Goal: Task Accomplishment & Management: Manage account settings

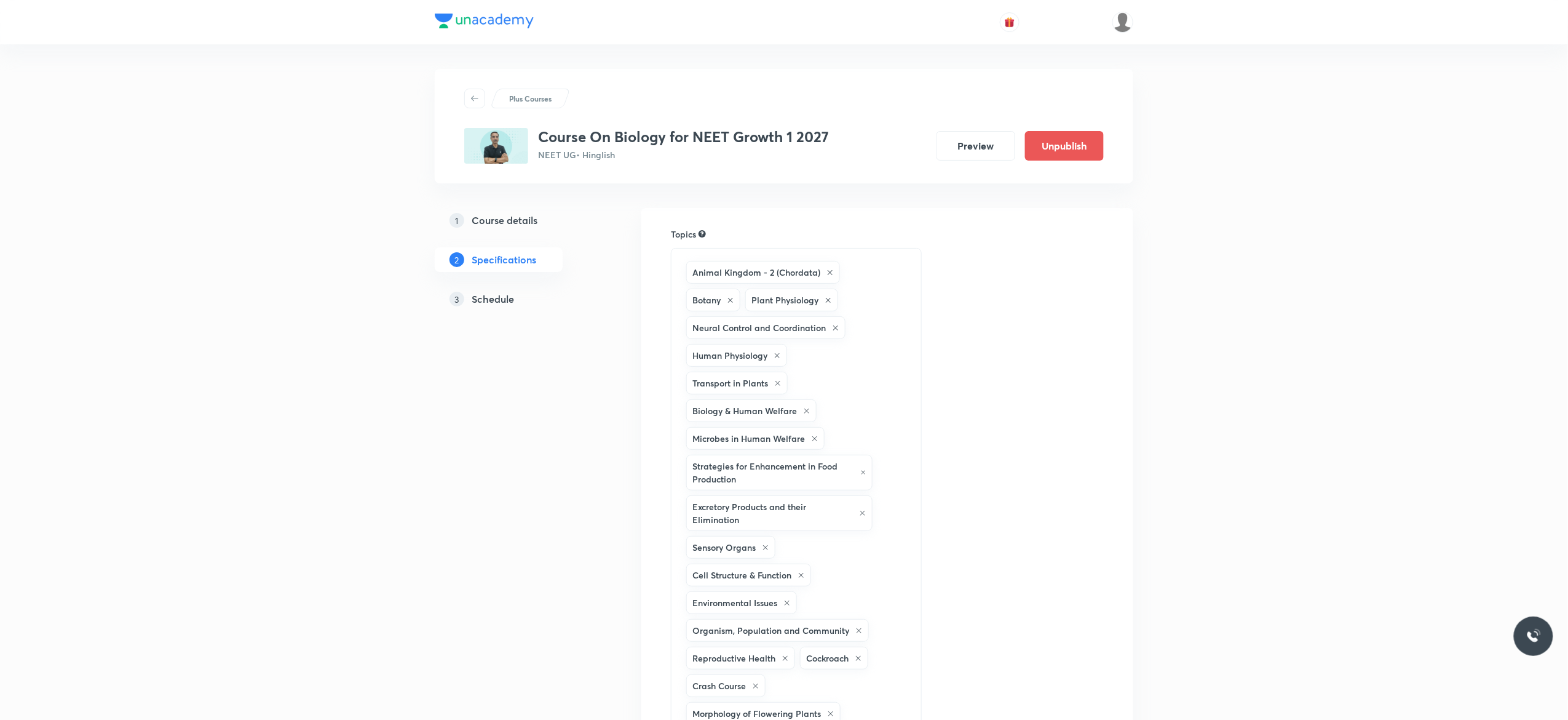
click at [498, 300] on h5 "Schedule" at bounding box center [492, 299] width 43 height 15
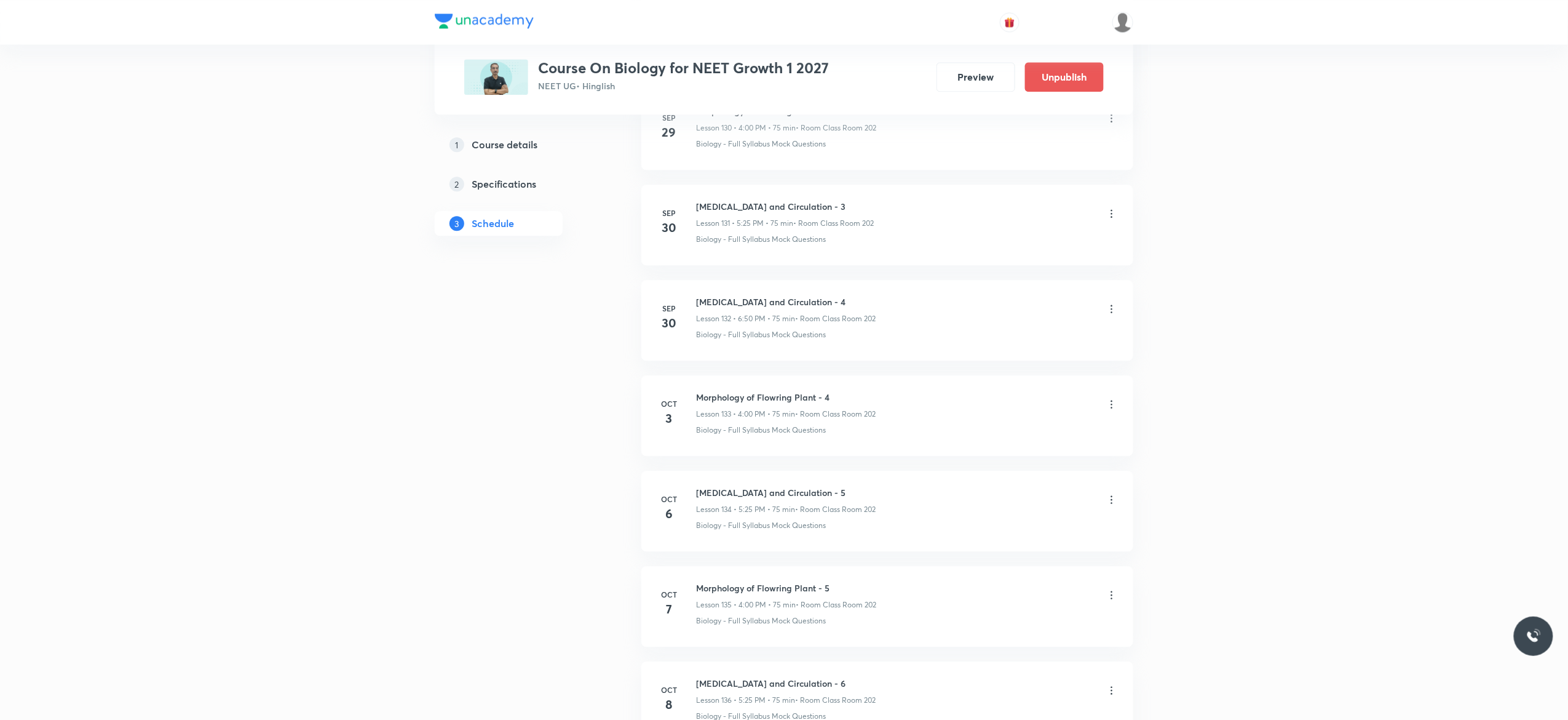
scroll to position [13371, 0]
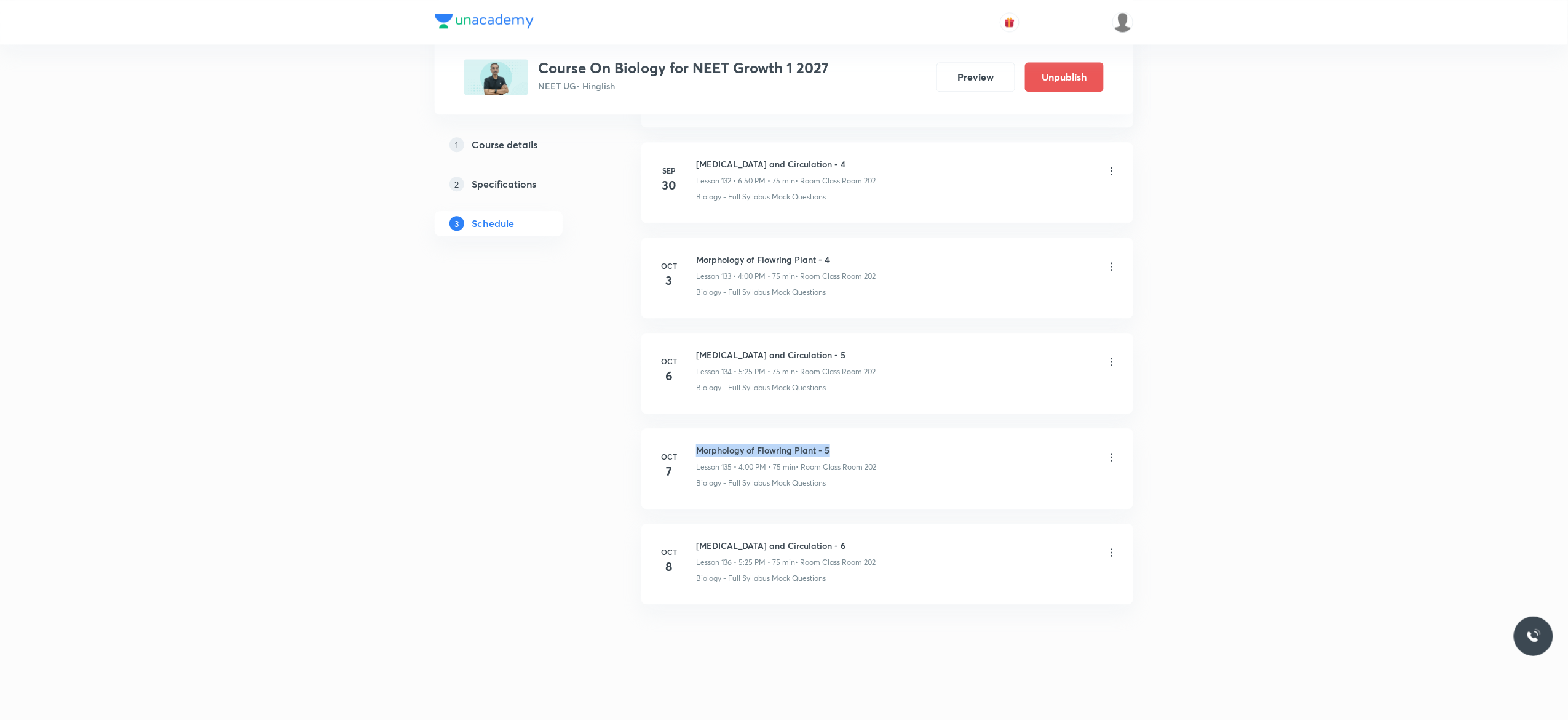
drag, startPoint x: 835, startPoint y: 443, endPoint x: 692, endPoint y: 433, distance: 143.3
click at [692, 433] on li "Oct 7 Morphology of Flowring Plant - 5 Lesson 135 • 4:00 PM • 75 min • Room Cla…" at bounding box center [888, 469] width 492 height 81
copy h6 "Morphology of Flowring Plant - 5"
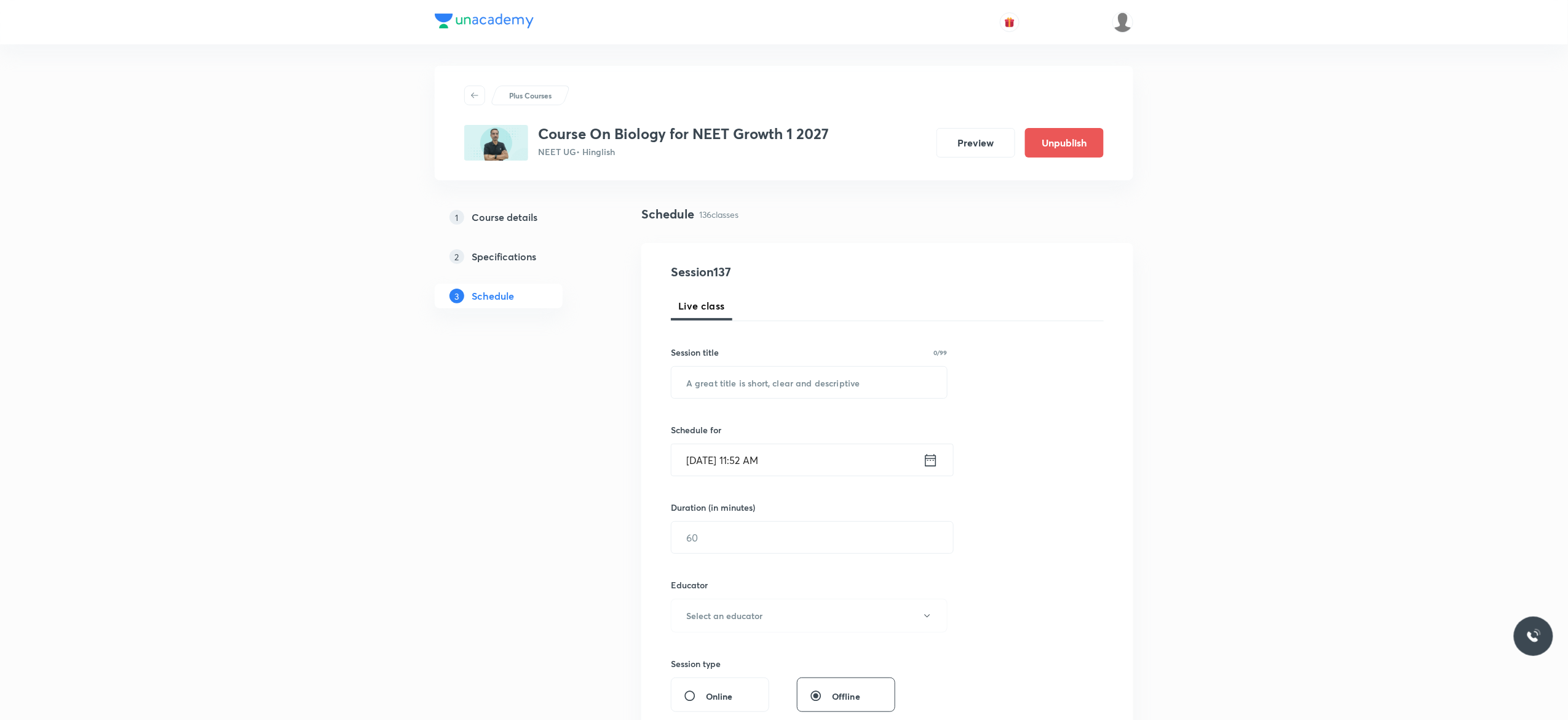
scroll to position [0, 0]
click at [765, 393] on input "text" at bounding box center [809, 386] width 275 height 31
paste input "Morphology of Flowring Plant - 5"
type input "Morphology of Flowring Plant - 6"
click at [931, 465] on icon at bounding box center [931, 463] width 16 height 17
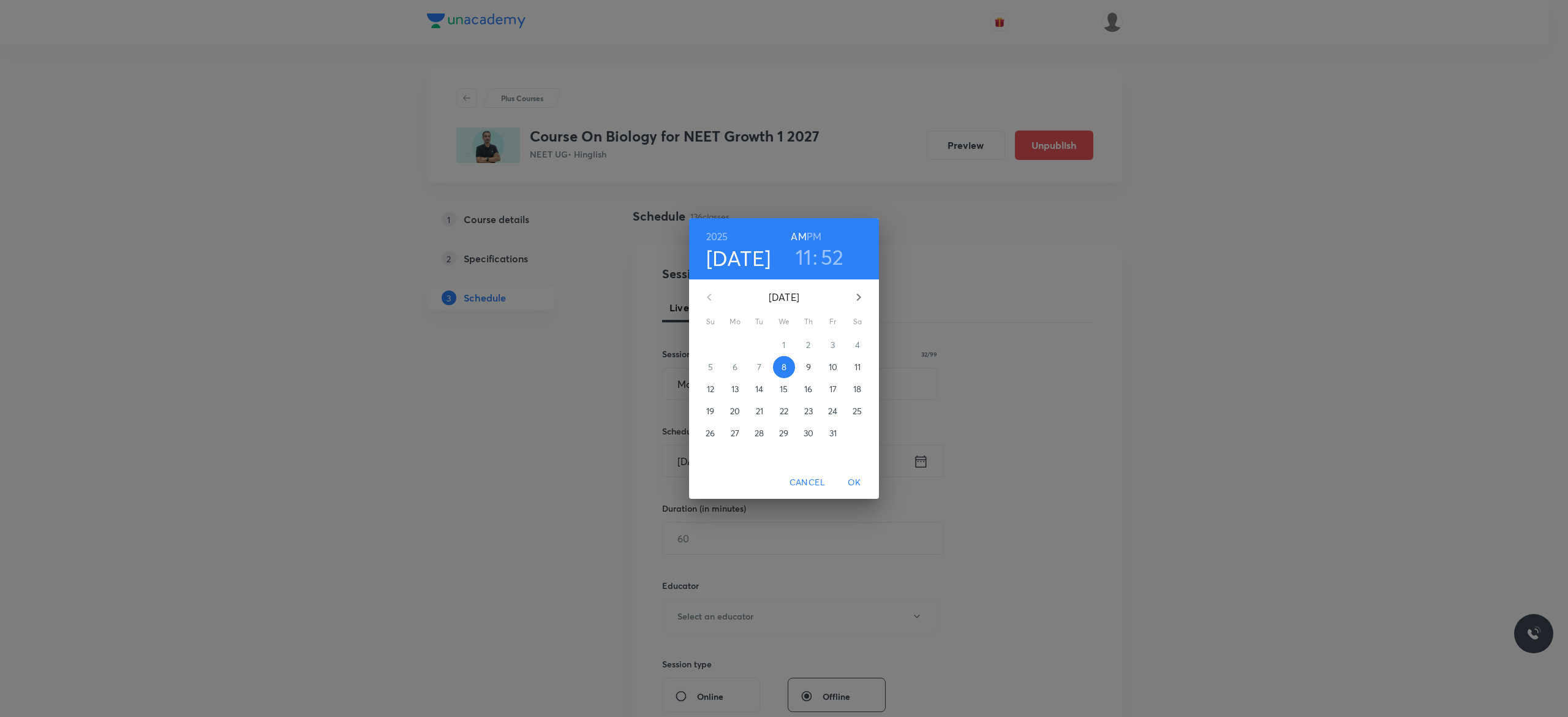
click at [808, 369] on p "9" at bounding box center [808, 367] width 5 height 12
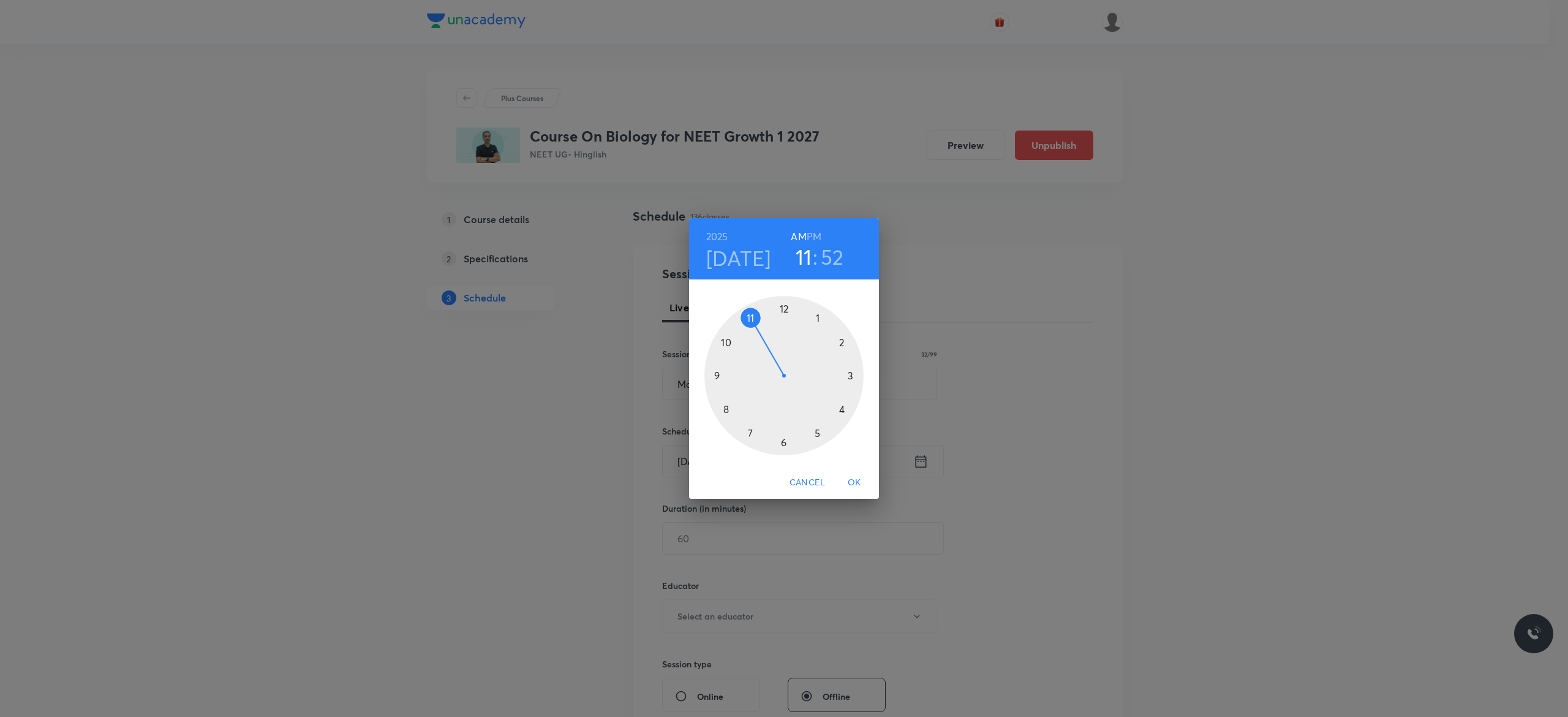
click at [815, 233] on h6 "PM" at bounding box center [814, 236] width 15 height 17
click at [841, 409] on div at bounding box center [784, 375] width 159 height 159
click at [784, 308] on div at bounding box center [784, 375] width 159 height 159
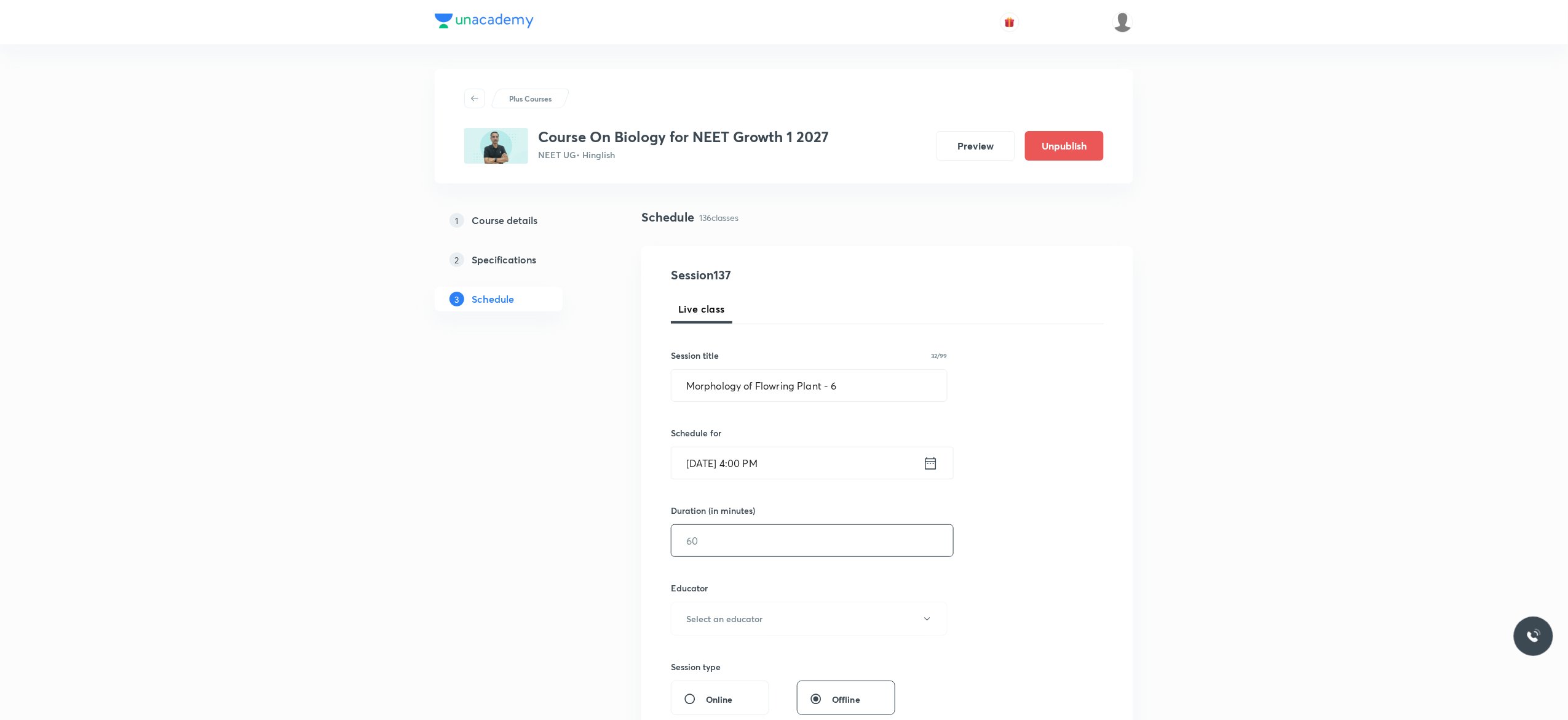
click at [753, 535] on input "text" at bounding box center [812, 540] width 282 height 31
type input "75"
click at [933, 626] on button "Select an educator" at bounding box center [809, 618] width 277 height 34
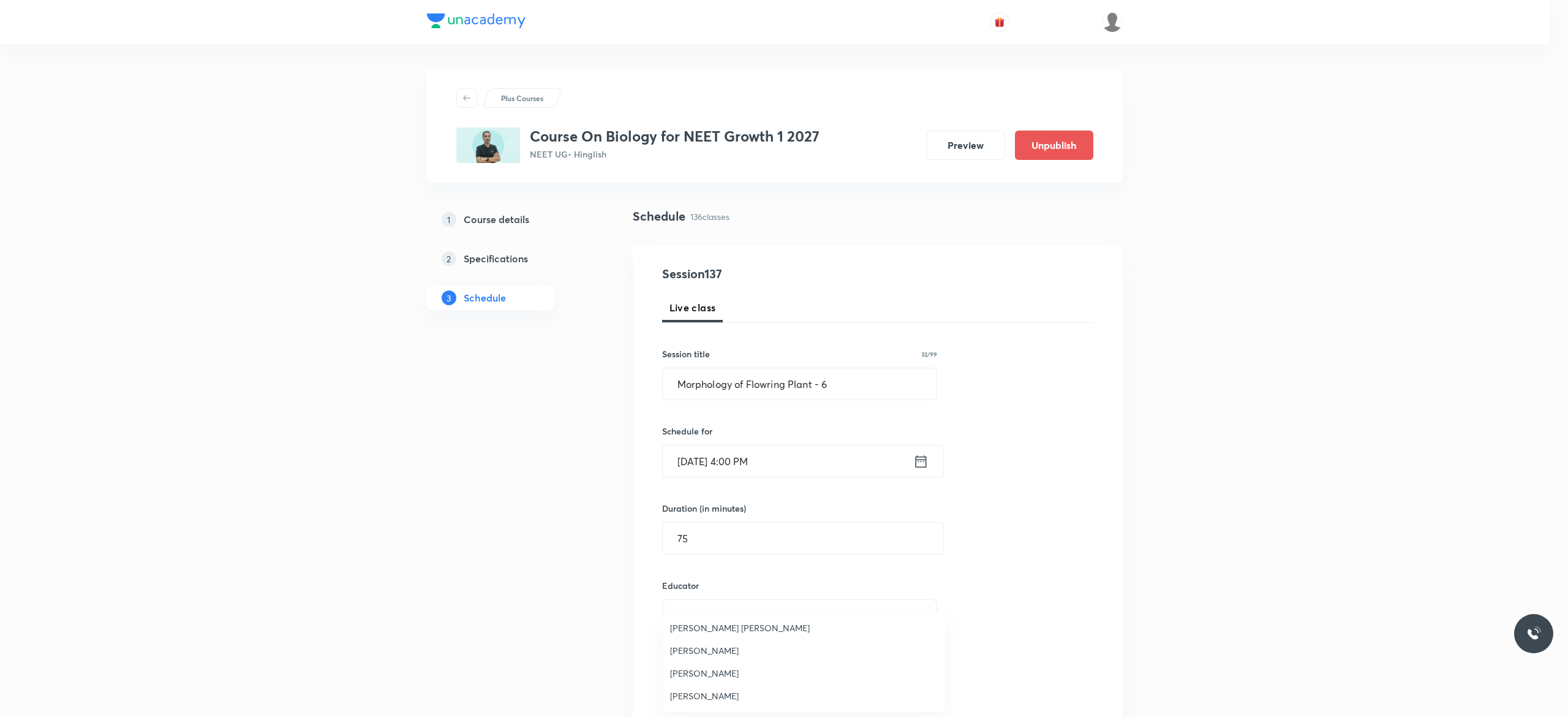
click at [721, 691] on span "Ankit Kumar Malav" at bounding box center [804, 695] width 268 height 13
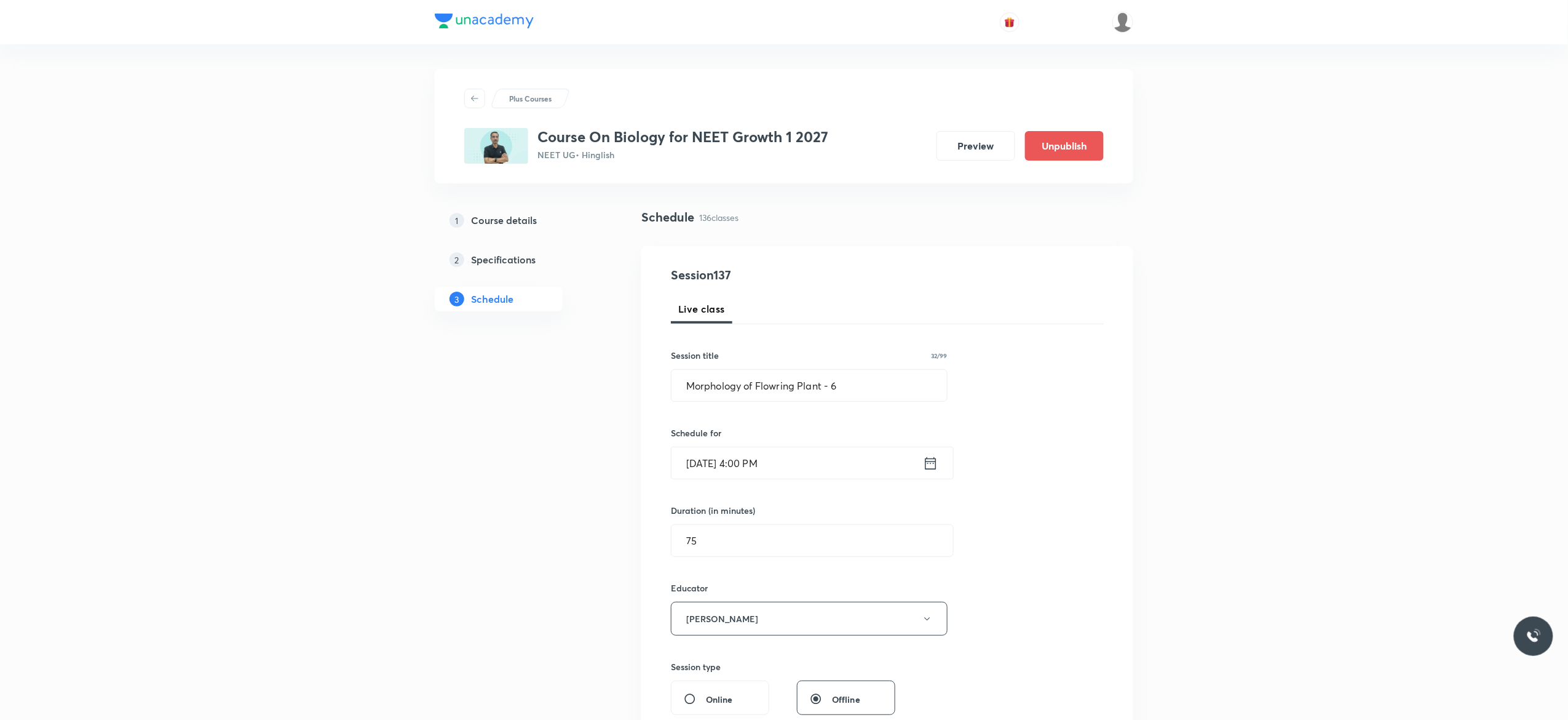
click at [1051, 588] on div "Session 137 Live class Session title 32/99 Morphology of Flowring Plant - 6 ​ S…" at bounding box center [888, 594] width 433 height 657
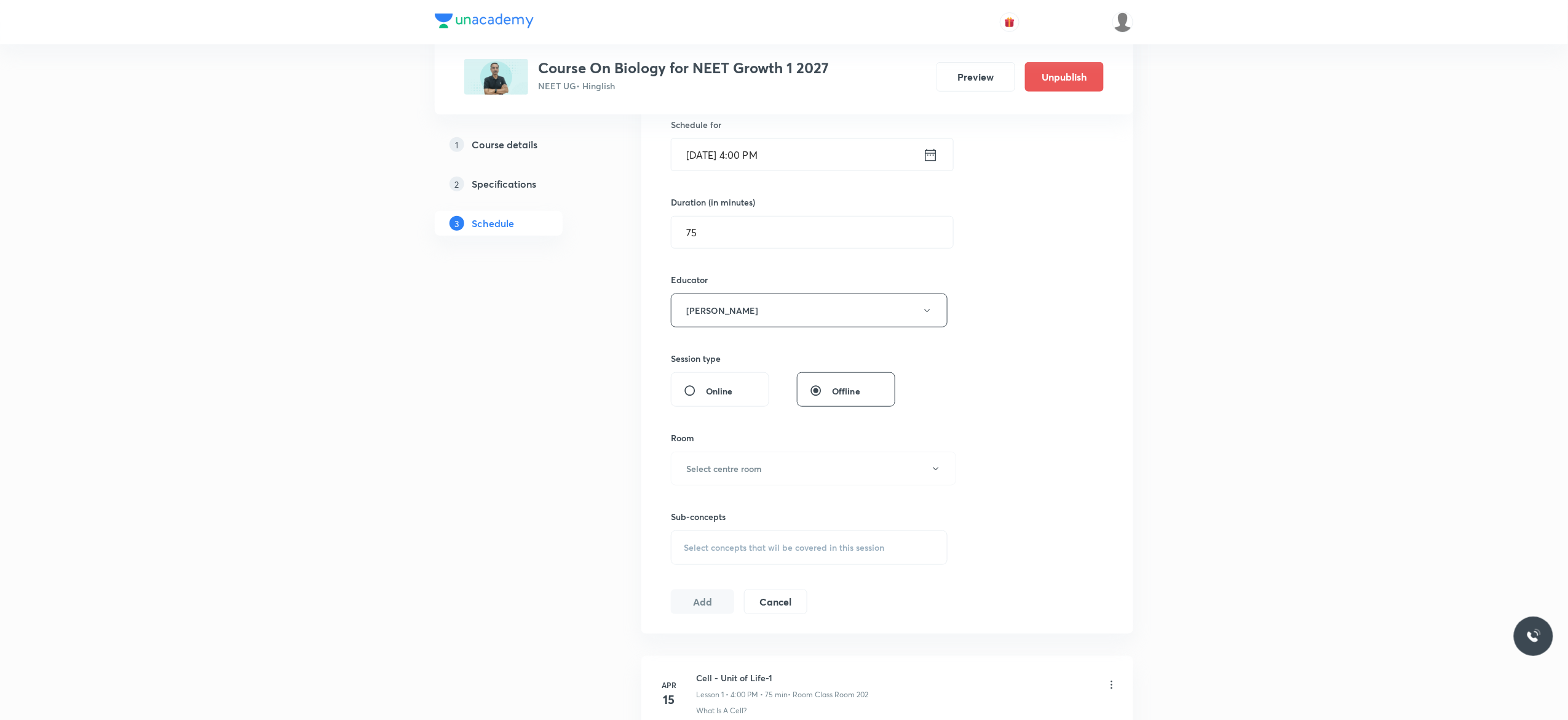
scroll to position [394, 0]
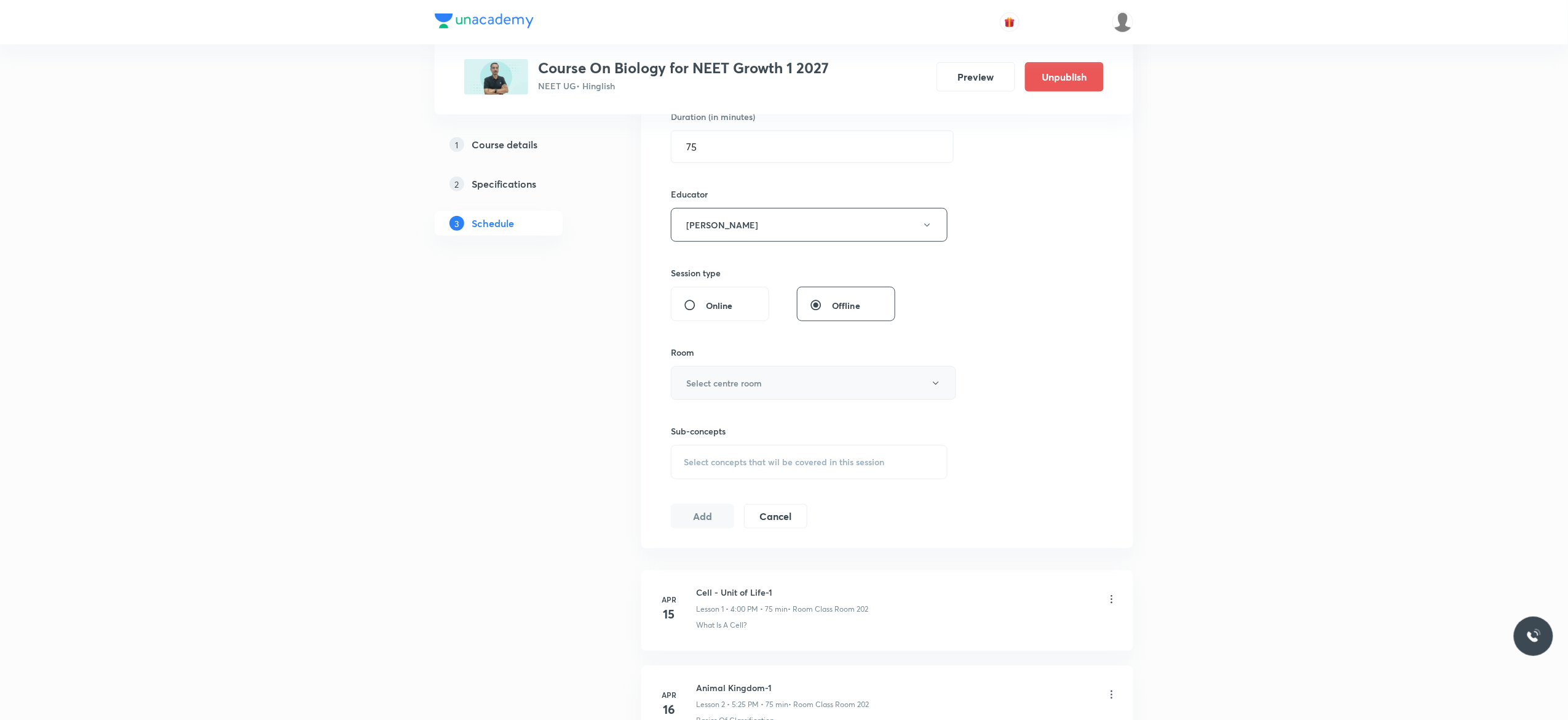
click at [935, 390] on button "Select centre room" at bounding box center [814, 383] width 286 height 34
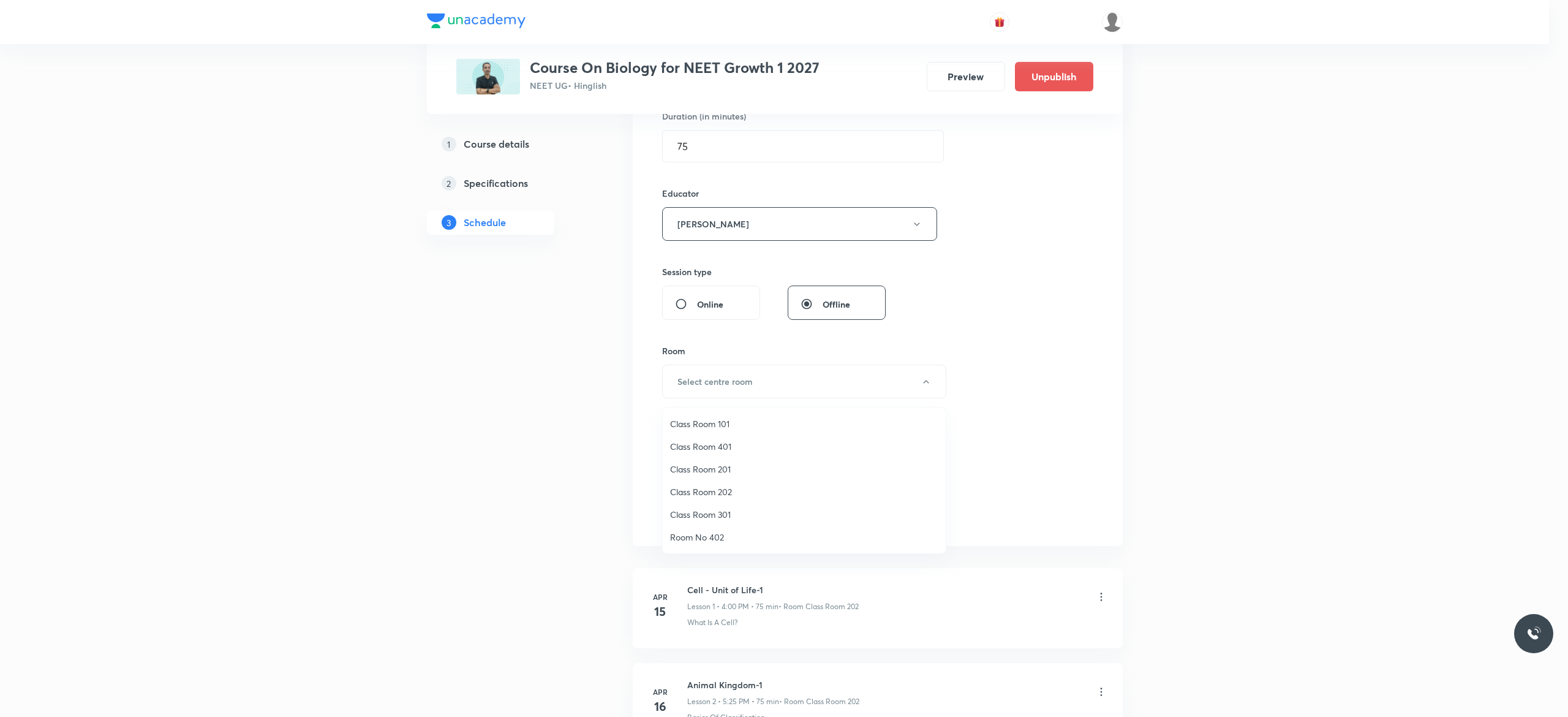
click at [725, 490] on span "Class Room 202" at bounding box center [804, 491] width 268 height 13
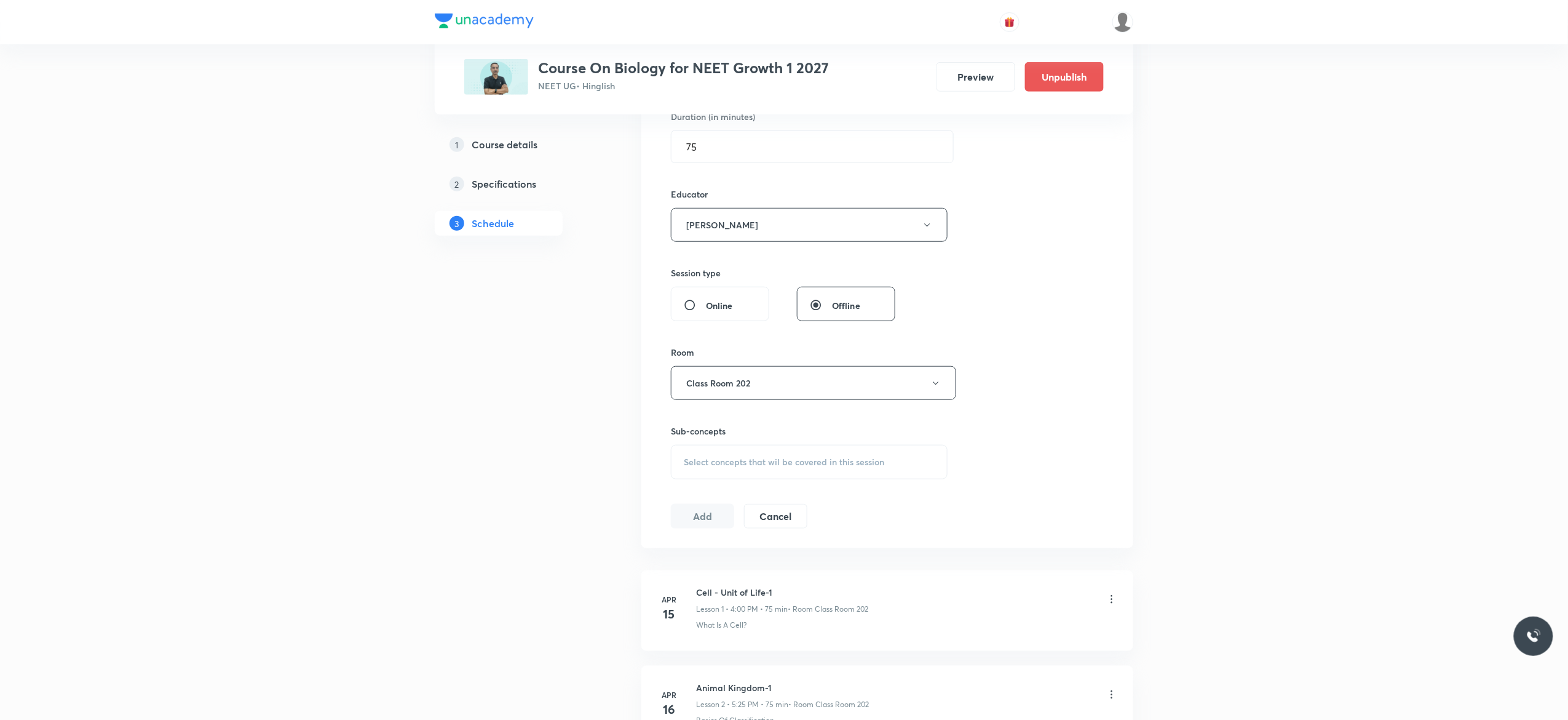
click at [692, 475] on div "Select concepts that wil be covered in this session" at bounding box center [809, 462] width 277 height 34
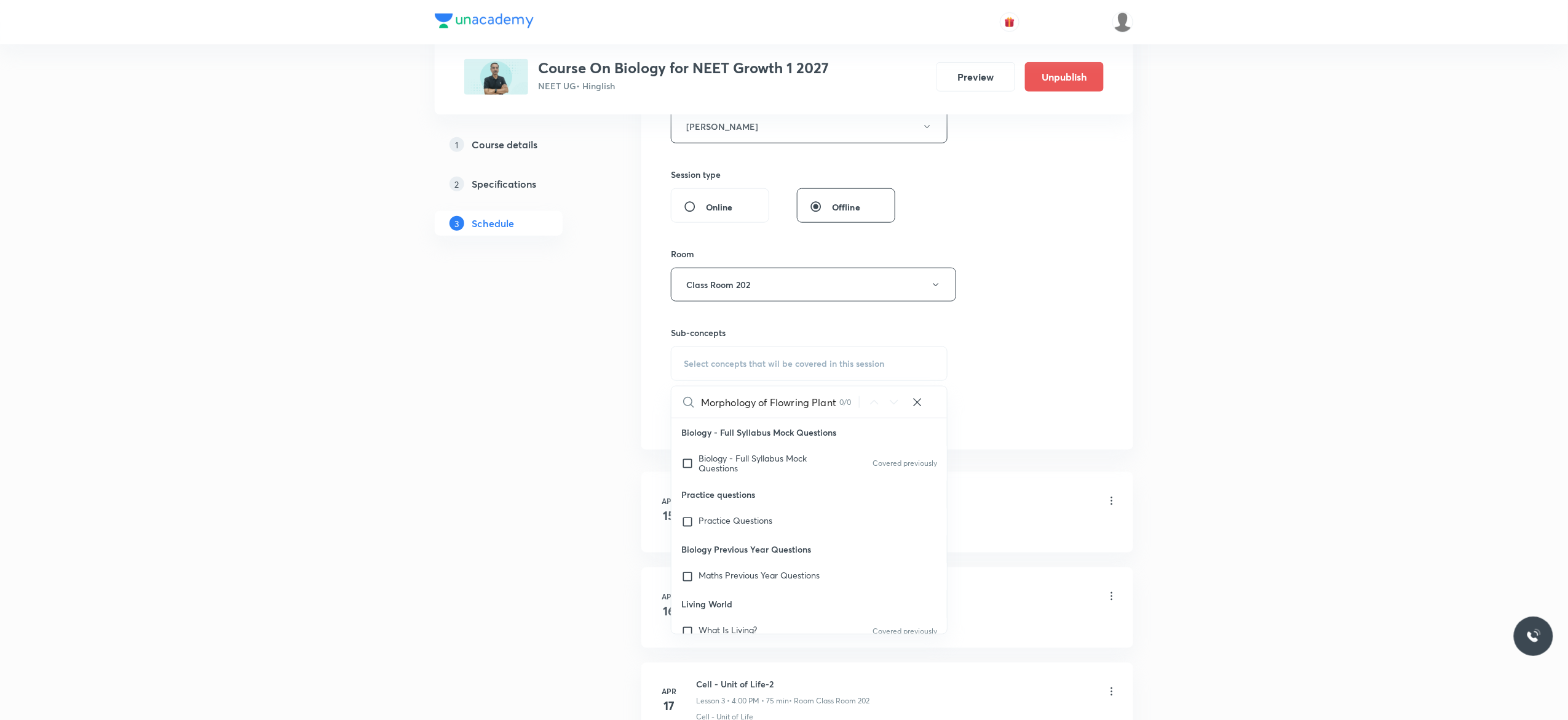
scroll to position [0, 0]
type input "Morphology of Flowring Plant"
click at [686, 465] on input "checkbox" at bounding box center [690, 463] width 17 height 19
checkbox input "true"
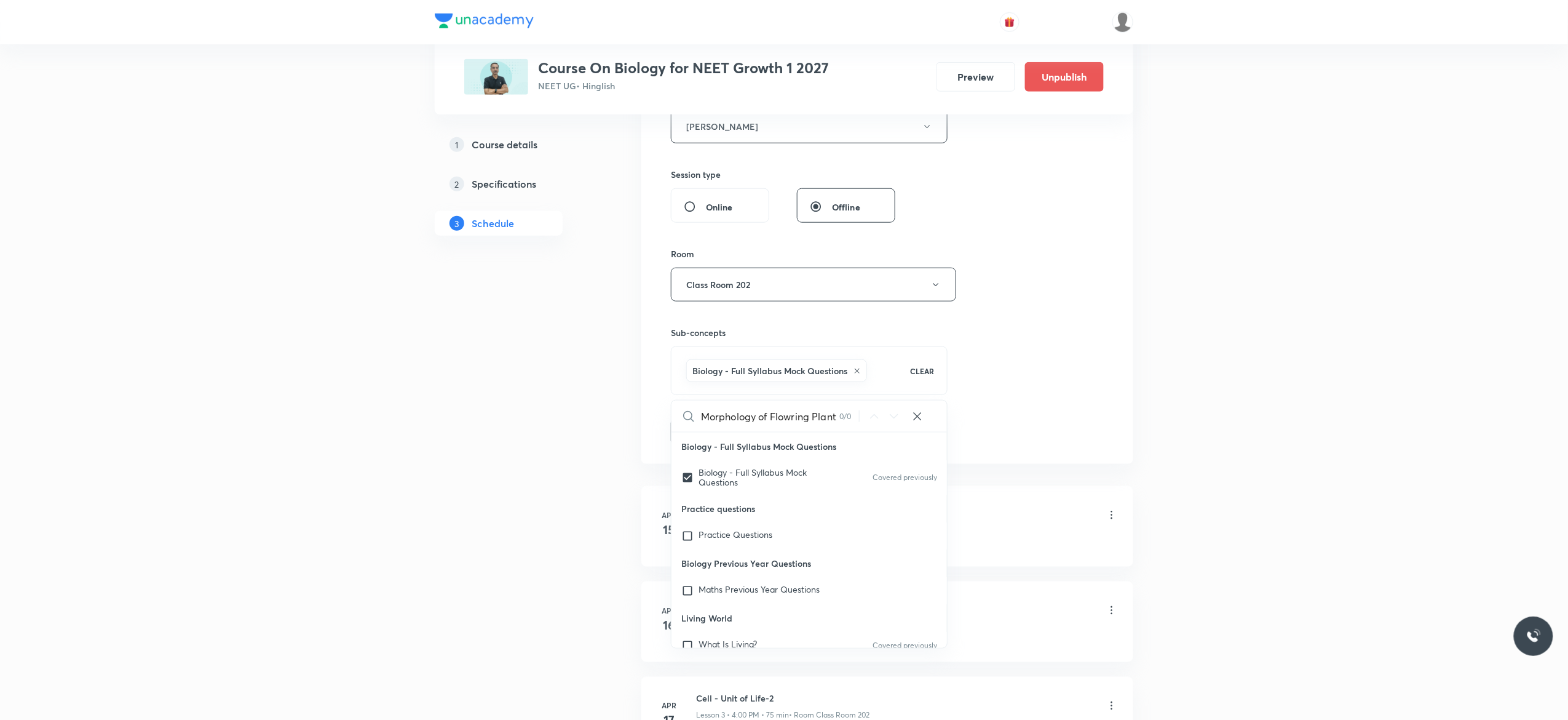
click at [695, 436] on button "Add" at bounding box center [703, 431] width 63 height 25
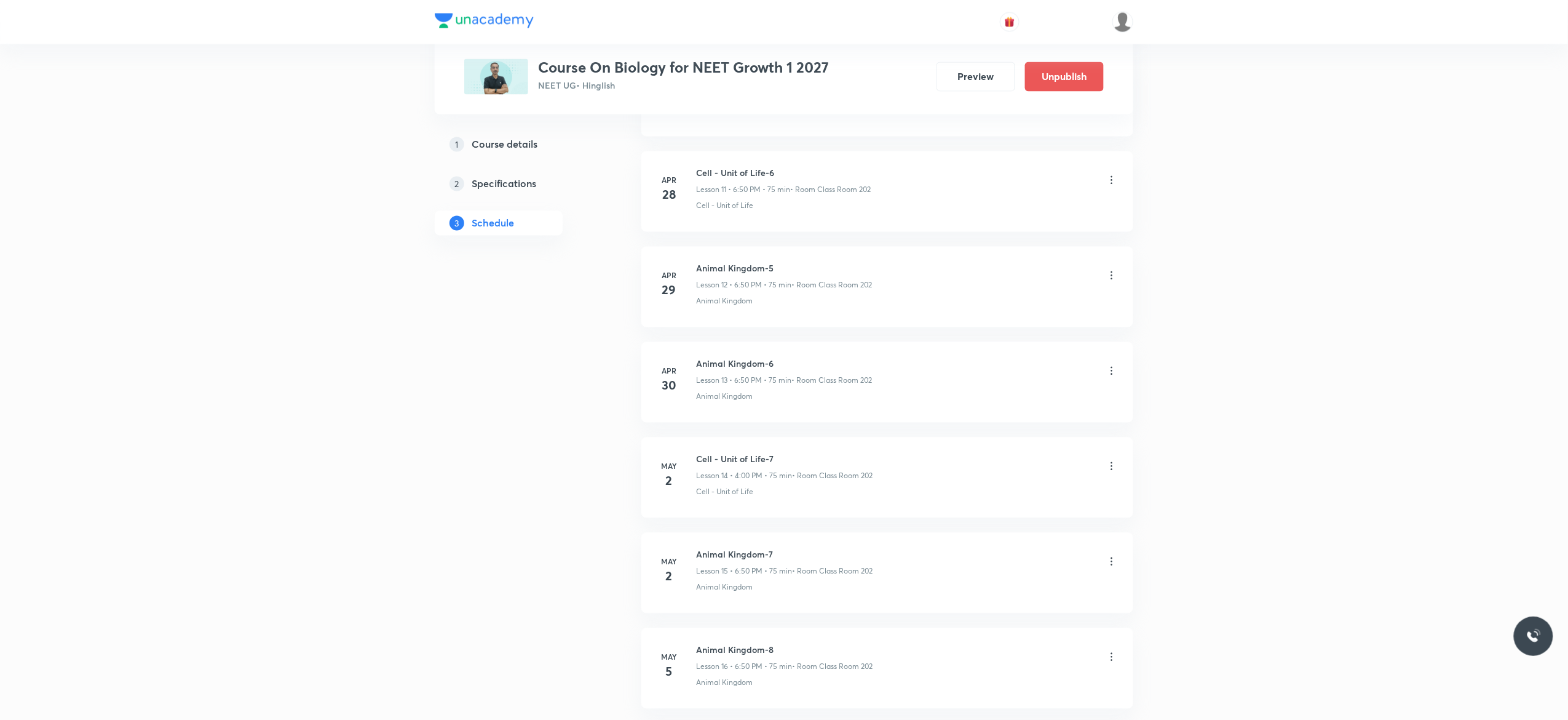
scroll to position [1181, 0]
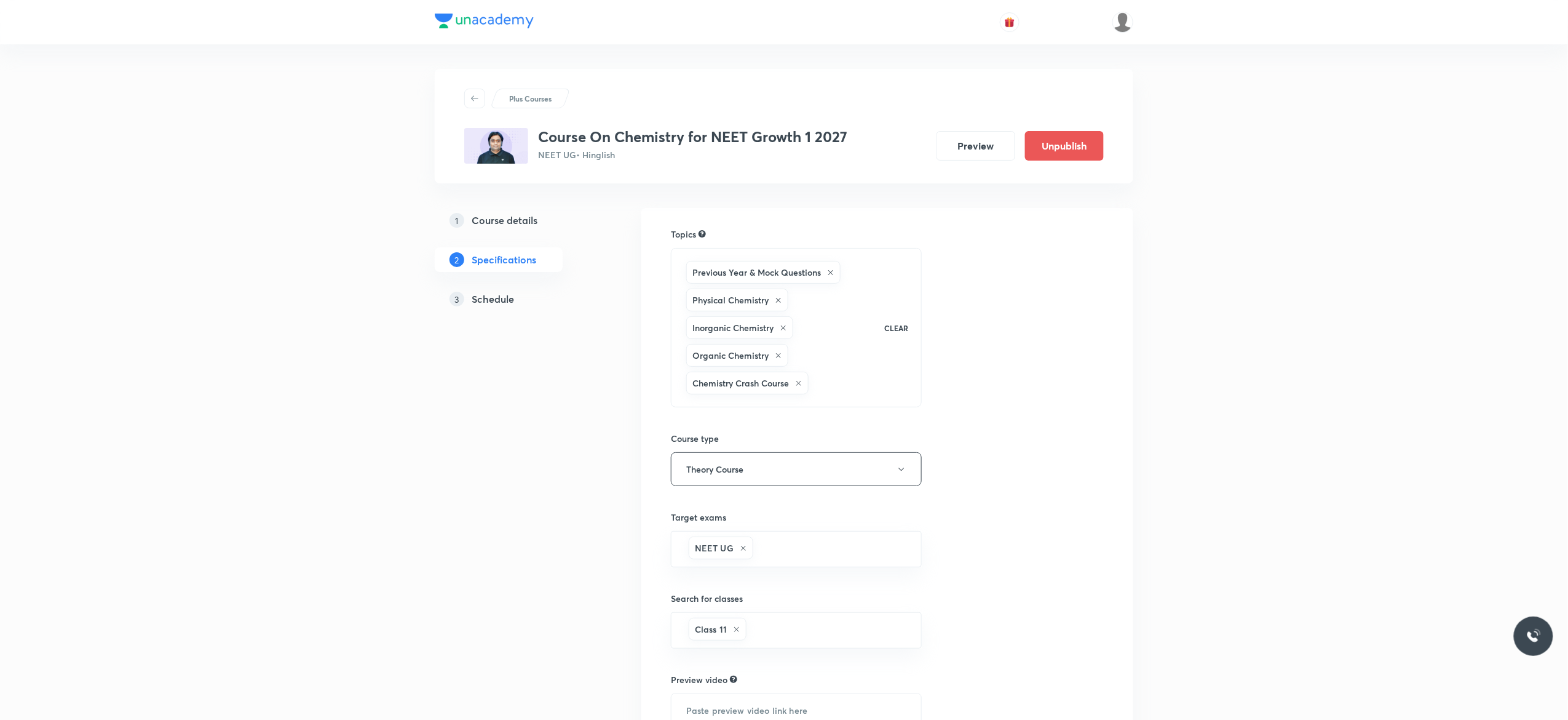
click at [489, 303] on h5 "Schedule" at bounding box center [492, 299] width 43 height 15
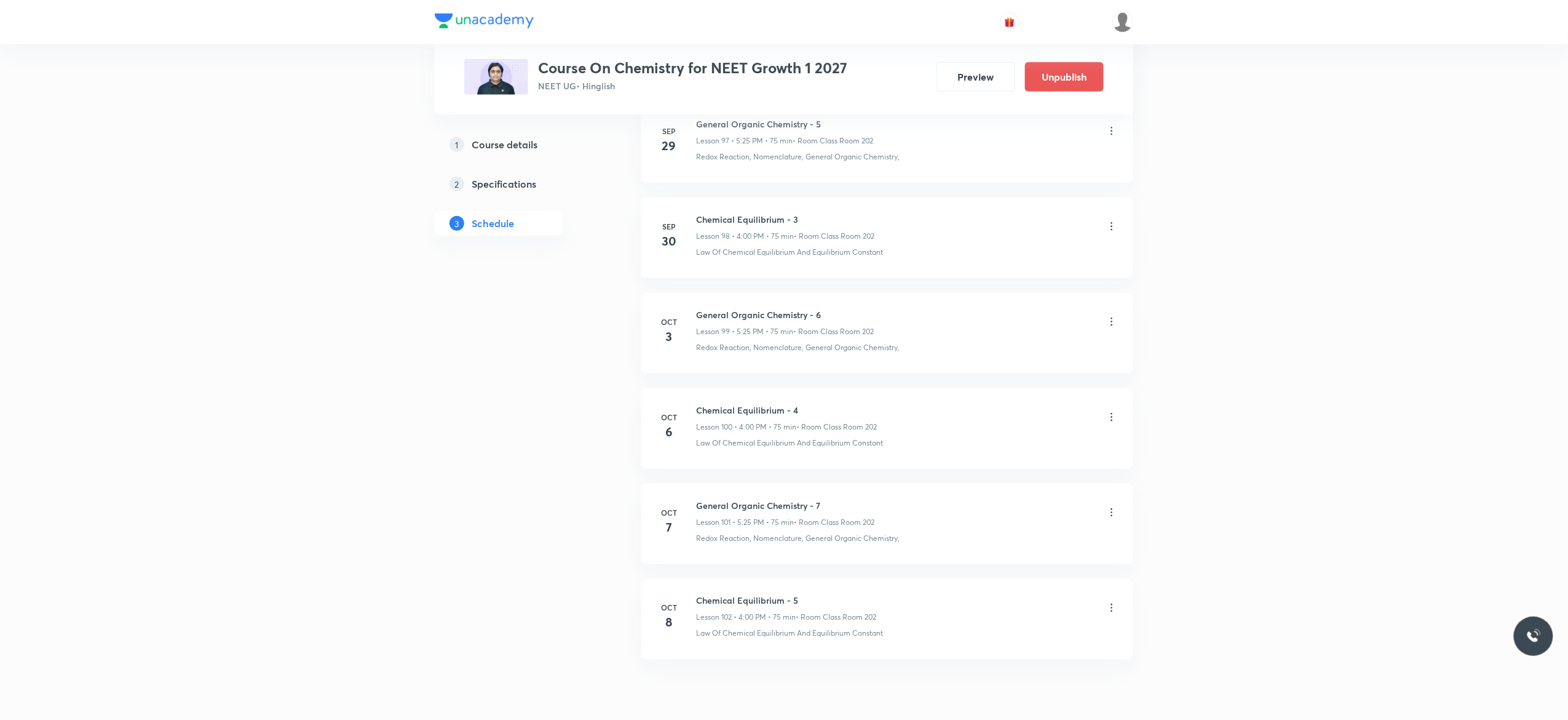
scroll to position [10114, 0]
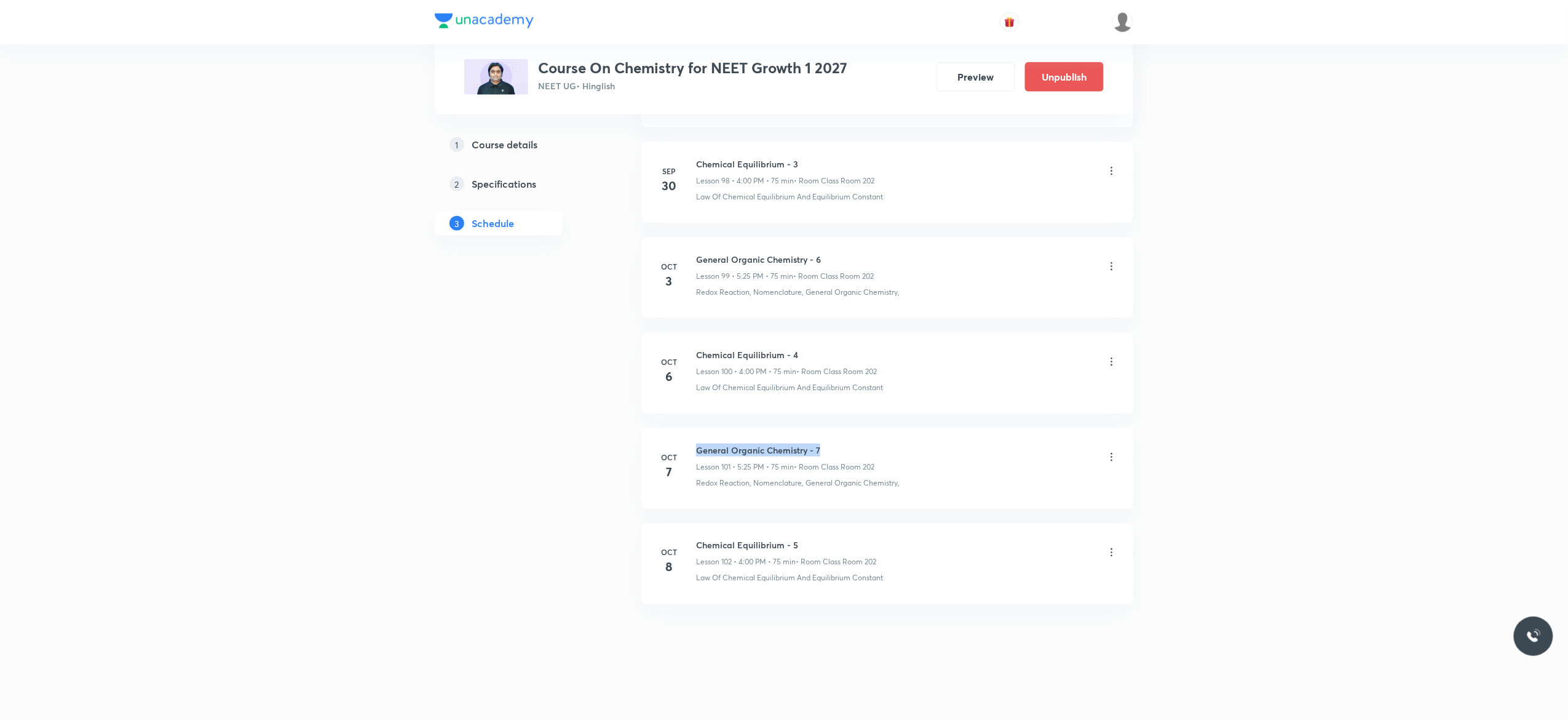
drag, startPoint x: 827, startPoint y: 442, endPoint x: 688, endPoint y: 436, distance: 139.1
click at [688, 436] on li "Oct 7 General Organic Chemistry - 7 Lesson 101 • 5:25 PM • 75 min • Room Class …" at bounding box center [888, 469] width 492 height 81
copy h6 "General Organic Chemistry - 7"
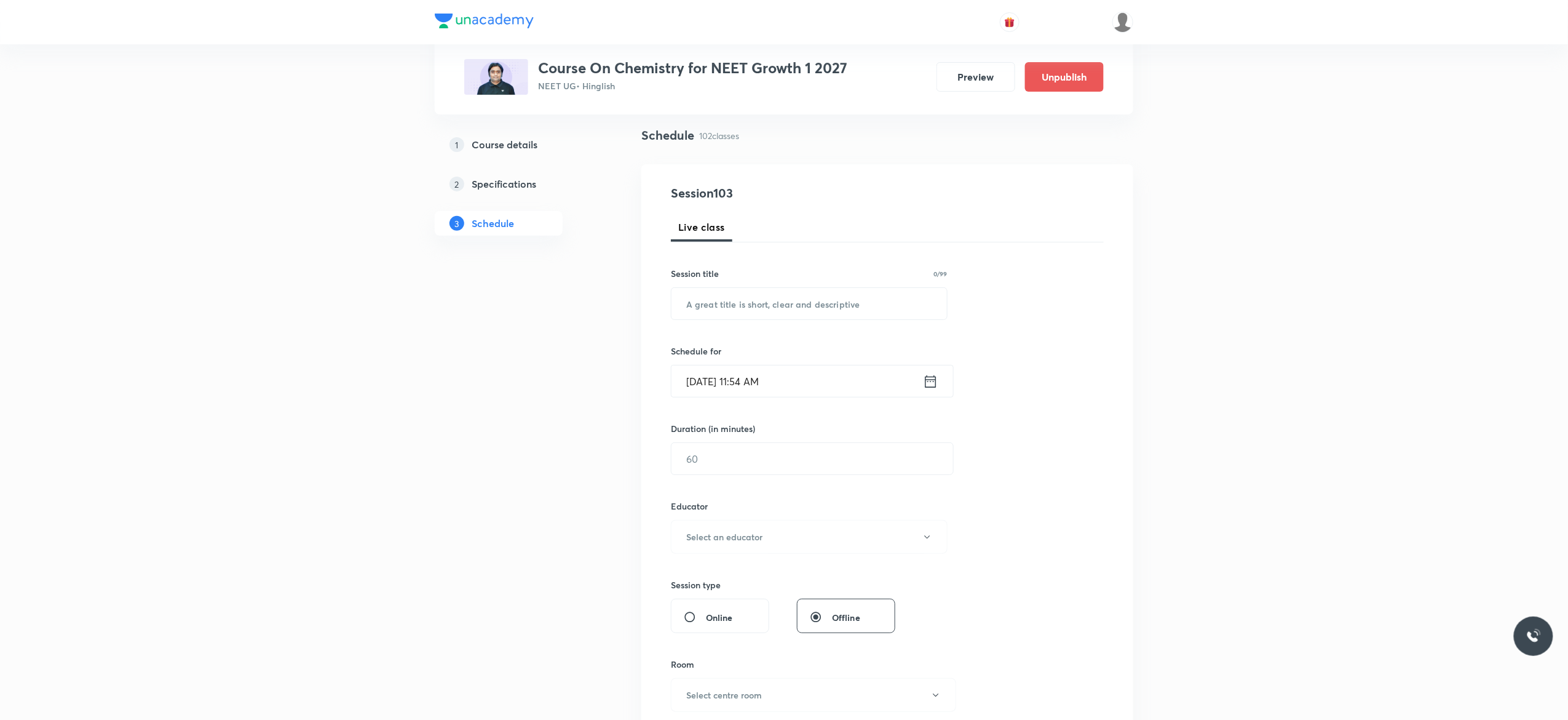
scroll to position [0, 0]
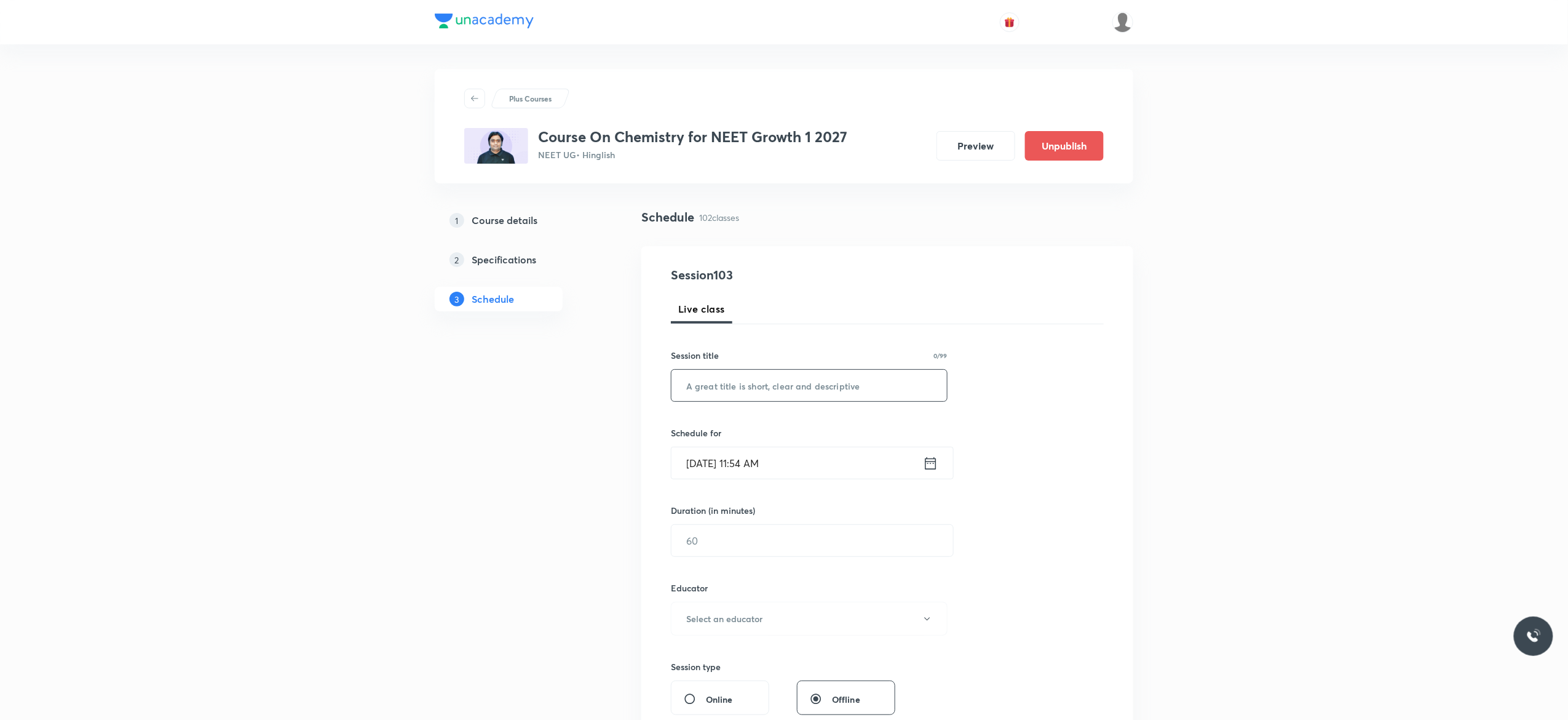
click at [795, 386] on input "text" at bounding box center [809, 386] width 275 height 31
paste input "General Organic Chemistry - 7"
type input "General Organic Chemistry - 8"
click at [935, 465] on icon at bounding box center [931, 463] width 11 height 12
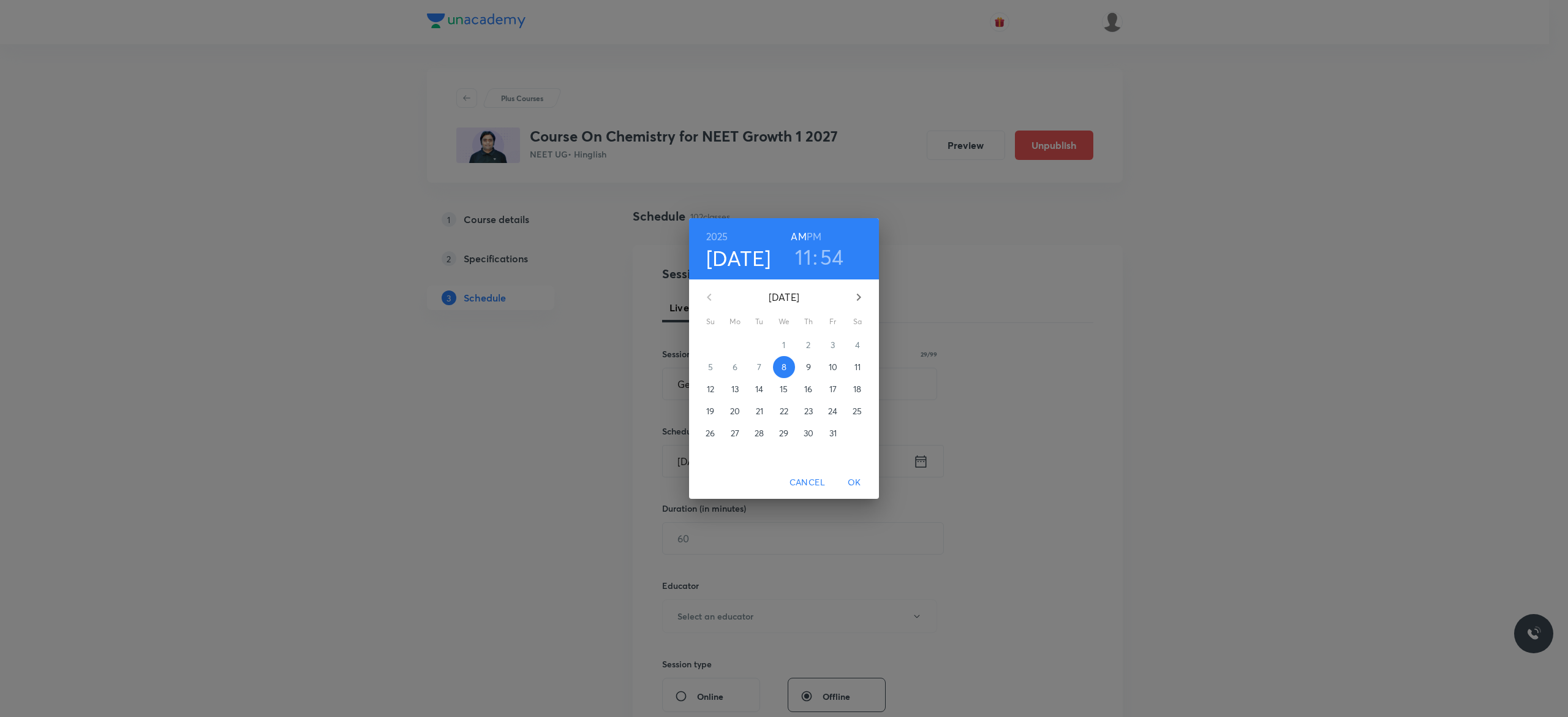
click at [817, 236] on h6 "PM" at bounding box center [814, 236] width 15 height 17
click at [807, 365] on p "9" at bounding box center [808, 367] width 5 height 12
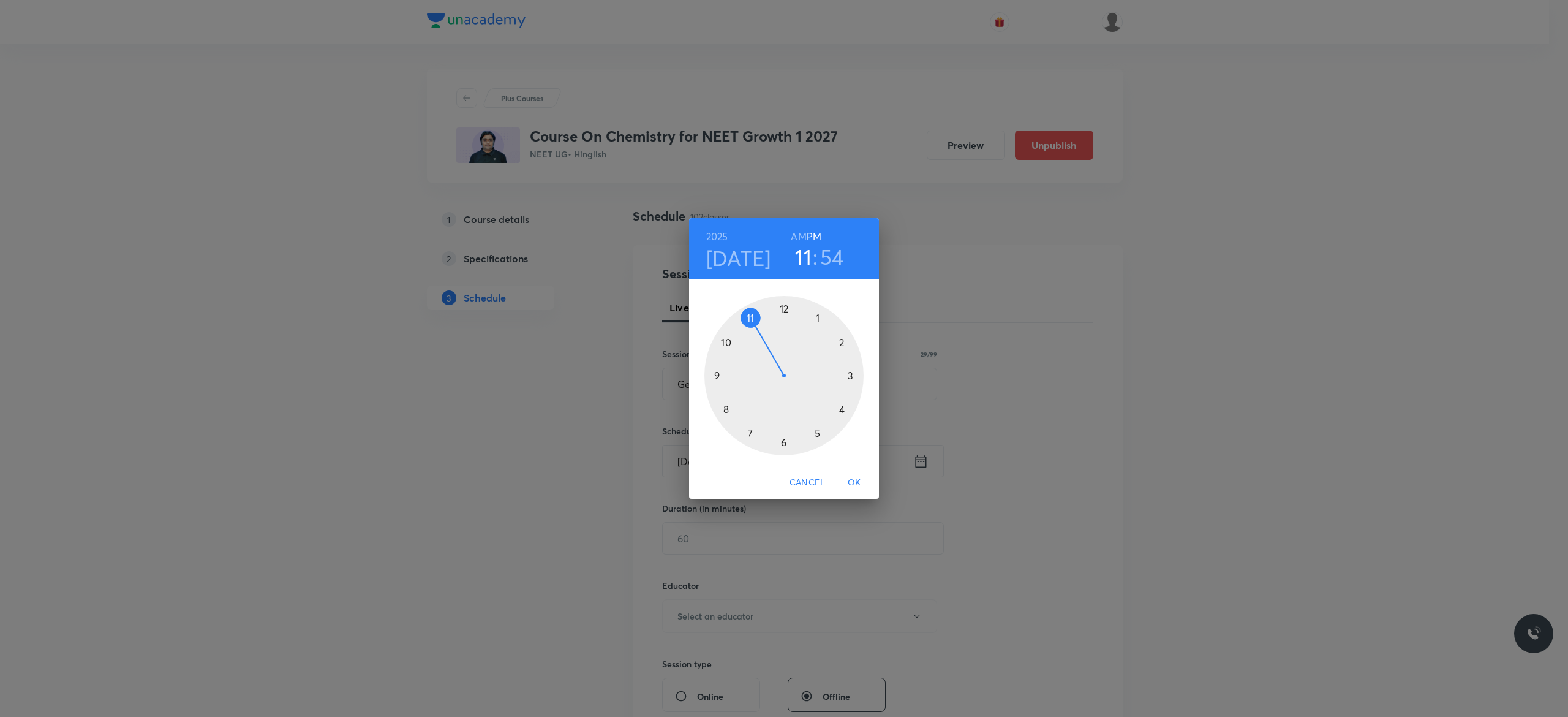
click at [819, 435] on div at bounding box center [784, 375] width 159 height 159
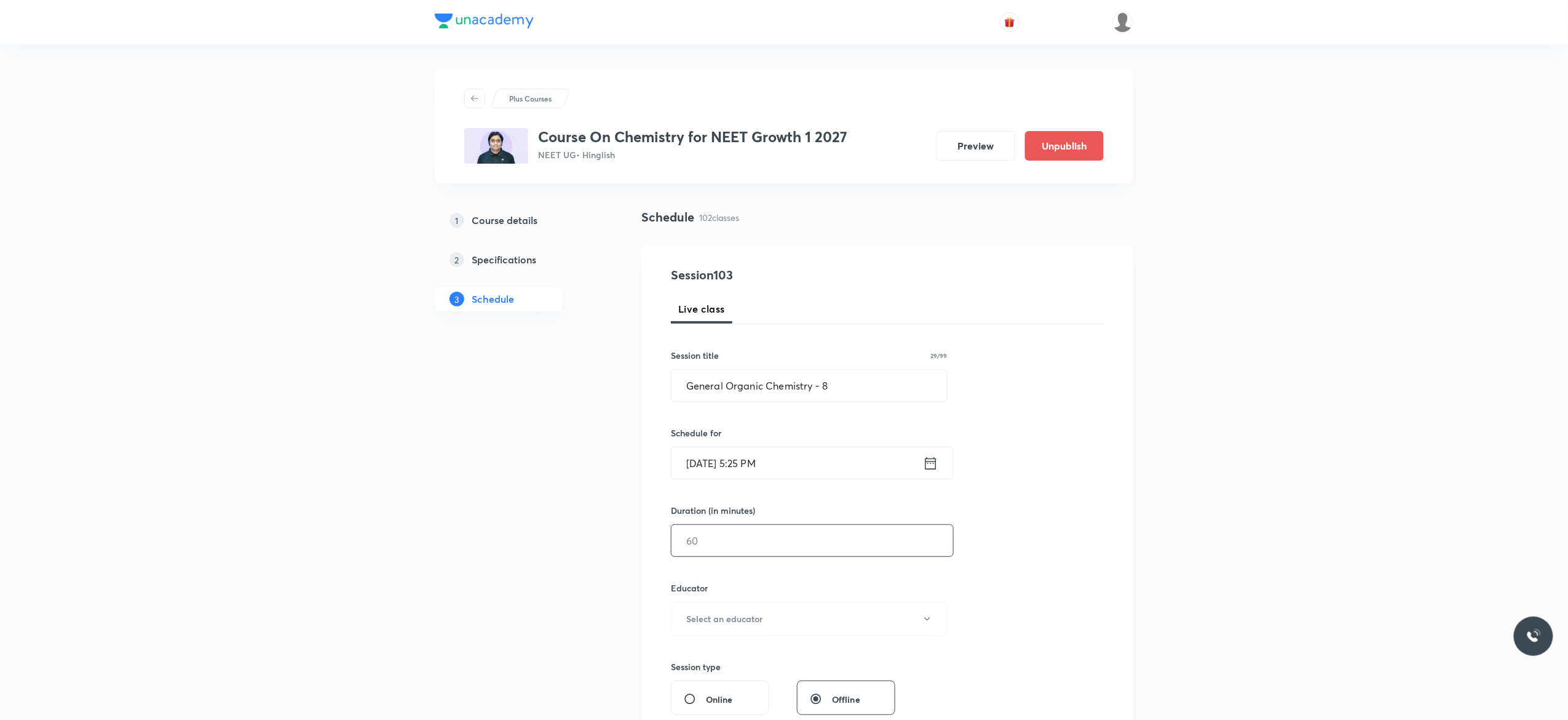
click at [758, 538] on input "text" at bounding box center [812, 540] width 282 height 31
type input "75"
click at [934, 627] on button "Select an educator" at bounding box center [809, 618] width 277 height 34
click at [686, 659] on span "Vijai Shukla" at bounding box center [807, 660] width 269 height 13
click at [1050, 604] on div "Session 103 Live class Session title 29/99 General Organic Chemistry - 8 ​ Sche…" at bounding box center [888, 594] width 433 height 657
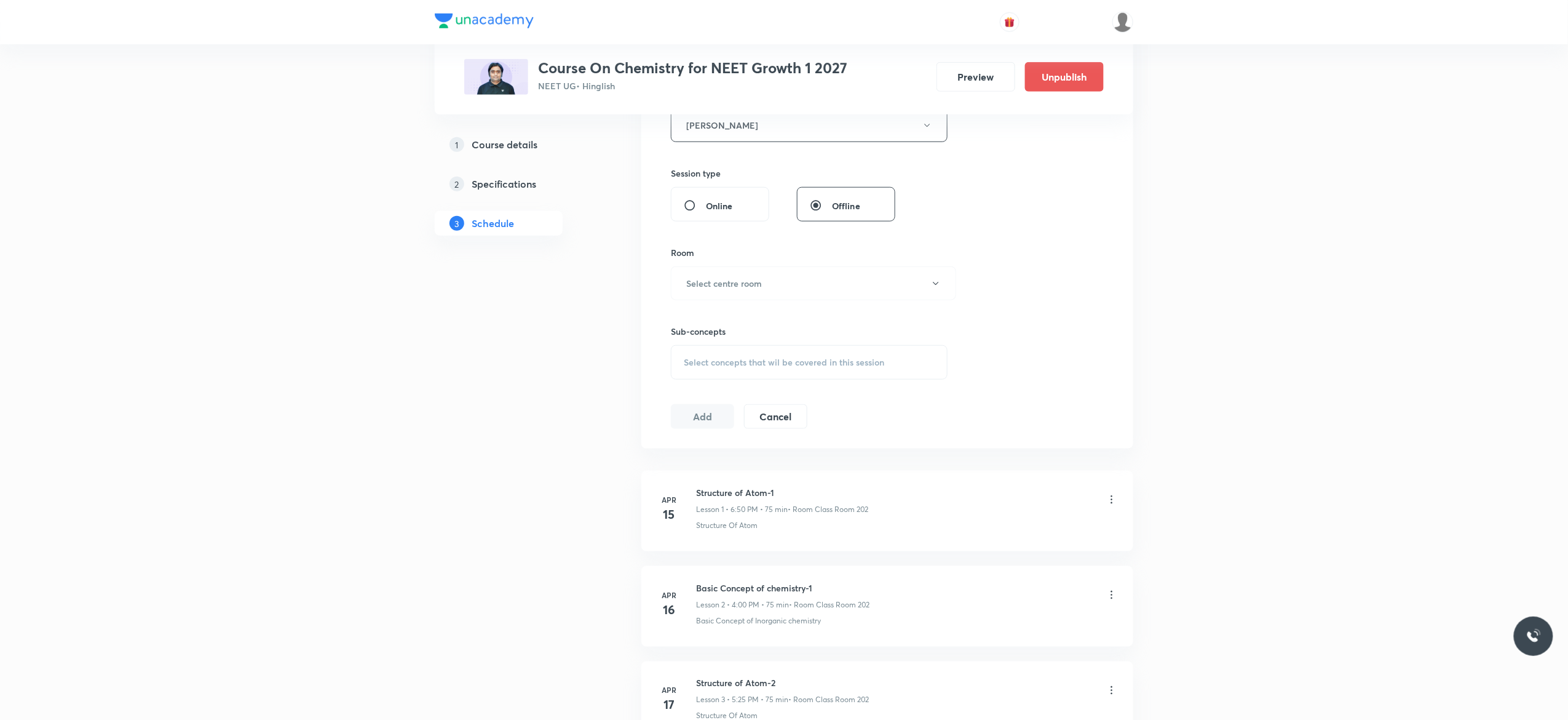
scroll to position [542, 0]
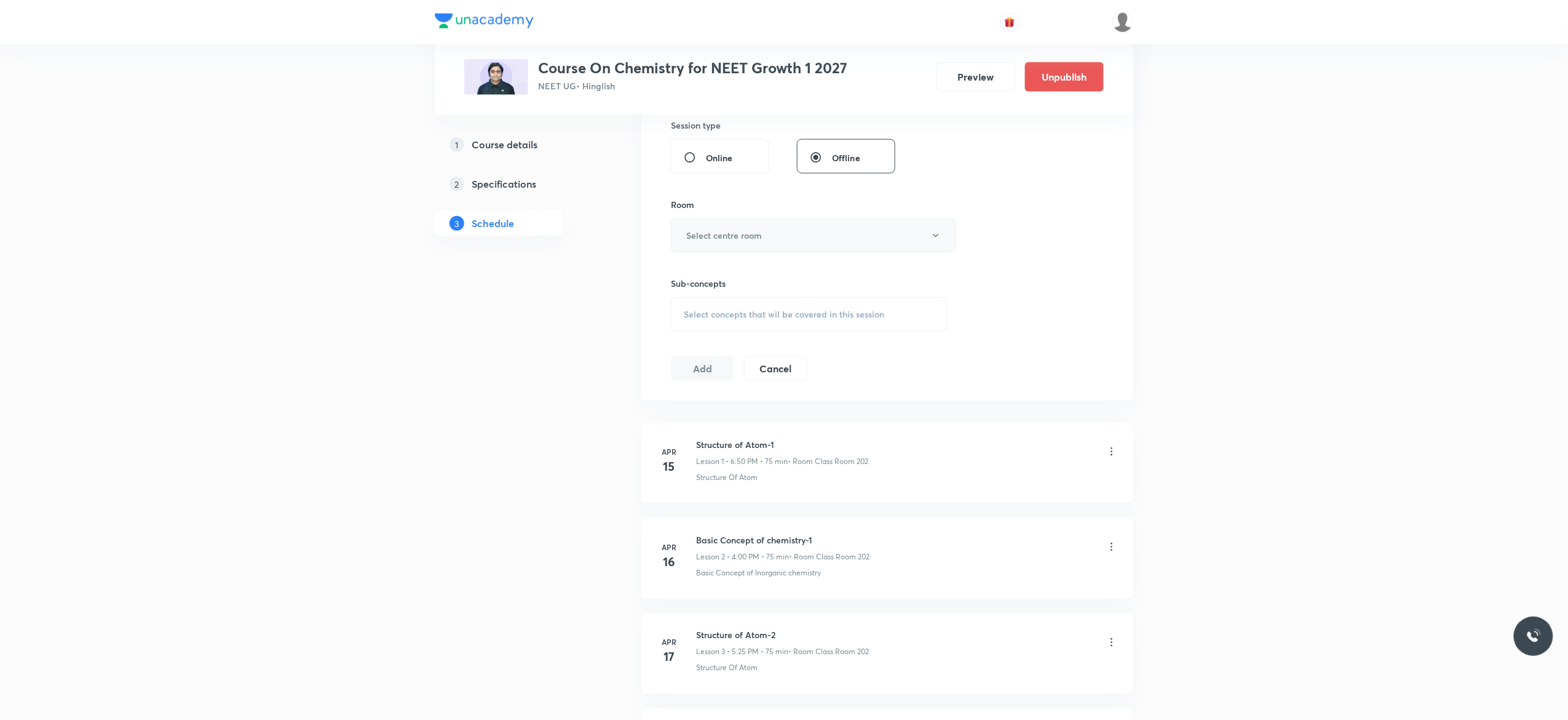
click at [932, 242] on button "Select centre room" at bounding box center [814, 235] width 286 height 34
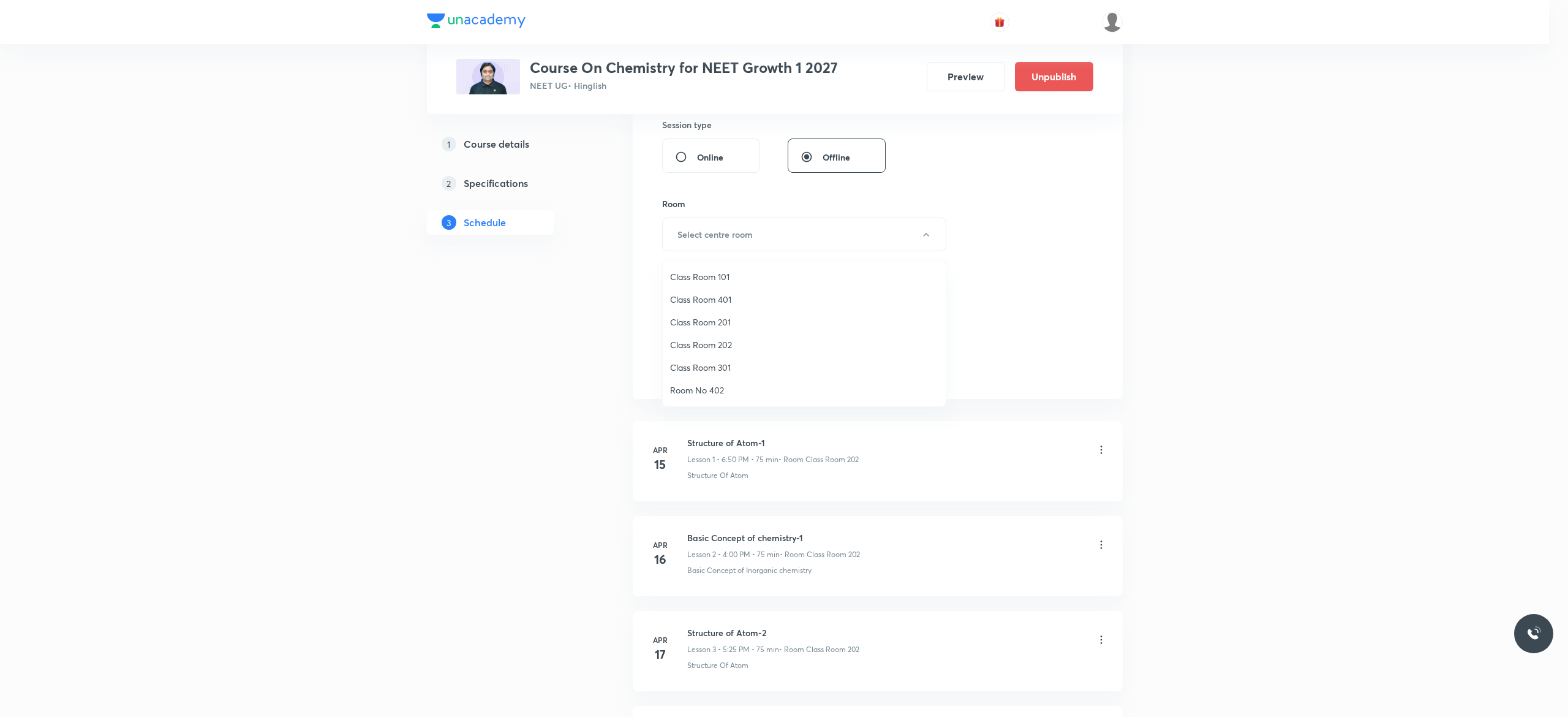
click at [719, 340] on span "Class Room 202" at bounding box center [804, 344] width 268 height 13
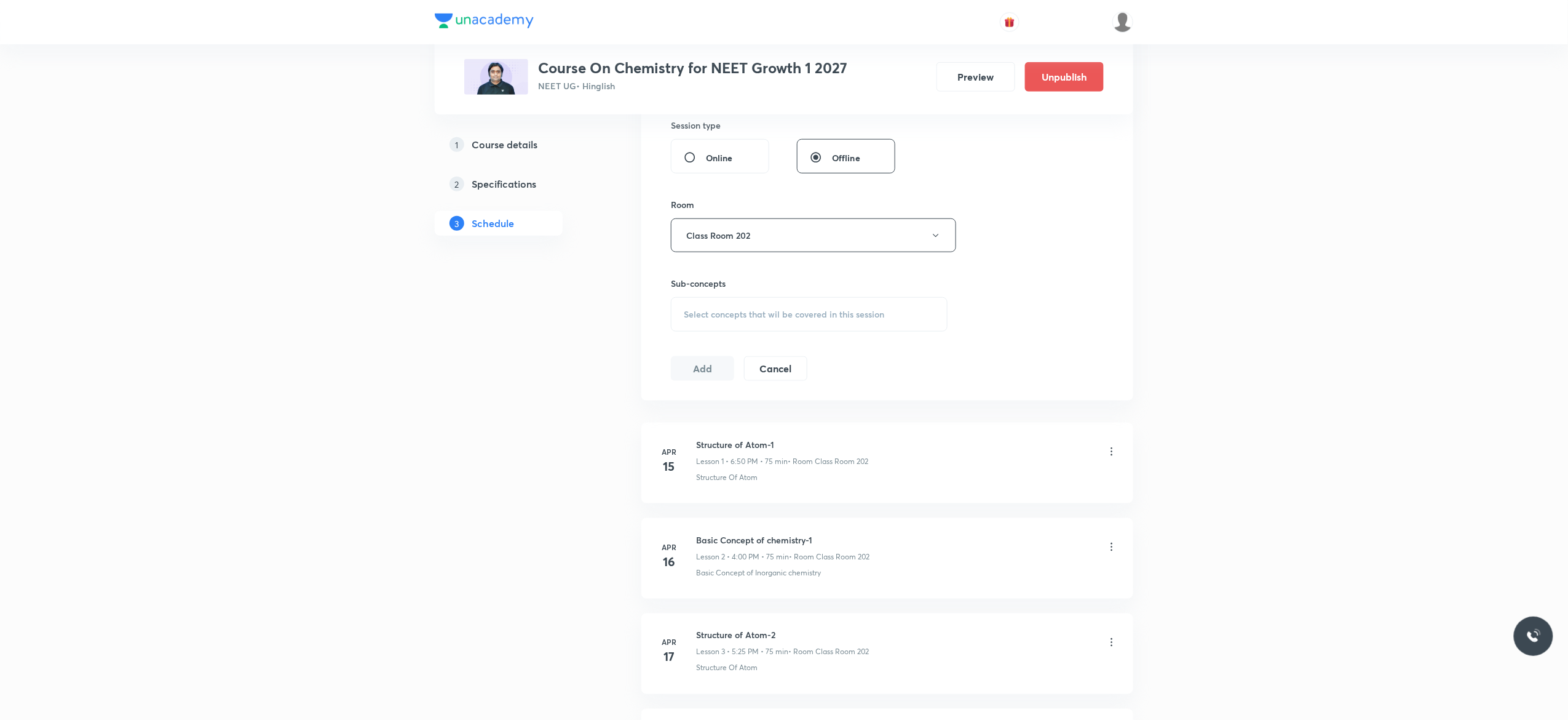
click at [692, 329] on div "Select concepts that wil be covered in this session" at bounding box center [809, 314] width 277 height 34
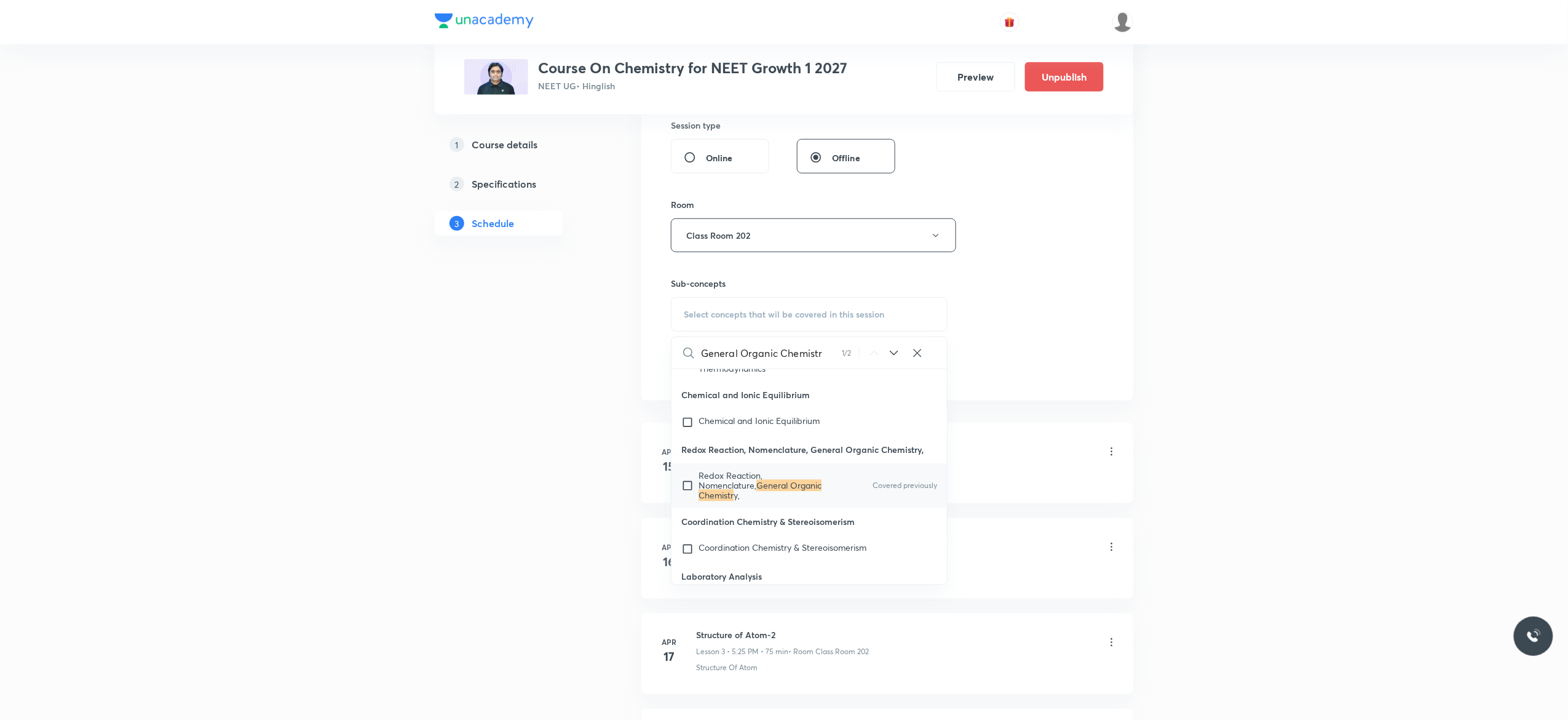
scroll to position [13749, 0]
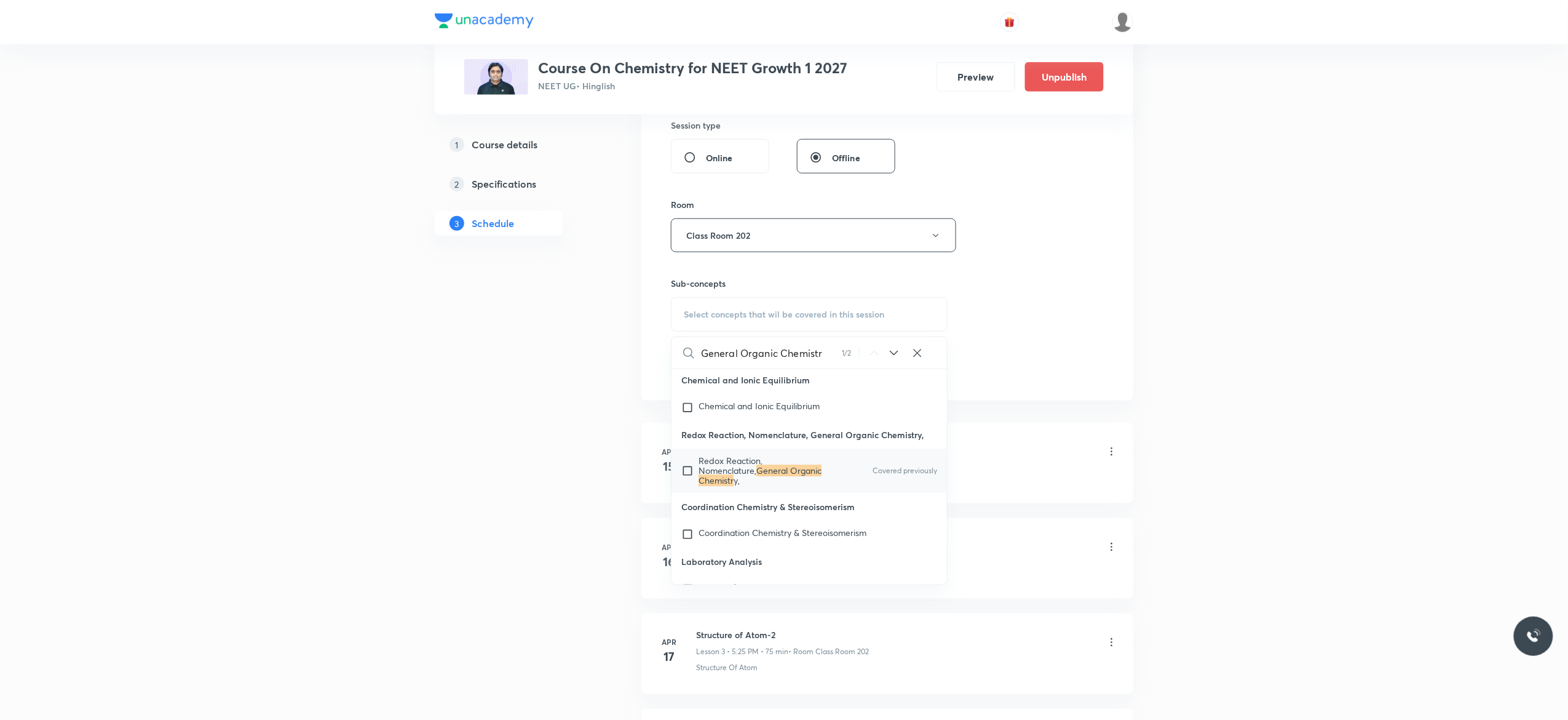
type input "General Organic Chemistr"
click at [689, 486] on input "checkbox" at bounding box center [690, 472] width 17 height 30
checkbox input "true"
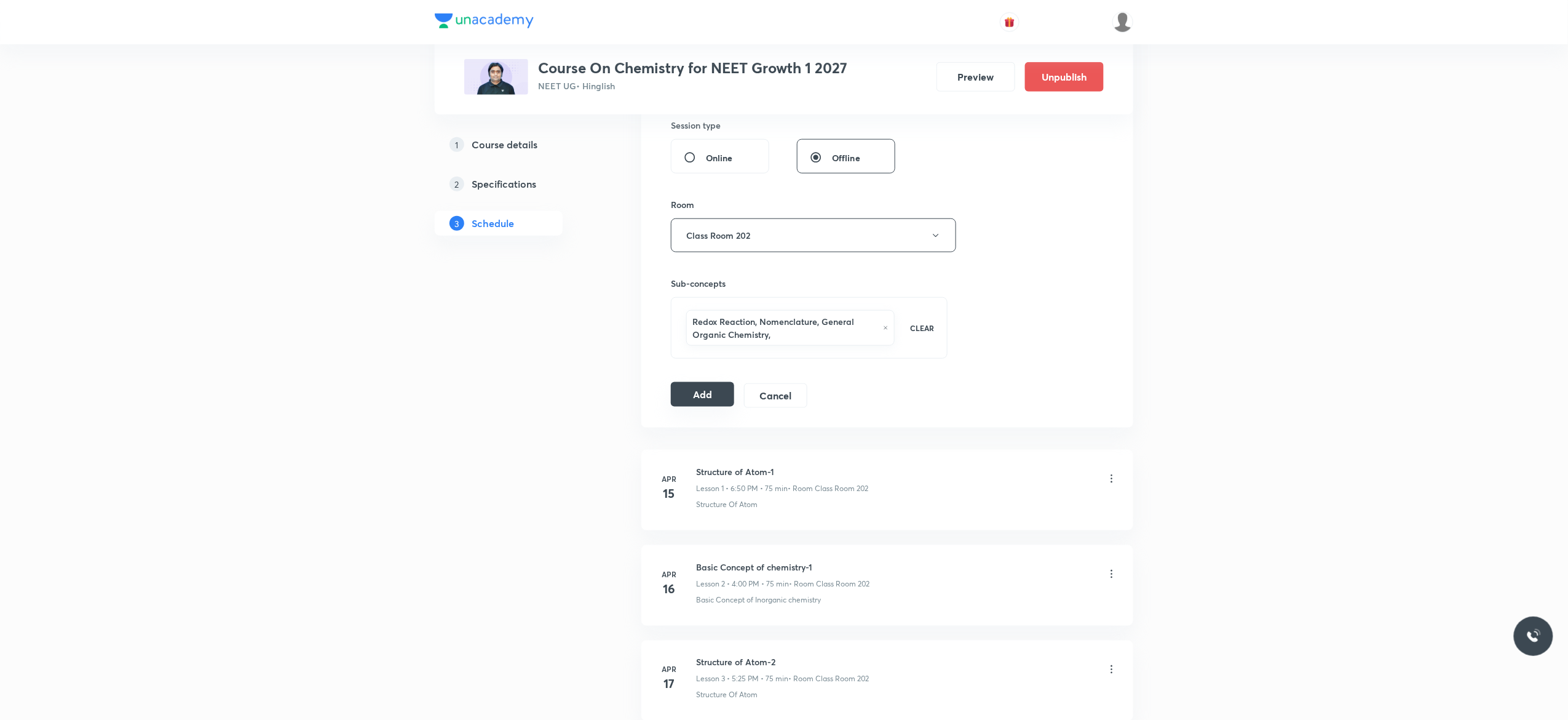
click at [700, 401] on button "Add" at bounding box center [703, 394] width 63 height 25
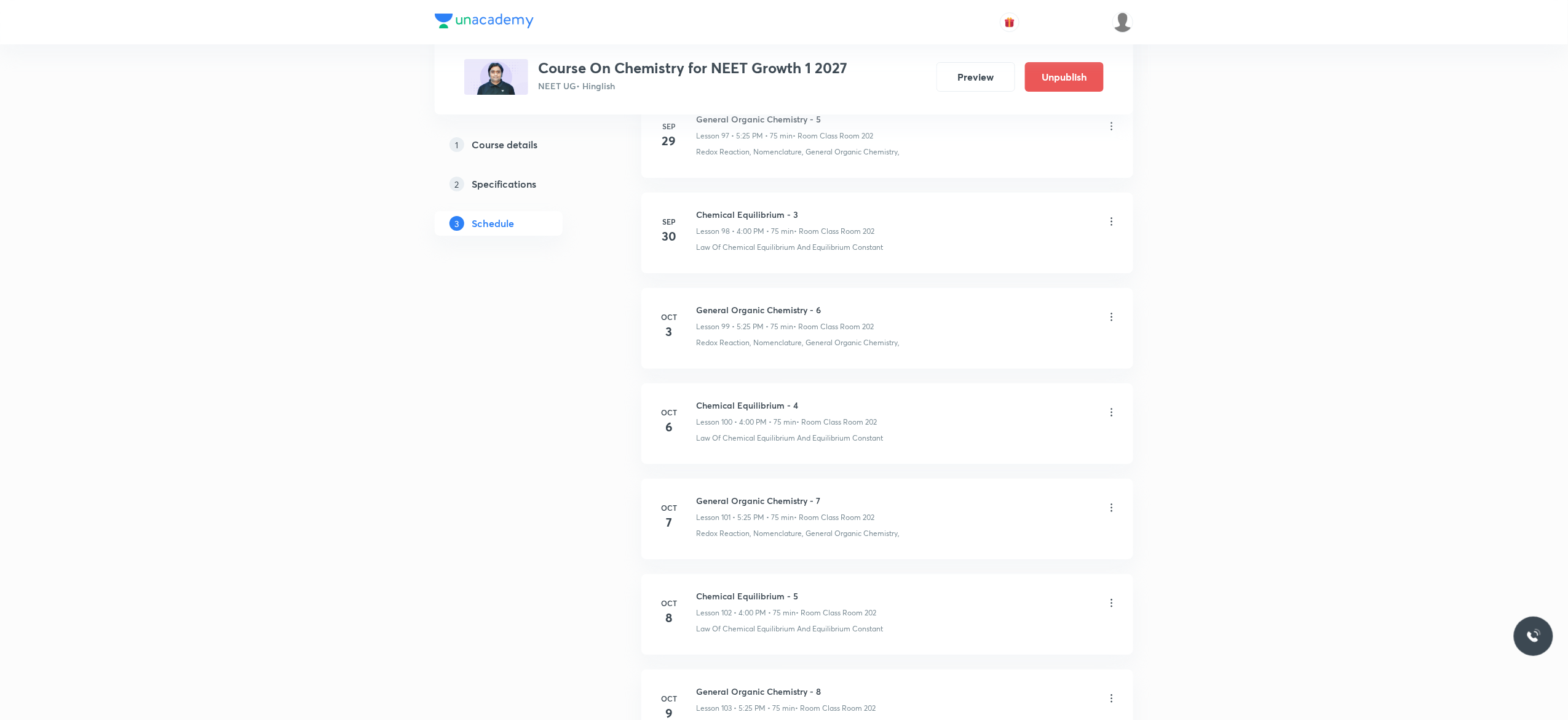
scroll to position [9563, 0]
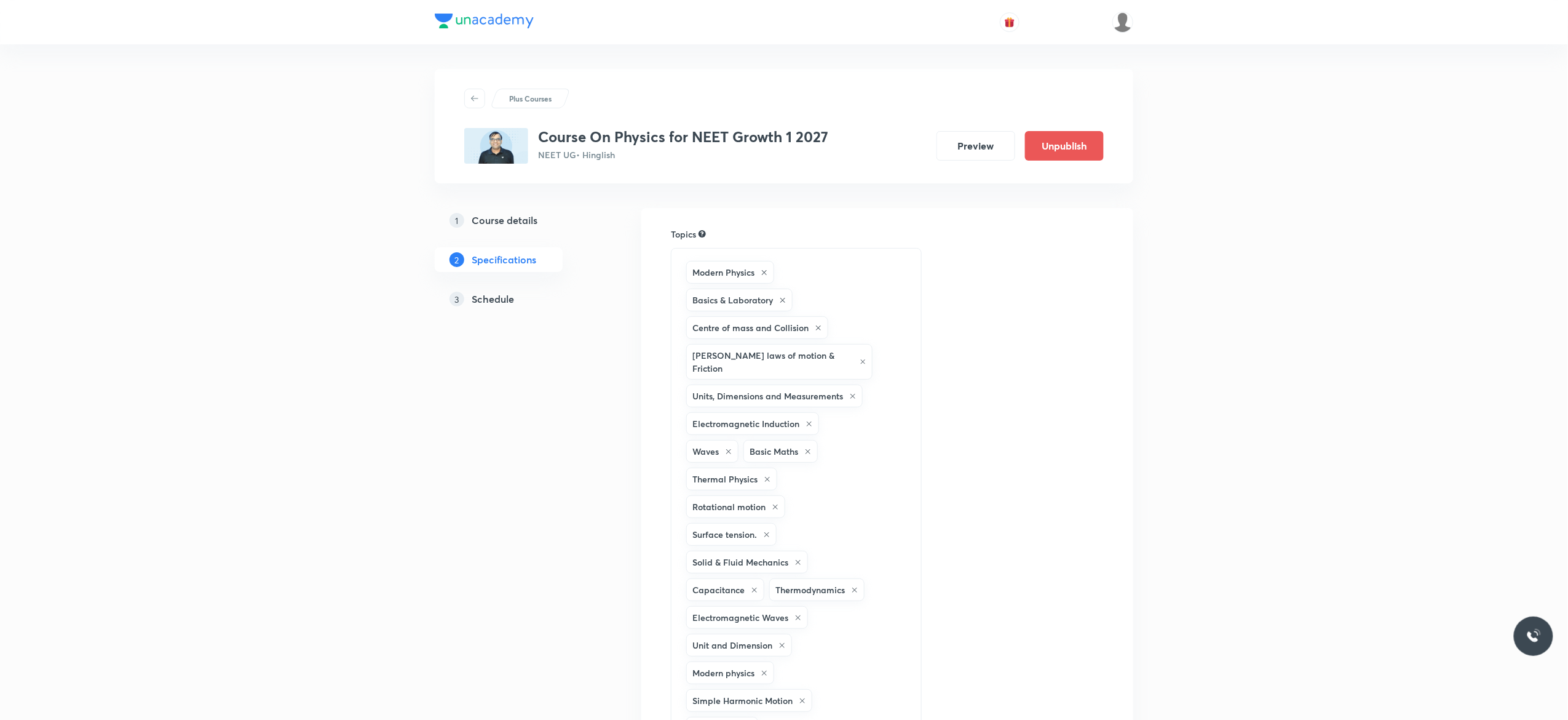
click at [491, 300] on h5 "Schedule" at bounding box center [492, 299] width 43 height 15
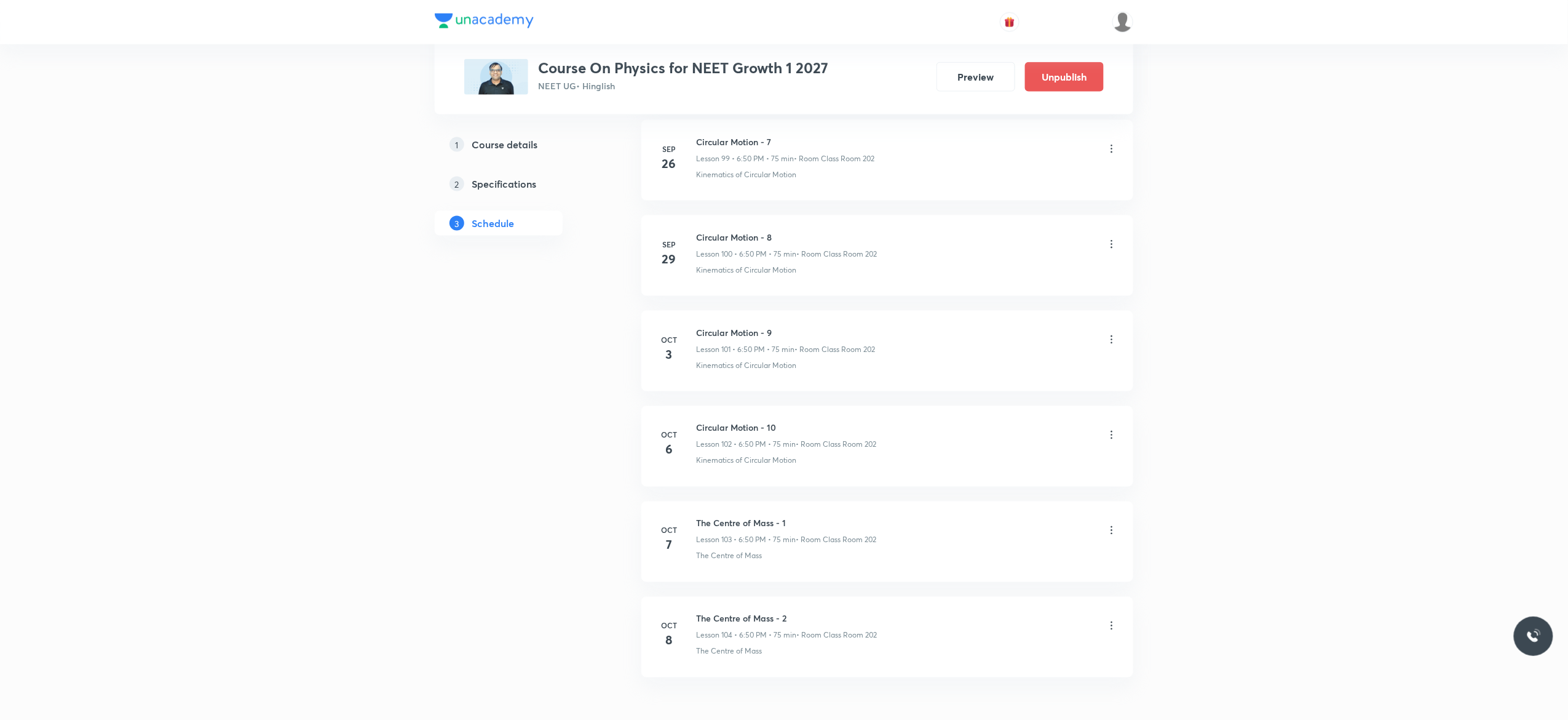
scroll to position [10306, 0]
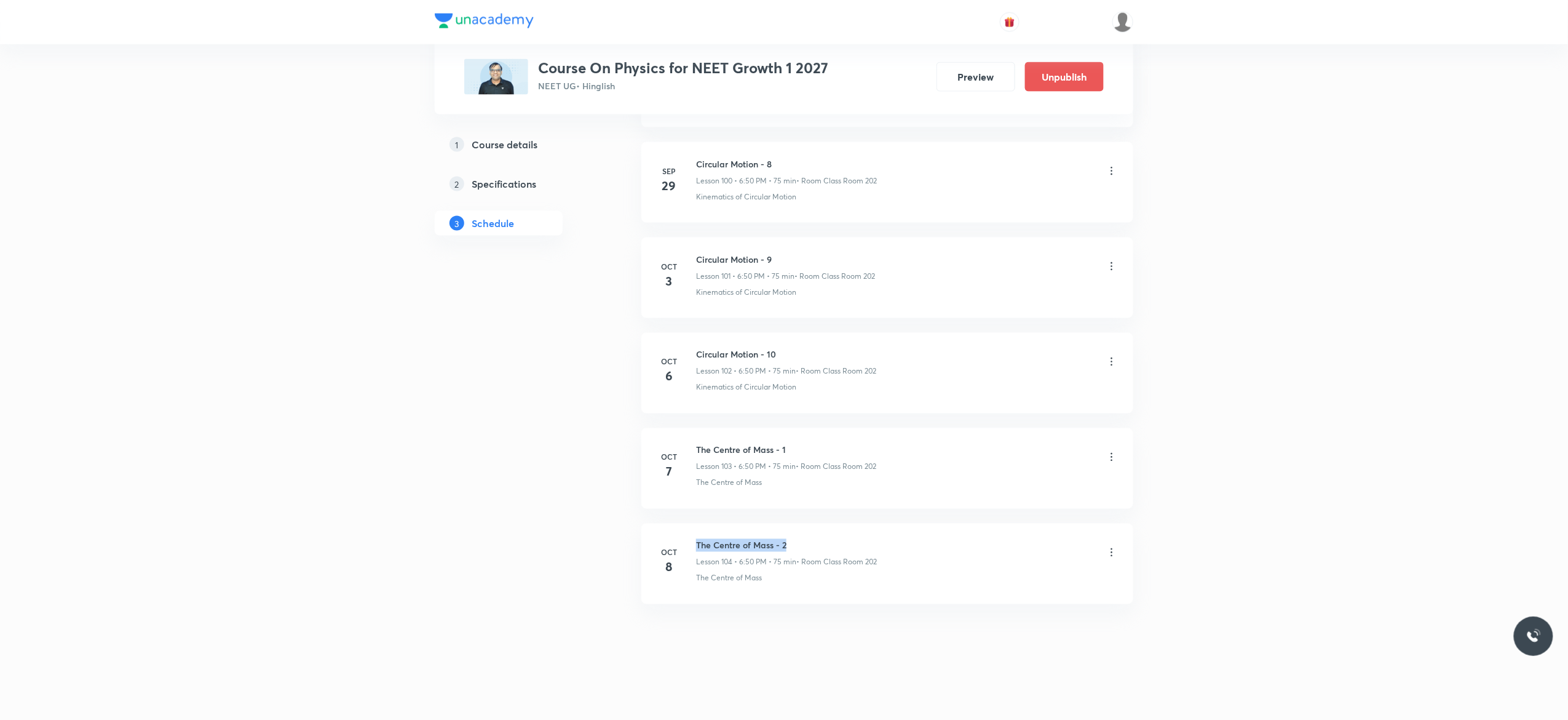
drag, startPoint x: 794, startPoint y: 540, endPoint x: 697, endPoint y: 544, distance: 97.1
click at [697, 544] on h6 "The Centre of Mass - 2" at bounding box center [786, 545] width 181 height 13
copy h6 "The Centre of Mass - 2"
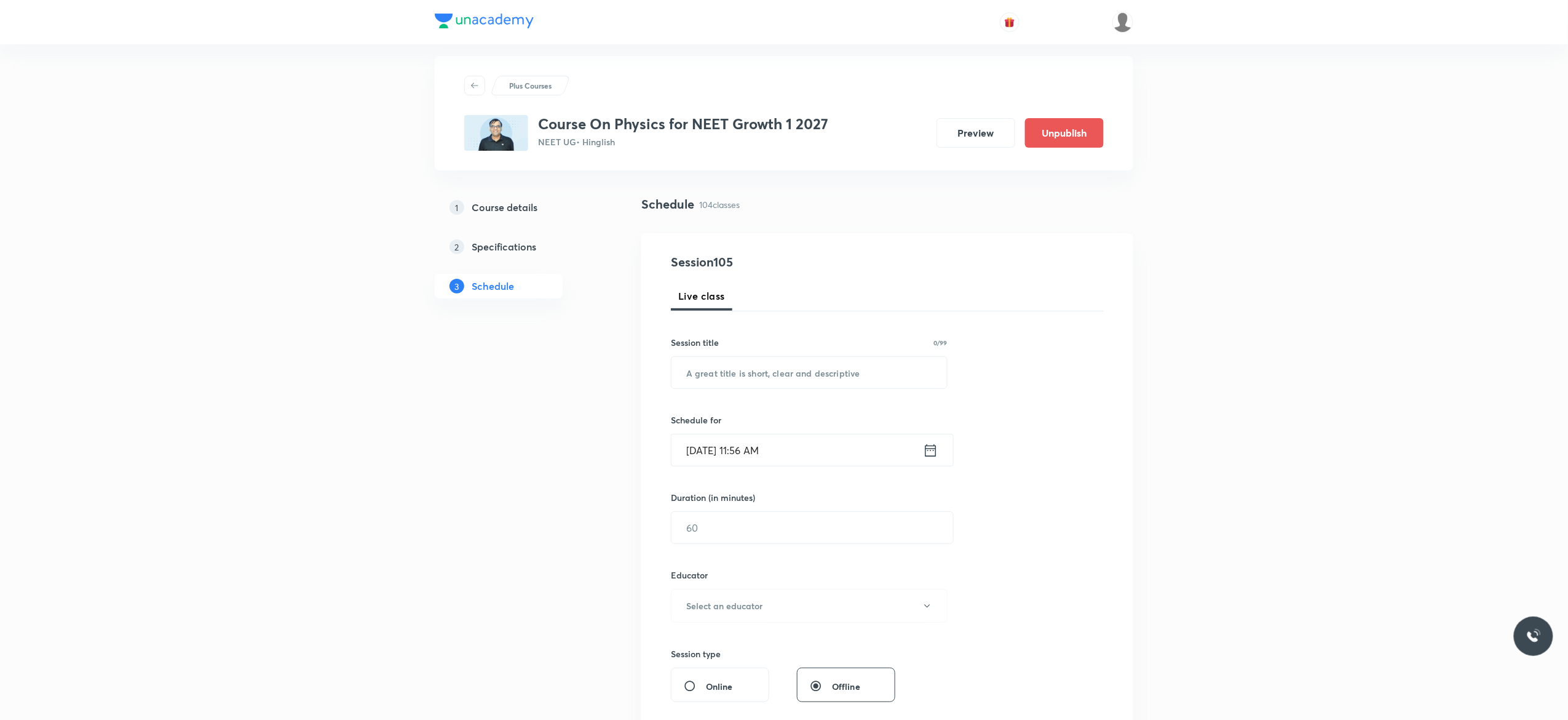
scroll to position [0, 0]
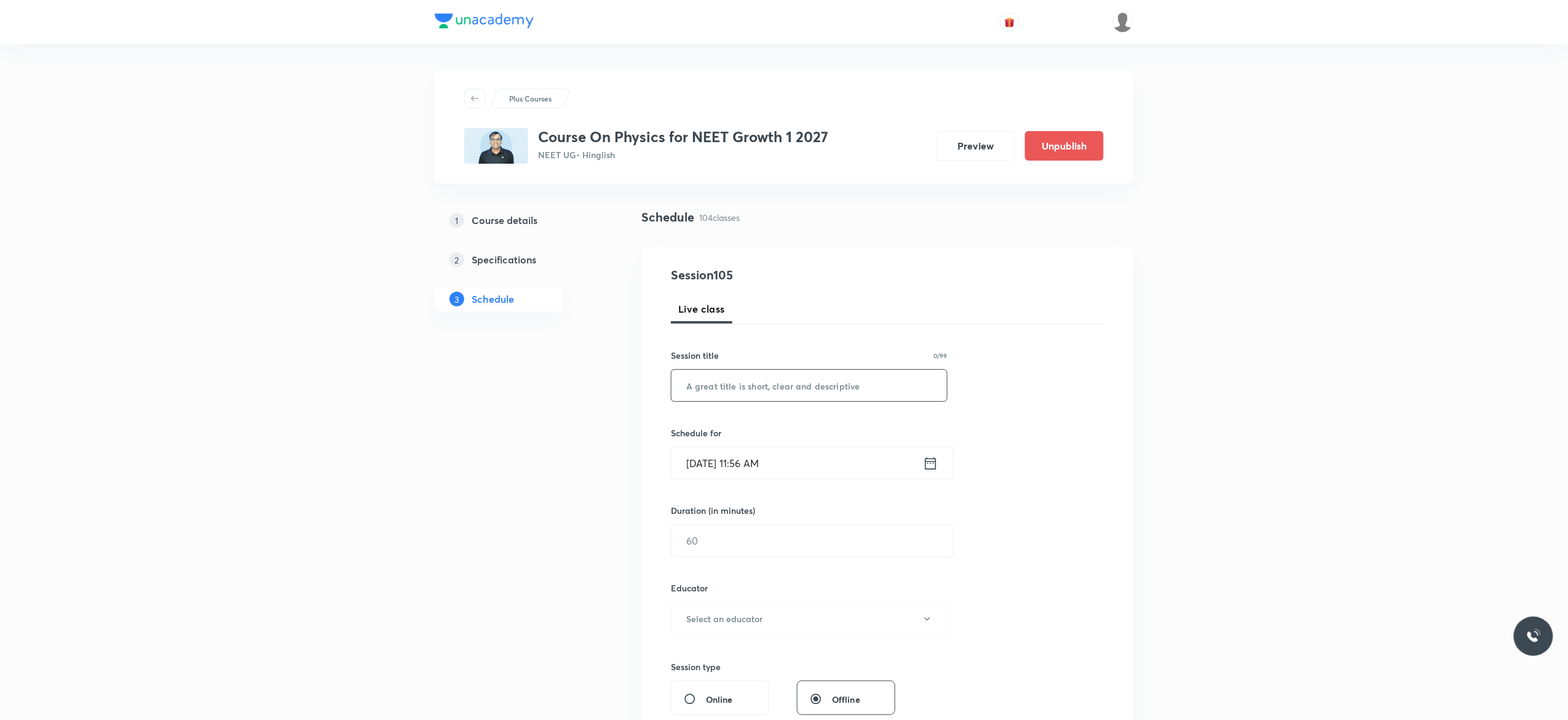
click at [783, 386] on input "text" at bounding box center [809, 386] width 275 height 31
paste input "The Centre of Mass - 2"
type input "The Centre of Mass - 3"
click at [929, 469] on icon at bounding box center [931, 463] width 11 height 12
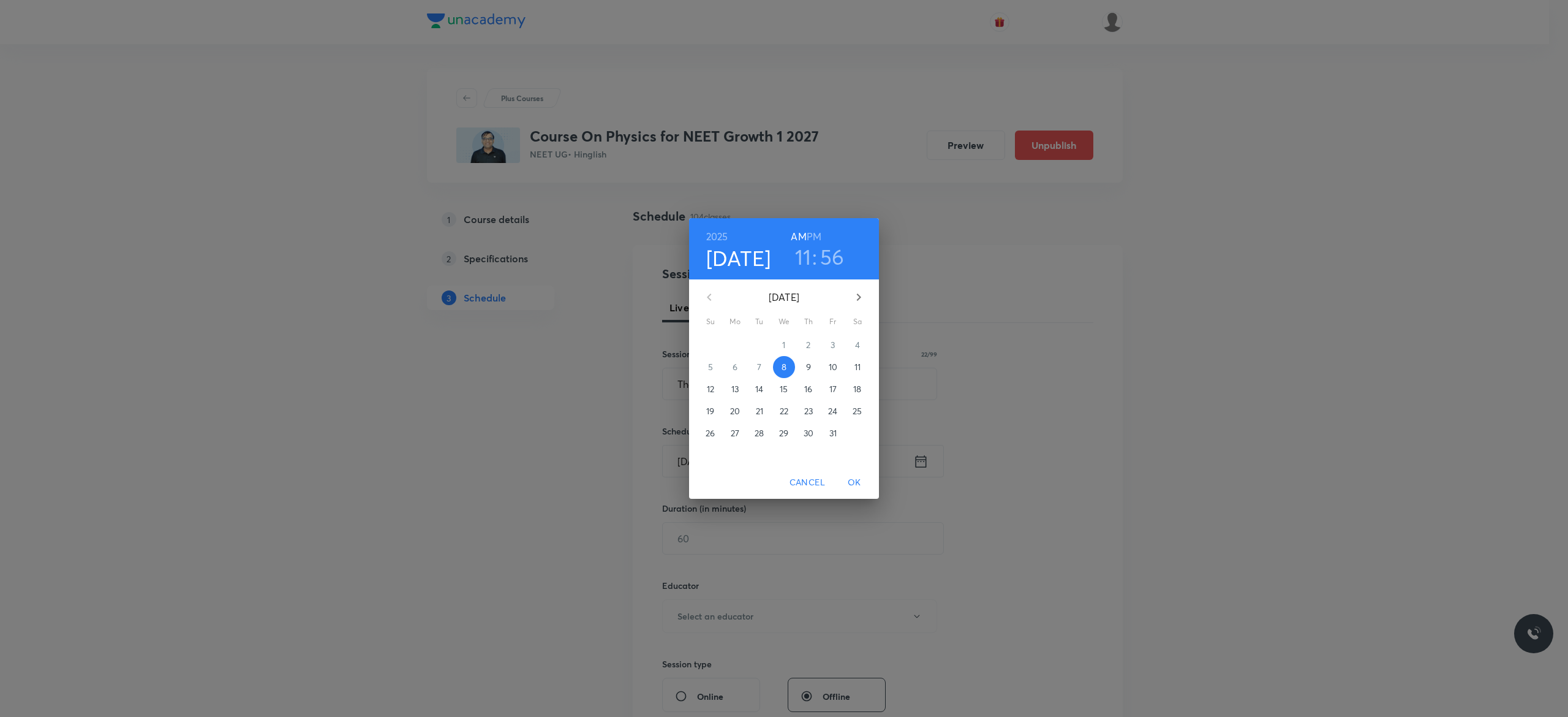
click at [810, 364] on p "9" at bounding box center [808, 367] width 5 height 12
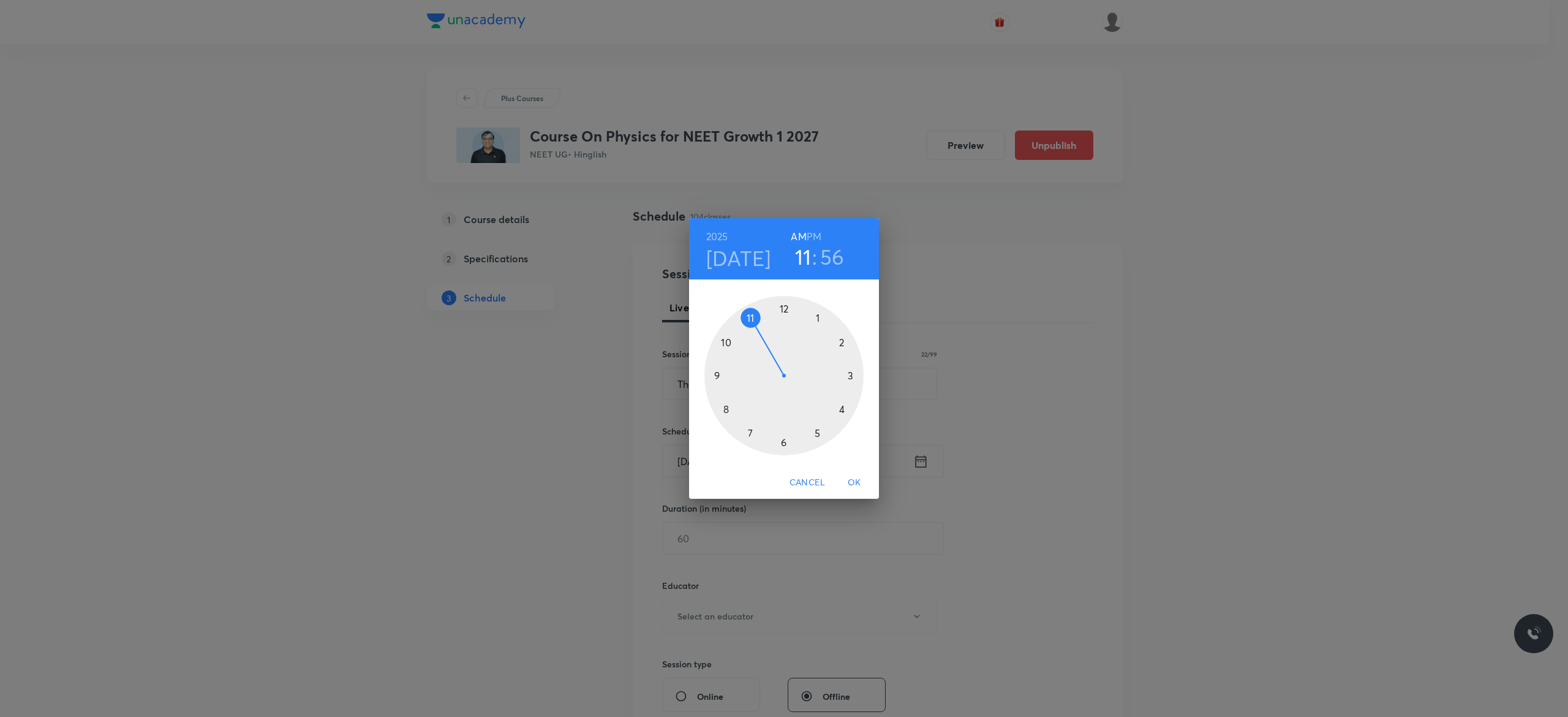
click at [816, 237] on h6 "PM" at bounding box center [814, 236] width 15 height 17
click at [783, 443] on div at bounding box center [784, 375] width 159 height 159
click at [723, 340] on div at bounding box center [784, 375] width 159 height 159
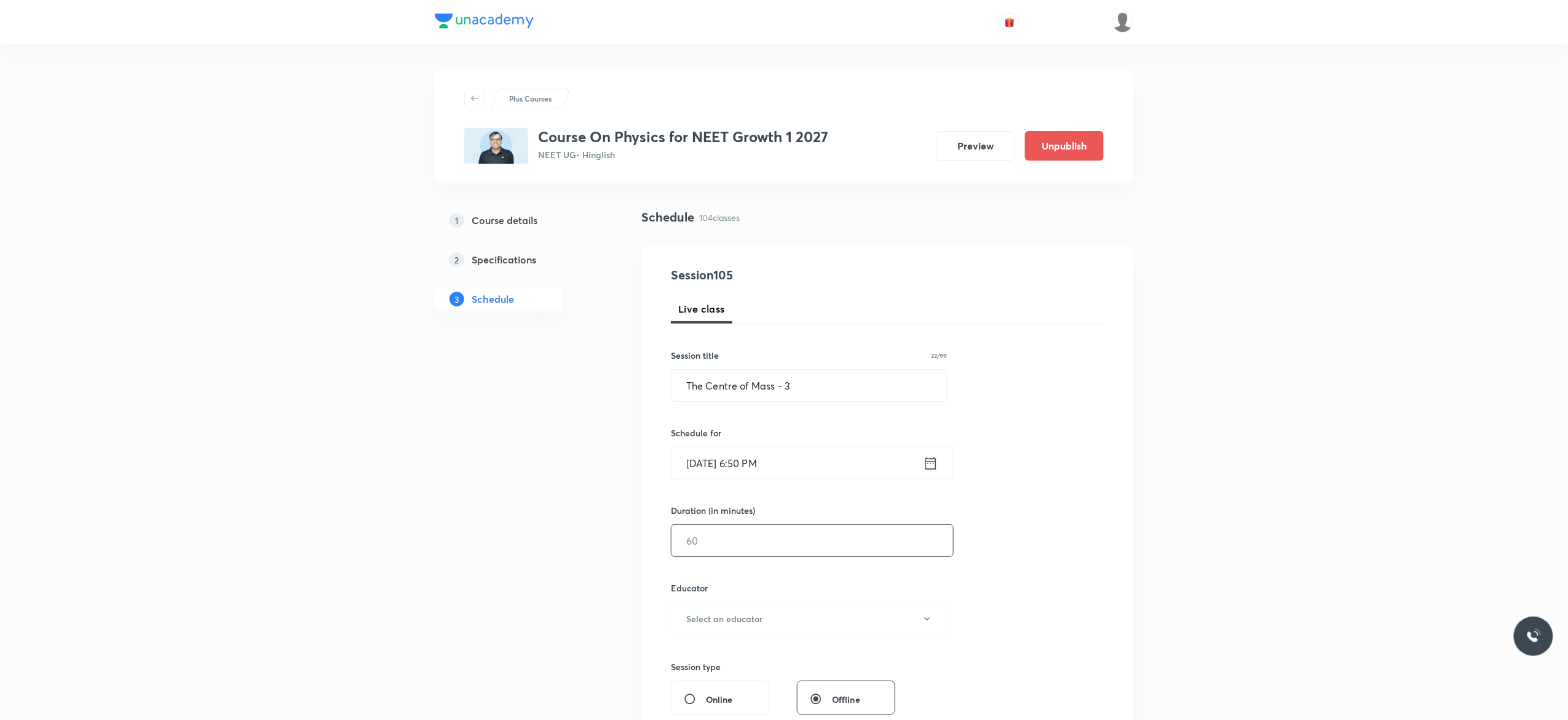
click at [718, 545] on input "text" at bounding box center [812, 540] width 282 height 31
type input "75"
click at [928, 626] on button "Select an educator" at bounding box center [809, 618] width 277 height 34
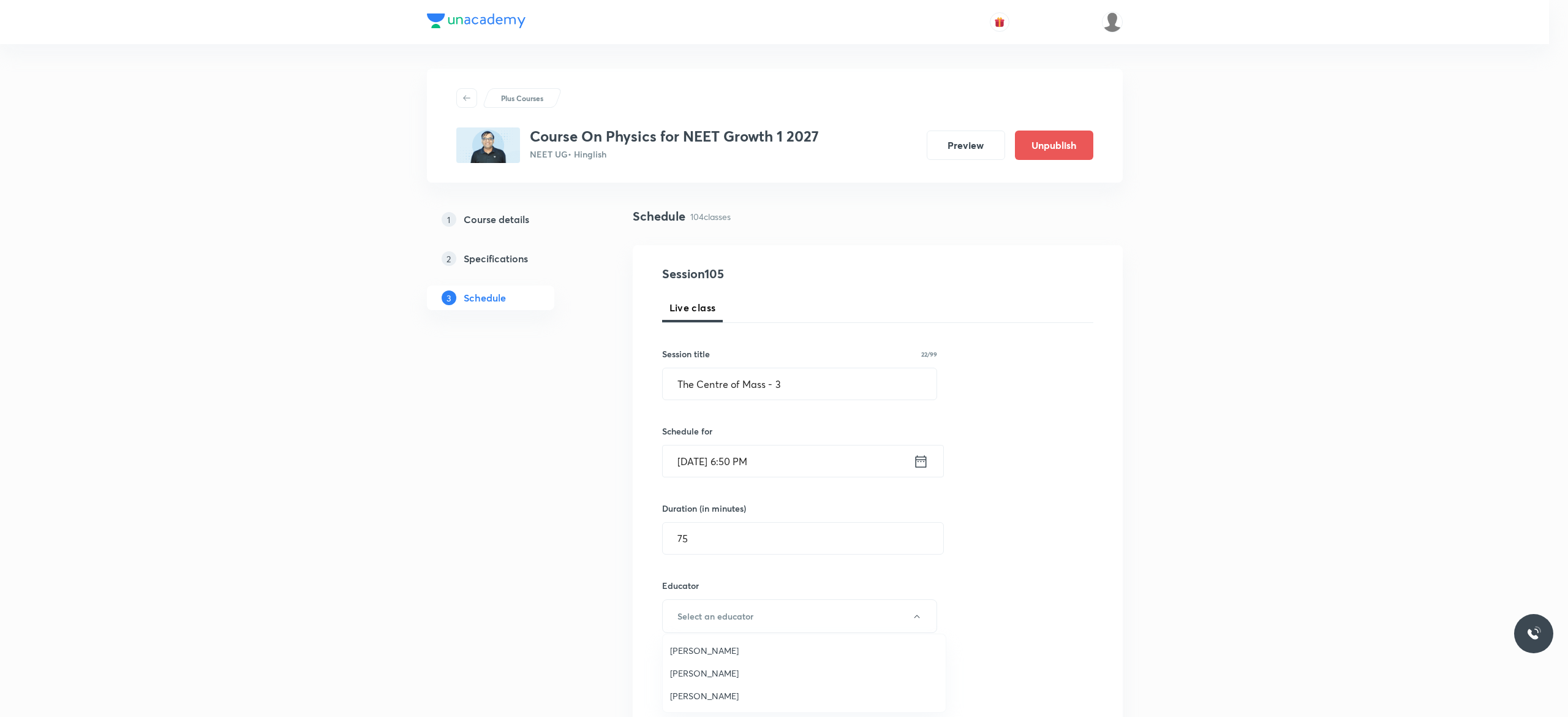
click at [709, 649] on span "[PERSON_NAME]" at bounding box center [804, 650] width 268 height 13
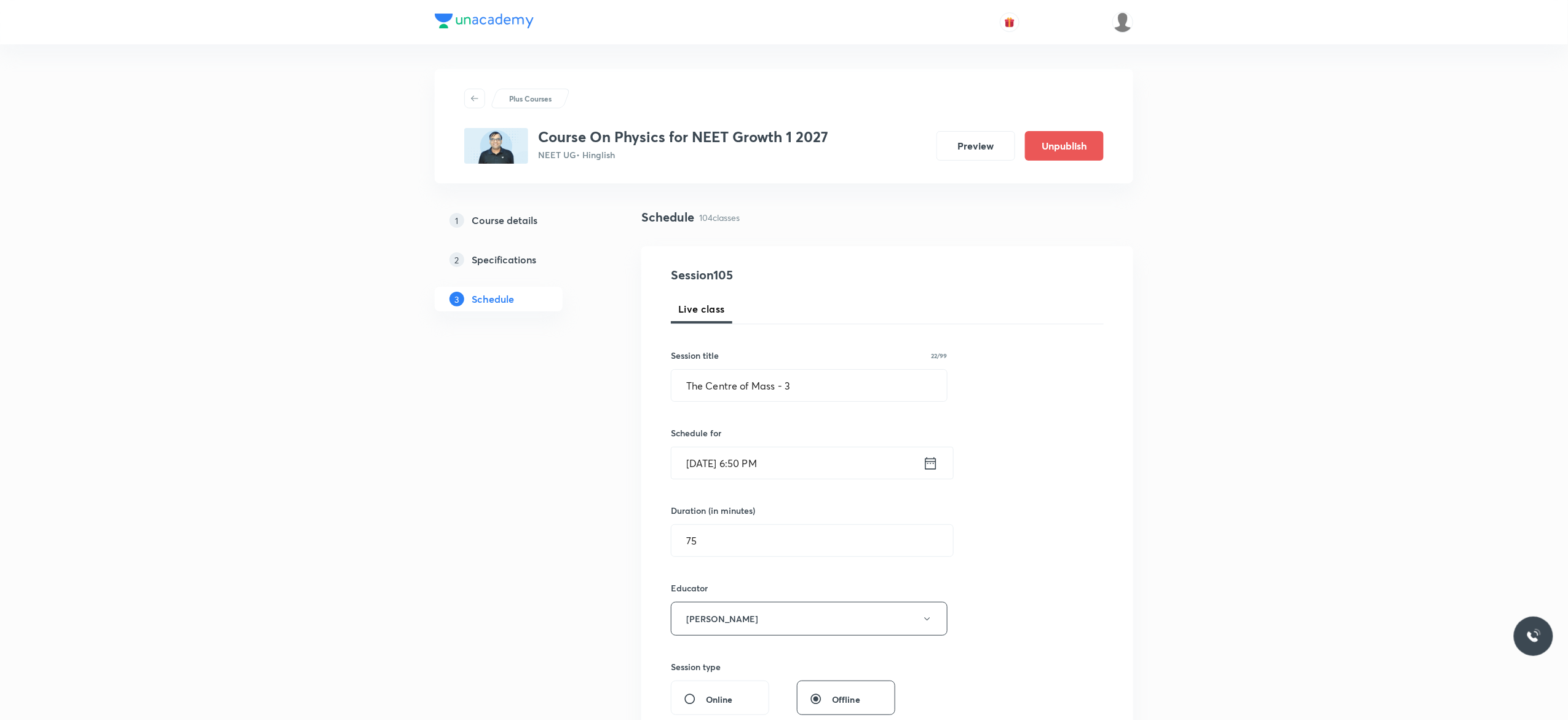
click at [1060, 602] on div "Session 105 Live class Session title 22/99 The Centre of Mass - 3 ​ Schedule fo…" at bounding box center [888, 594] width 433 height 657
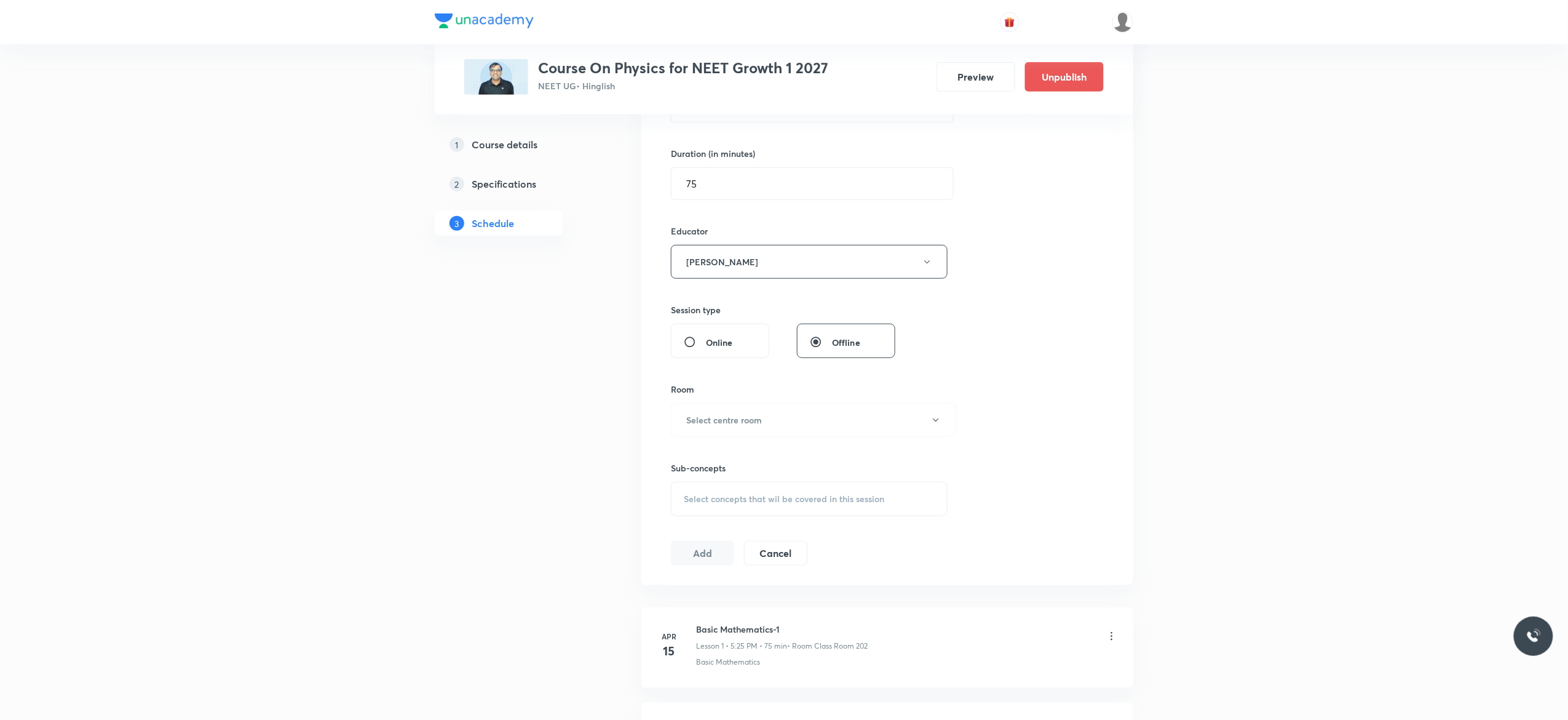
scroll to position [443, 0]
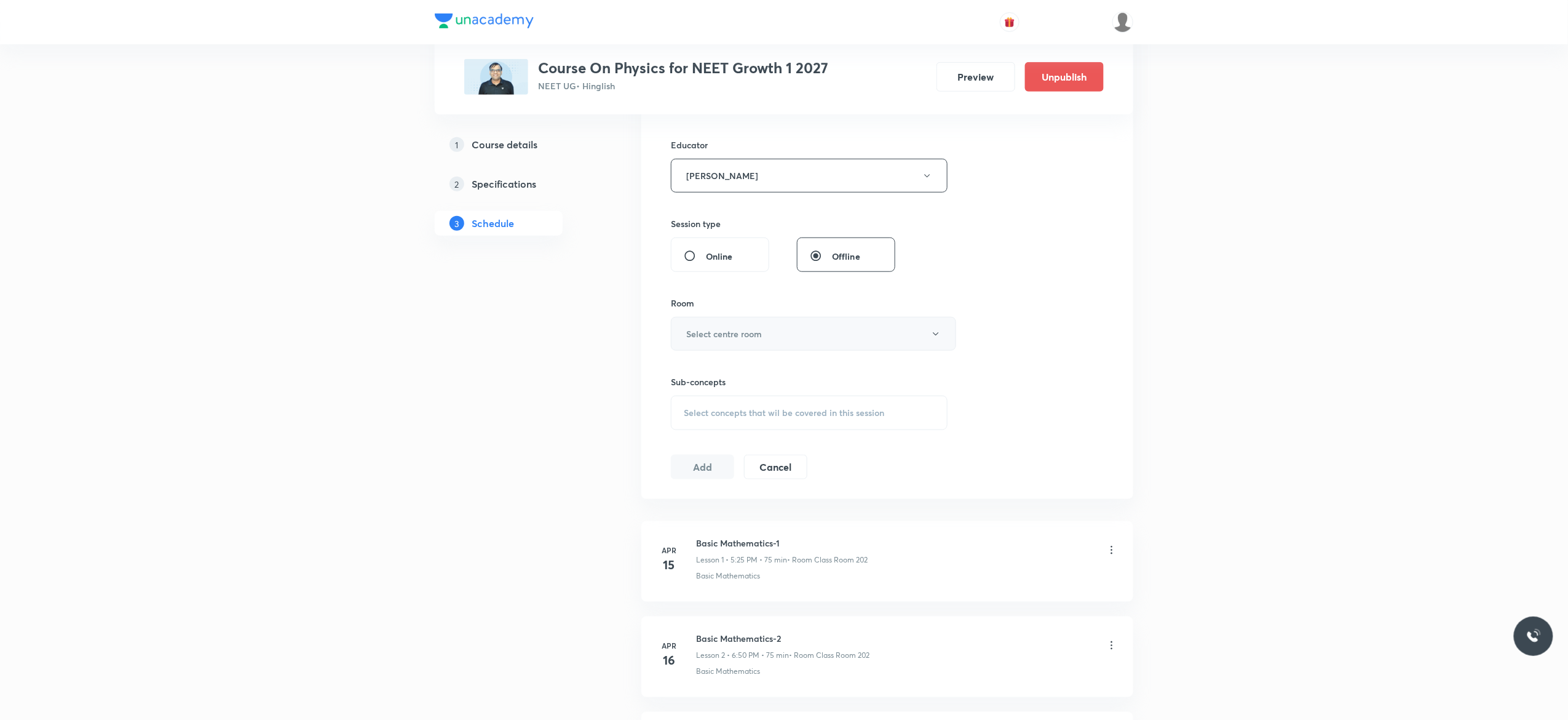
click at [935, 331] on icon "button" at bounding box center [935, 334] width 10 height 10
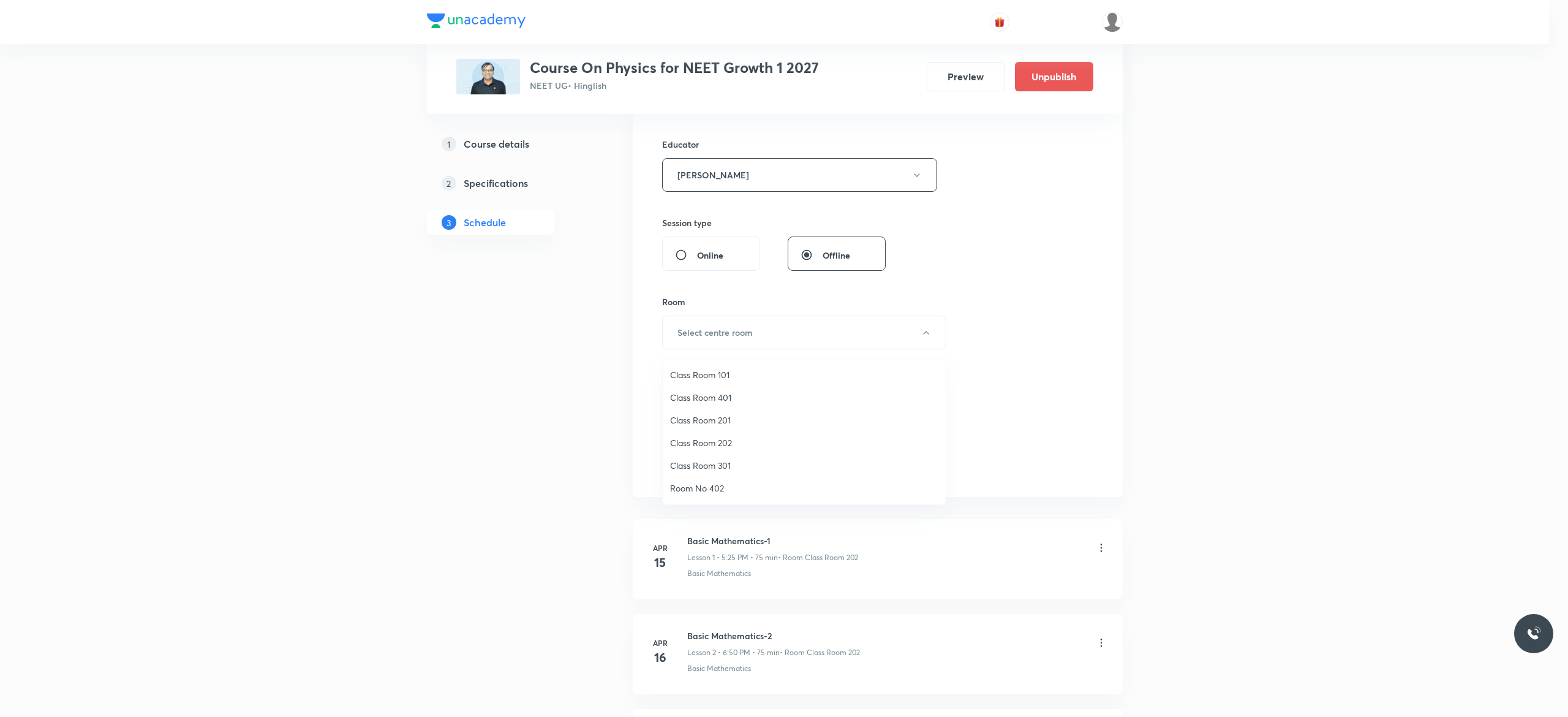
click at [710, 438] on span "Class Room 202" at bounding box center [804, 442] width 268 height 13
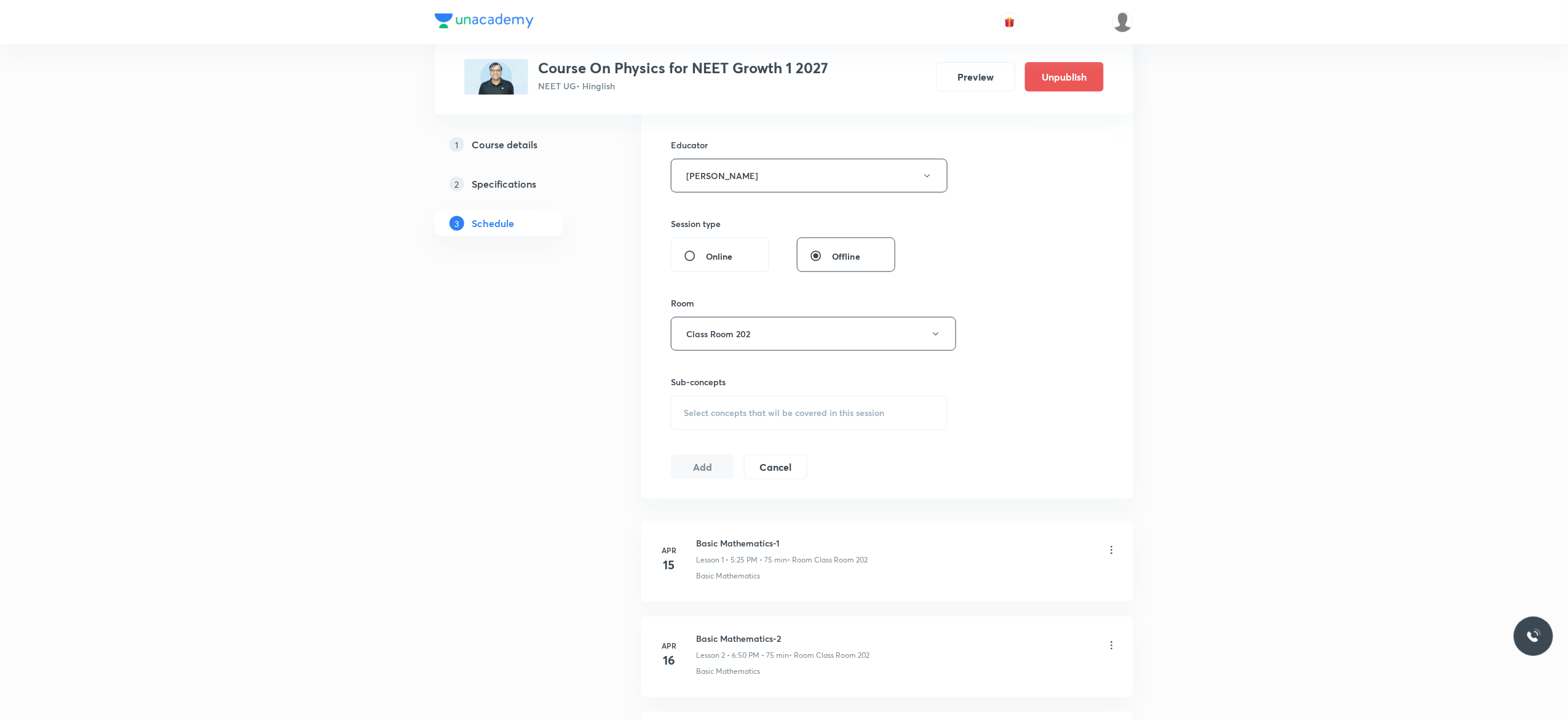
click at [697, 425] on div "Select concepts that wil be covered in this session" at bounding box center [809, 413] width 277 height 34
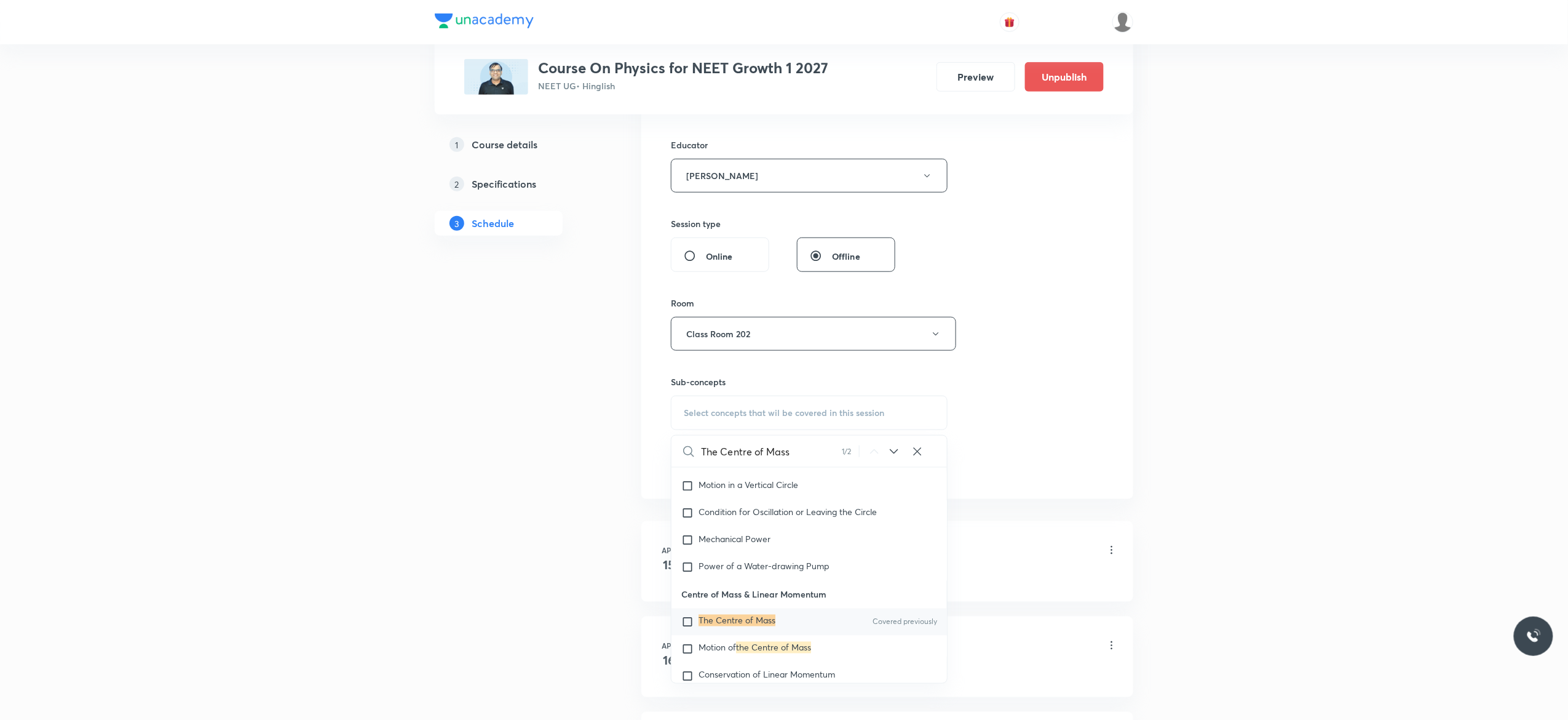
scroll to position [3407, 0]
type input "The Centre of Mass"
click at [687, 627] on input "checkbox" at bounding box center [690, 621] width 17 height 12
checkbox input "true"
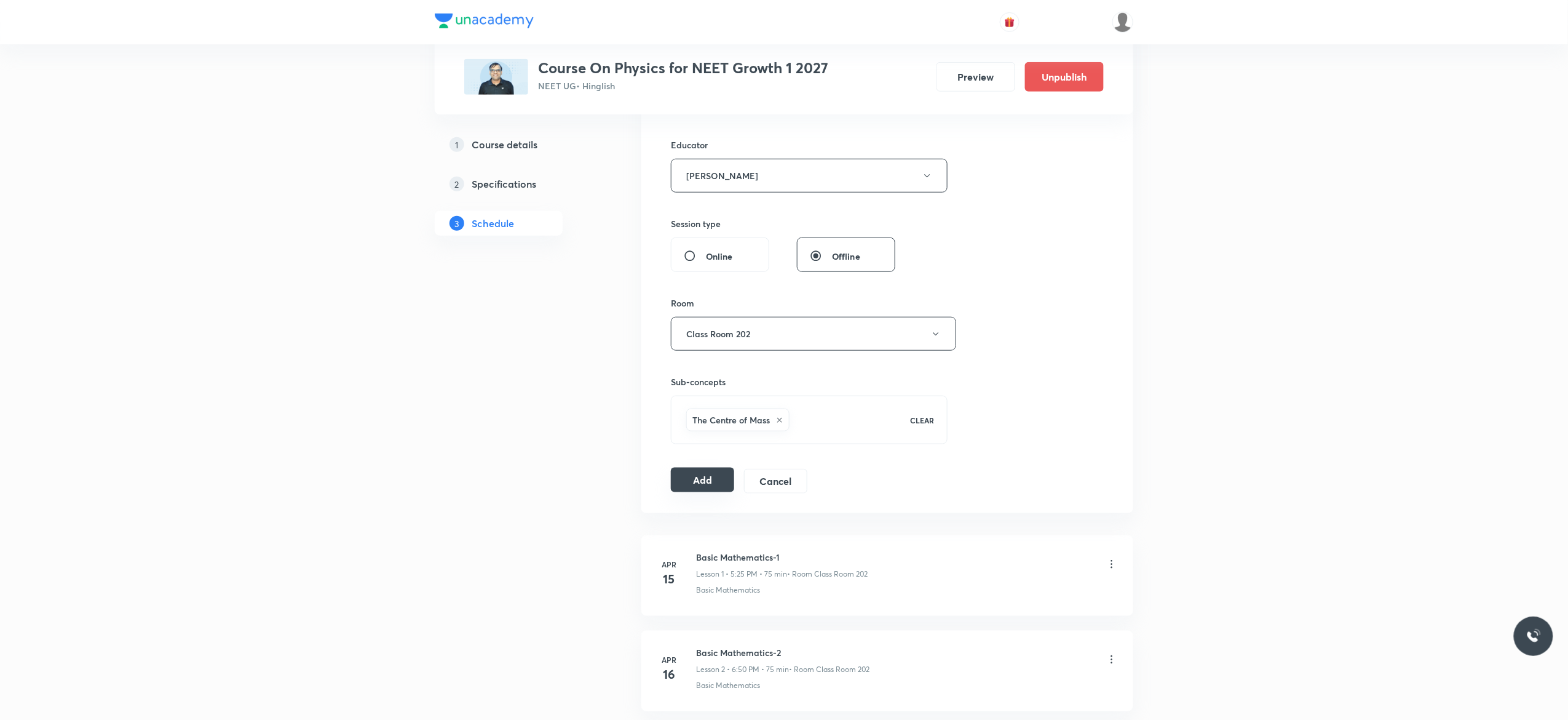
click at [697, 484] on button "Add" at bounding box center [703, 480] width 63 height 25
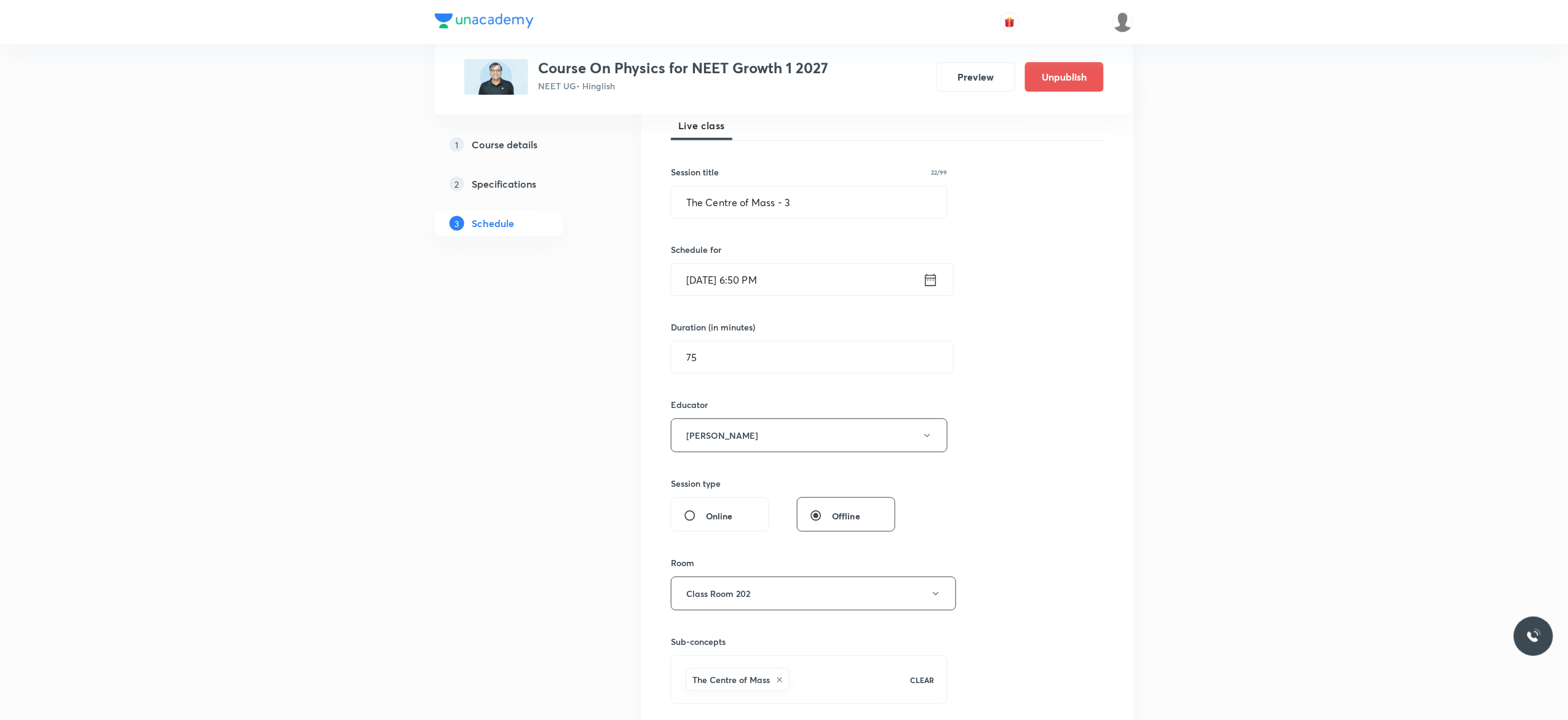
scroll to position [148, 0]
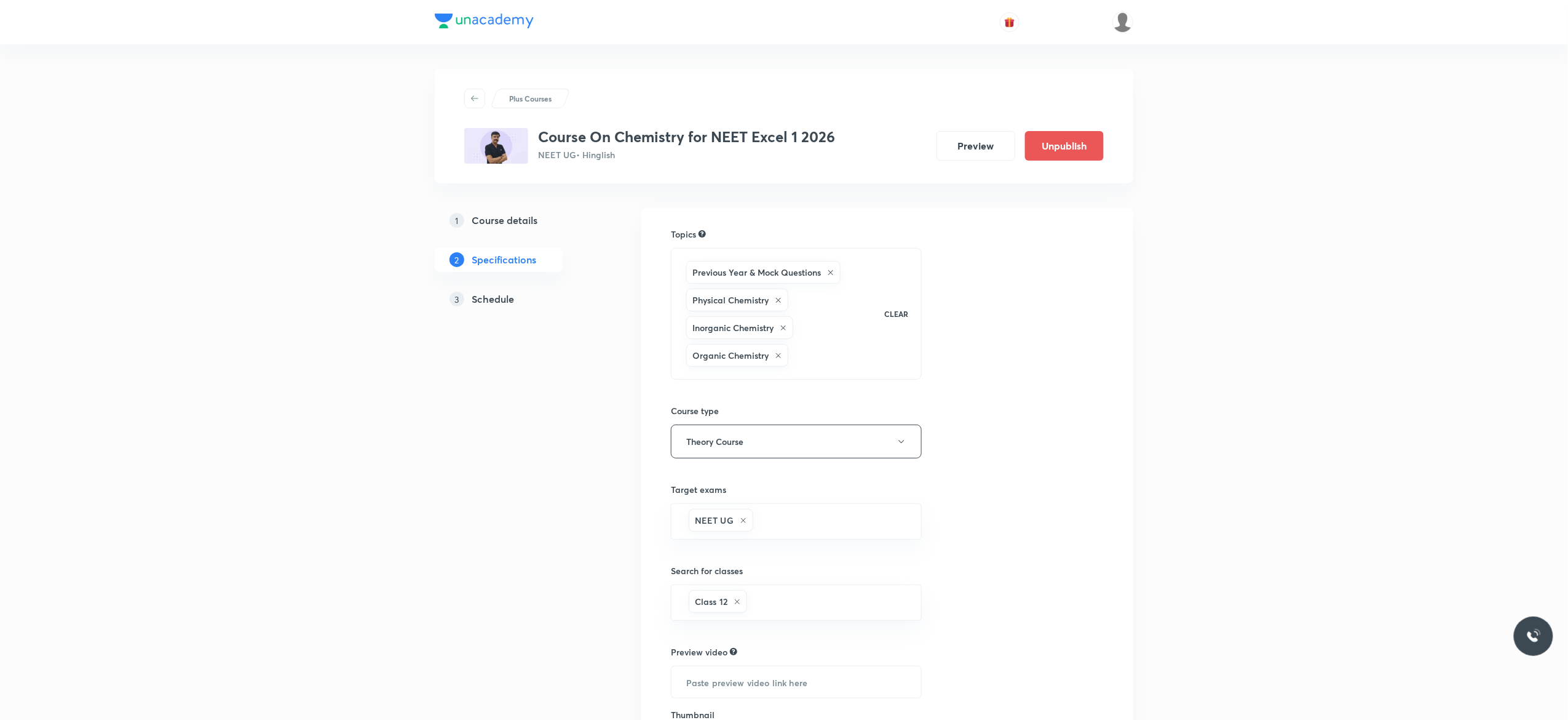
click at [492, 296] on h5 "Schedule" at bounding box center [492, 299] width 43 height 15
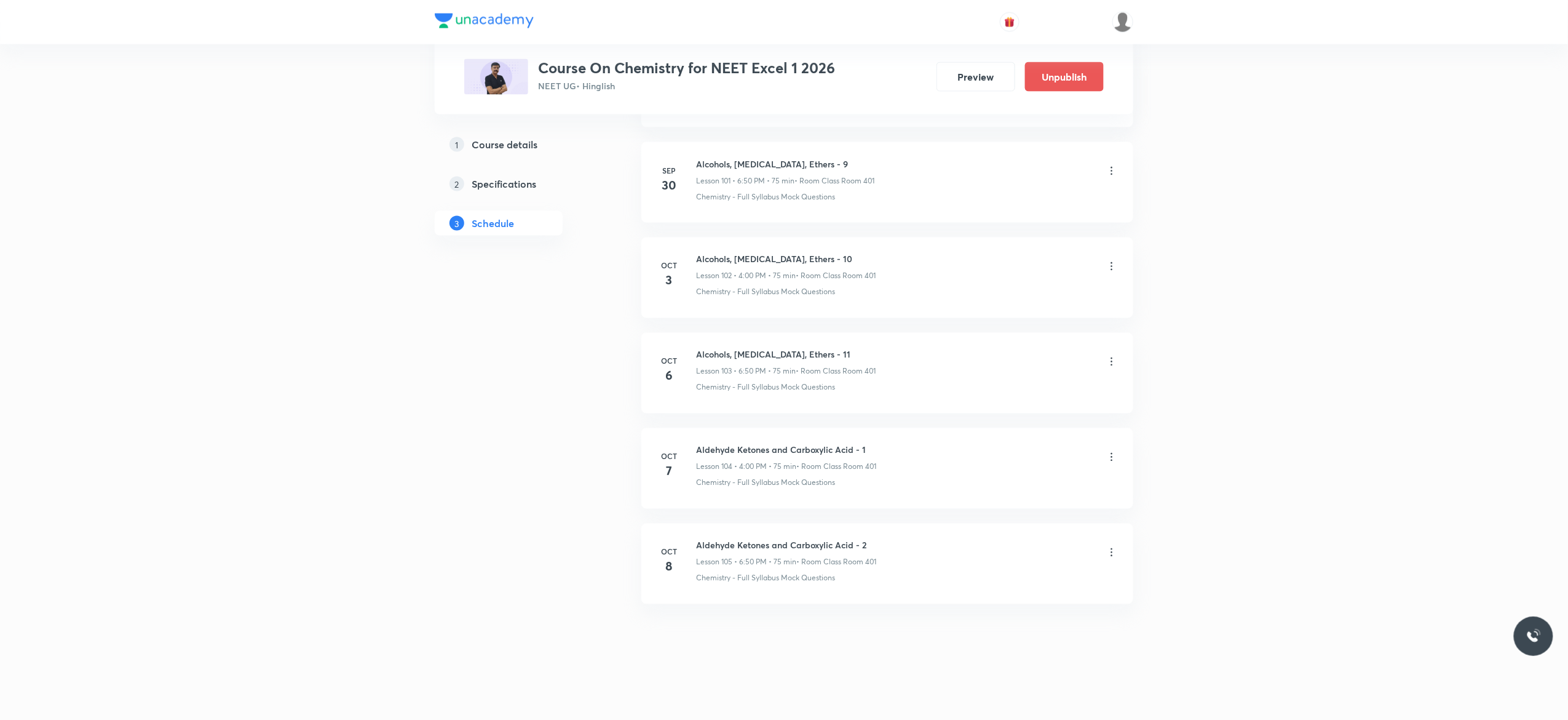
scroll to position [10402, 0]
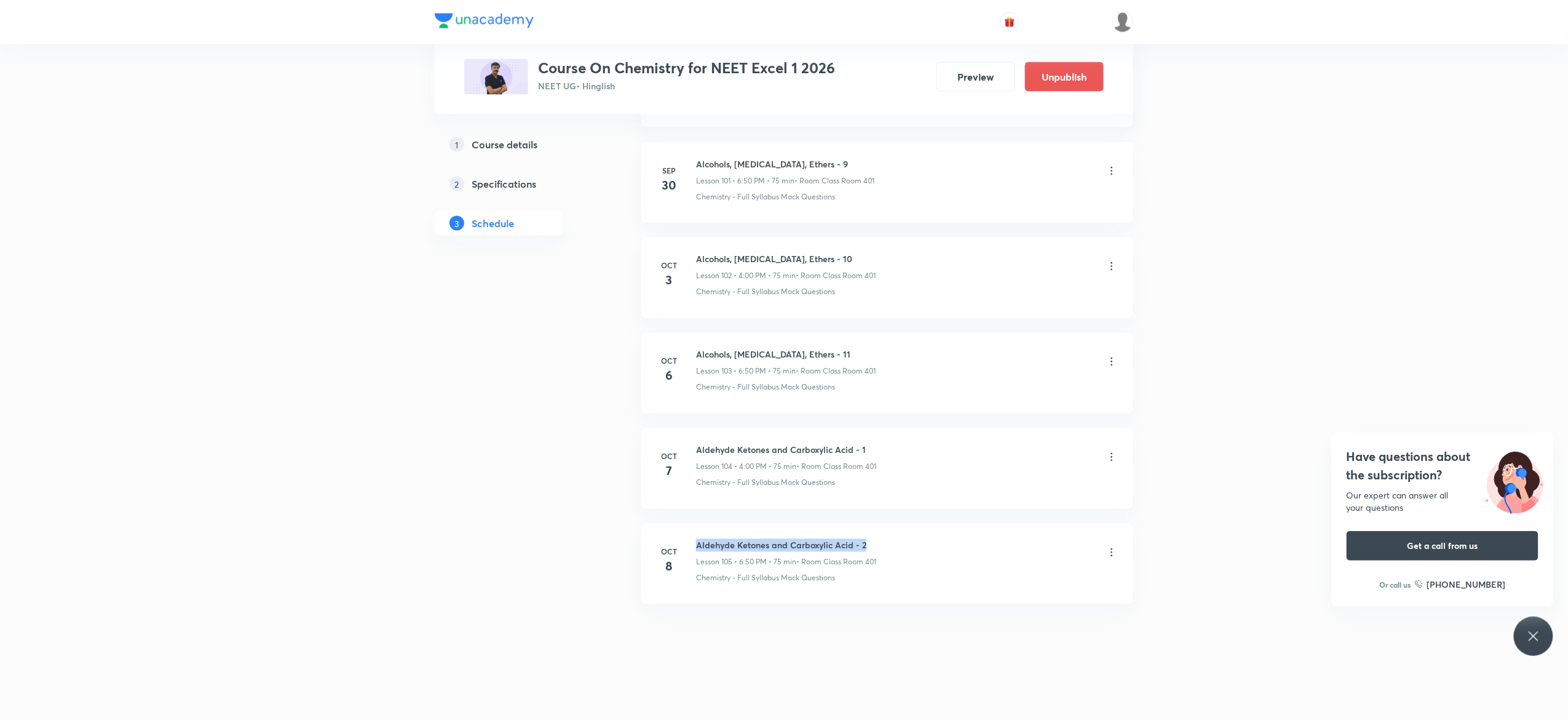
drag, startPoint x: 871, startPoint y: 539, endPoint x: 694, endPoint y: 534, distance: 177.1
click at [694, 534] on li "Oct 8 Aldehyde Ketones and Carboxylic Acid - 2 Lesson 105 • 6:50 PM • 75 min • …" at bounding box center [888, 564] width 492 height 81
copy h6 "Aldehyde Ketones and Carboxylic Acid - 2"
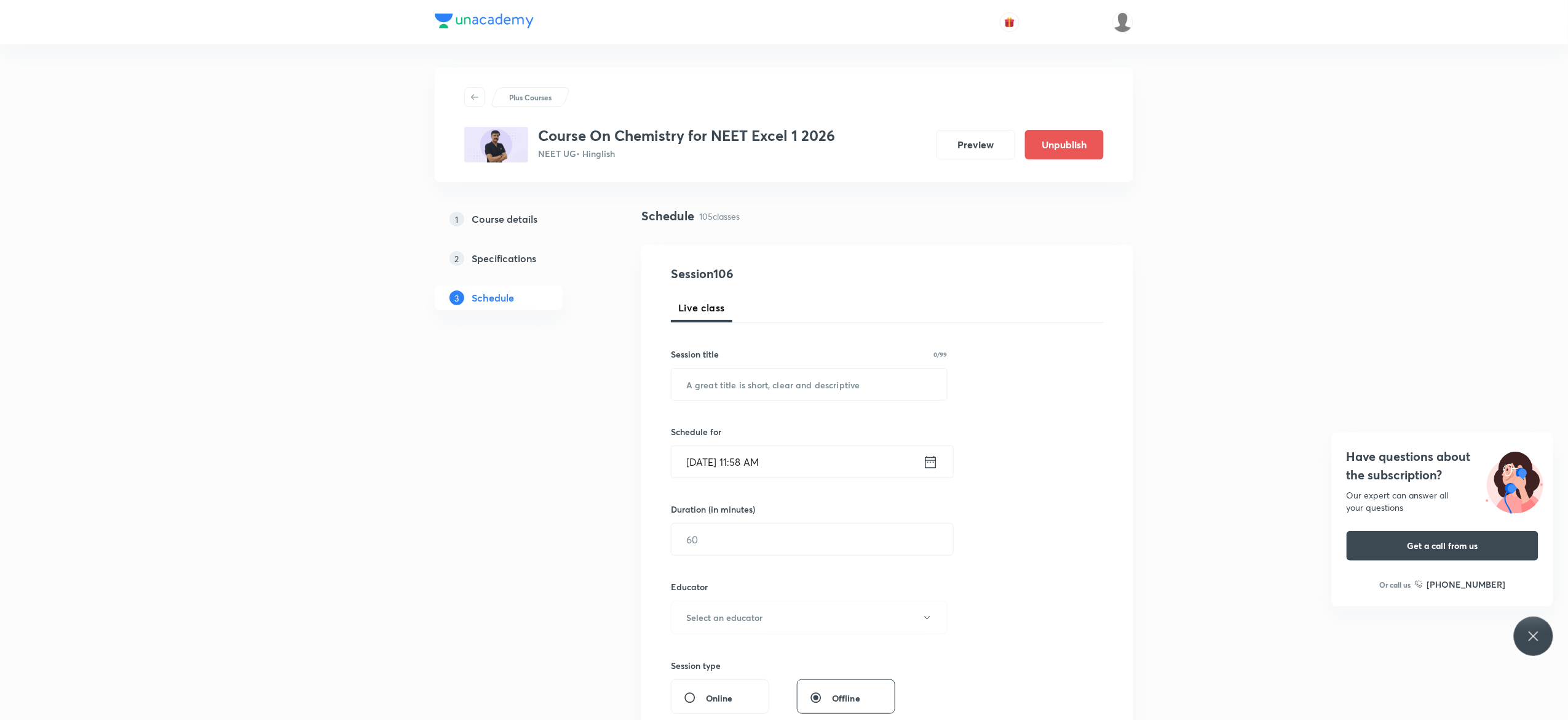
scroll to position [0, 0]
click at [713, 384] on input "text" at bounding box center [809, 386] width 275 height 31
paste input "Aldehyde Ketones and Carboxylic Acid - 2"
type input "Aldehyde Ketones and Carboxylic Acid - 3"
click at [930, 464] on icon at bounding box center [931, 463] width 16 height 17
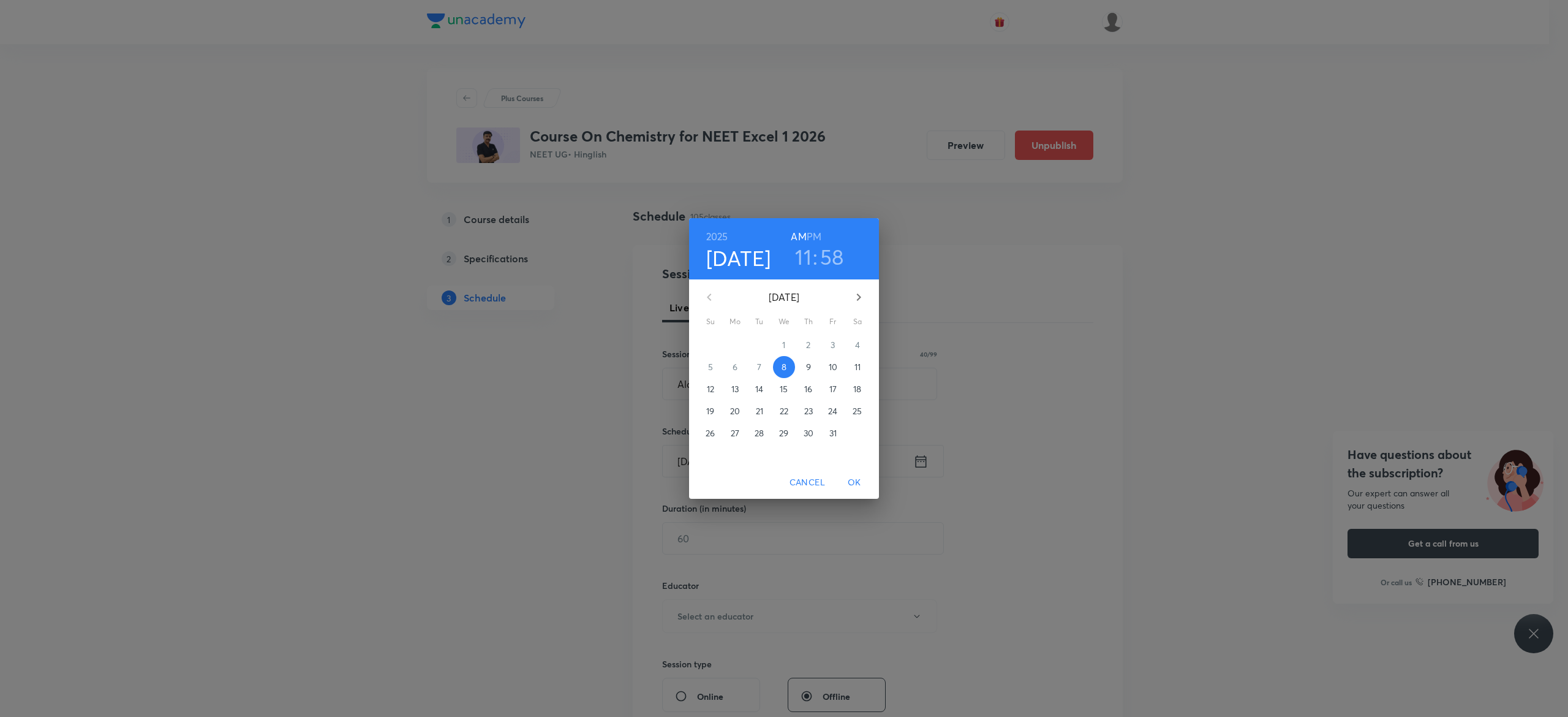
click at [809, 365] on p "9" at bounding box center [808, 367] width 5 height 12
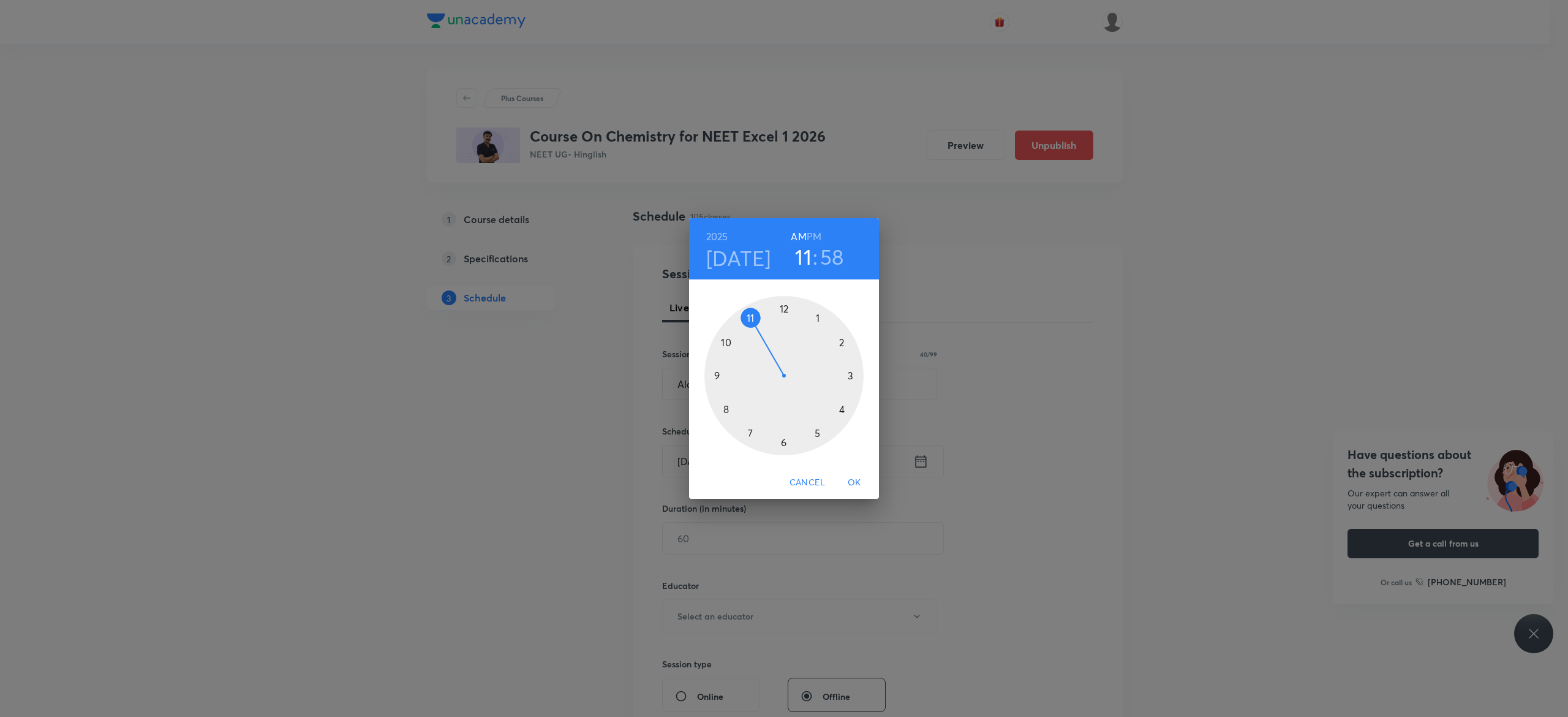
click at [815, 235] on h6 "PM" at bounding box center [814, 236] width 15 height 17
click at [842, 409] on div at bounding box center [784, 375] width 159 height 159
click at [784, 306] on div at bounding box center [784, 375] width 159 height 159
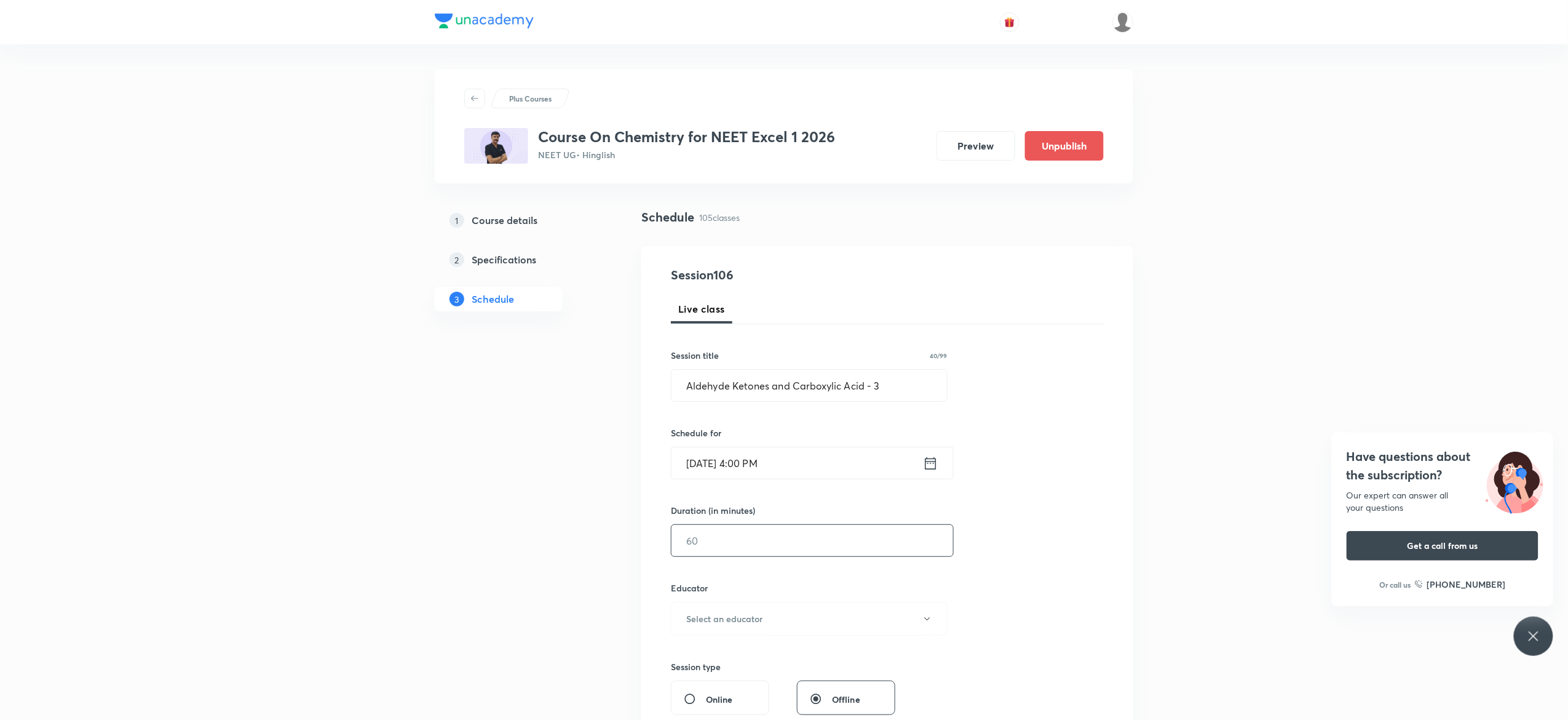
click at [729, 533] on input "text" at bounding box center [812, 540] width 282 height 31
type input "75"
click at [926, 619] on icon "button" at bounding box center [927, 619] width 10 height 10
click at [713, 660] on span "Vijai Shukla" at bounding box center [807, 660] width 269 height 13
click at [1070, 563] on div "Session 106 Live class Session title 40/99 Aldehyde Ketones and Carboxylic Acid…" at bounding box center [888, 594] width 433 height 657
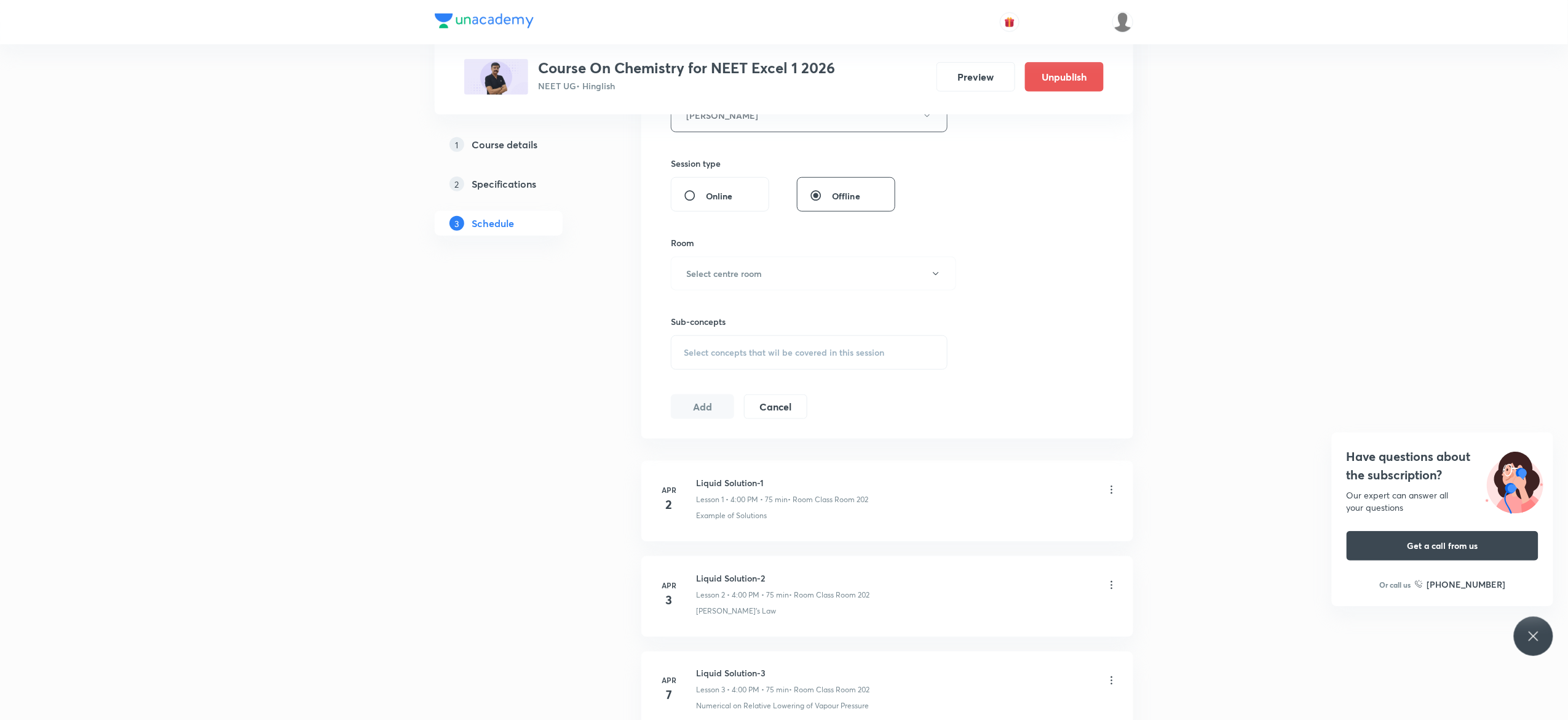
scroll to position [542, 0]
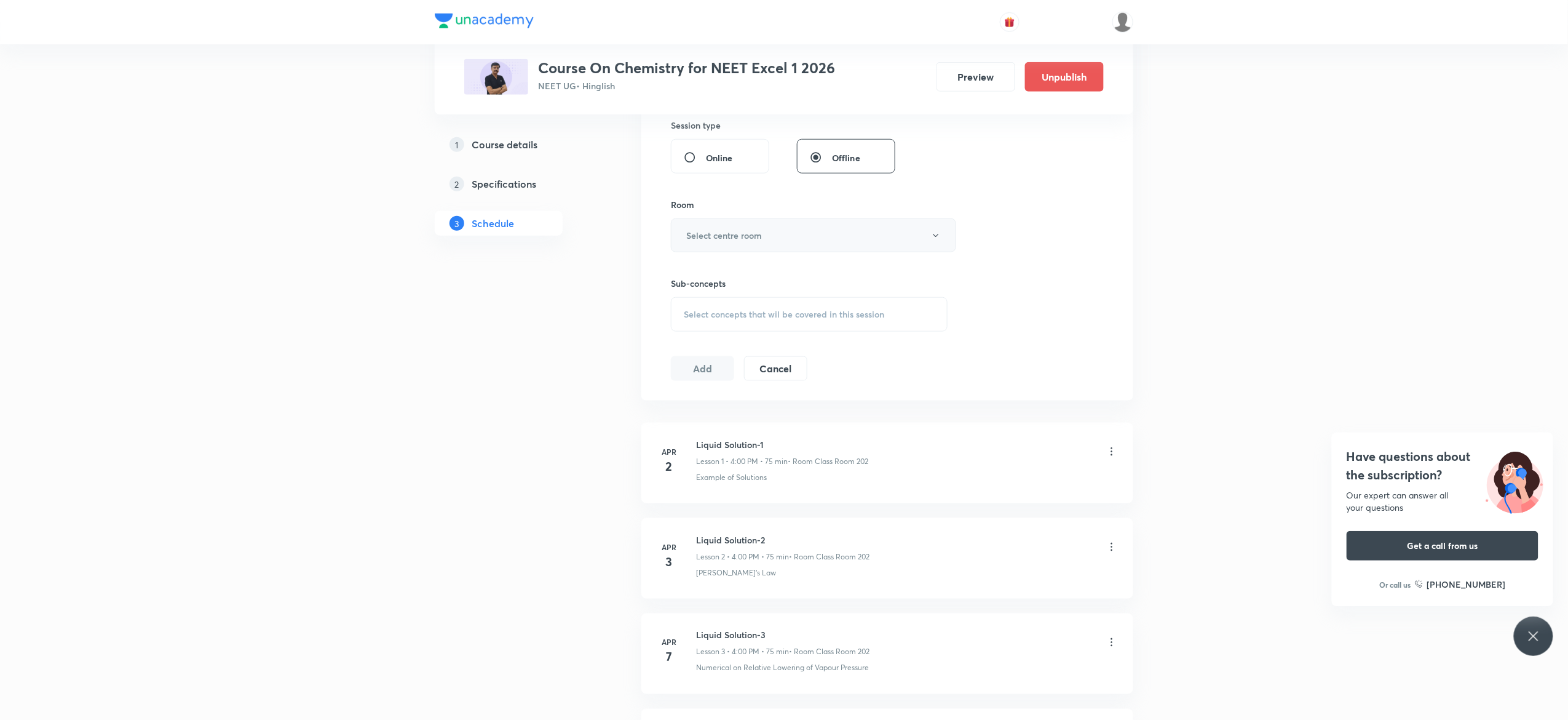
click at [938, 239] on icon "button" at bounding box center [935, 235] width 10 height 10
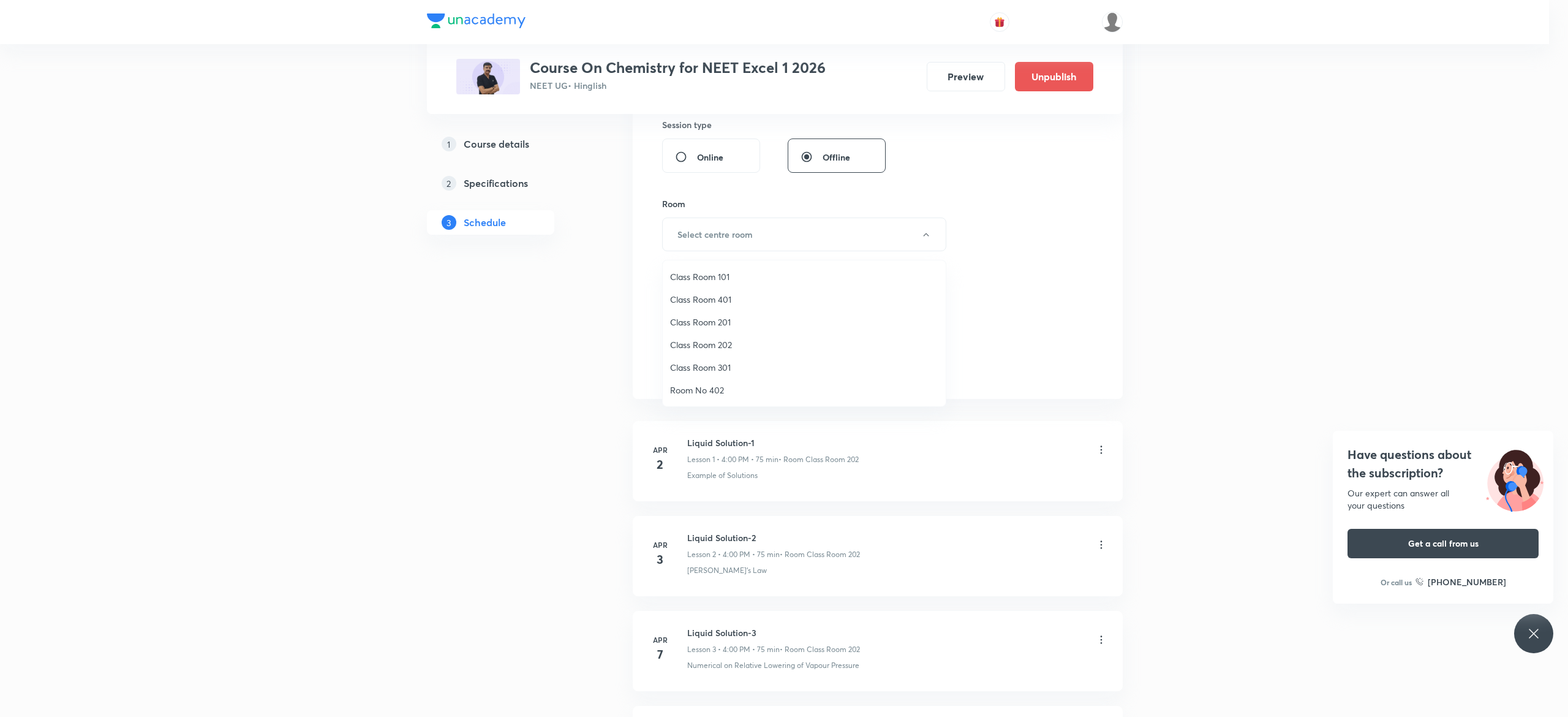
click at [717, 296] on span "Class Room 401" at bounding box center [804, 299] width 268 height 13
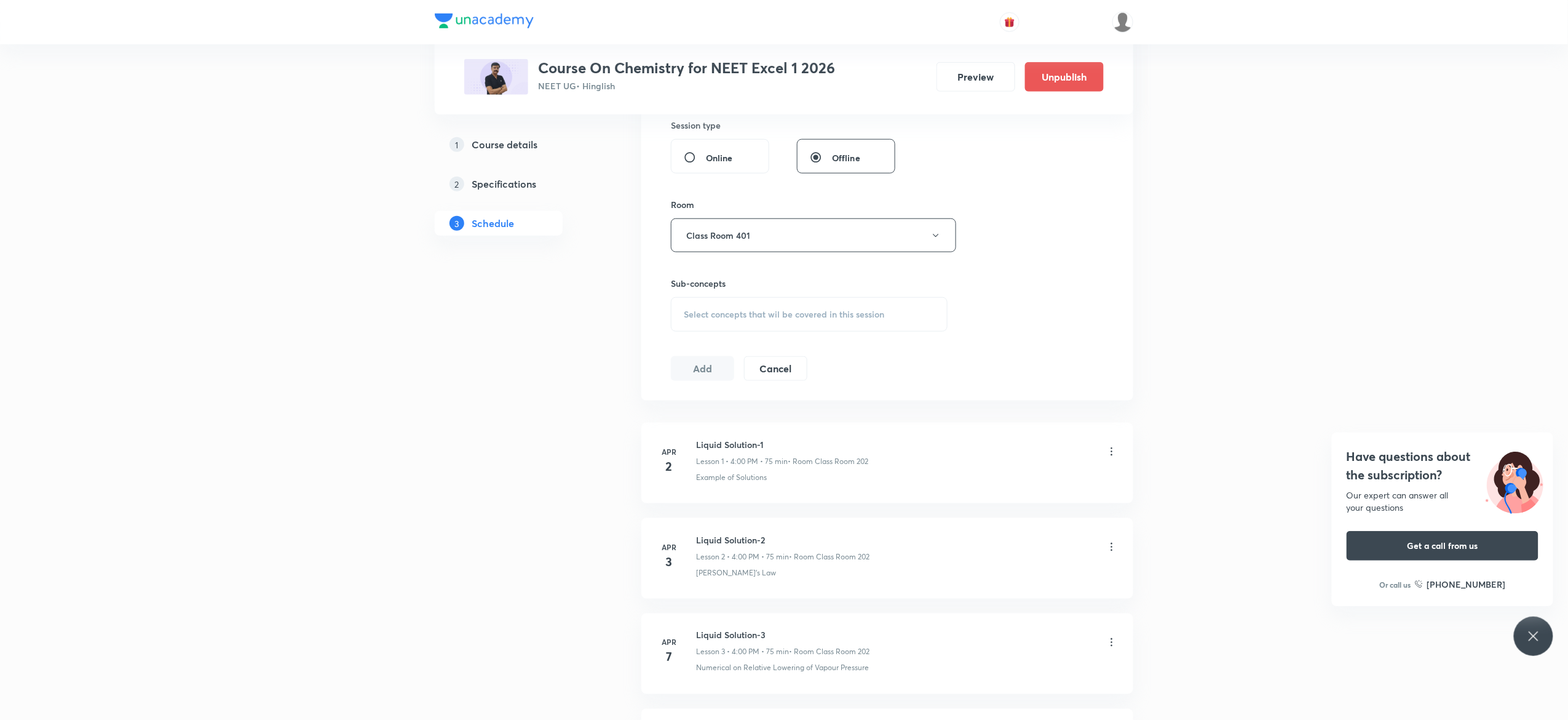
click at [694, 325] on div "Select concepts that wil be covered in this session" at bounding box center [809, 314] width 277 height 34
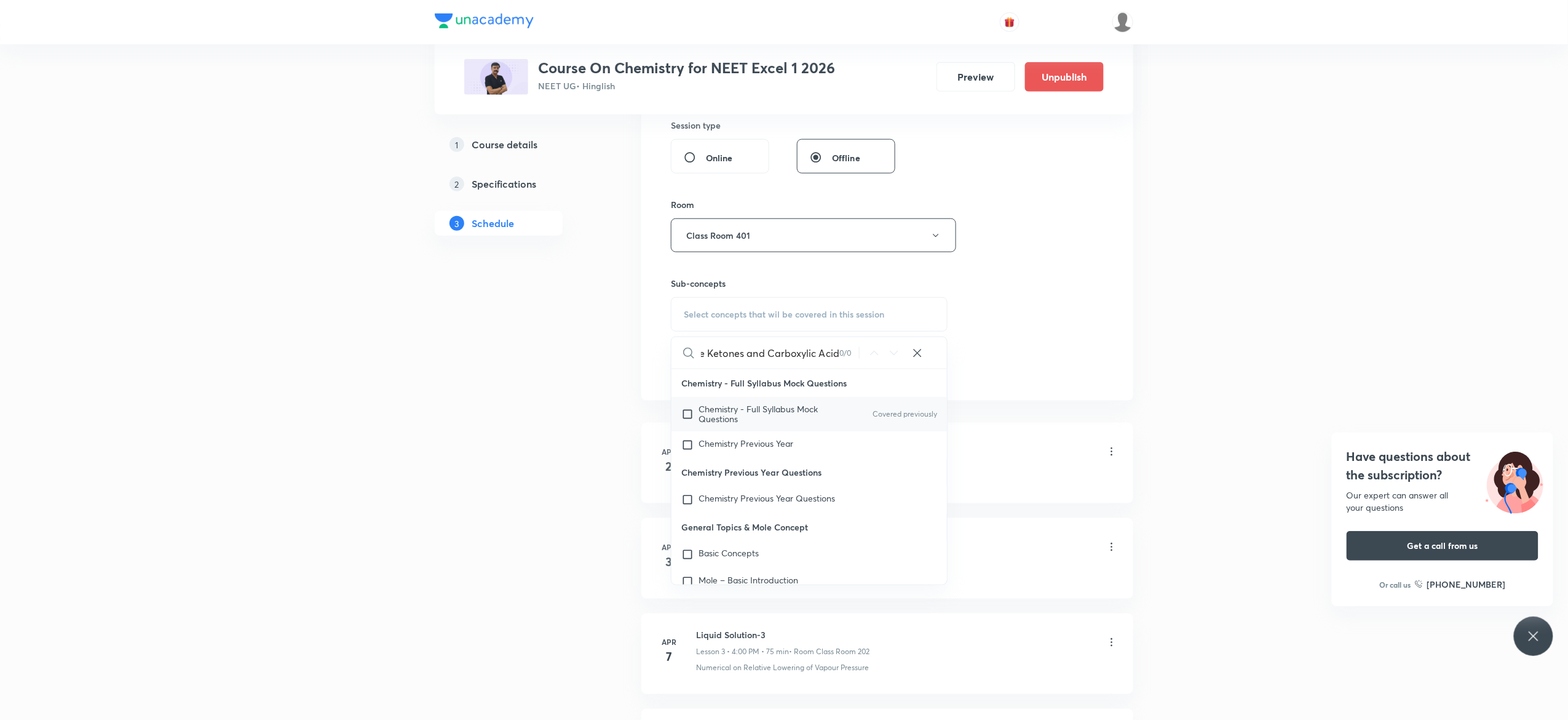
type input "Aldehyde Ketones and Carboxylic Acid"
click at [685, 417] on input "checkbox" at bounding box center [690, 414] width 17 height 19
checkbox input "true"
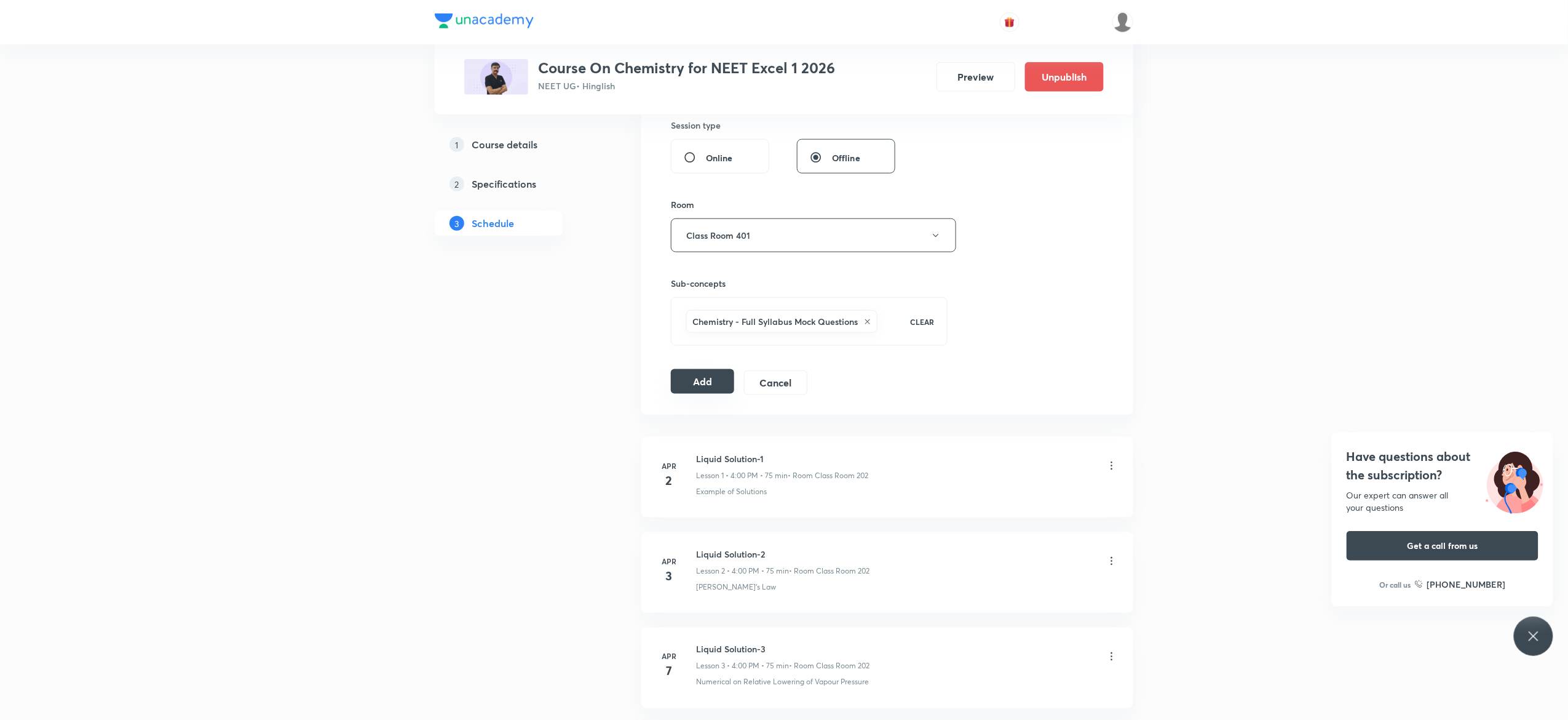
click at [704, 386] on button "Add" at bounding box center [703, 381] width 63 height 25
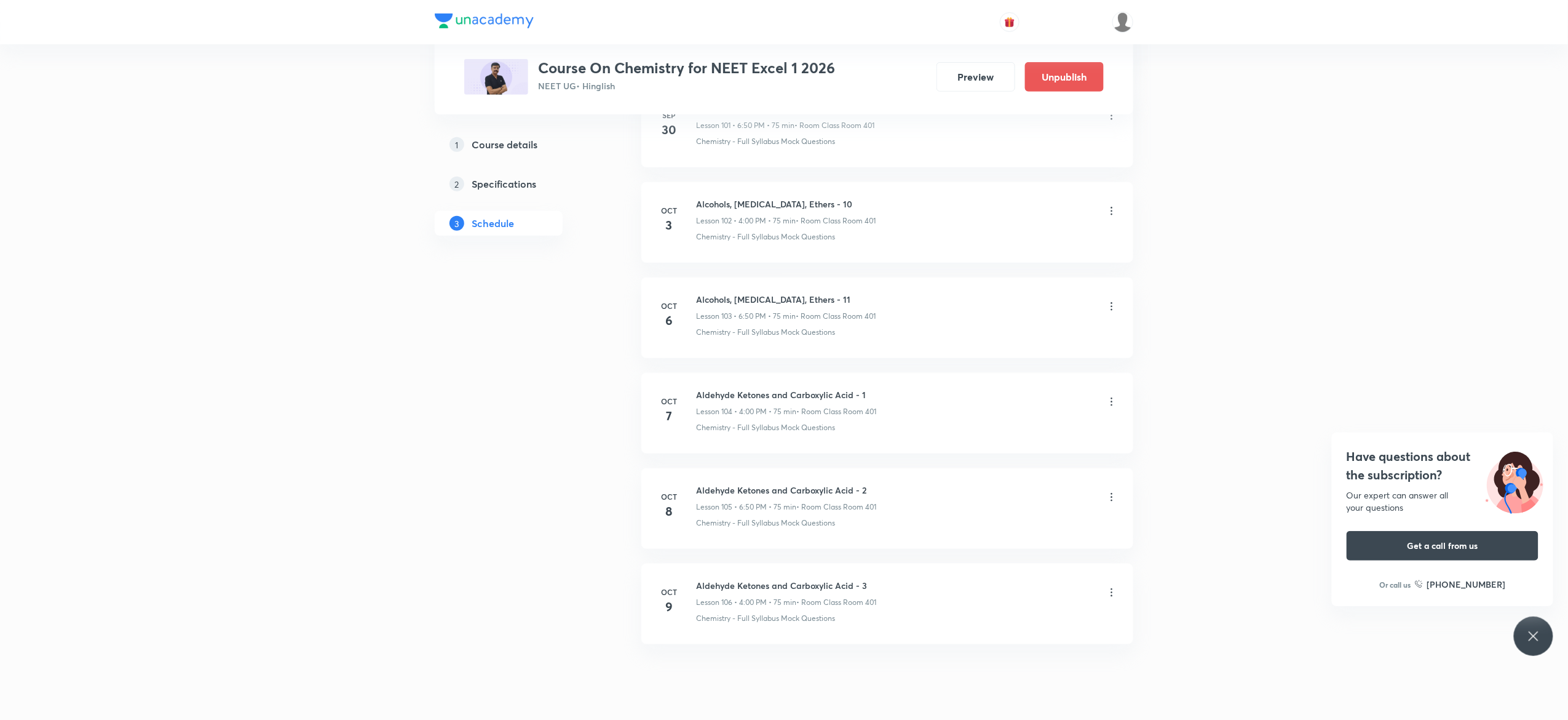
scroll to position [9851, 0]
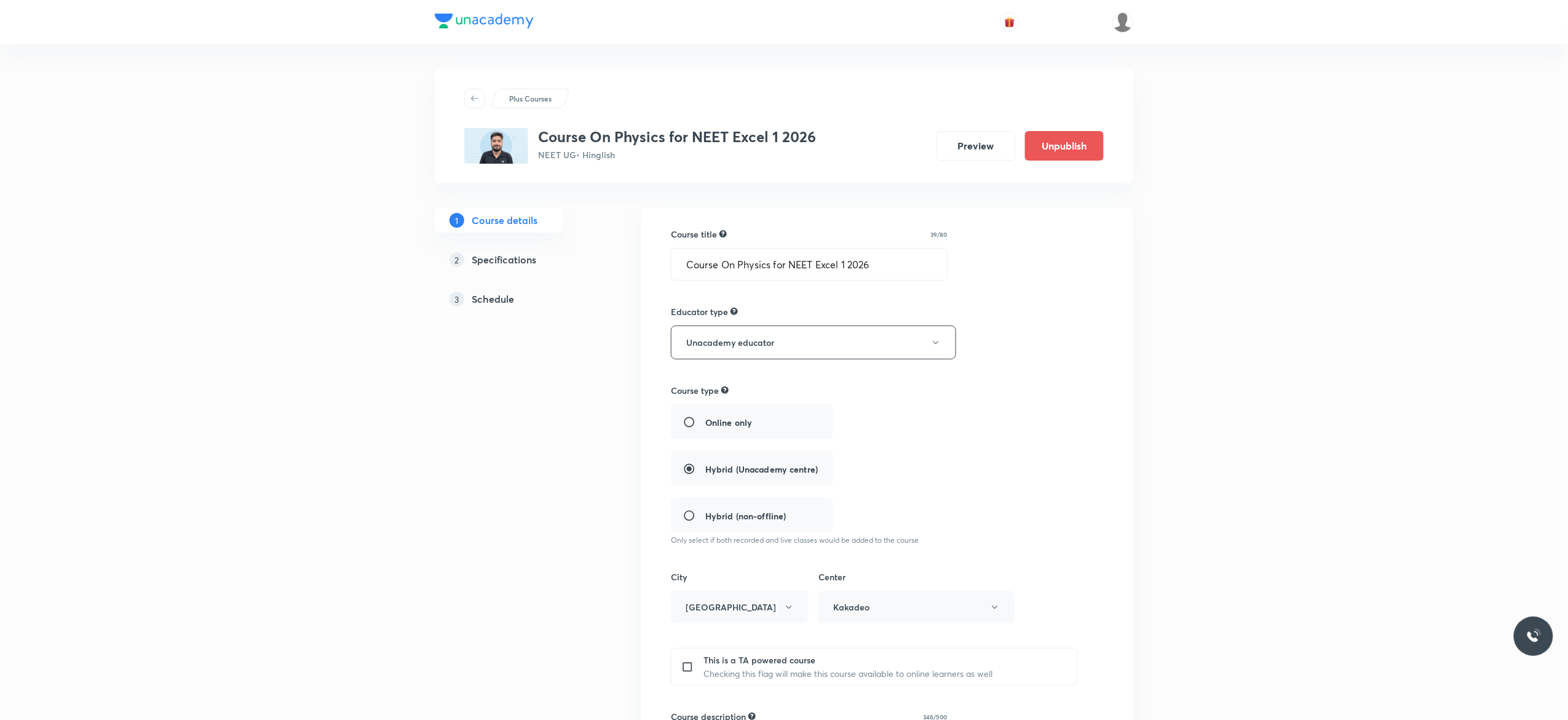
click at [493, 300] on h5 "Schedule" at bounding box center [492, 299] width 43 height 15
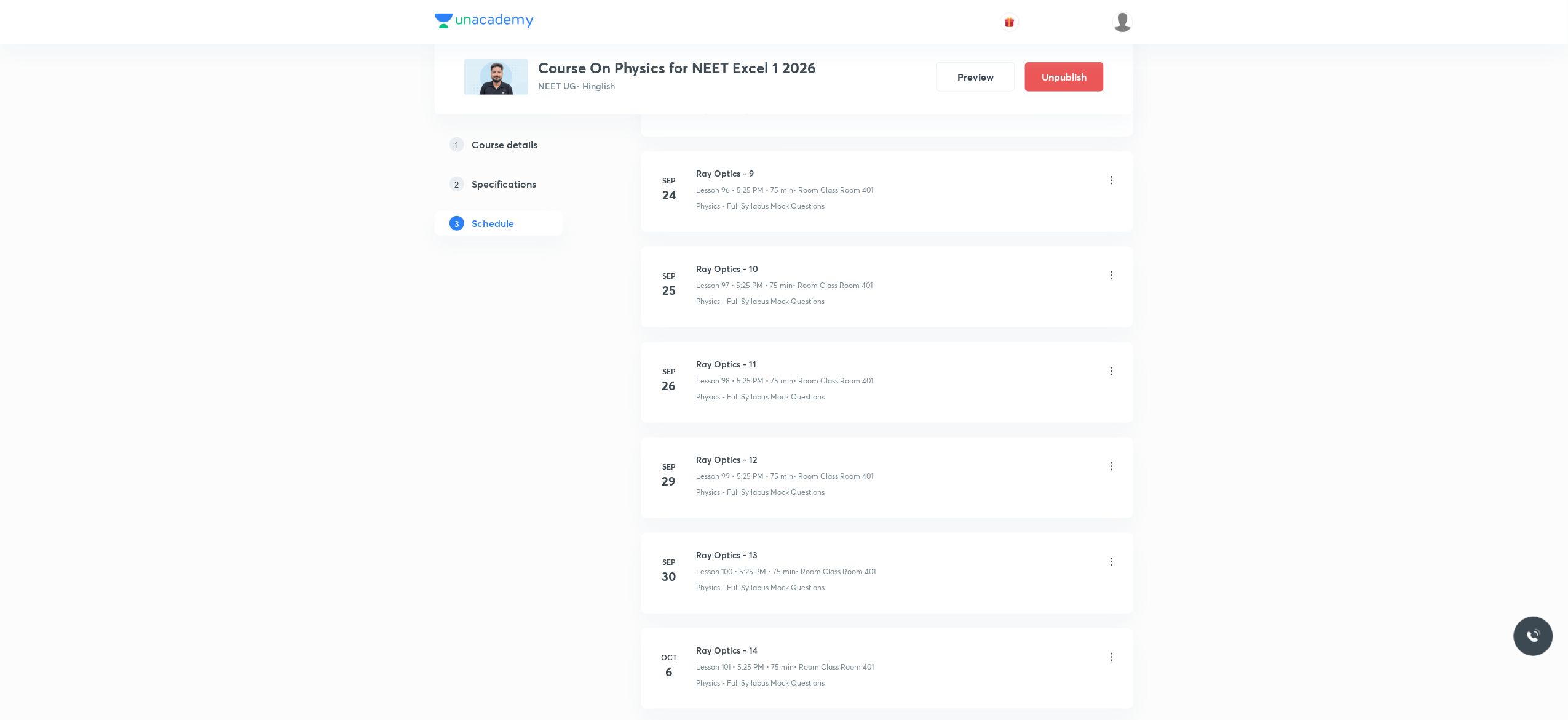
scroll to position [10210, 0]
drag, startPoint x: 762, startPoint y: 539, endPoint x: 688, endPoint y: 534, distance: 74.2
click at [688, 534] on li "[DATE] Ray Optics - 16 Lesson 103 • 5:25 PM • 75 min • Room Class Room 401 Phys…" at bounding box center [888, 564] width 492 height 81
copy h6 "Ray Optics - 16"
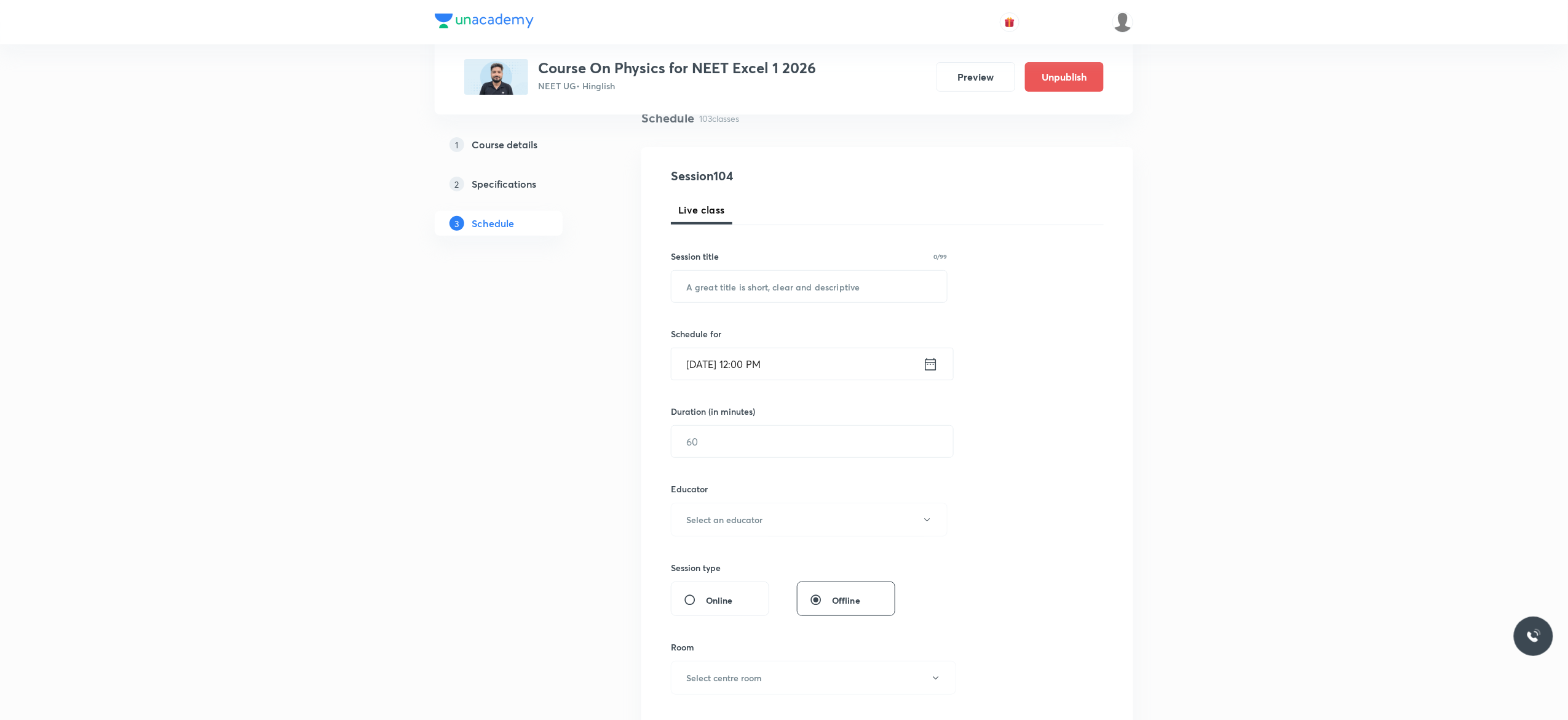
scroll to position [0, 0]
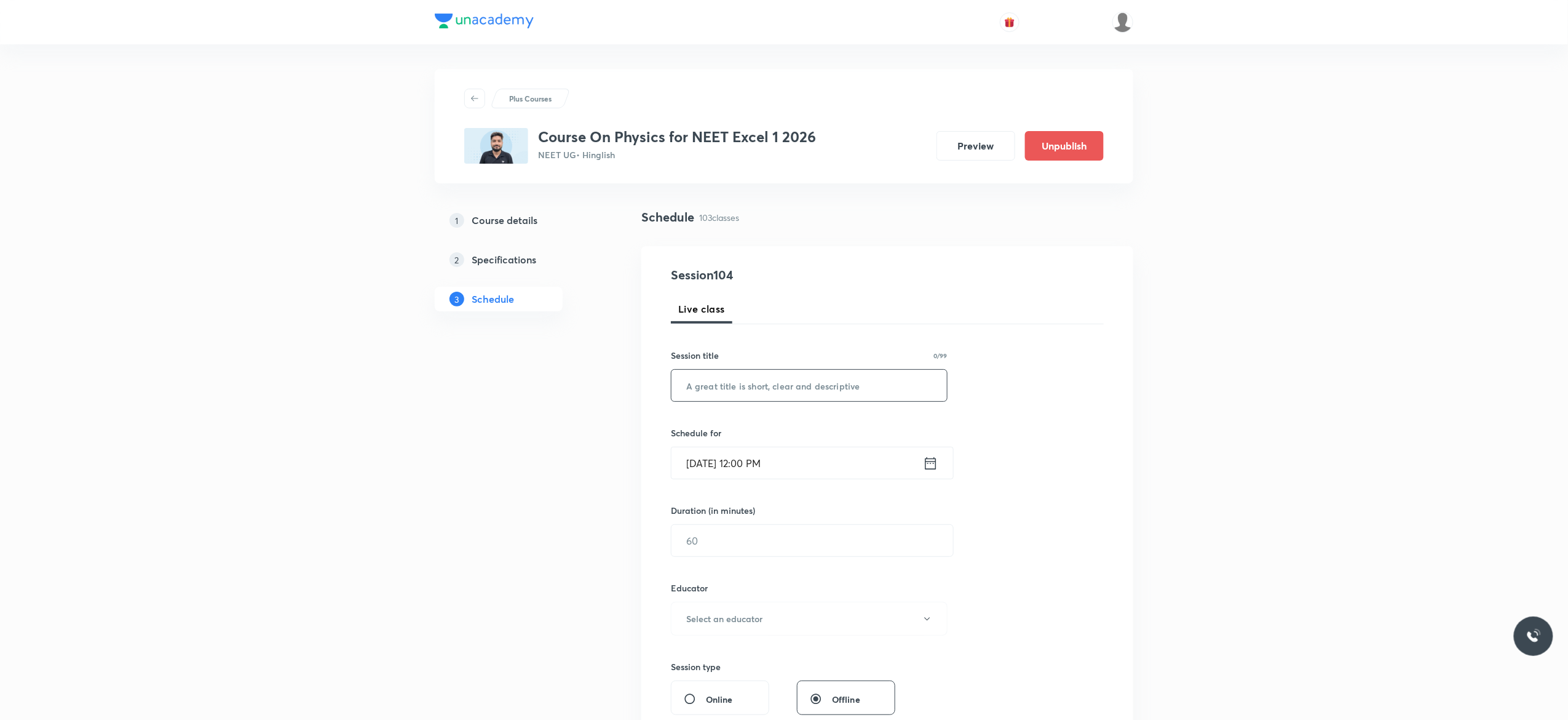
click at [753, 379] on input "text" at bounding box center [809, 386] width 275 height 31
paste input "Ray Optics - 16"
type input "Ray Optics - 17"
click at [931, 466] on icon at bounding box center [931, 463] width 16 height 17
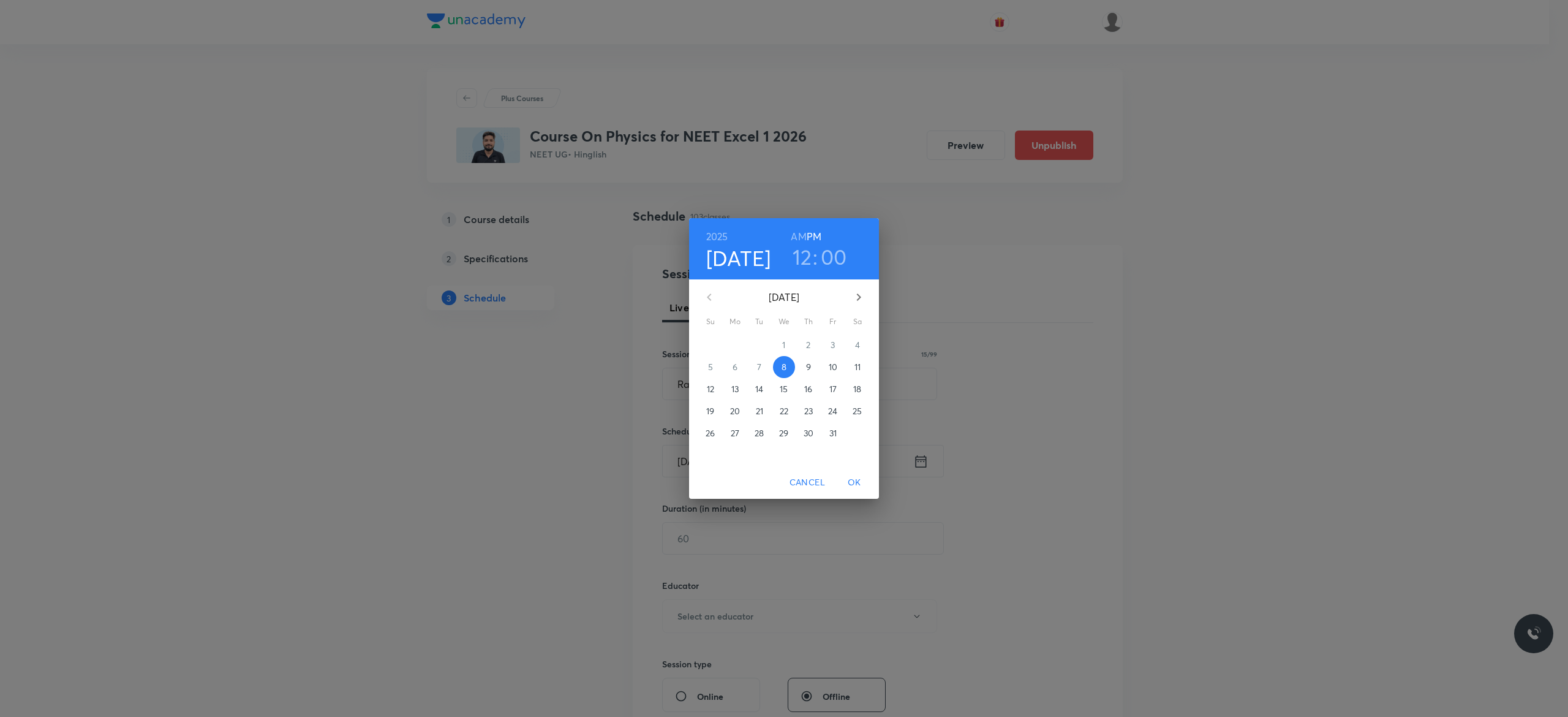
click at [808, 370] on p "9" at bounding box center [808, 367] width 5 height 12
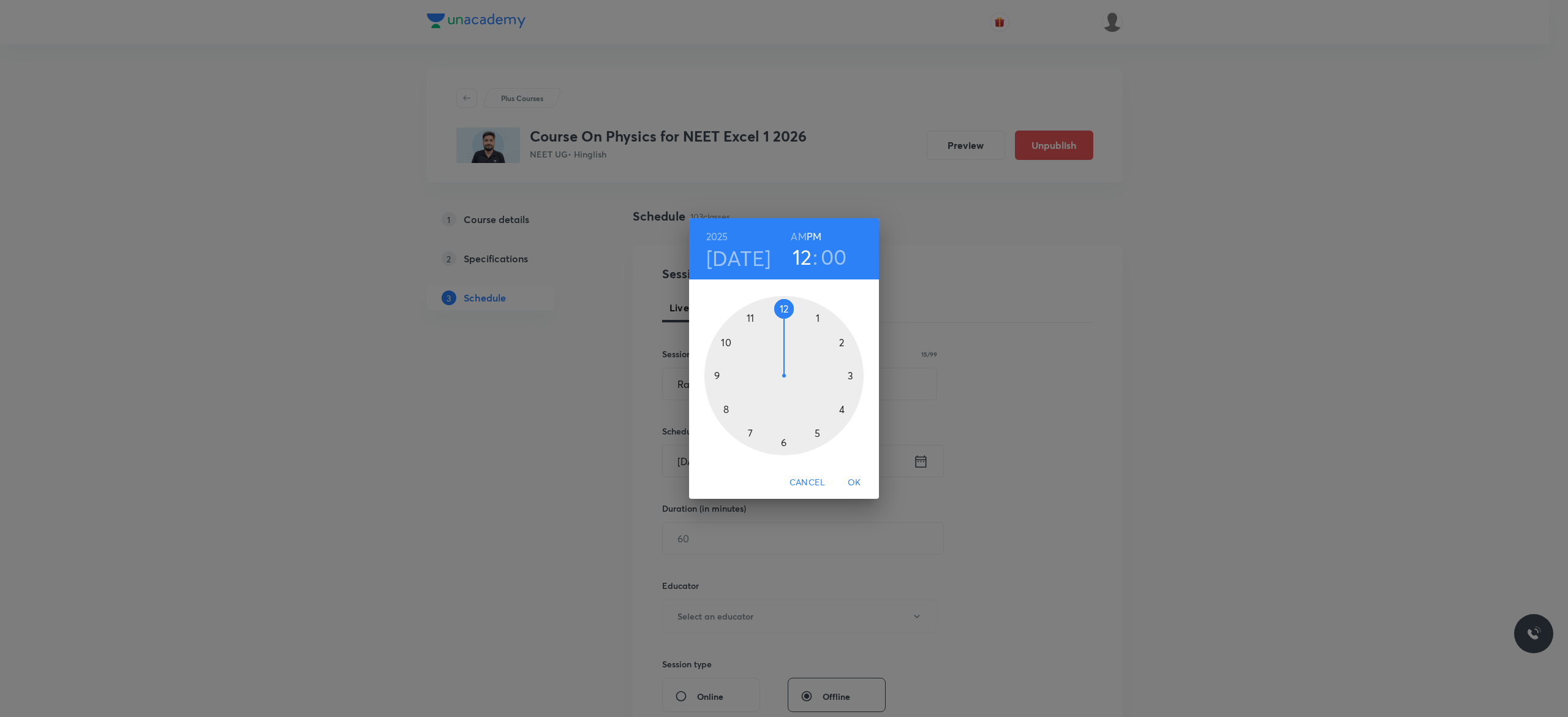
click at [816, 432] on div at bounding box center [784, 375] width 159 height 159
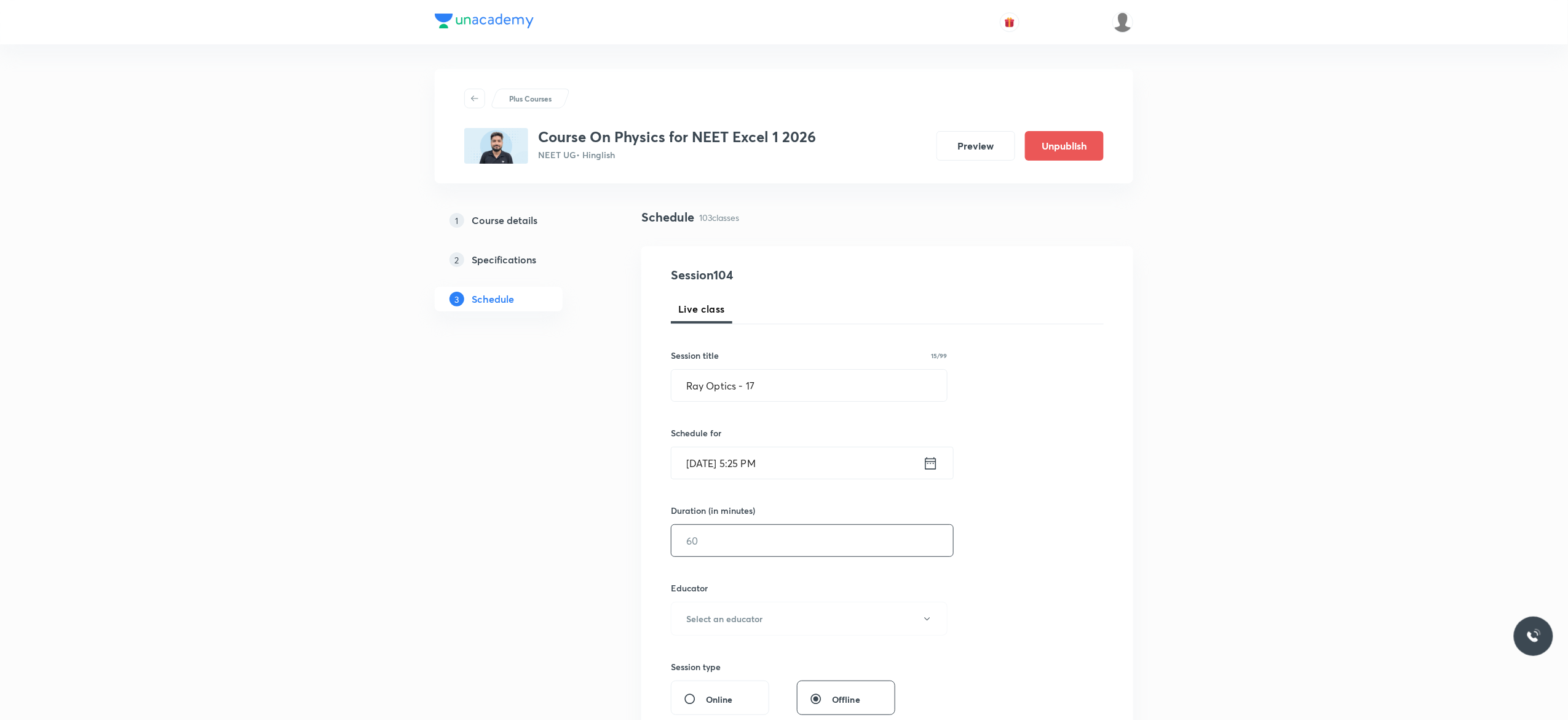
click at [773, 541] on input "text" at bounding box center [812, 540] width 282 height 31
type input "75"
click at [927, 624] on icon "button" at bounding box center [927, 619] width 10 height 10
click at [748, 683] on span "Abhishek Kumar Divoliya" at bounding box center [807, 683] width 269 height 13
click at [1051, 603] on div "Session 104 Live class Session title 15/99 Ray Optics - 17 ​ Schedule for Oct 9…" at bounding box center [888, 594] width 433 height 657
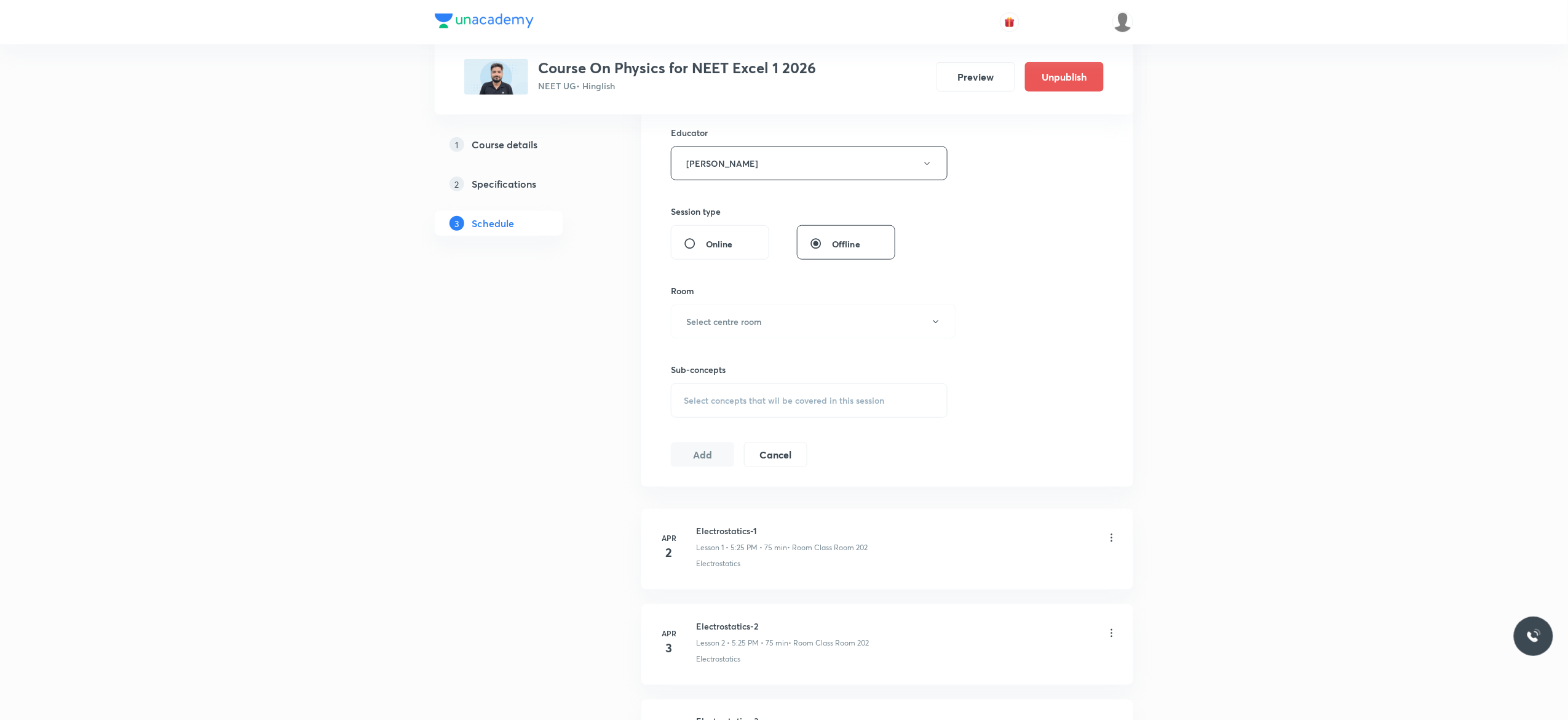
scroll to position [492, 0]
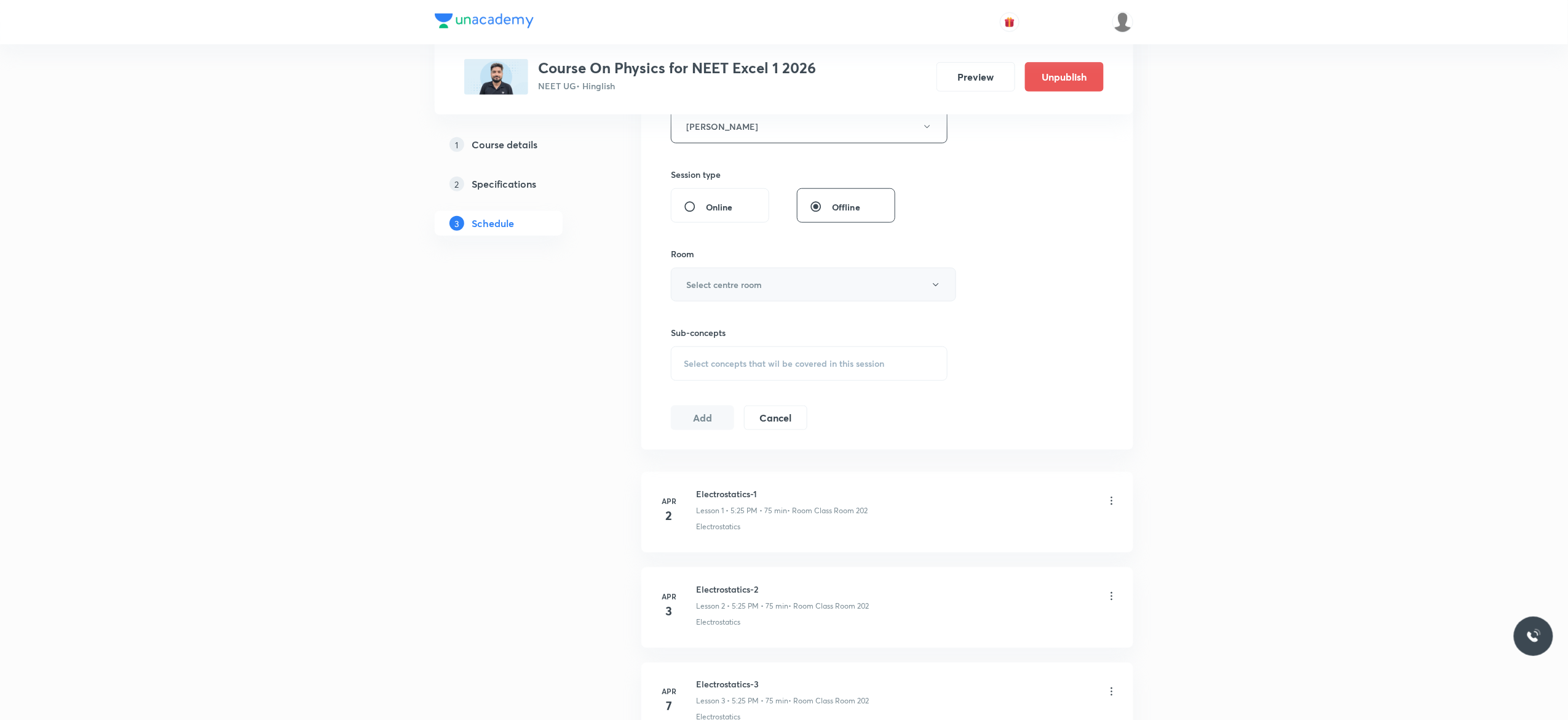
click at [936, 292] on button "Select centre room" at bounding box center [814, 284] width 286 height 34
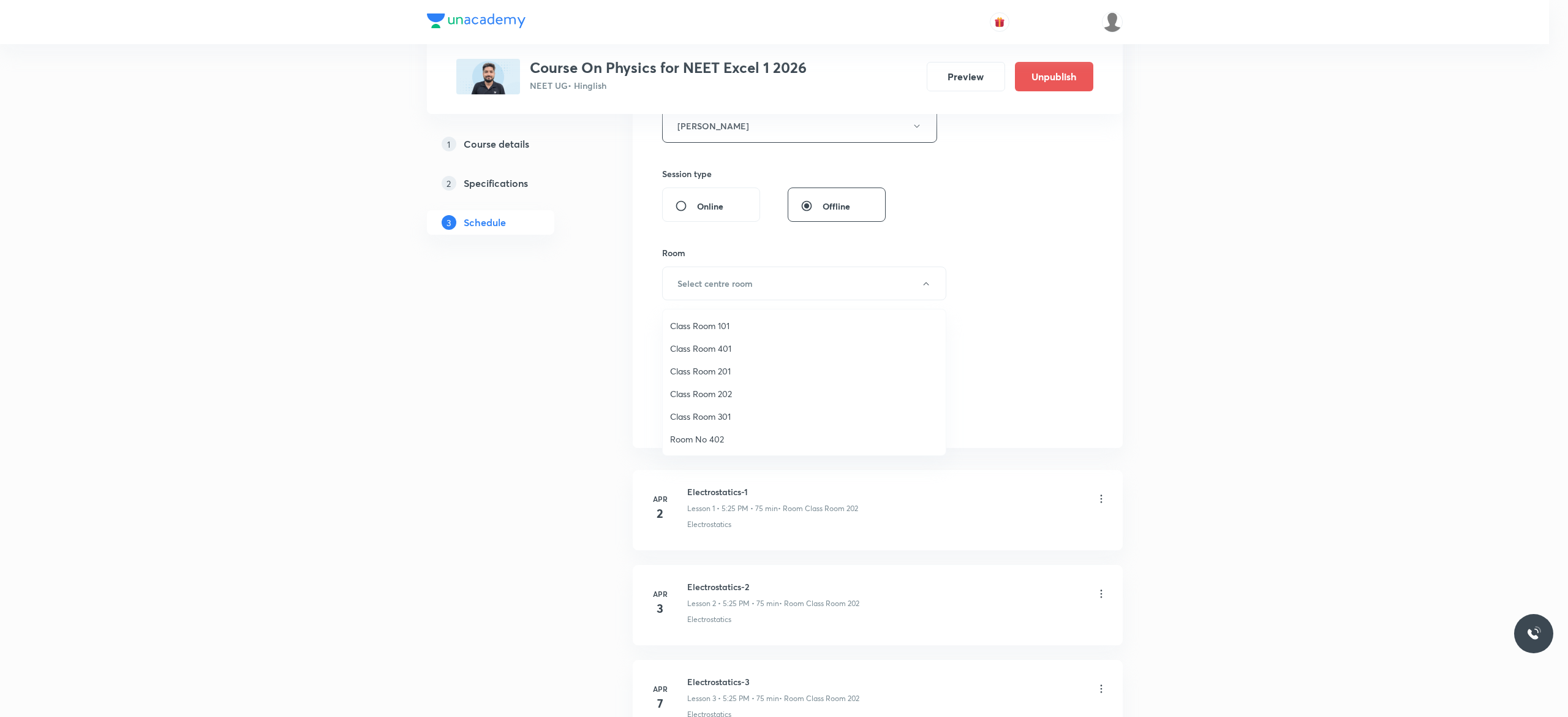
click at [729, 345] on span "Class Room 401" at bounding box center [804, 348] width 268 height 13
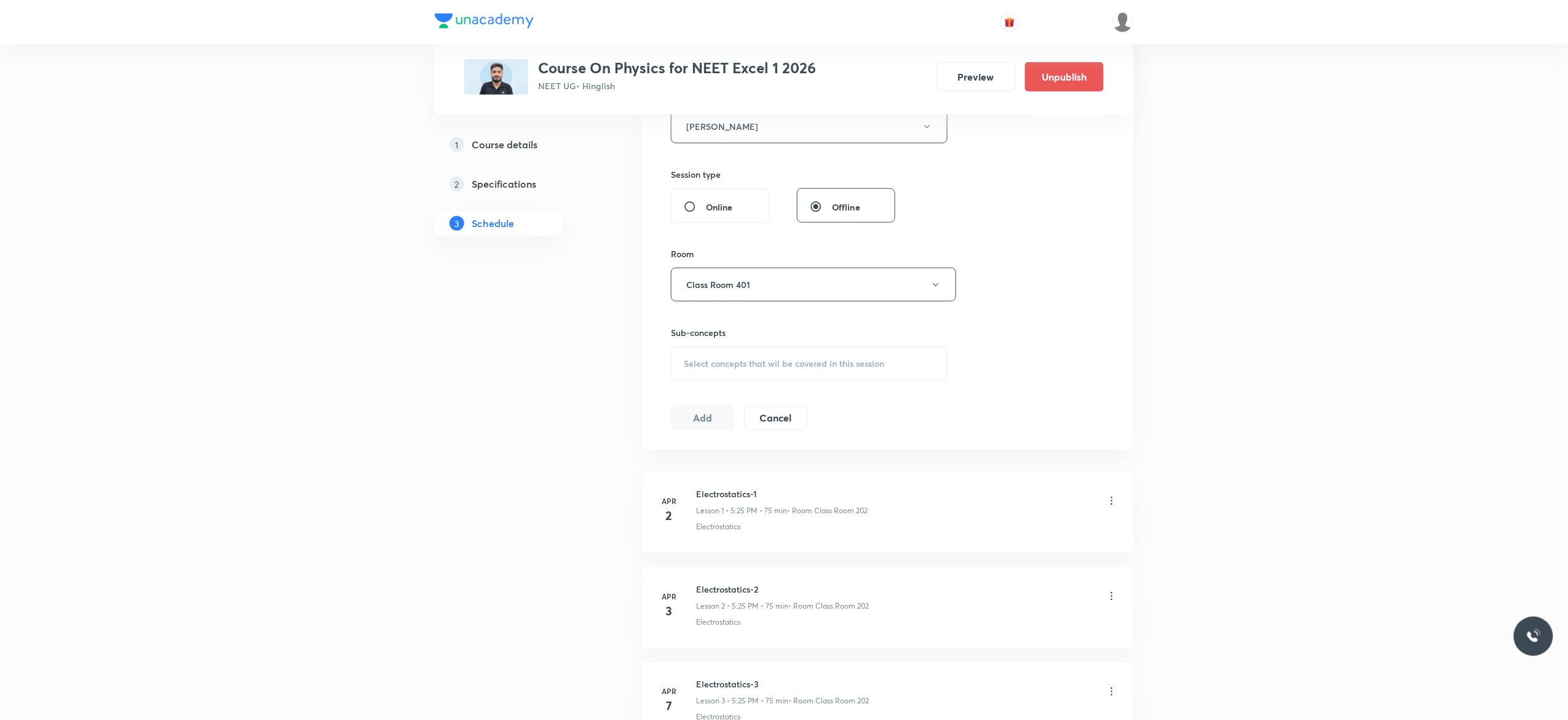
click at [700, 372] on div "Select concepts that wil be covered in this session" at bounding box center [809, 363] width 277 height 34
type input "Ray Optics"
click at [689, 464] on input "checkbox" at bounding box center [690, 463] width 17 height 19
checkbox input "true"
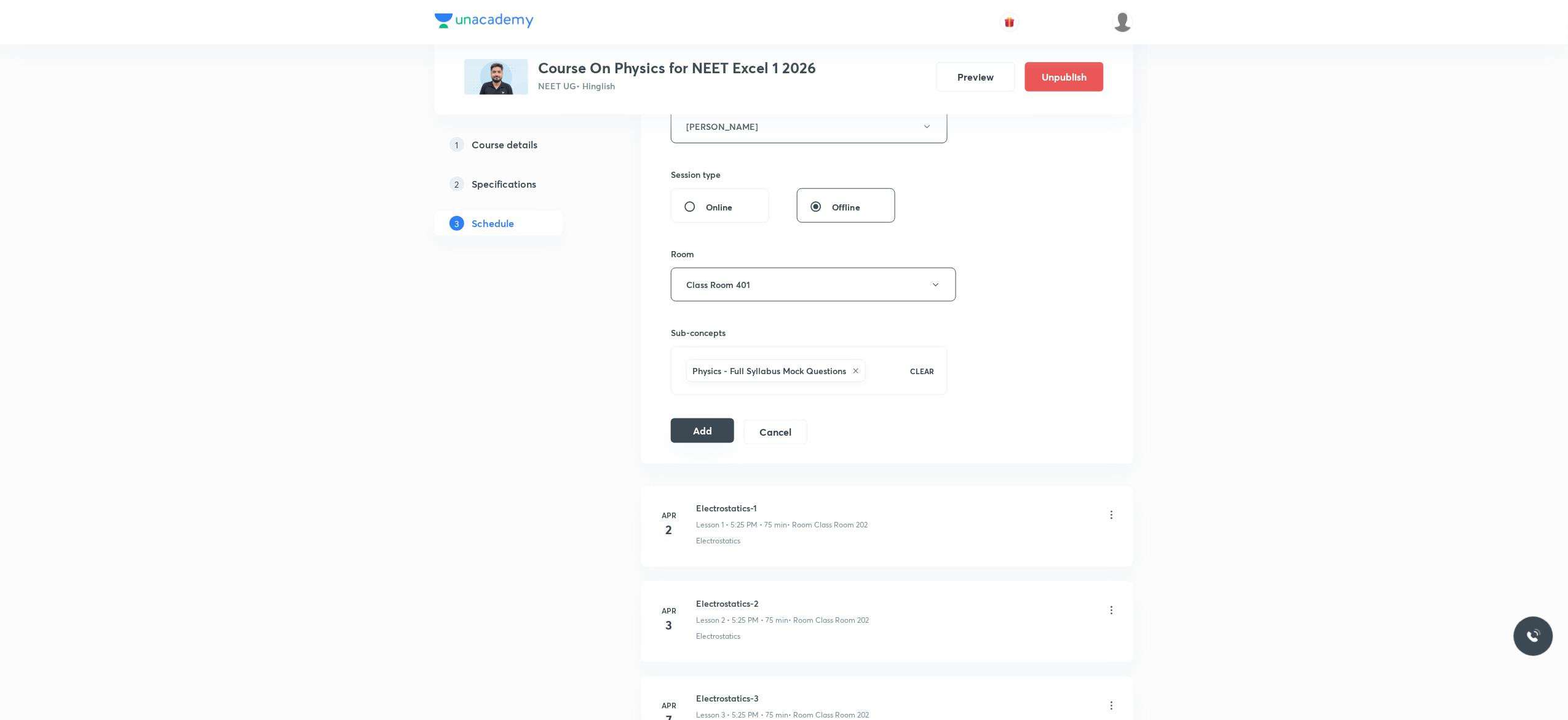
click at [699, 433] on button "Add" at bounding box center [703, 431] width 63 height 25
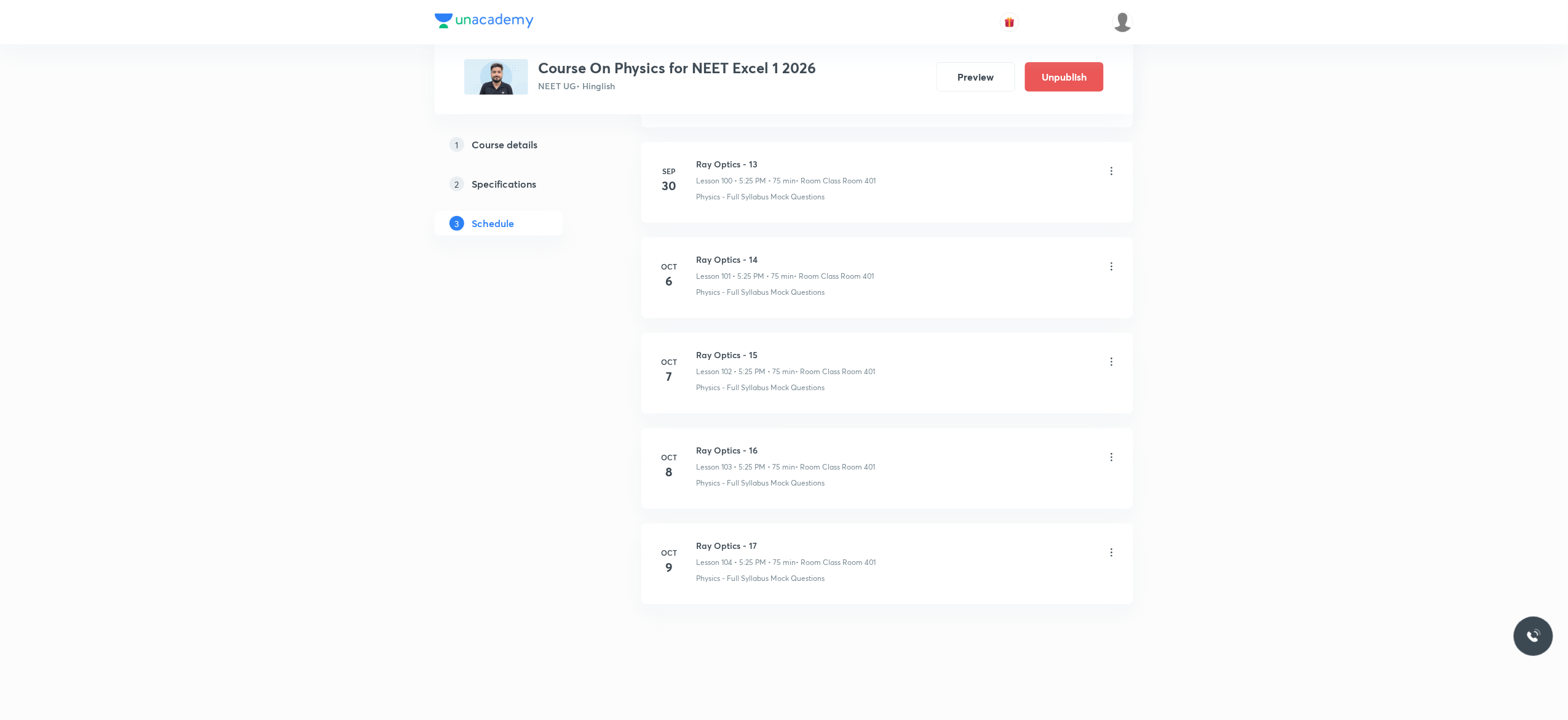
scroll to position [9659, 0]
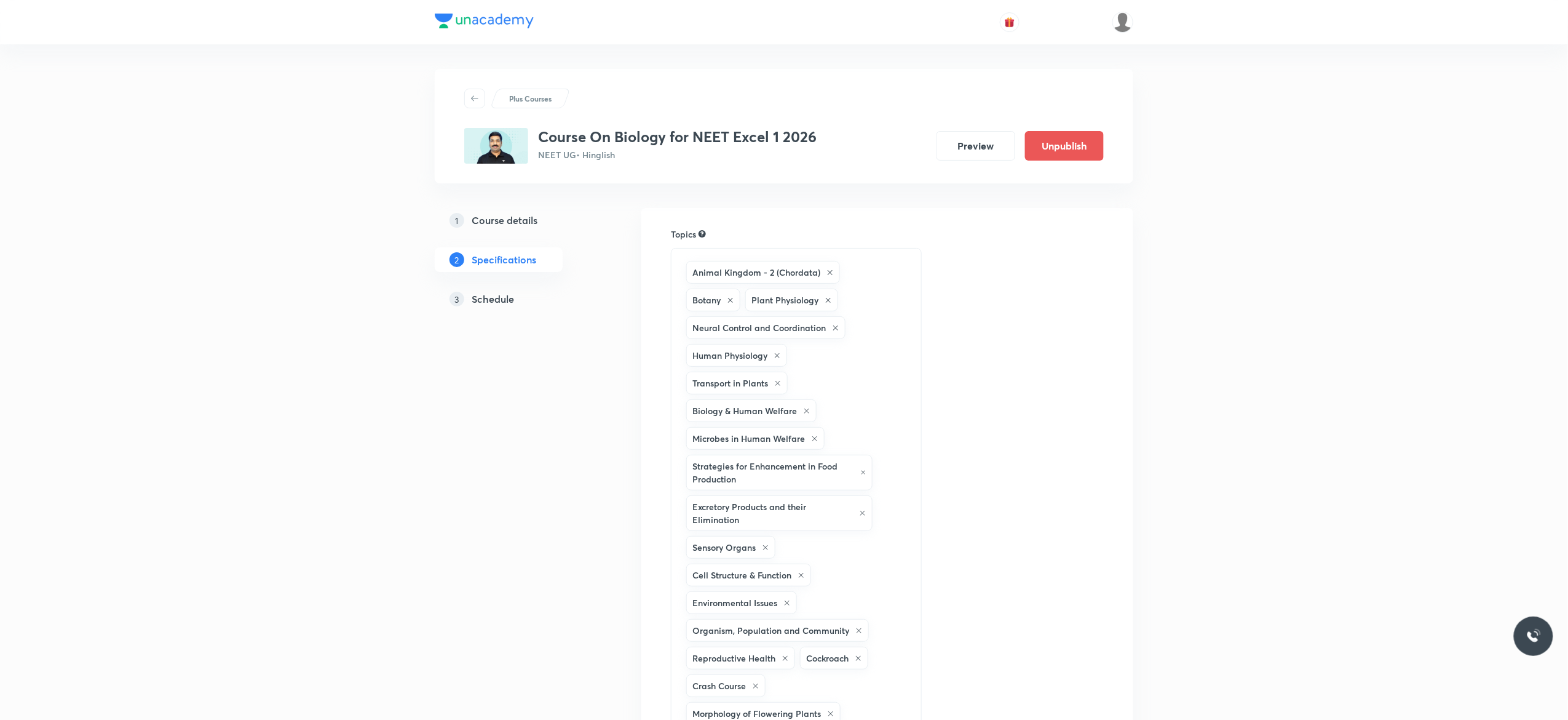
click at [492, 299] on h5 "Schedule" at bounding box center [492, 299] width 43 height 15
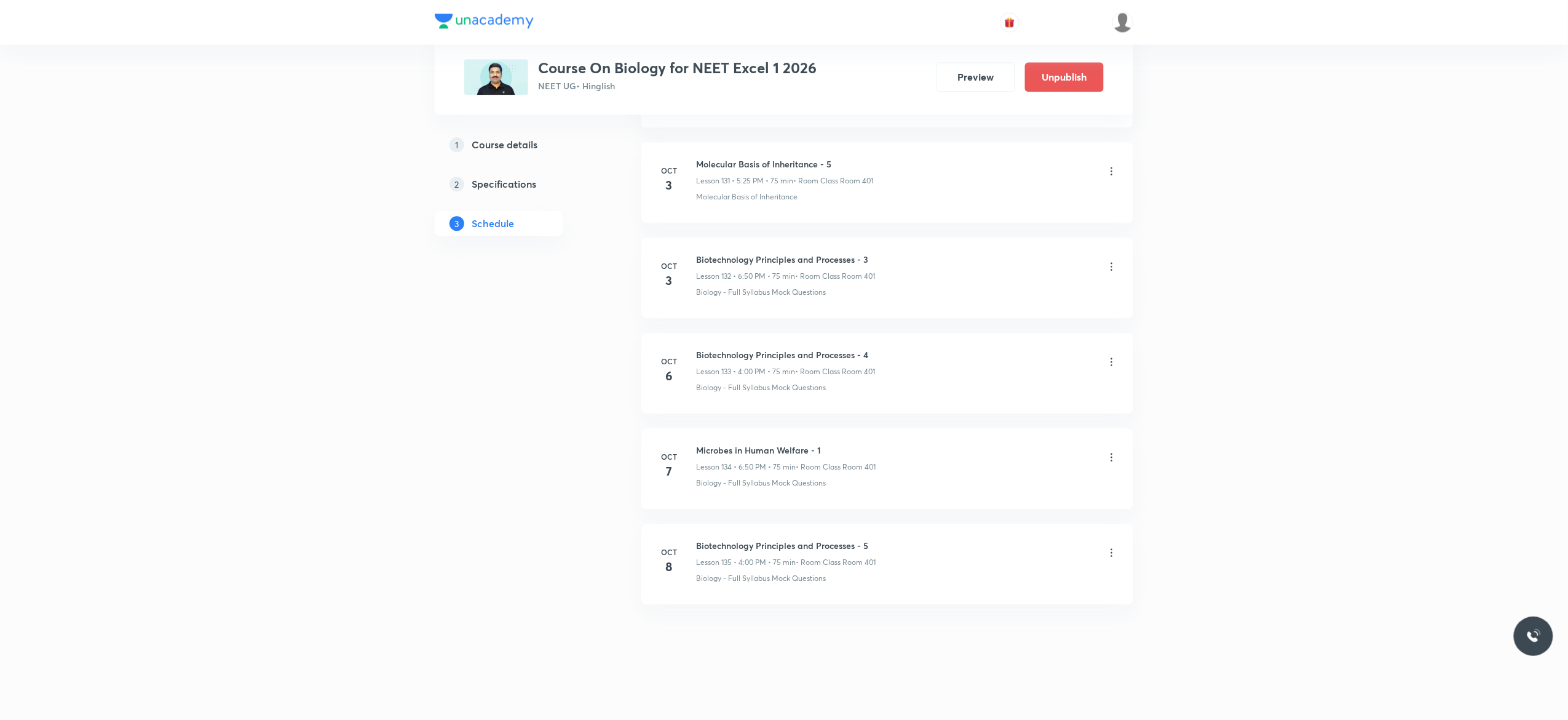
scroll to position [13275, 0]
drag, startPoint x: 829, startPoint y: 442, endPoint x: 696, endPoint y: 445, distance: 133.0
click at [696, 445] on li "[DATE] Microbes in Human Welfare - 1 Lesson 134 • 6:50 PM • 75 min • Room Class…" at bounding box center [888, 469] width 492 height 81
copy h6 "Microbes in Human Welfare - 1"
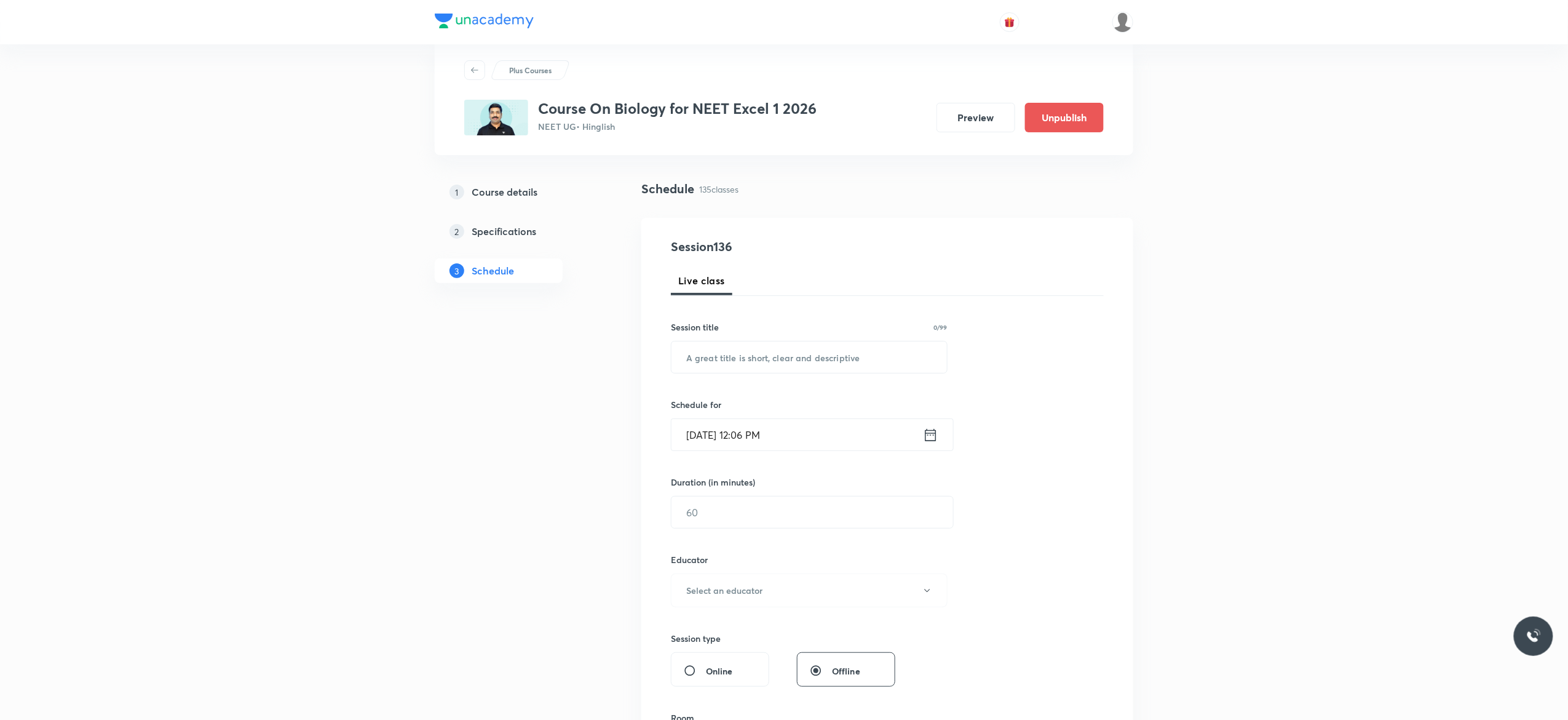
scroll to position [0, 0]
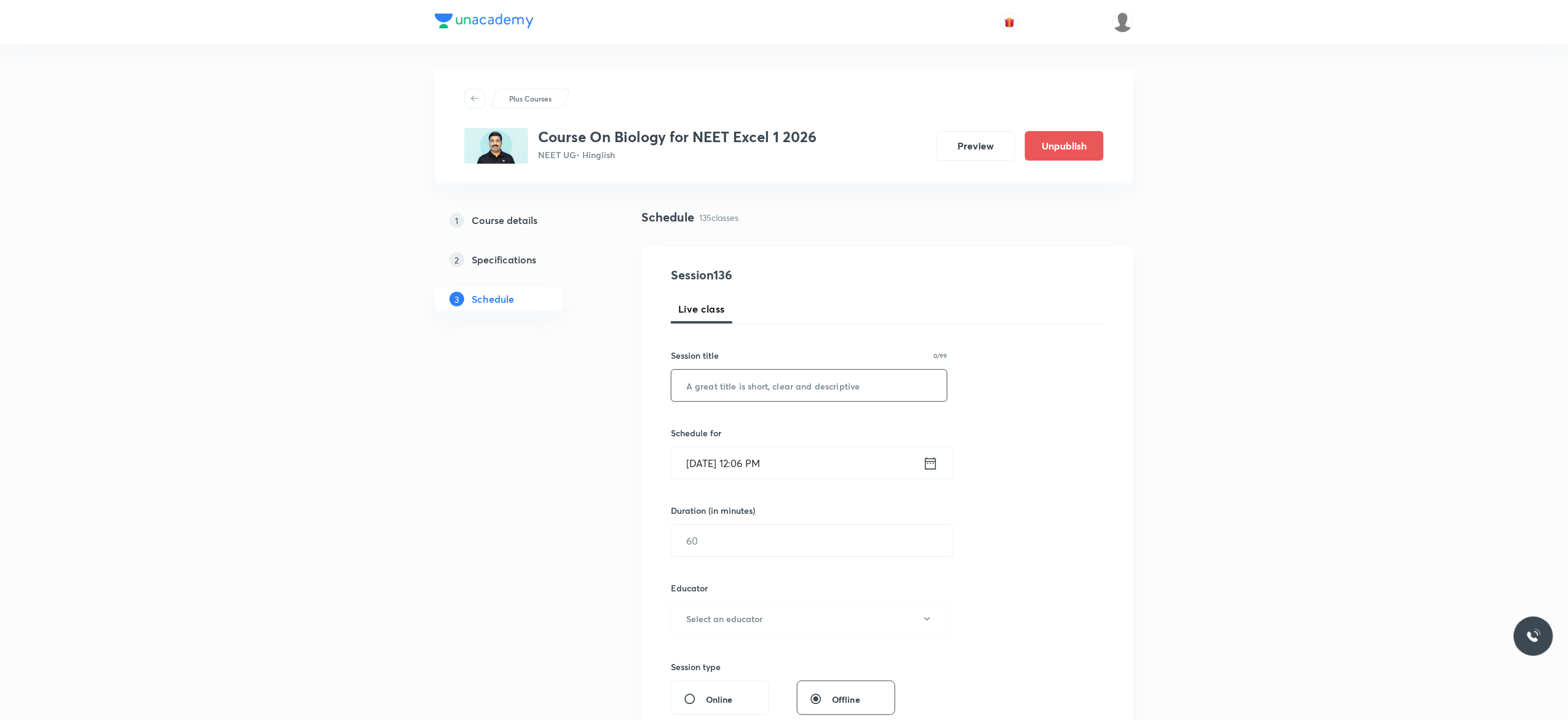
click at [797, 388] on input "text" at bounding box center [809, 386] width 275 height 31
paste input "Microbes in Human Welfare - 1"
type input "Microbes in Human Welfare - 2"
click at [930, 464] on icon at bounding box center [931, 463] width 11 height 12
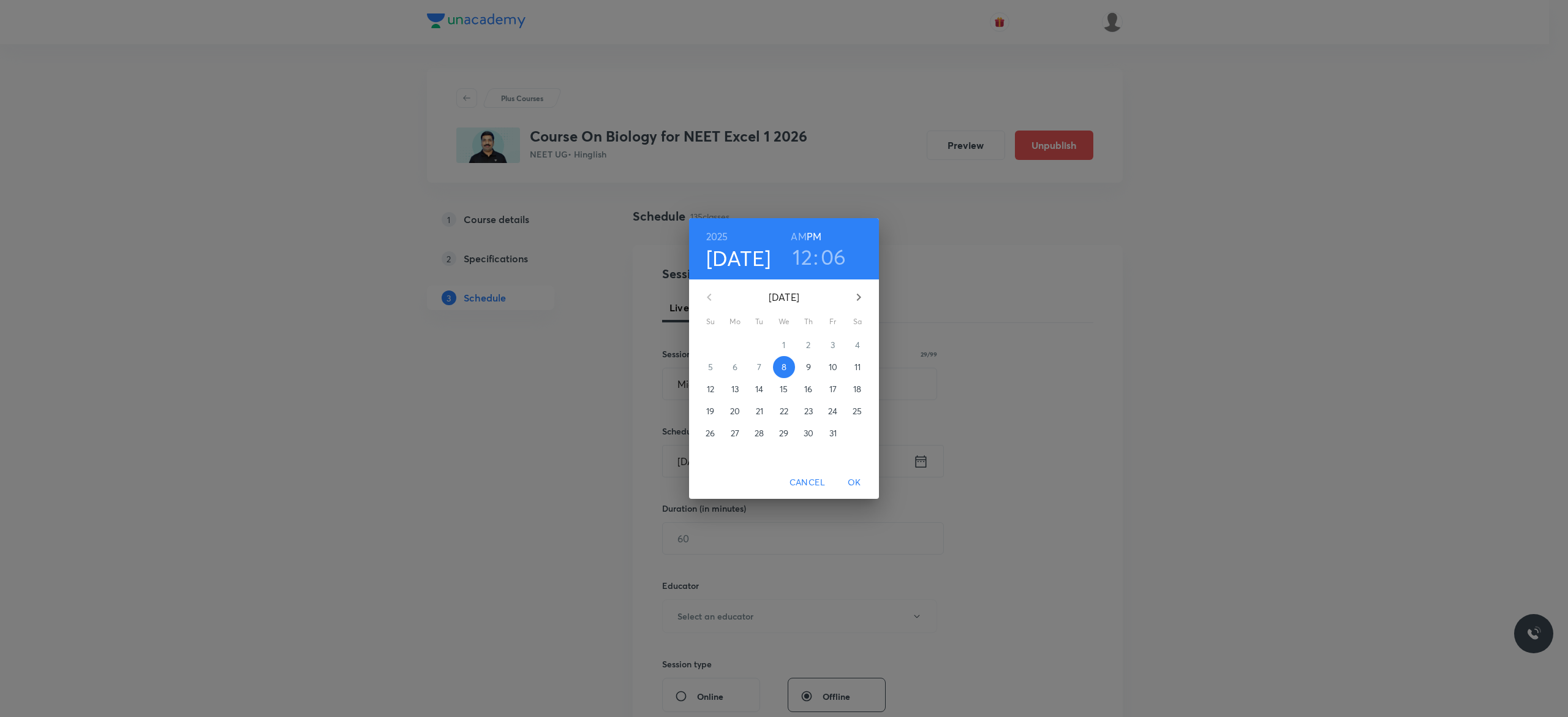
click at [811, 367] on span "9" at bounding box center [808, 367] width 22 height 12
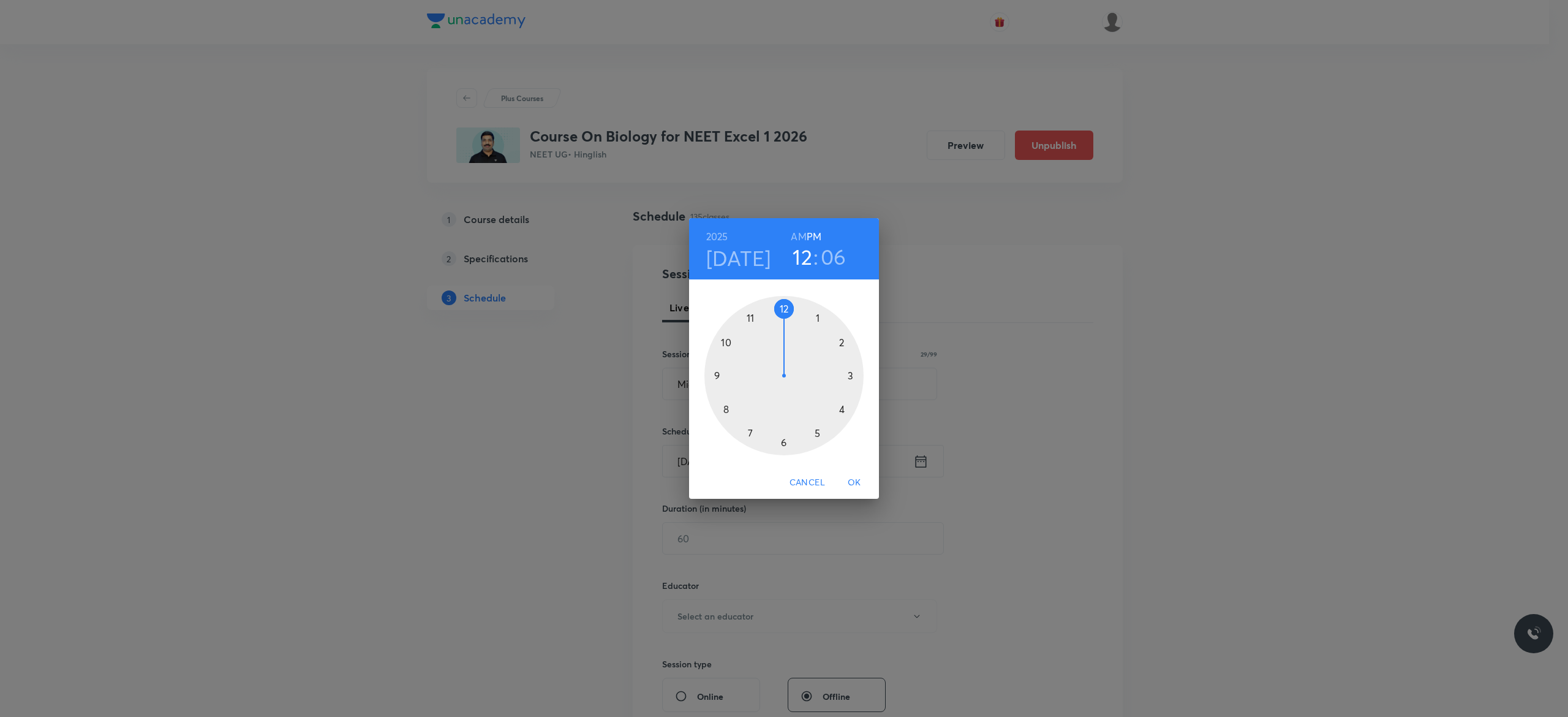
click at [783, 443] on div at bounding box center [784, 375] width 159 height 159
click at [725, 344] on div at bounding box center [784, 375] width 159 height 159
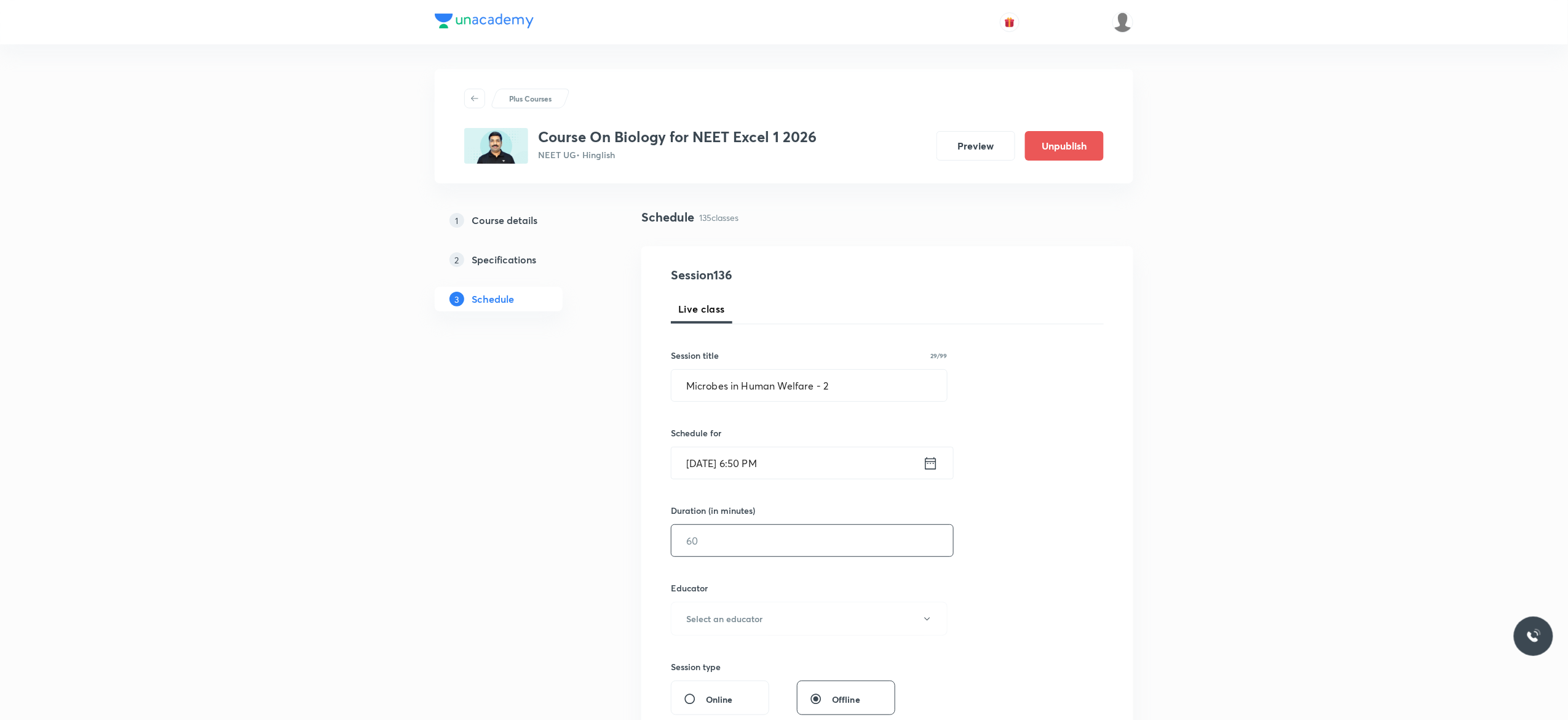
click at [738, 545] on input "text" at bounding box center [812, 540] width 282 height 31
type input "75"
click at [935, 624] on button "Select an educator" at bounding box center [809, 618] width 277 height 34
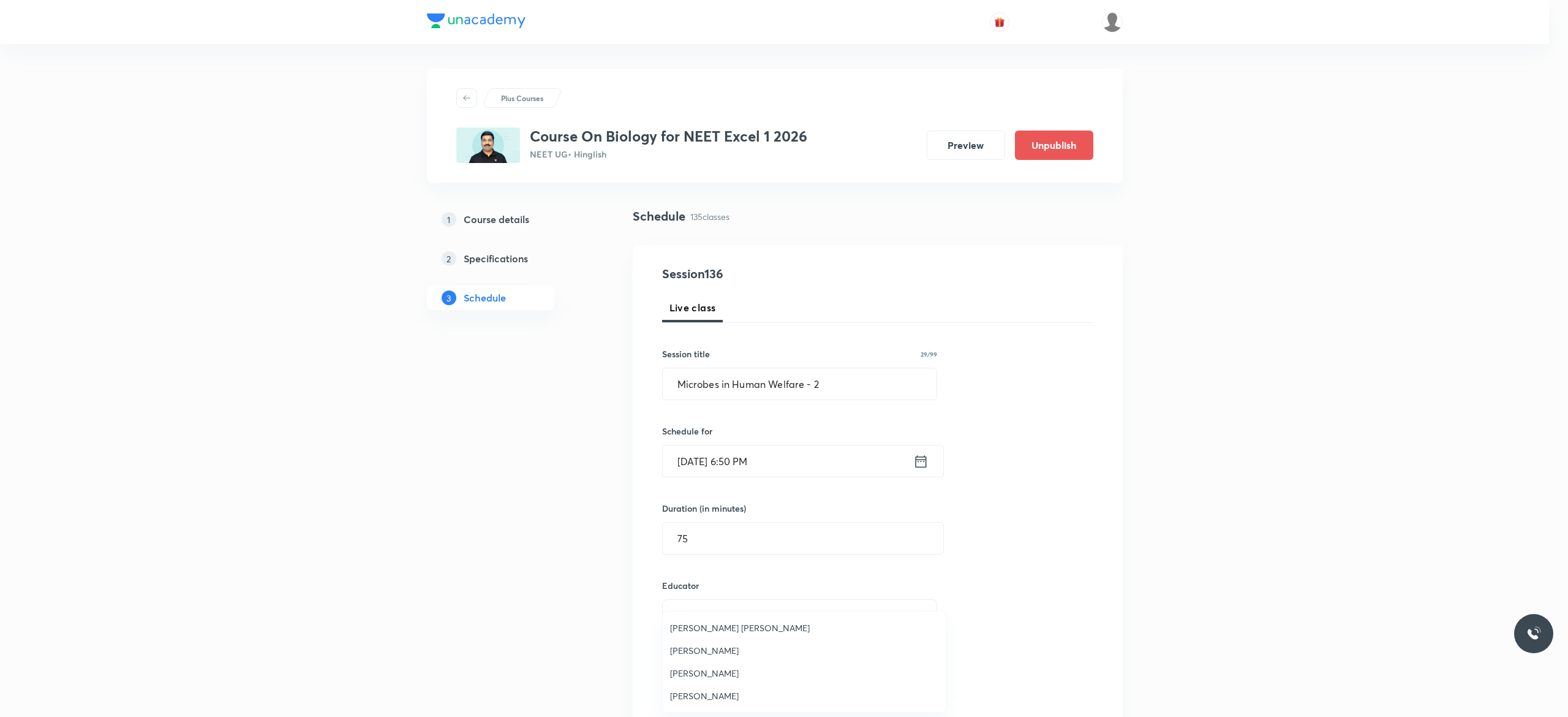
click at [723, 696] on span "Ankit Kumar Malav" at bounding box center [804, 695] width 268 height 13
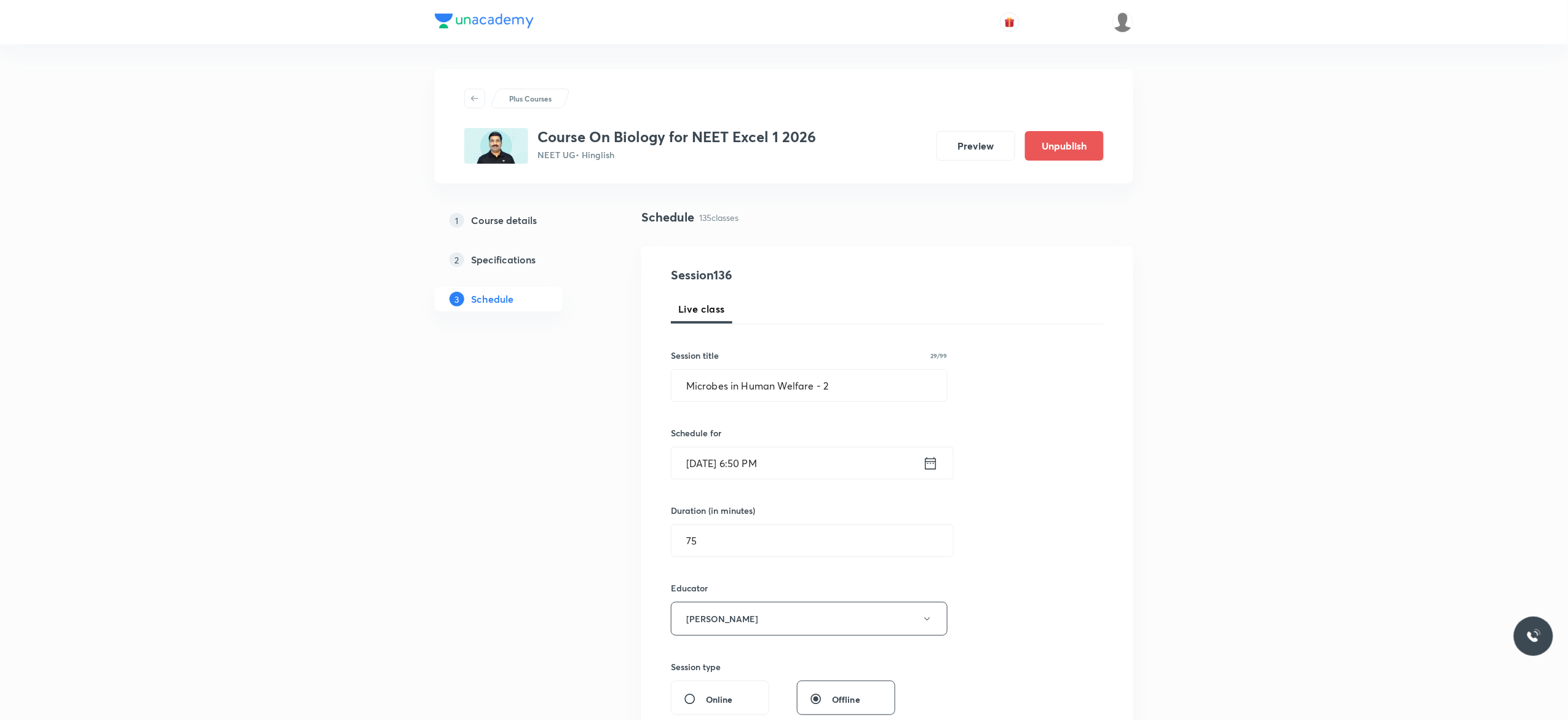
click at [1056, 586] on div "Session 136 Live class Session title 29/99 Microbes in Human Welfare - 2 ​ Sche…" at bounding box center [888, 594] width 433 height 657
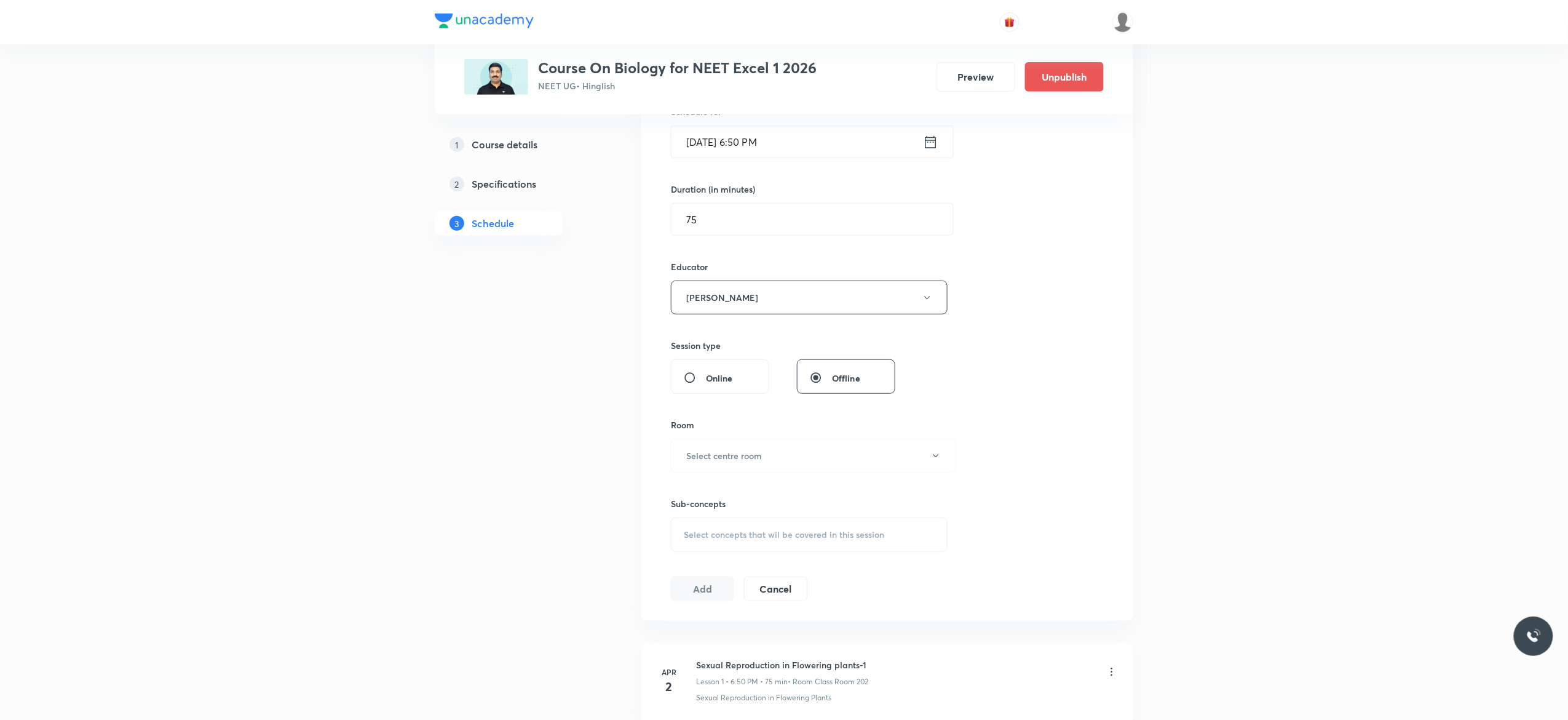
scroll to position [394, 0]
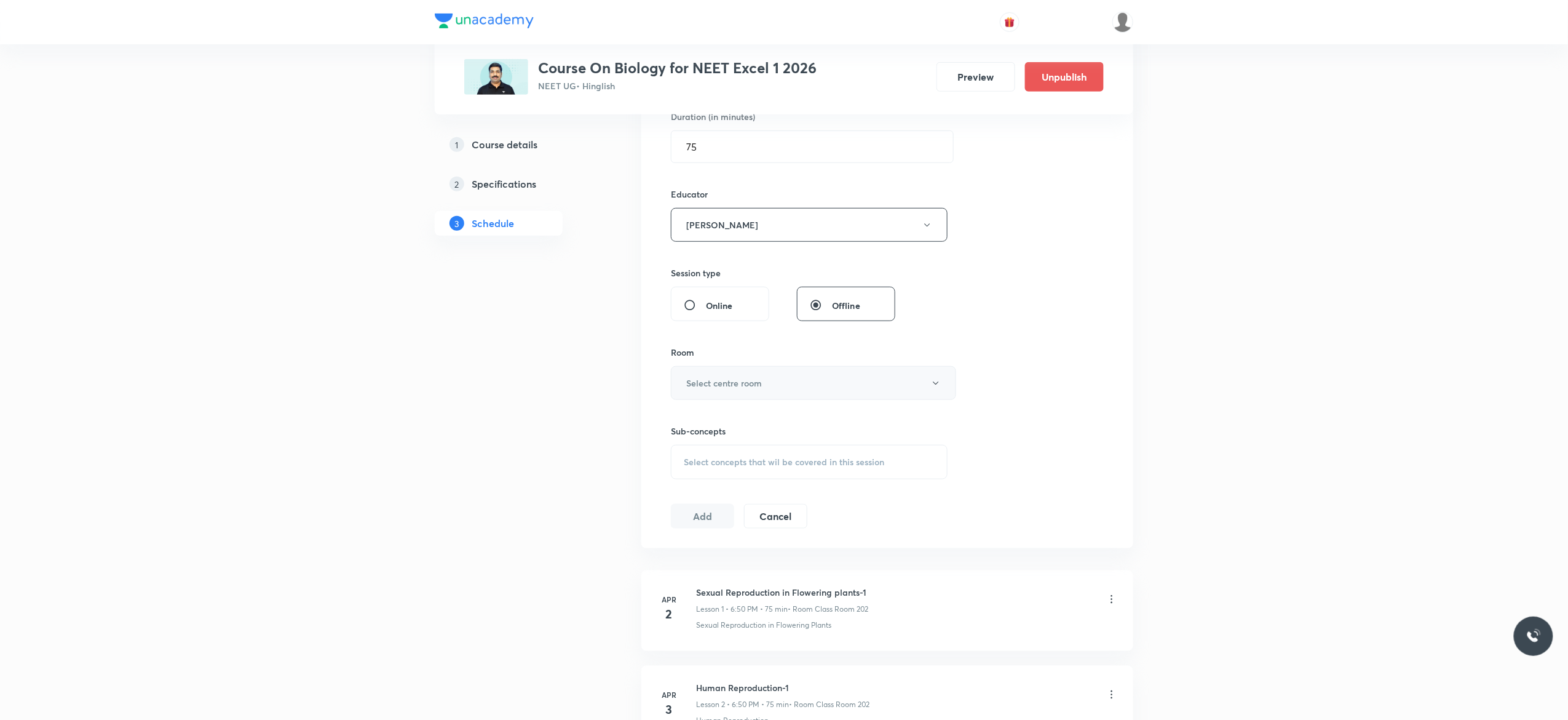
click at [934, 386] on icon "button" at bounding box center [935, 383] width 10 height 10
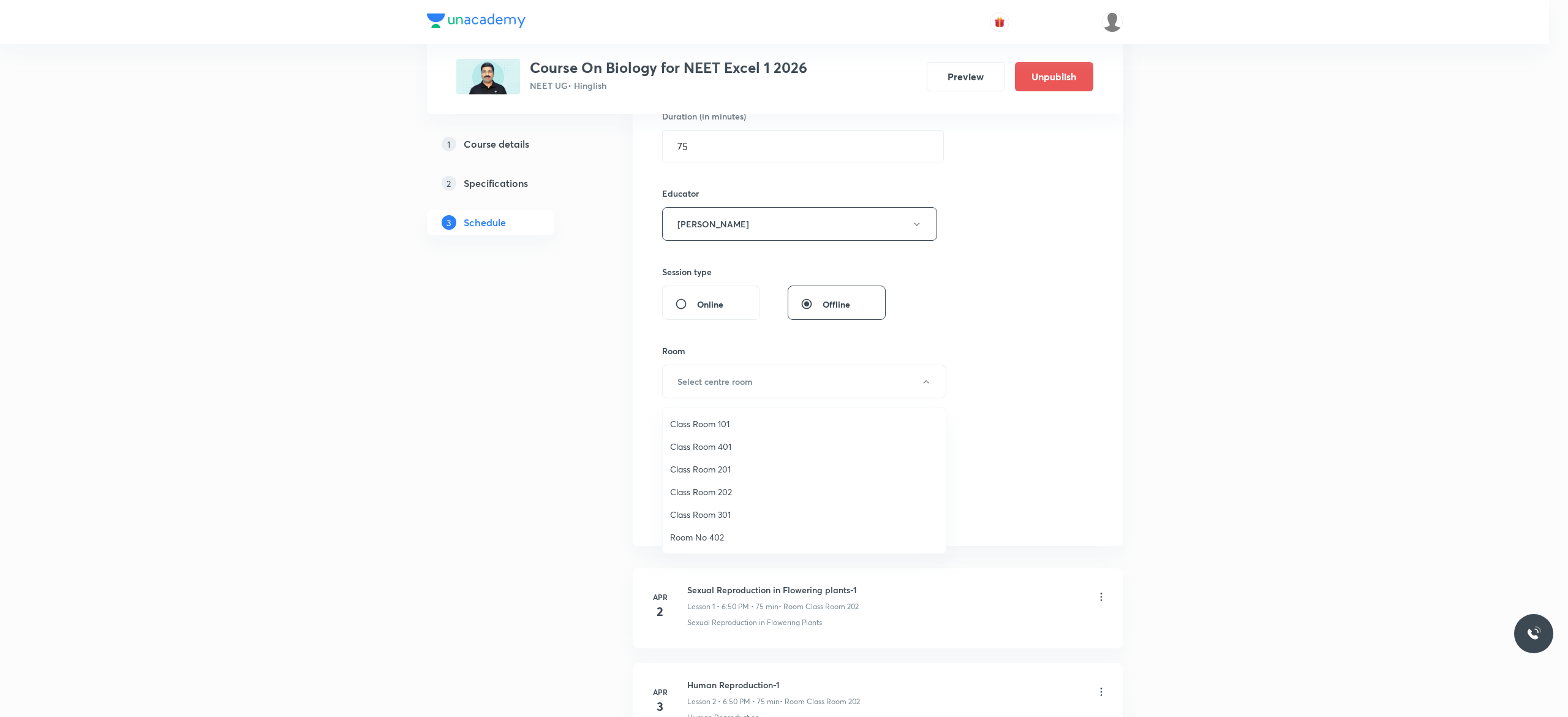
click at [709, 444] on span "Class Room 401" at bounding box center [804, 446] width 268 height 13
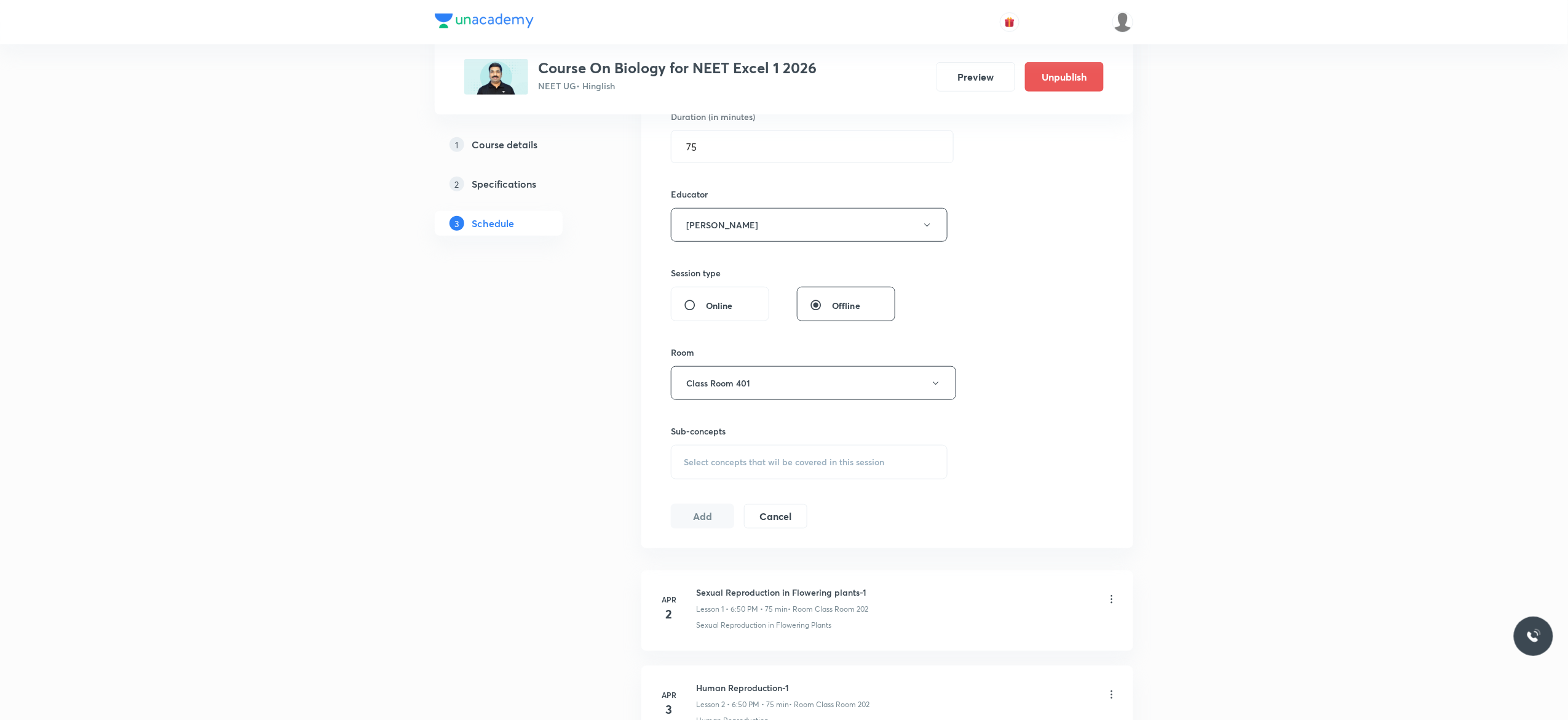
click at [697, 467] on span "Select concepts that wil be covered in this session" at bounding box center [784, 462] width 201 height 10
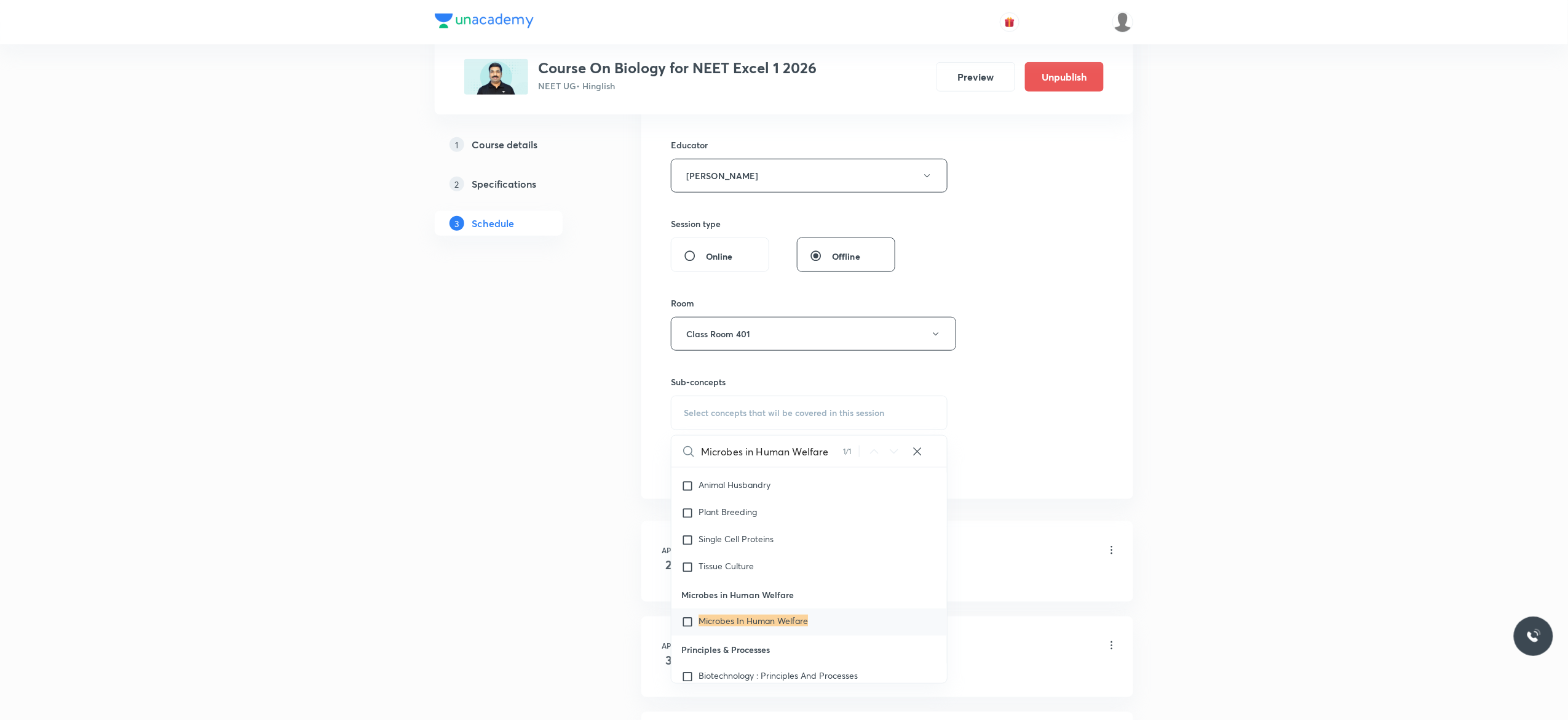
scroll to position [10257, 0]
type input "Microbes in Human Welfare"
click at [686, 618] on input "checkbox" at bounding box center [690, 611] width 17 height 12
checkbox input "true"
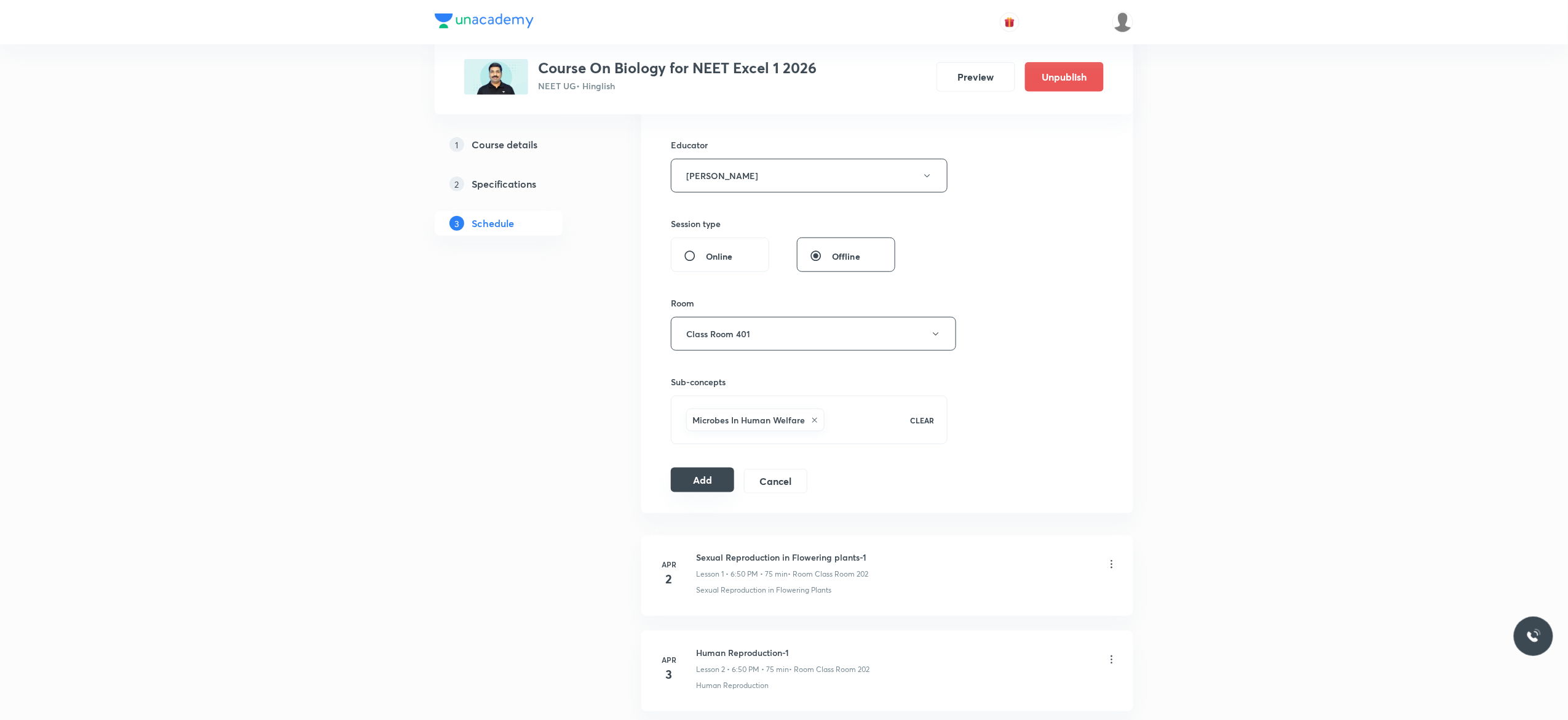
click at [703, 482] on button "Add" at bounding box center [703, 480] width 63 height 25
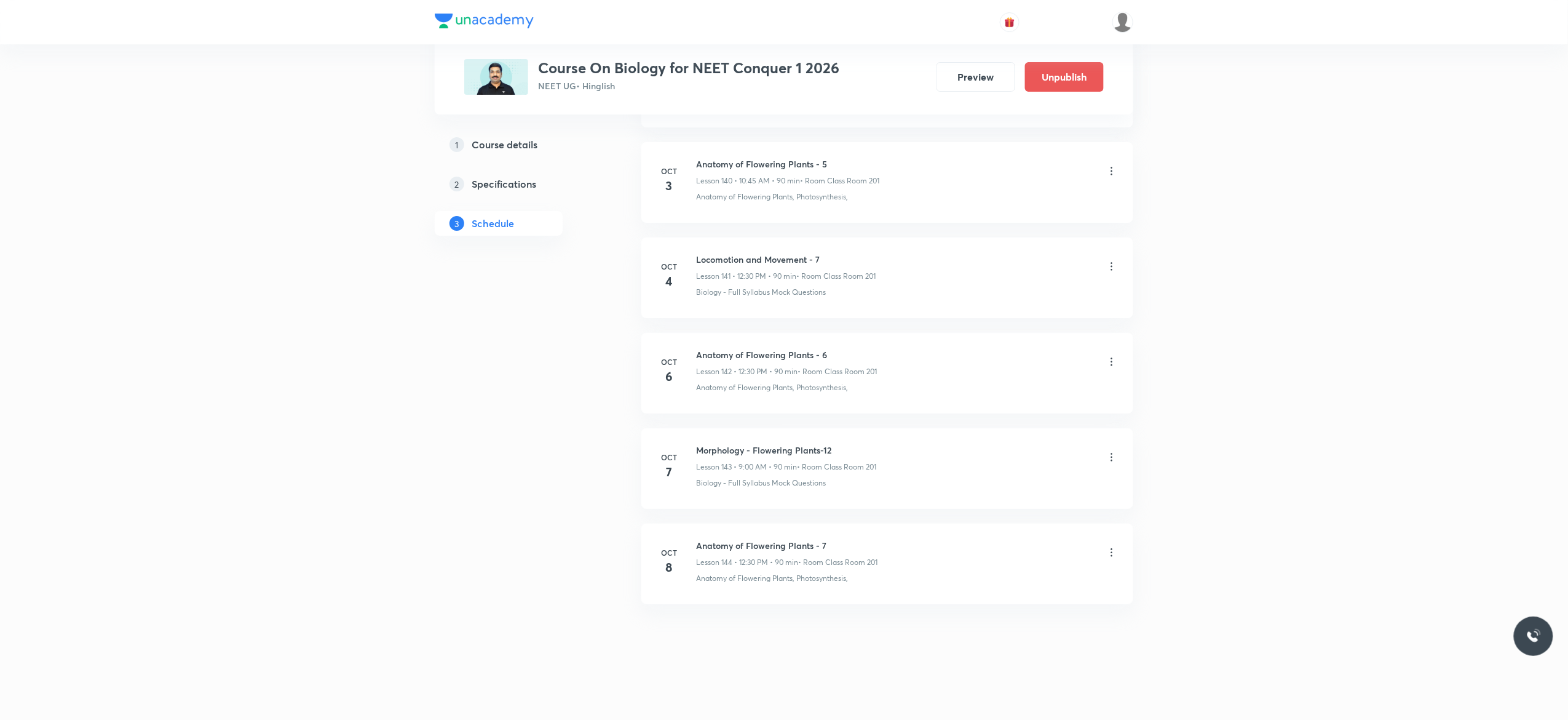
scroll to position [14137, 0]
drag, startPoint x: 842, startPoint y: 440, endPoint x: 738, endPoint y: 453, distance: 104.8
click at [738, 453] on li "Oct 7 Morphology - Flowering Plants-12 Lesson 143 • 9:00 AM • 90 min • Room Cla…" at bounding box center [888, 469] width 492 height 81
click at [945, 486] on div "Biology - Full Syllabus Mock Questions" at bounding box center [907, 483] width 422 height 11
drag, startPoint x: 827, startPoint y: 251, endPoint x: 694, endPoint y: 256, distance: 133.1
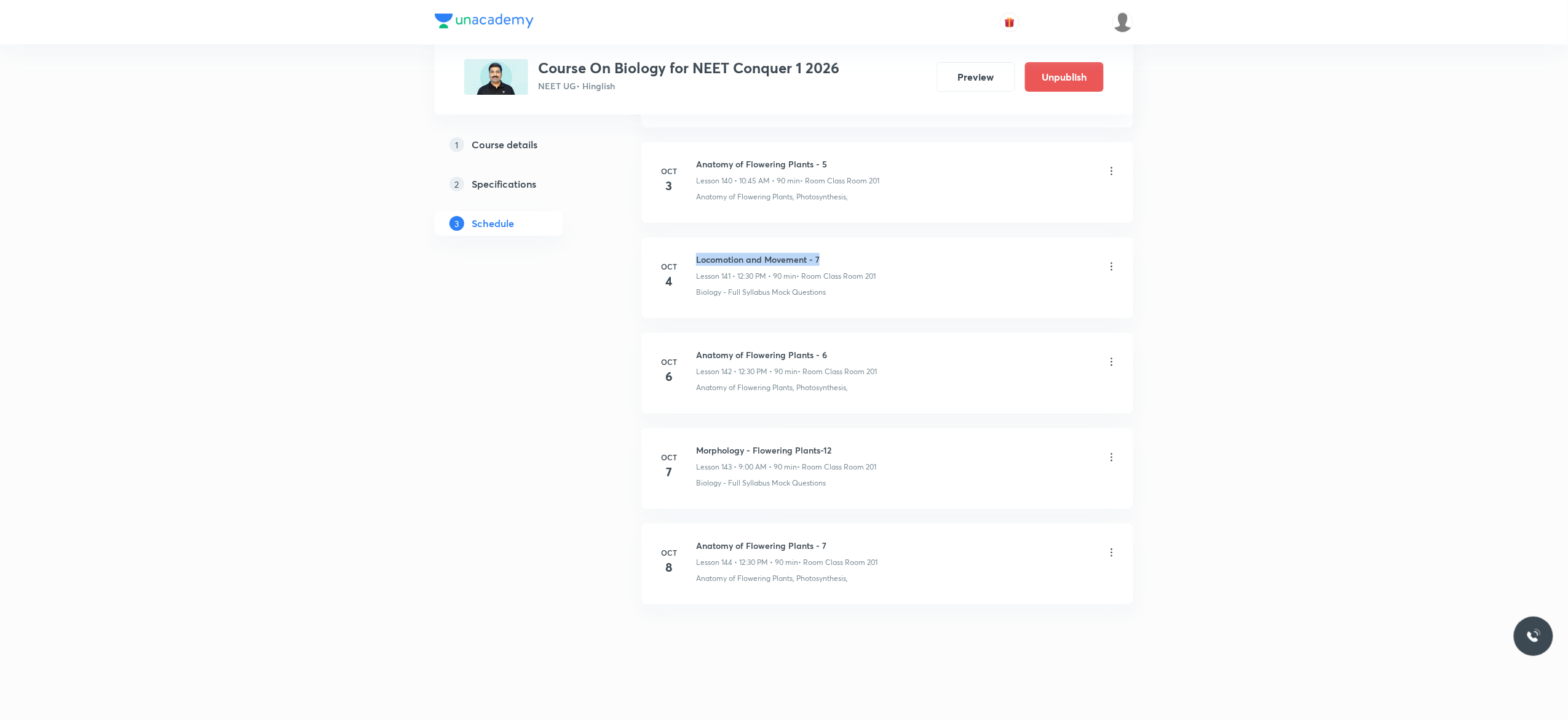
click at [694, 256] on li "Oct 4 Locomotion and Movement - 7 Lesson 141 • 12:30 PM • 90 min • Room Class R…" at bounding box center [888, 278] width 492 height 81
copy h6 "Locomotion and Movement - 7"
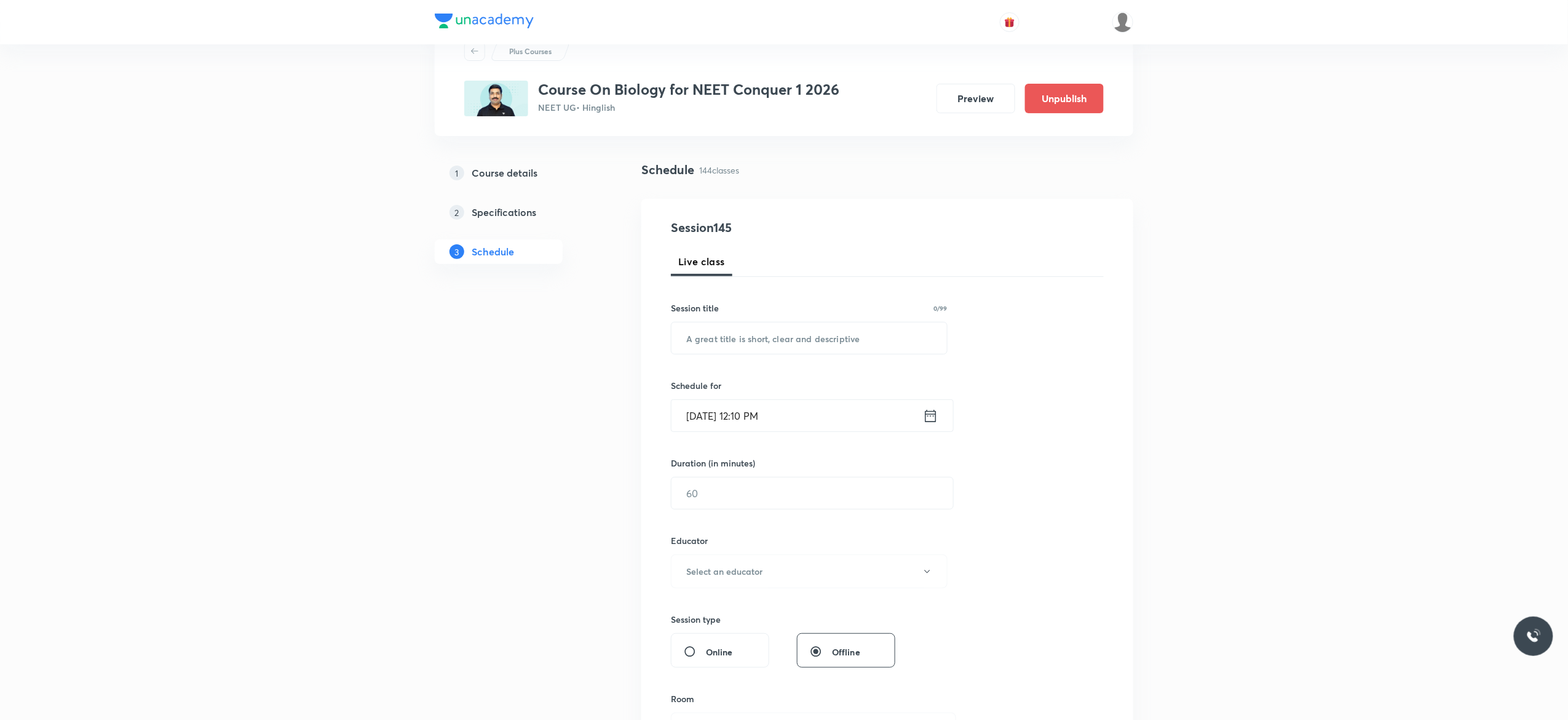
scroll to position [0, 0]
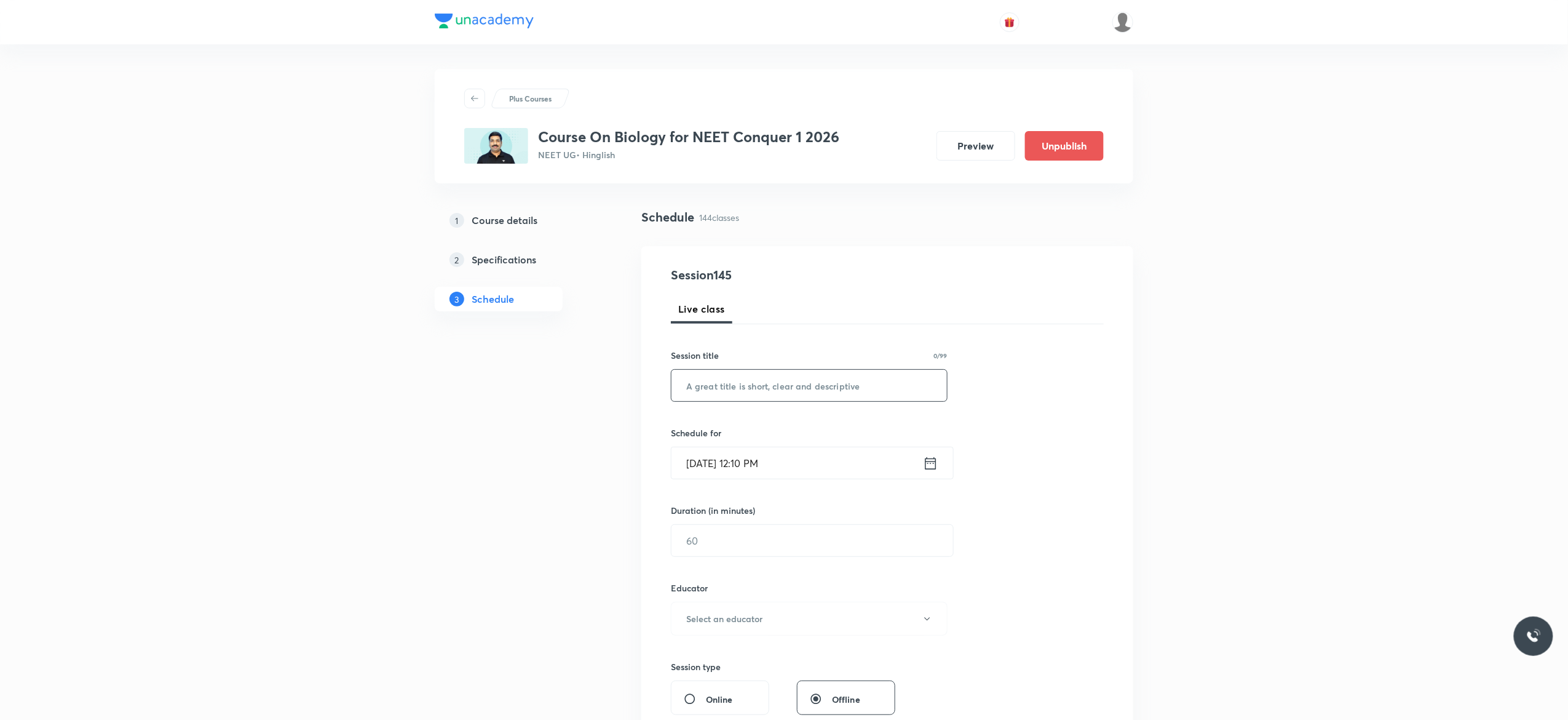
click at [760, 390] on input "text" at bounding box center [809, 386] width 275 height 31
paste input "Locomotion and Movement - 7"
type input "Locomotion and Movement - 8"
click at [931, 464] on icon at bounding box center [931, 463] width 11 height 12
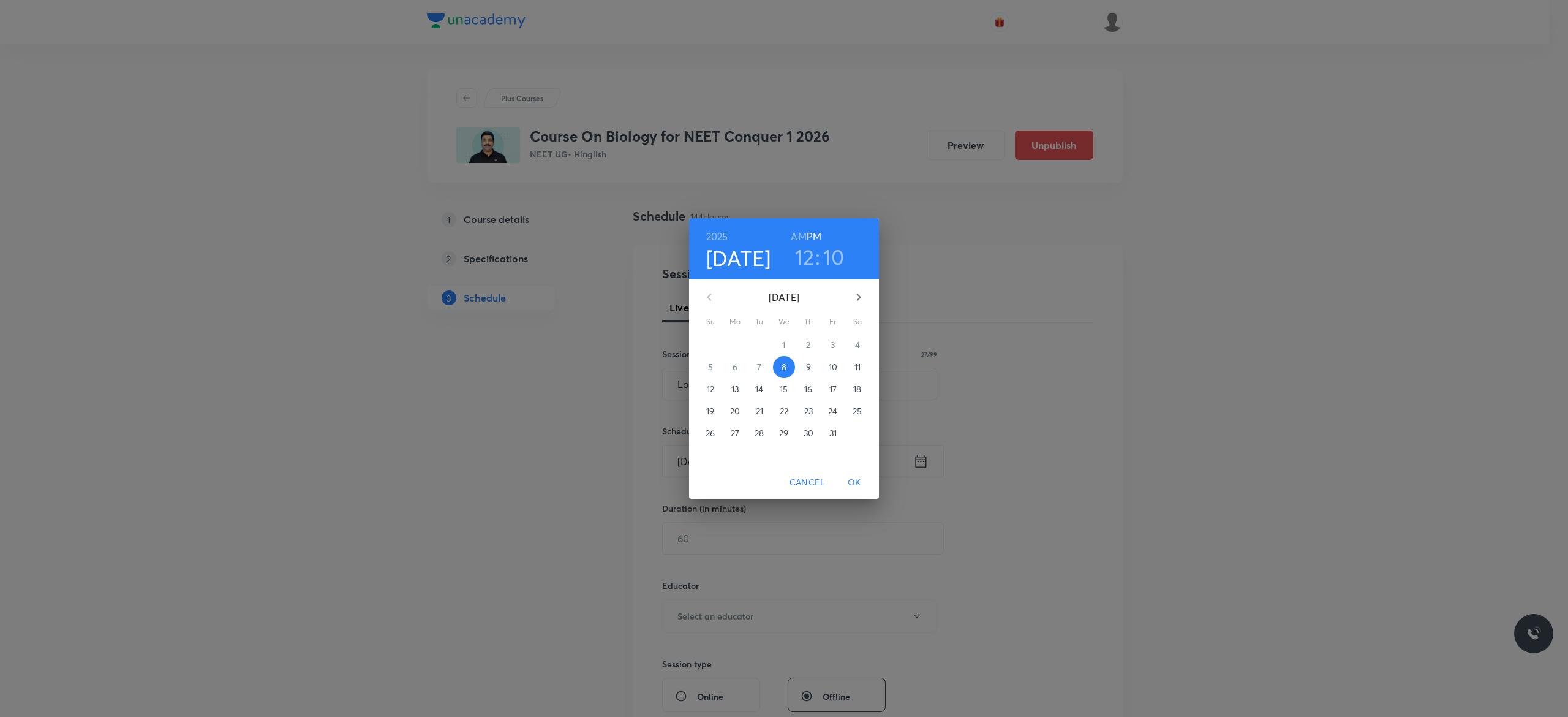
click at [810, 367] on p "9" at bounding box center [808, 367] width 5 height 12
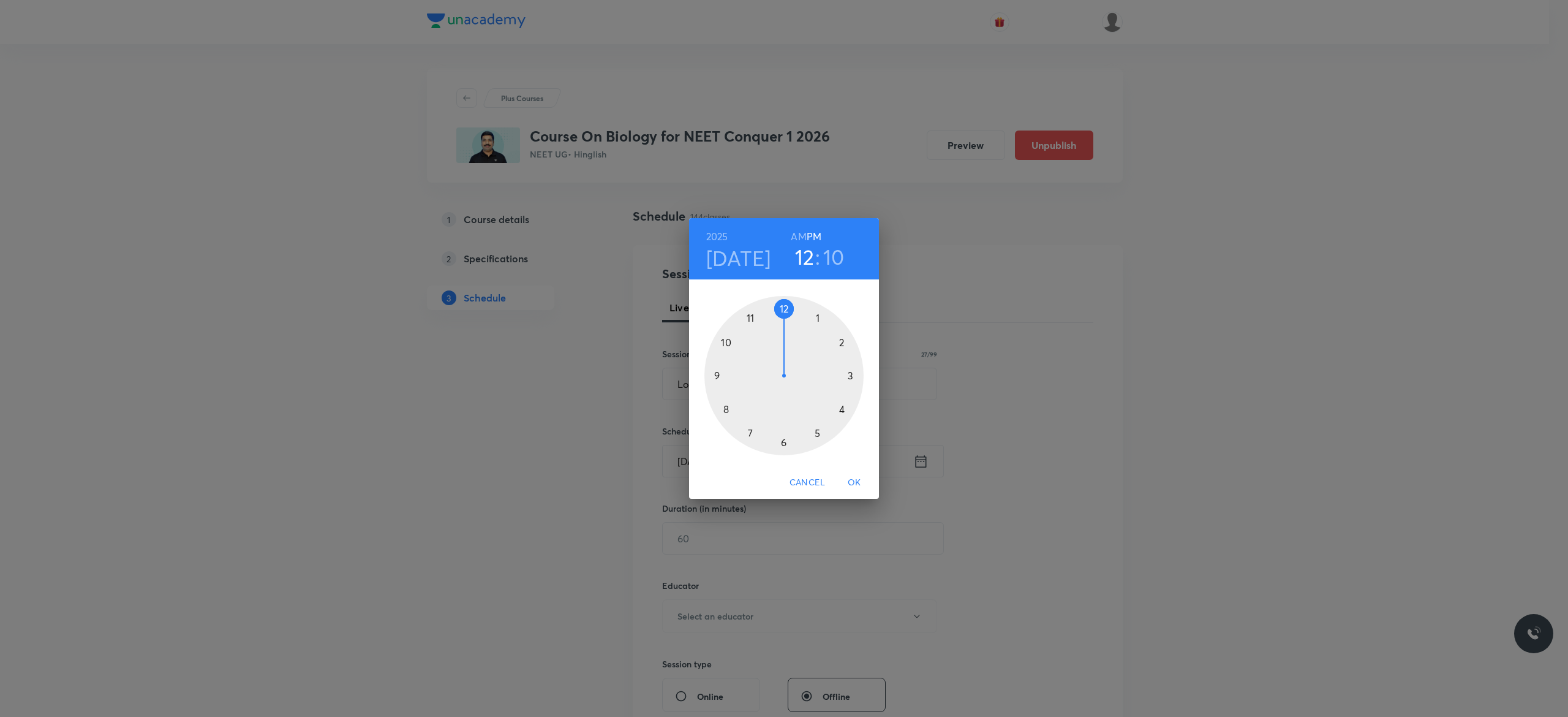
click at [797, 235] on h6 "AM" at bounding box center [798, 236] width 16 height 17
click at [718, 376] on div at bounding box center [784, 375] width 159 height 159
click at [783, 310] on div at bounding box center [784, 375] width 159 height 159
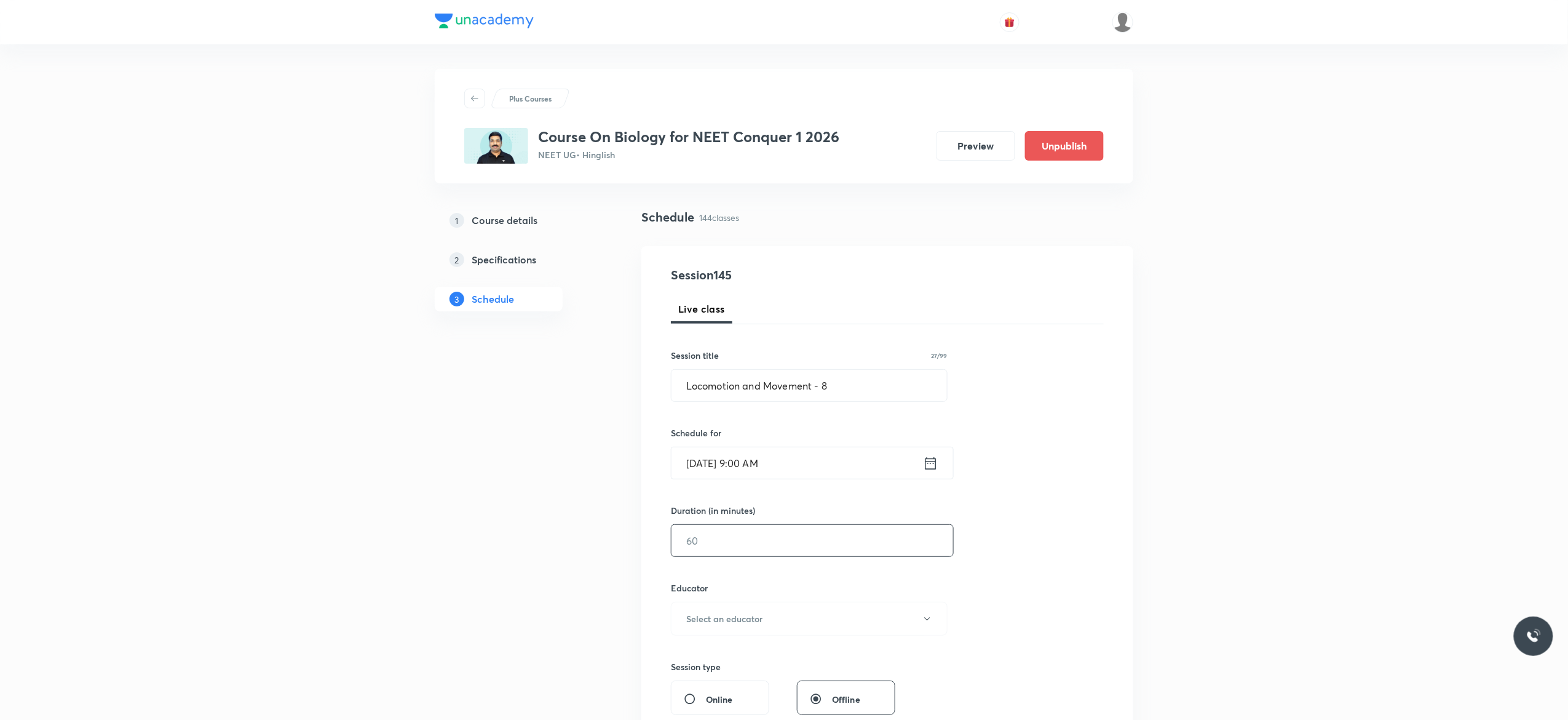
click at [744, 548] on input "text" at bounding box center [812, 540] width 282 height 31
type input "90"
click at [930, 622] on icon "button" at bounding box center [927, 619] width 10 height 10
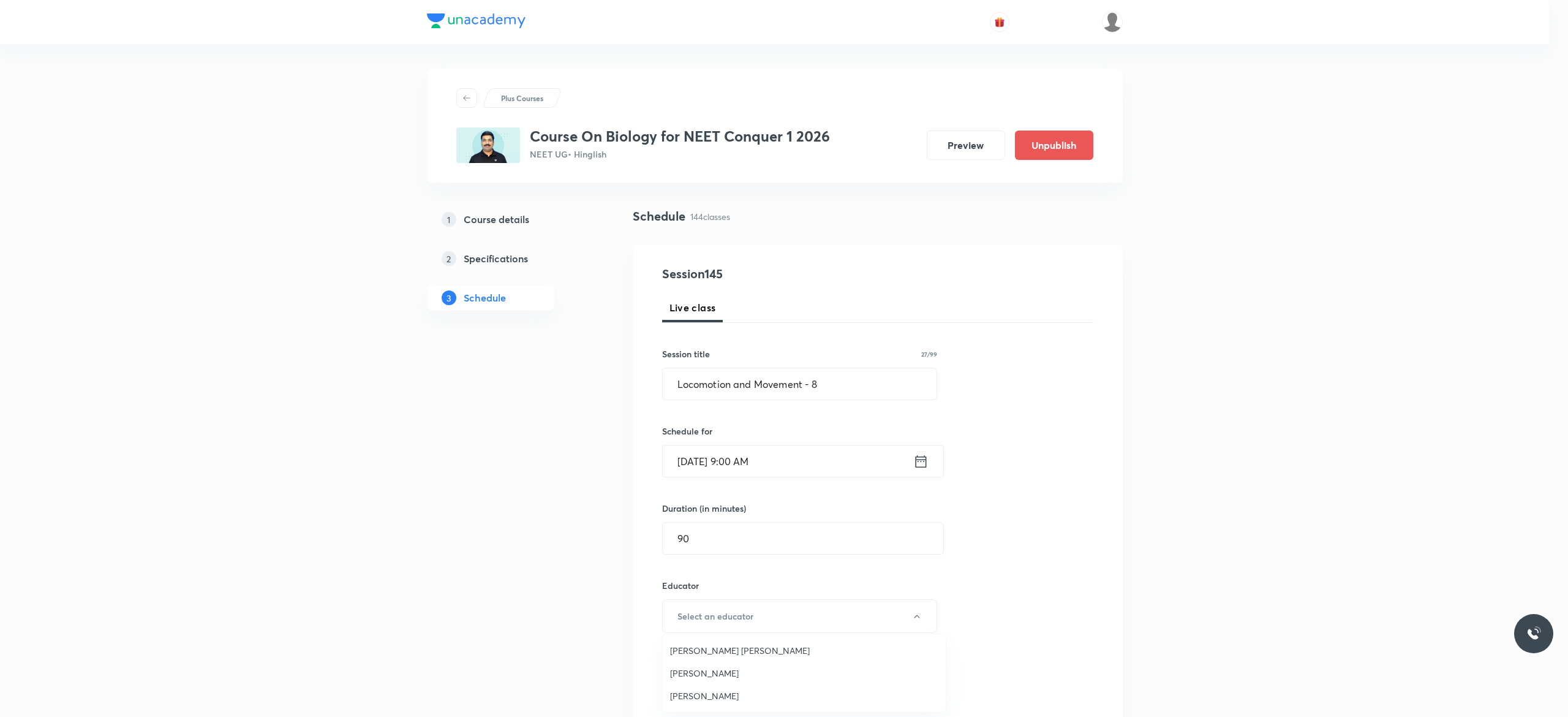
click at [757, 676] on span "Pradeep Kumar Tripathi" at bounding box center [804, 672] width 268 height 13
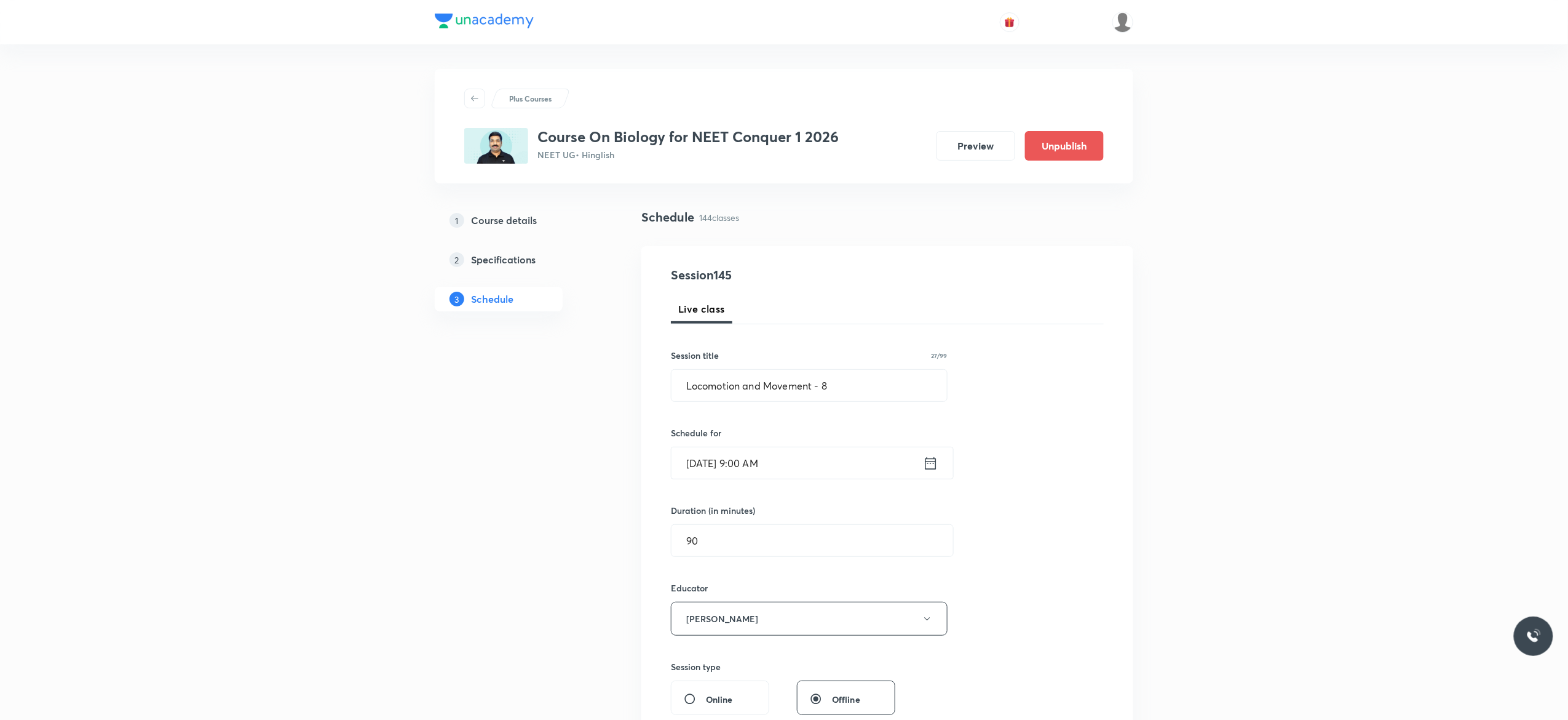
click at [1056, 595] on div "Session 145 Live class Session title 27/99 Locomotion and Movement - 8 ​ Schedu…" at bounding box center [888, 594] width 433 height 657
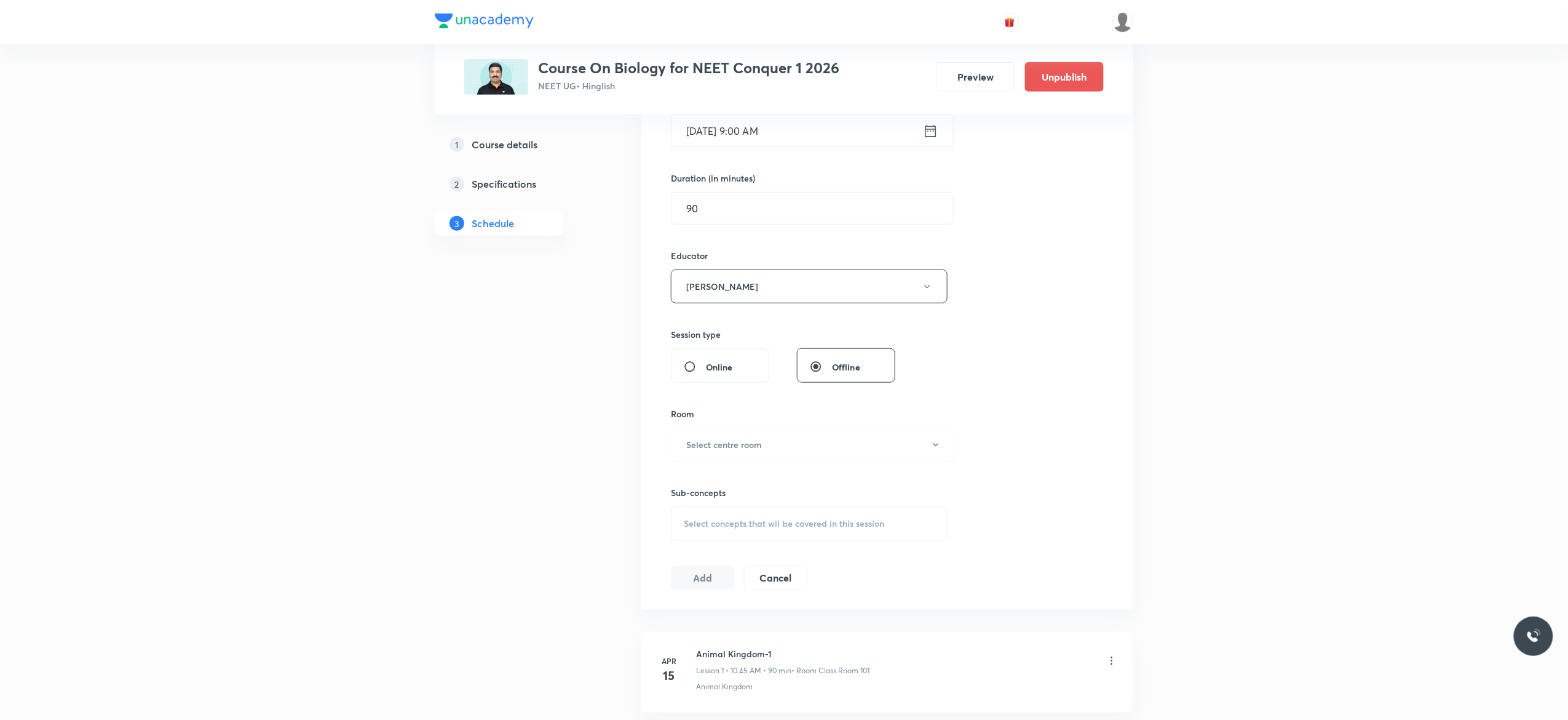
scroll to position [443, 0]
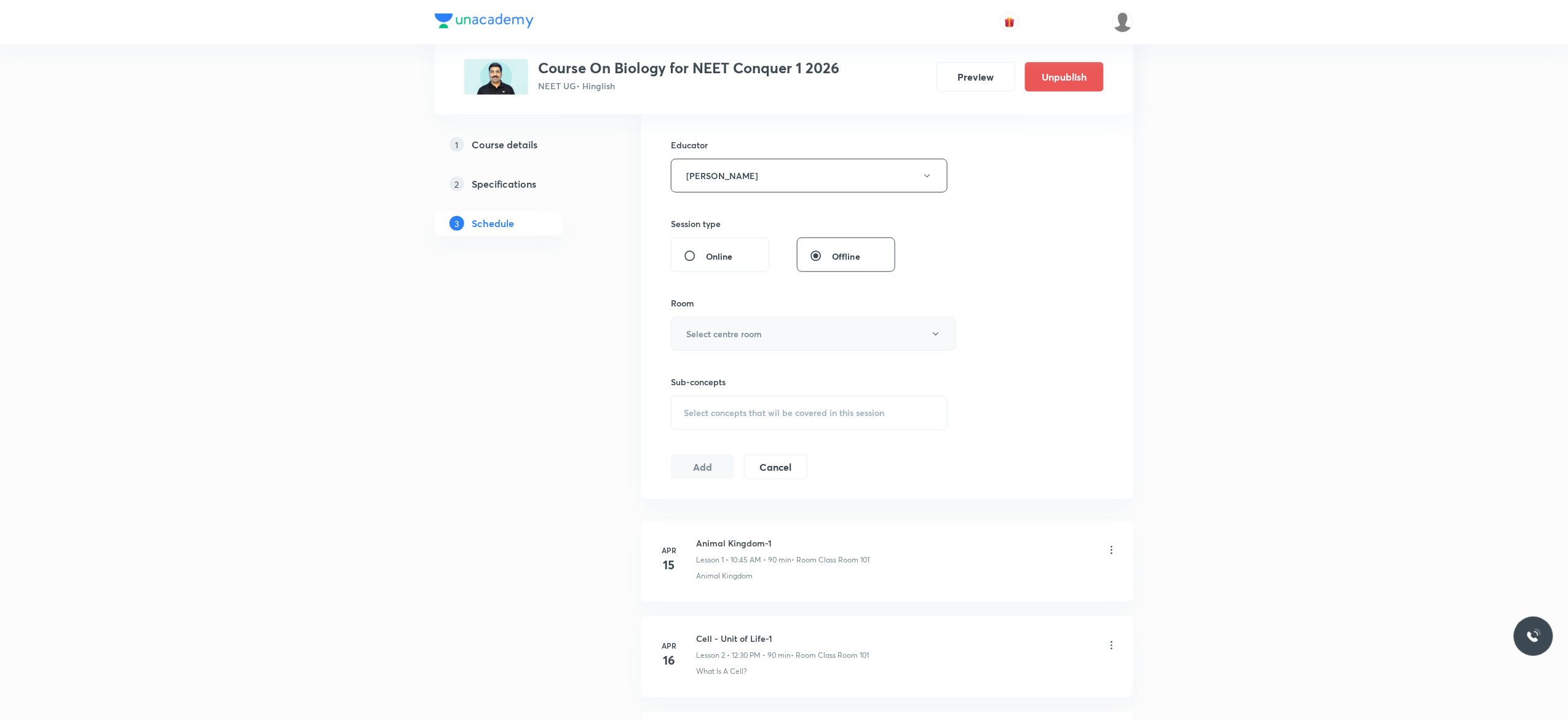
click at [938, 334] on icon "button" at bounding box center [935, 334] width 10 height 10
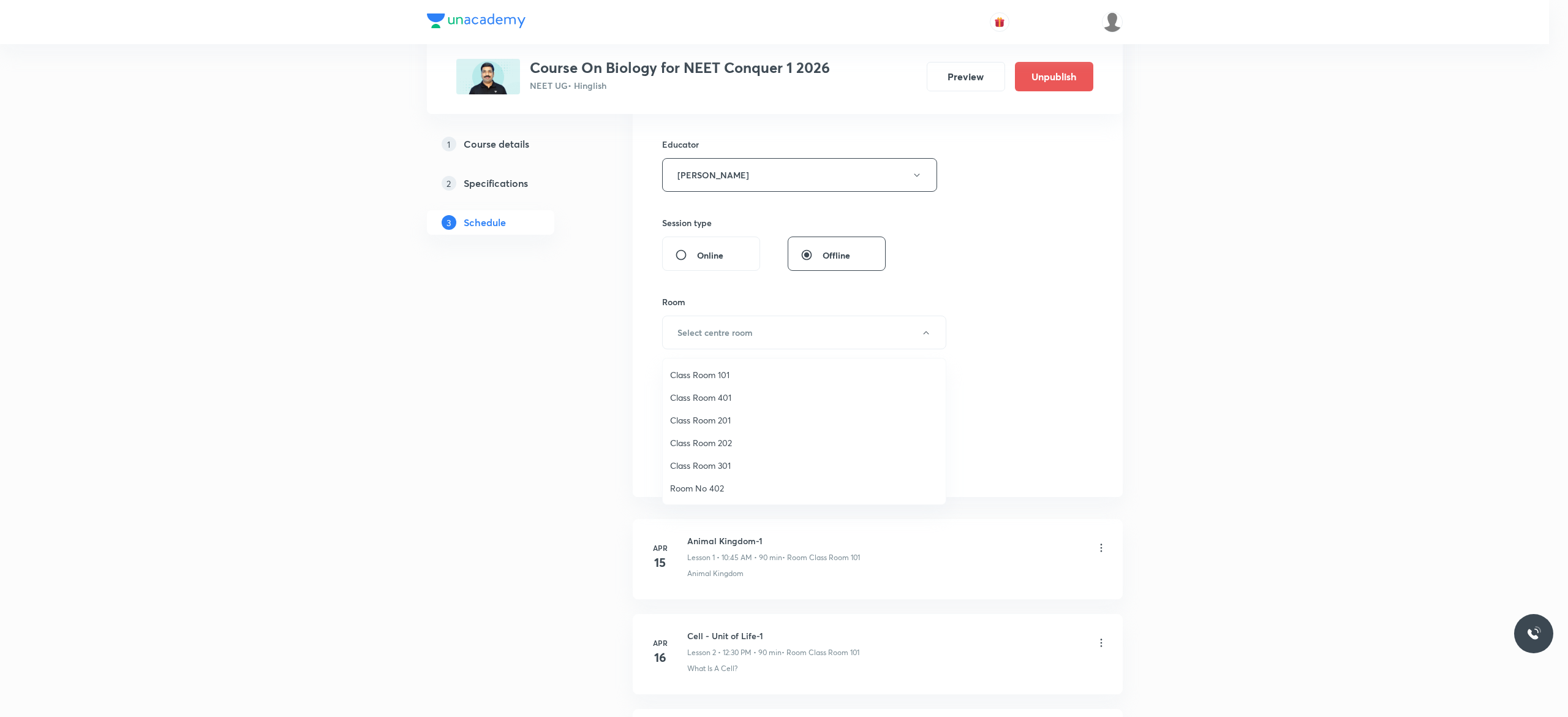
click at [727, 421] on span "Class Room 201" at bounding box center [804, 420] width 268 height 13
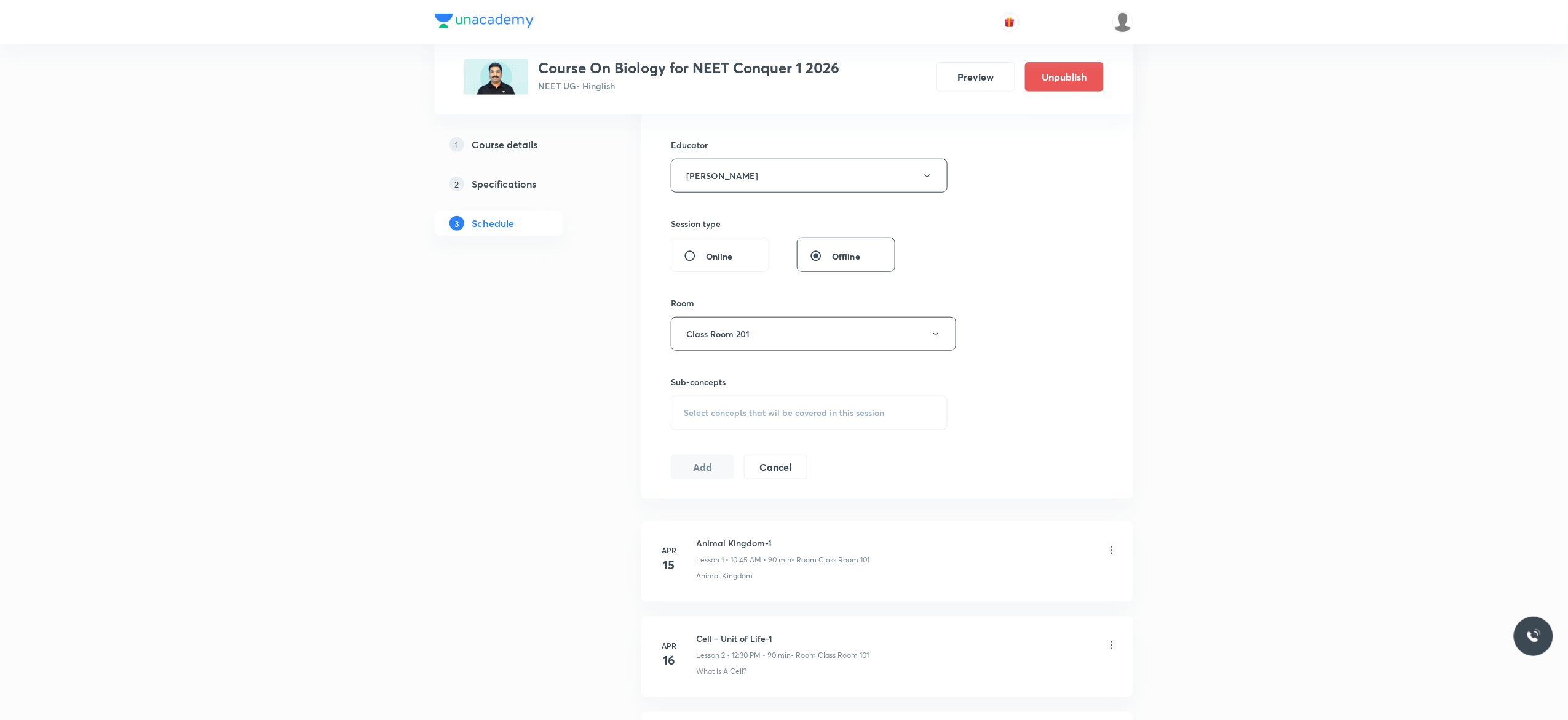
click at [699, 425] on div "Select concepts that wil be covered in this session" at bounding box center [809, 413] width 277 height 34
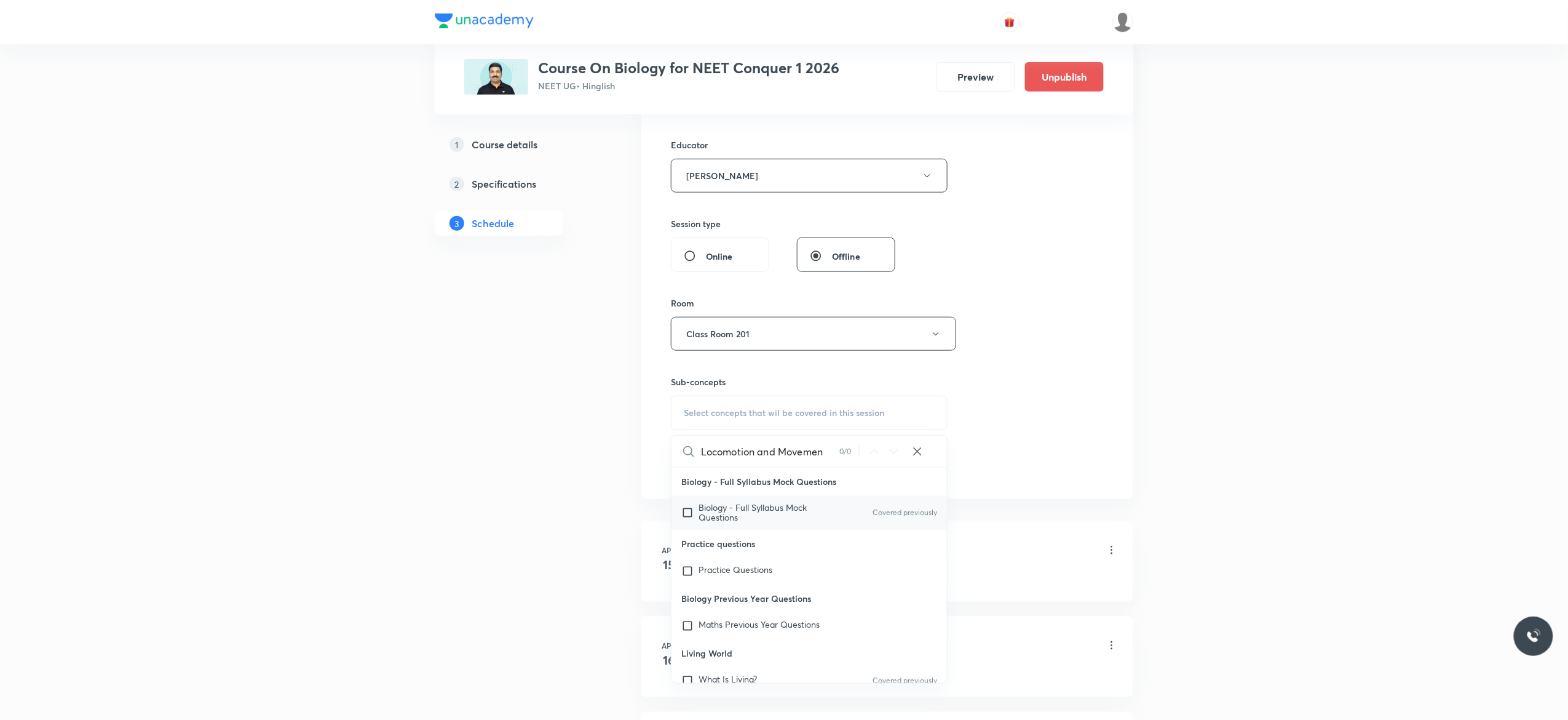
type input "Locomotion and Movemen"
click at [685, 517] on input "checkbox" at bounding box center [690, 513] width 17 height 19
checkbox input "true"
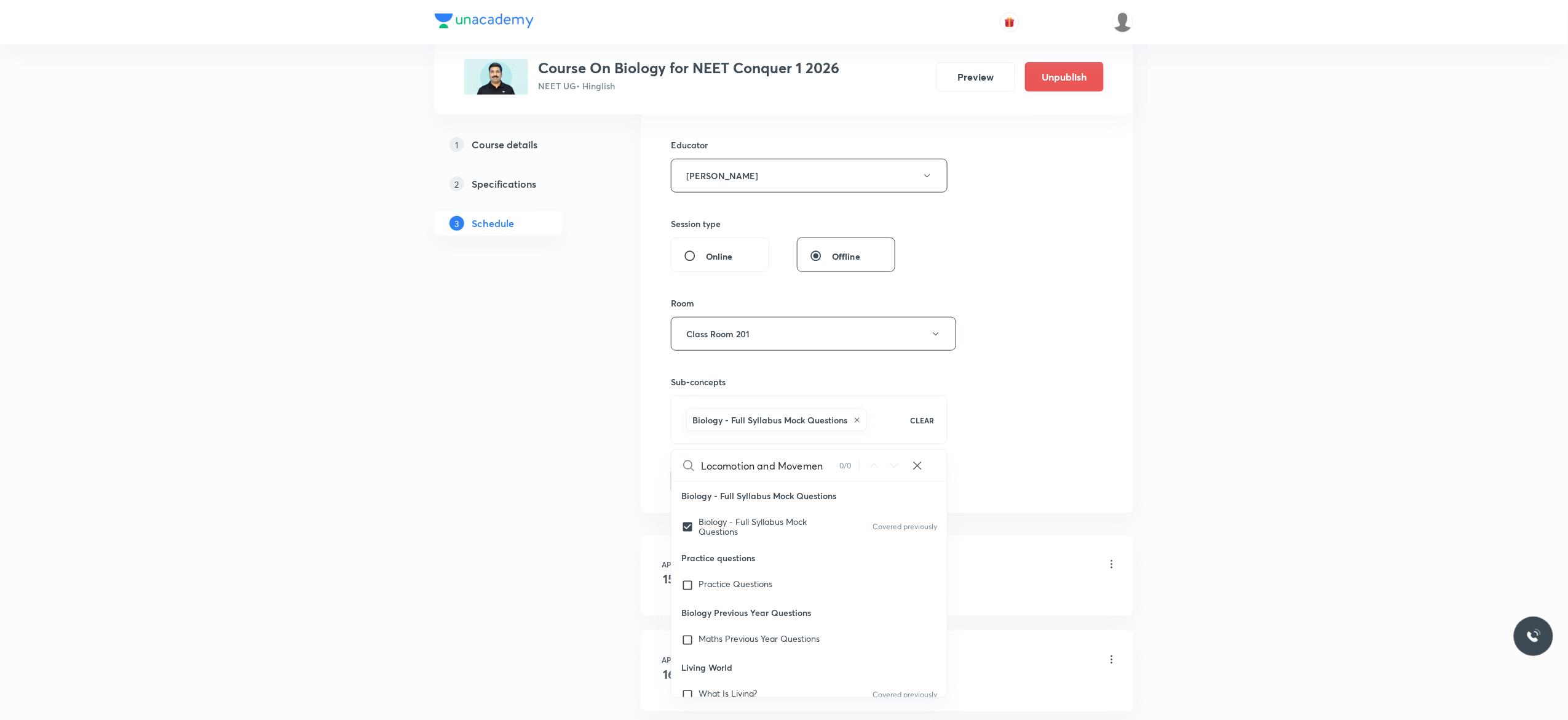
click at [697, 483] on button "Add" at bounding box center [703, 480] width 63 height 25
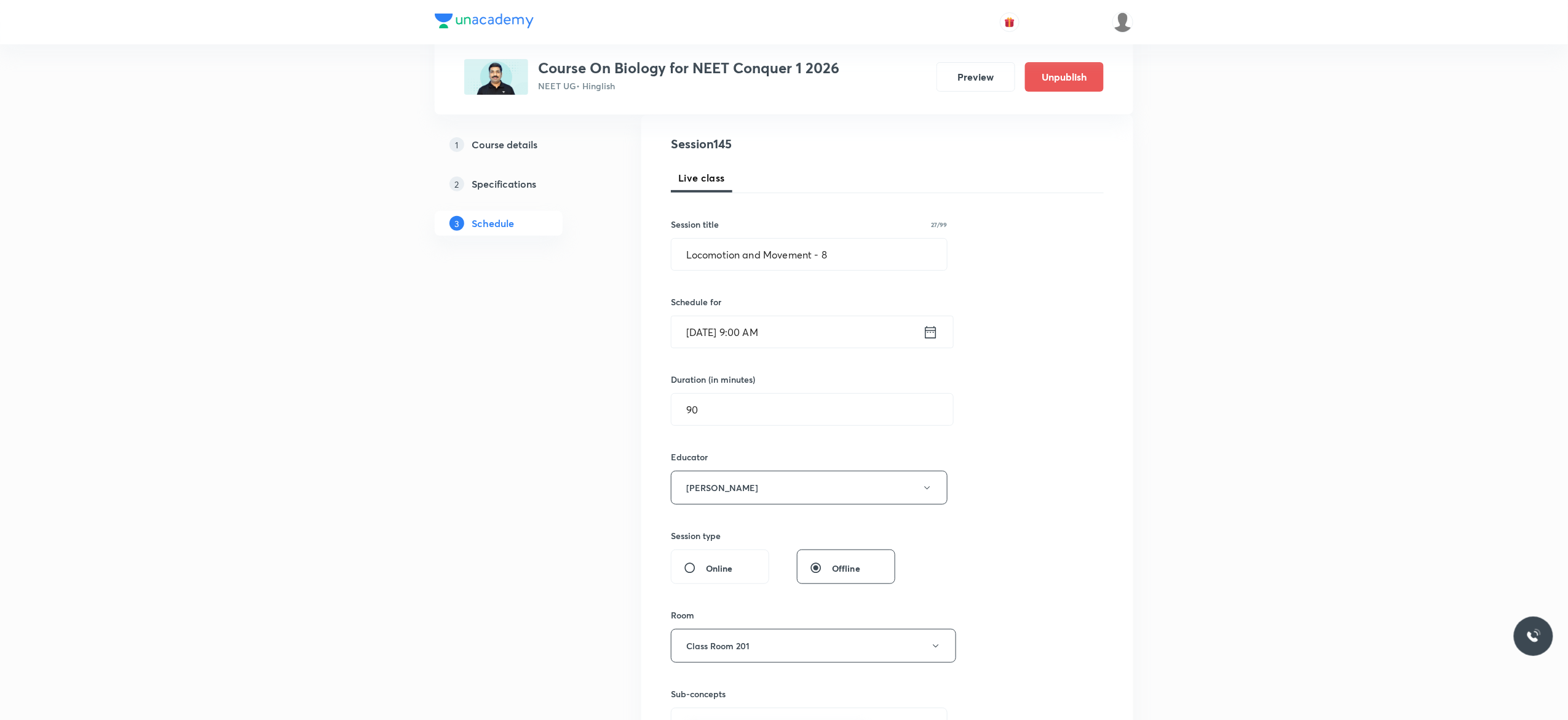
scroll to position [98, 0]
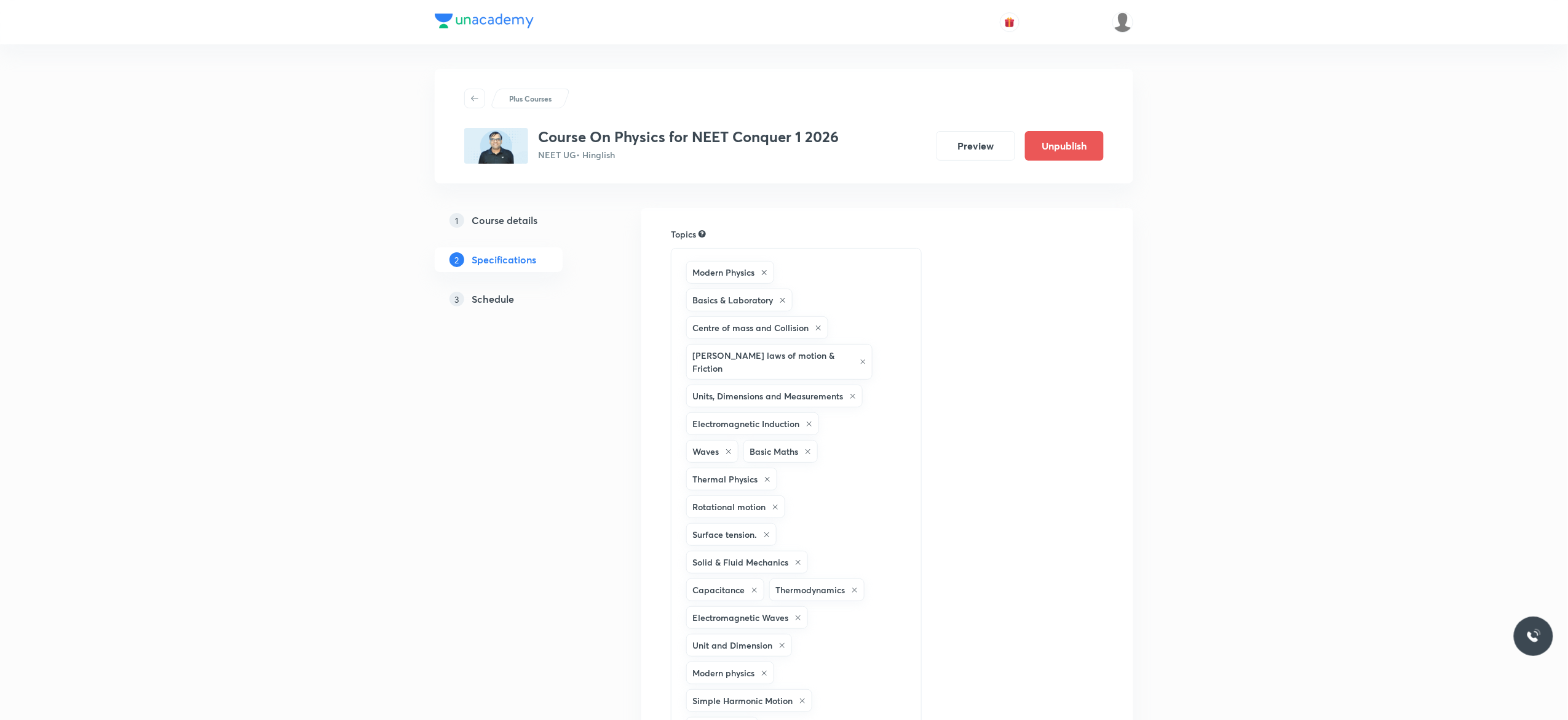
click at [492, 300] on h5 "Schedule" at bounding box center [492, 299] width 43 height 15
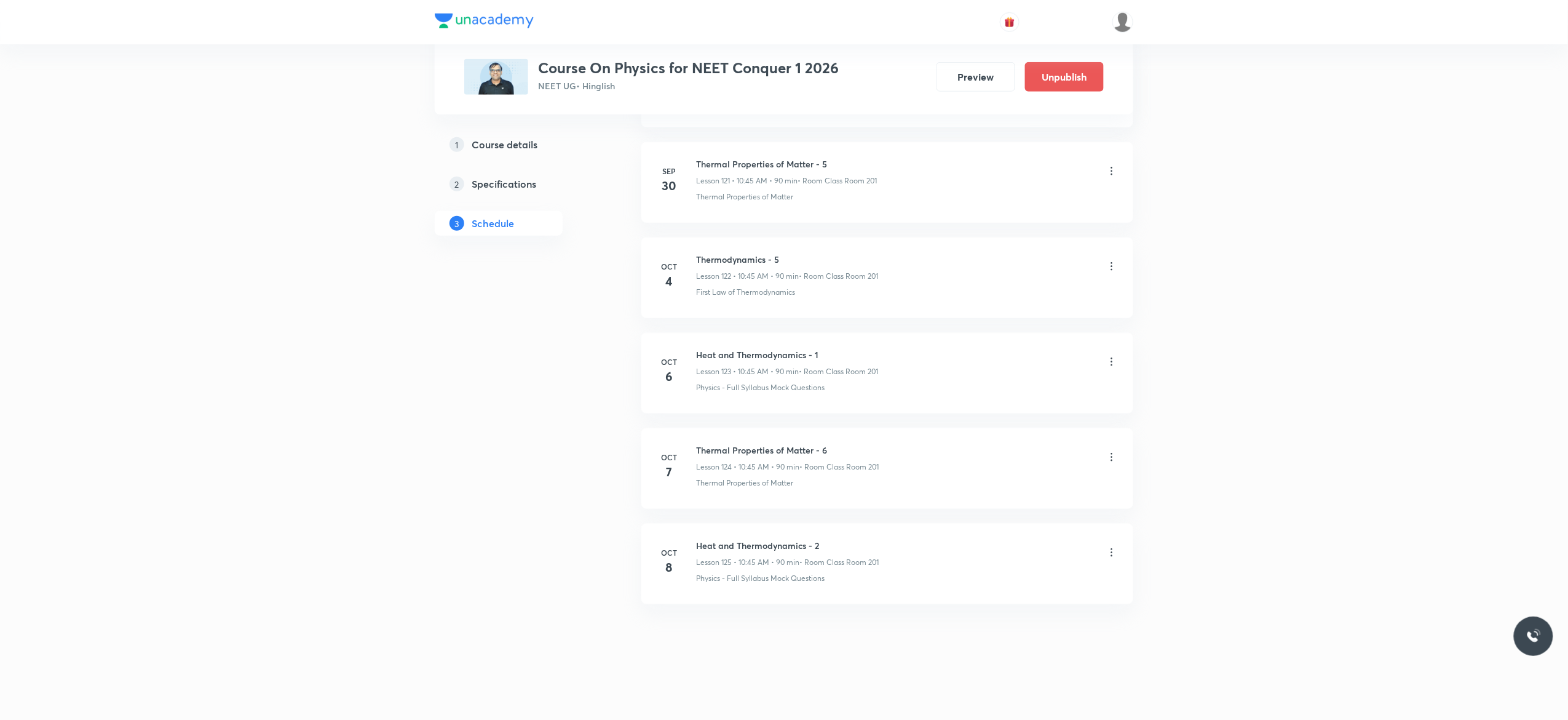
scroll to position [12317, 0]
drag, startPoint x: 835, startPoint y: 442, endPoint x: 694, endPoint y: 442, distance: 141.0
click at [694, 442] on li "[DATE] Thermal Properties of Matter - 6 Lesson 124 • 10:45 AM • 90 min • Room C…" at bounding box center [888, 469] width 492 height 81
copy h6 "Thermal Properties of Matter - 6"
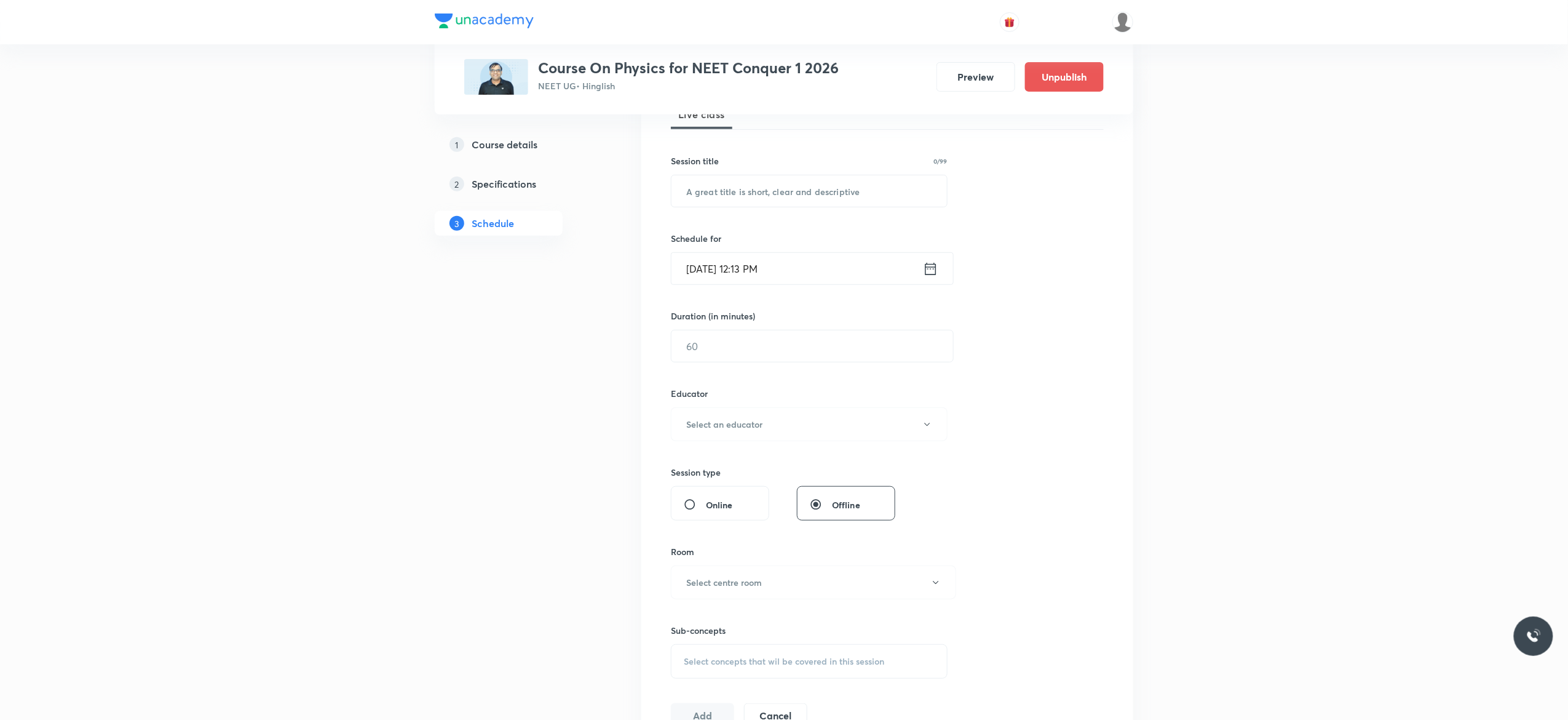
scroll to position [0, 0]
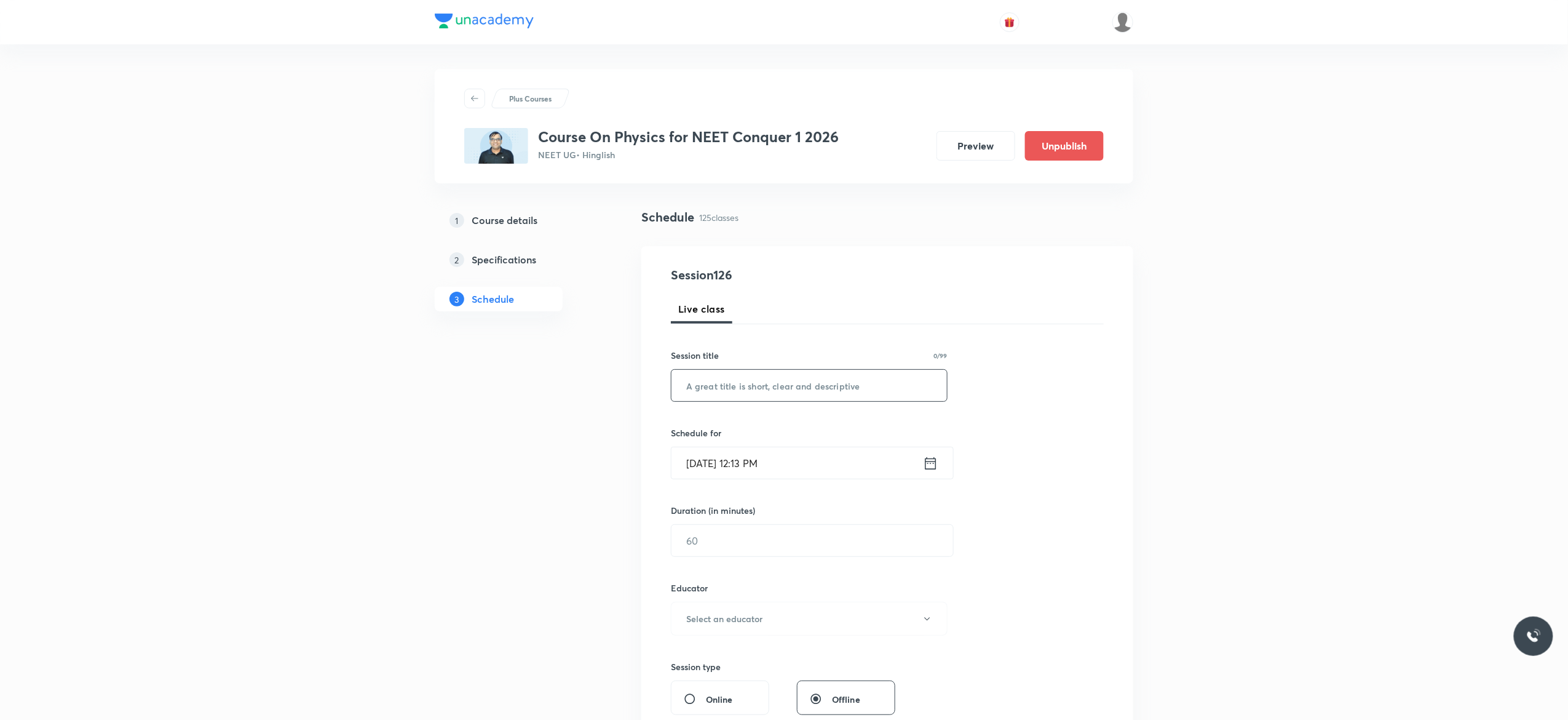
click at [791, 384] on input "text" at bounding box center [809, 386] width 275 height 31
paste input "Thermal Properties of Matter - 6"
type input "Thermal Properties of Matter - 7"
click at [931, 468] on icon at bounding box center [931, 463] width 16 height 17
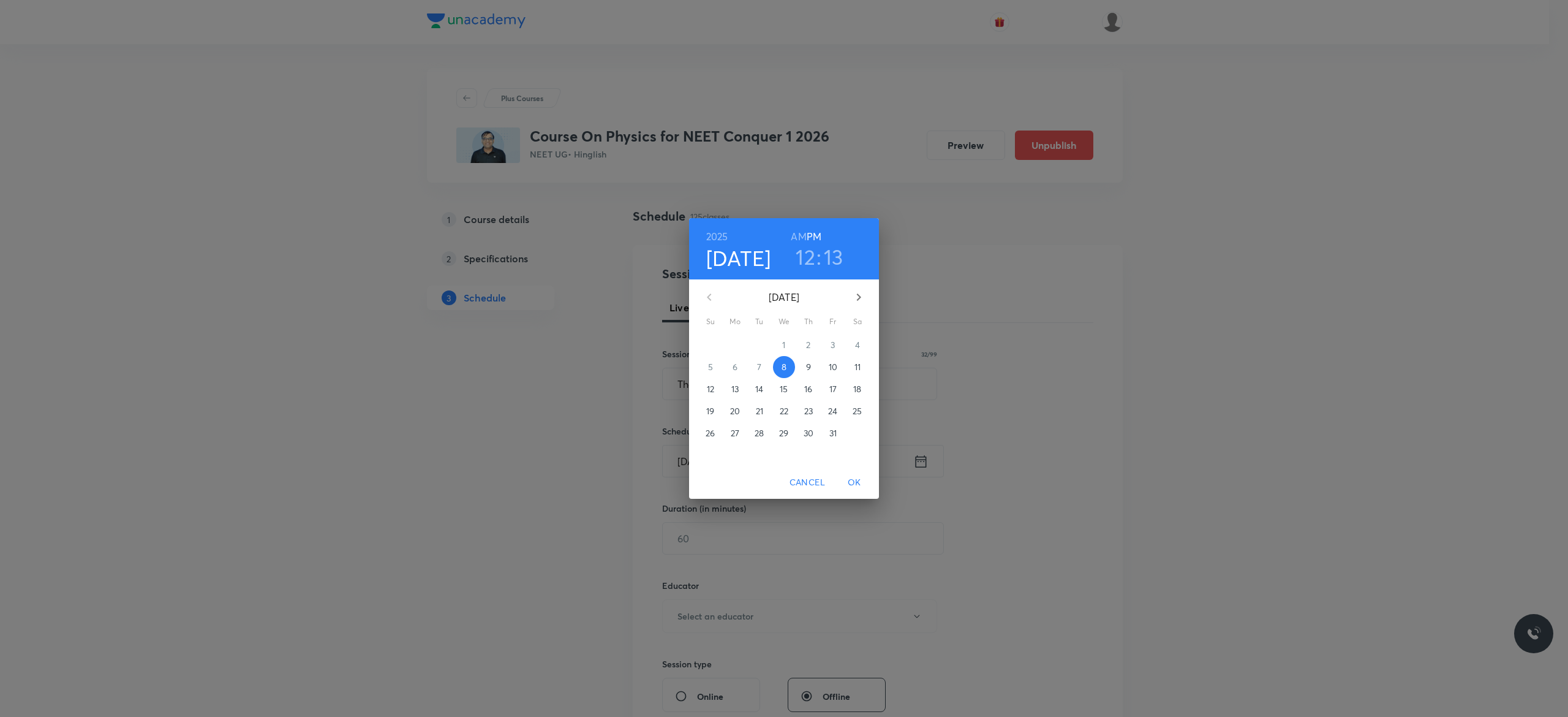
click at [806, 365] on p "9" at bounding box center [808, 367] width 5 height 12
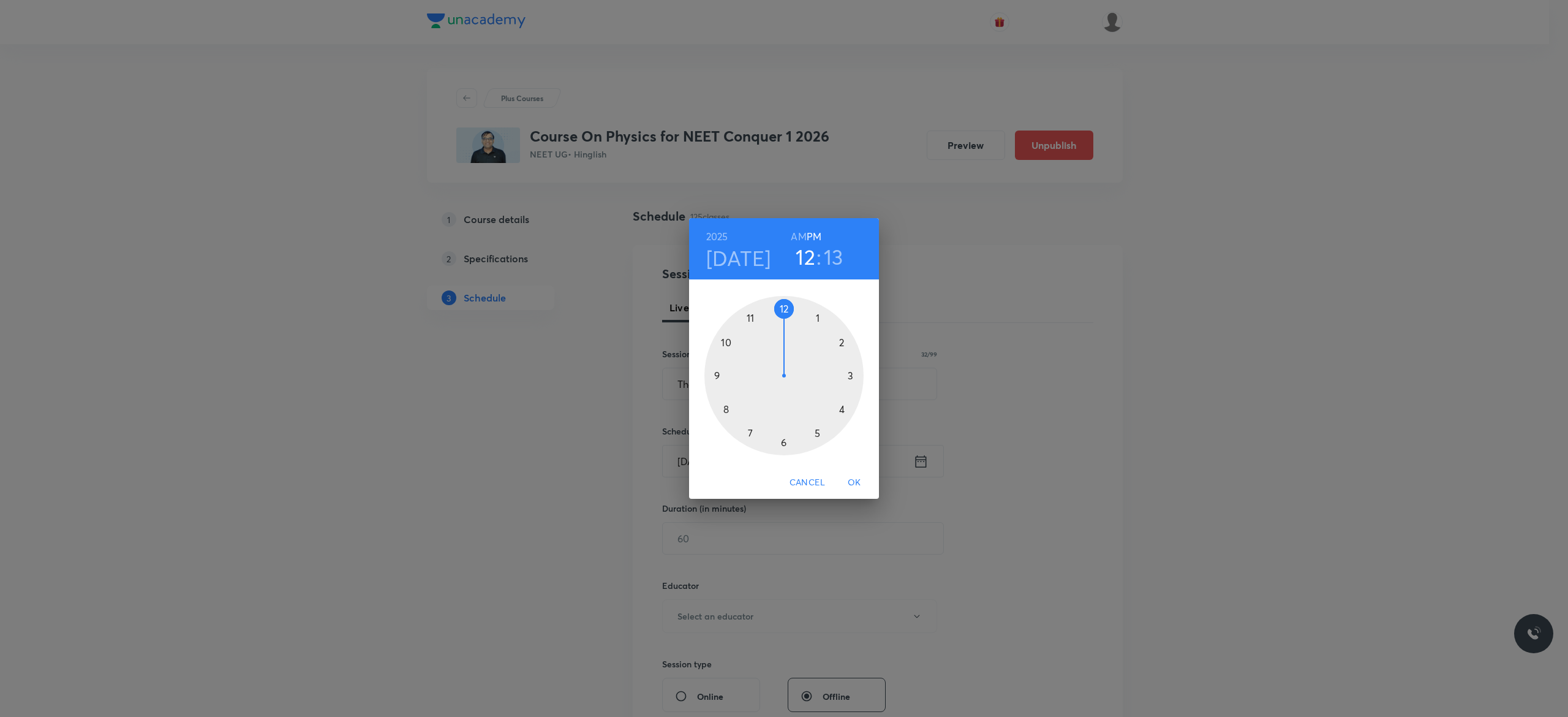
click at [797, 236] on h6 "AM" at bounding box center [798, 236] width 16 height 17
click at [726, 343] on div at bounding box center [784, 375] width 159 height 159
click at [716, 379] on div at bounding box center [784, 375] width 159 height 159
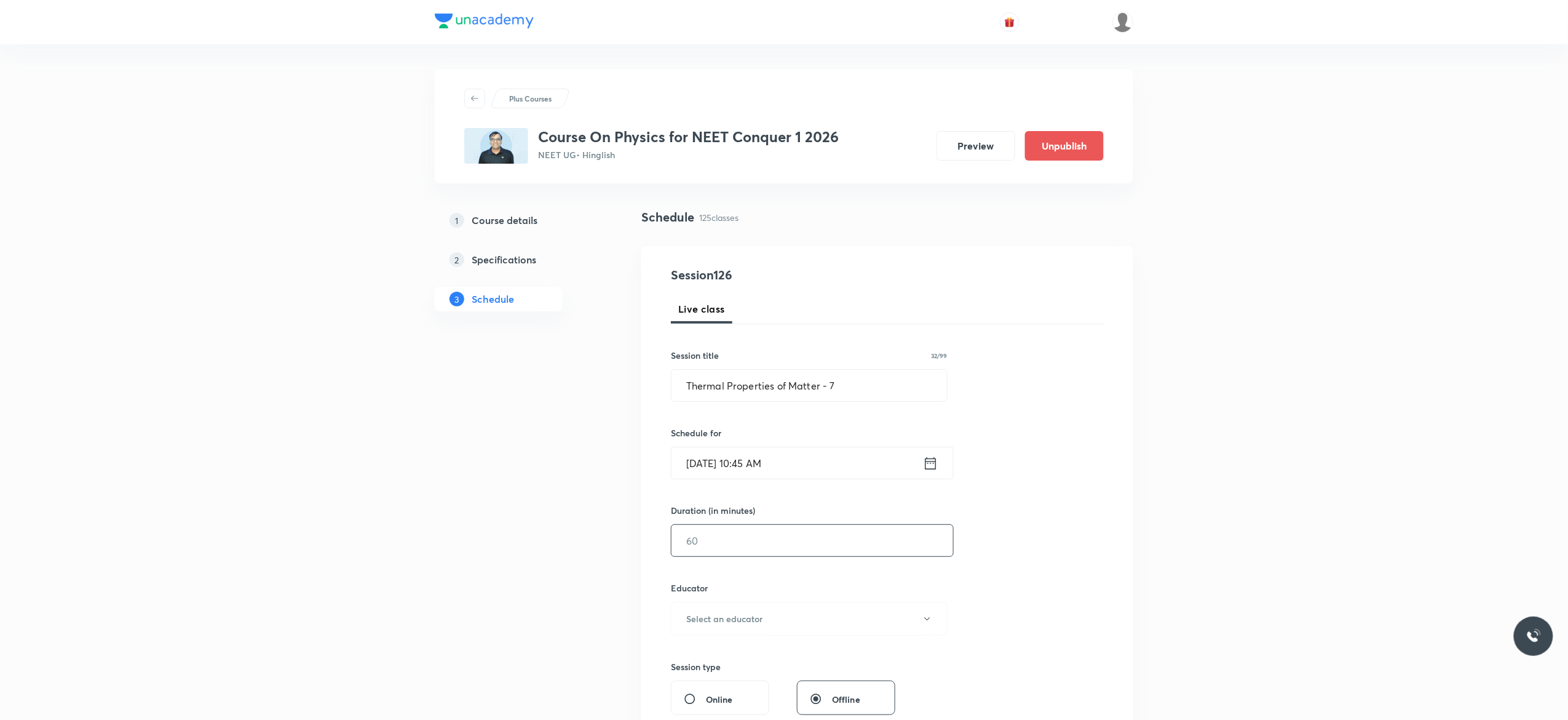
click at [718, 545] on input "text" at bounding box center [812, 540] width 282 height 31
type input "90"
click at [933, 624] on button "Select an educator" at bounding box center [809, 618] width 277 height 34
click at [712, 657] on span "[PERSON_NAME]" at bounding box center [807, 660] width 269 height 13
click at [1083, 541] on div "Session 126 Live class Session title 32/99 Thermal Properties of Matter - 7 ​ S…" at bounding box center [888, 594] width 433 height 657
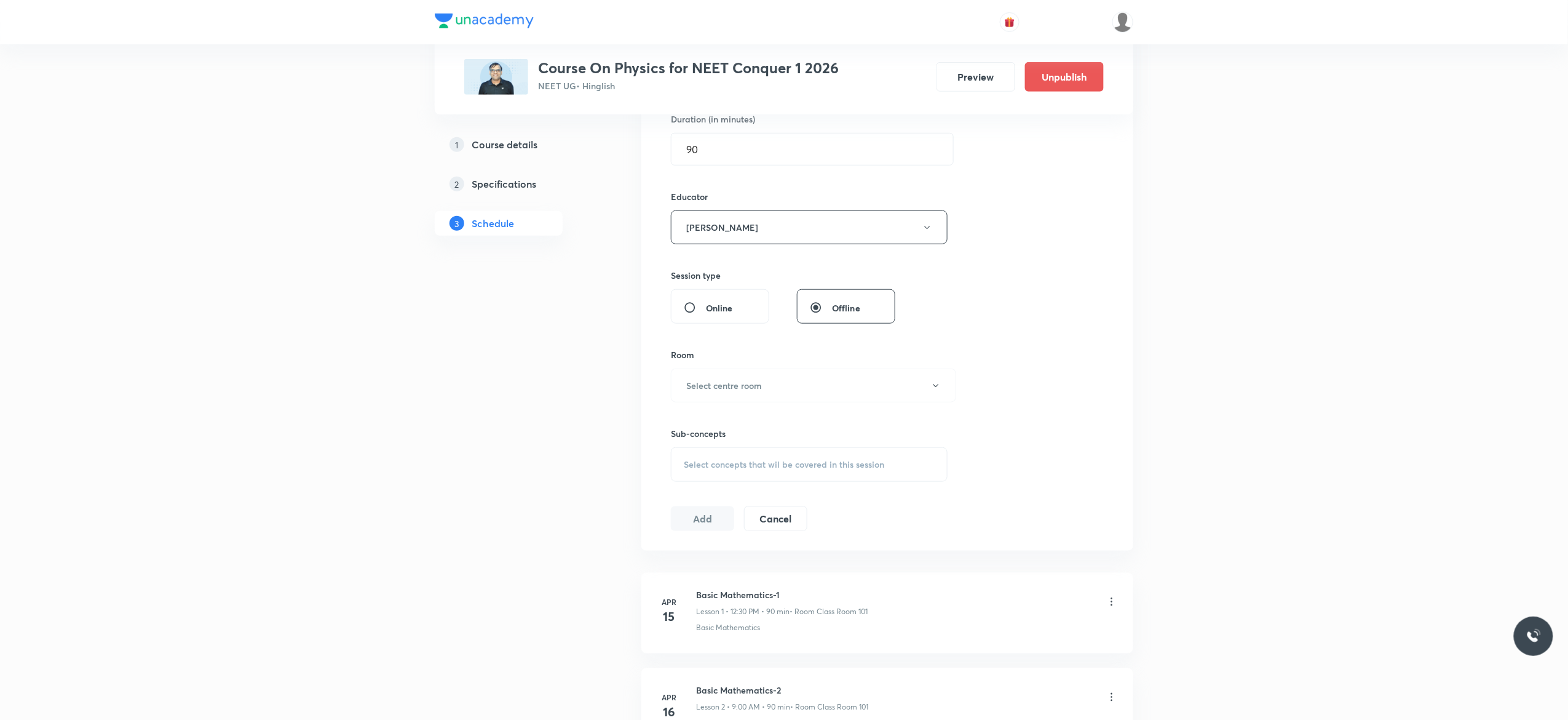
scroll to position [394, 0]
click at [936, 384] on icon "button" at bounding box center [935, 383] width 10 height 10
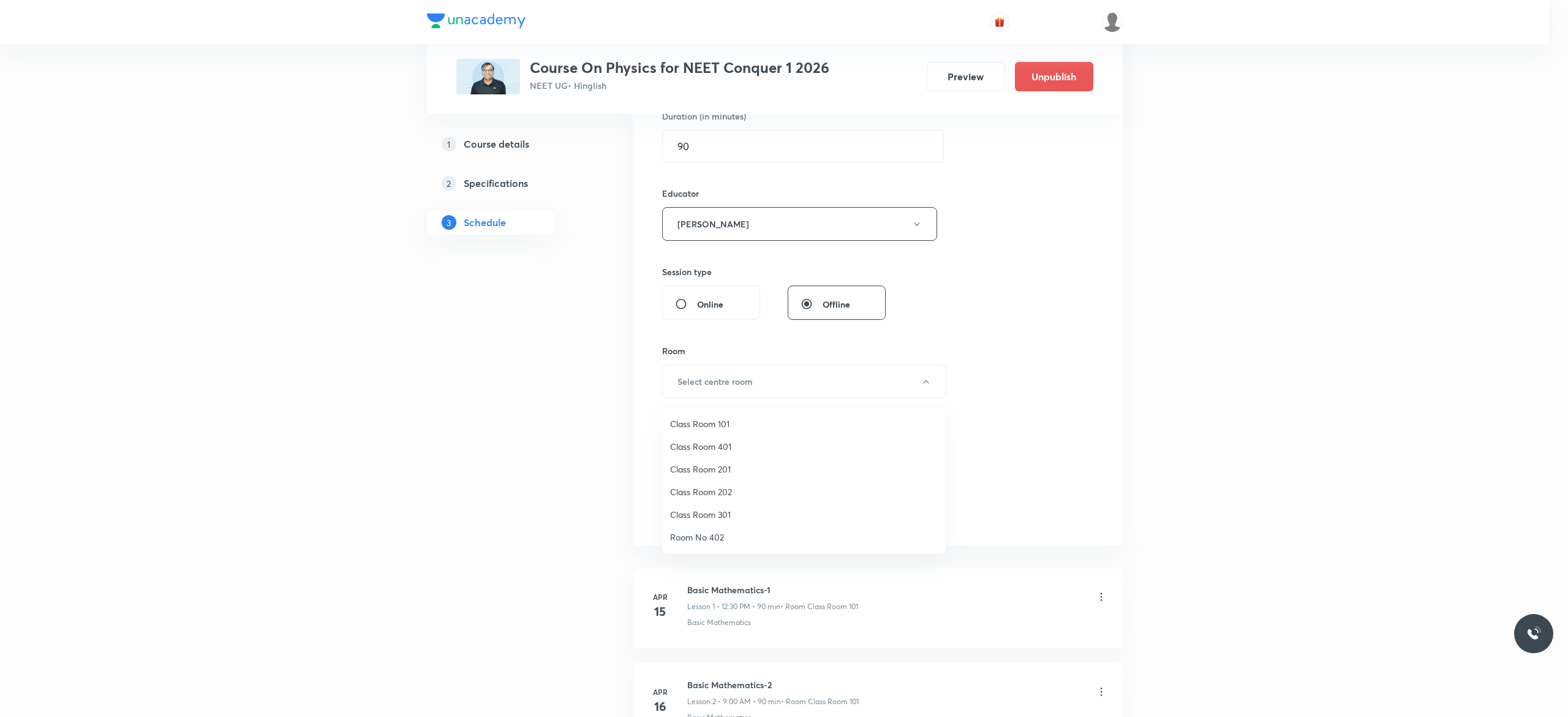
click at [714, 466] on span "Class Room 201" at bounding box center [804, 468] width 268 height 13
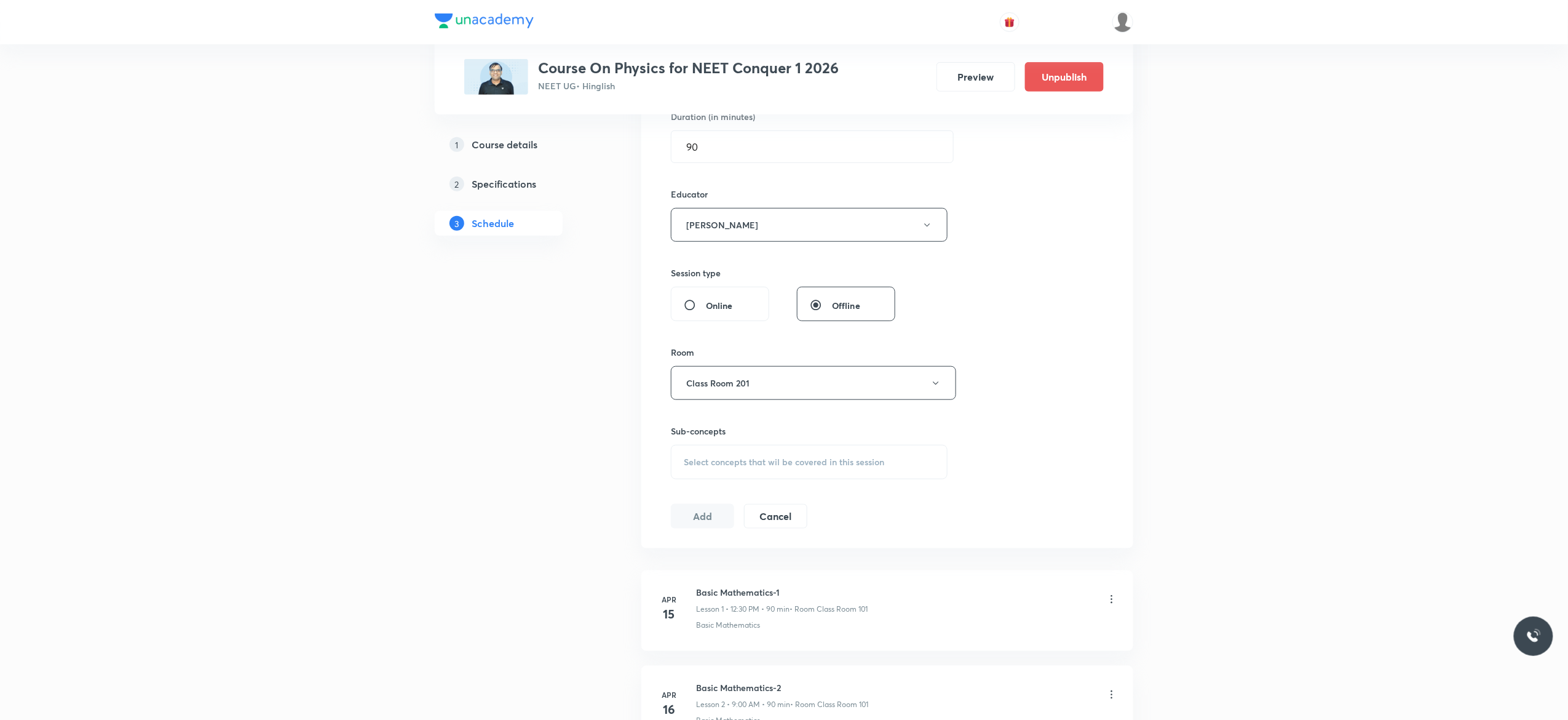
click at [697, 472] on div "Select concepts that wil be covered in this session" at bounding box center [809, 462] width 277 height 34
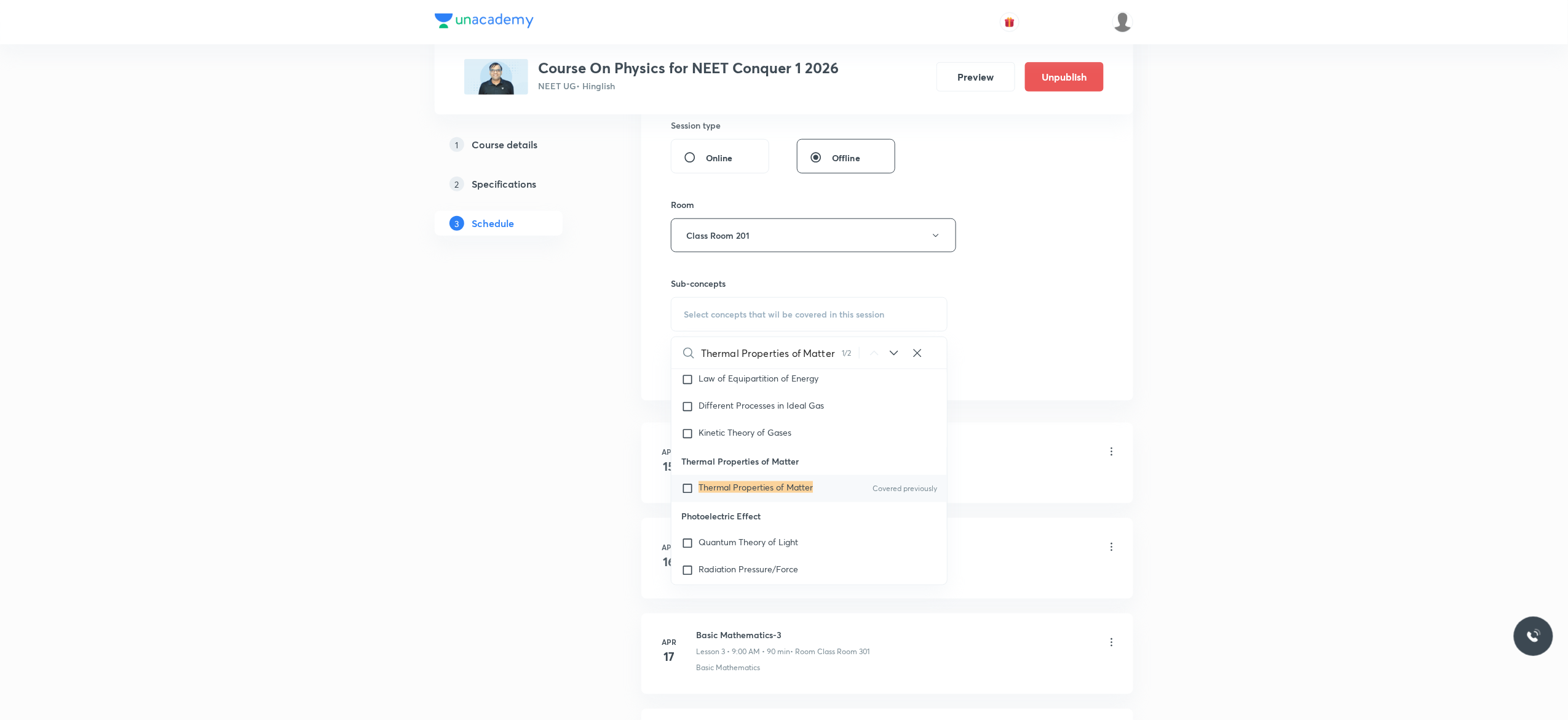
scroll to position [14933, 0]
type input "Thermal Properties of Matter"
click at [685, 485] on input "checkbox" at bounding box center [690, 478] width 17 height 12
checkbox input "true"
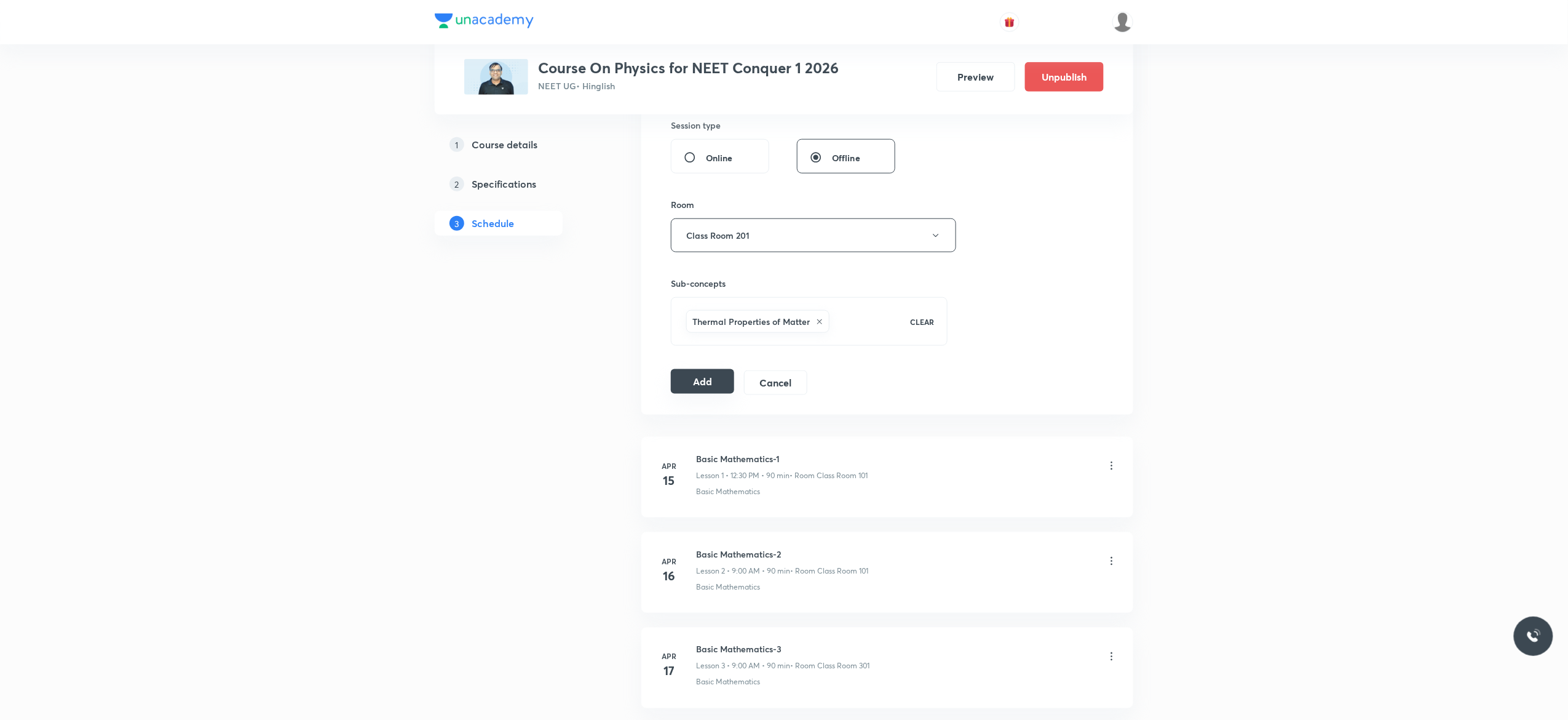
click at [694, 386] on button "Add" at bounding box center [703, 381] width 63 height 25
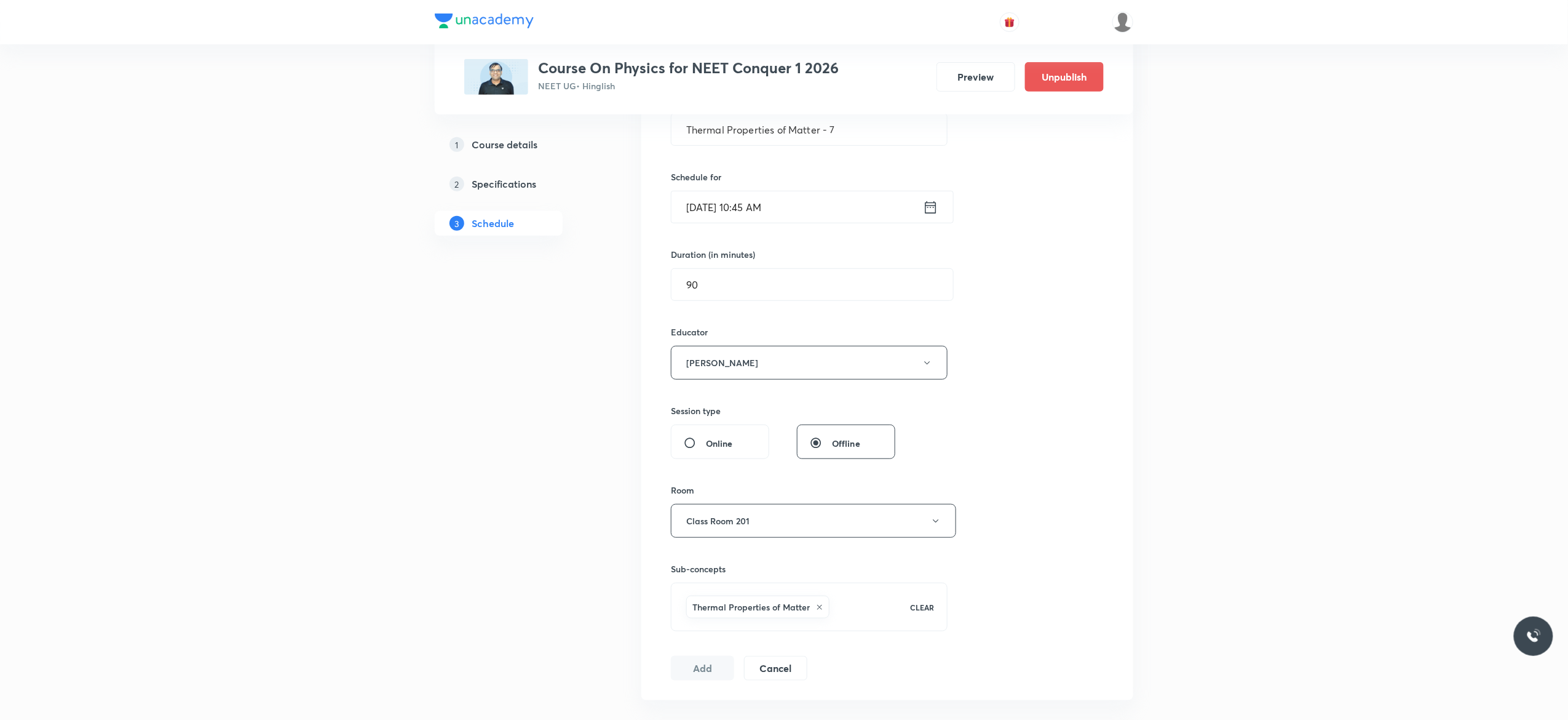
scroll to position [246, 0]
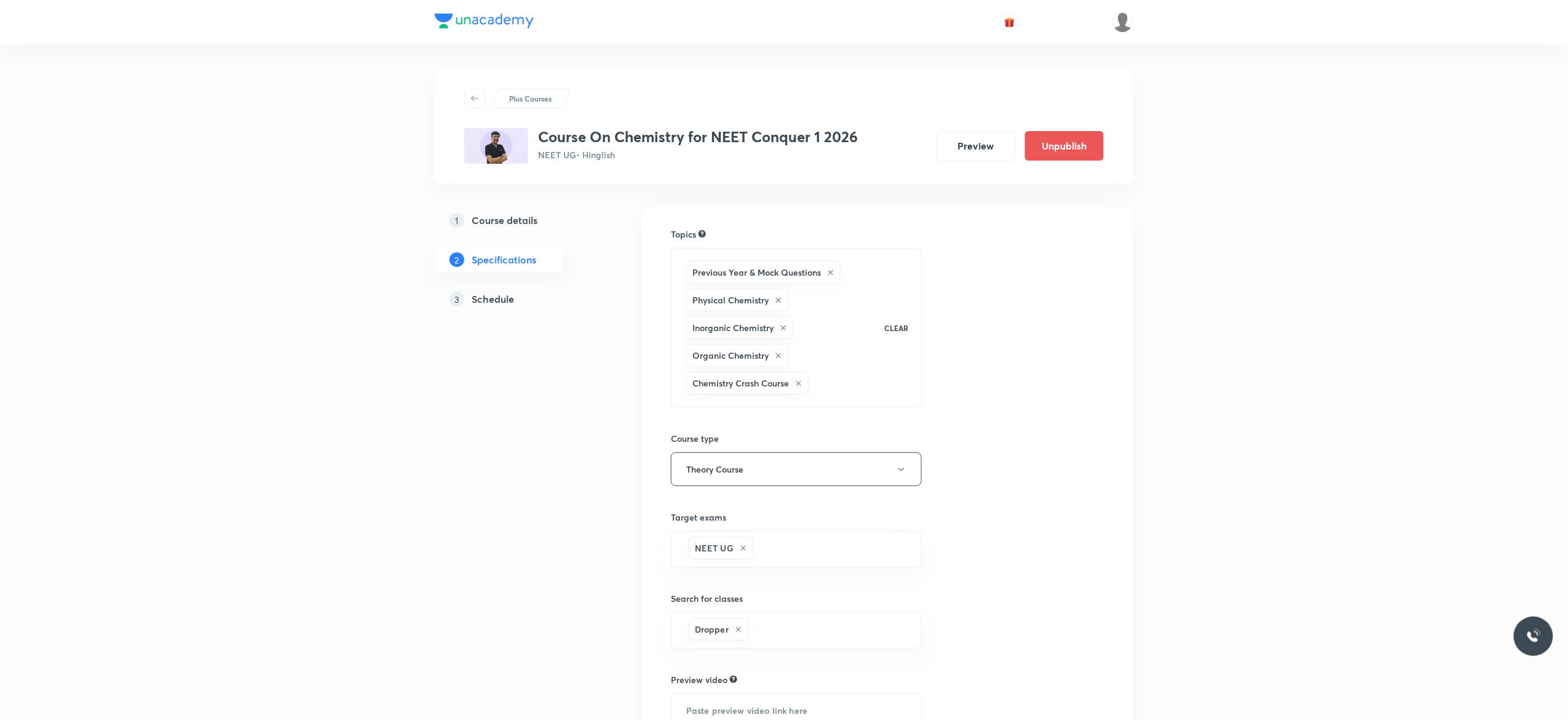
click at [496, 305] on h5 "Schedule" at bounding box center [492, 299] width 43 height 15
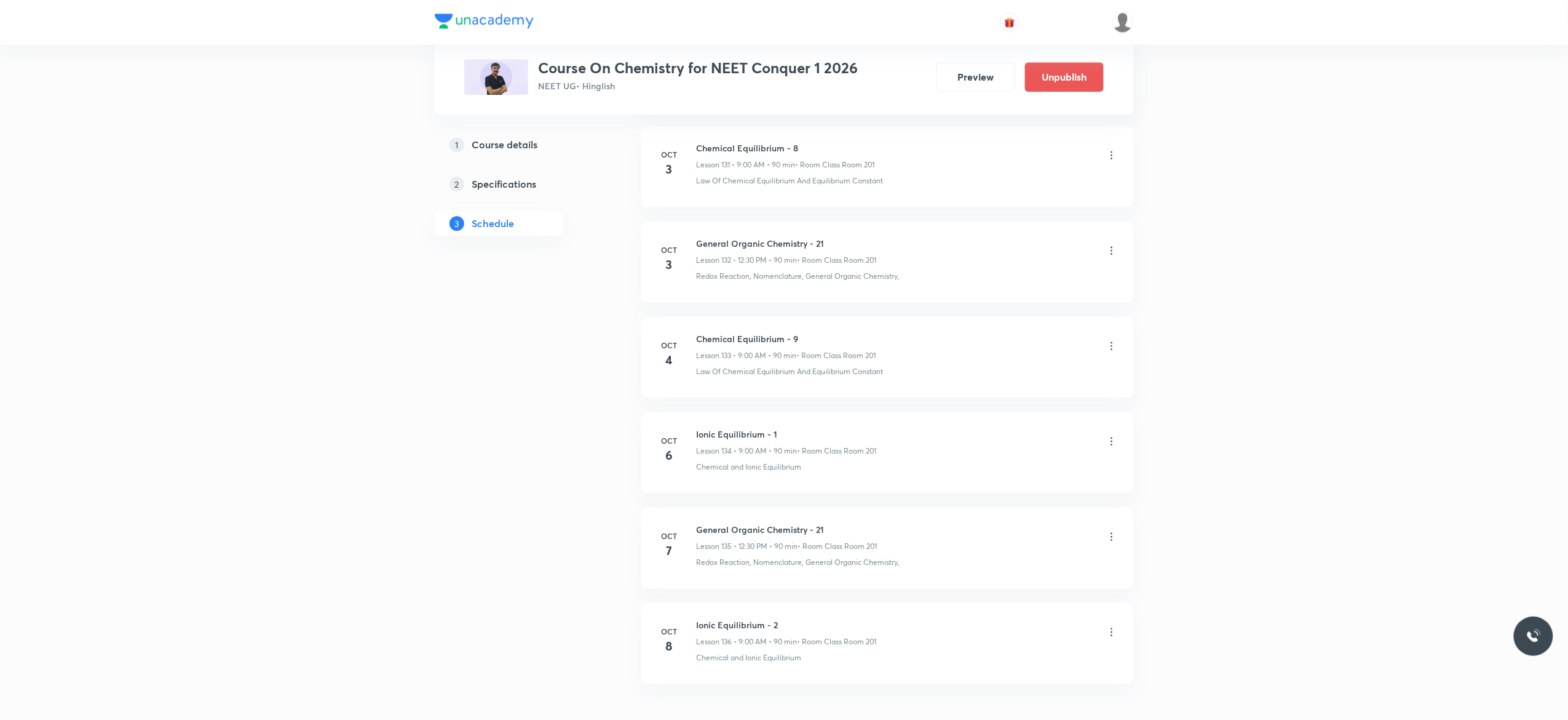
scroll to position [13371, 0]
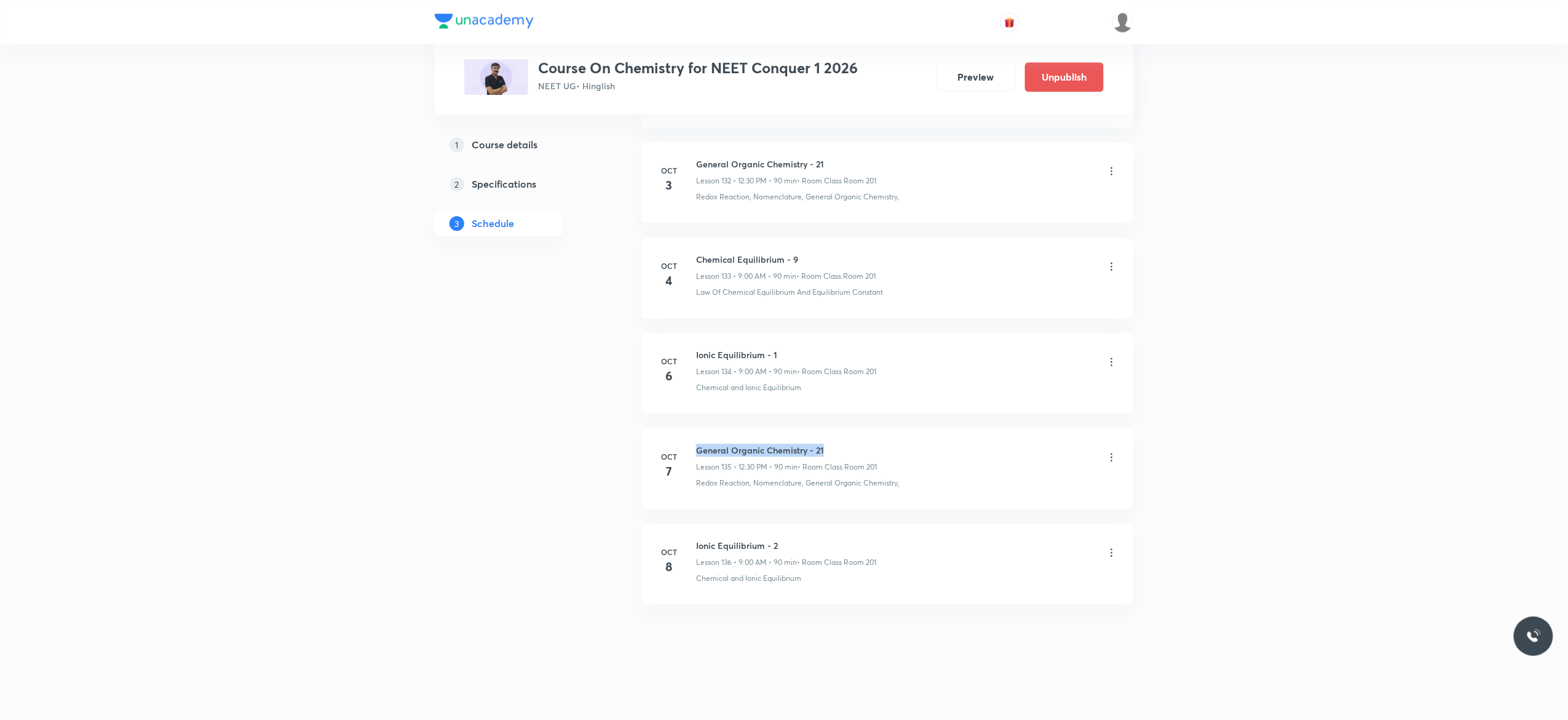
drag, startPoint x: 830, startPoint y: 444, endPoint x: 694, endPoint y: 447, distance: 136.0
click at [694, 447] on div "[DATE] General Organic Chemistry - 21 Lesson 135 • 12:30 PM • 90 min • Room Cla…" at bounding box center [888, 466] width 461 height 45
copy h6 "General Organic Chemistry - 21"
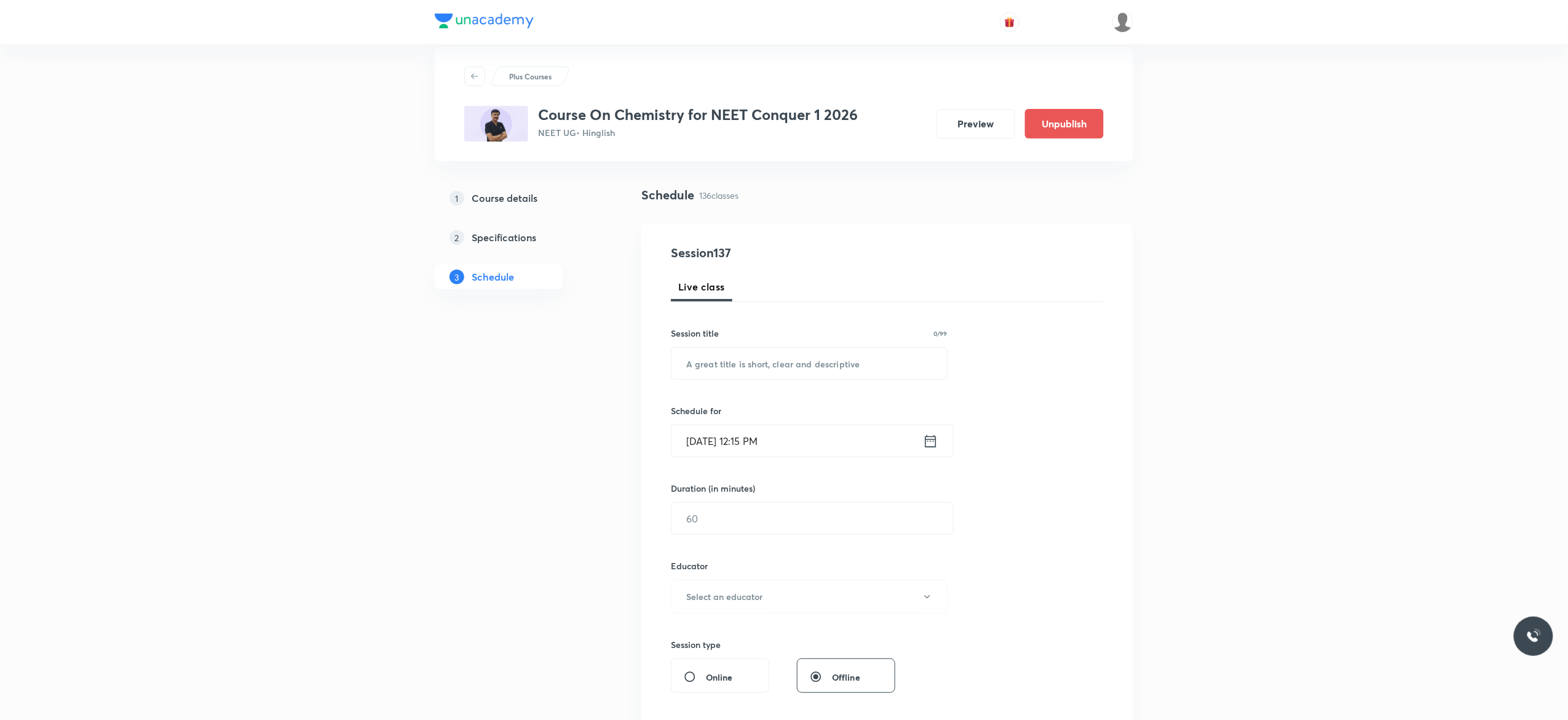
scroll to position [0, 0]
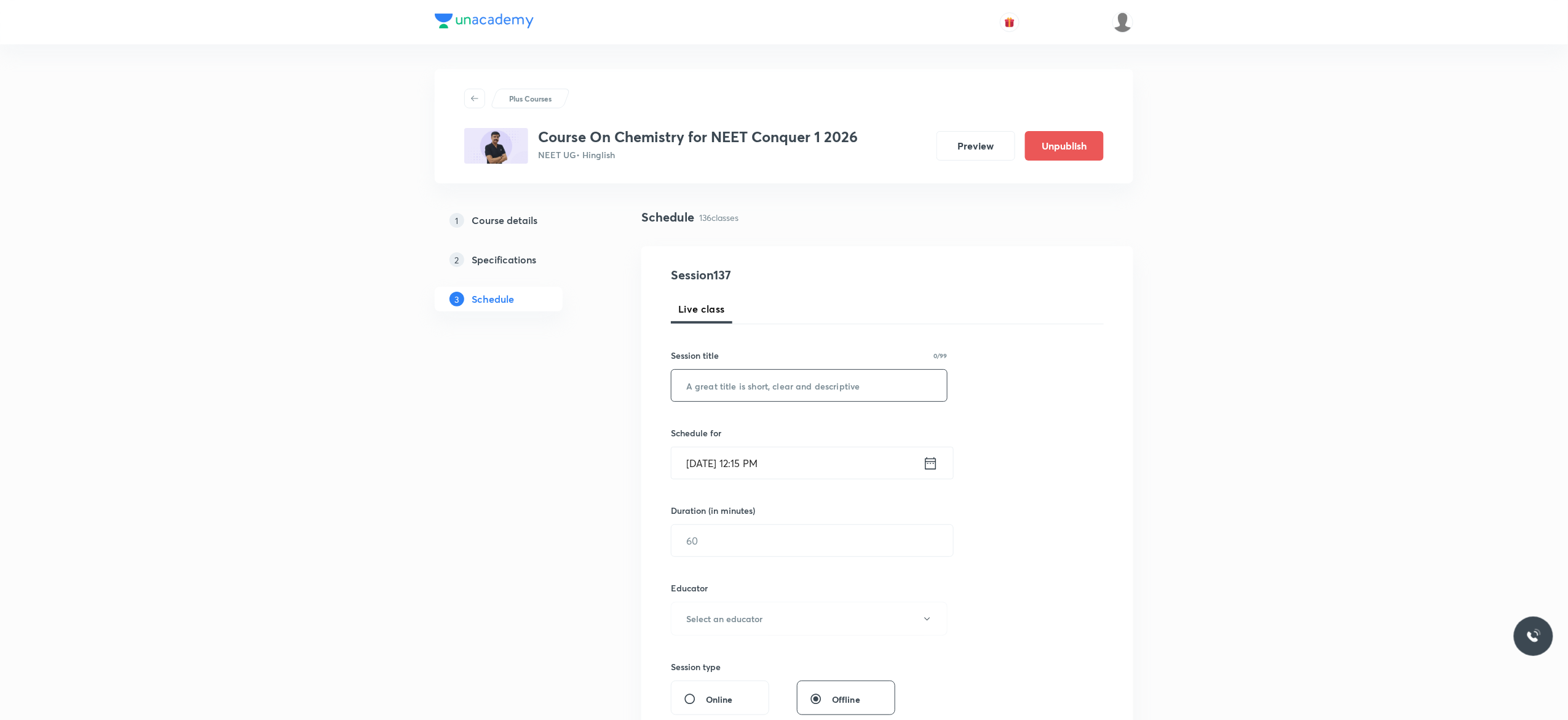
click at [832, 386] on input "text" at bounding box center [809, 386] width 275 height 31
paste input "General Organic Chemistry - 21"
type input "General Organic Chemistry - 22"
click at [931, 464] on icon at bounding box center [931, 463] width 11 height 12
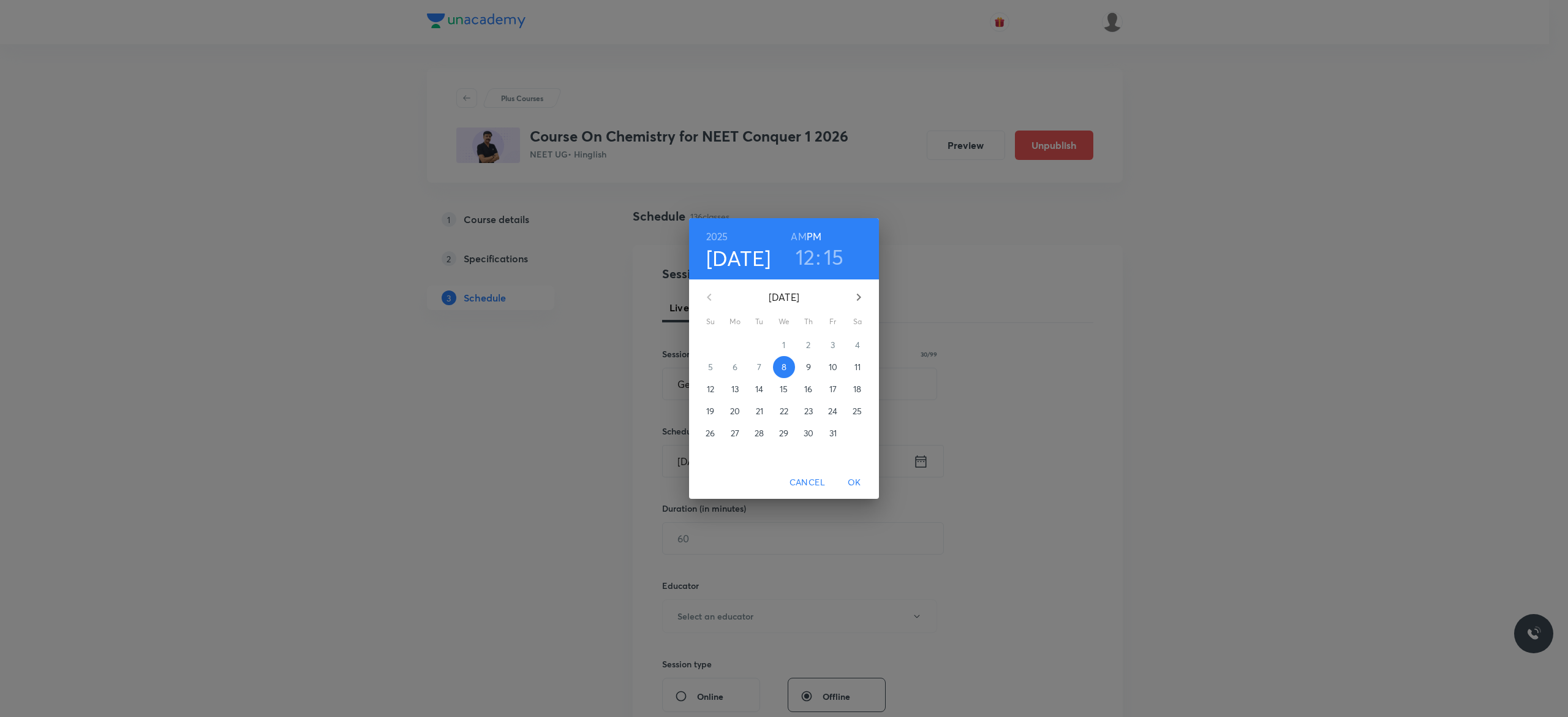
click at [809, 367] on p "9" at bounding box center [808, 367] width 5 height 12
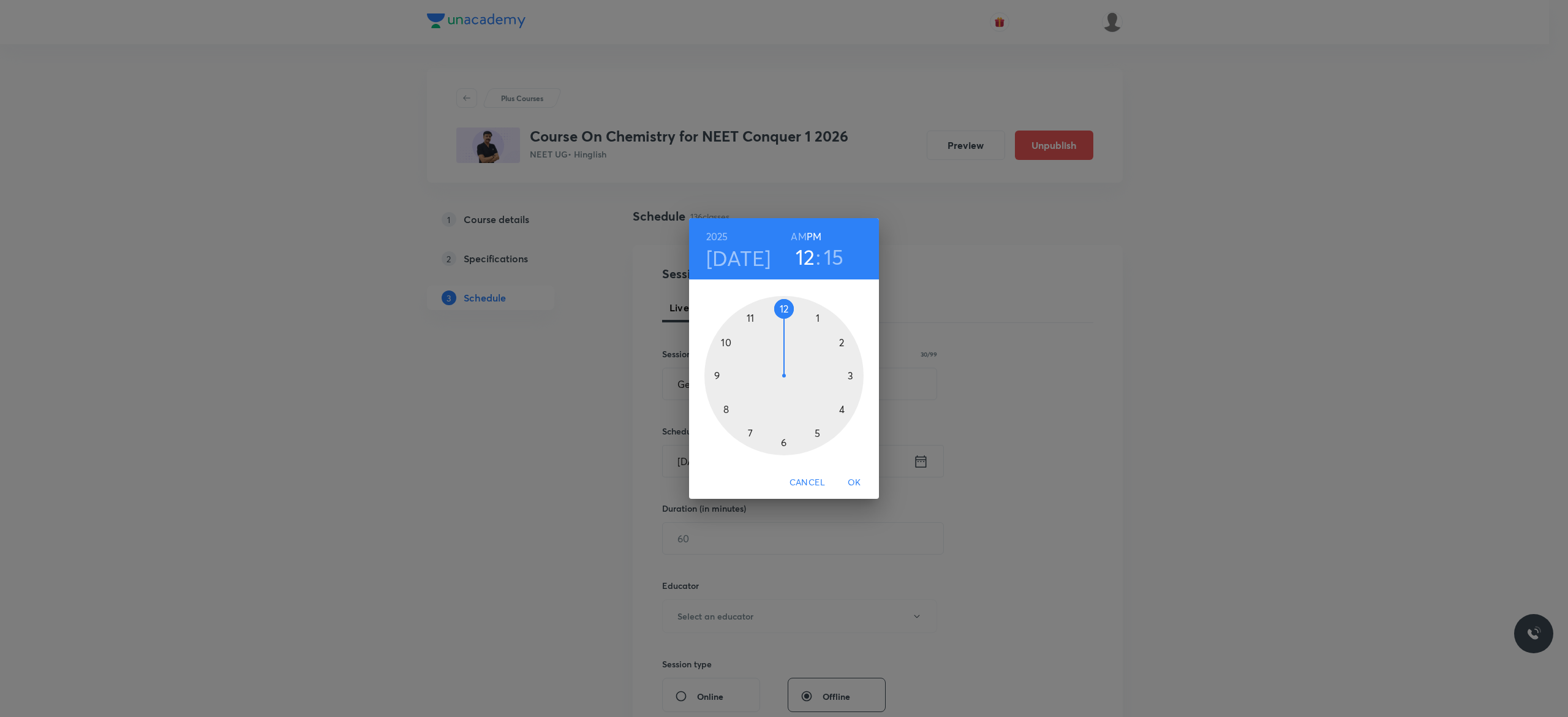
click at [784, 308] on div at bounding box center [784, 375] width 159 height 159
click at [782, 441] on div at bounding box center [784, 375] width 159 height 159
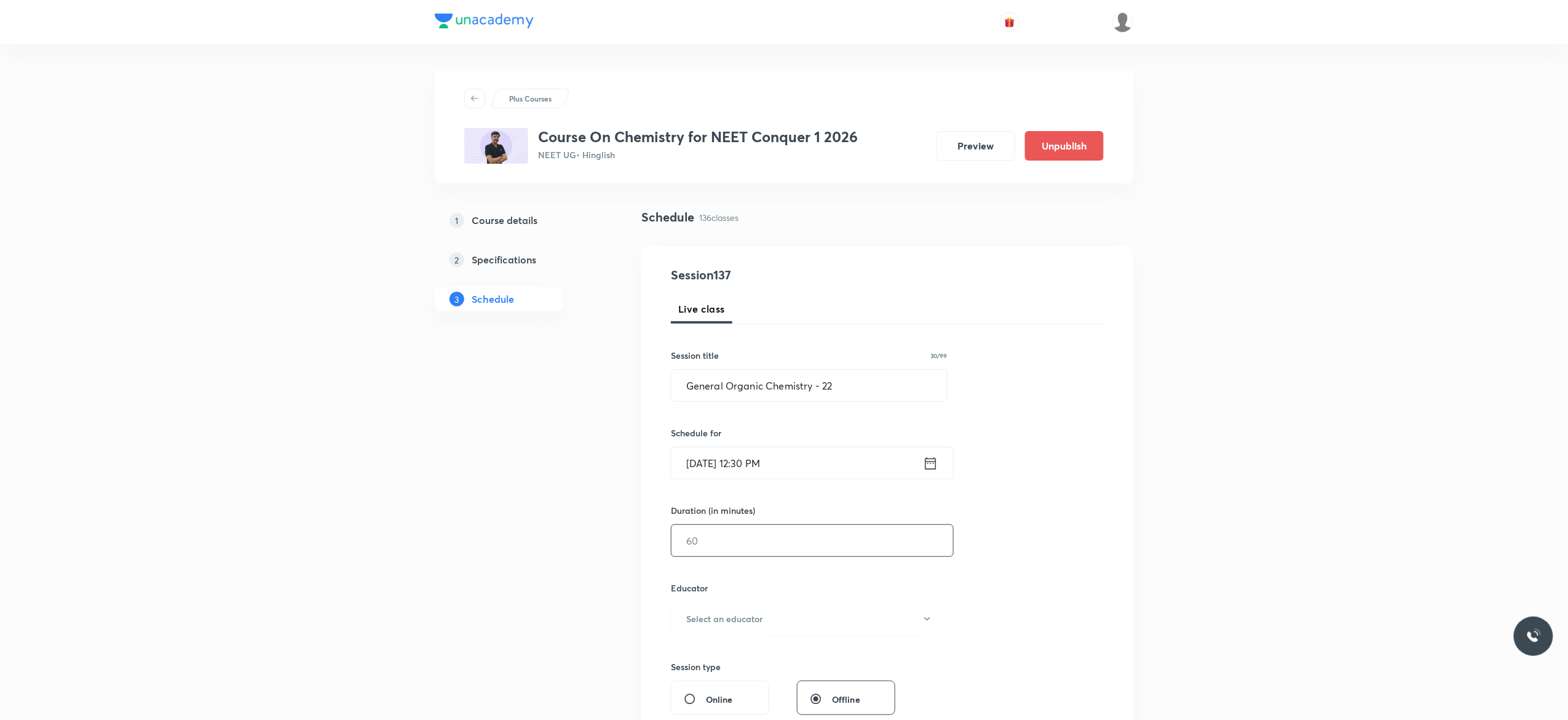
click at [759, 540] on input "text" at bounding box center [812, 540] width 282 height 31
type input "90"
click at [923, 622] on icon "button" at bounding box center [927, 619] width 10 height 10
click at [712, 656] on span "Vijai Shukla" at bounding box center [807, 660] width 269 height 13
click at [1008, 605] on div "Session 137 Live class Session title 30/99 General Organic Chemistry - 22 ​ Sch…" at bounding box center [888, 594] width 433 height 657
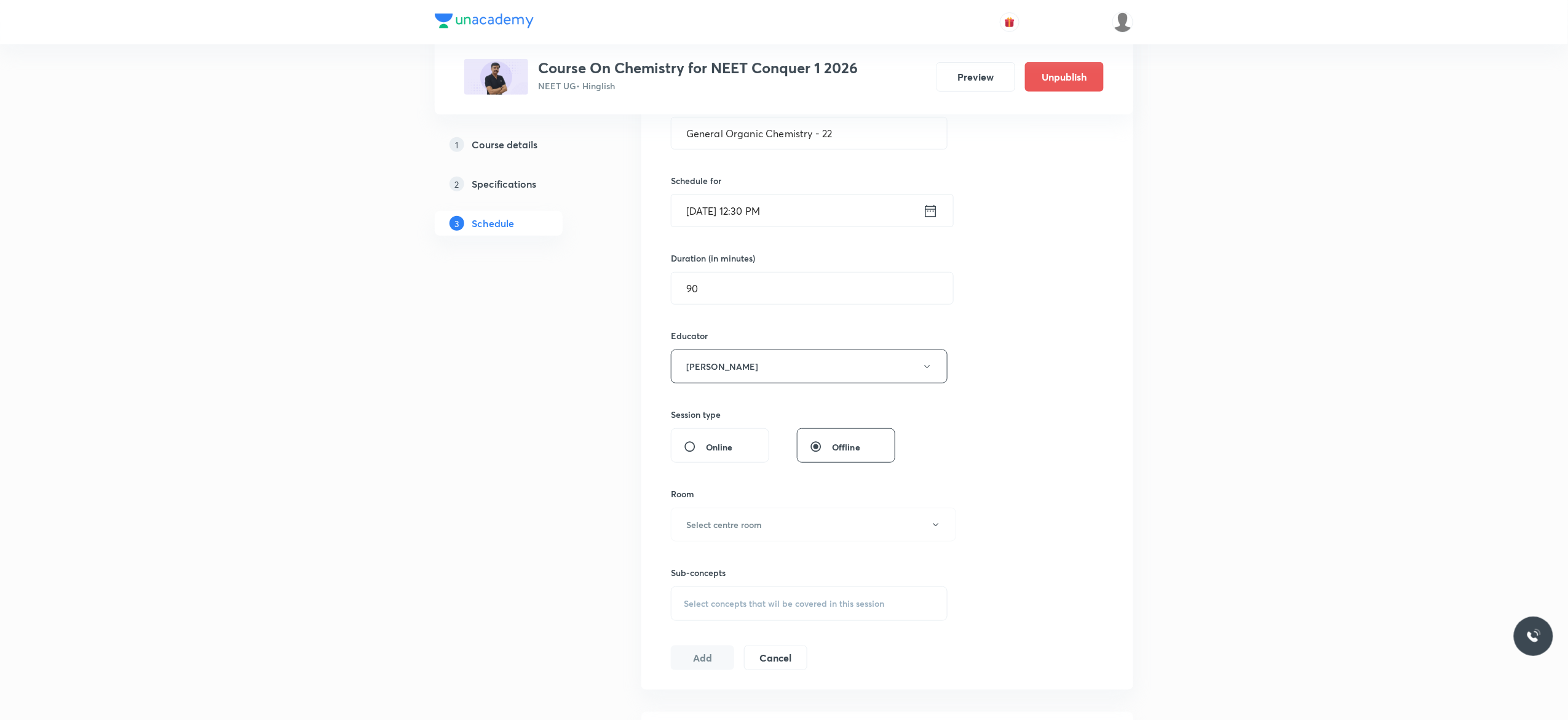
scroll to position [345, 0]
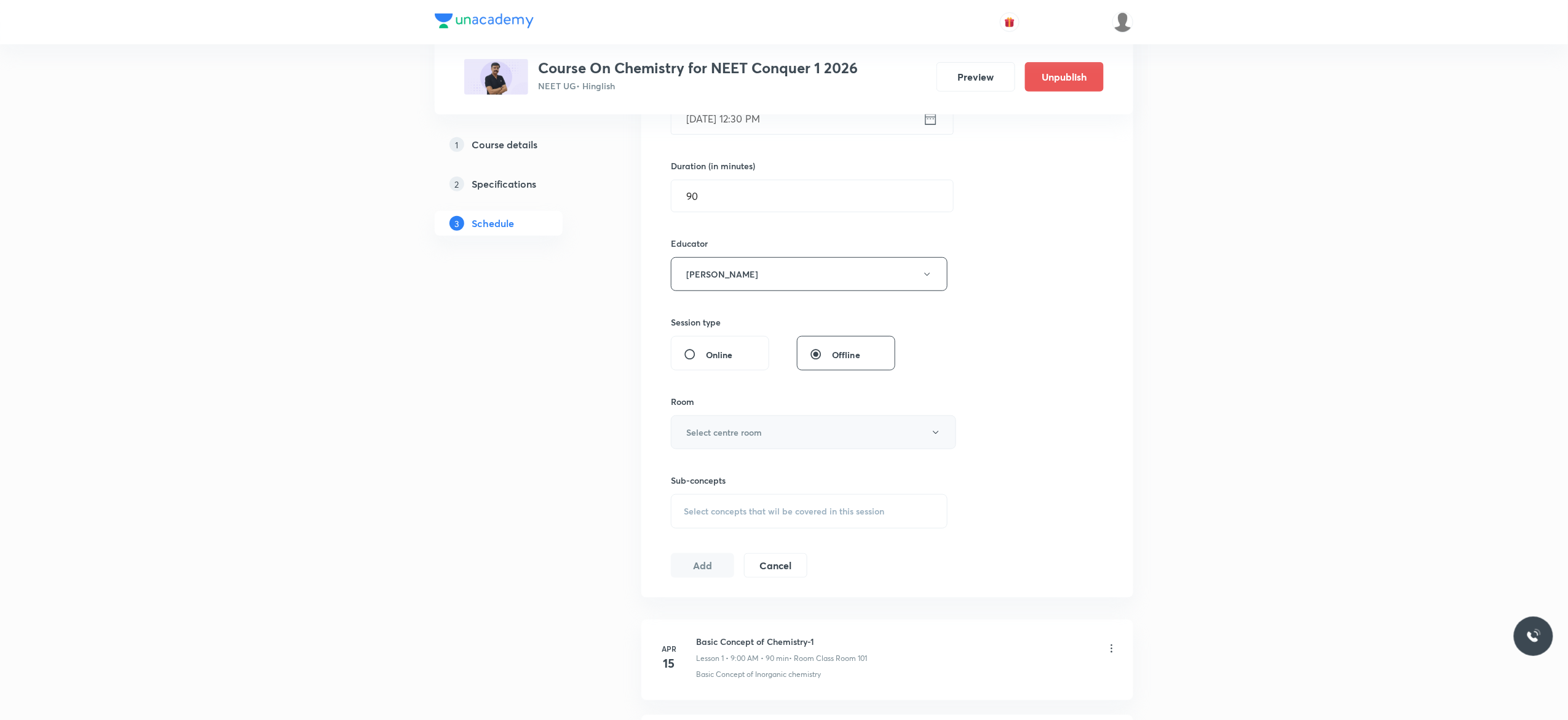
click at [938, 431] on icon "button" at bounding box center [935, 432] width 10 height 10
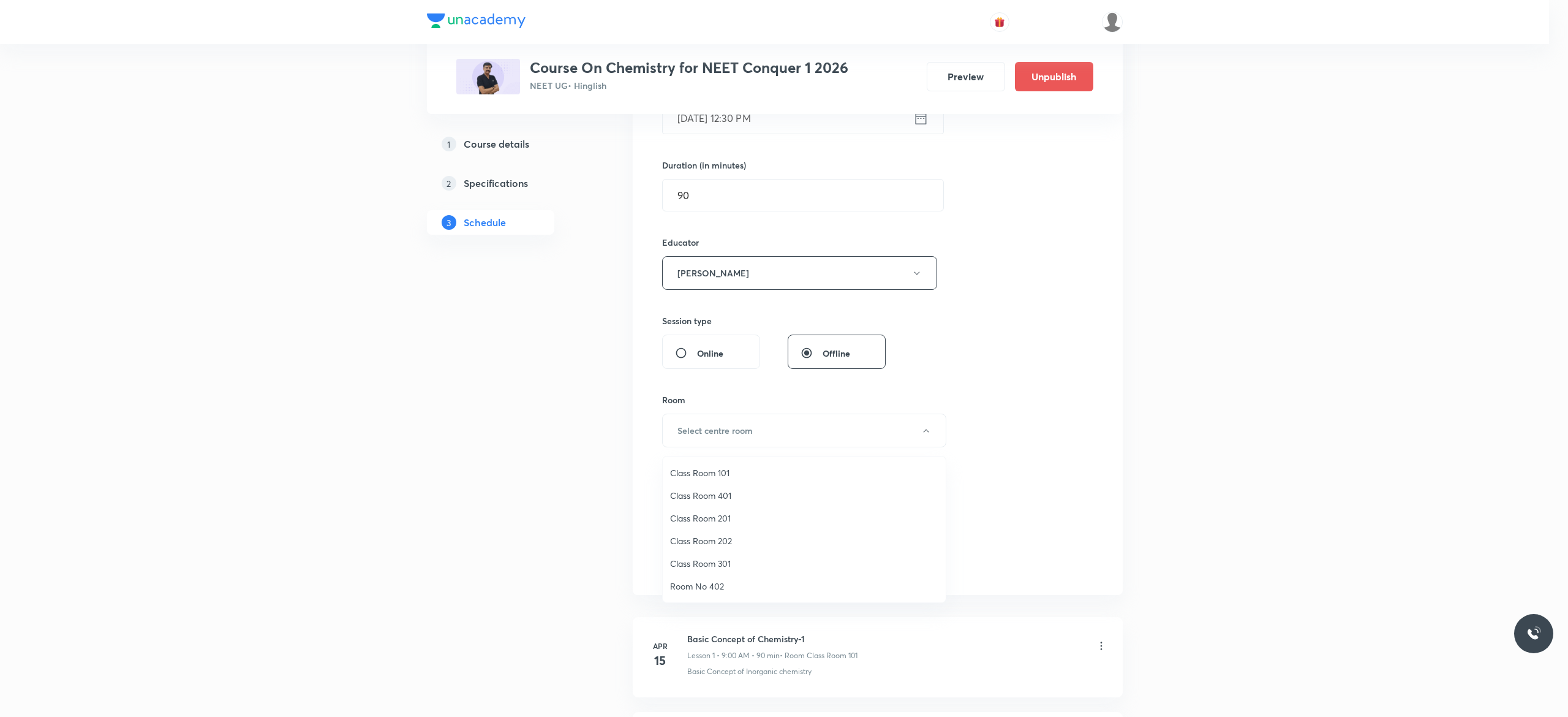
click at [745, 512] on span "Class Room 201" at bounding box center [804, 517] width 268 height 13
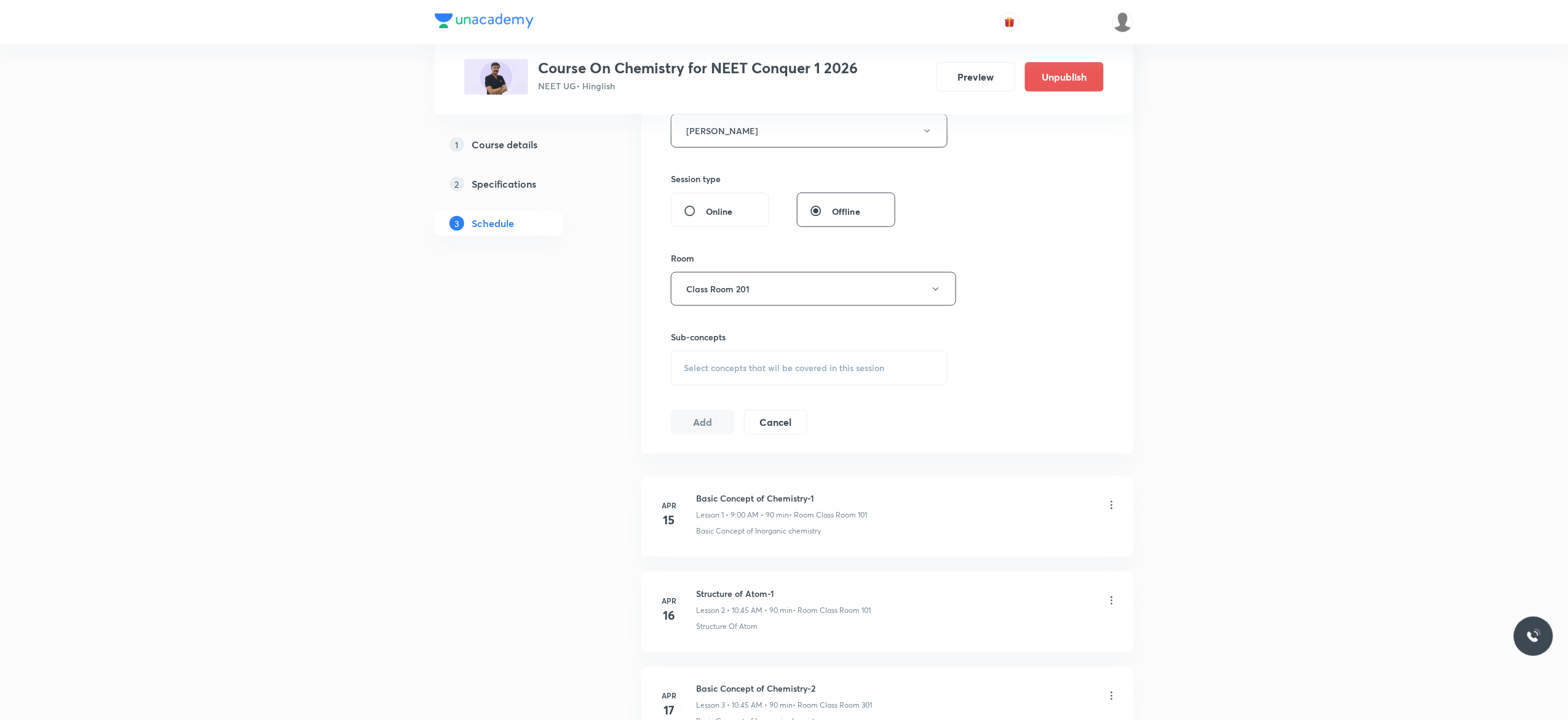
scroll to position [492, 0]
click at [689, 374] on div "Select concepts that wil be covered in this session" at bounding box center [809, 363] width 277 height 34
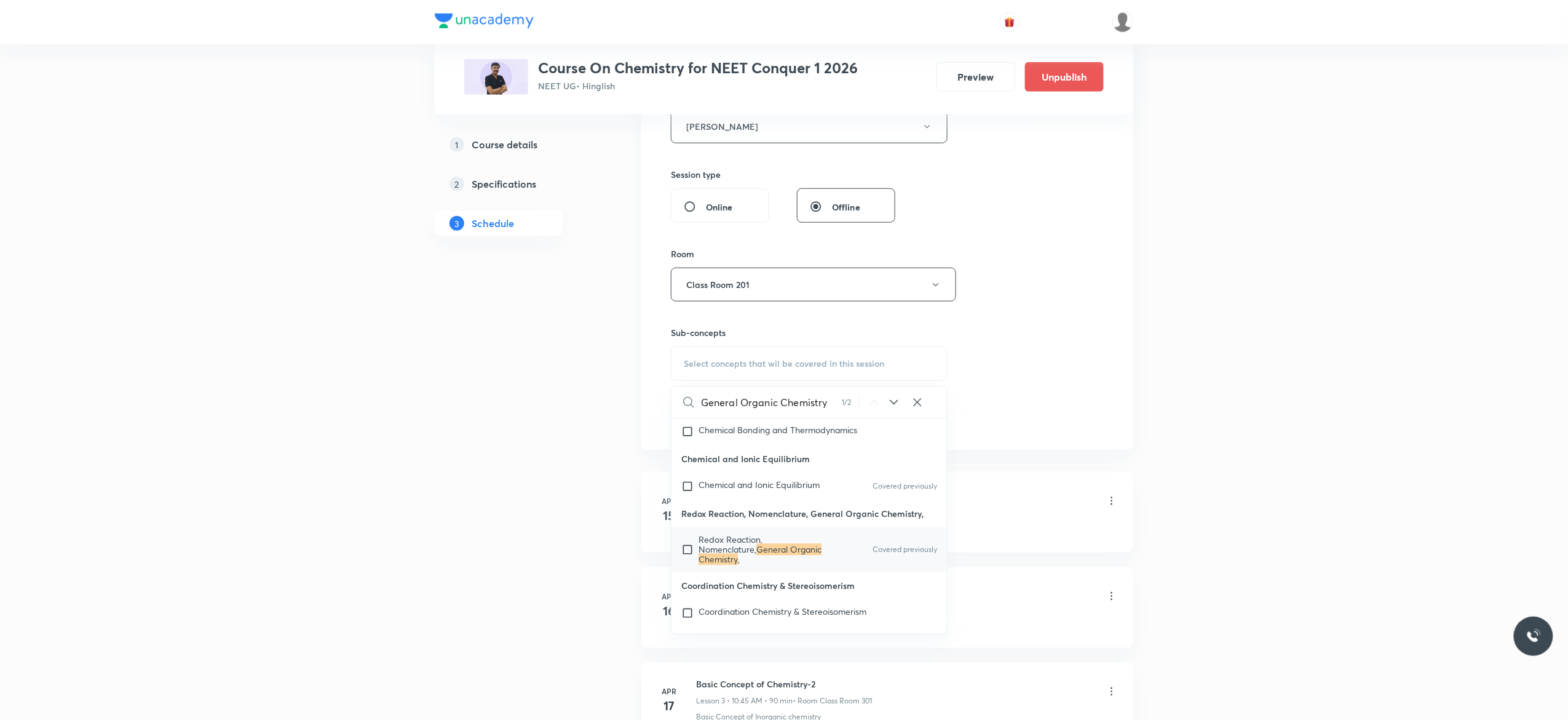
scroll to position [13734, 0]
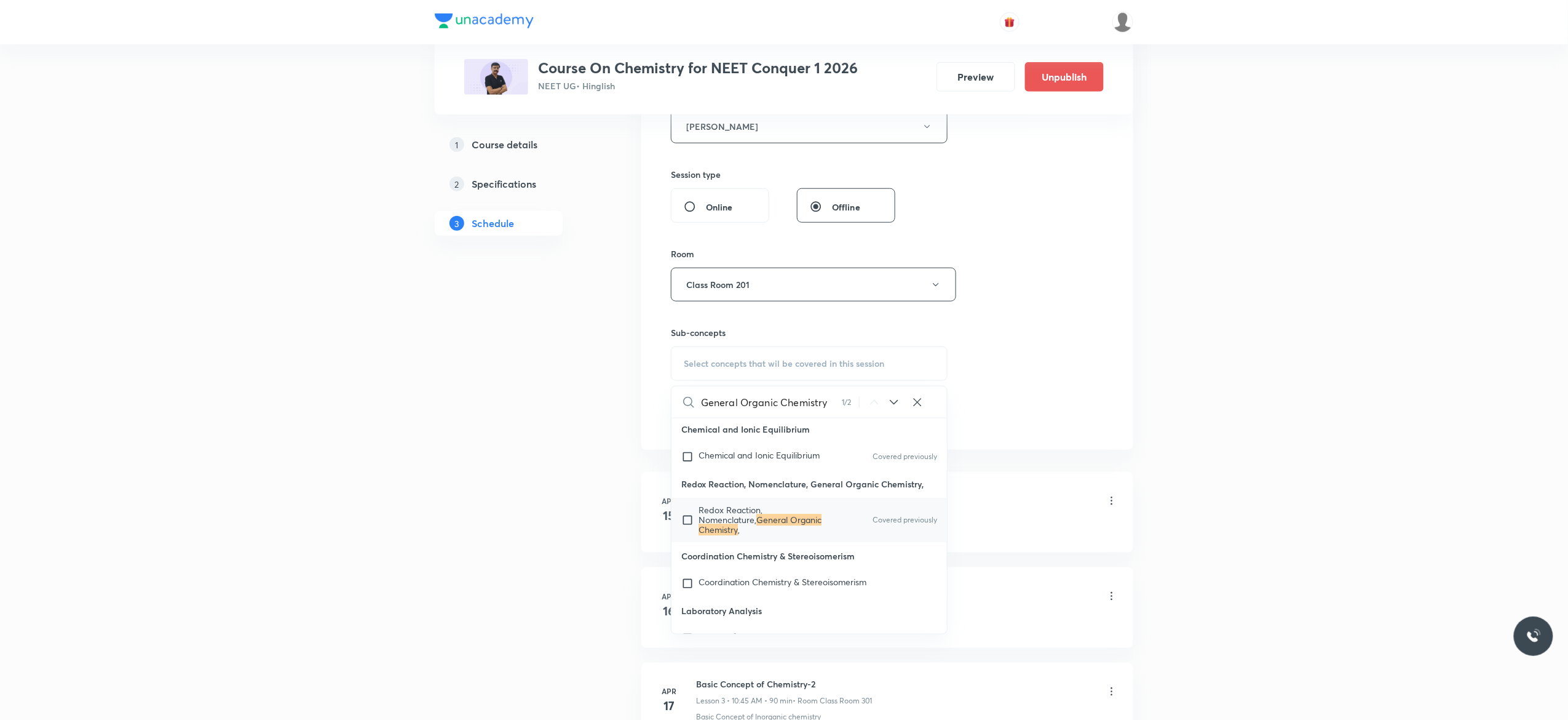
type input "General Organic Chemistry"
click at [687, 535] on input "checkbox" at bounding box center [690, 521] width 17 height 30
checkbox input "true"
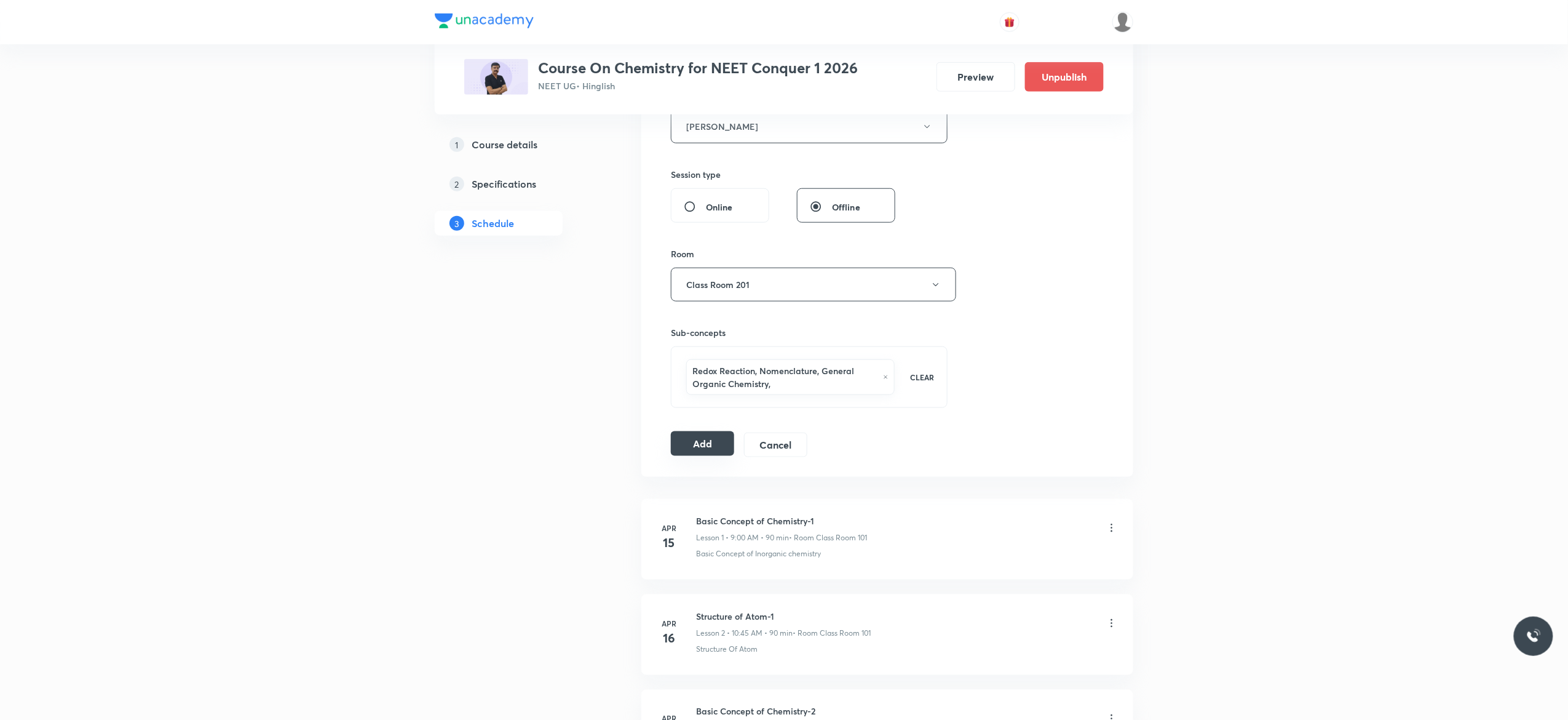
click at [703, 445] on button "Add" at bounding box center [703, 443] width 63 height 25
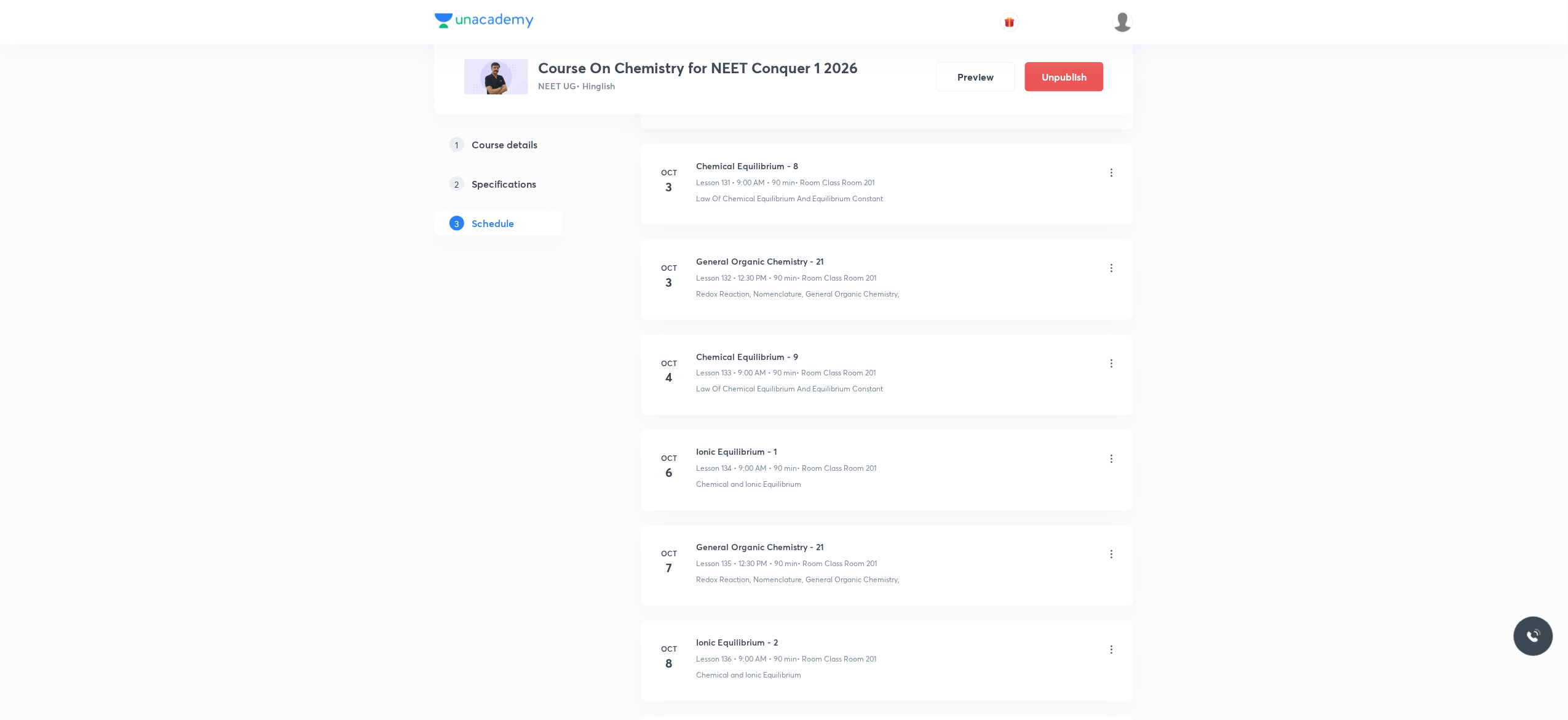
scroll to position [12820, 0]
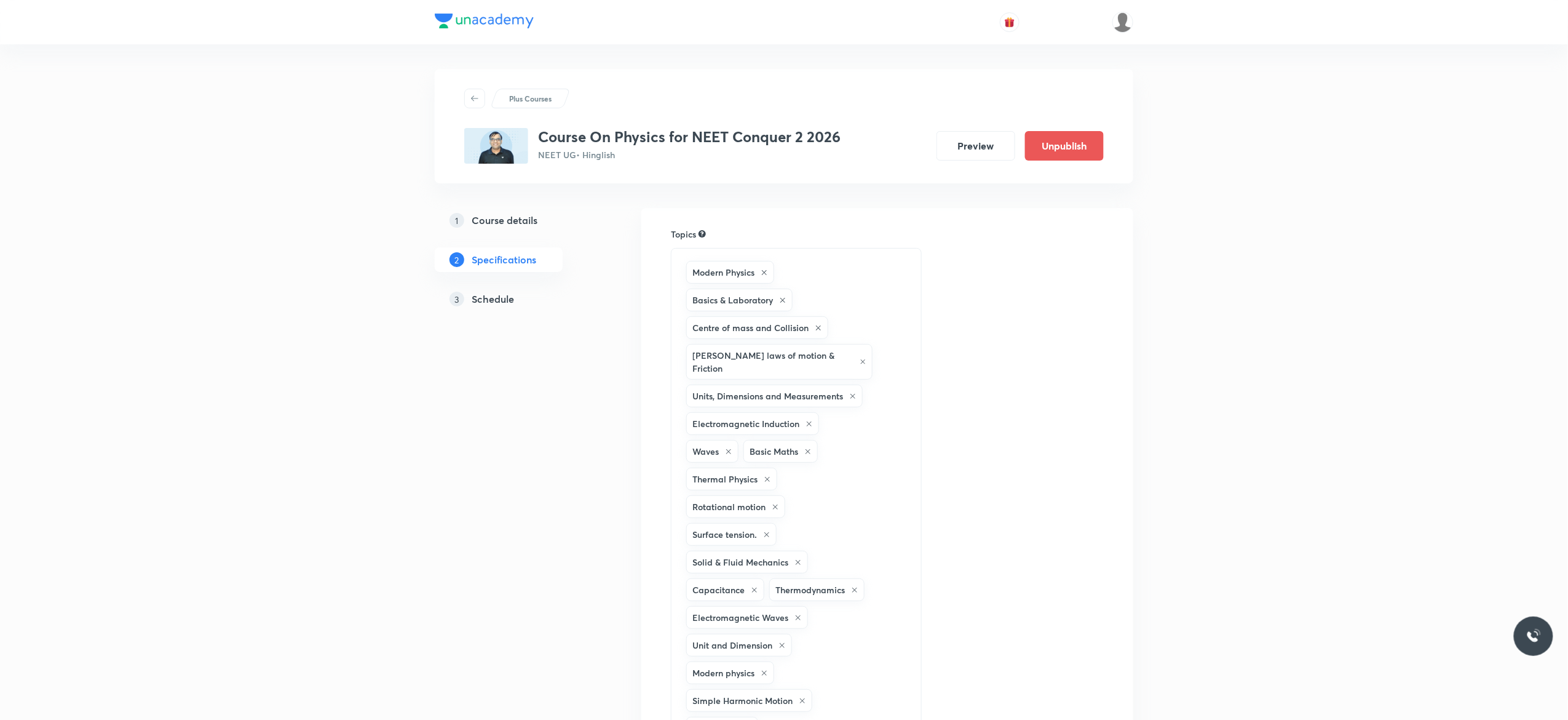
click at [507, 298] on h5 "Schedule" at bounding box center [492, 299] width 43 height 15
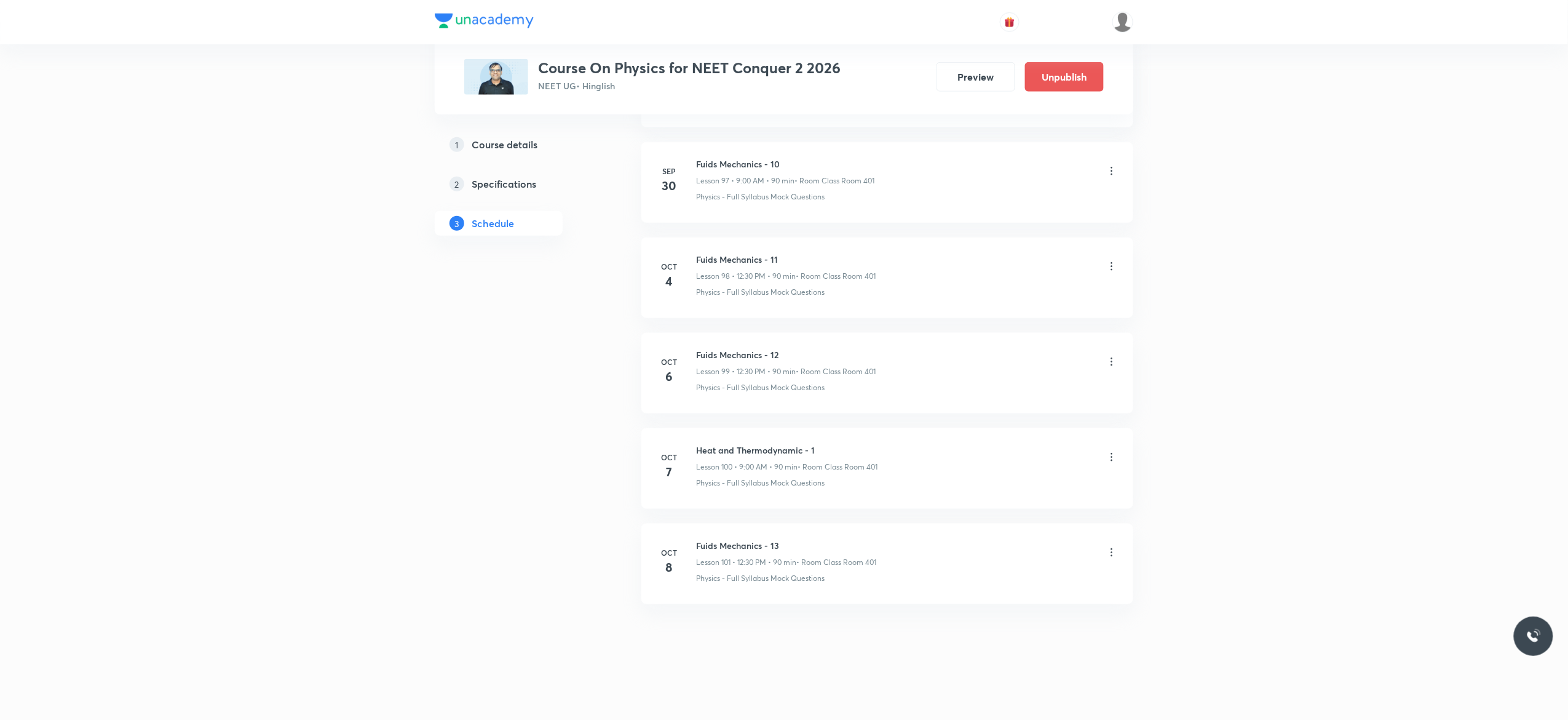
scroll to position [10019, 0]
drag, startPoint x: 819, startPoint y: 444, endPoint x: 695, endPoint y: 450, distance: 124.1
click at [695, 450] on div "[DATE] Heat and Thermodynamic - 1 Lesson 100 • 9:00 AM • 90 min • Room Class Ro…" at bounding box center [888, 466] width 461 height 45
copy h6 "Heat and Thermodynamic - 1"
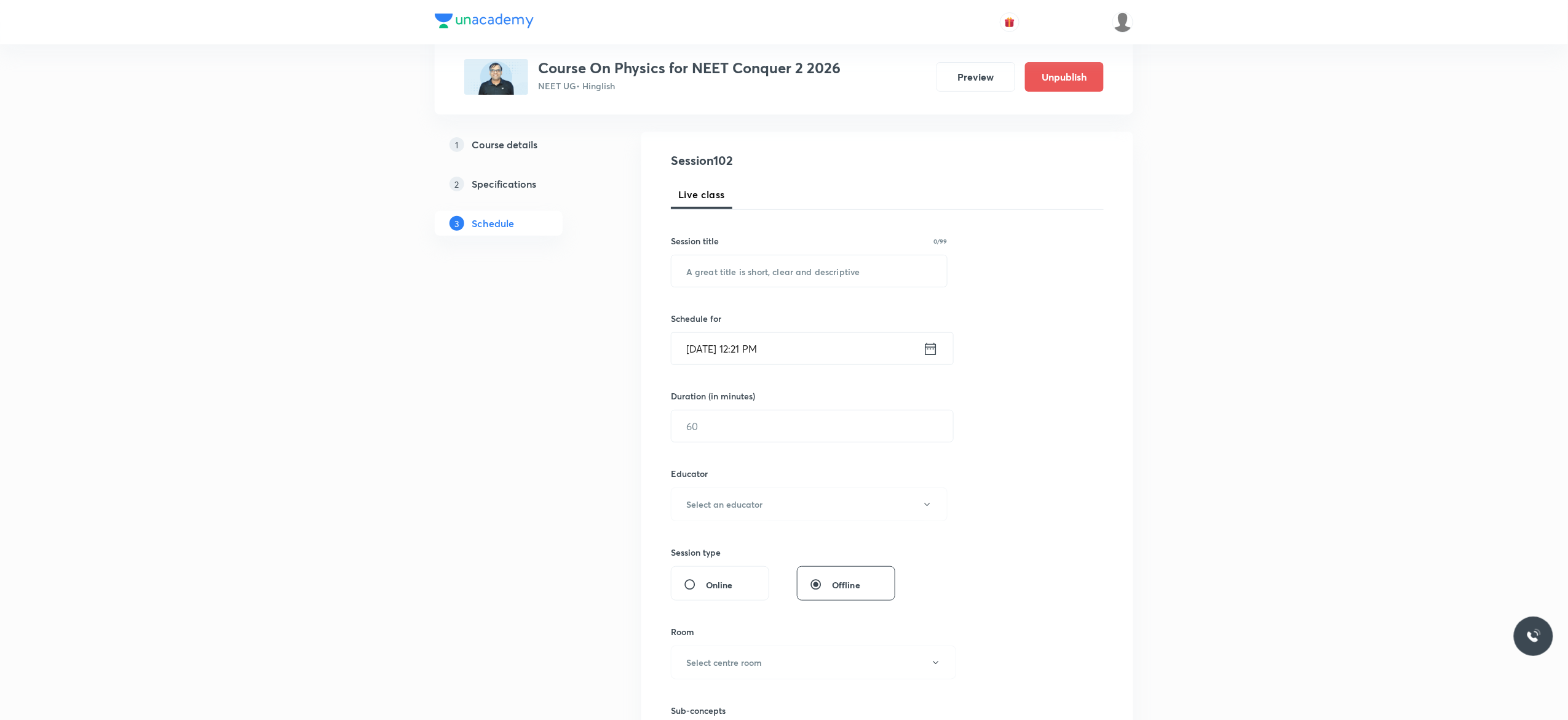
scroll to position [0, 0]
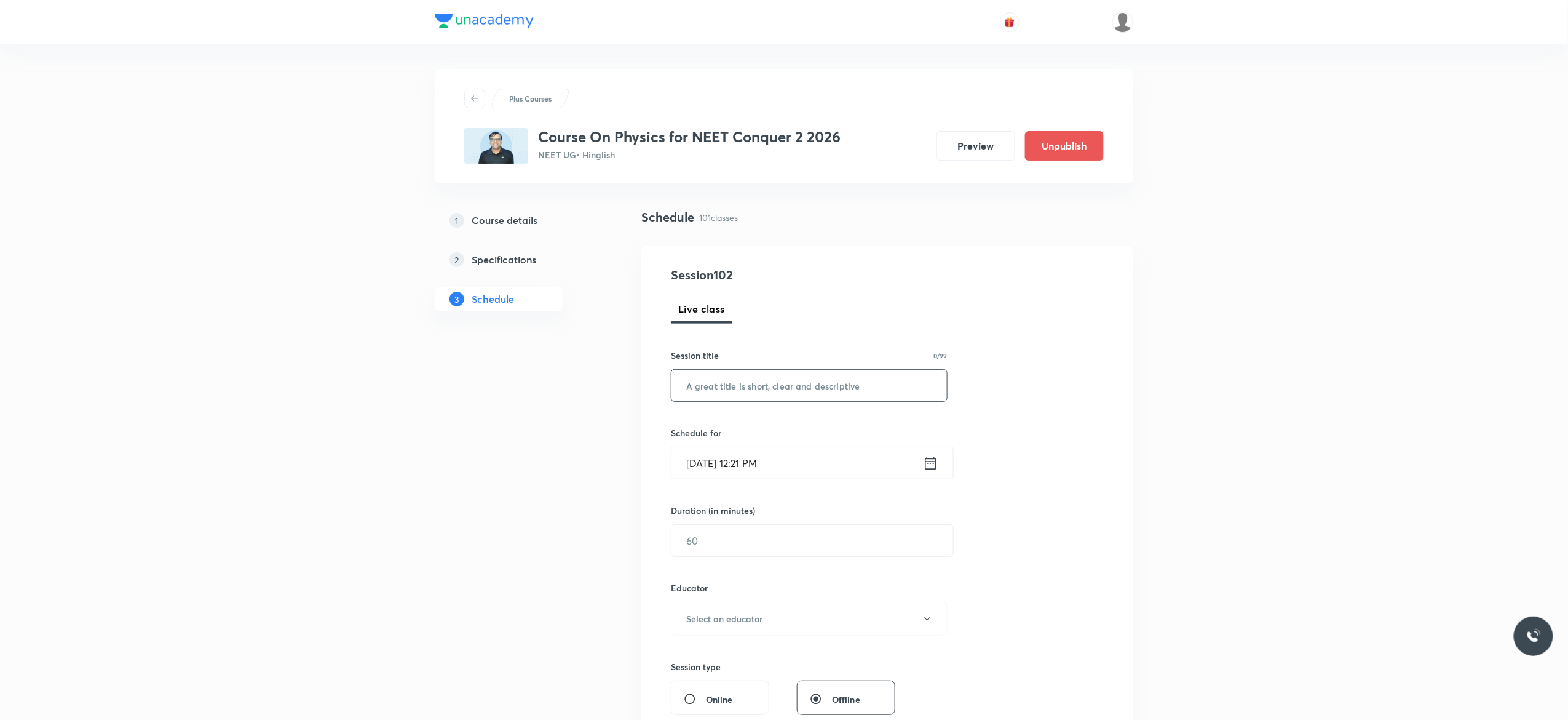
click at [836, 387] on input "text" at bounding box center [809, 386] width 275 height 31
paste input "Heat and Thermodynamic - 1"
type input "Heat and Thermodynamic - 2"
click at [931, 464] on icon at bounding box center [931, 463] width 11 height 12
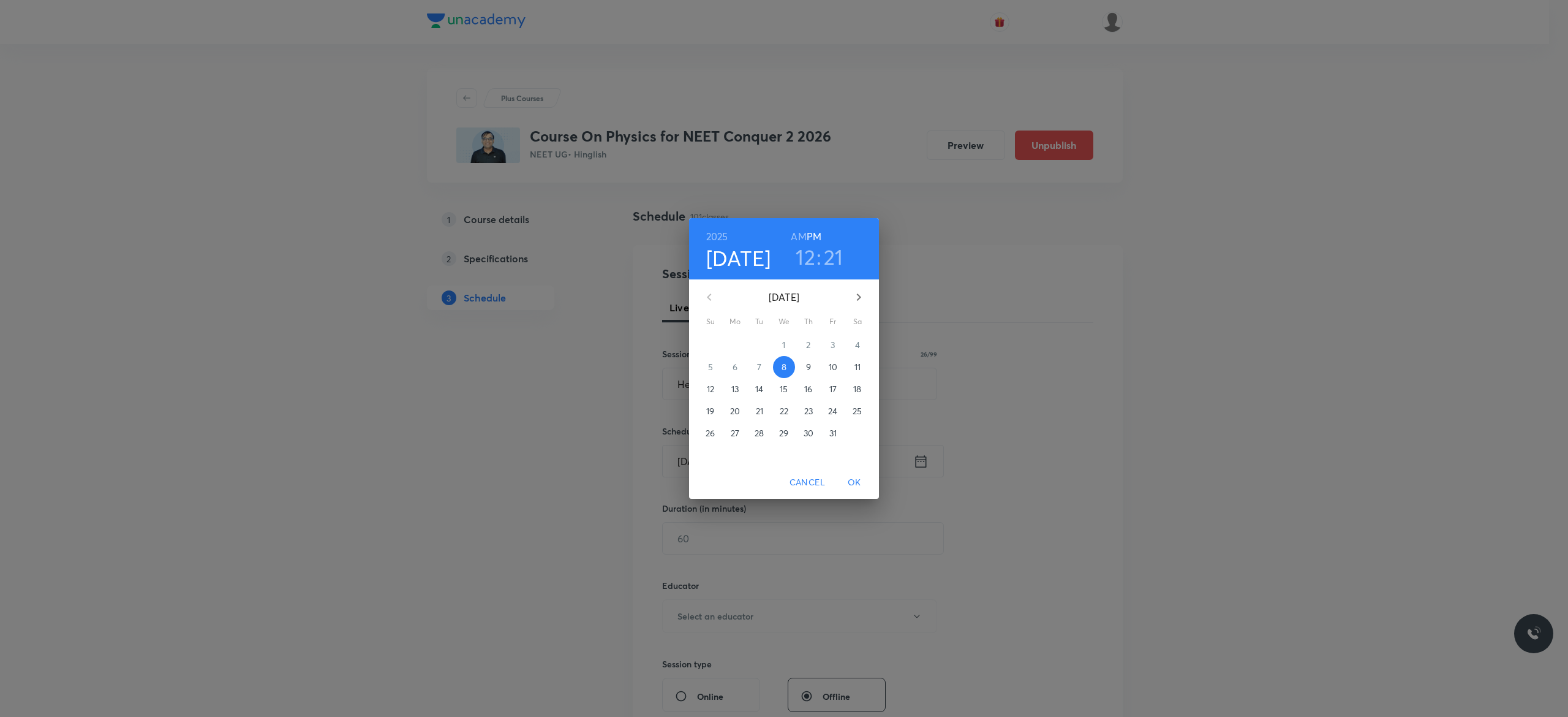
click at [808, 369] on p "9" at bounding box center [808, 367] width 5 height 12
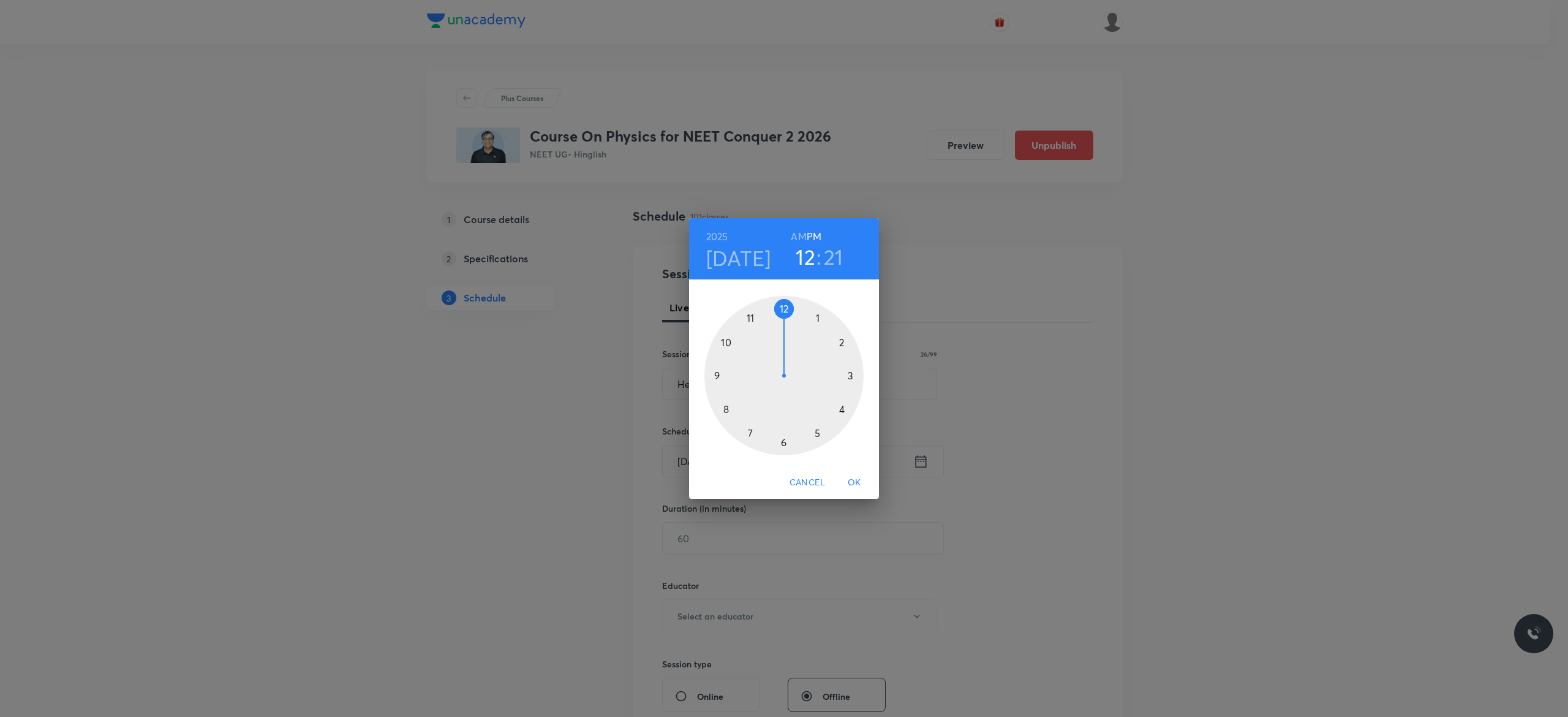
click at [797, 236] on h6 "AM" at bounding box center [798, 236] width 16 height 17
click at [717, 375] on div at bounding box center [784, 375] width 159 height 159
click at [784, 305] on div at bounding box center [784, 375] width 159 height 159
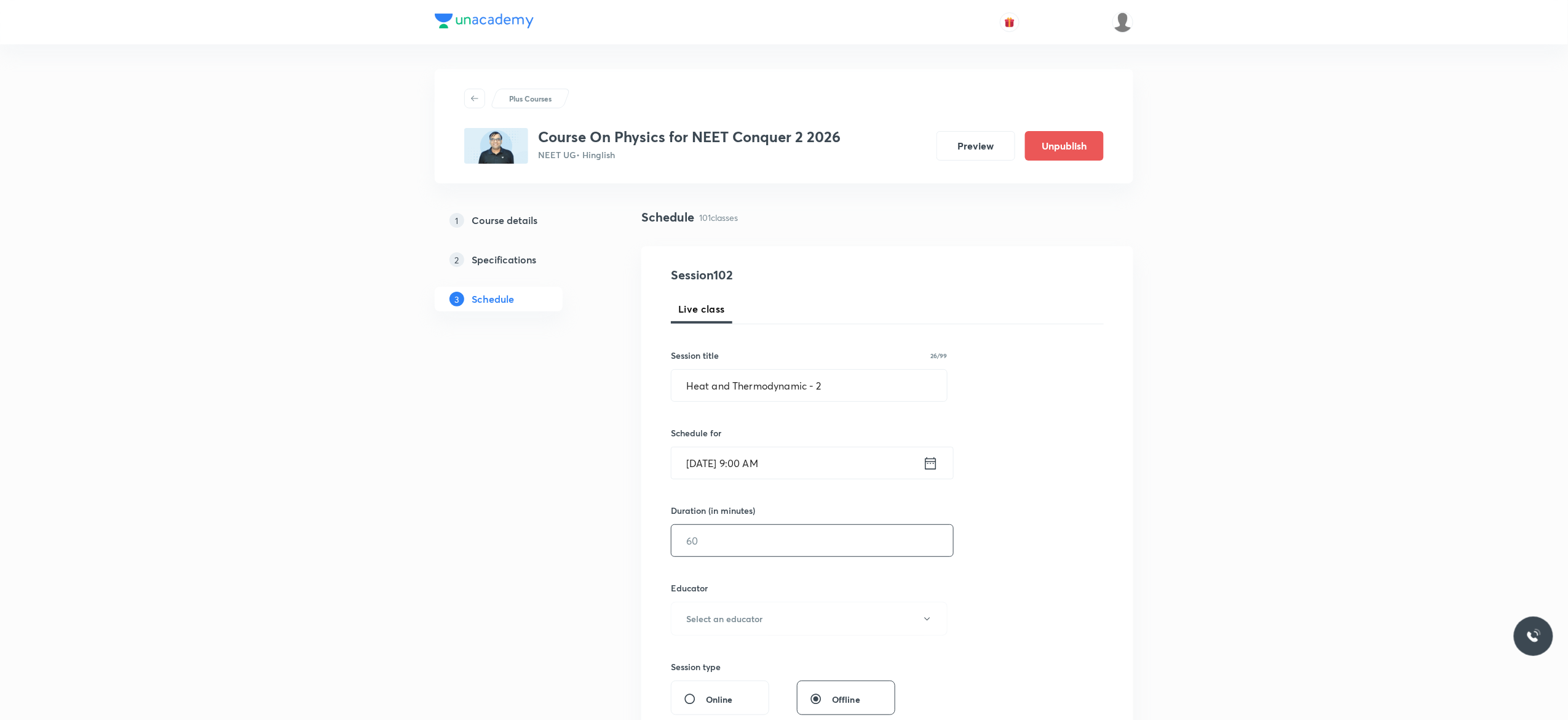
click at [752, 546] on input "text" at bounding box center [812, 540] width 282 height 31
type input "90"
click at [926, 622] on icon "button" at bounding box center [927, 619] width 10 height 10
click at [721, 685] on span "Abhishek Kumar Divoliya" at bounding box center [807, 683] width 269 height 13
click at [1046, 595] on div "Session 102 Live class Session title 26/99 Heat and Thermodynamic - 2 ​ Schedul…" at bounding box center [888, 594] width 433 height 657
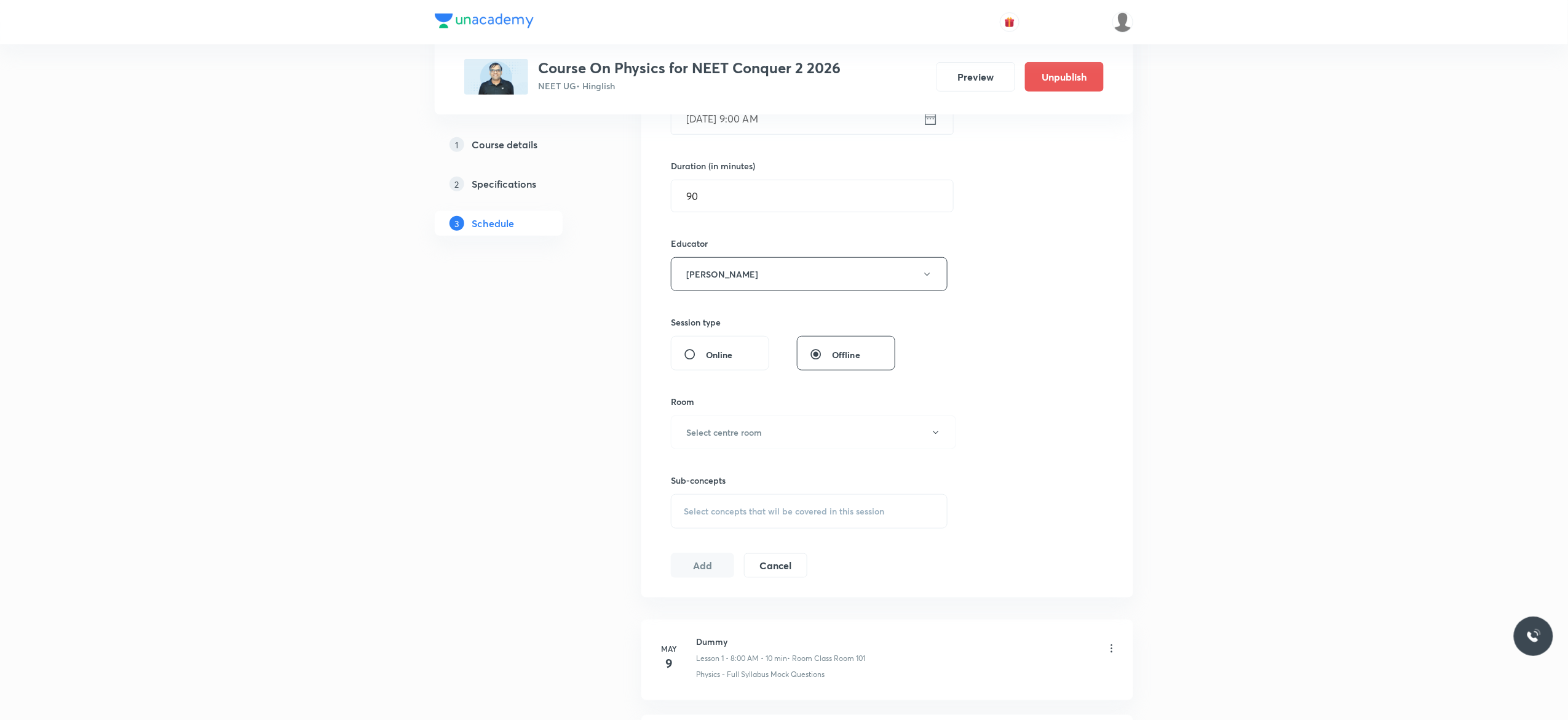
scroll to position [394, 0]
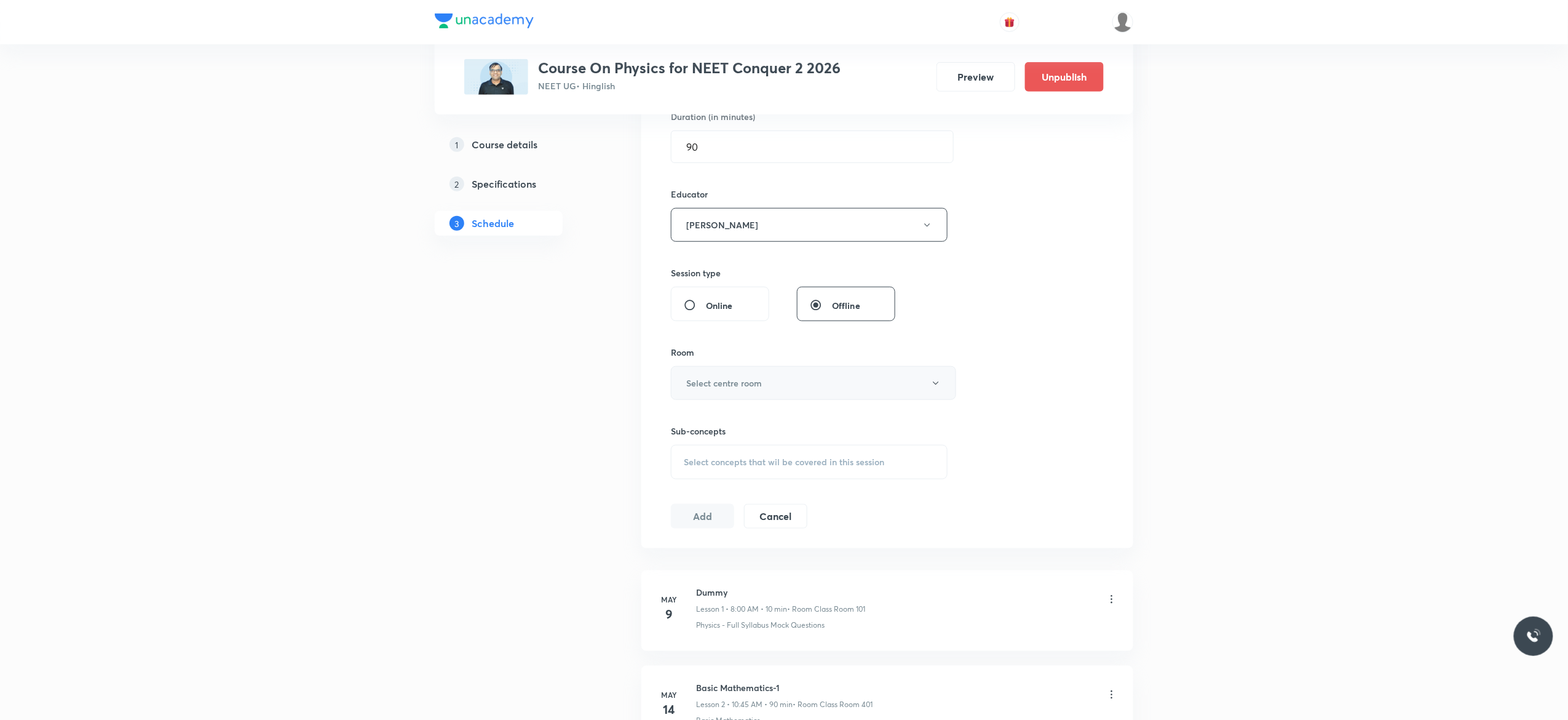
click at [938, 390] on button "Select centre room" at bounding box center [814, 383] width 286 height 34
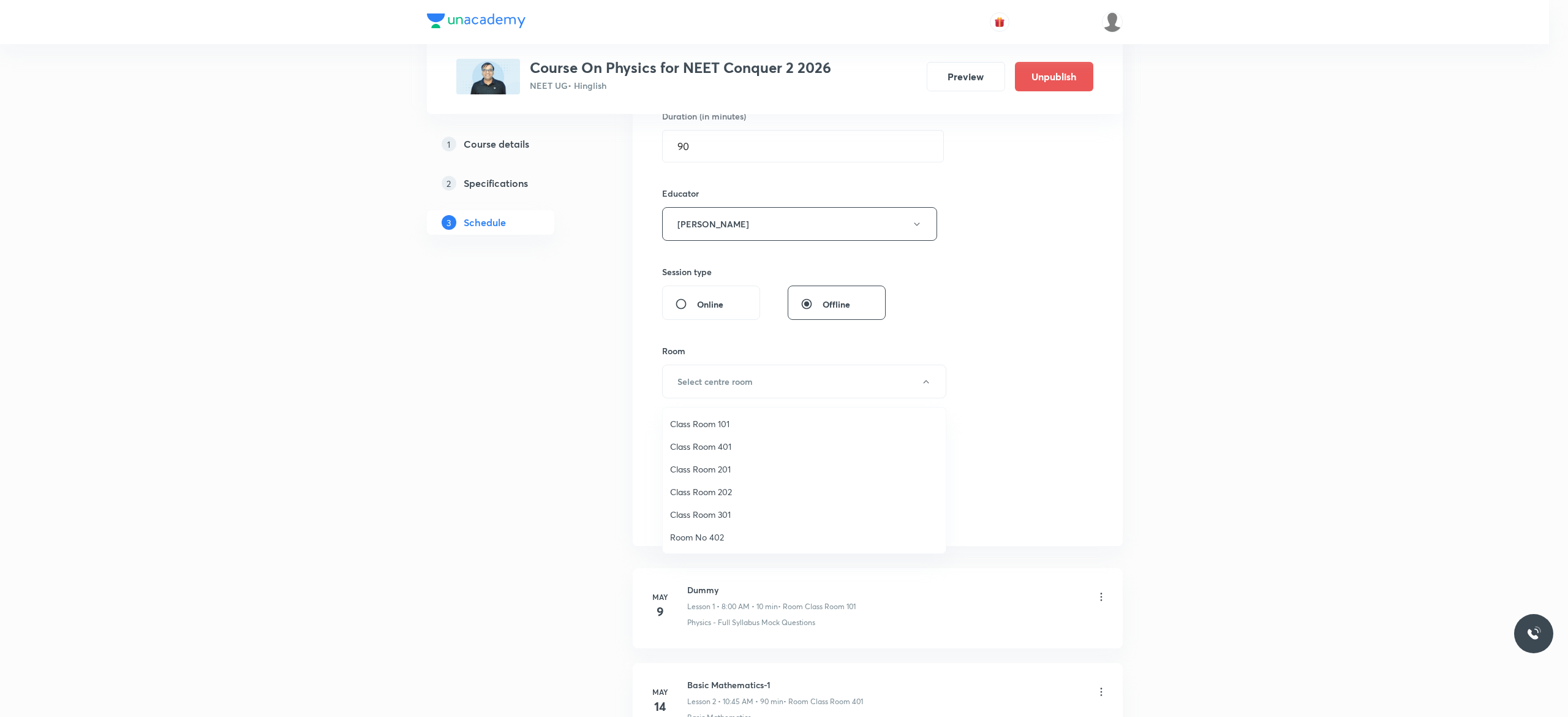
click at [723, 445] on span "Class Room 401" at bounding box center [804, 446] width 268 height 13
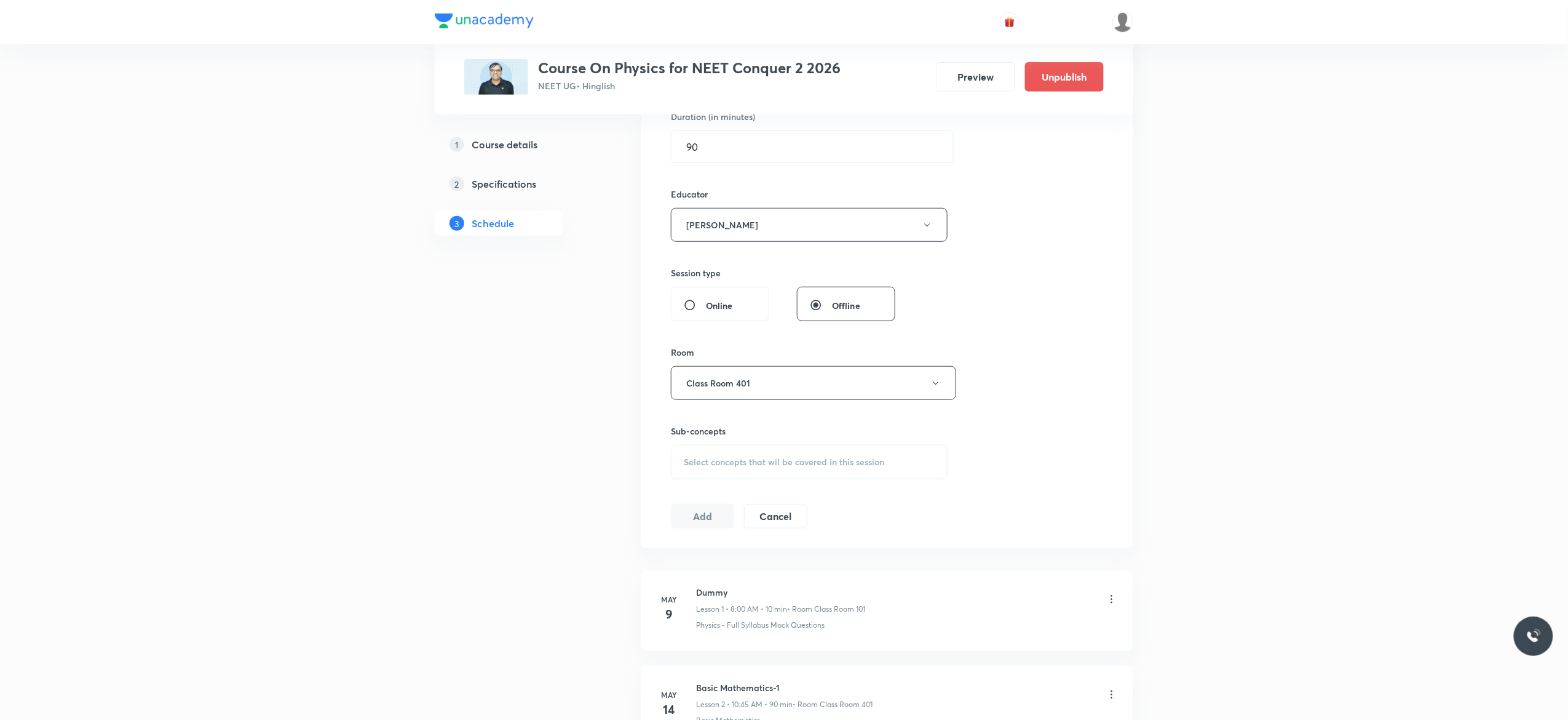
click at [709, 474] on div "Select concepts that wil be covered in this session" at bounding box center [809, 462] width 277 height 34
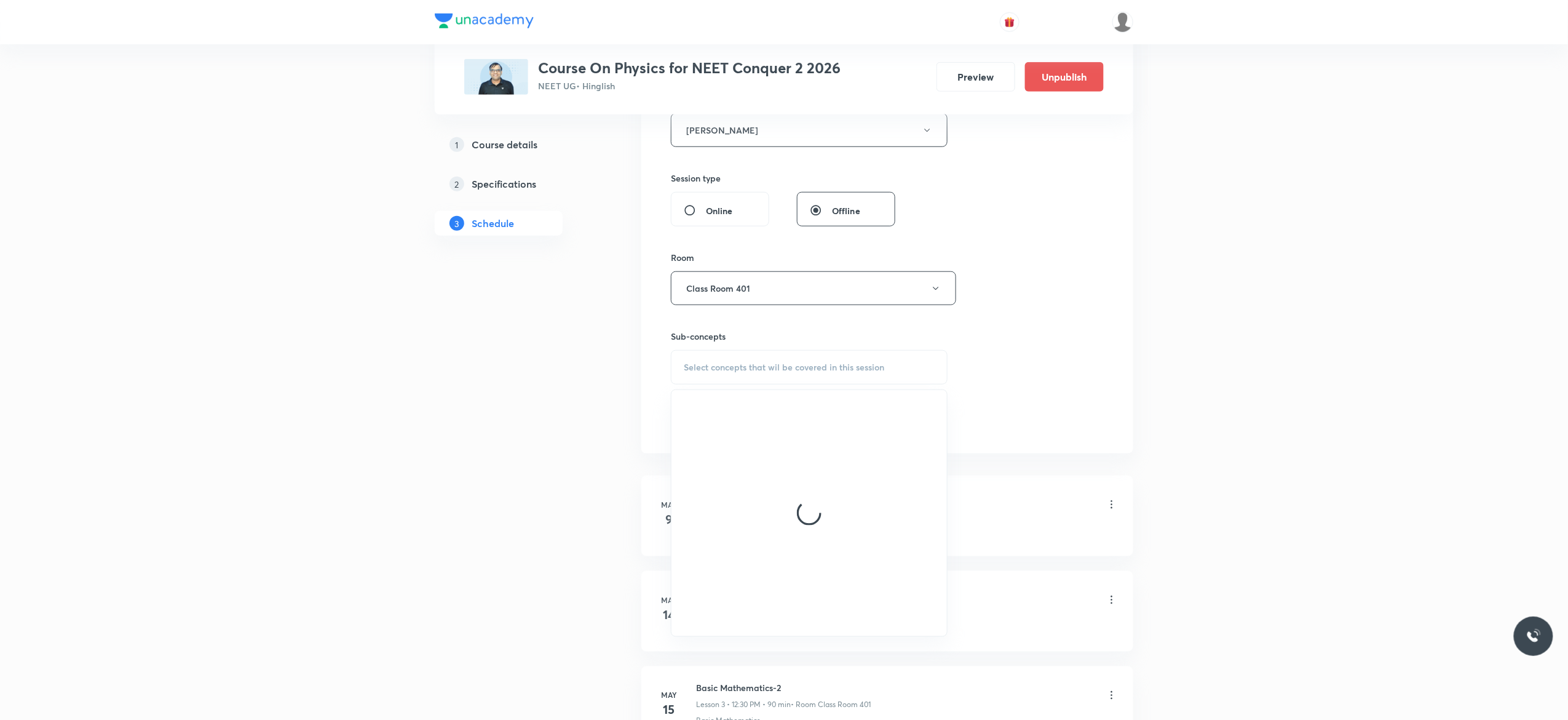
scroll to position [492, 0]
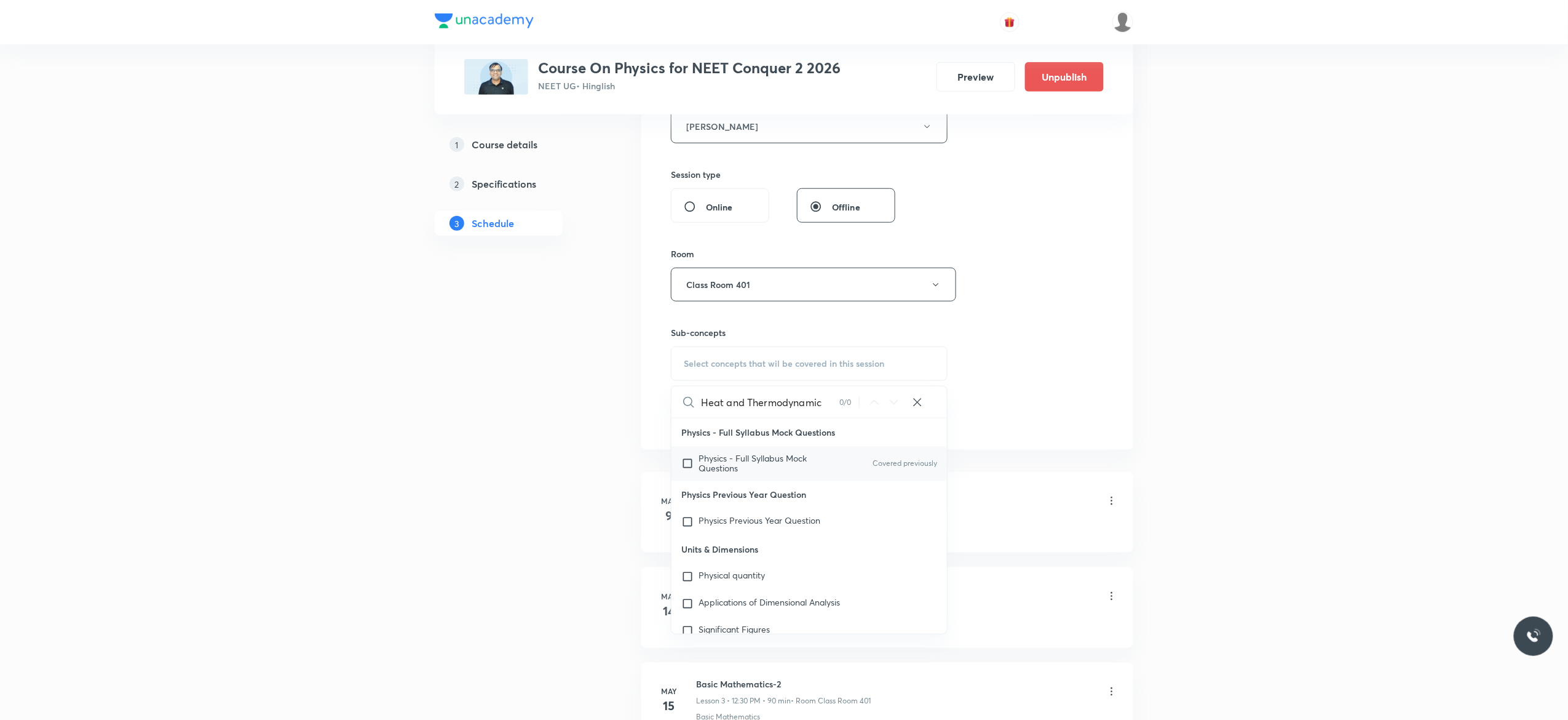
type input "Heat and Thermodynamic"
click at [688, 464] on input "checkbox" at bounding box center [690, 463] width 17 height 19
checkbox input "true"
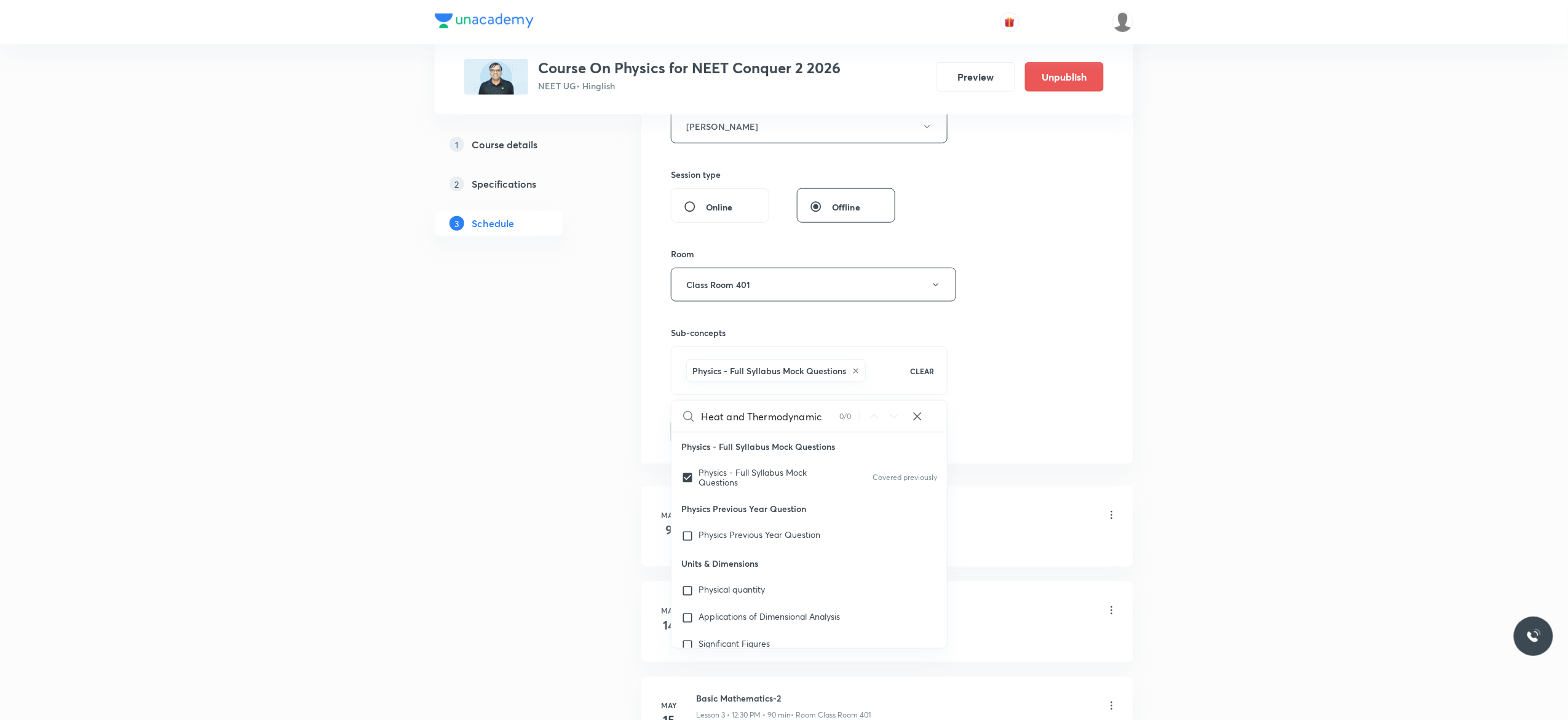
click at [697, 434] on button "Add" at bounding box center [703, 431] width 63 height 25
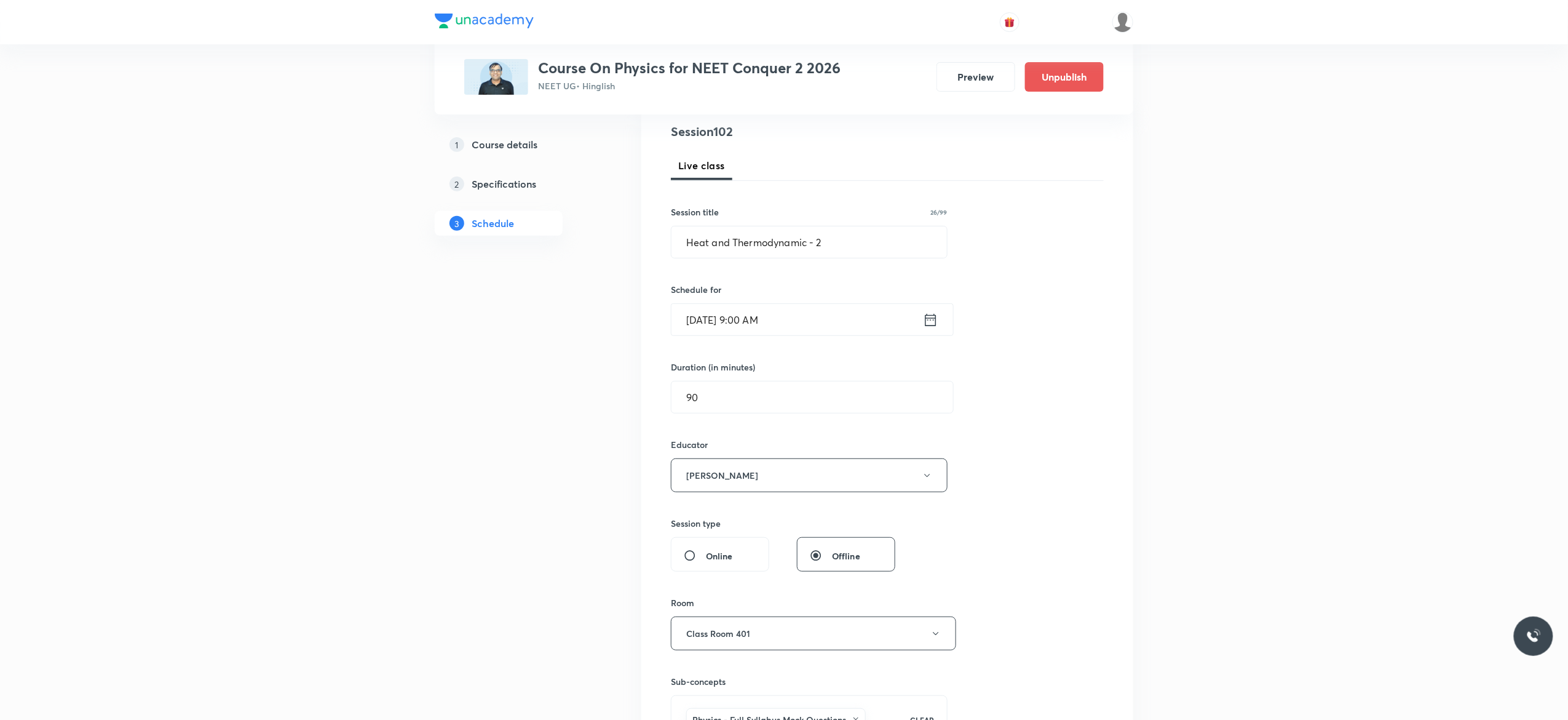
scroll to position [148, 0]
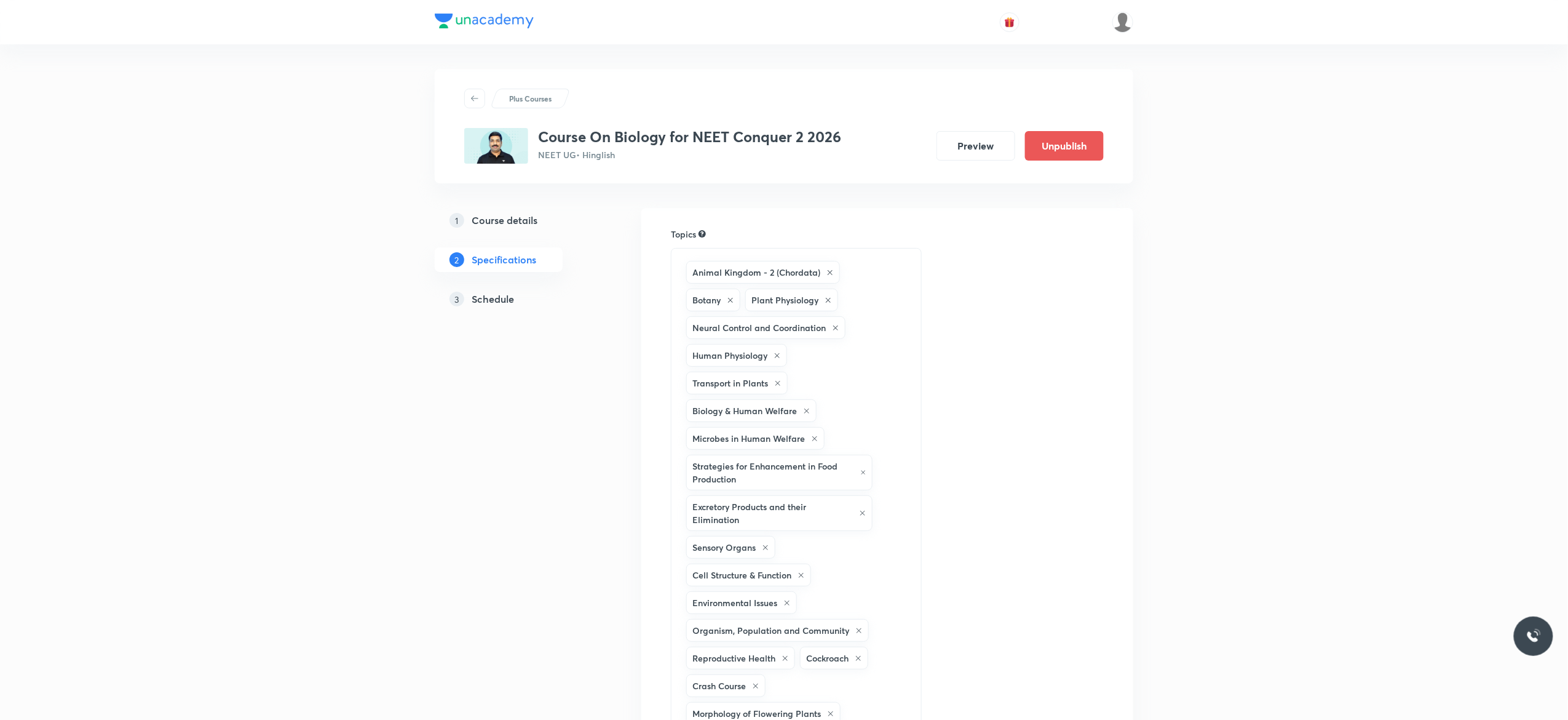
click at [498, 298] on h5 "Schedule" at bounding box center [492, 299] width 43 height 15
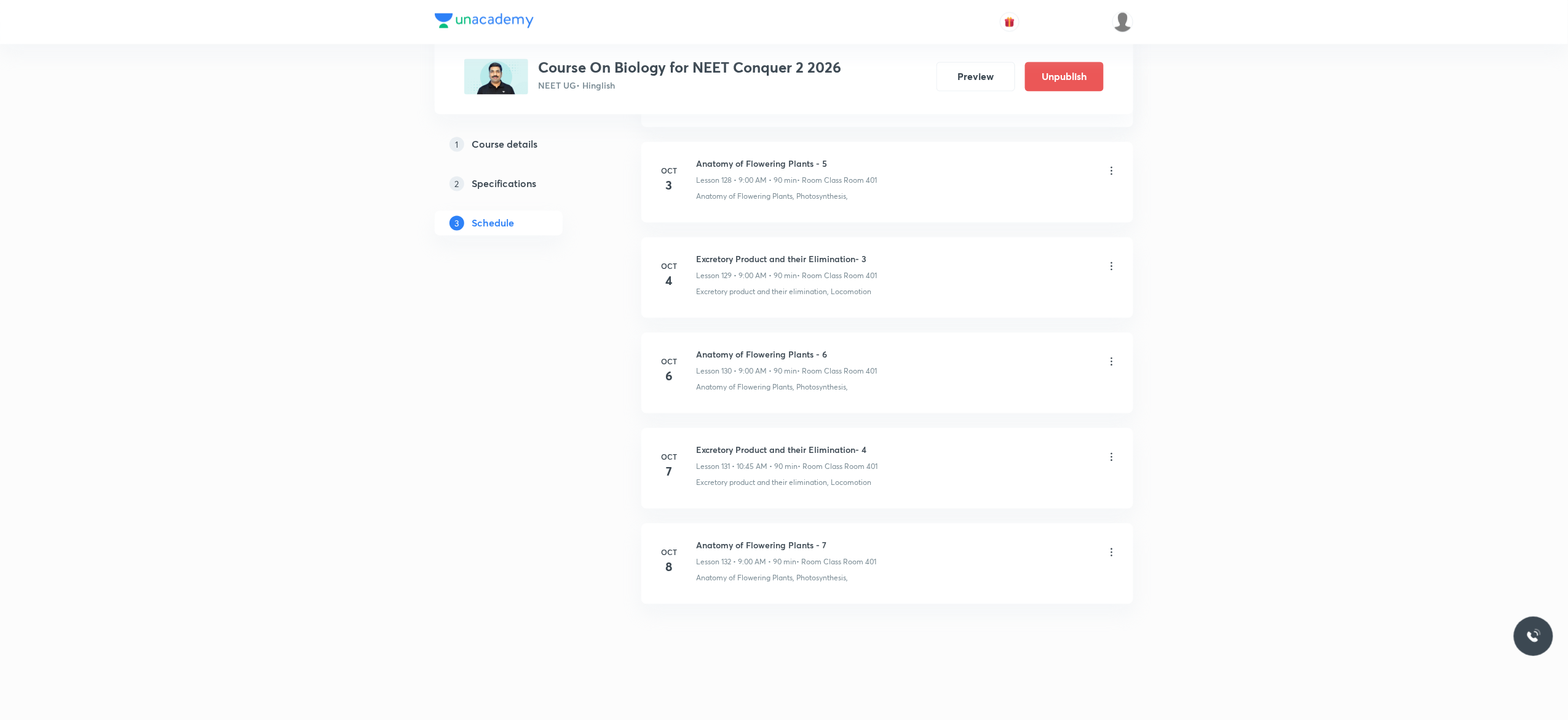
scroll to position [12988, 0]
drag, startPoint x: 871, startPoint y: 440, endPoint x: 697, endPoint y: 451, distance: 174.3
click at [697, 451] on li "[DATE] Excretory Product and their Elimination- 4 Lesson 131 • 10:45 AM • 90 mi…" at bounding box center [888, 469] width 492 height 81
copy h6 "Excretory Product and their Elimination- 4"
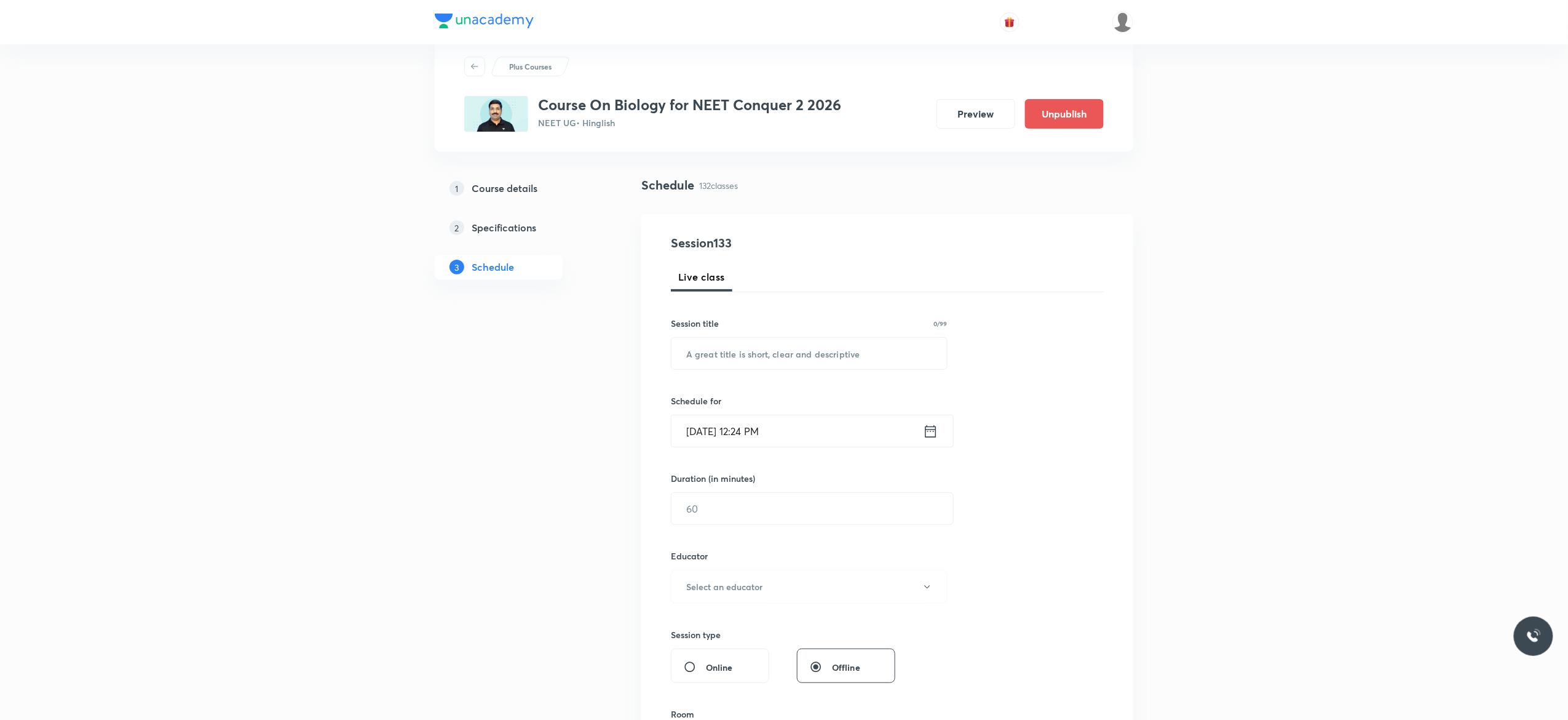
scroll to position [0, 0]
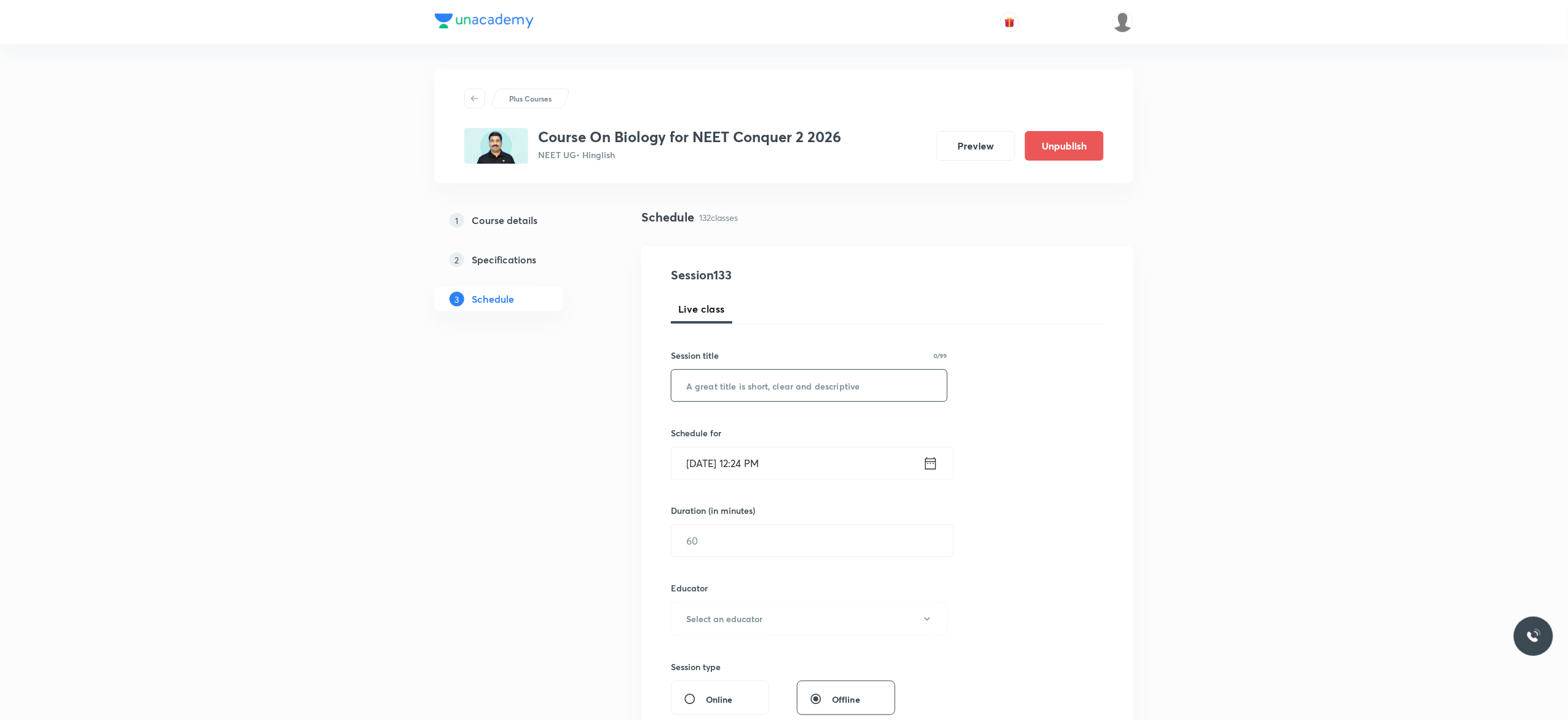
click at [777, 383] on input "text" at bounding box center [809, 386] width 275 height 31
paste input "Excretory Product and their Elimination- 4"
type input "Excretory Product and their Elimination- 5"
click at [930, 465] on icon at bounding box center [931, 463] width 16 height 17
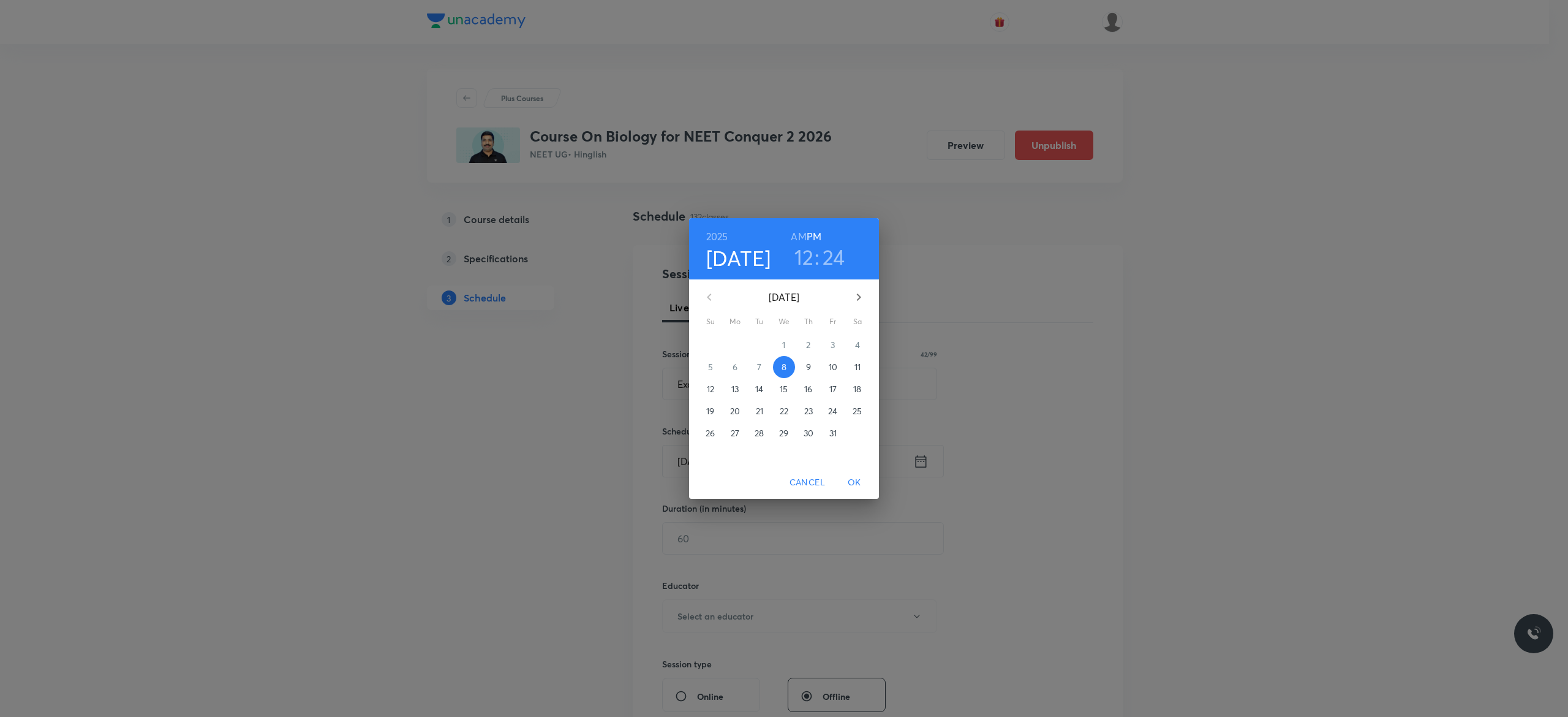
click at [807, 365] on p "9" at bounding box center [808, 367] width 5 height 12
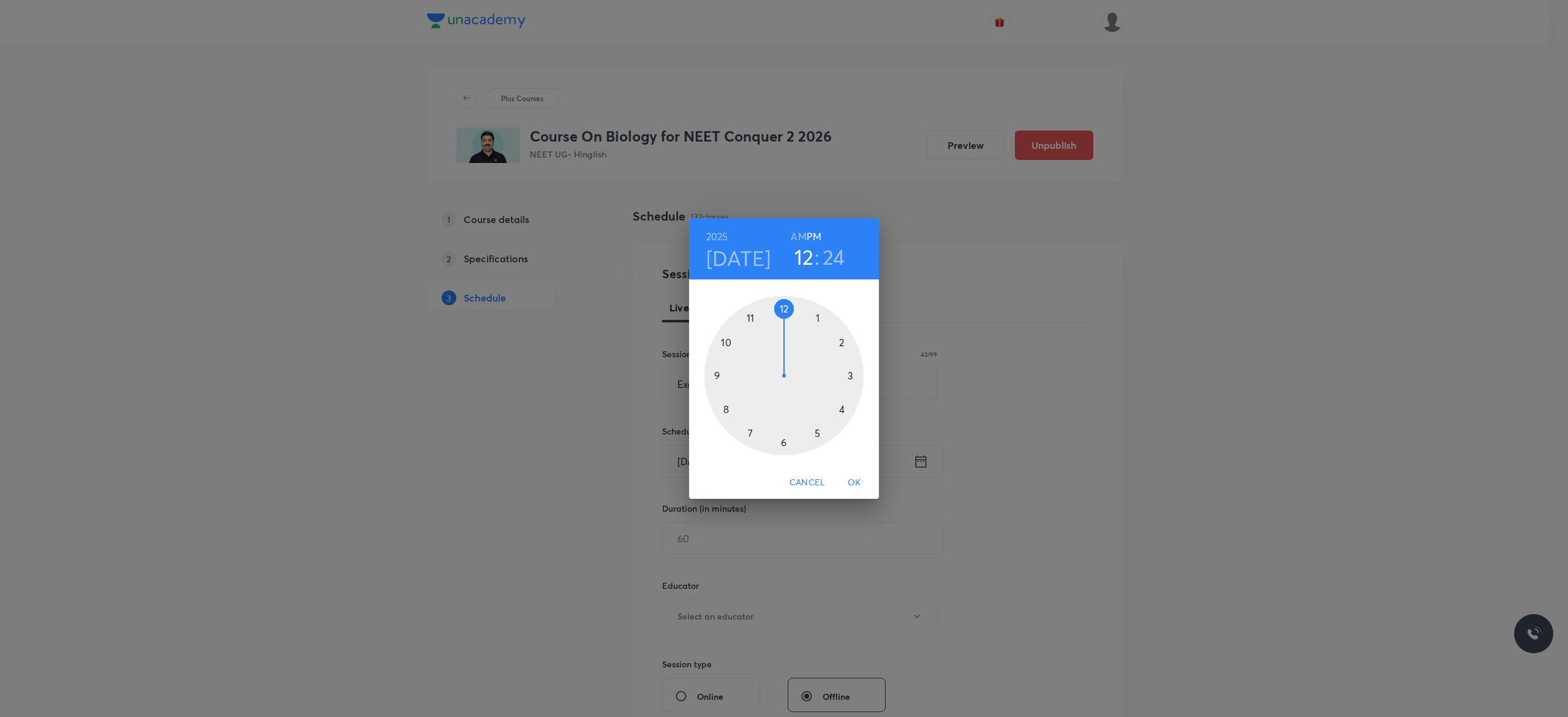
click at [797, 235] on h6 "AM" at bounding box center [798, 236] width 16 height 17
click at [724, 342] on div at bounding box center [784, 375] width 159 height 159
click at [718, 375] on div at bounding box center [784, 375] width 159 height 159
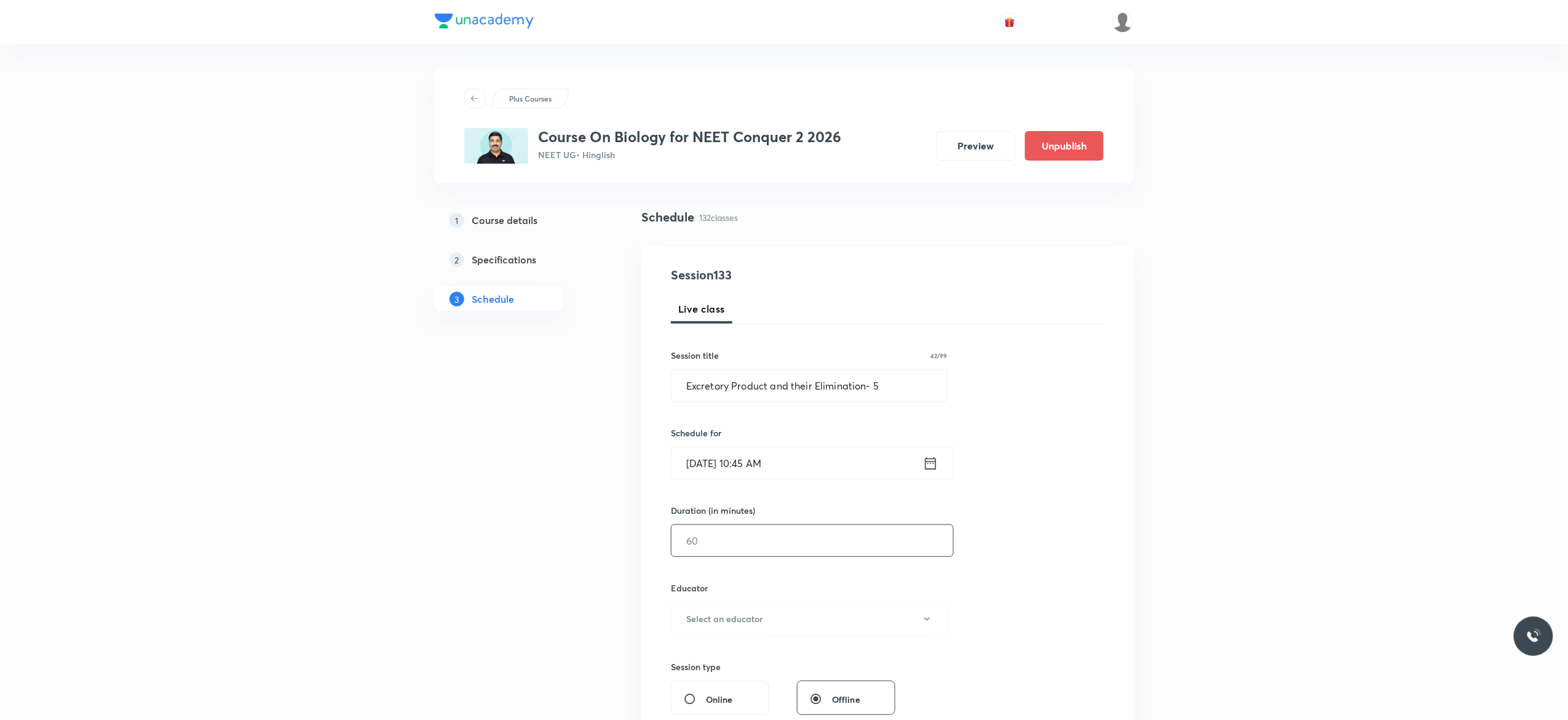
click at [744, 548] on input "text" at bounding box center [812, 540] width 282 height 31
type input "90"
click at [926, 624] on icon "button" at bounding box center [927, 619] width 10 height 10
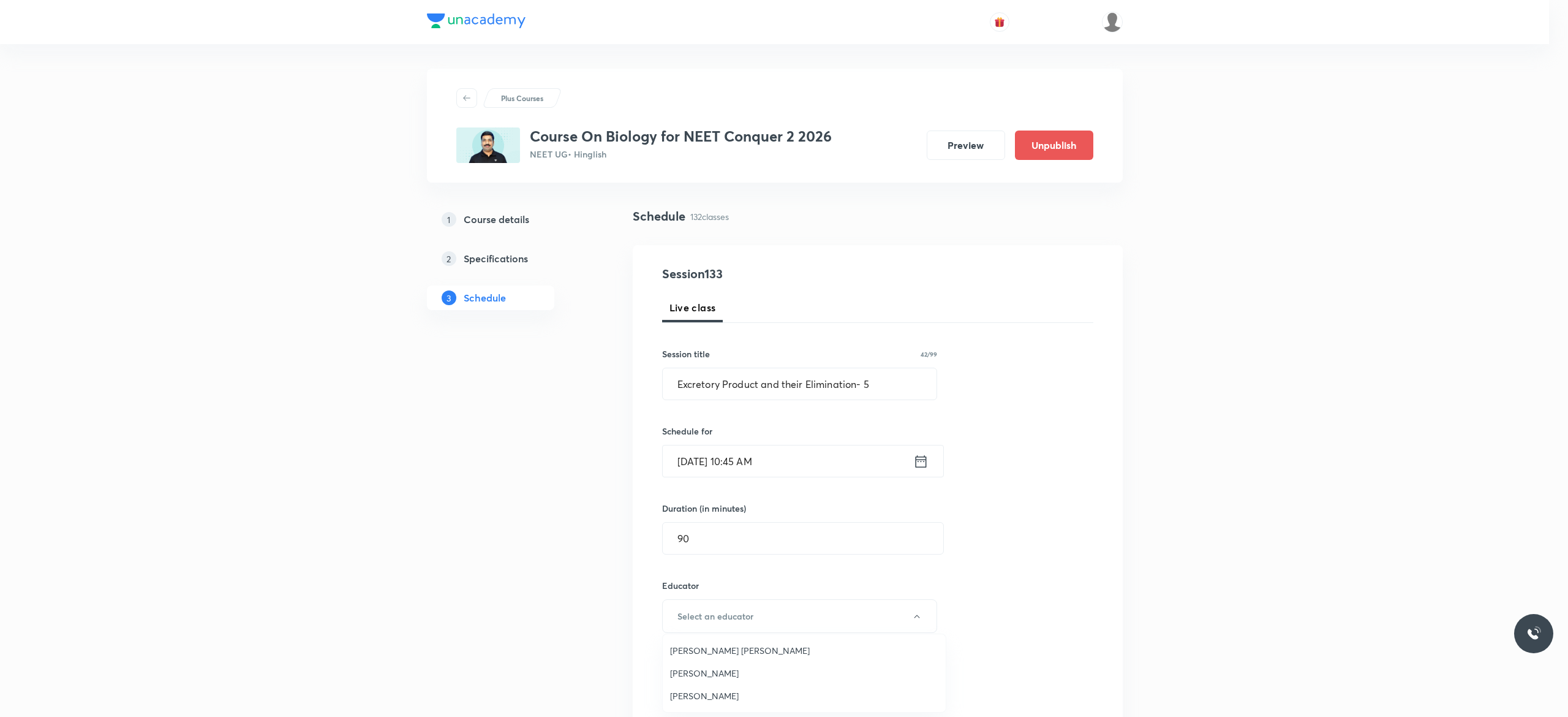
click at [726, 668] on span "[PERSON_NAME]" at bounding box center [804, 672] width 268 height 13
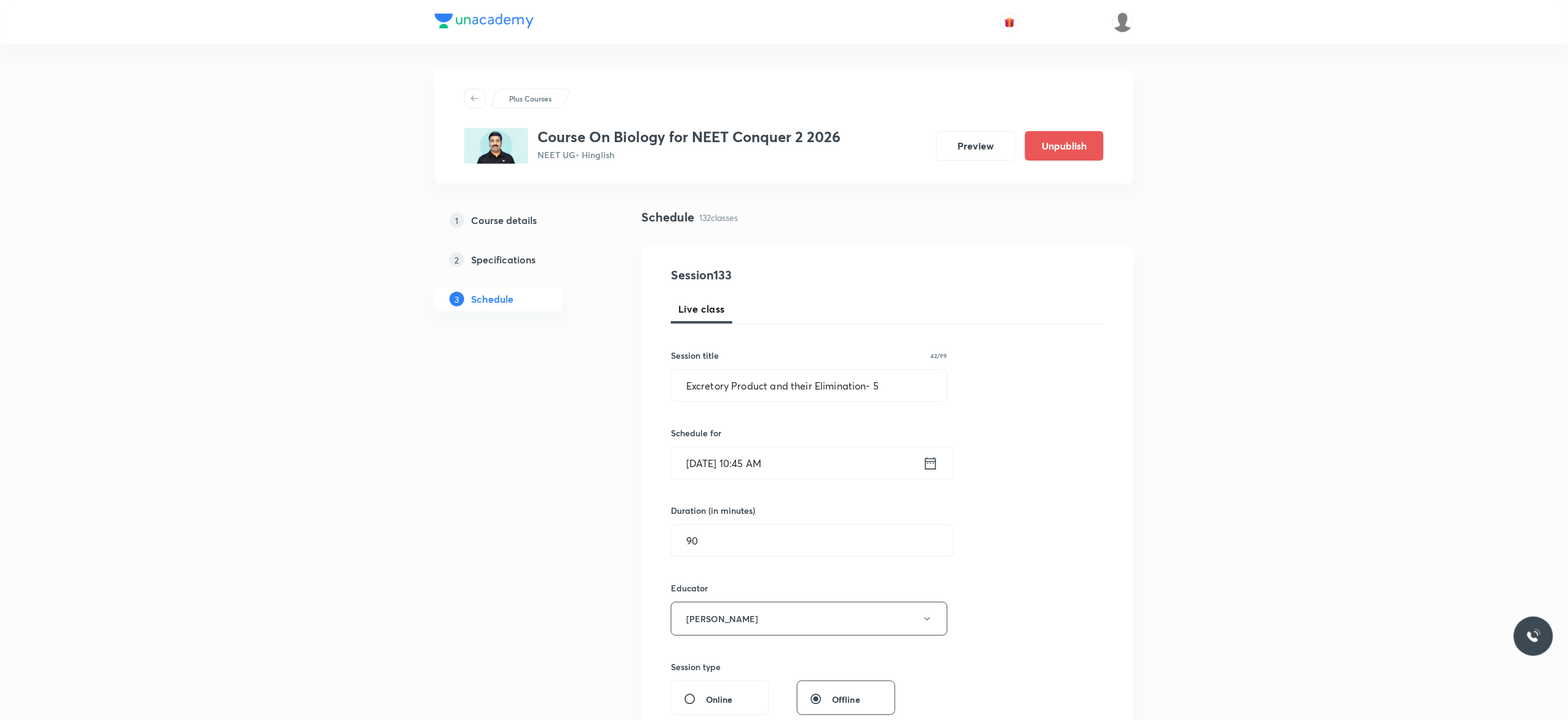
click at [1029, 610] on div "Session 133 Live class Session title 42/99 Excretory Product and their Eliminat…" at bounding box center [888, 594] width 433 height 657
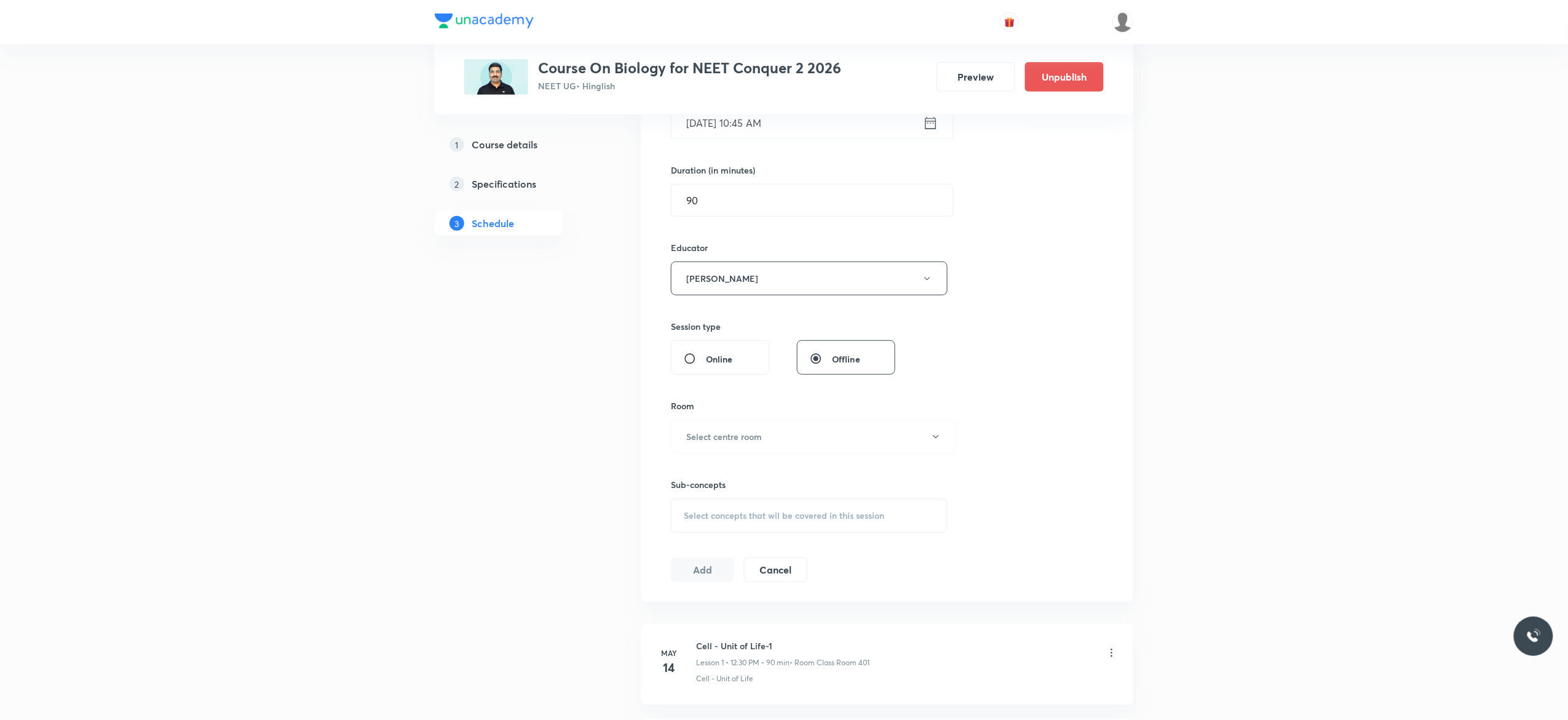
scroll to position [345, 0]
click at [935, 436] on icon "button" at bounding box center [935, 432] width 10 height 10
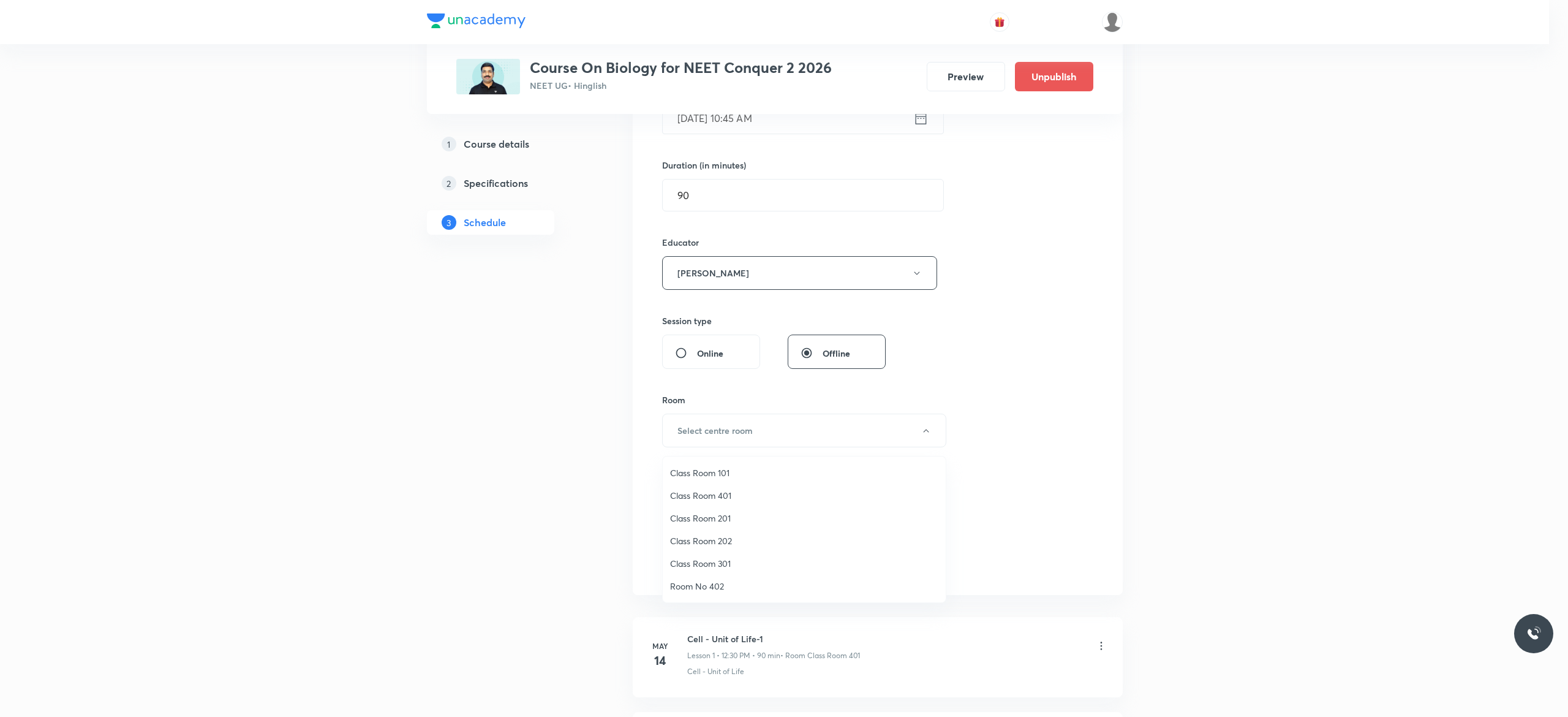
click at [718, 493] on span "Class Room 401" at bounding box center [804, 495] width 268 height 13
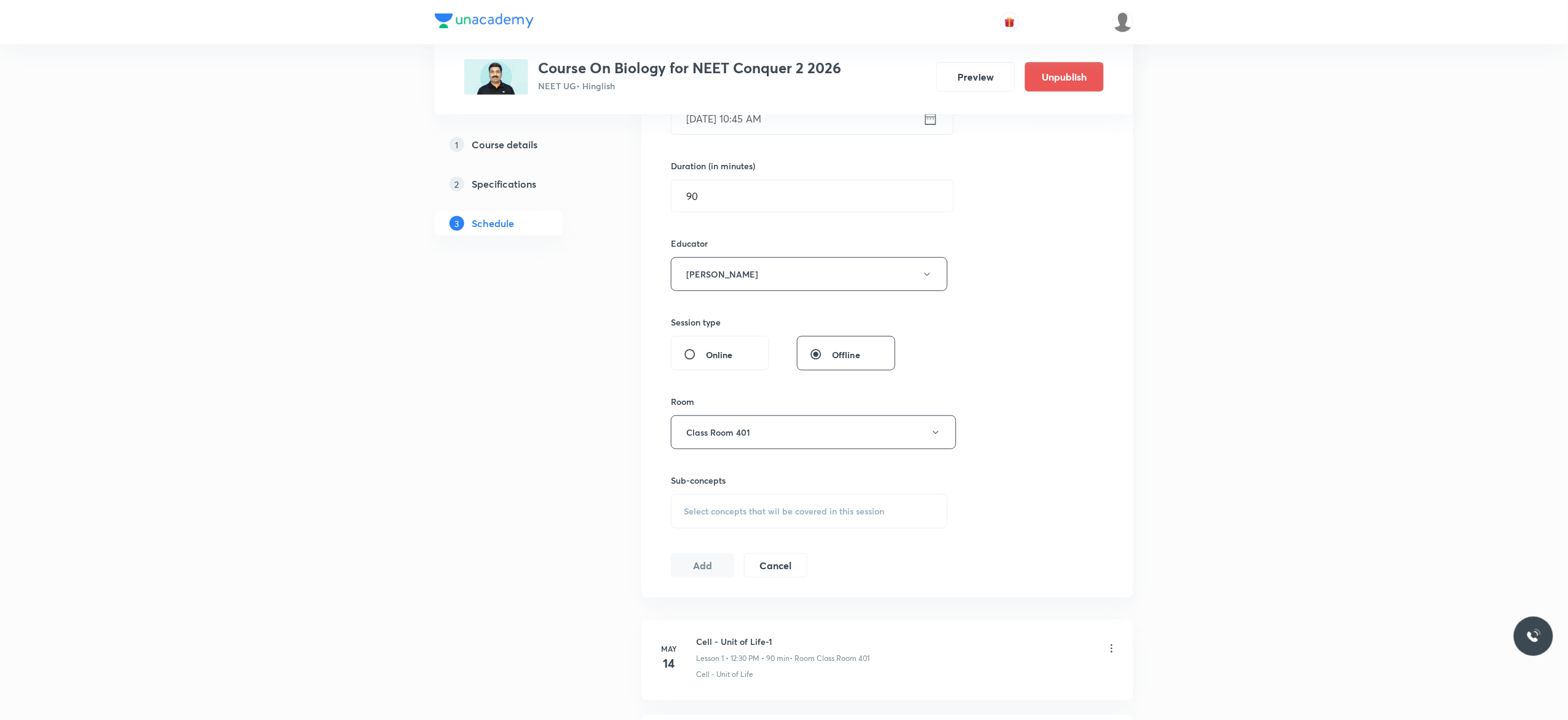
click at [690, 524] on div "Select concepts that wil be covered in this session" at bounding box center [809, 511] width 277 height 34
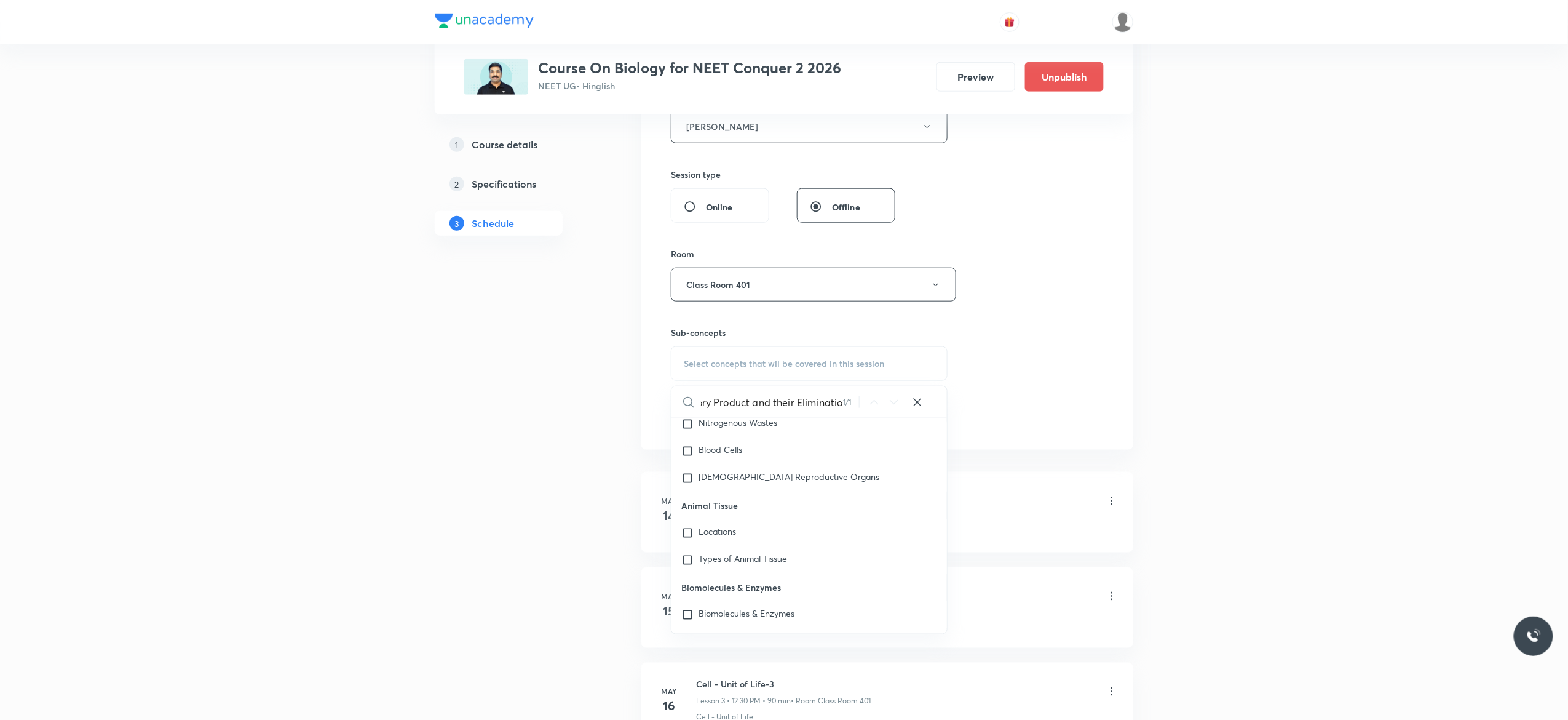
scroll to position [56656, 0]
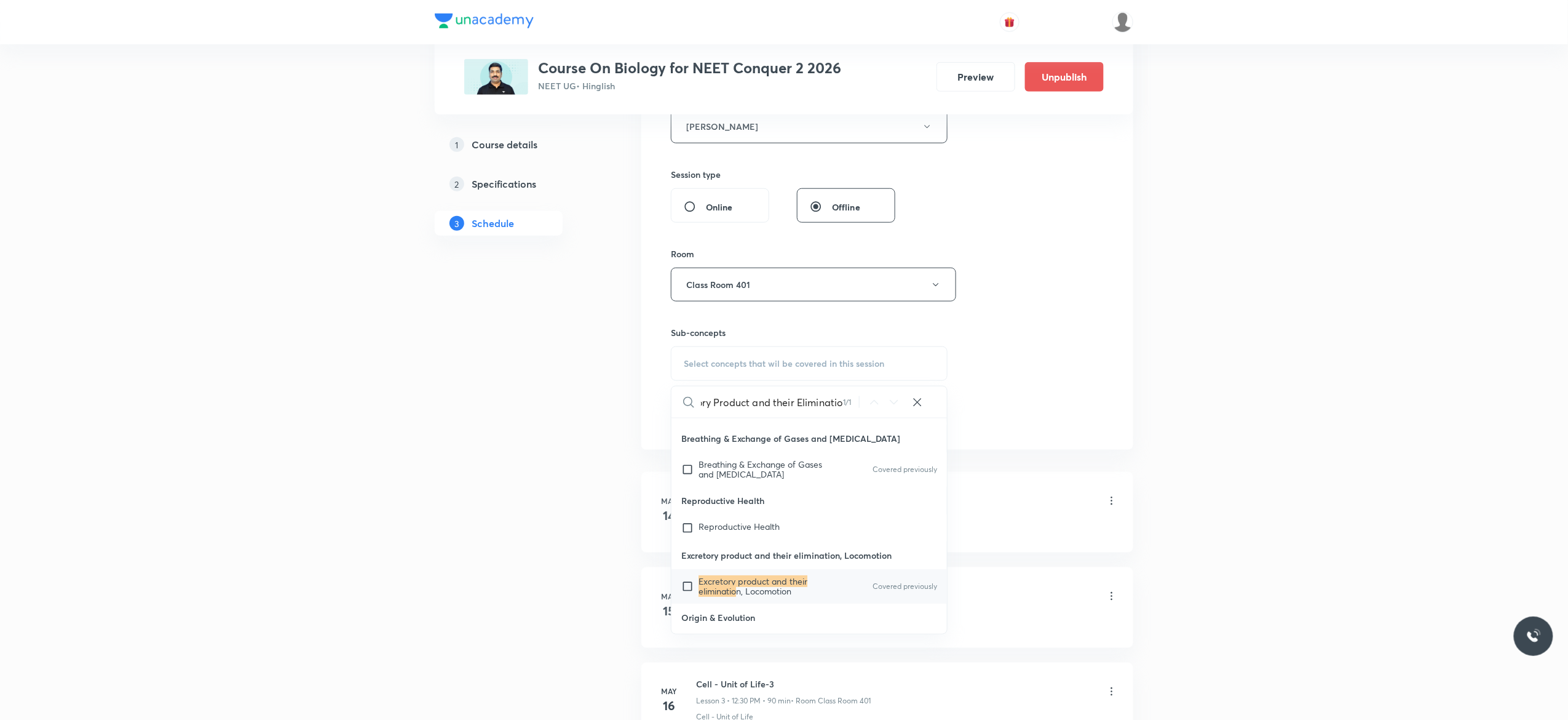
type input "Excretory Product and their Eliminatio"
click at [692, 583] on input "checkbox" at bounding box center [690, 586] width 17 height 19
checkbox input "true"
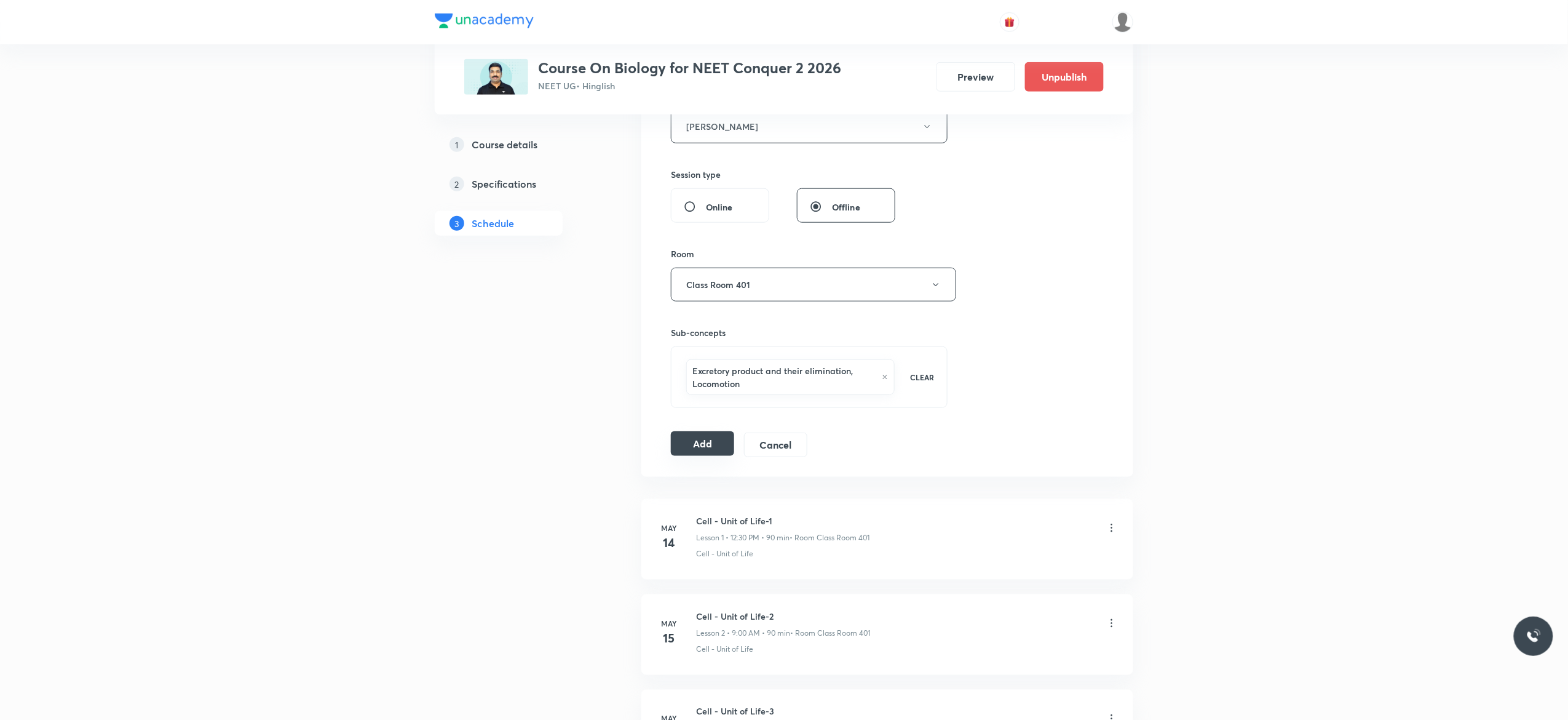
click at [697, 451] on button "Add" at bounding box center [703, 443] width 63 height 25
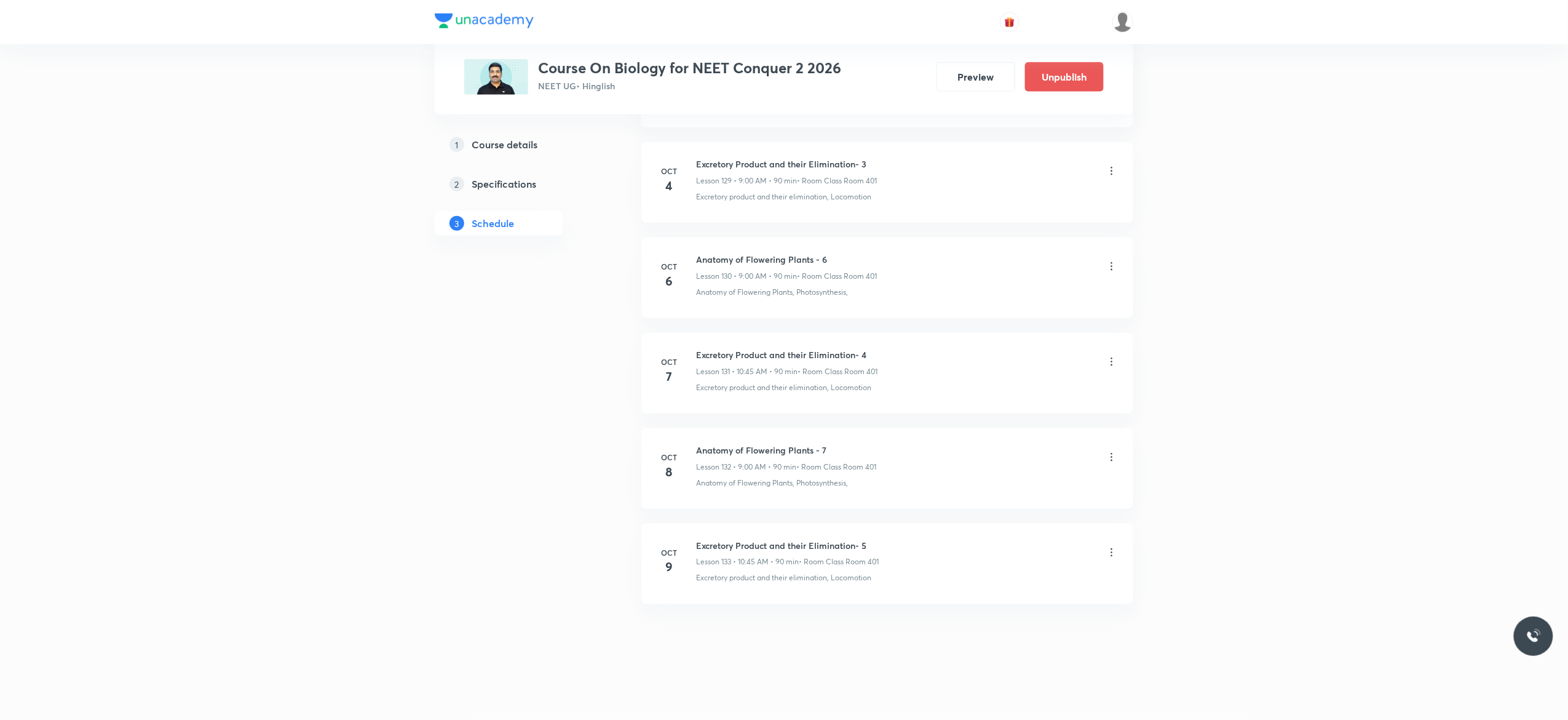
scroll to position [12437, 0]
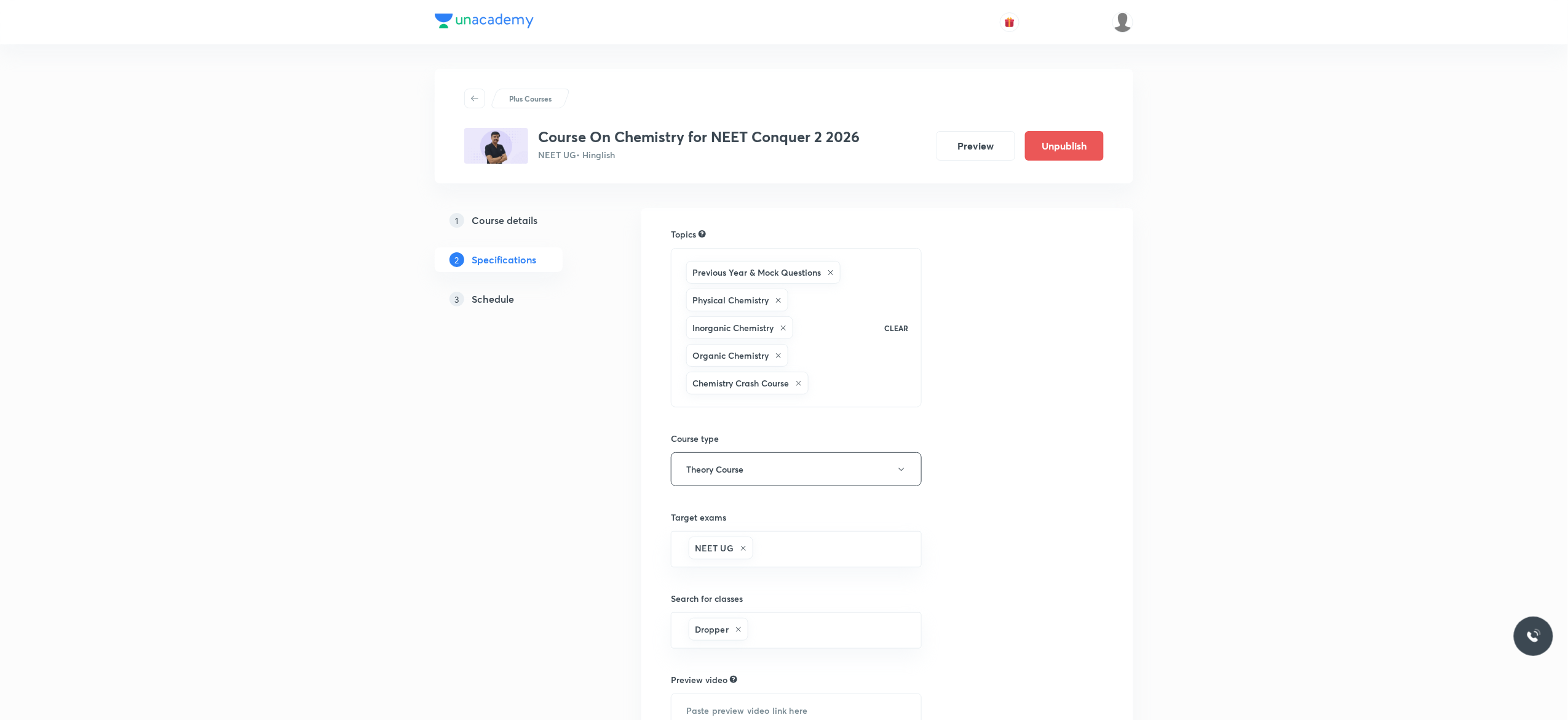
click at [498, 298] on h5 "Schedule" at bounding box center [492, 299] width 43 height 15
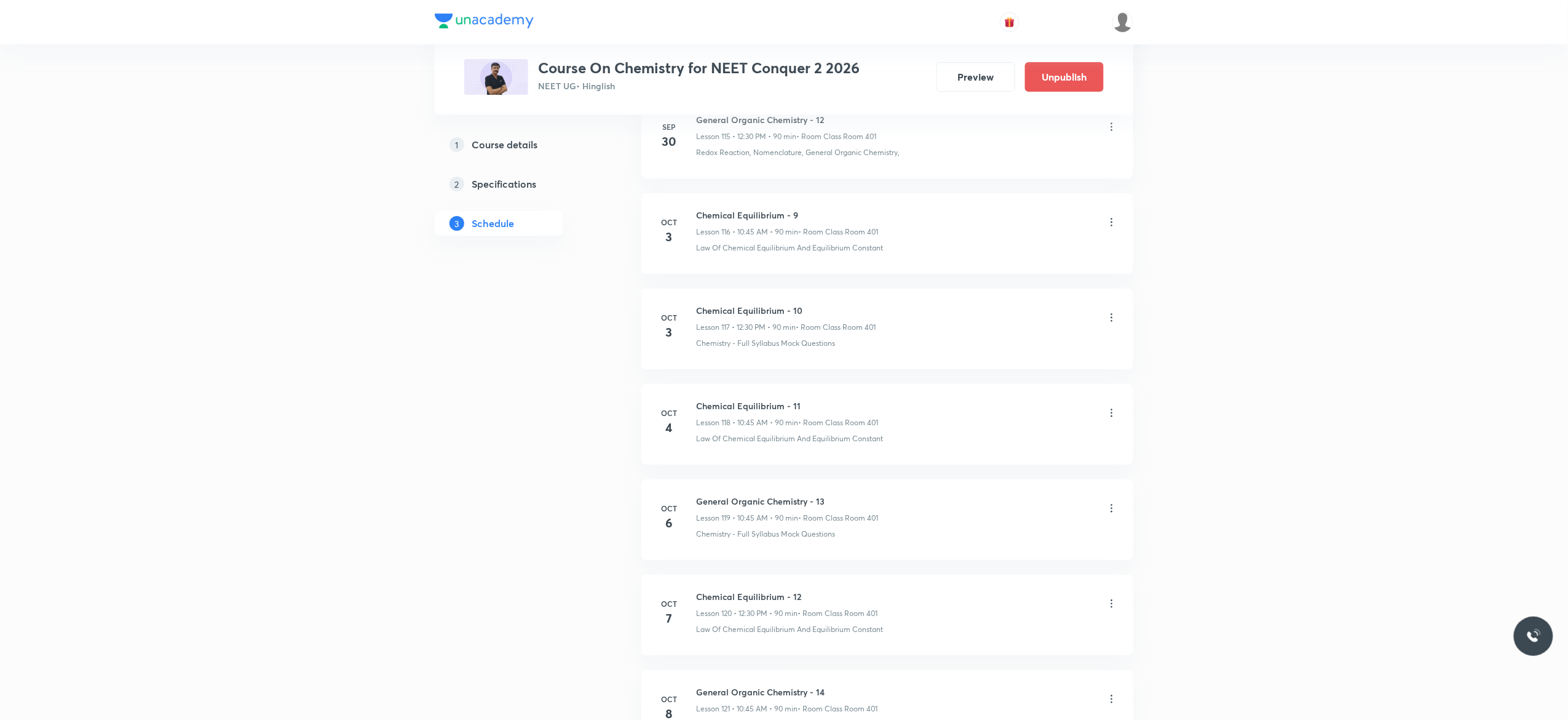
scroll to position [11934, 0]
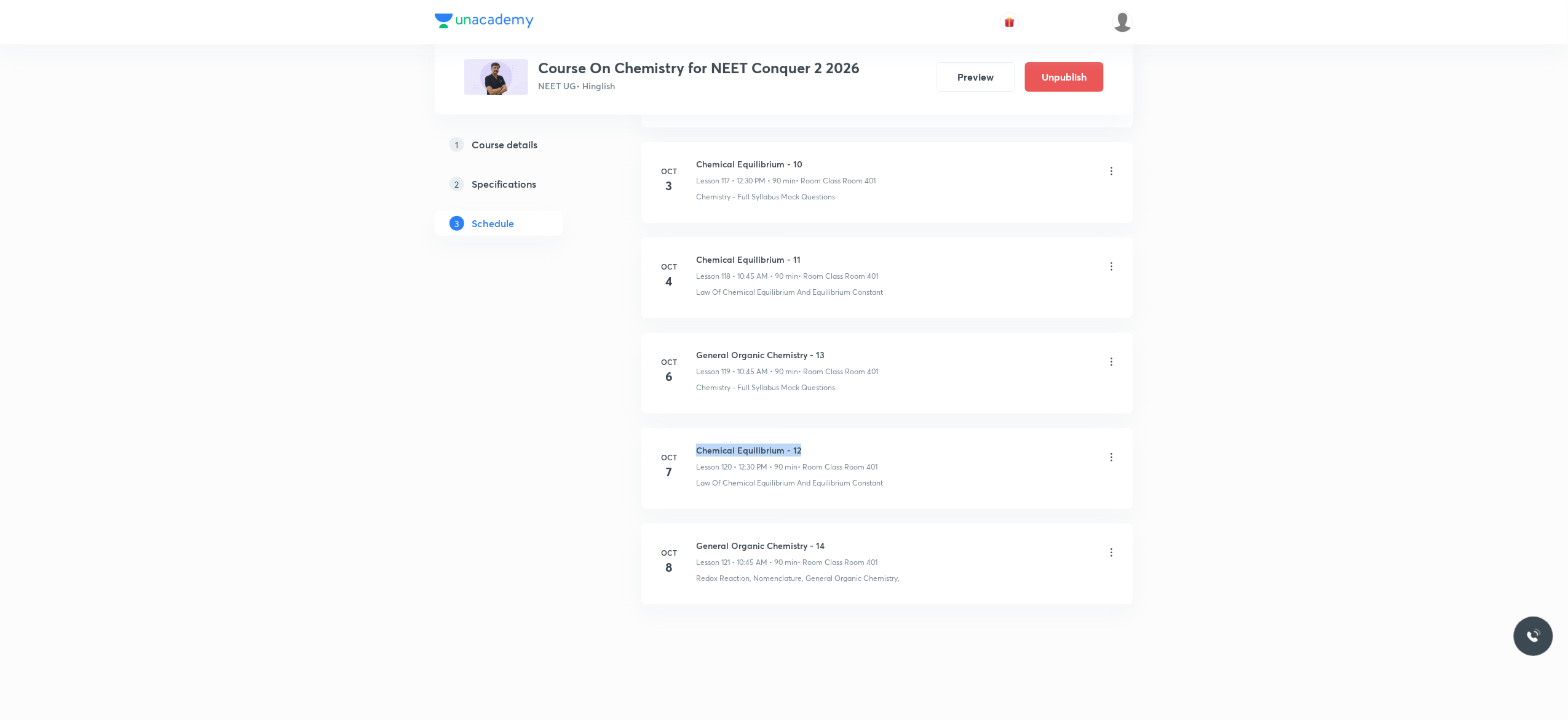
drag, startPoint x: 803, startPoint y: 444, endPoint x: 695, endPoint y: 447, distance: 108.0
click at [695, 447] on div "[DATE] Chemical Equilibrium - 12 Lesson 120 • 12:30 PM • 90 min • Room Class Ro…" at bounding box center [888, 466] width 461 height 45
copy h6 "Chemical Equilibrium - 12"
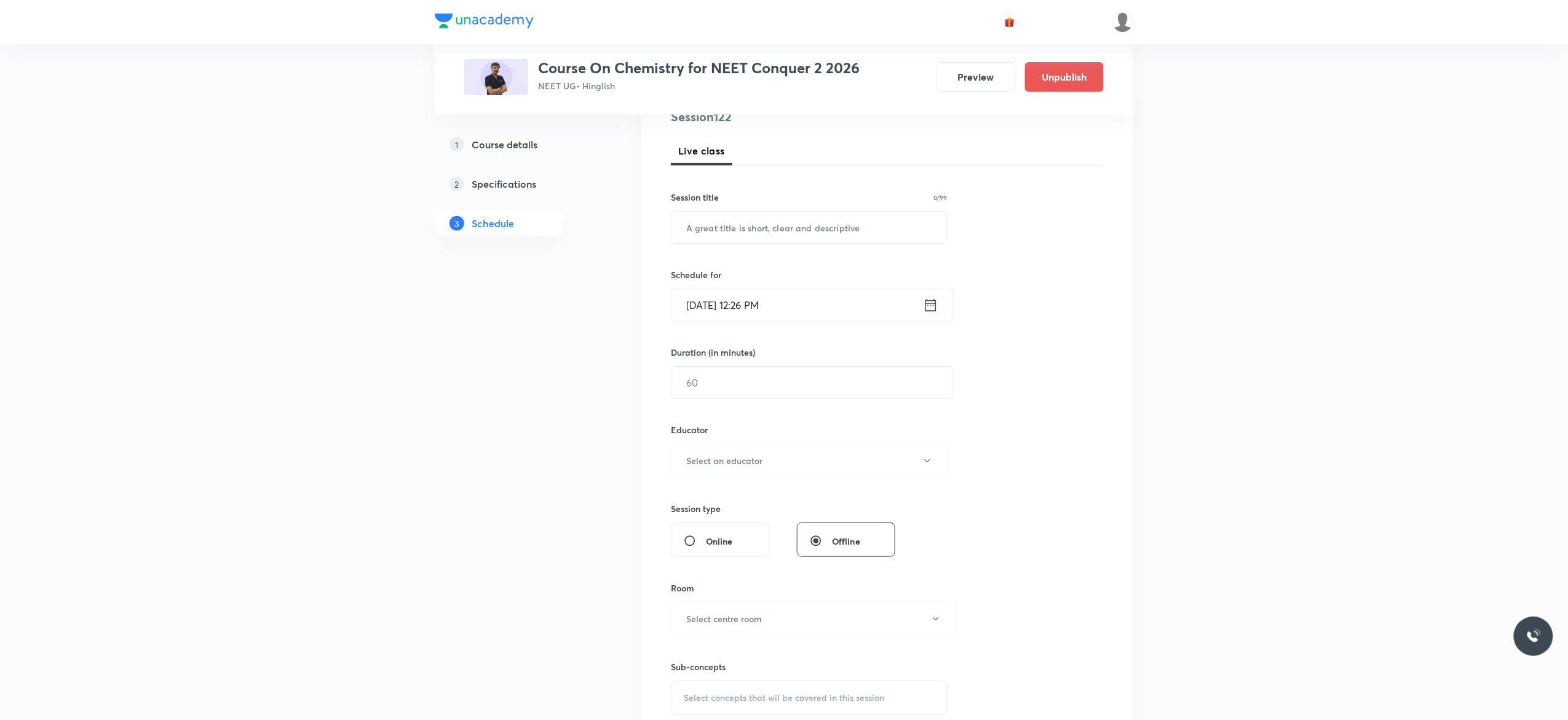
scroll to position [0, 0]
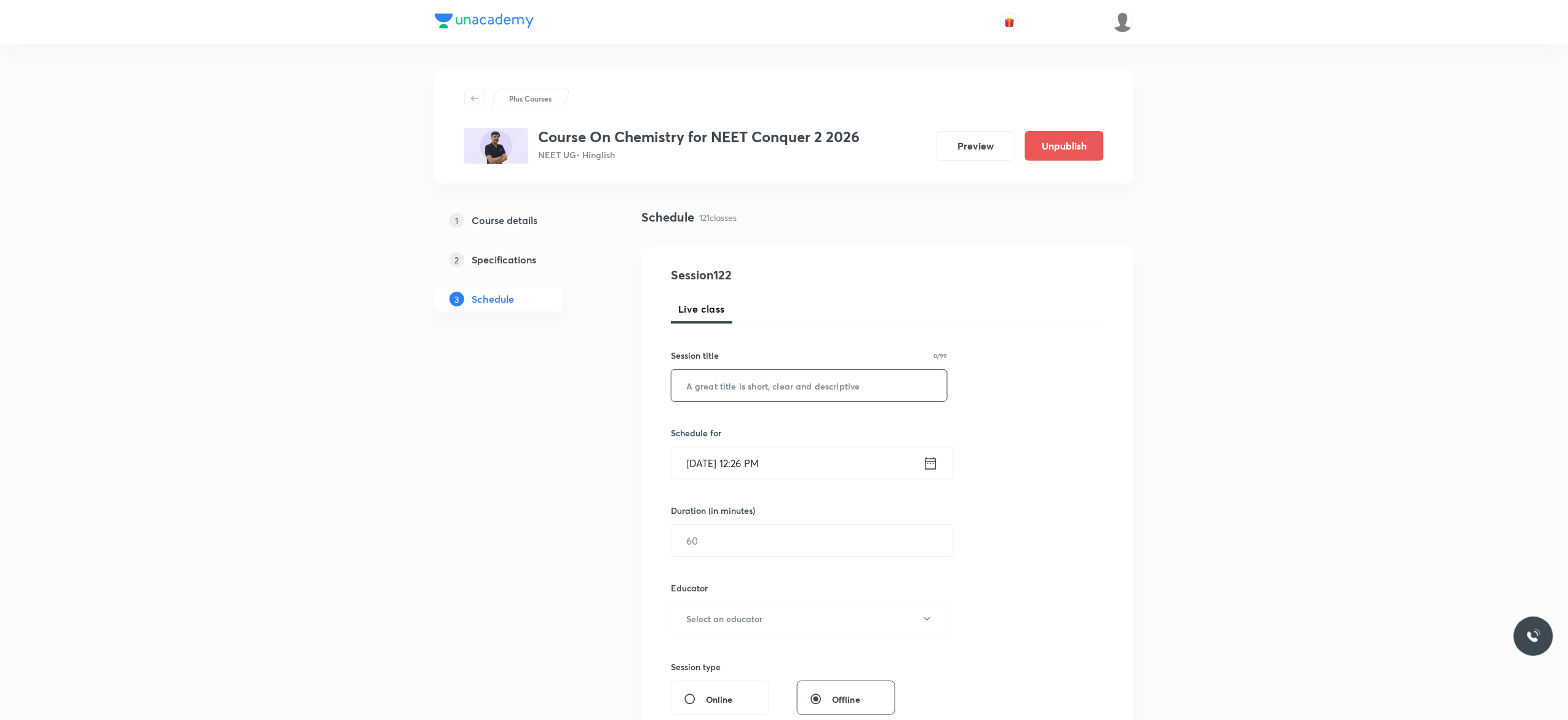
click at [803, 381] on input "text" at bounding box center [809, 386] width 275 height 31
paste input "Chemical Equilibrium - 12"
type input "Ionic Equilibrium - 1"
click at [1037, 413] on div "Session 122 Live class Session title 21/99 Ionic Equilibrium - 1 ​ Schedule for…" at bounding box center [888, 594] width 433 height 657
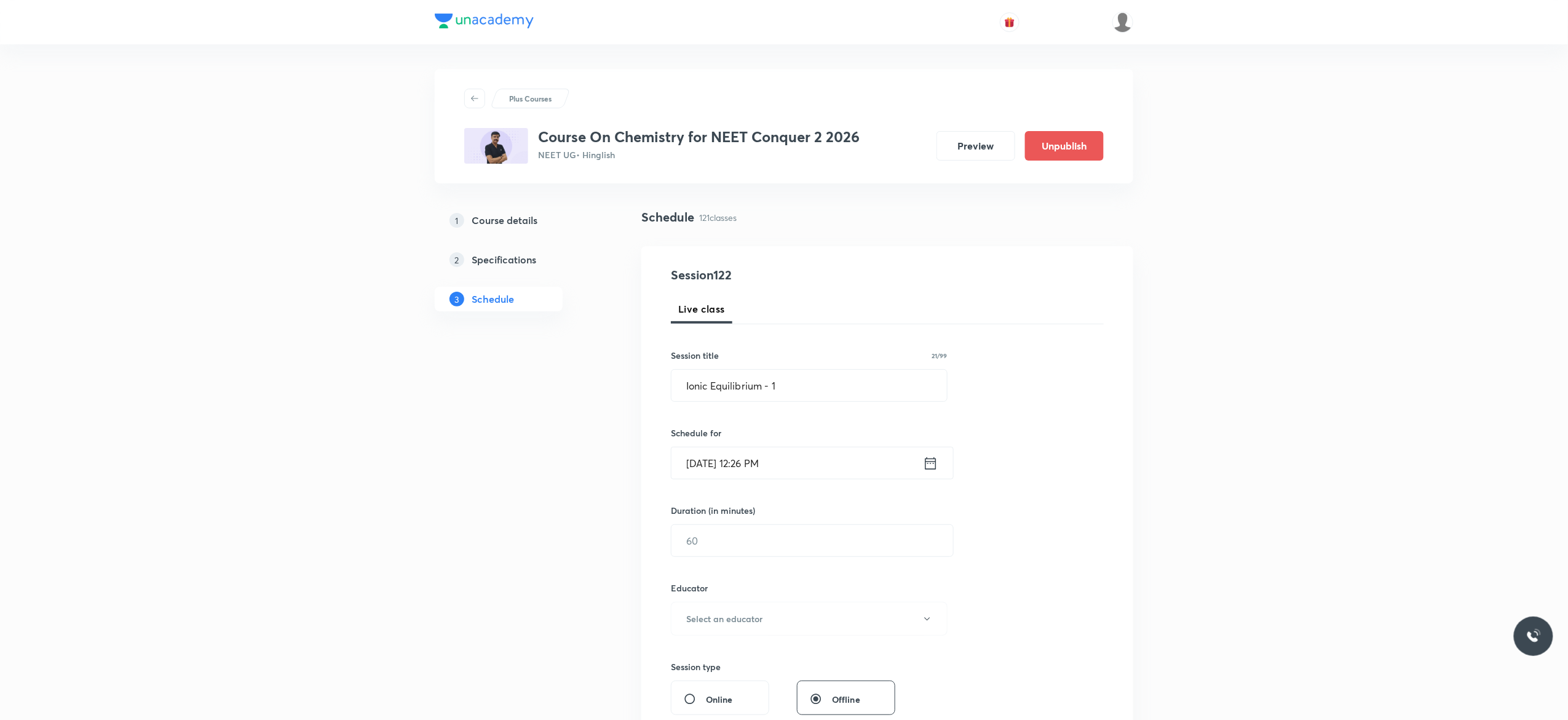
click at [1063, 447] on div "Session 122 Live class Session title 21/99 Ionic Equilibrium - 1 ​ Schedule for…" at bounding box center [888, 594] width 433 height 657
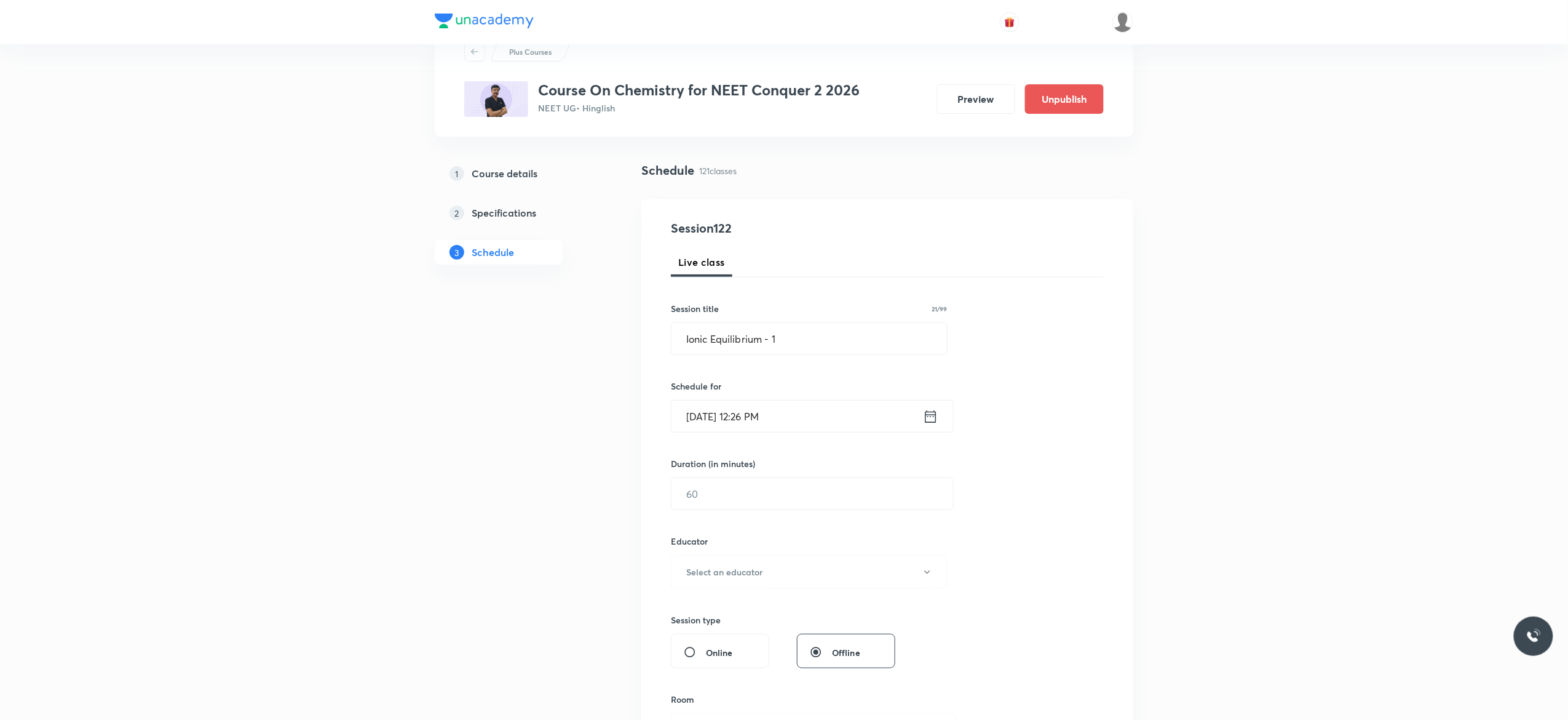
scroll to position [49, 0]
click at [932, 419] on icon at bounding box center [931, 413] width 16 height 17
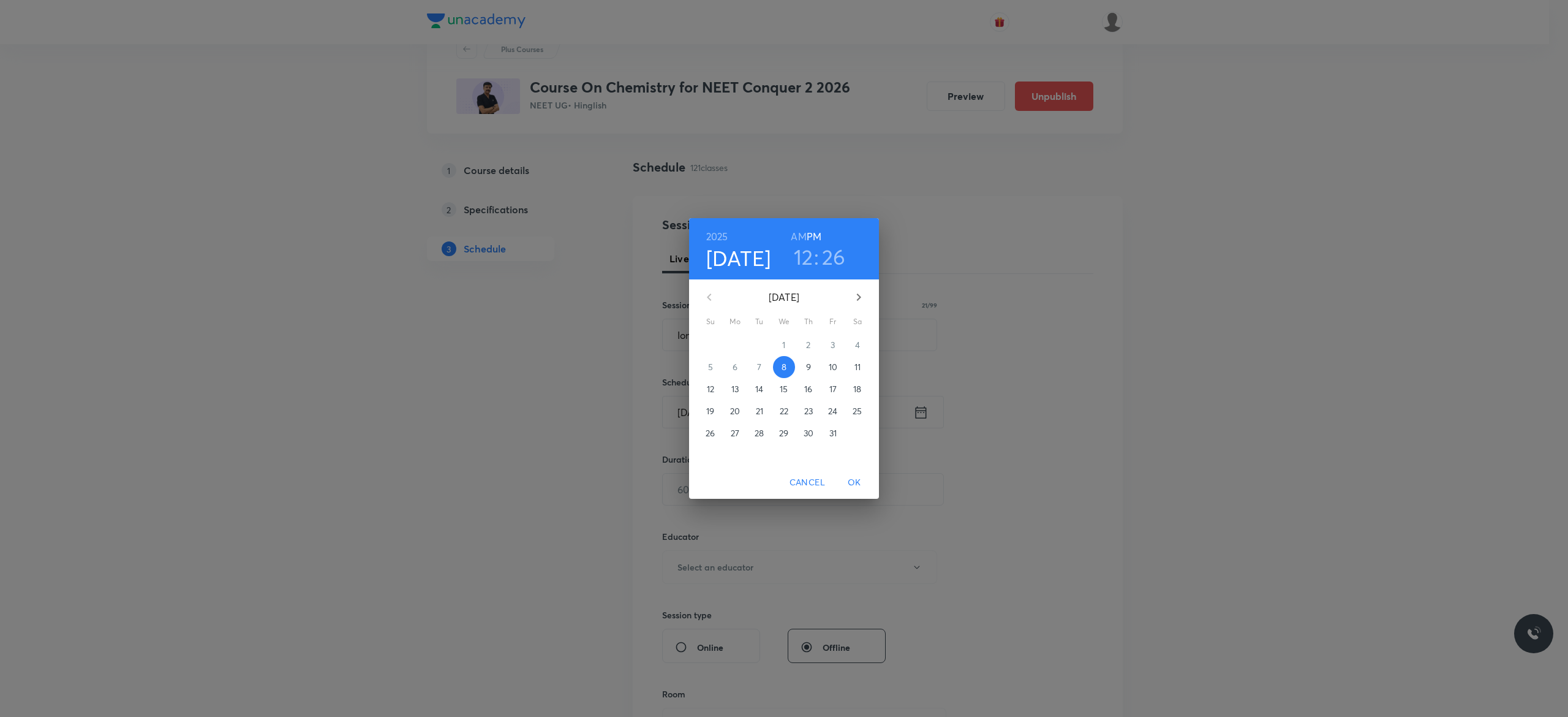
click at [809, 367] on p "9" at bounding box center [808, 367] width 5 height 12
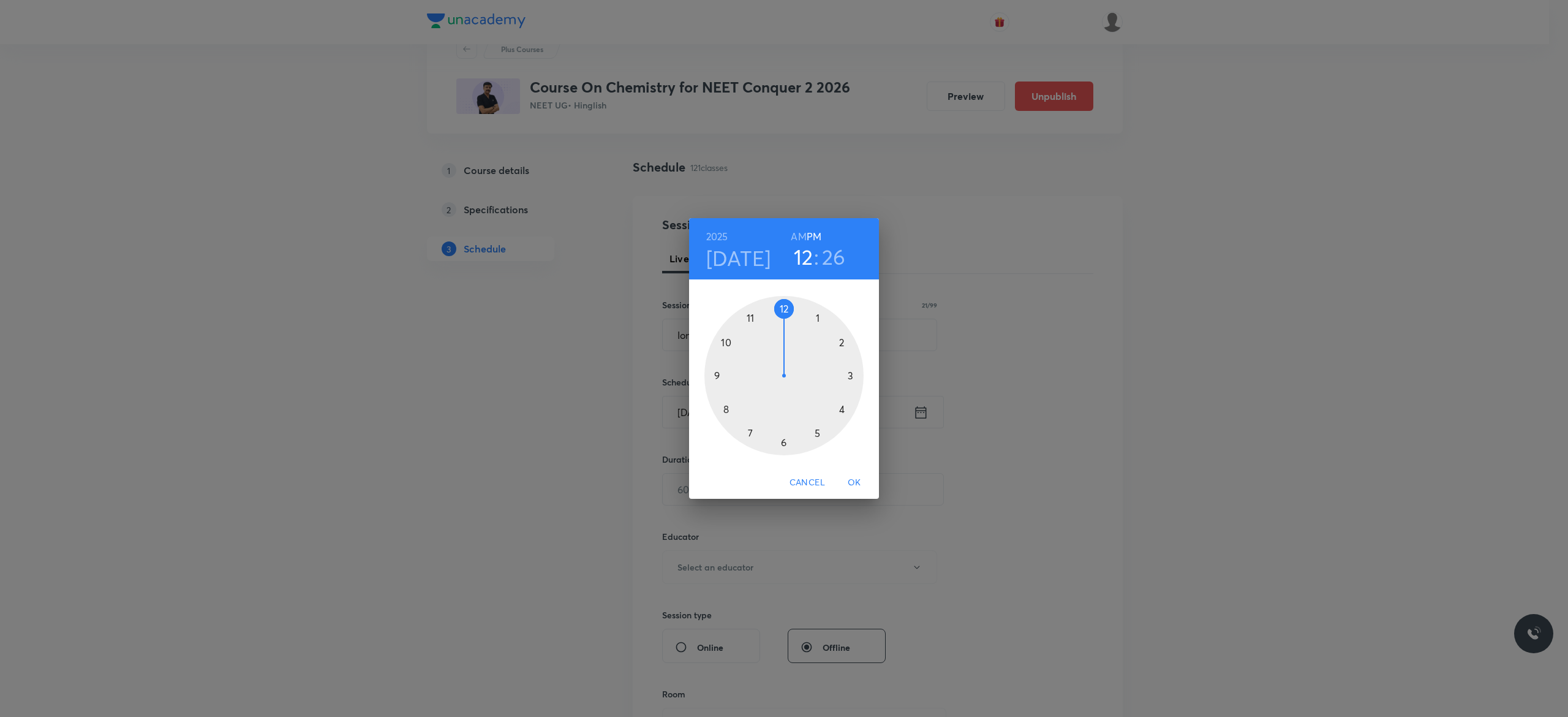
click at [784, 309] on div at bounding box center [784, 375] width 159 height 159
click at [782, 440] on div at bounding box center [784, 375] width 159 height 159
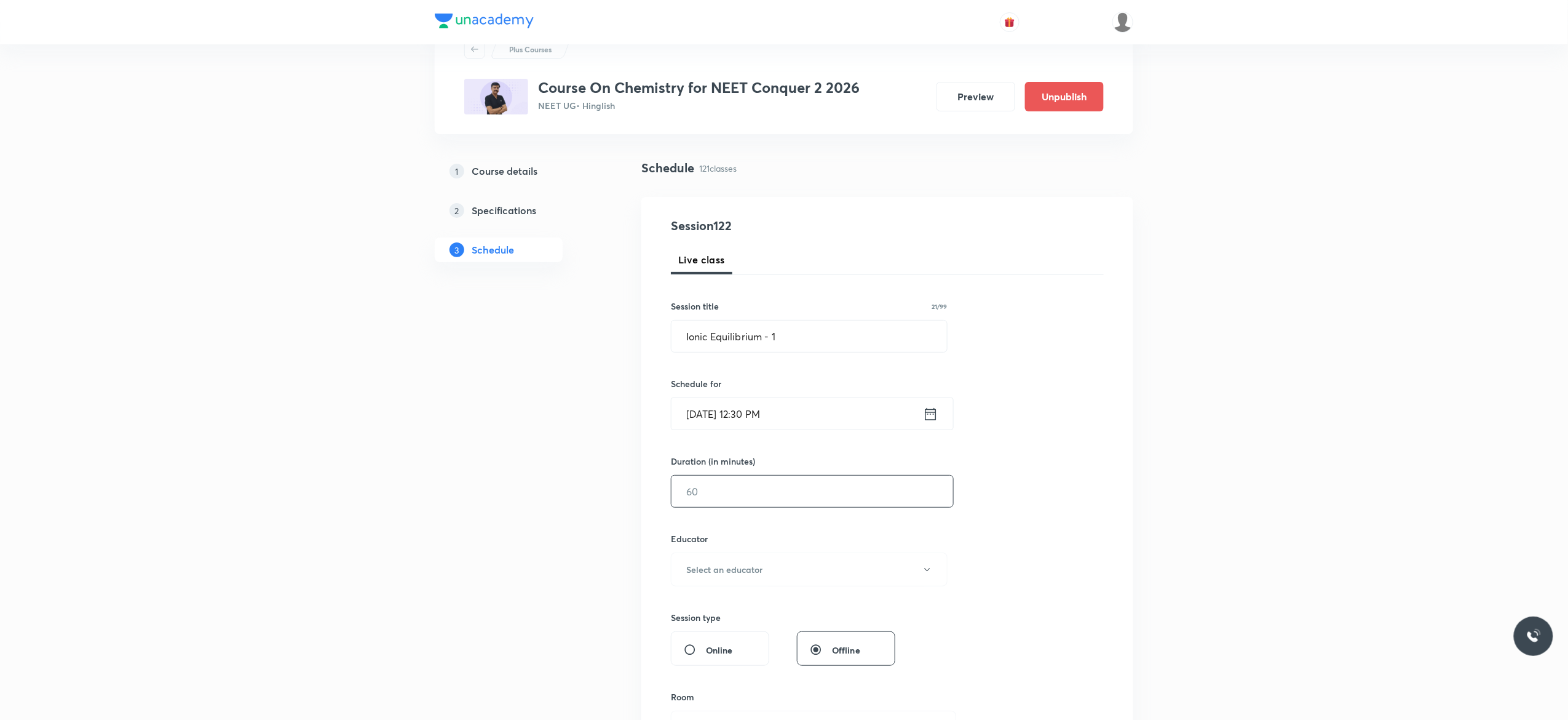
click at [773, 492] on input "text" at bounding box center [812, 491] width 282 height 31
type input "90"
click at [930, 571] on icon "button" at bounding box center [927, 569] width 10 height 10
click at [709, 635] on span "Kuldeep Kumar Pandey" at bounding box center [807, 633] width 269 height 13
click at [1025, 602] on div "Session 122 Live class Session title 21/99 Ionic Equilibrium - 1 ​ Schedule for…" at bounding box center [888, 545] width 433 height 657
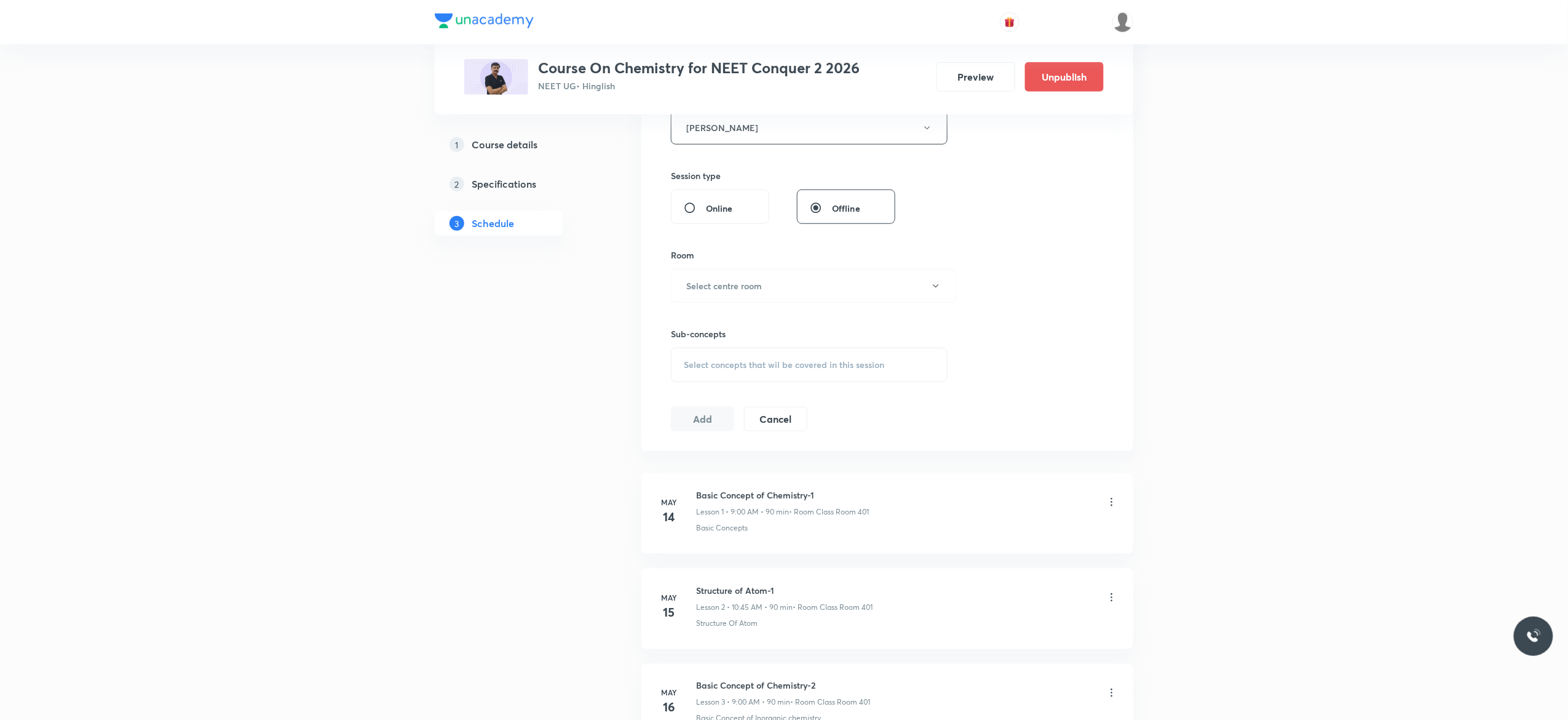
scroll to position [492, 0]
click at [938, 287] on icon "button" at bounding box center [935, 284] width 10 height 10
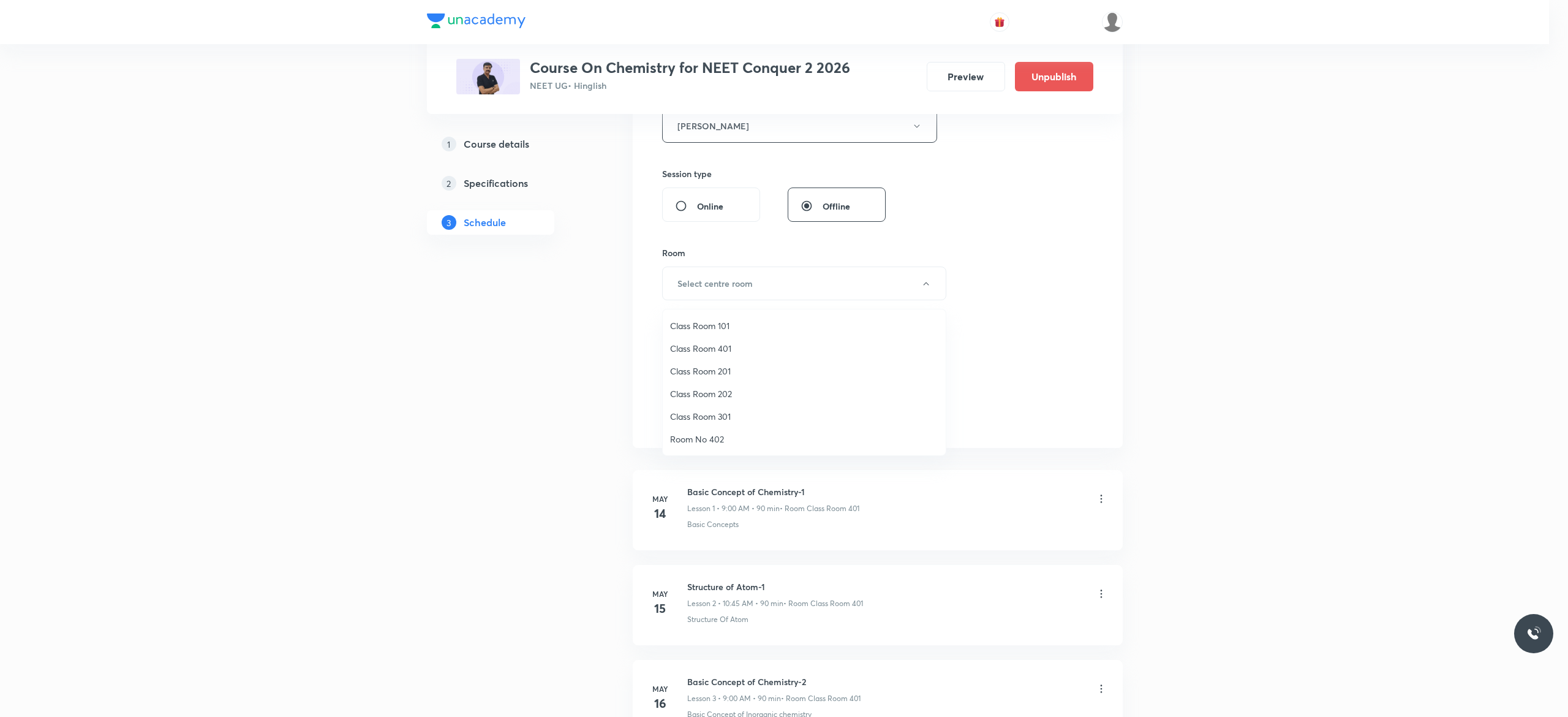
click at [726, 347] on span "Class Room 401" at bounding box center [804, 348] width 268 height 13
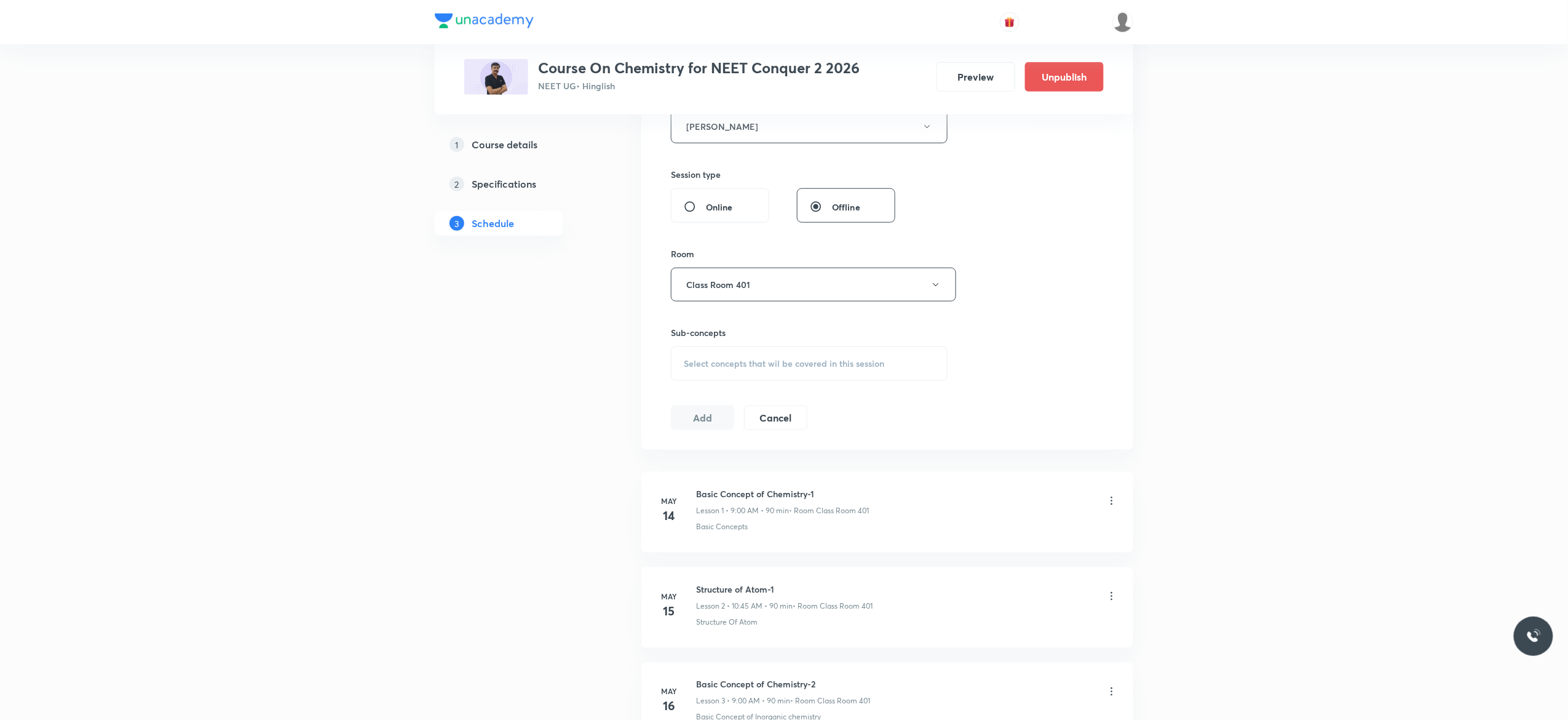
click at [703, 377] on div "Select concepts that wil be covered in this session" at bounding box center [809, 363] width 277 height 34
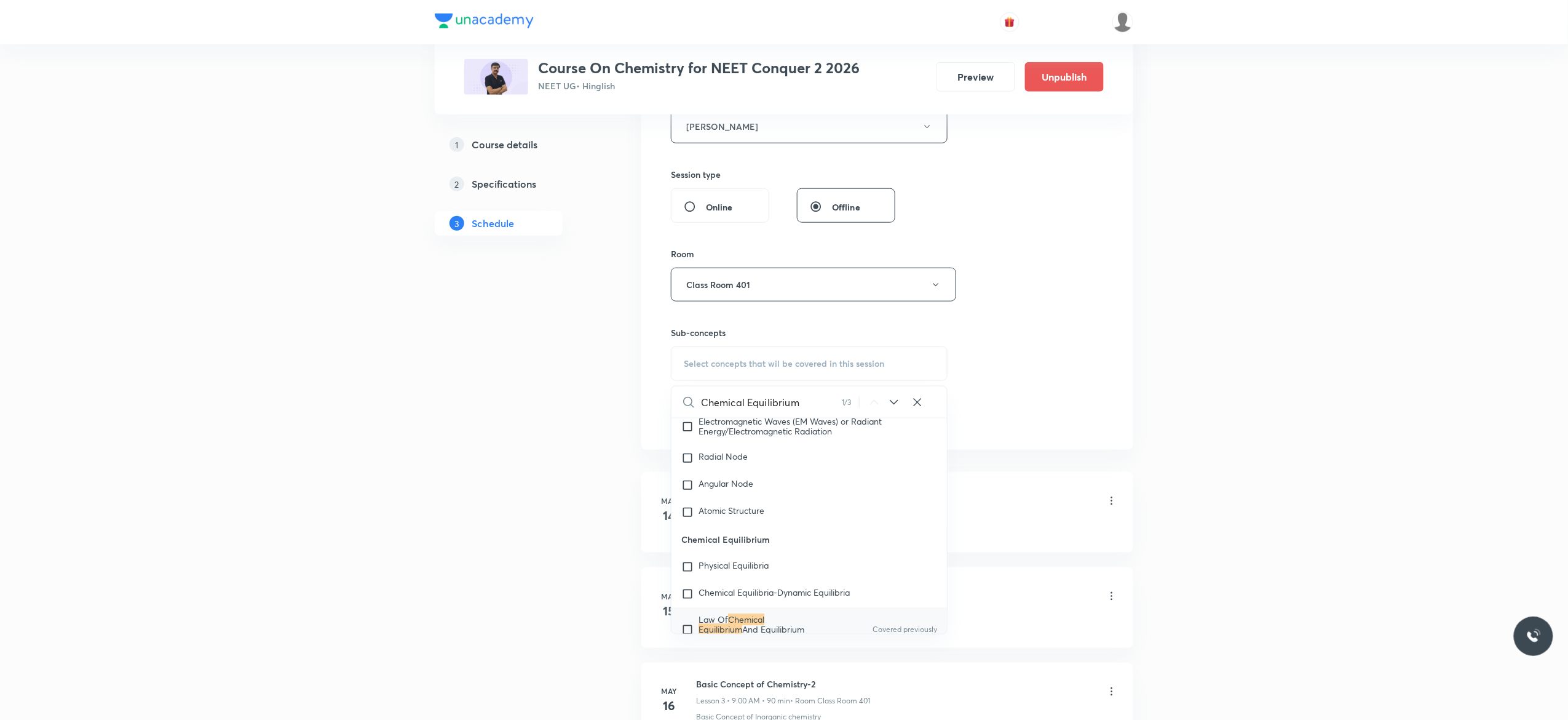
scroll to position [1979, 0]
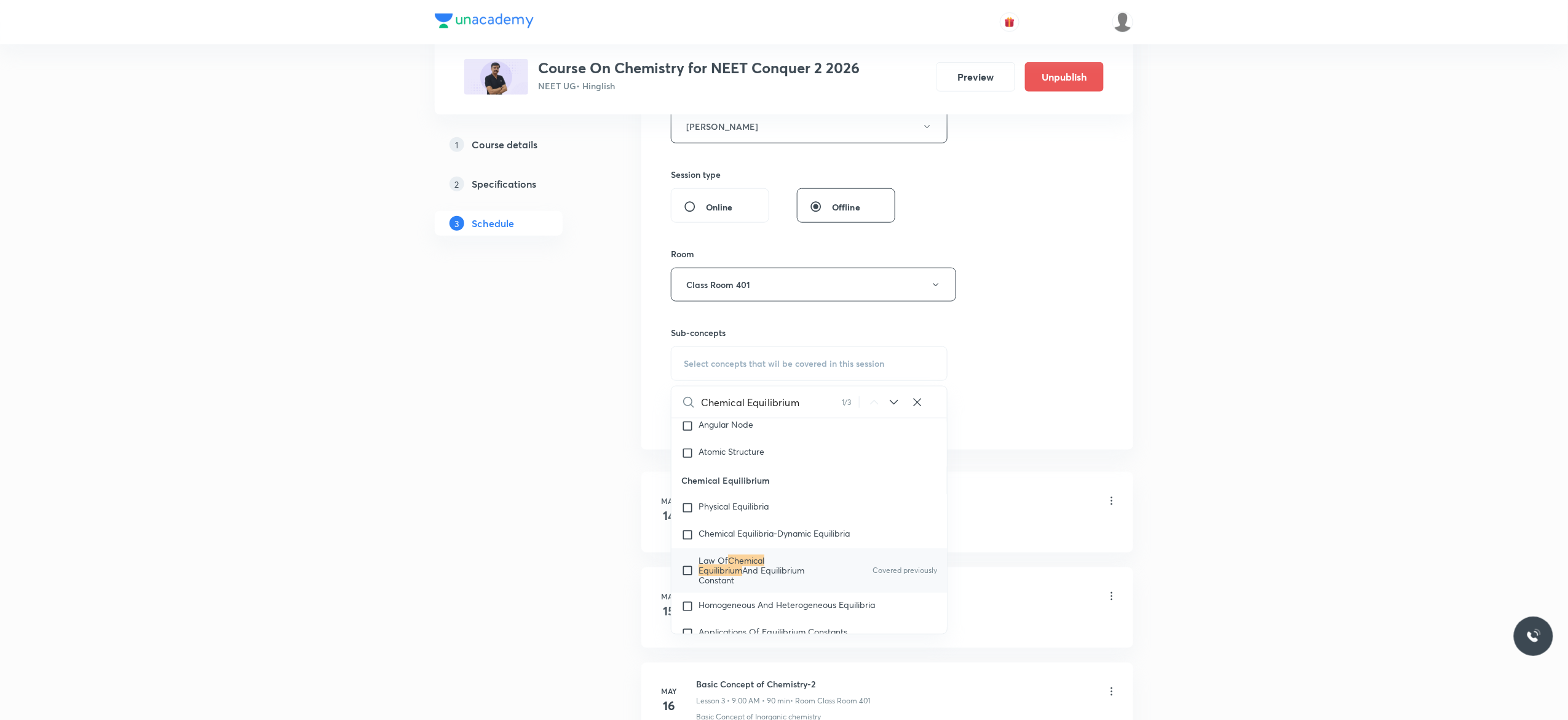
type input "Chemical Equilibrium"
click at [690, 585] on input "checkbox" at bounding box center [690, 571] width 17 height 30
checkbox input "true"
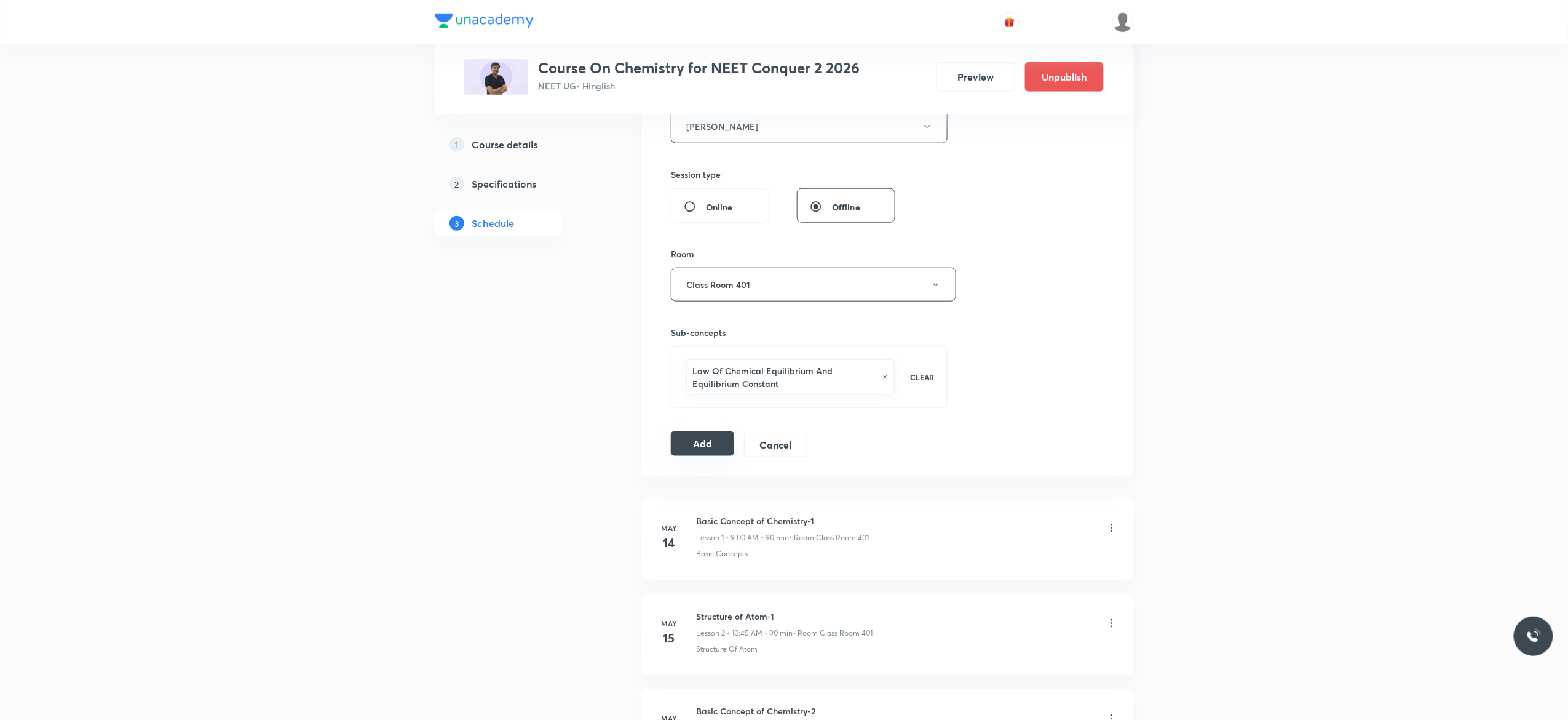
click at [704, 448] on button "Add" at bounding box center [703, 443] width 63 height 25
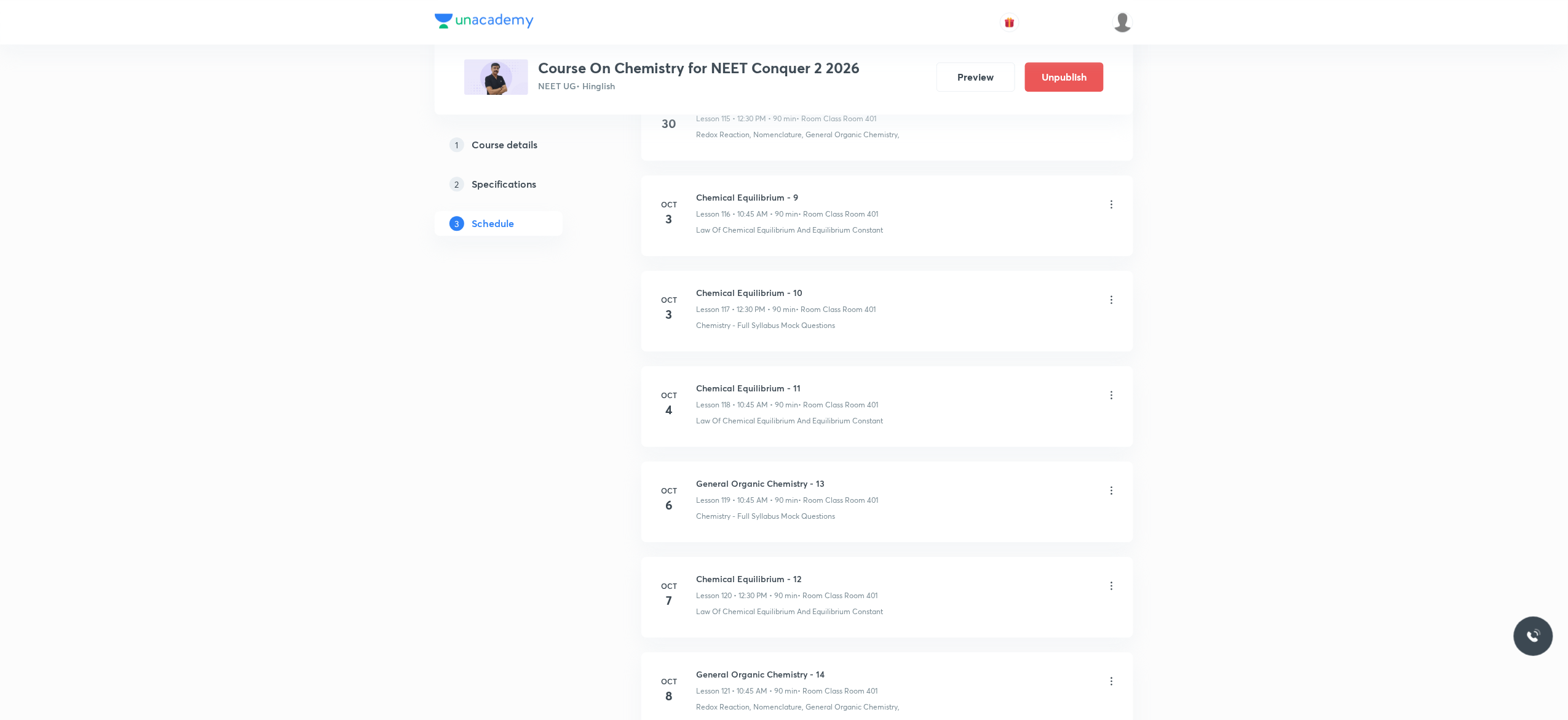
scroll to position [11383, 0]
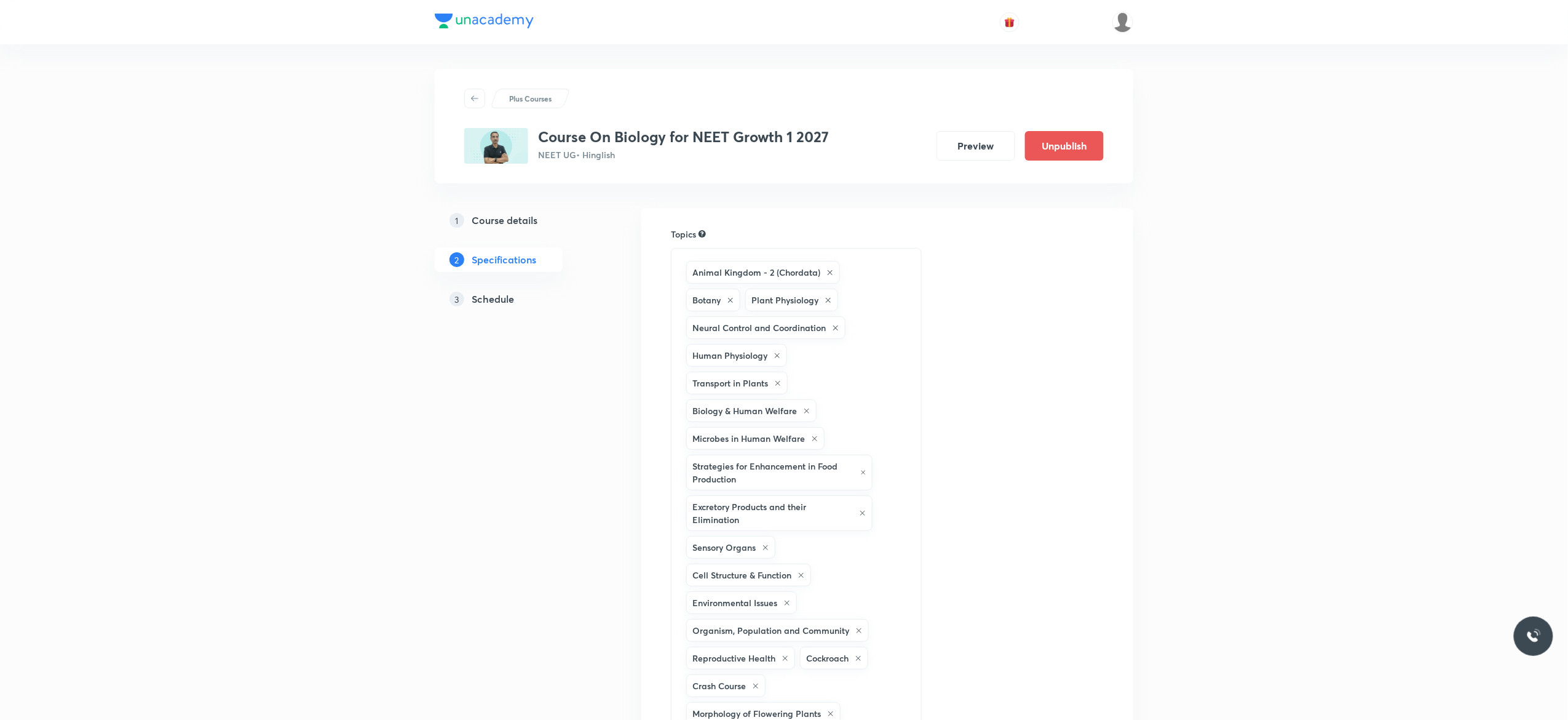
click at [496, 301] on h5 "Schedule" at bounding box center [492, 299] width 43 height 15
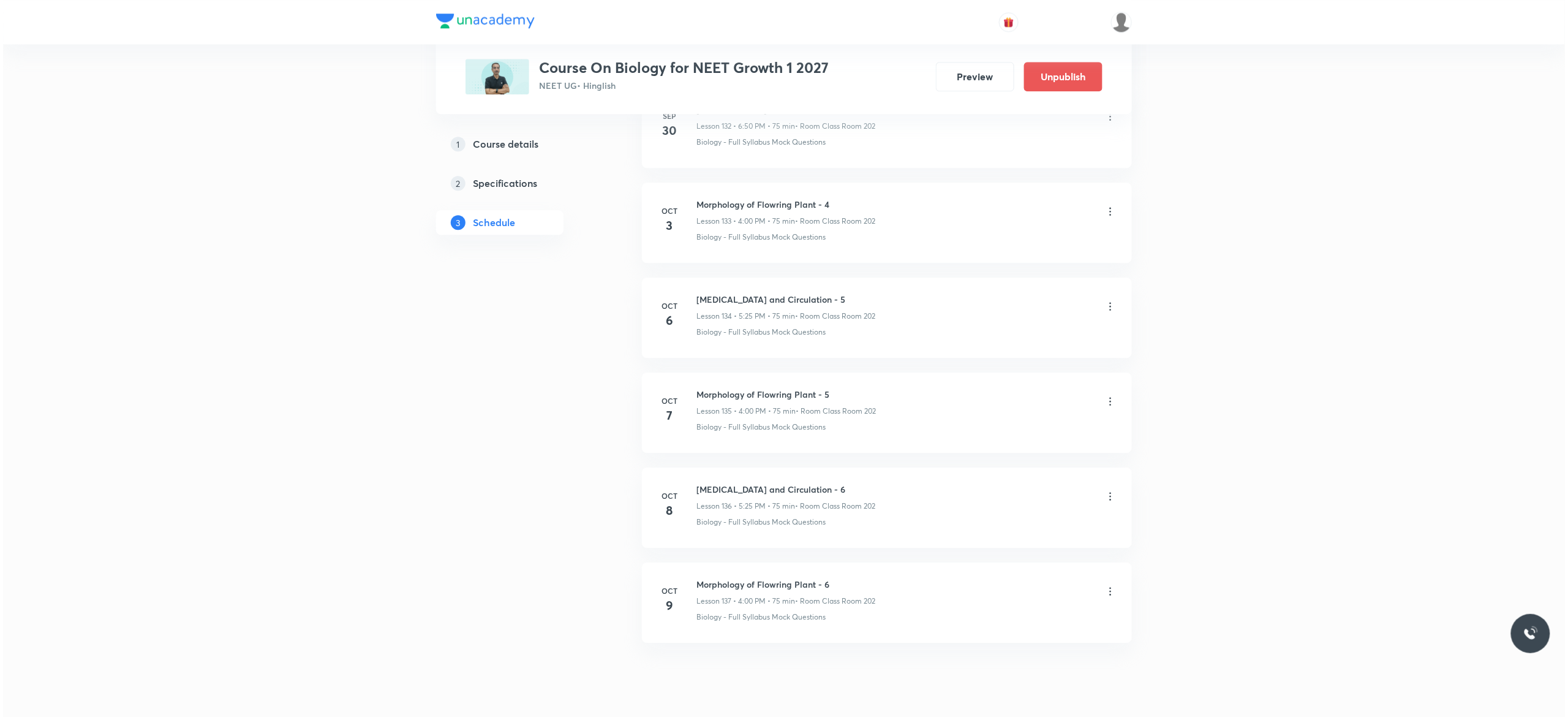
scroll to position [13410, 0]
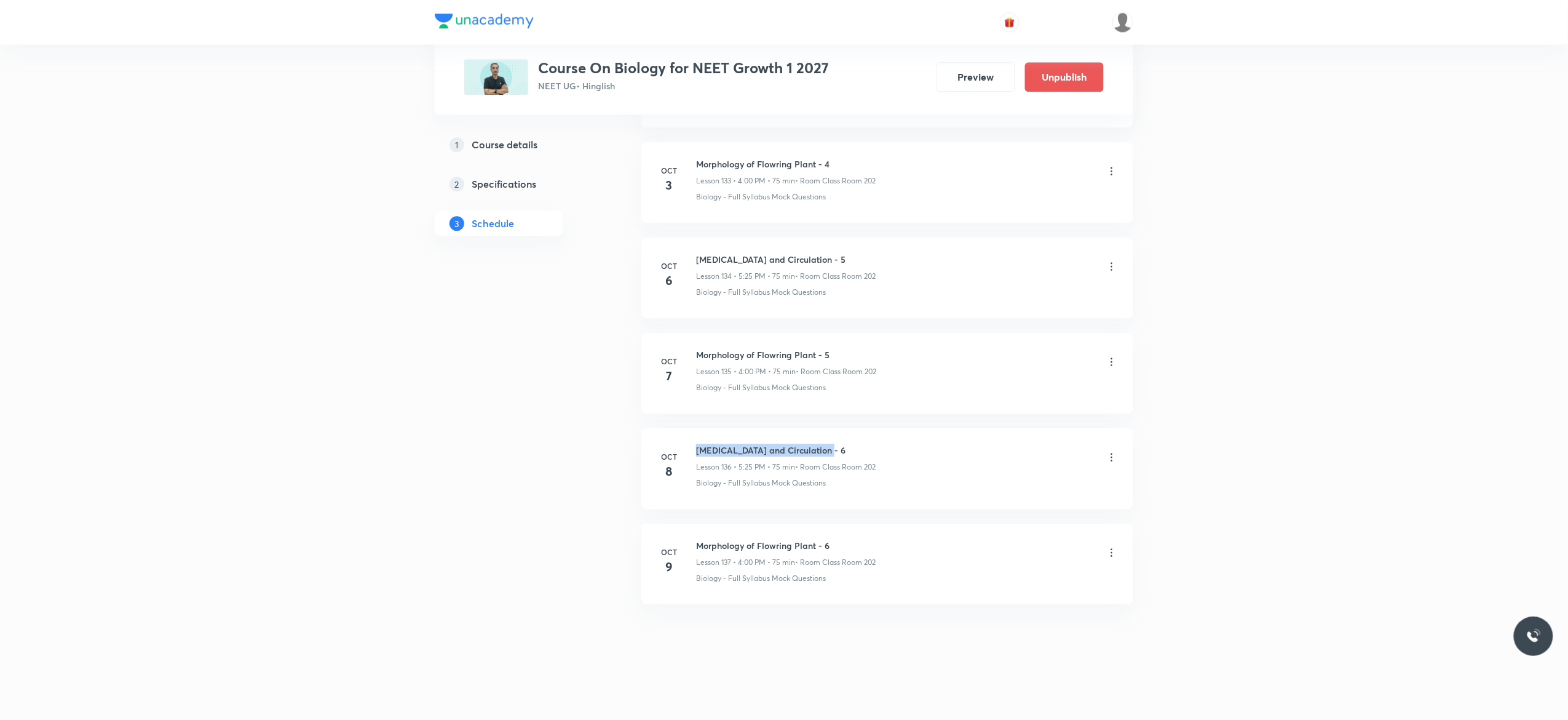
drag, startPoint x: 828, startPoint y: 444, endPoint x: 696, endPoint y: 452, distance: 132.2
click at [696, 452] on h6 "[MEDICAL_DATA] and Circulation - 6" at bounding box center [785, 449] width 180 height 13
copy h6 "[MEDICAL_DATA] and Circulation - 6"
click at [1114, 557] on icon at bounding box center [1111, 552] width 12 height 12
click at [997, 580] on p "Edit" at bounding box center [994, 583] width 16 height 13
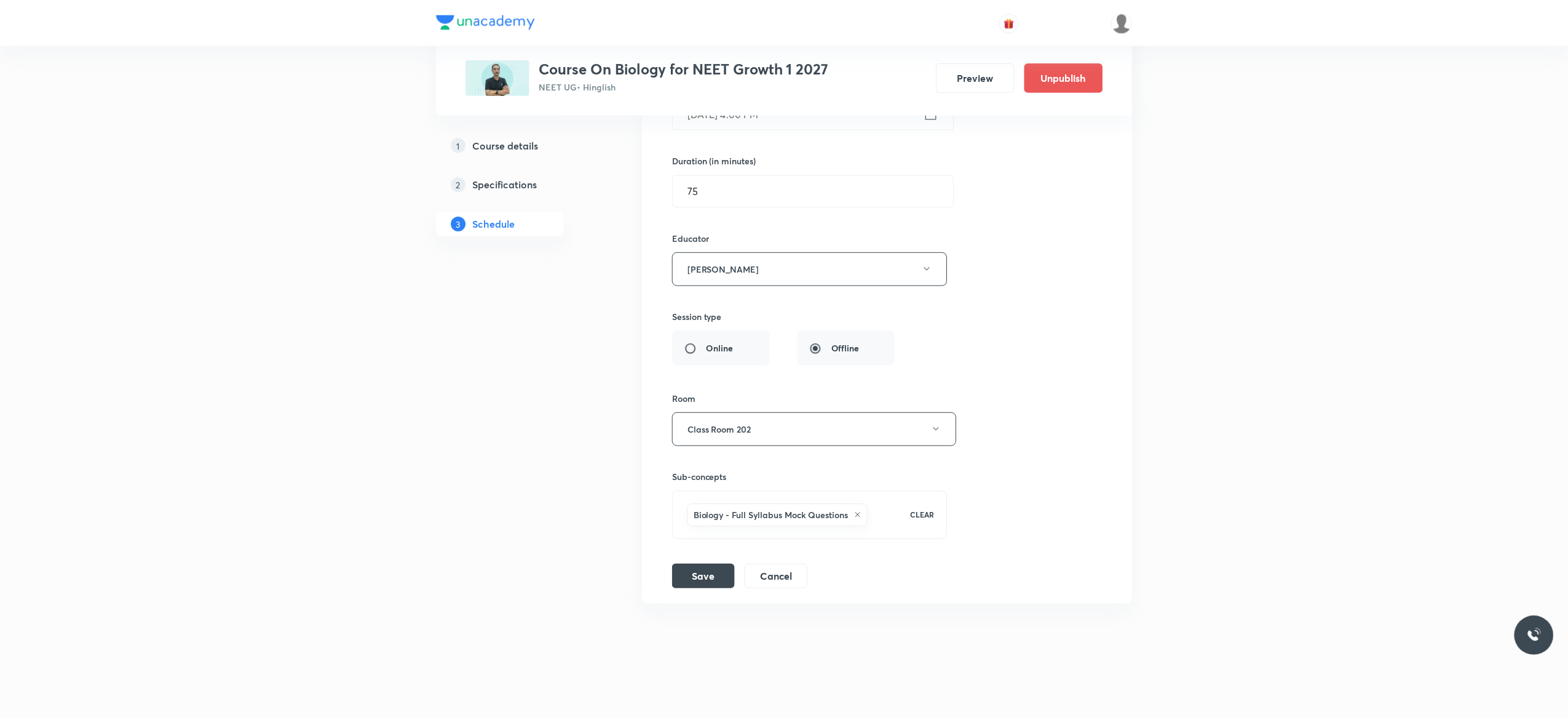
scroll to position [13375, 0]
click at [860, 517] on icon at bounding box center [858, 515] width 5 height 5
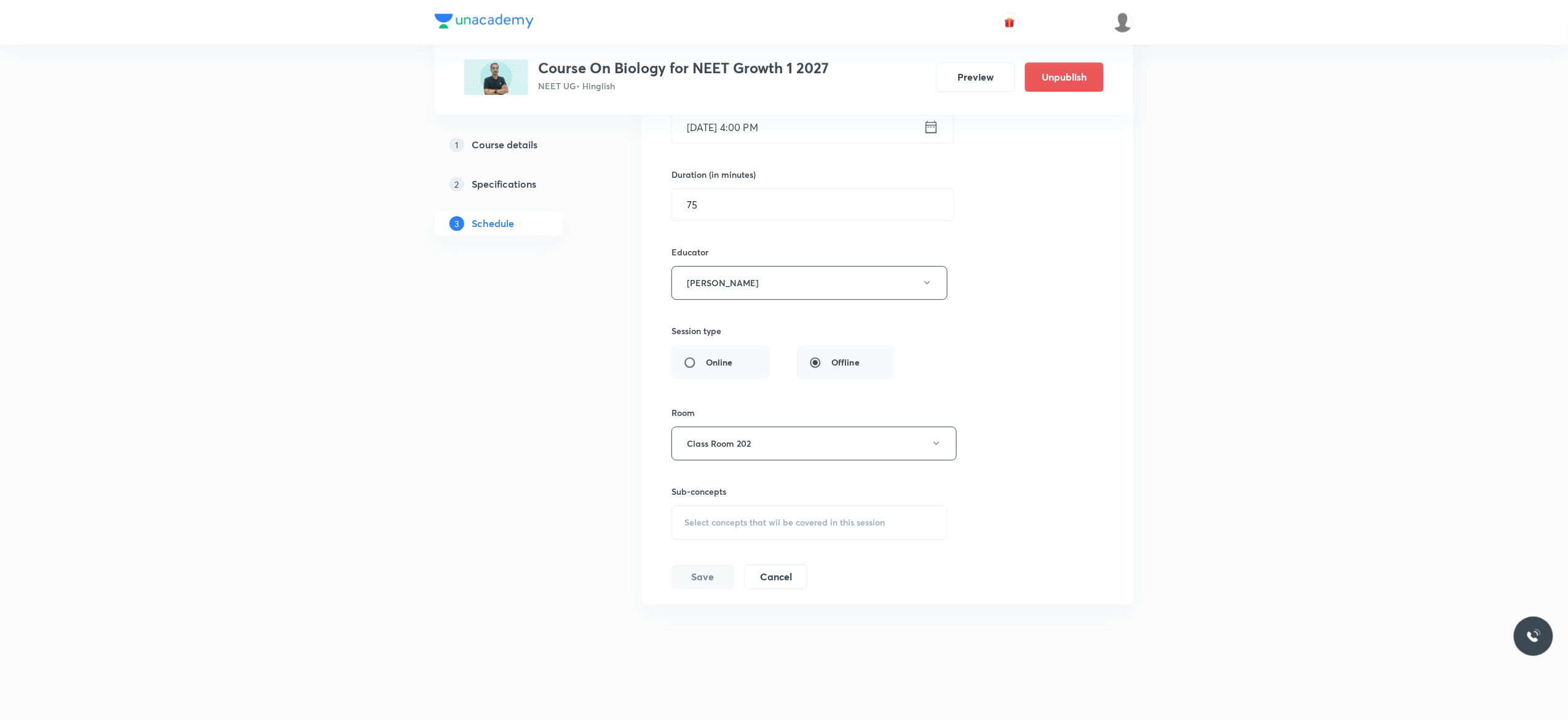
scroll to position [13360, 0]
click at [699, 531] on div "Select concepts that wil be covered in this session" at bounding box center [809, 522] width 276 height 34
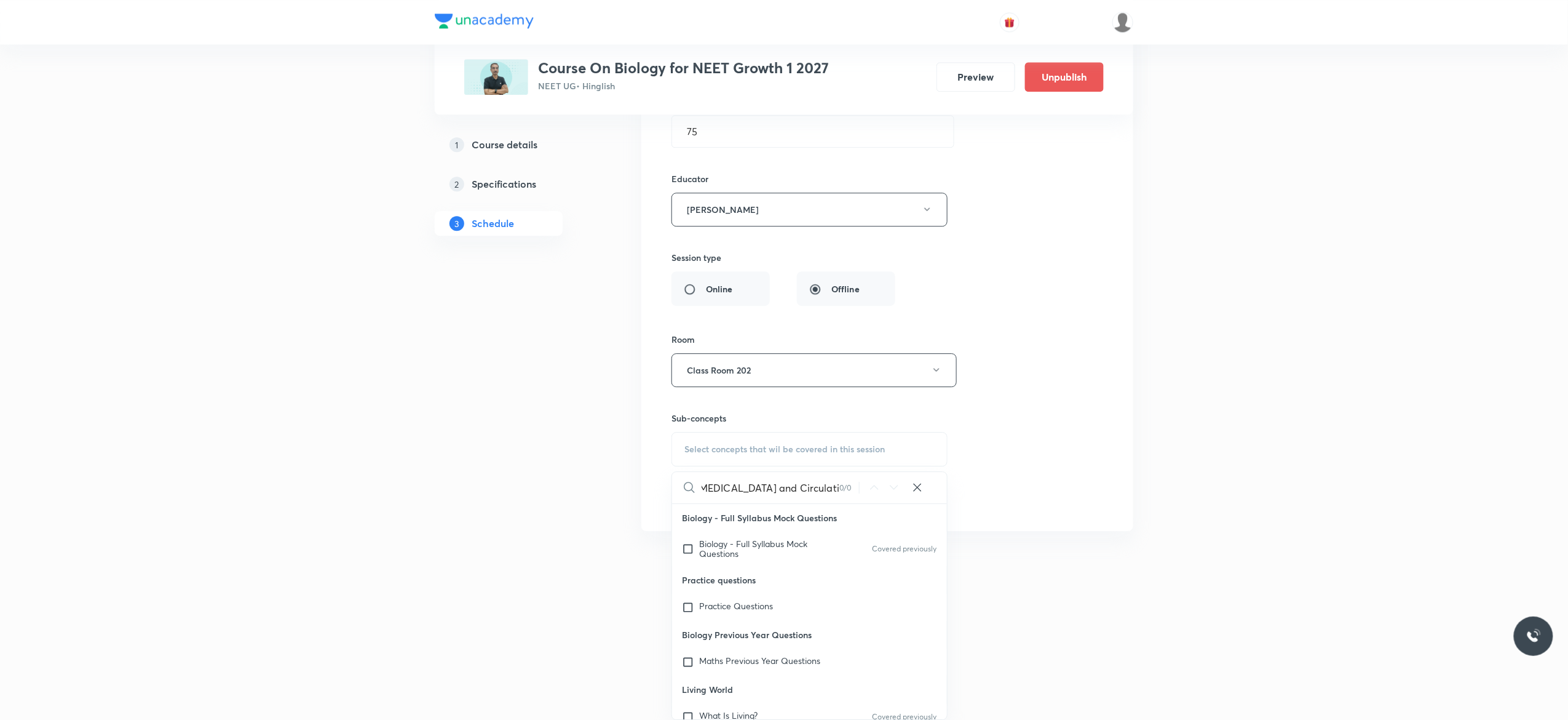
scroll to position [0, 0]
type input "[MEDICAL_DATA] and Circulatio"
click at [686, 551] on input "checkbox" at bounding box center [690, 548] width 17 height 19
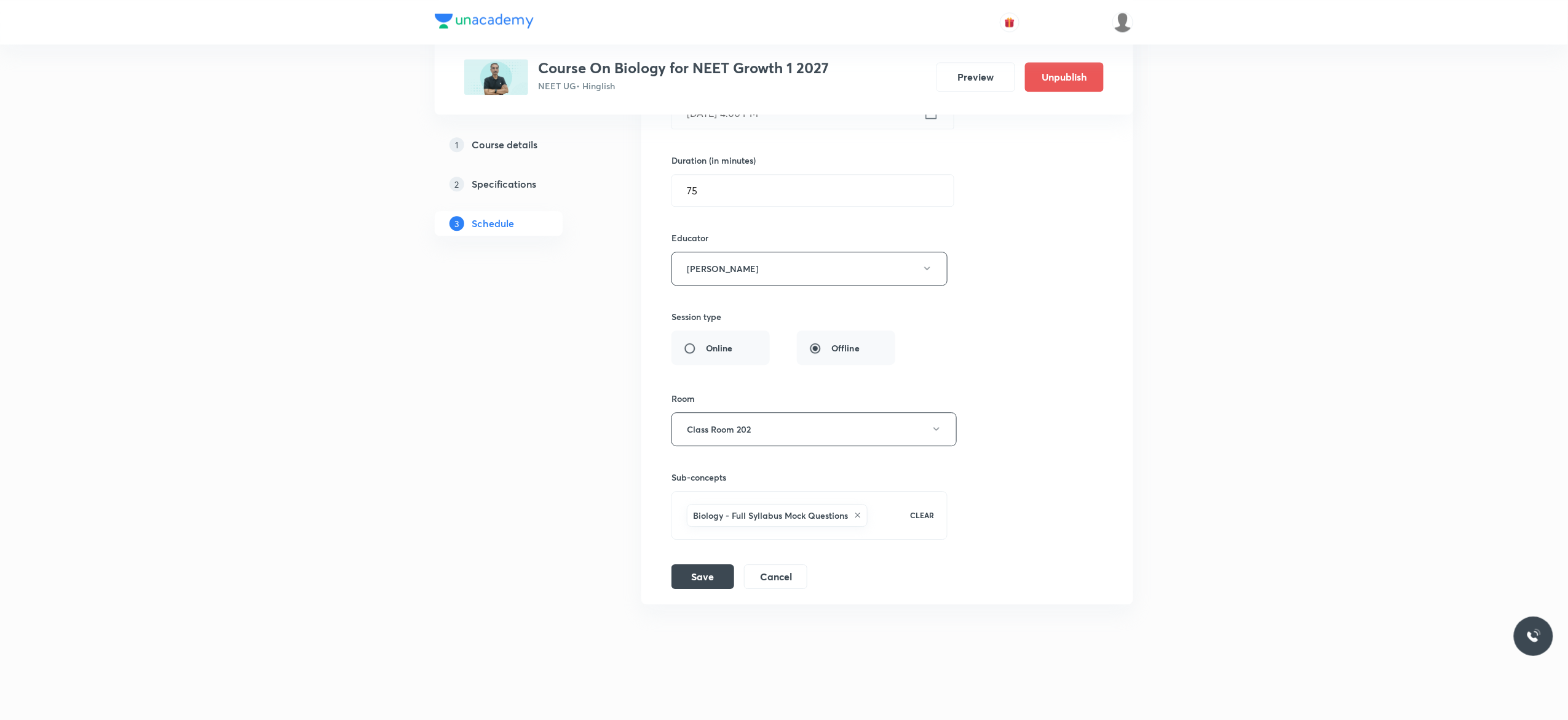
scroll to position [13375, 0]
click at [1041, 354] on div "Session title 32/99 Morphology of Flowring Plant - 6 ​ Schedule for [DATE] 4:00…" at bounding box center [887, 281] width 432 height 615
click at [930, 268] on icon "button" at bounding box center [927, 268] width 10 height 10
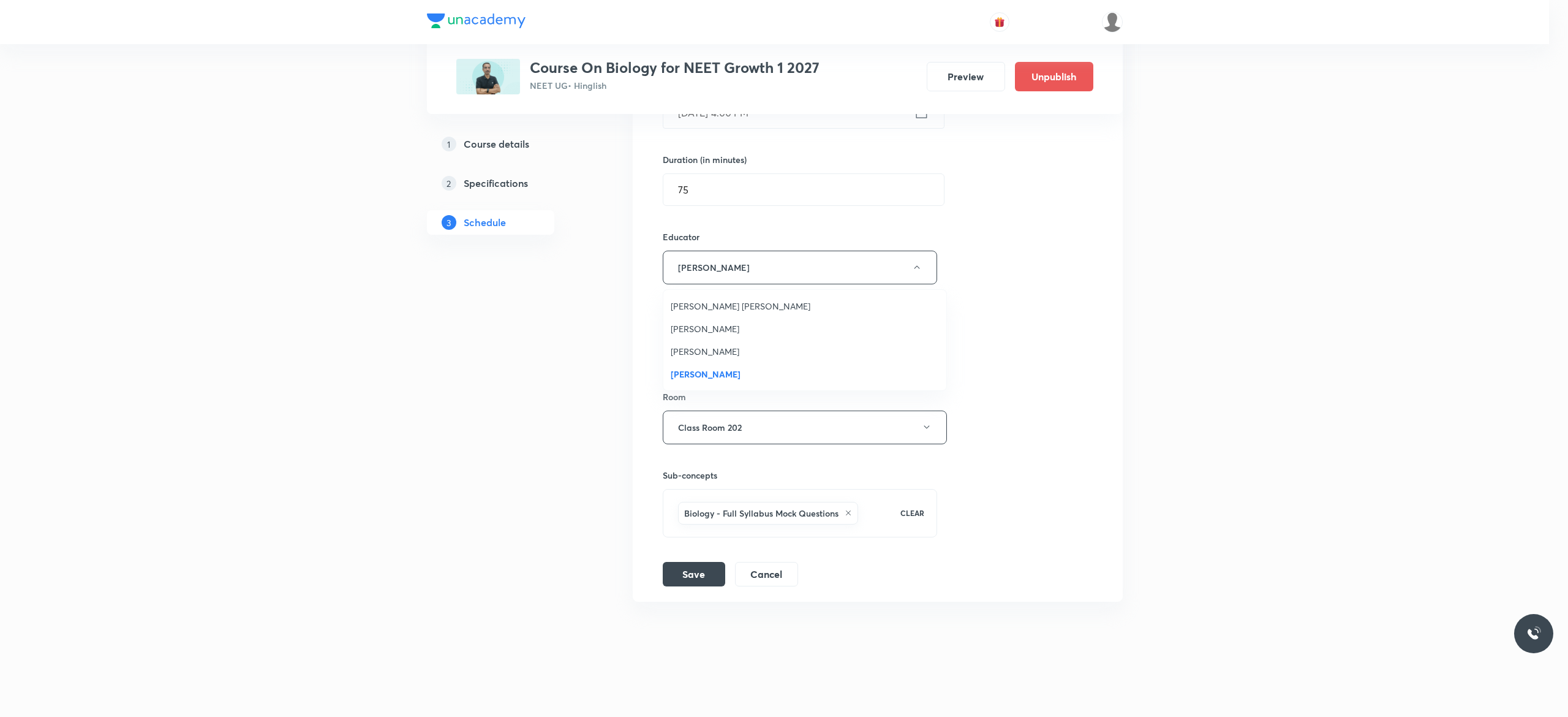
click at [751, 348] on span "[PERSON_NAME]" at bounding box center [804, 351] width 268 height 13
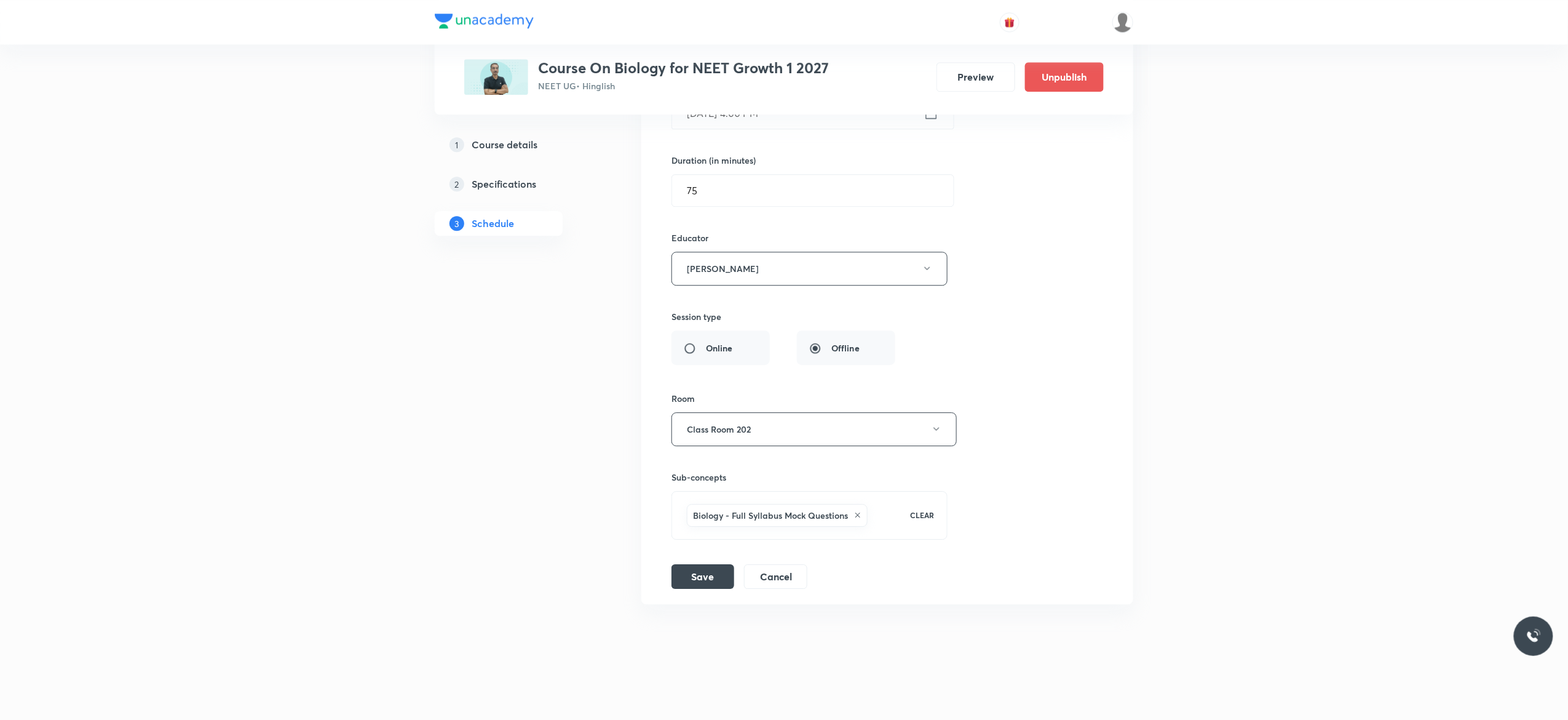
click at [1035, 342] on div "Session title 32/99 Morphology of Flowring Plant - 6 ​ Schedule for Oct 9, 2025…" at bounding box center [887, 281] width 432 height 615
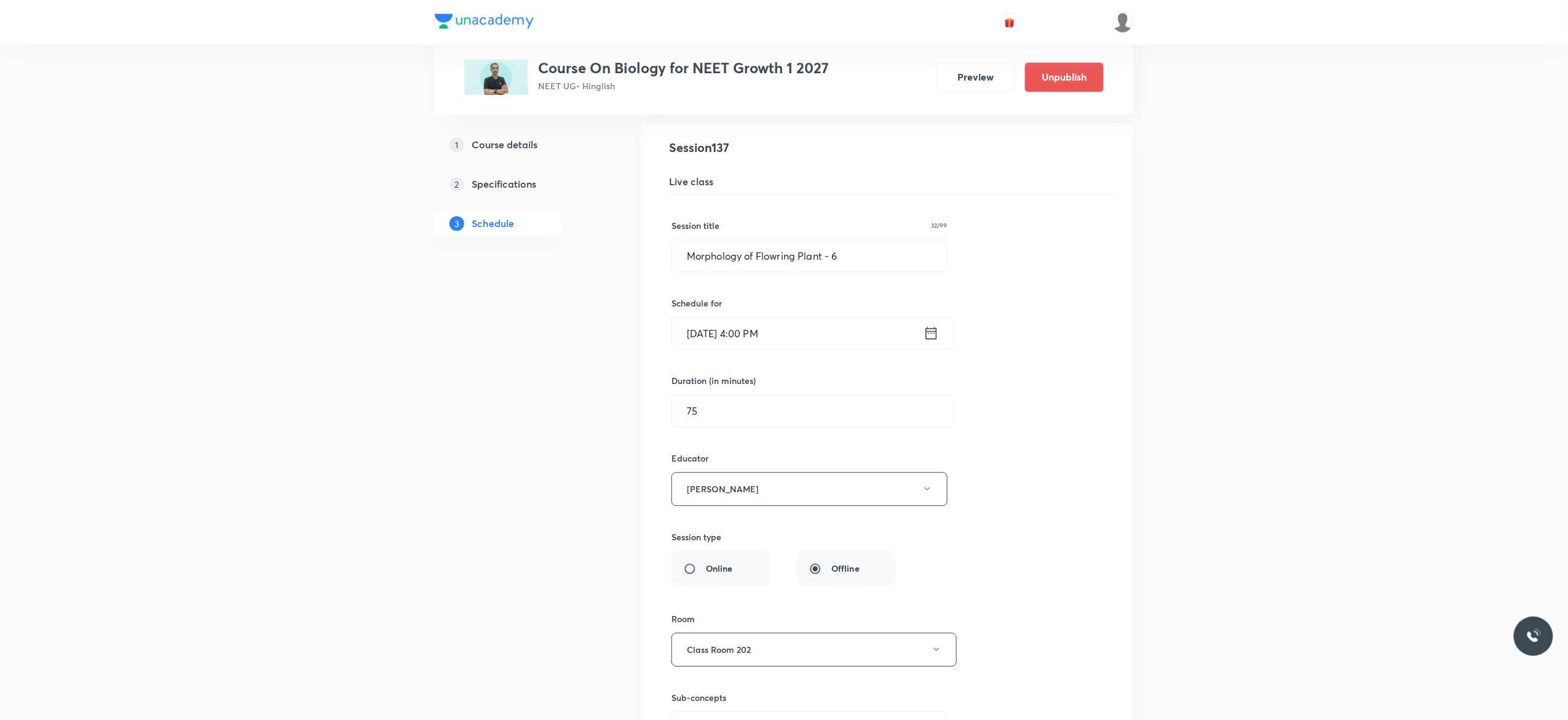
scroll to position [13030, 0]
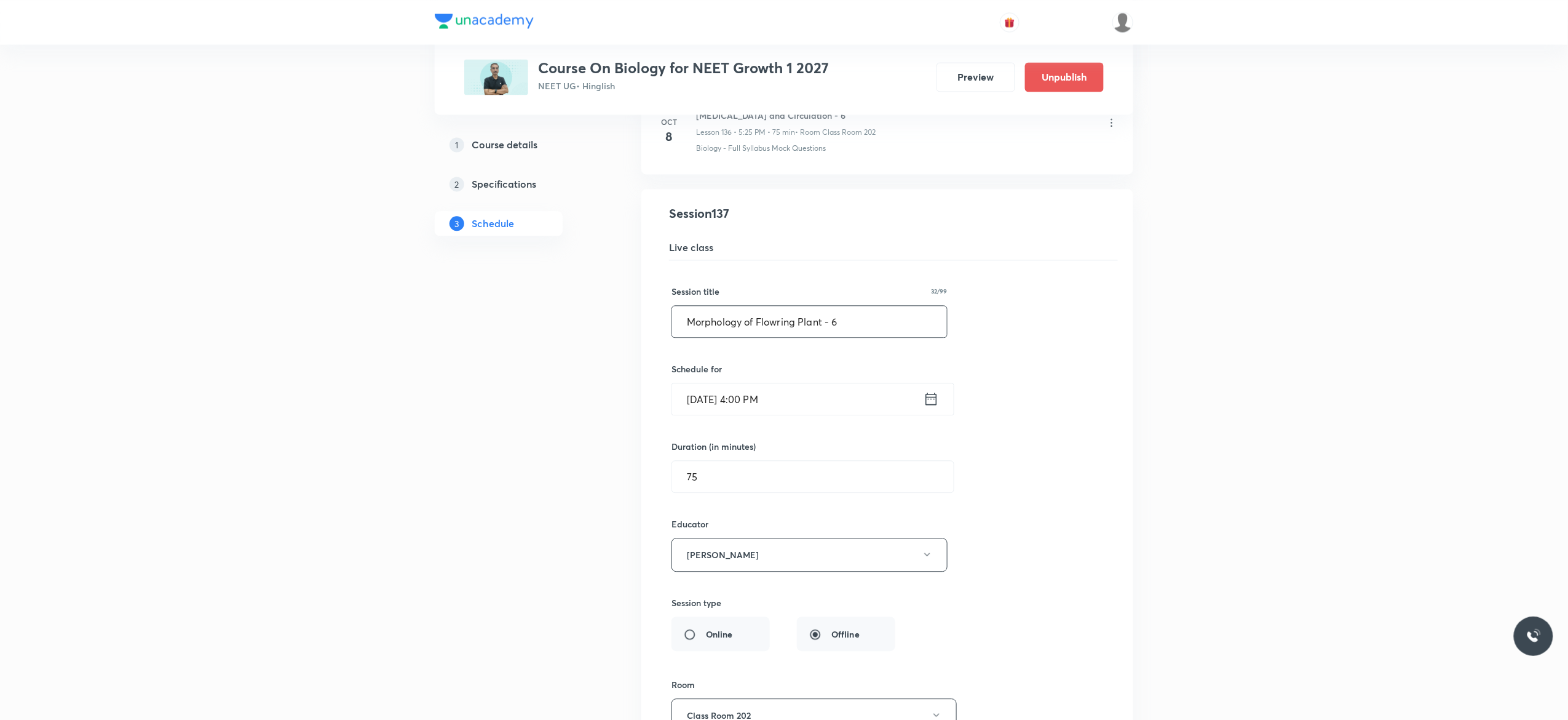
click at [876, 337] on input "Morphology of Flowring Plant - 6" at bounding box center [809, 322] width 275 height 31
type input "M"
paste input "Body Fluids and Circulation - 6"
type input "Body Fluids and Circulation - 7"
click at [1044, 438] on div "Session title 31/99 Body Fluids and Circulation - 7 ​ Schedule for Oct 9, 2025,…" at bounding box center [887, 568] width 432 height 615
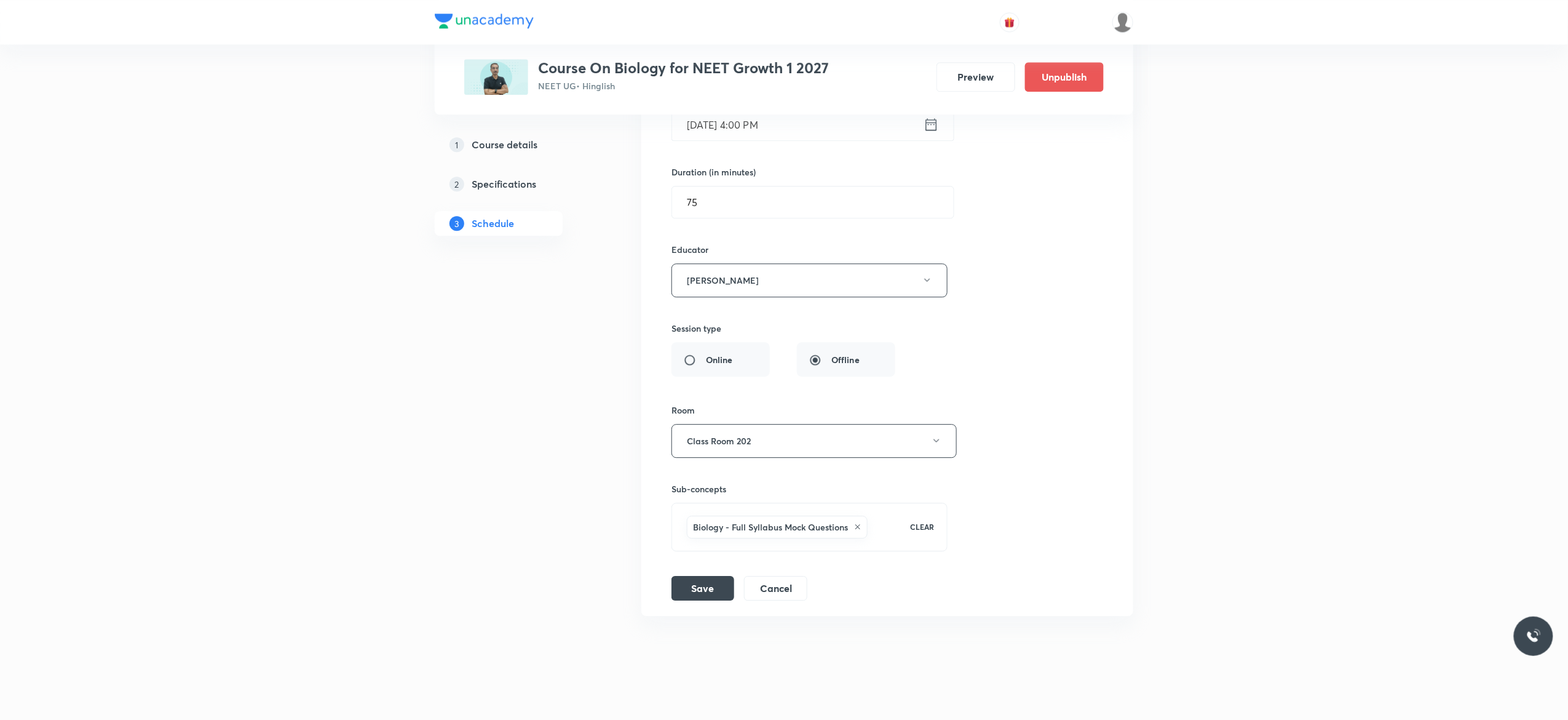
scroll to position [13375, 0]
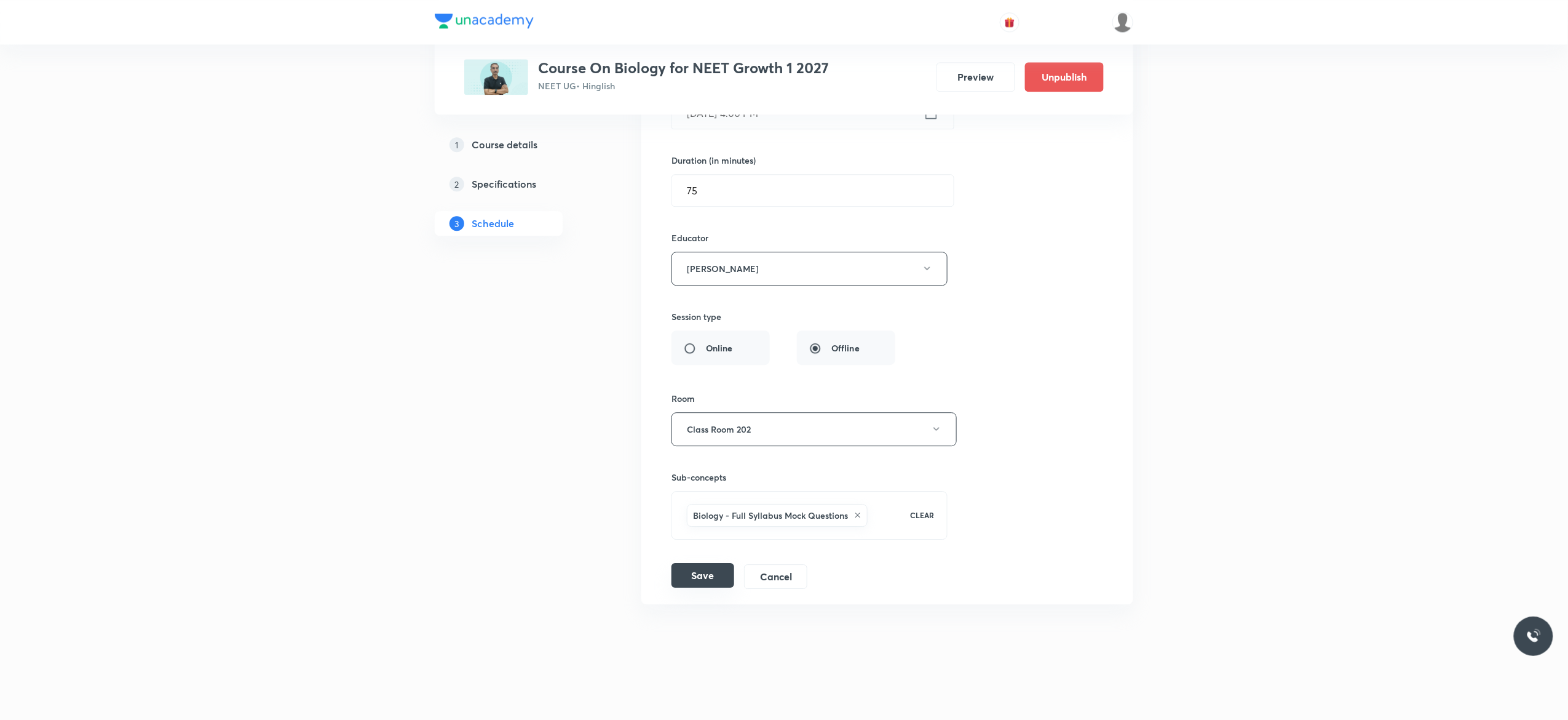
click at [692, 575] on button "Save" at bounding box center [703, 575] width 63 height 25
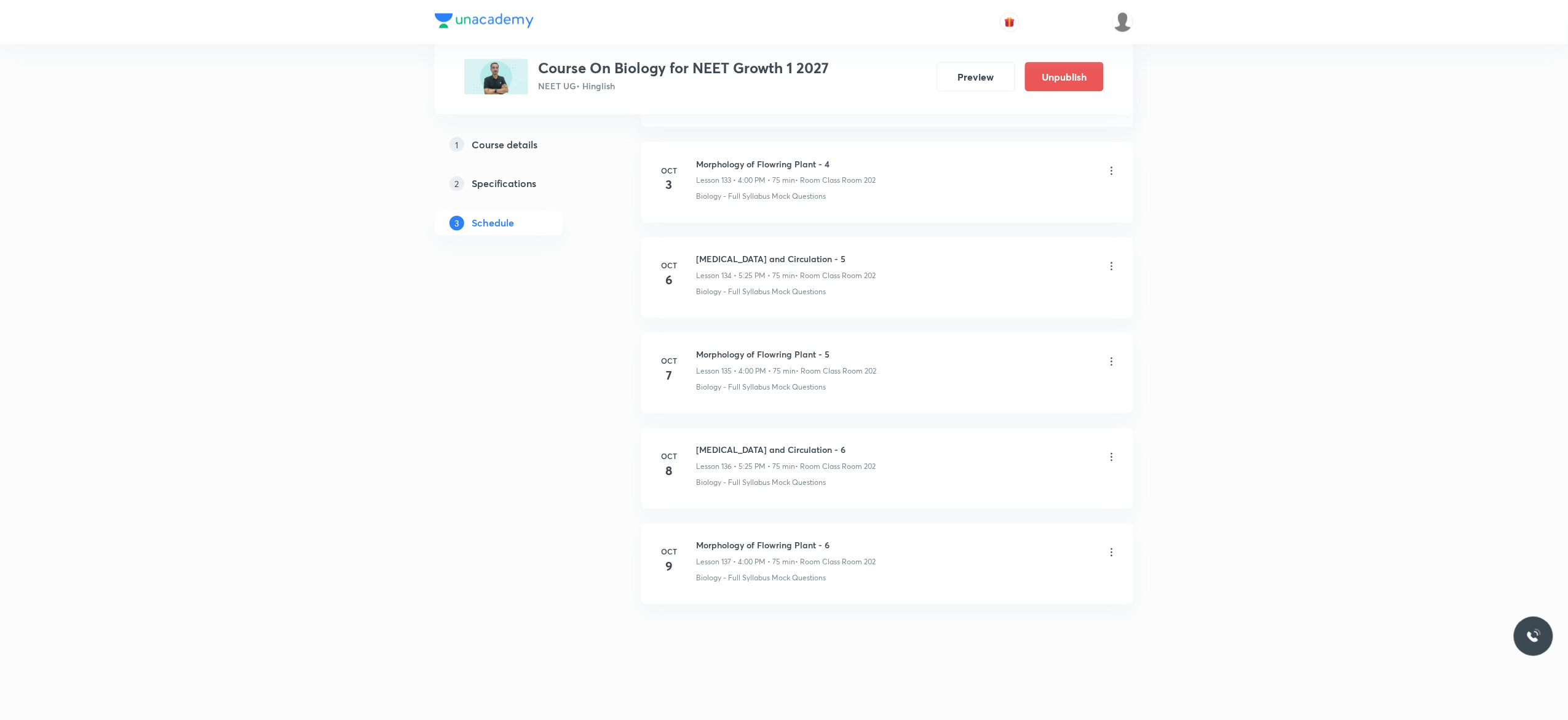
scroll to position [12820, 0]
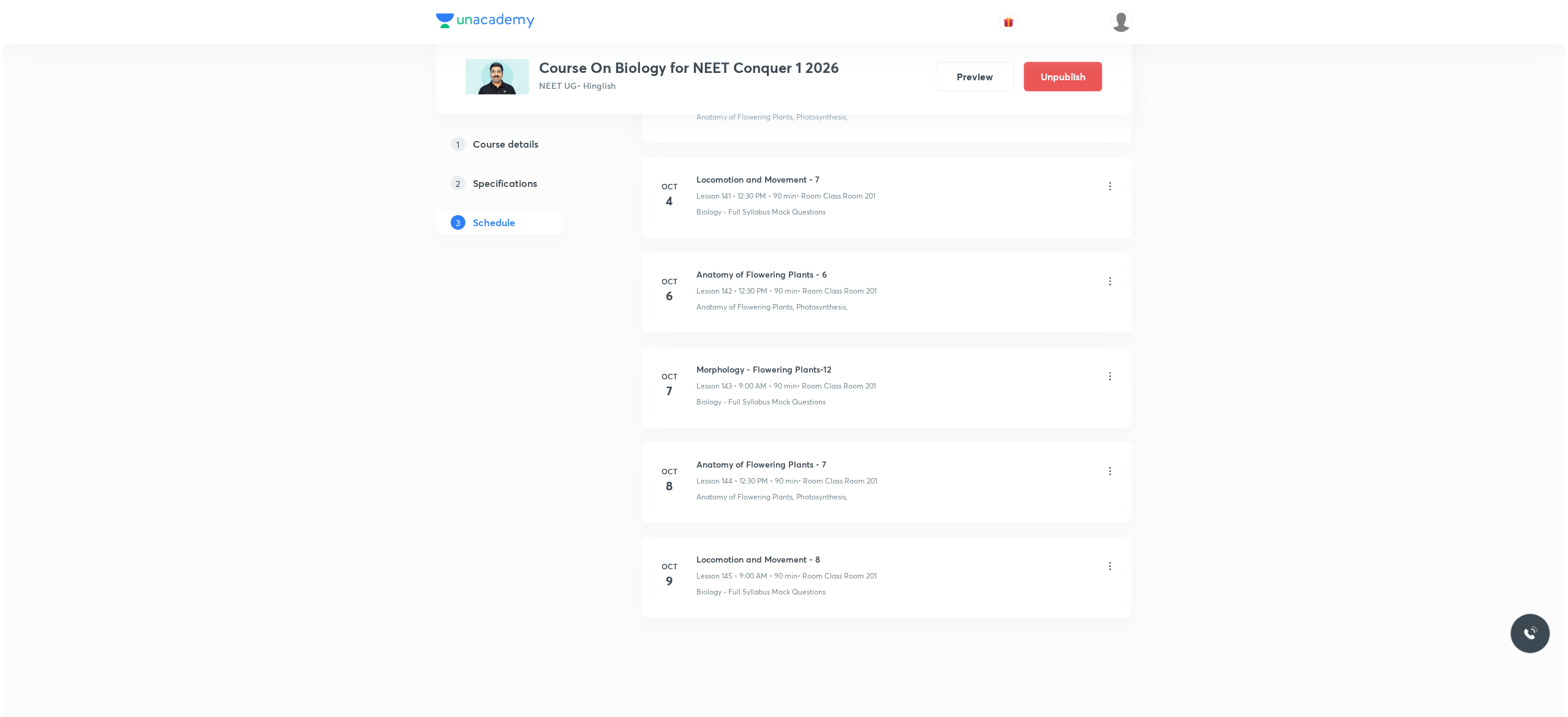
scroll to position [14173, 0]
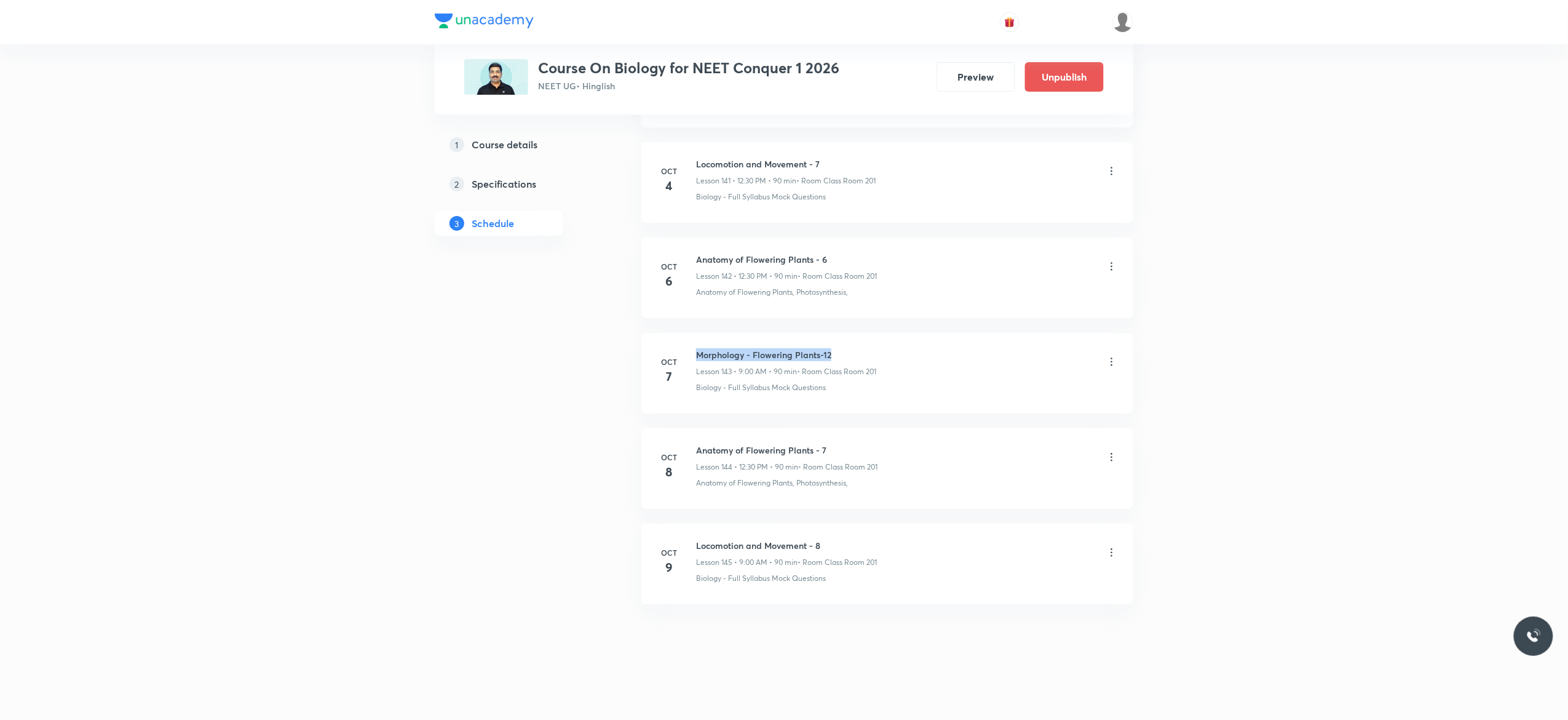
drag, startPoint x: 837, startPoint y: 345, endPoint x: 692, endPoint y: 346, distance: 145.0
click at [692, 346] on li "[DATE] Morphology - Flowering Plants-12 Lesson 143 • 9:00 AM • 90 min • Room Cl…" at bounding box center [888, 373] width 492 height 81
copy h6 "Morphology - Flowering Plants-12"
click at [1112, 556] on icon at bounding box center [1112, 552] width 1 height 8
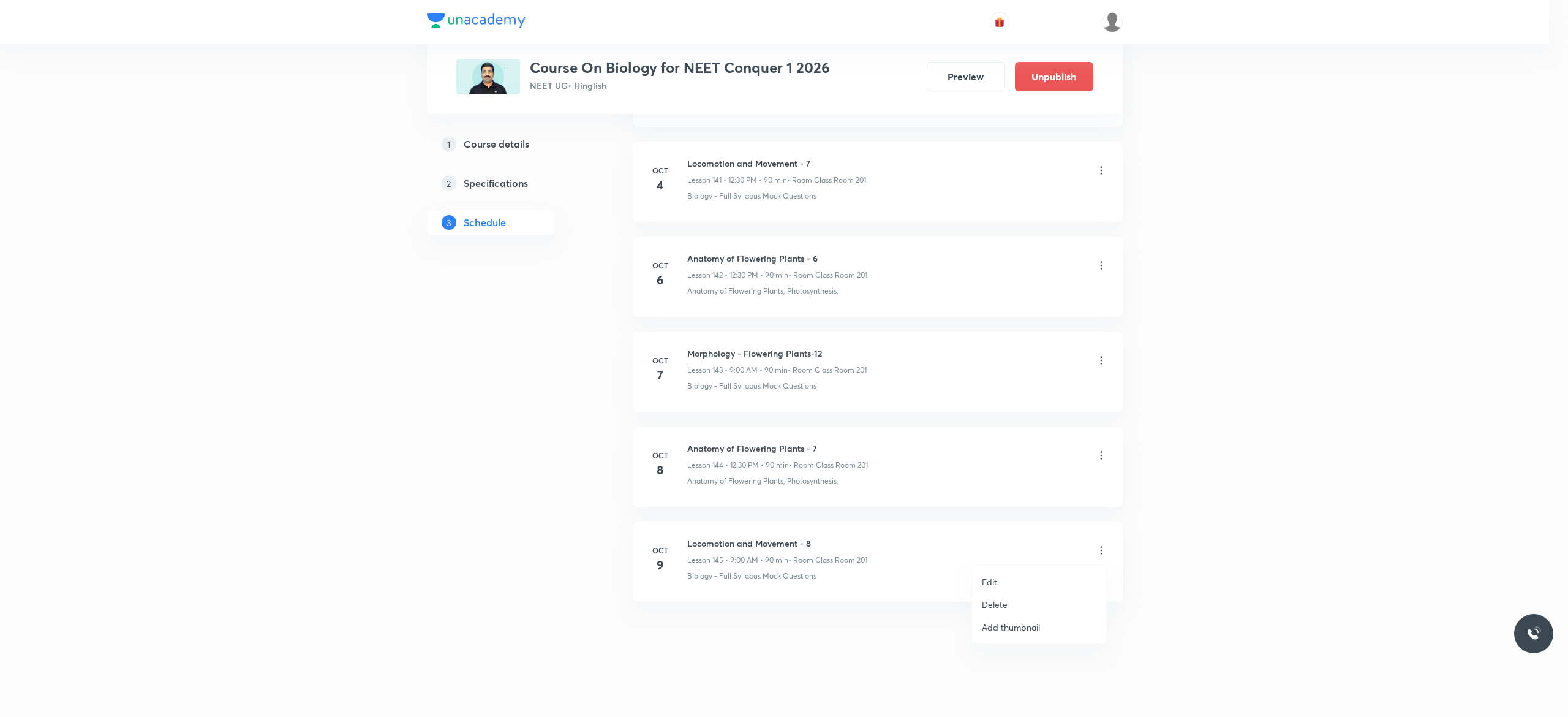
click at [1008, 572] on li "Edit" at bounding box center [1038, 582] width 134 height 23
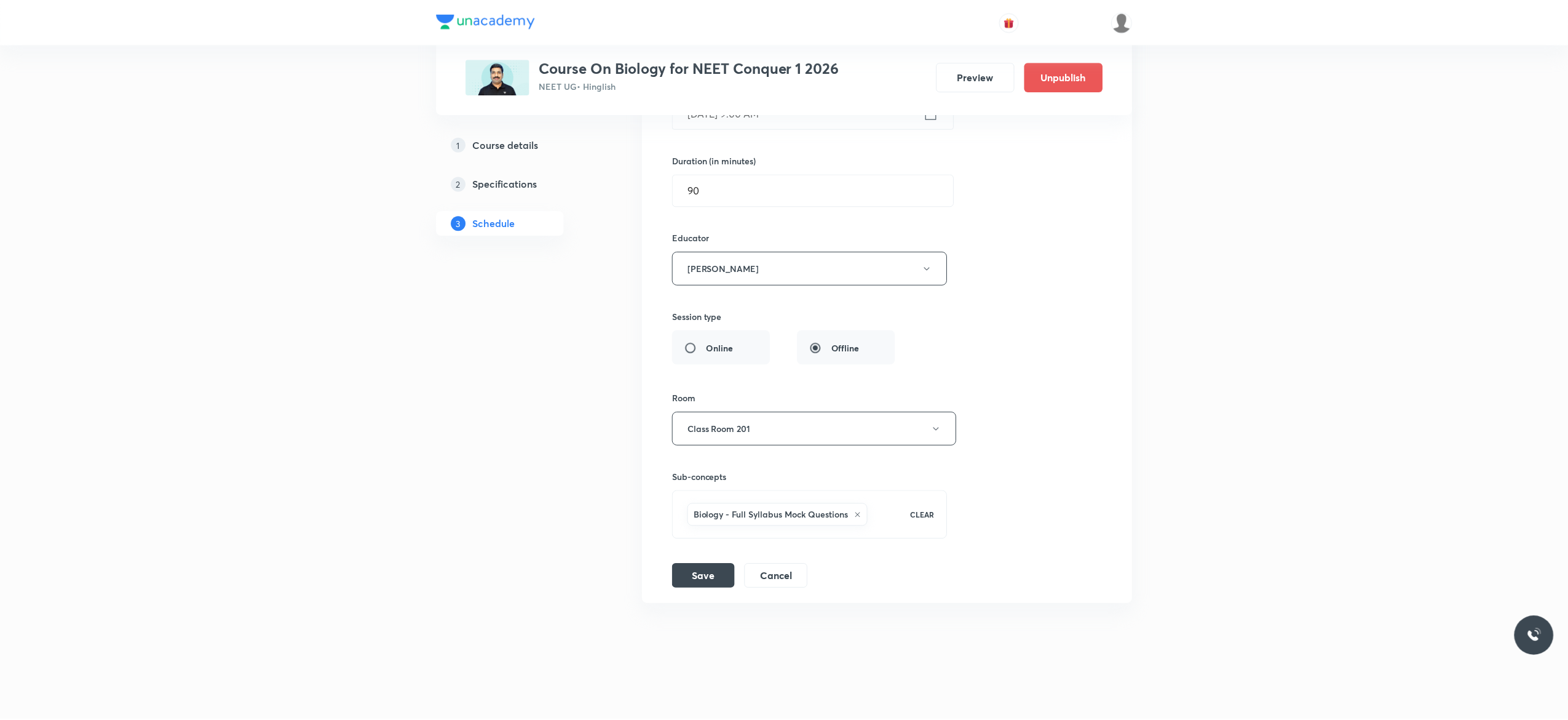
scroll to position [14141, 0]
click at [860, 513] on icon at bounding box center [858, 516] width 7 height 7
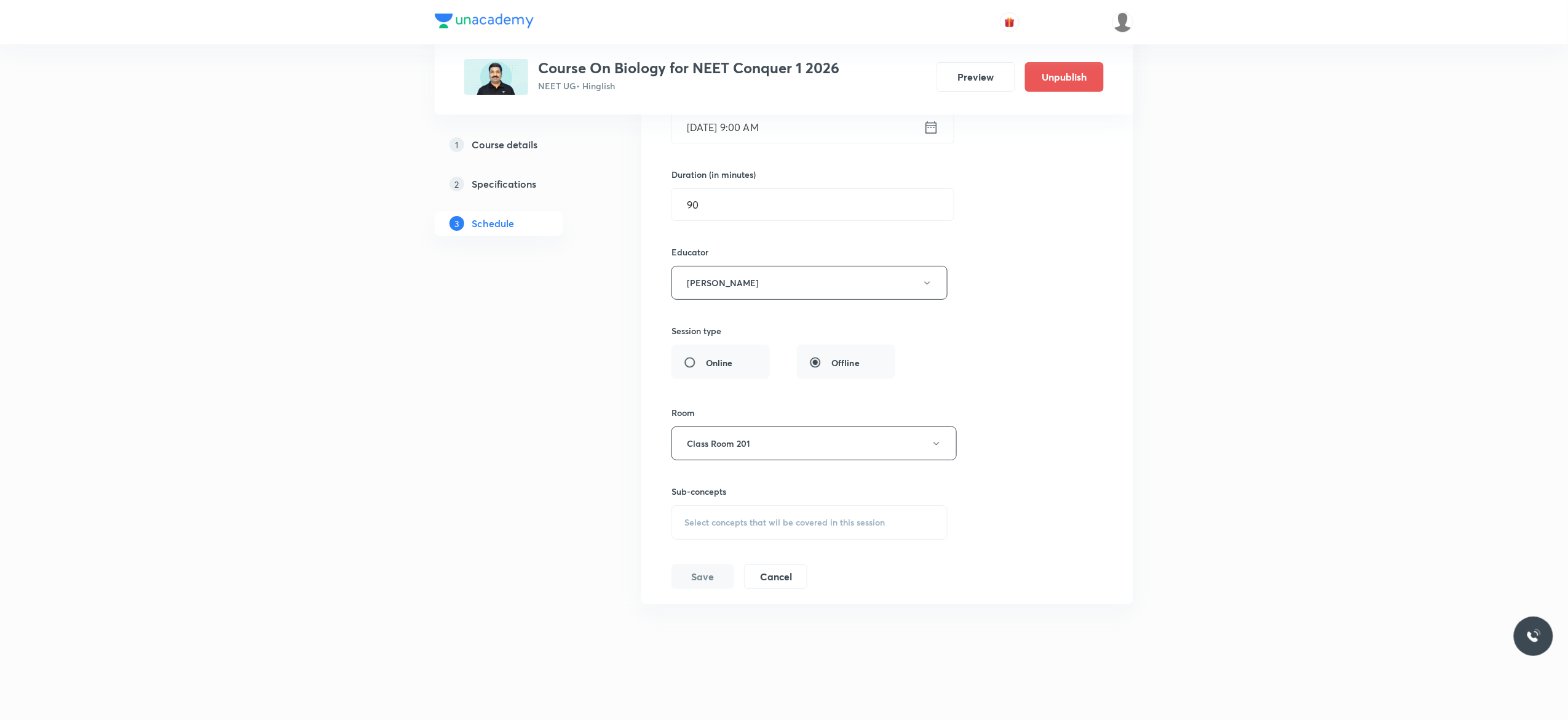
scroll to position [14125, 0]
click at [713, 528] on div "Select concepts that wil be covered in this session" at bounding box center [809, 522] width 276 height 34
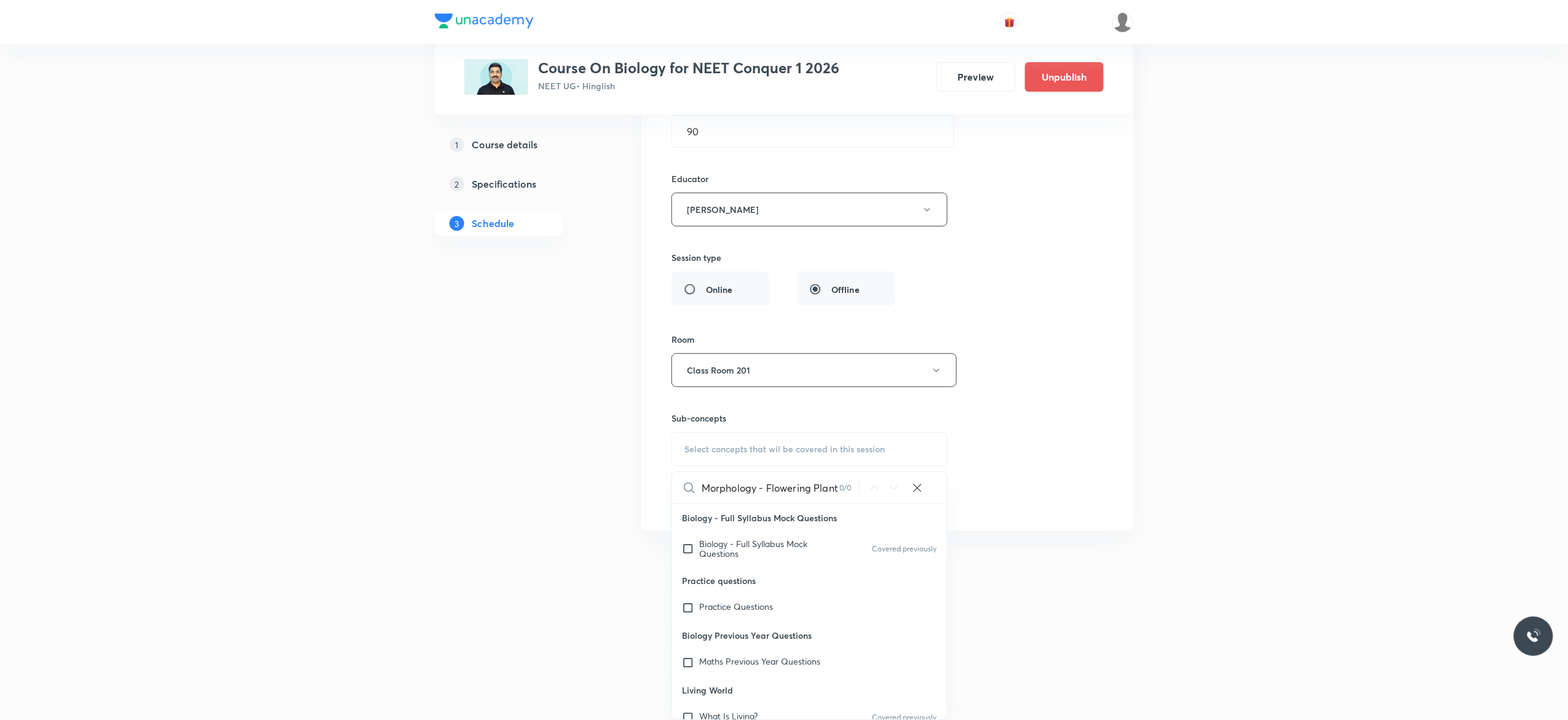
scroll to position [0, 1]
type input "Morphology - Flowering Plant"
click at [686, 551] on input "checkbox" at bounding box center [690, 548] width 17 height 19
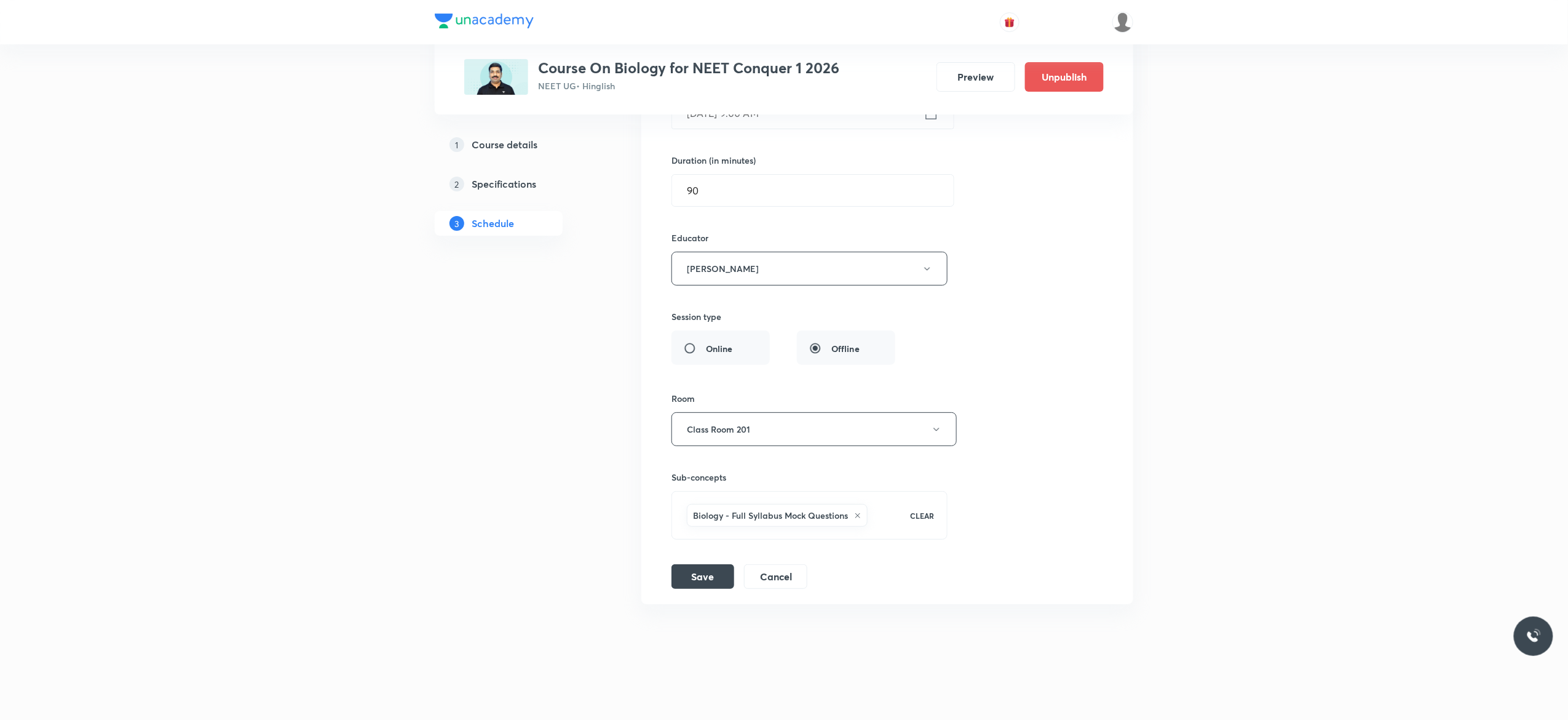
scroll to position [14141, 0]
click at [928, 267] on icon "button" at bounding box center [926, 269] width 5 height 3
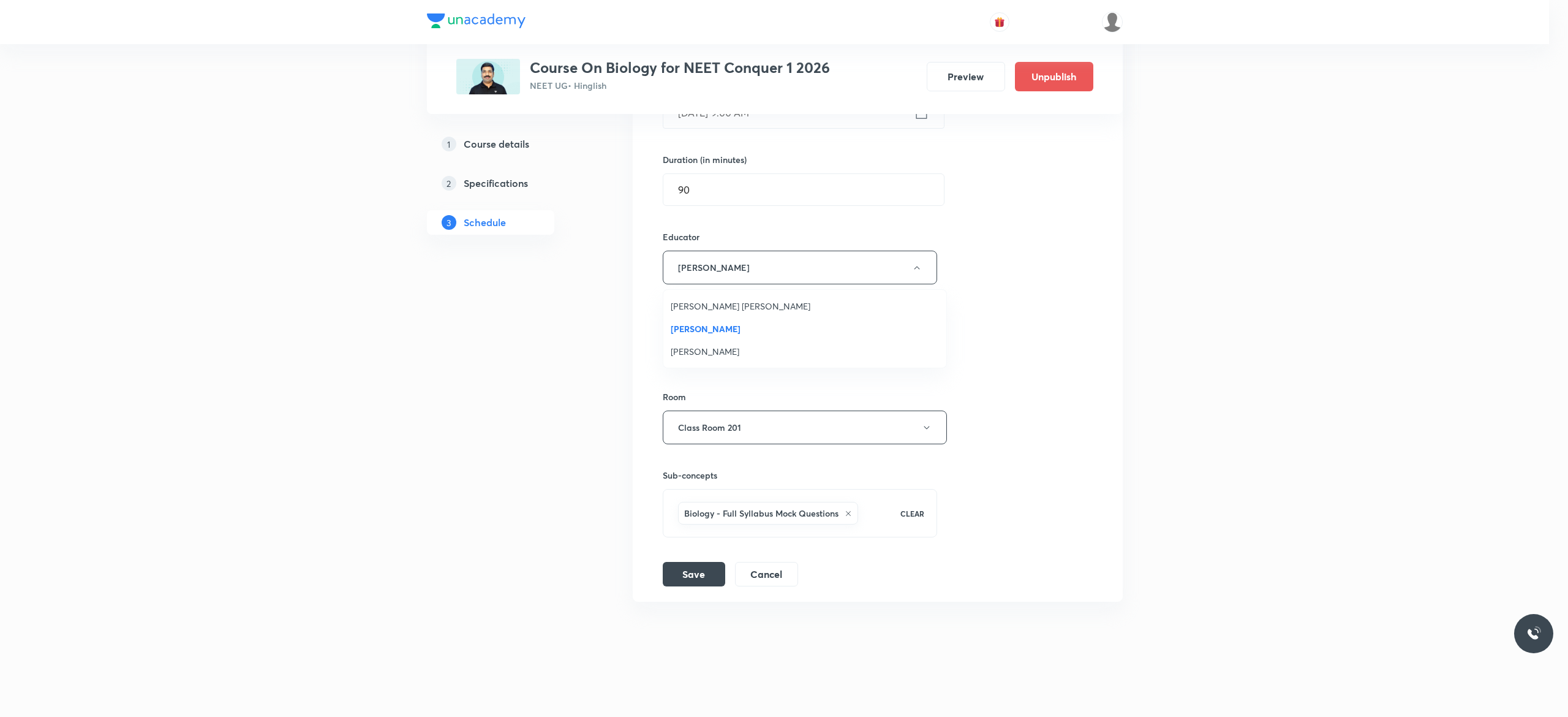
click at [770, 355] on span "[PERSON_NAME]" at bounding box center [804, 351] width 268 height 13
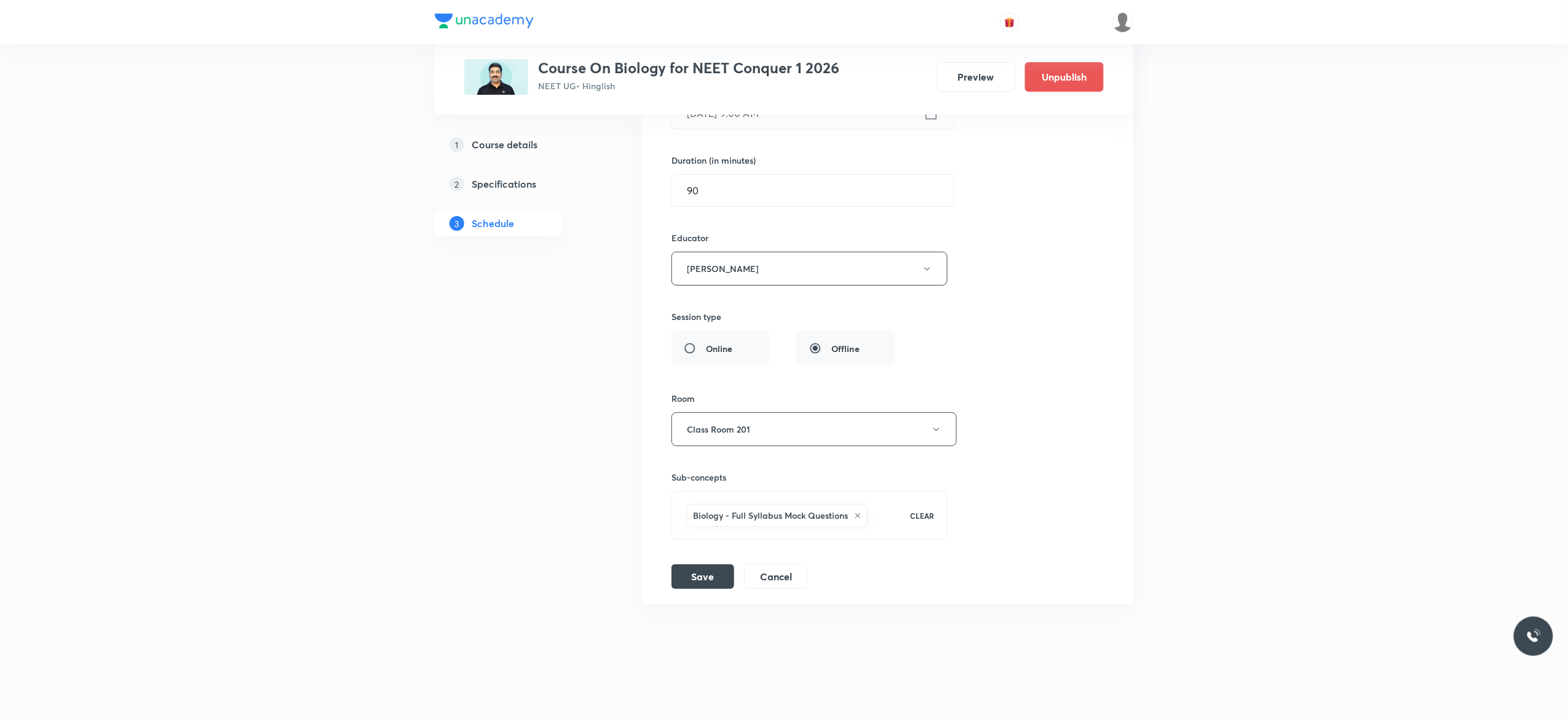
click at [1053, 254] on div "Session title 27/99 Locomotion and Movement - 8 ​ Schedule for Oct 9, 2025, 9:0…" at bounding box center [887, 281] width 432 height 615
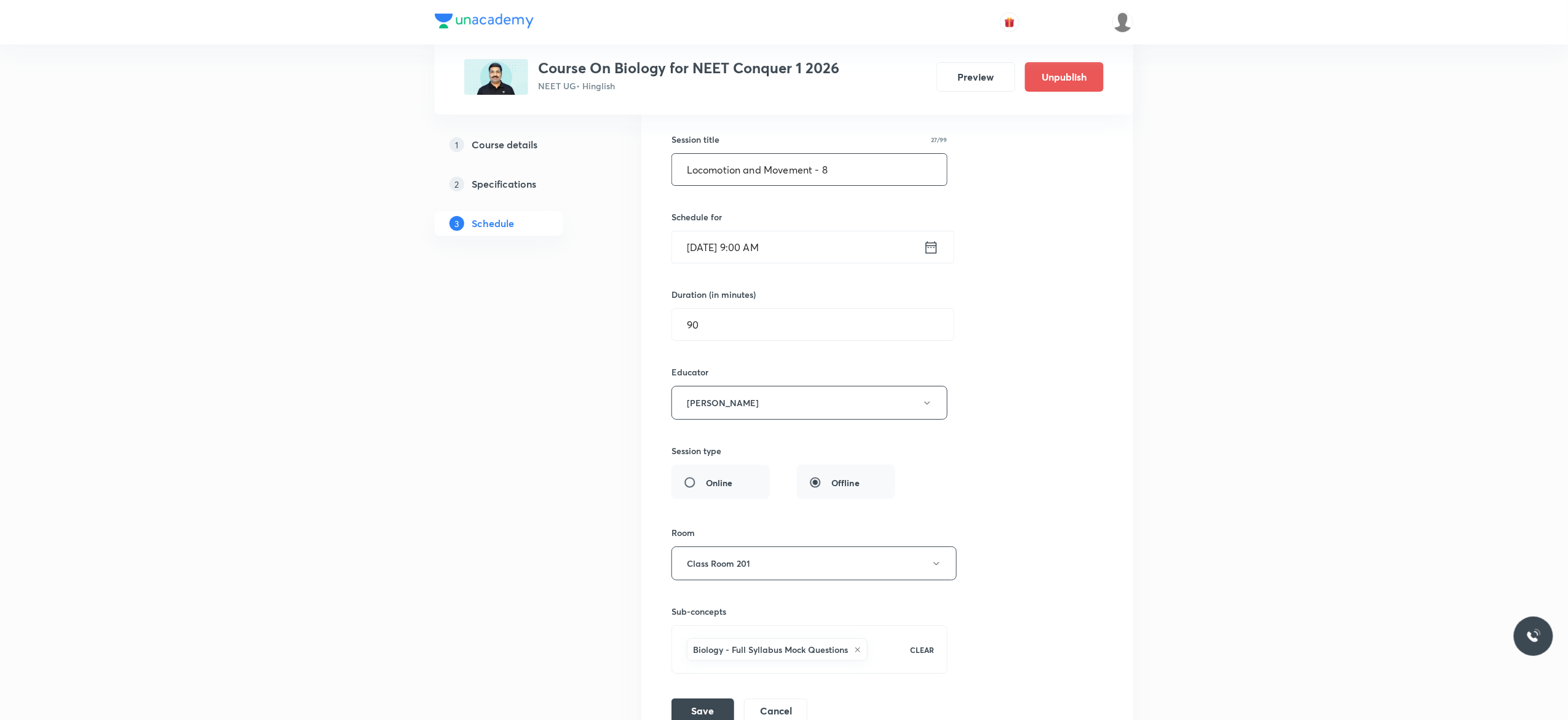
click at [841, 185] on input "Locomotion and Movement - 8" at bounding box center [809, 169] width 275 height 31
type input "L"
paste input "Morphology - Flowering Plants-12"
type input "Morphology - Flowering Plants-13"
click at [1019, 305] on div "Session title 32/99 Morphology - Flowering Plants-13 ​ Schedule for Oct 9, 2025…" at bounding box center [887, 416] width 432 height 615
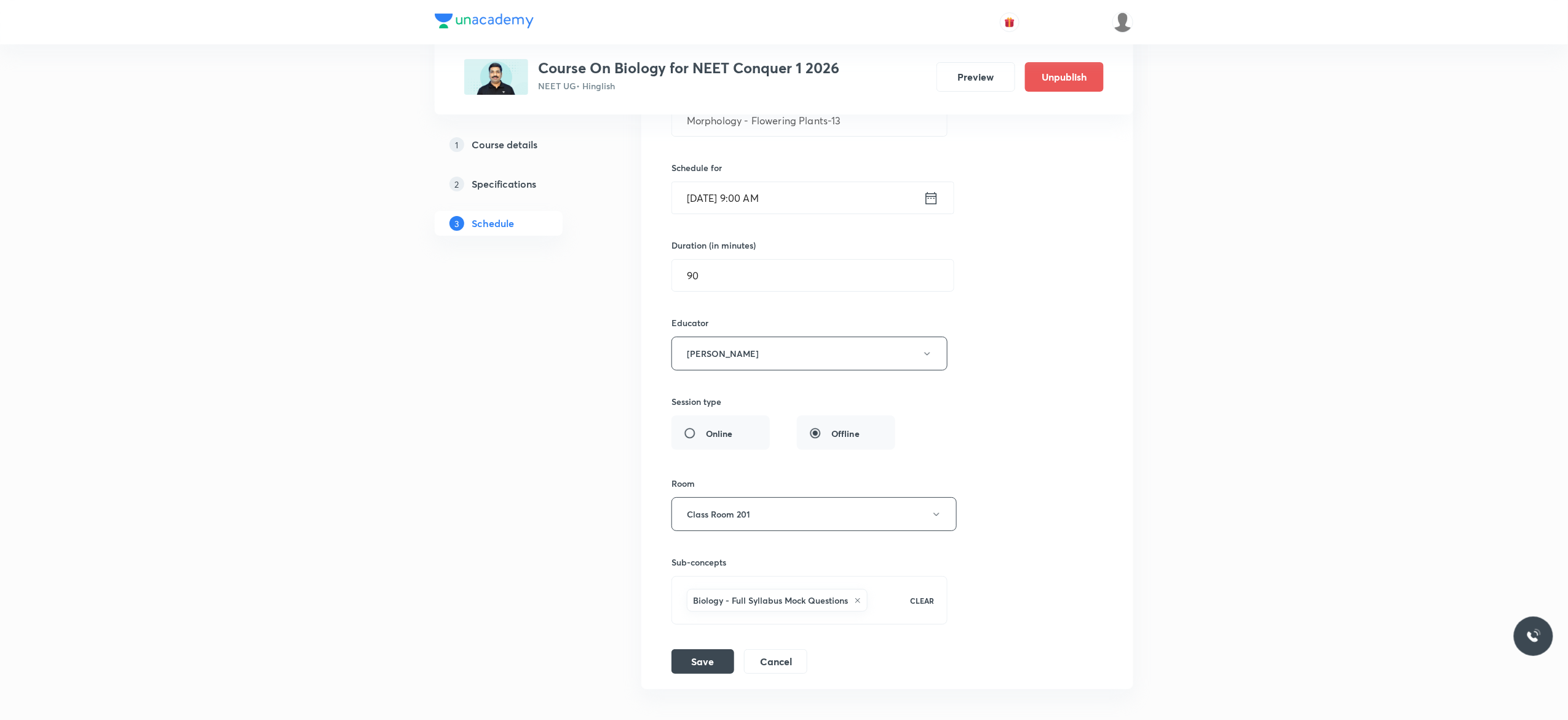
scroll to position [14141, 0]
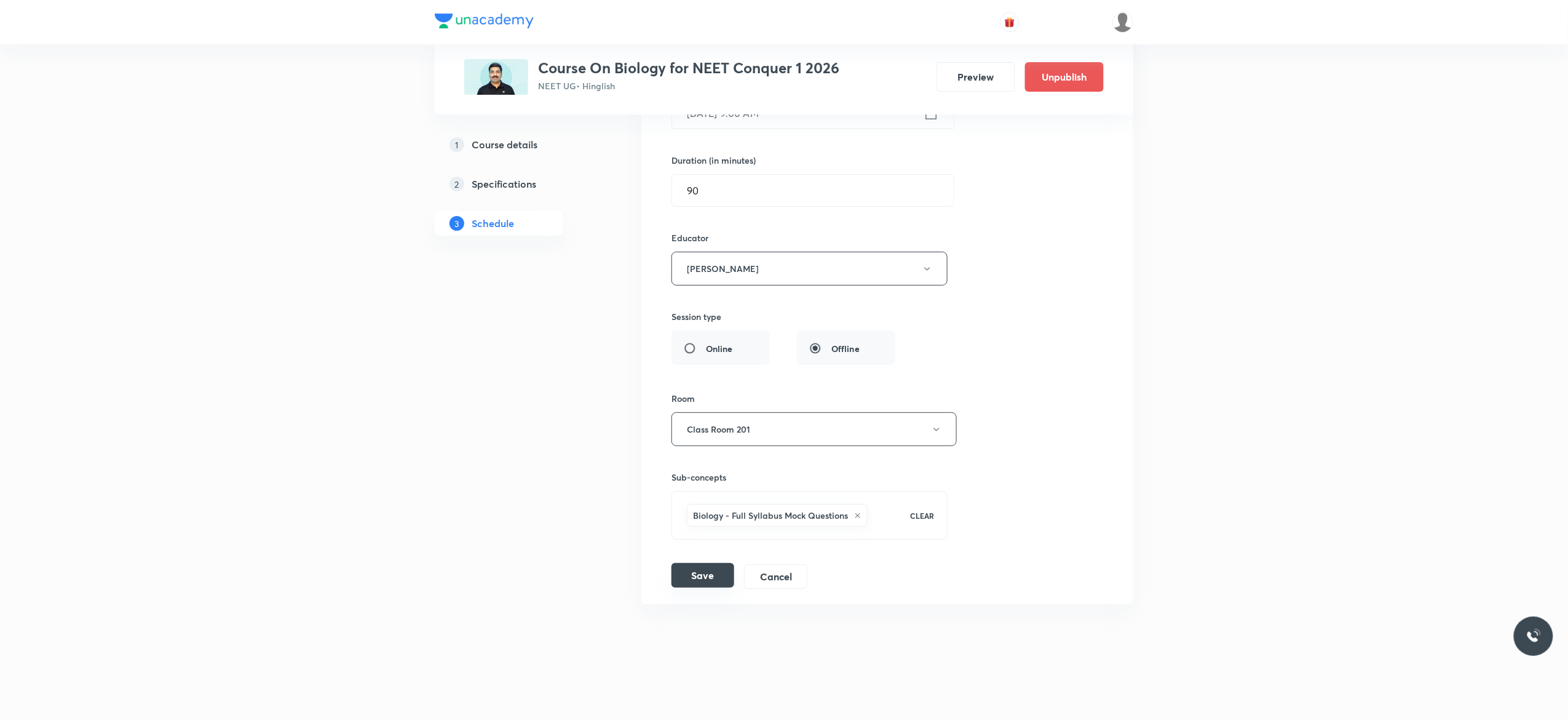
click at [702, 575] on button "Save" at bounding box center [703, 575] width 63 height 25
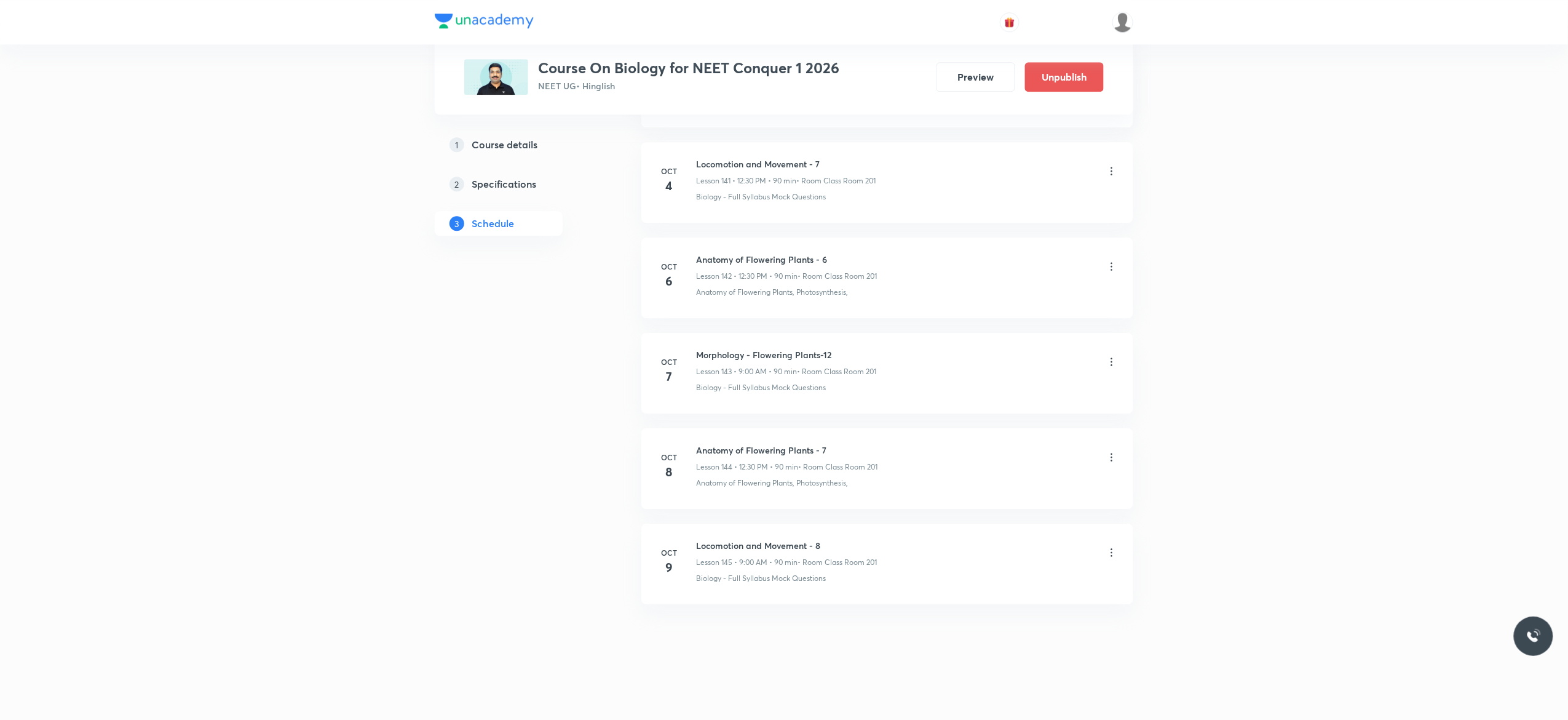
scroll to position [13586, 0]
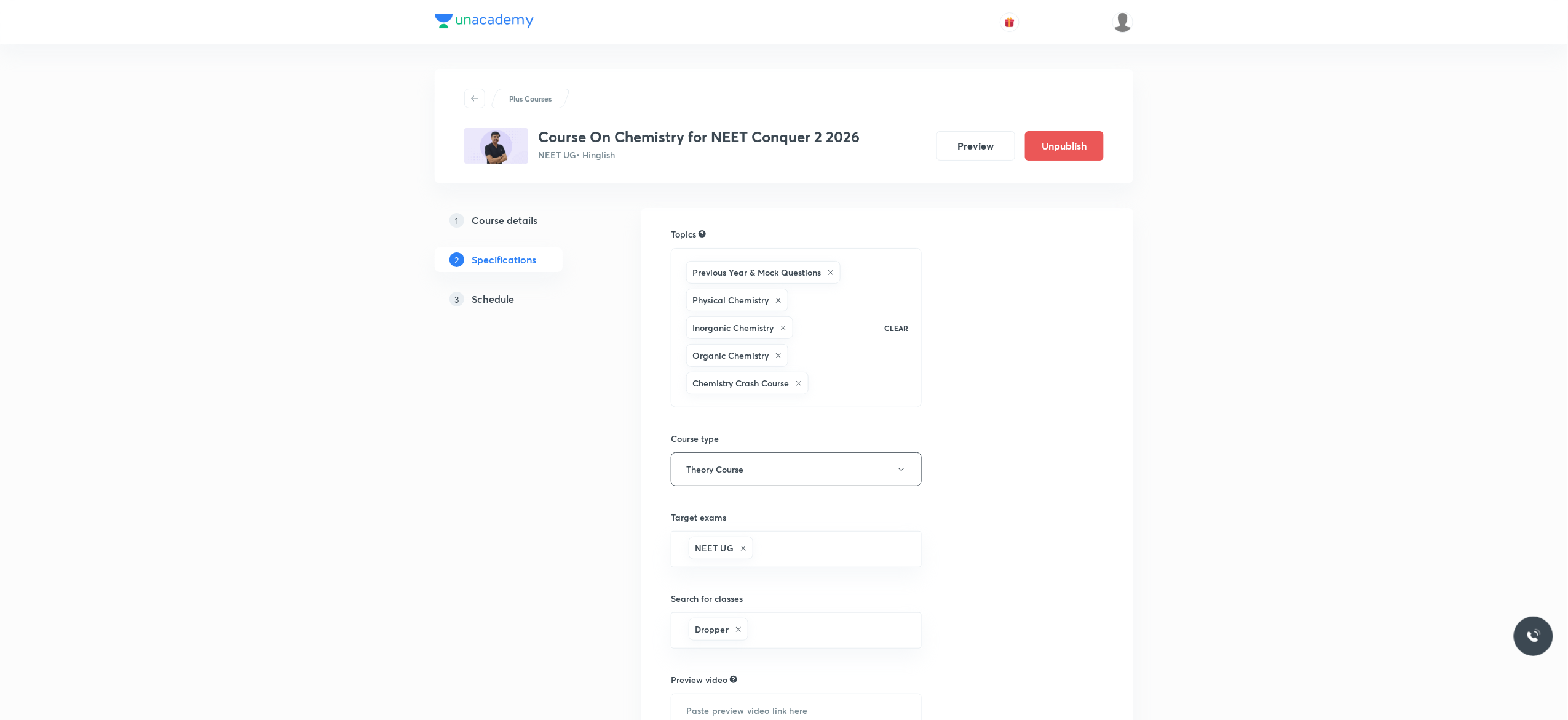
click at [489, 298] on h5 "Schedule" at bounding box center [492, 299] width 43 height 15
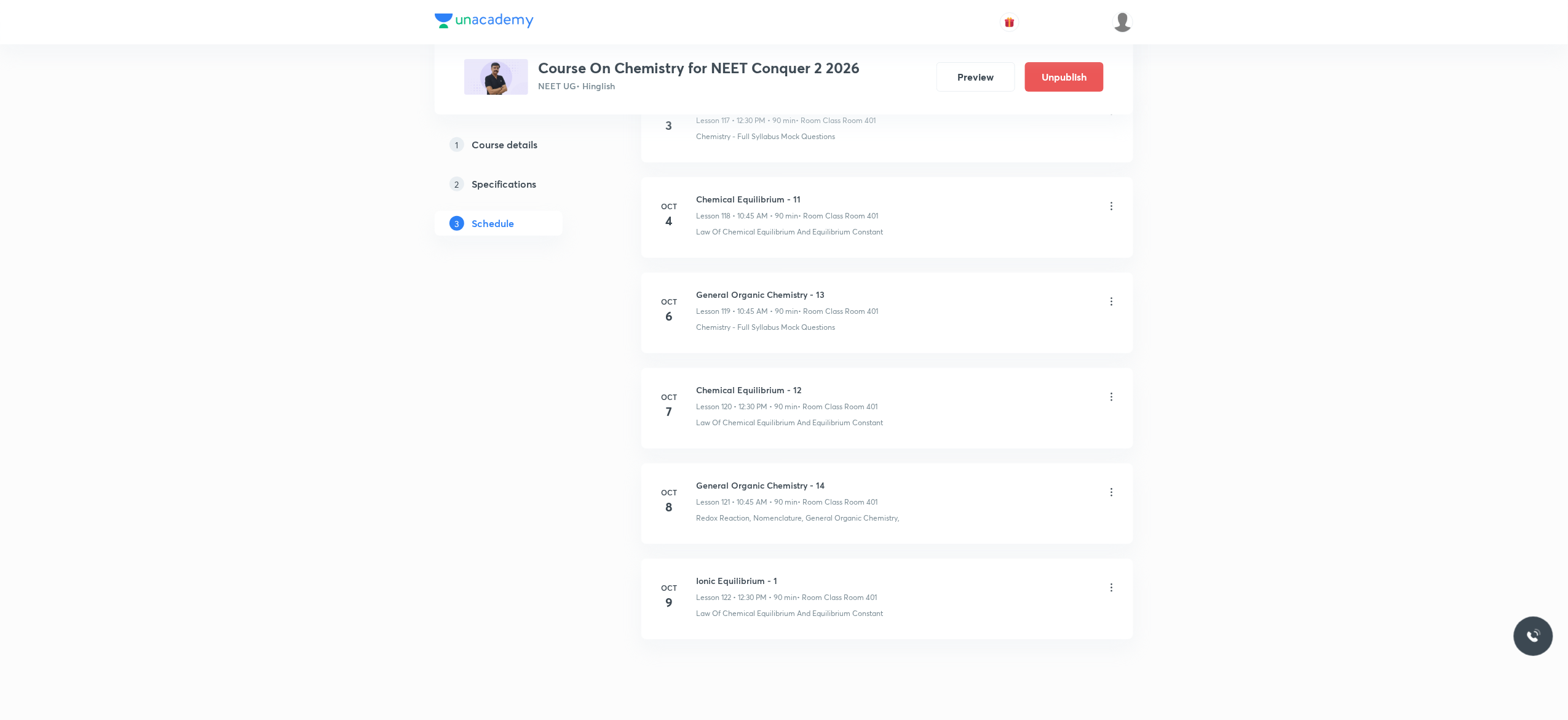
scroll to position [12030, 0]
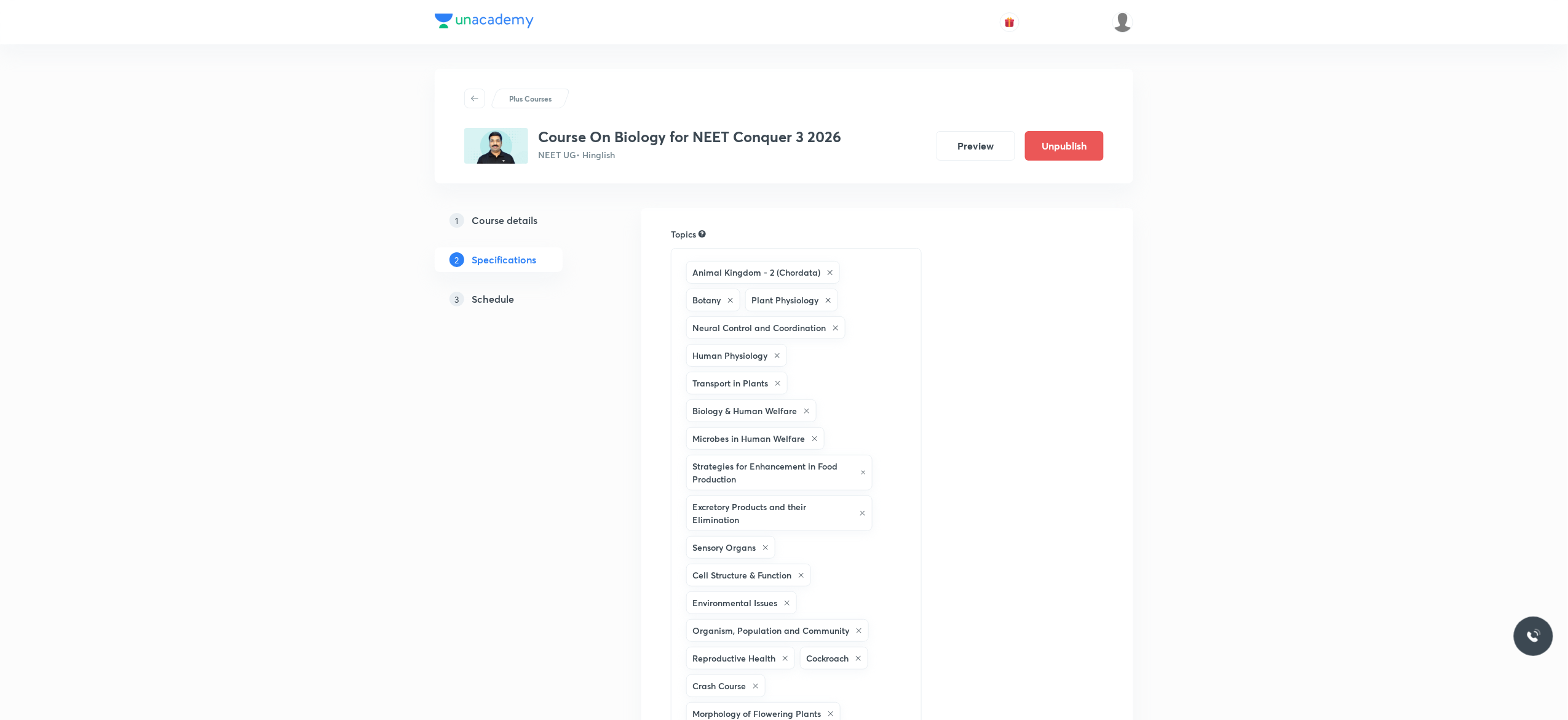
click at [491, 300] on h5 "Schedule" at bounding box center [492, 299] width 43 height 15
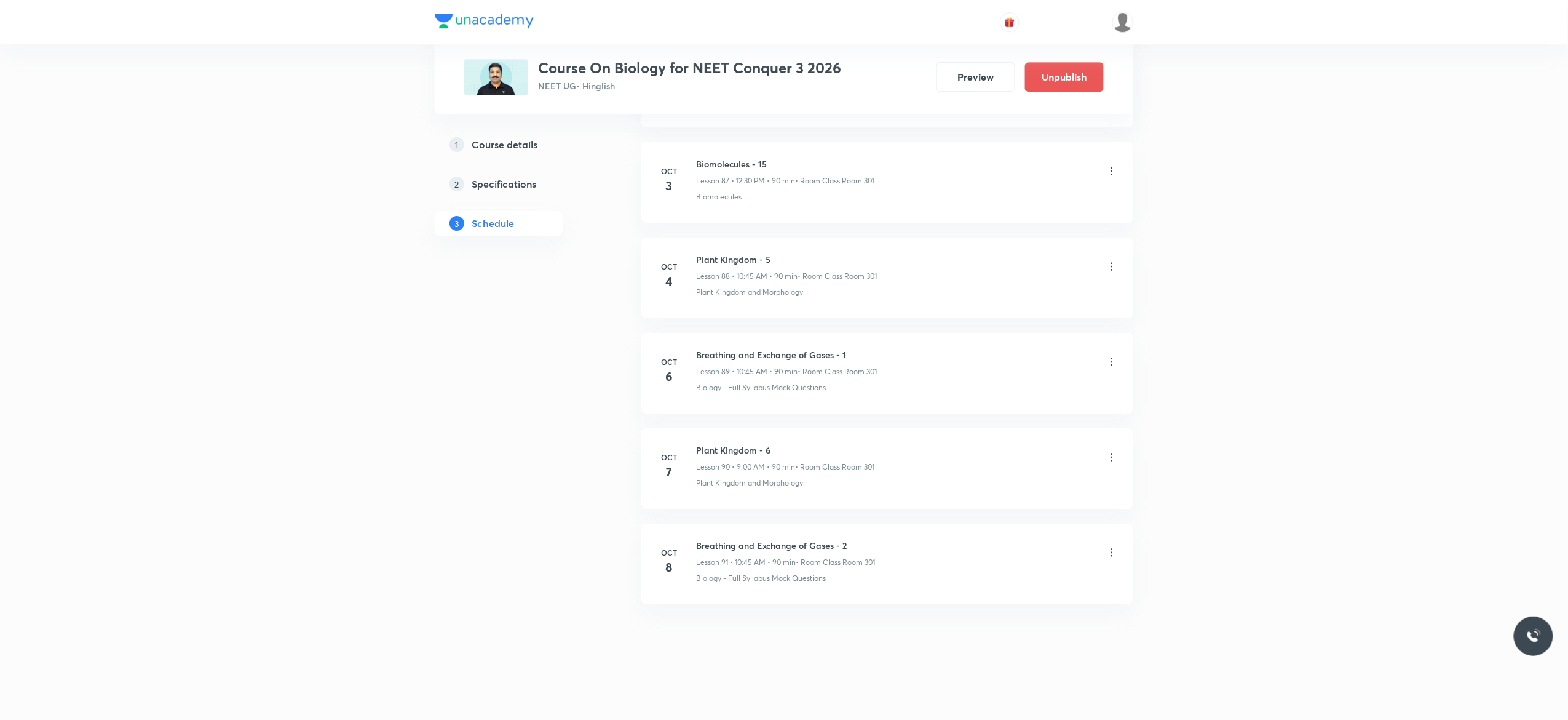
scroll to position [9061, 0]
drag, startPoint x: 775, startPoint y: 445, endPoint x: 697, endPoint y: 450, distance: 78.2
click at [697, 450] on h6 "Plant Kingdom - 6" at bounding box center [785, 449] width 178 height 13
copy h6 "Plant Kingdom - 6"
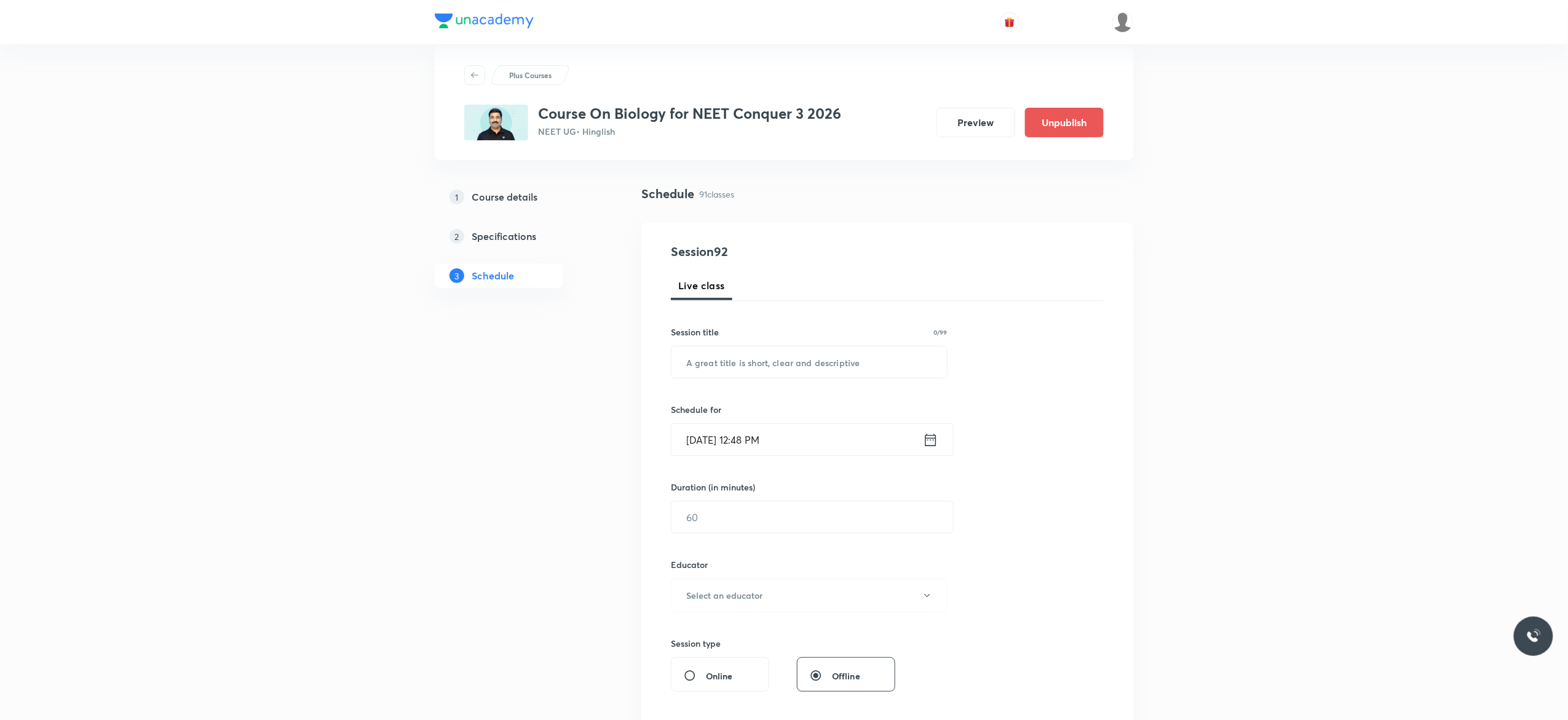
scroll to position [0, 0]
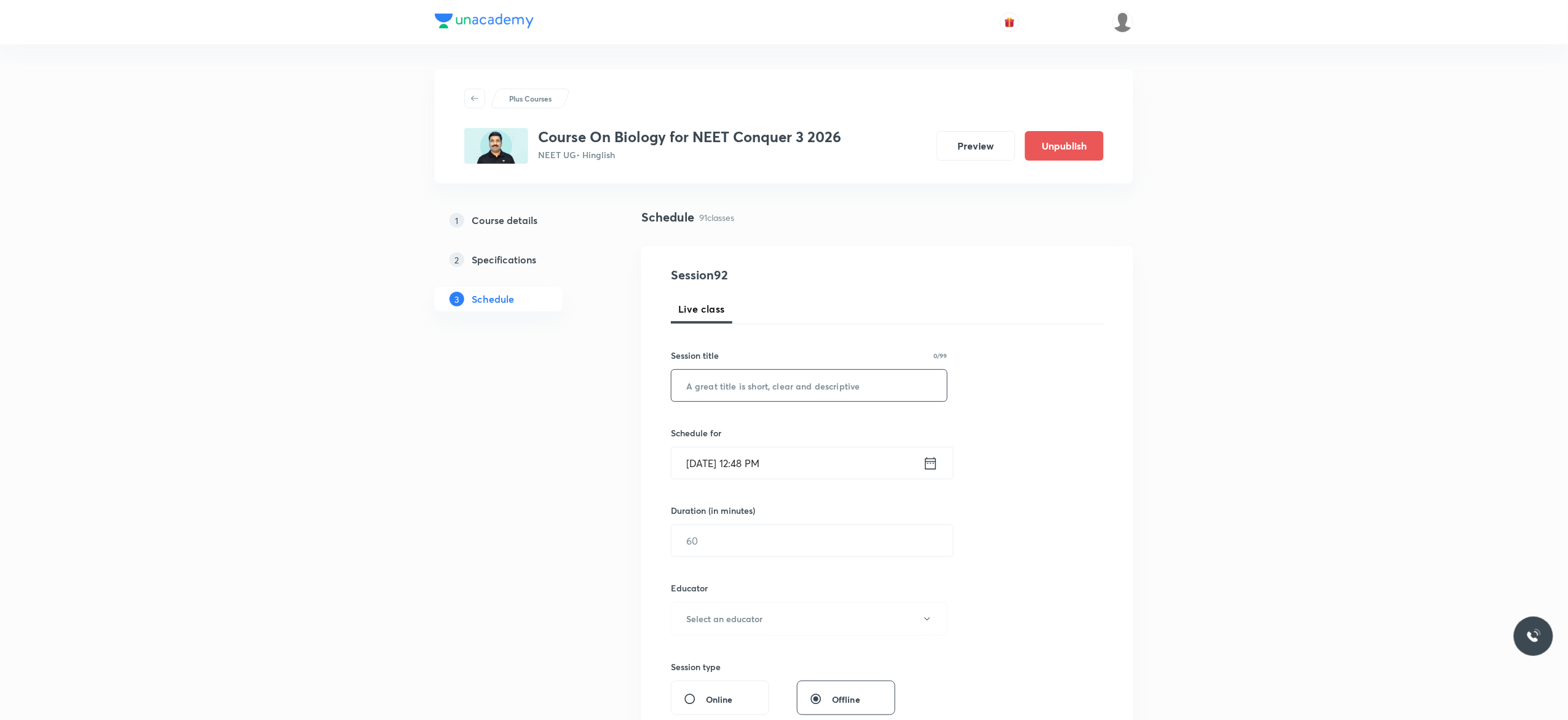
click at [776, 390] on input "text" at bounding box center [809, 386] width 275 height 31
paste input "Plant Kingdom - 6"
type input "Plant Kingdom - 7"
click at [930, 467] on icon at bounding box center [931, 463] width 16 height 17
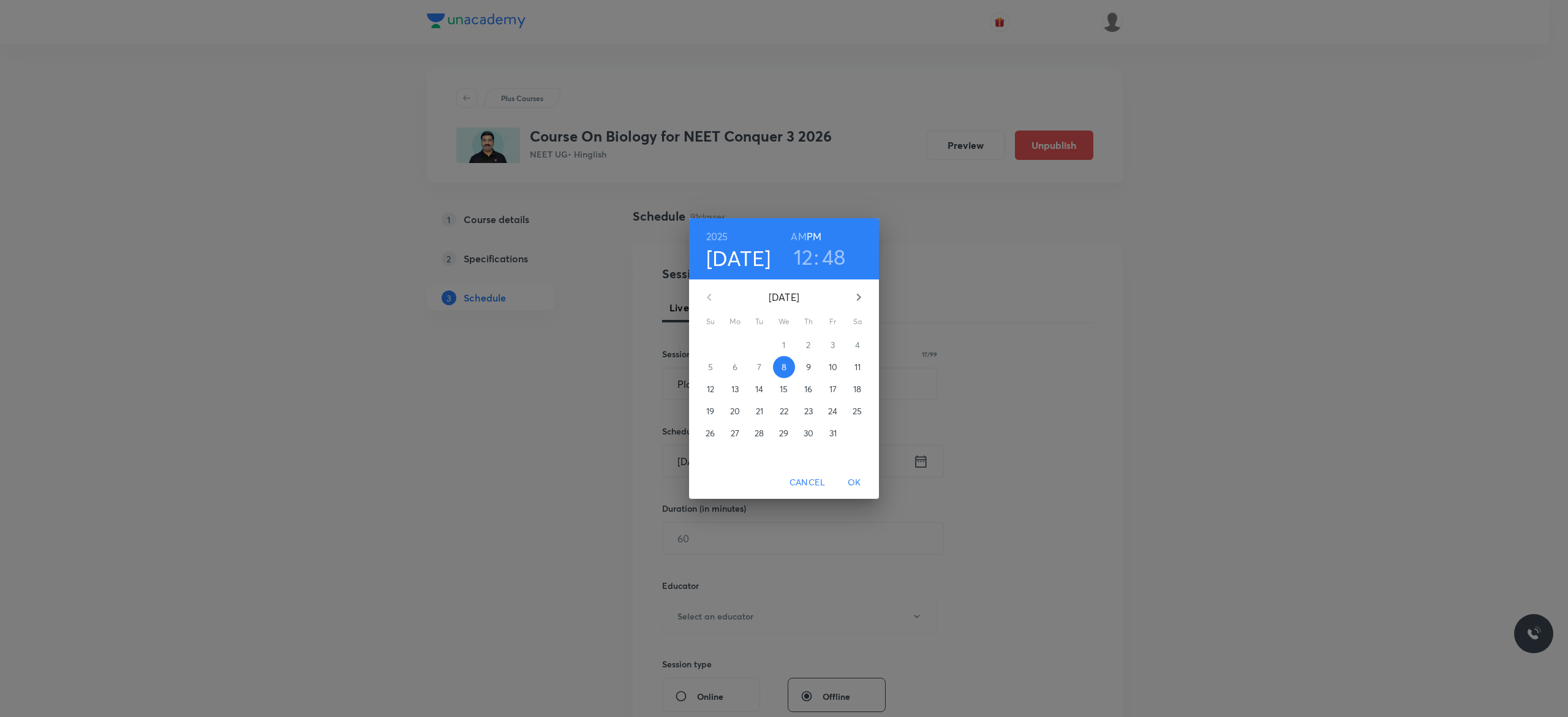
click at [806, 368] on p "9" at bounding box center [808, 367] width 5 height 12
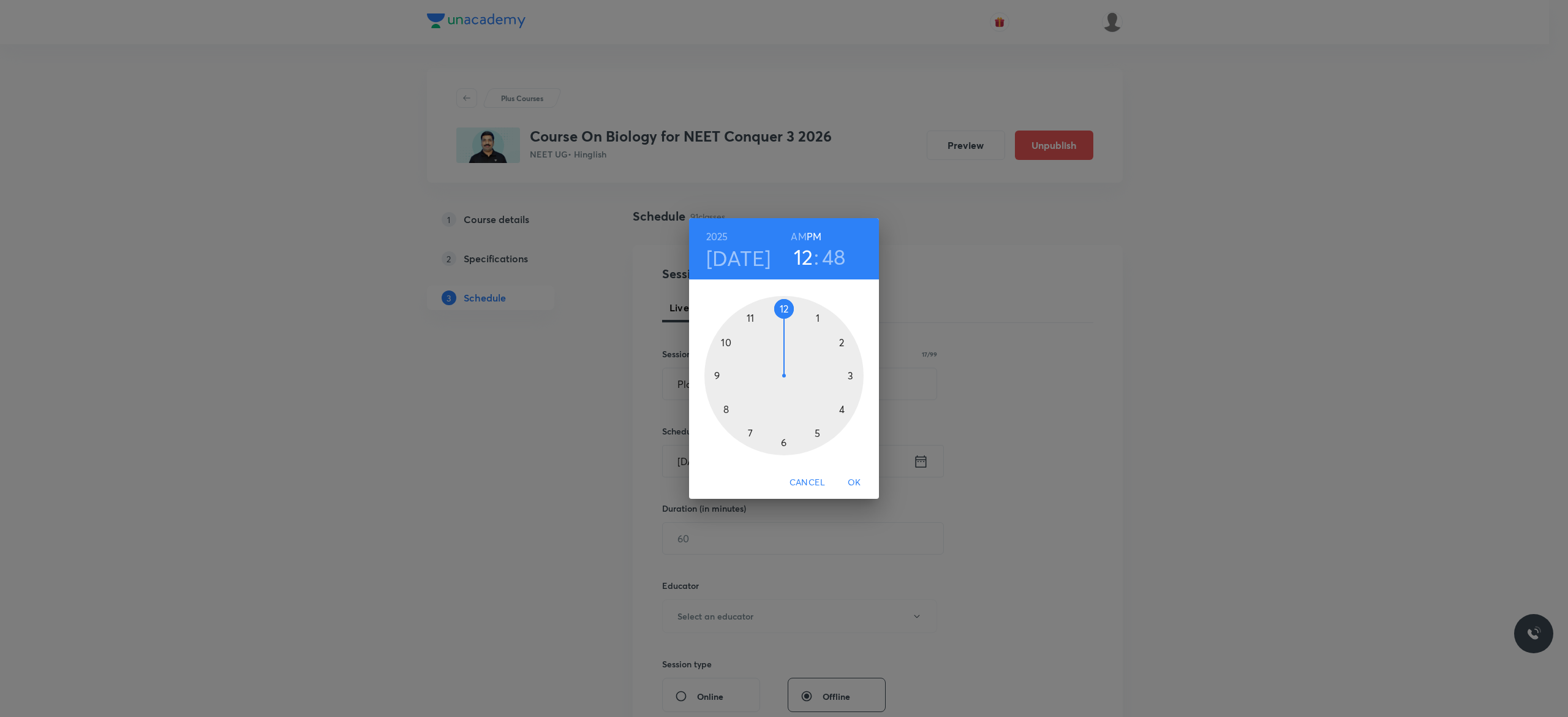
click at [795, 237] on h6 "AM" at bounding box center [798, 236] width 16 height 17
click at [715, 374] on div at bounding box center [784, 375] width 159 height 159
click at [782, 309] on div at bounding box center [784, 375] width 159 height 159
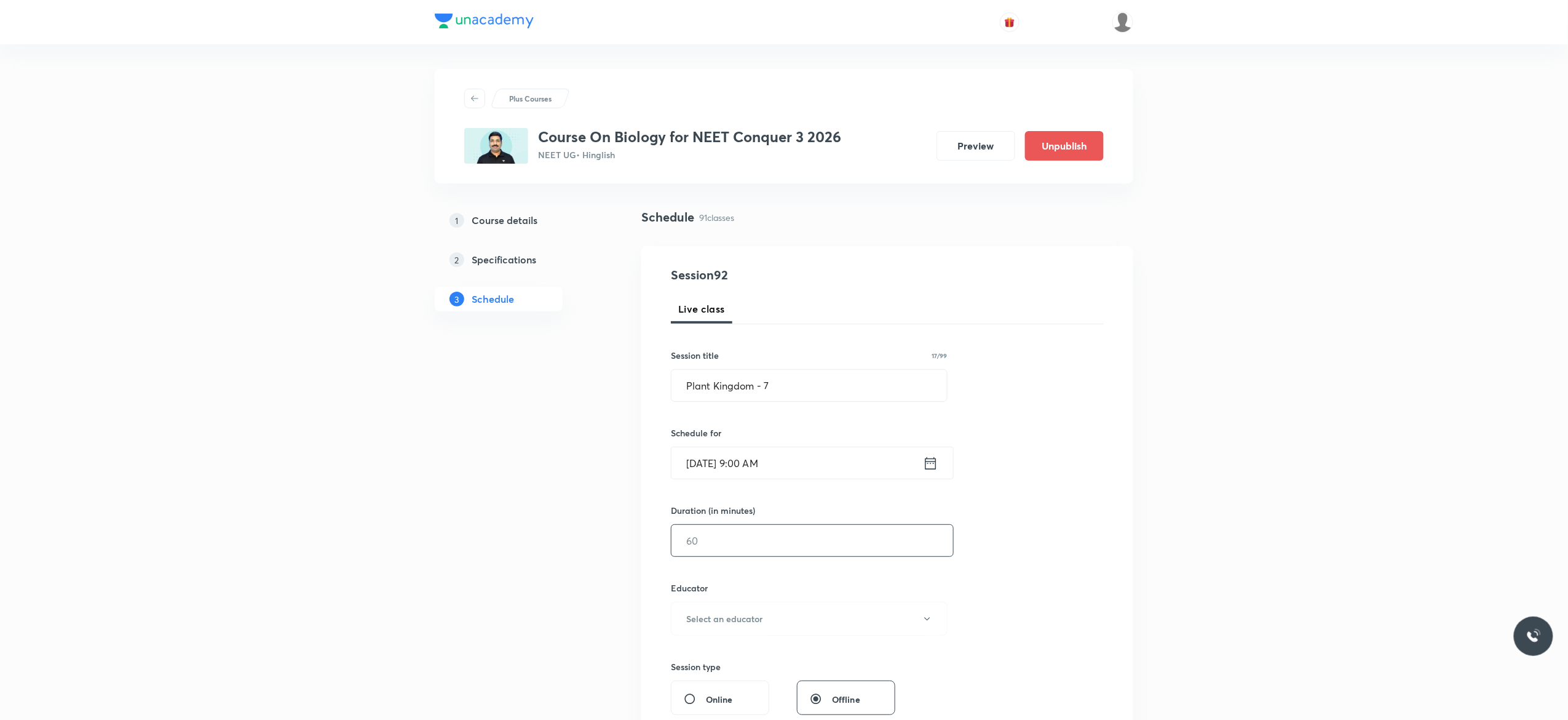
click at [743, 548] on input "text" at bounding box center [812, 540] width 282 height 31
type input "90"
click at [930, 622] on icon "button" at bounding box center [927, 619] width 10 height 10
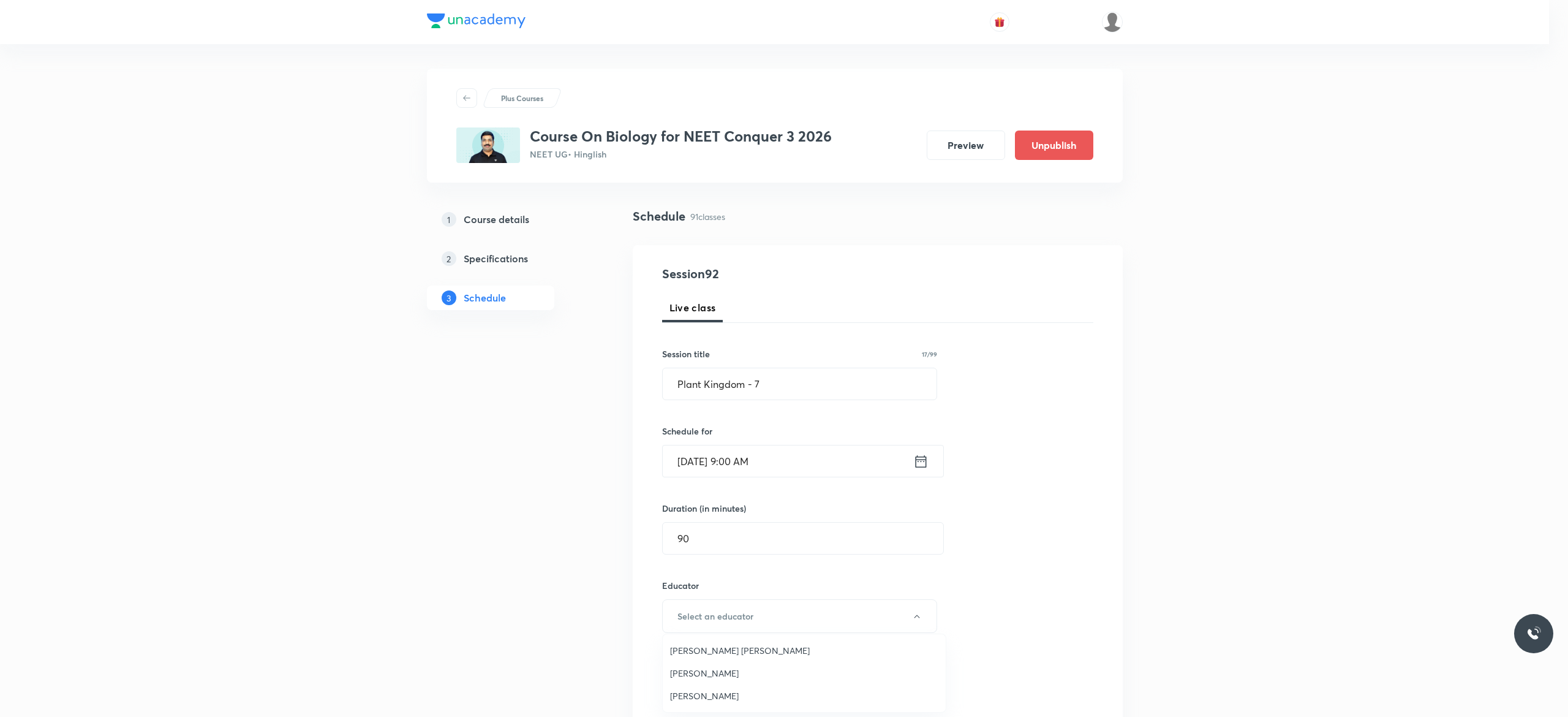
click at [744, 669] on span "Pradeep Kumar Tripathi" at bounding box center [804, 672] width 268 height 13
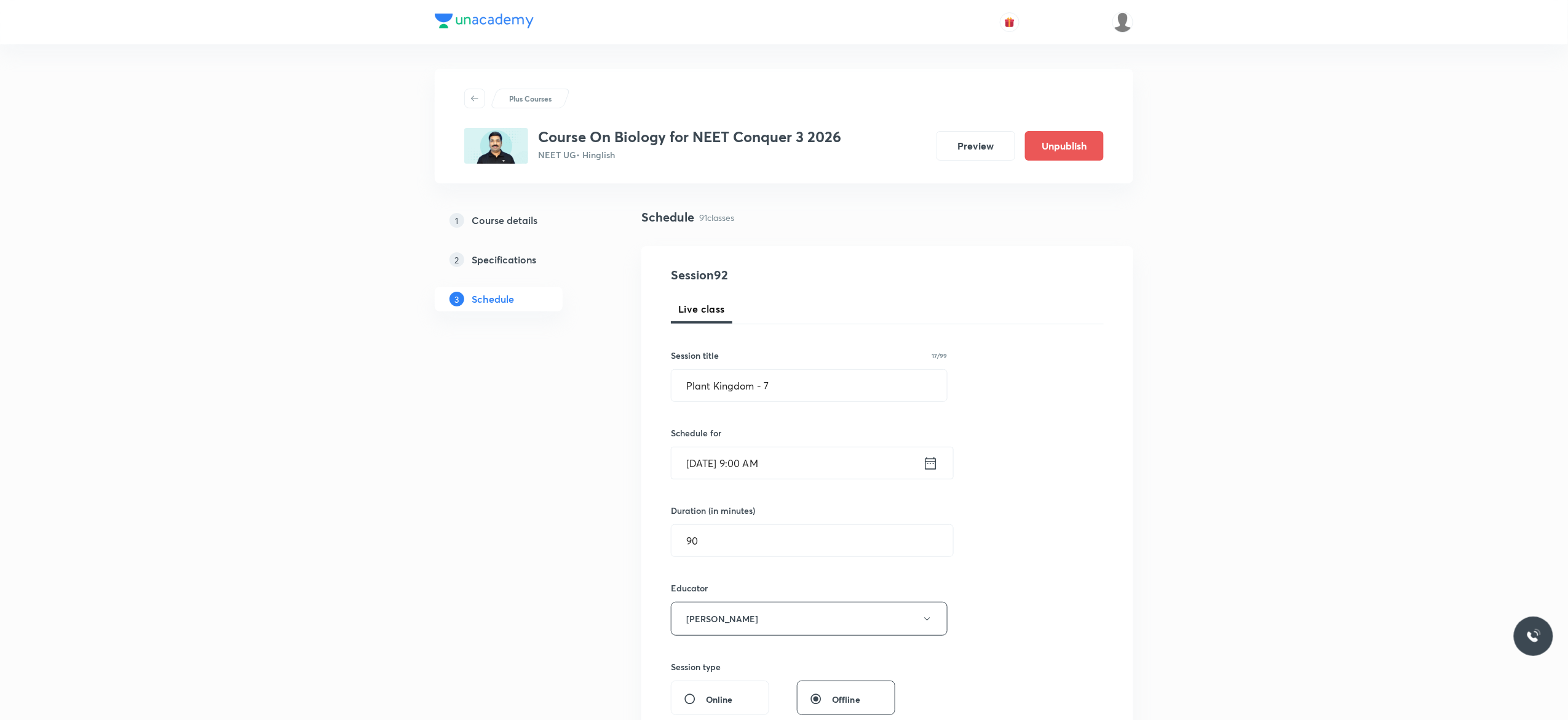
click at [984, 601] on div "Session 92 Live class Session title 17/99 Plant Kingdom - 7 ​ Schedule for Oct …" at bounding box center [888, 594] width 433 height 657
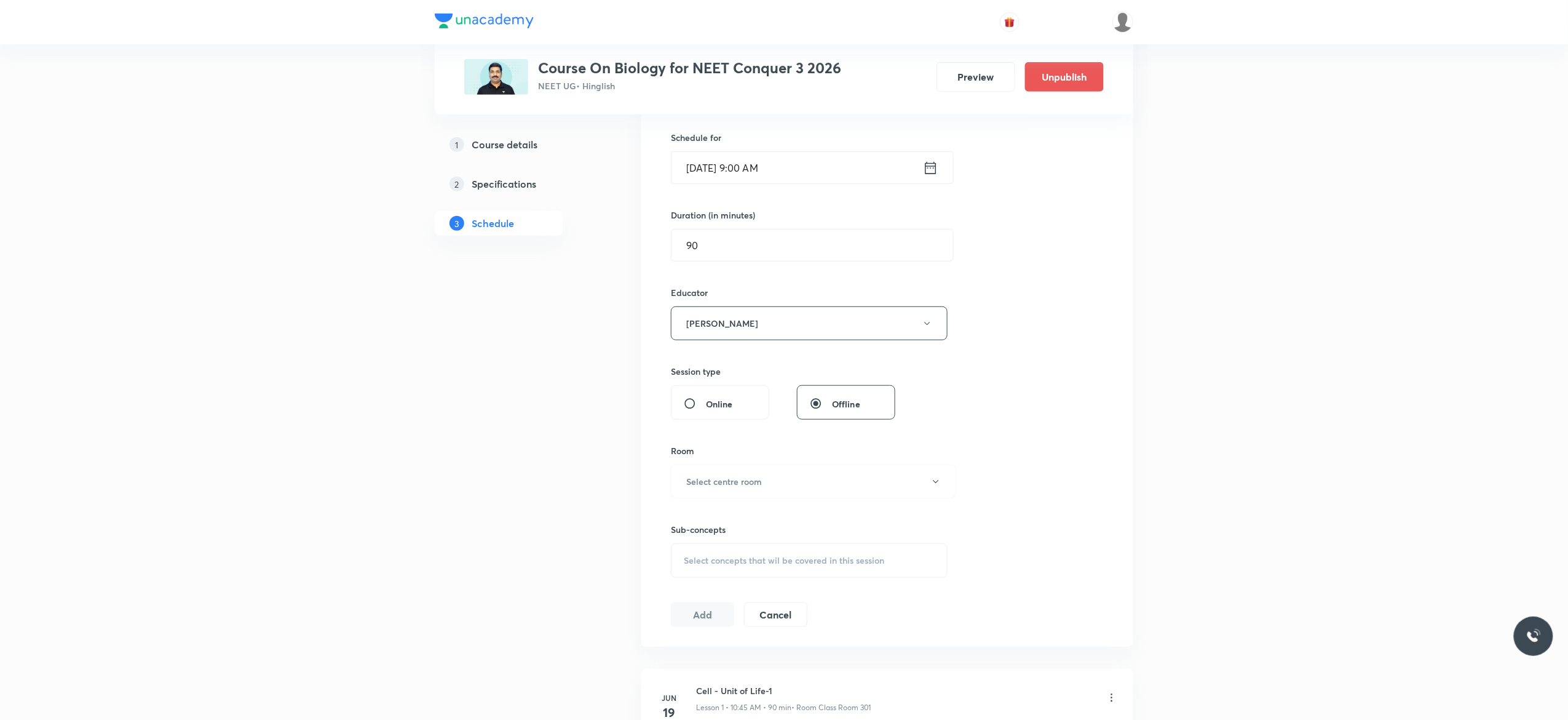
scroll to position [394, 0]
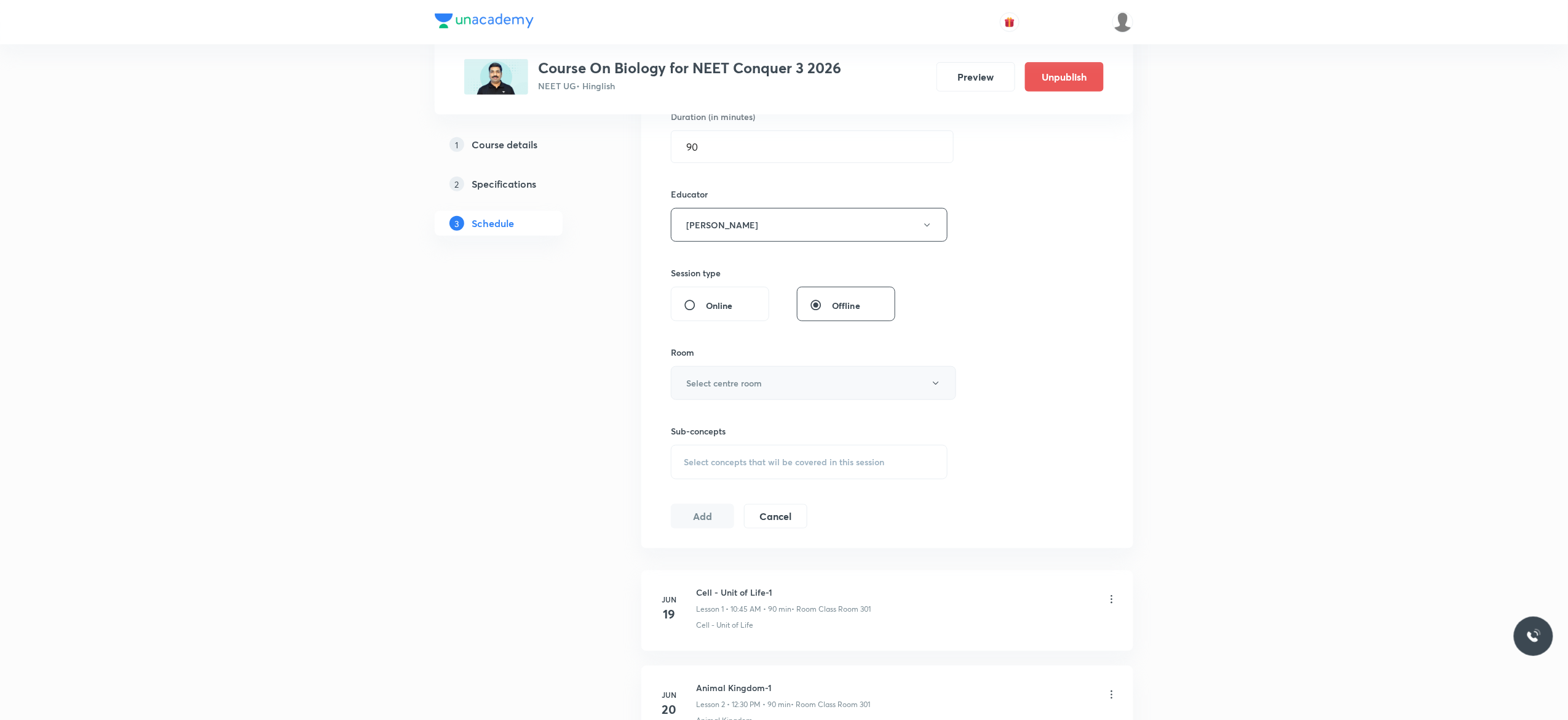
click at [938, 391] on button "Select centre room" at bounding box center [814, 383] width 286 height 34
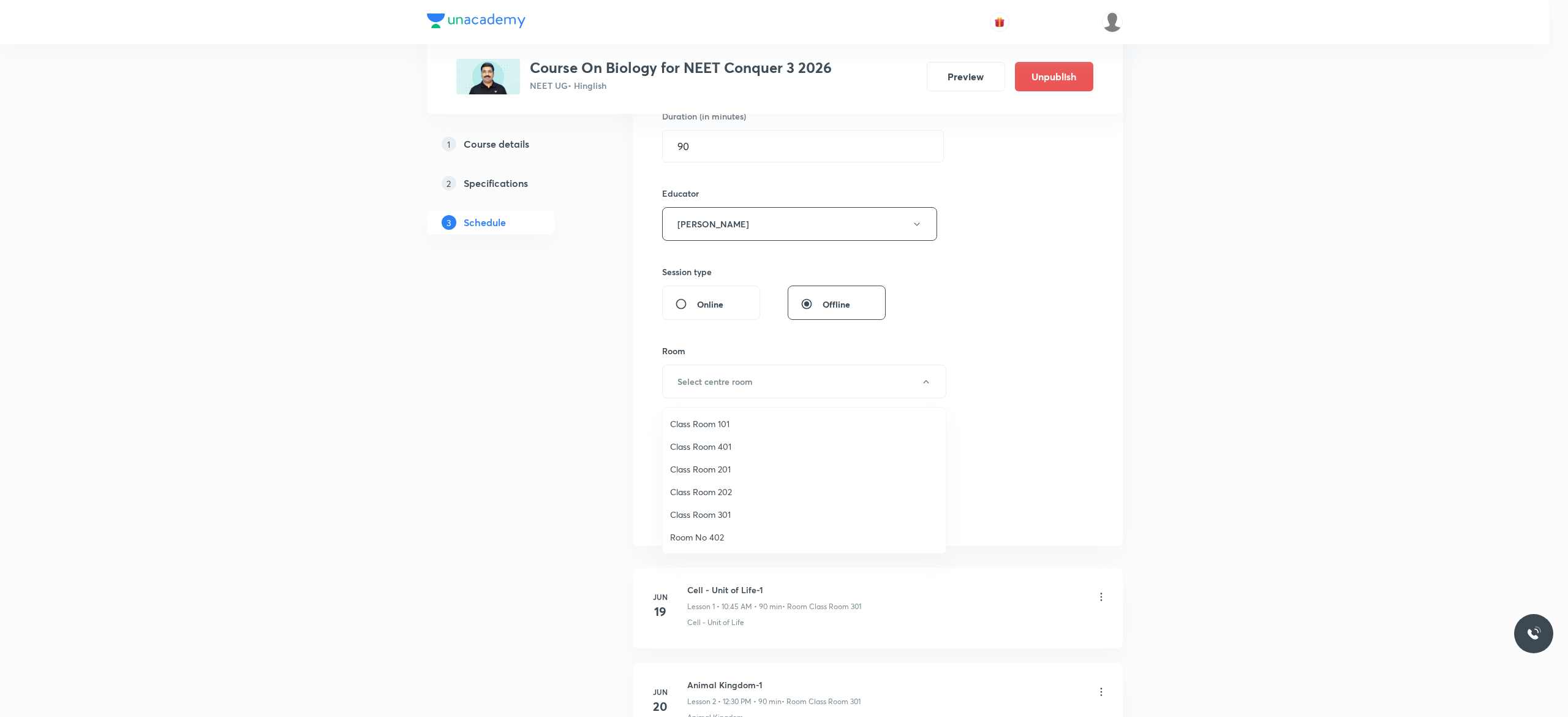
click at [725, 517] on span "Class Room 301" at bounding box center [804, 513] width 268 height 13
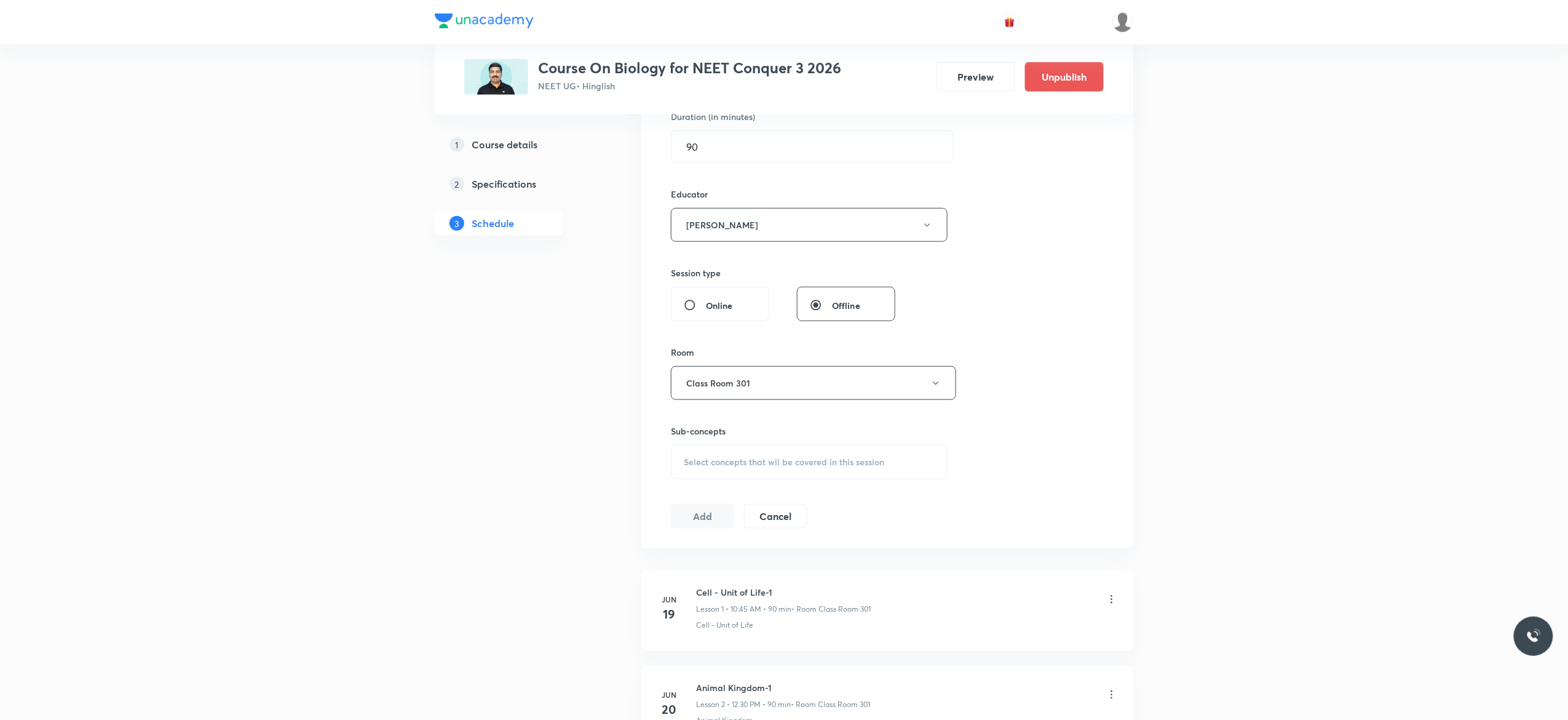
click at [692, 474] on div "Select concepts that wil be covered in this session" at bounding box center [809, 462] width 277 height 34
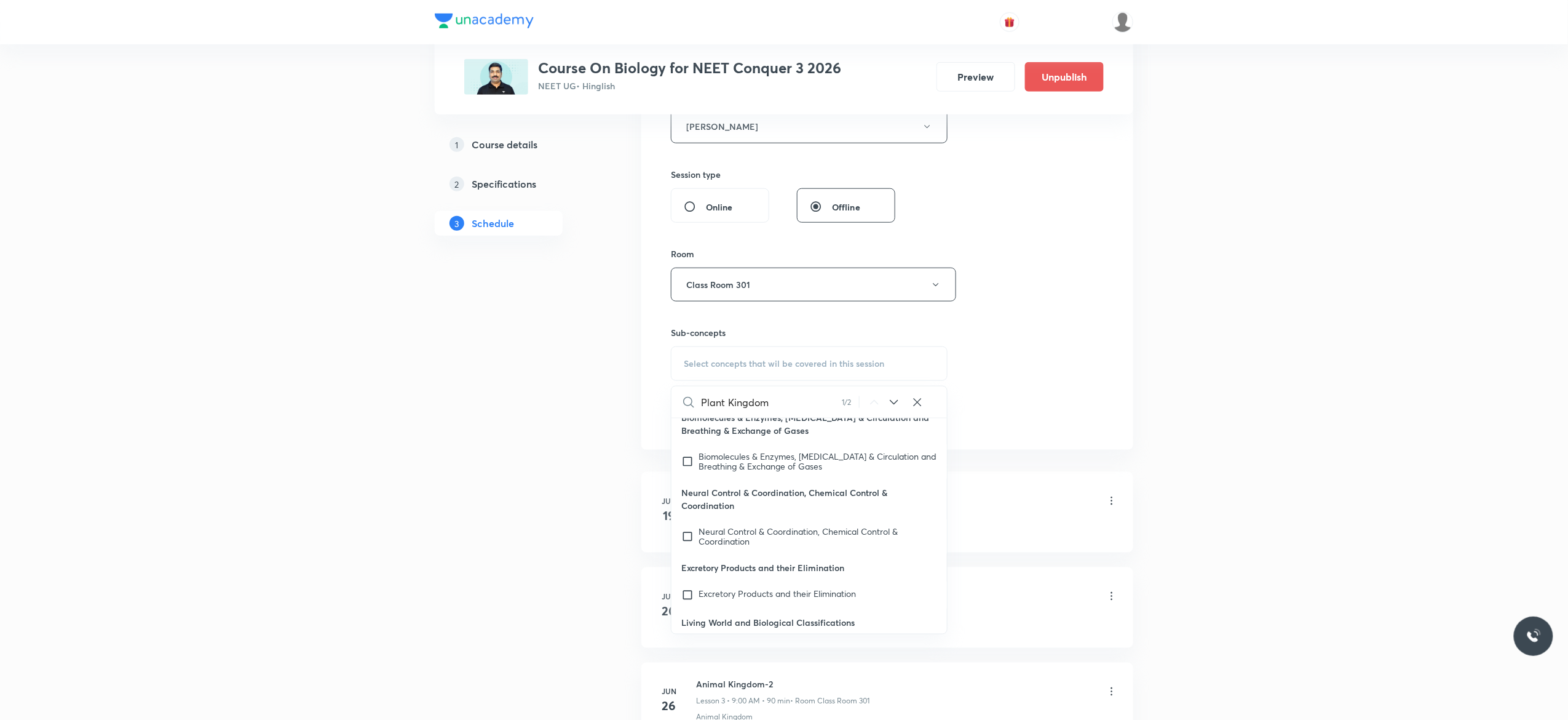
scroll to position [57011, 0]
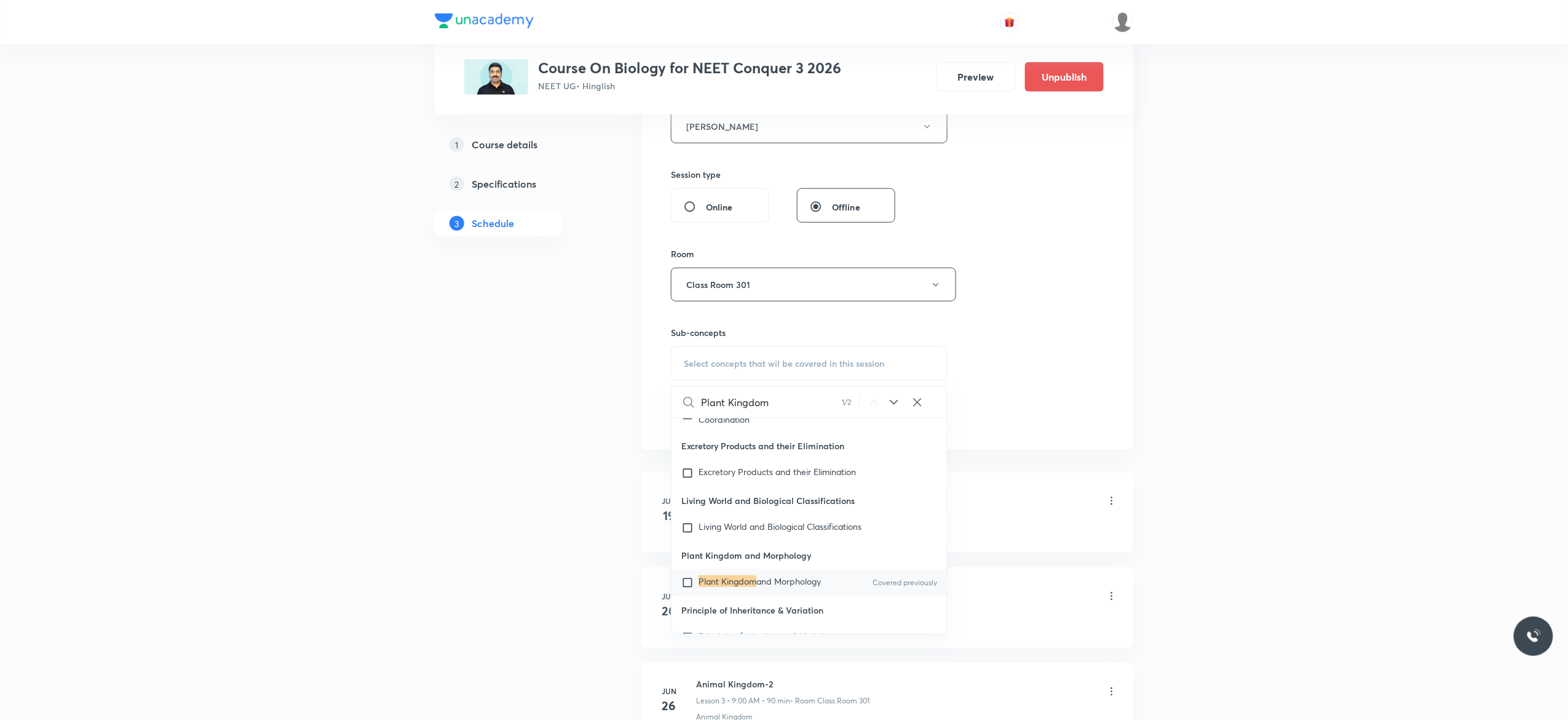
type input "Plant Kingdom"
click at [687, 584] on input "checkbox" at bounding box center [690, 583] width 17 height 12
checkbox input "true"
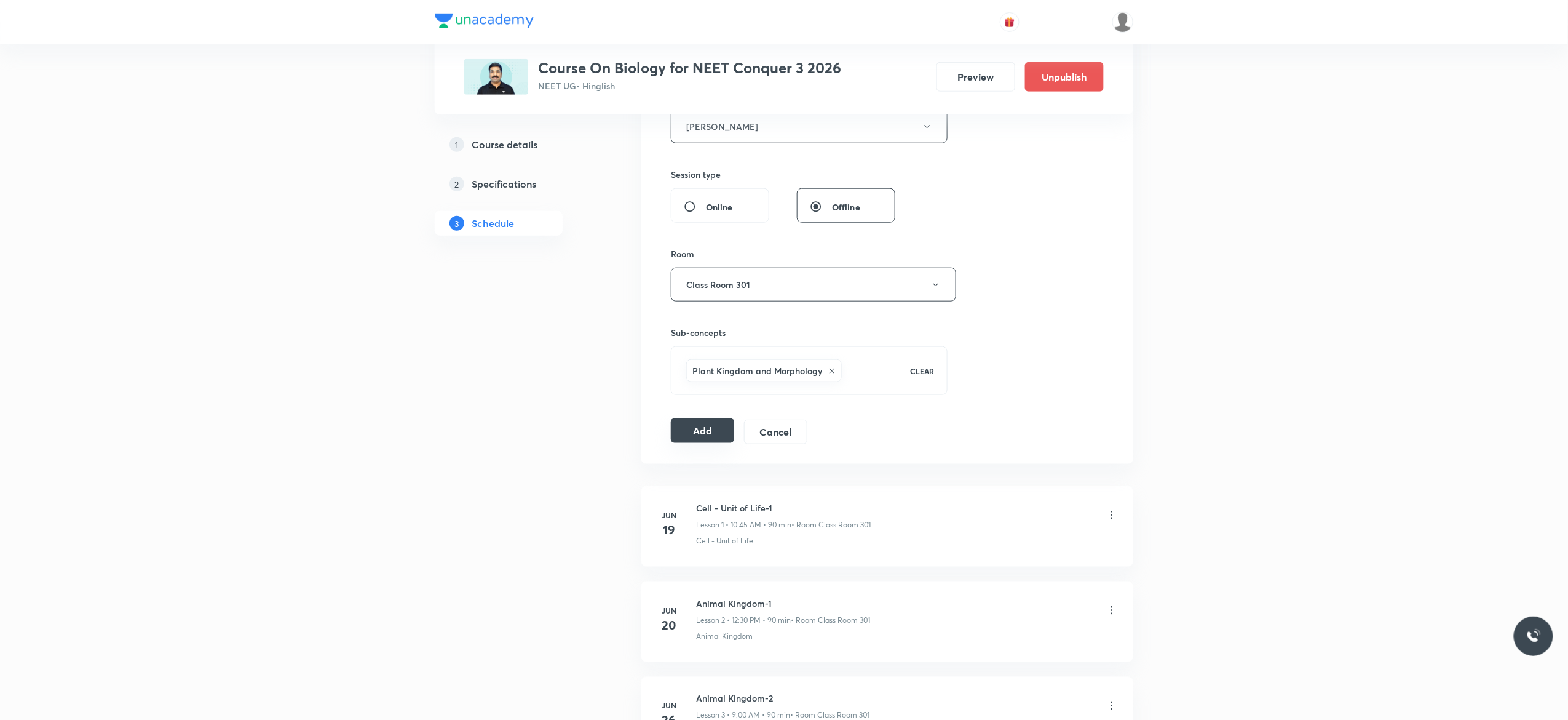
click at [704, 437] on button "Add" at bounding box center [703, 431] width 63 height 25
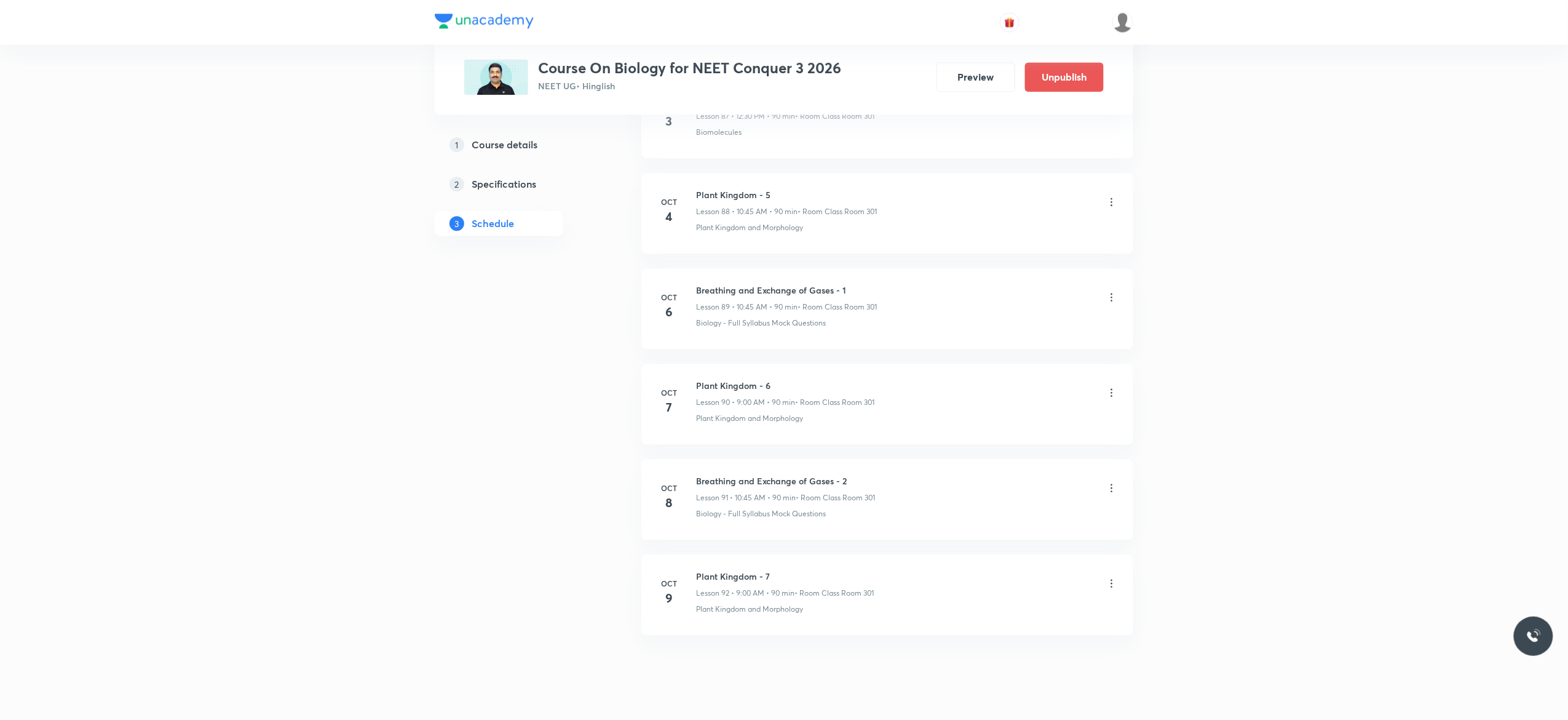
scroll to position [8510, 0]
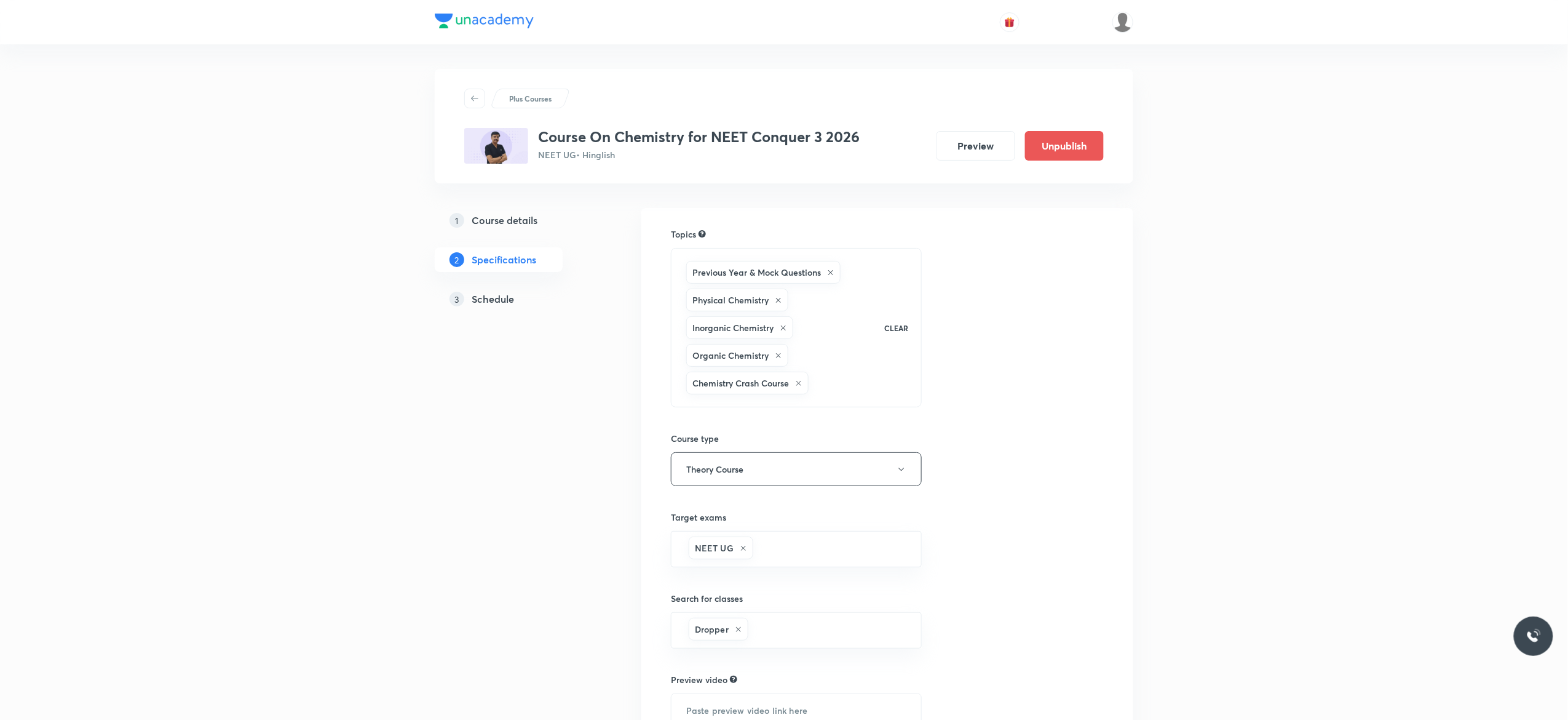
click at [493, 298] on h5 "Schedule" at bounding box center [492, 299] width 43 height 15
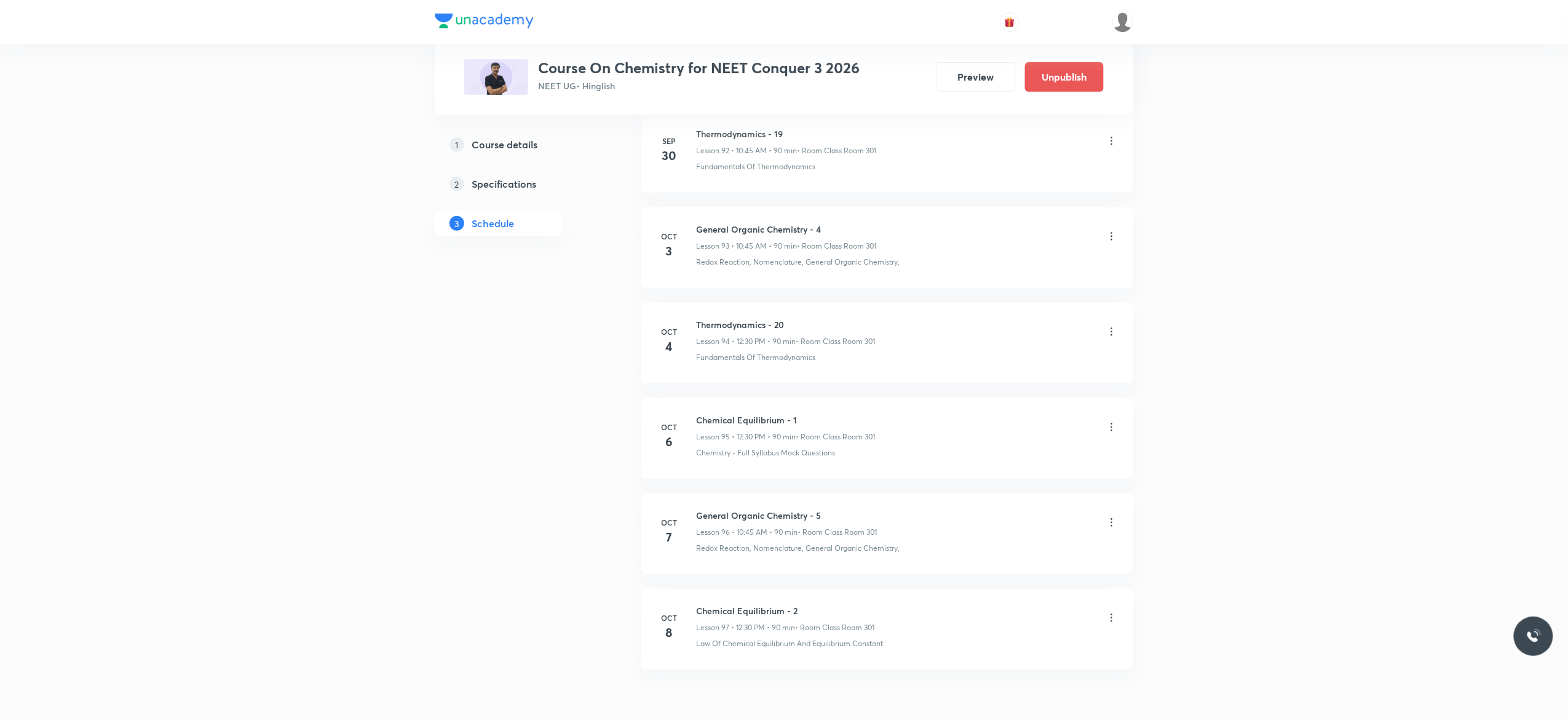
scroll to position [9636, 0]
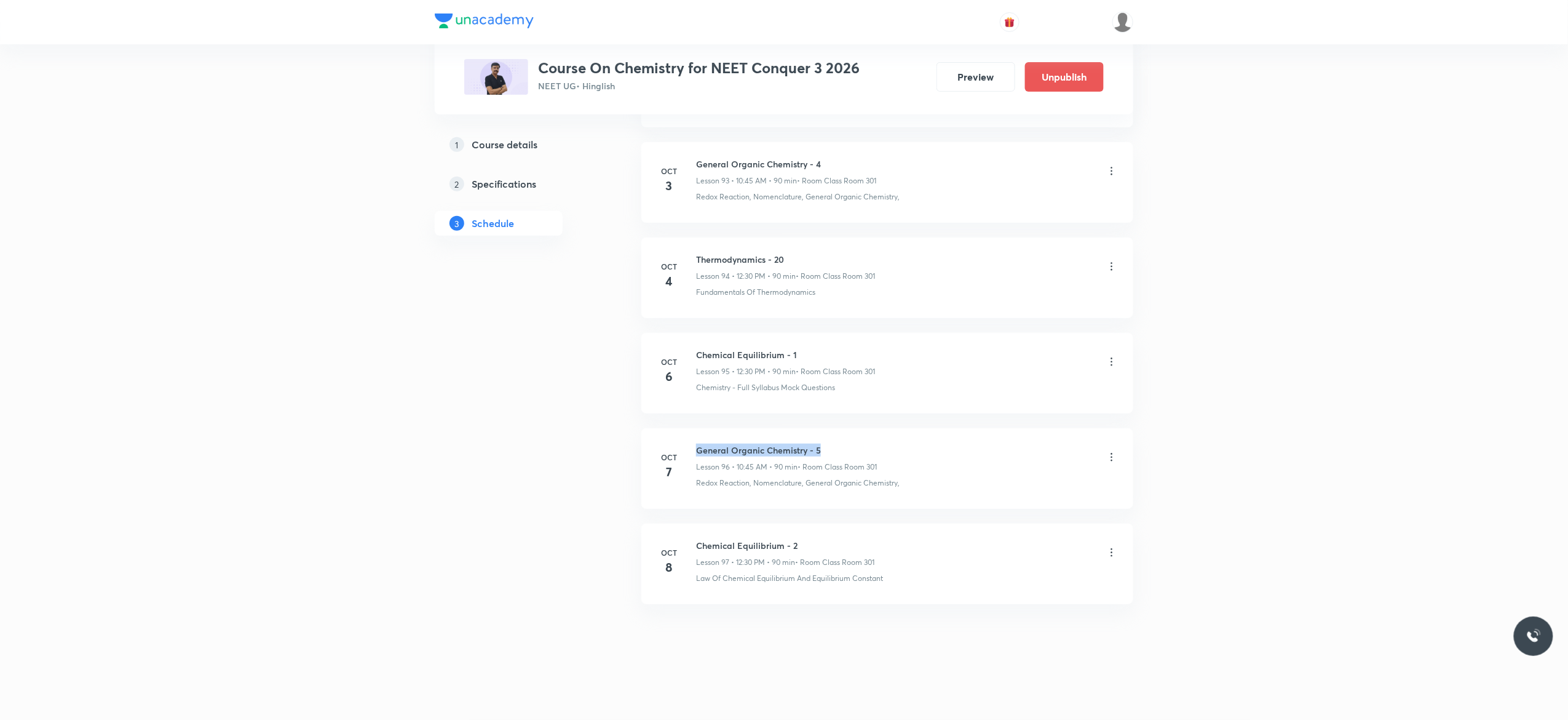
drag, startPoint x: 827, startPoint y: 445, endPoint x: 692, endPoint y: 436, distance: 135.3
click at [692, 436] on li "Oct 7 General Organic Chemistry - 5 Lesson 96 • 10:45 AM • 90 min • Room Class …" at bounding box center [888, 469] width 492 height 81
copy h6 "General Organic Chemistry - 5"
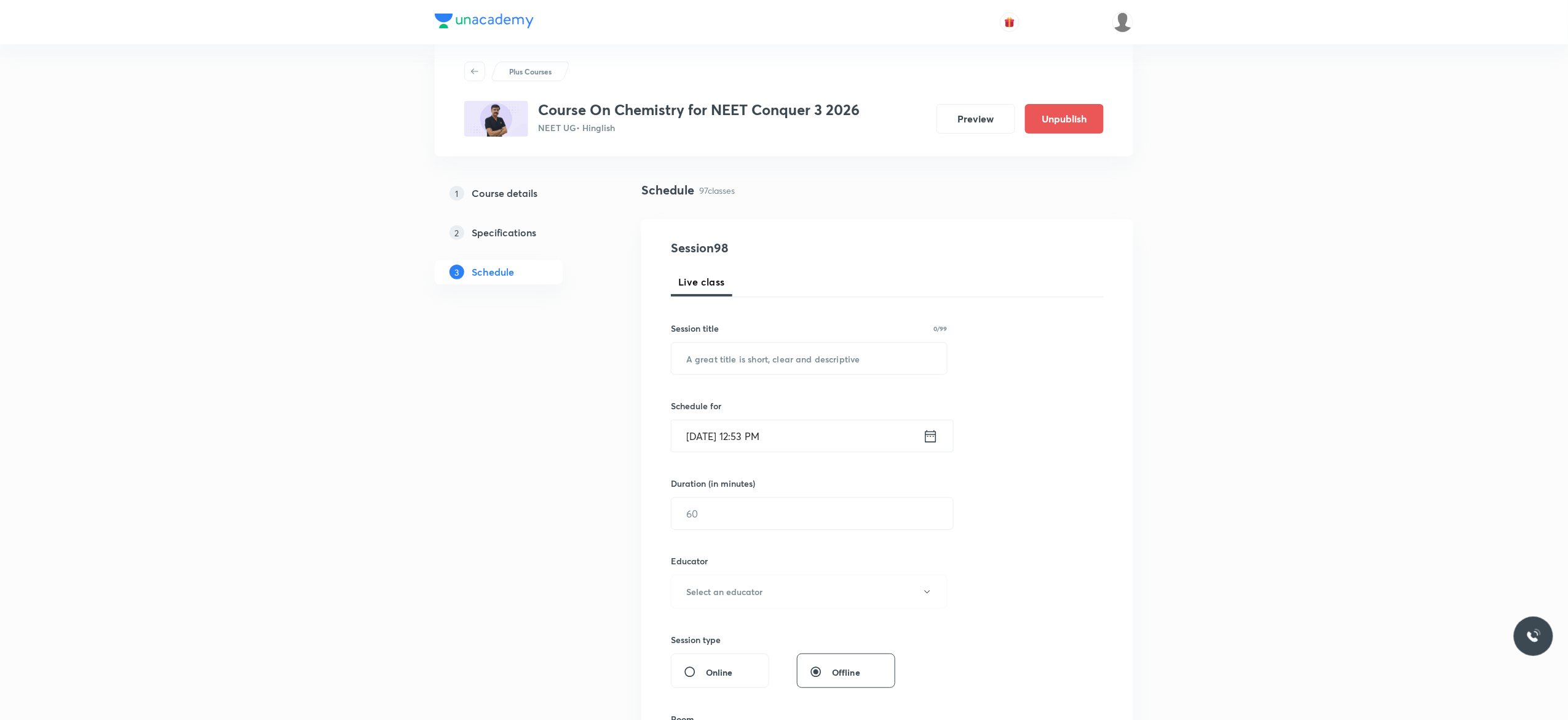
scroll to position [0, 0]
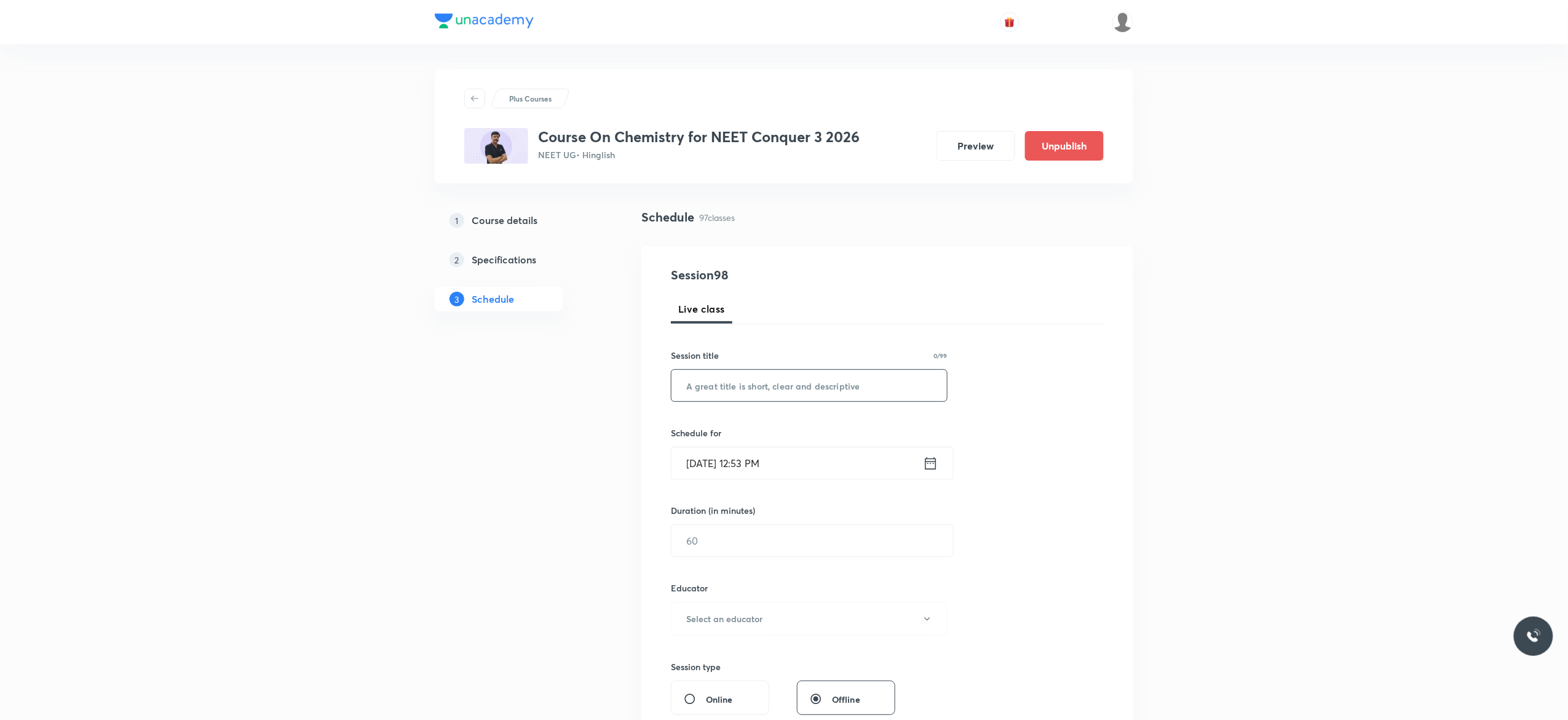
click at [827, 384] on input "text" at bounding box center [809, 386] width 275 height 31
paste input "General Organic Chemistry - 5"
type input "General Organic Chemistry - 6"
click at [932, 462] on icon at bounding box center [931, 463] width 11 height 12
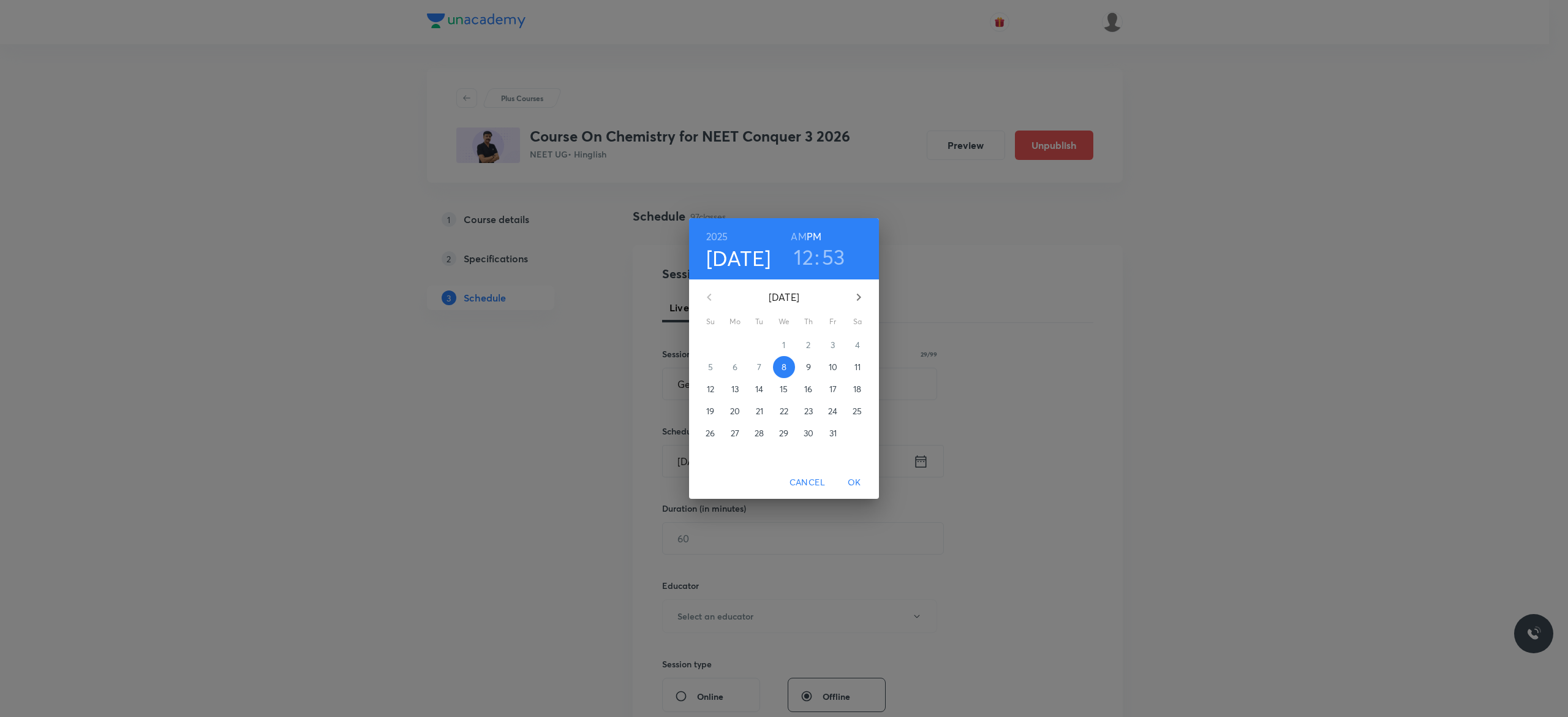
click at [807, 365] on p "9" at bounding box center [808, 367] width 5 height 12
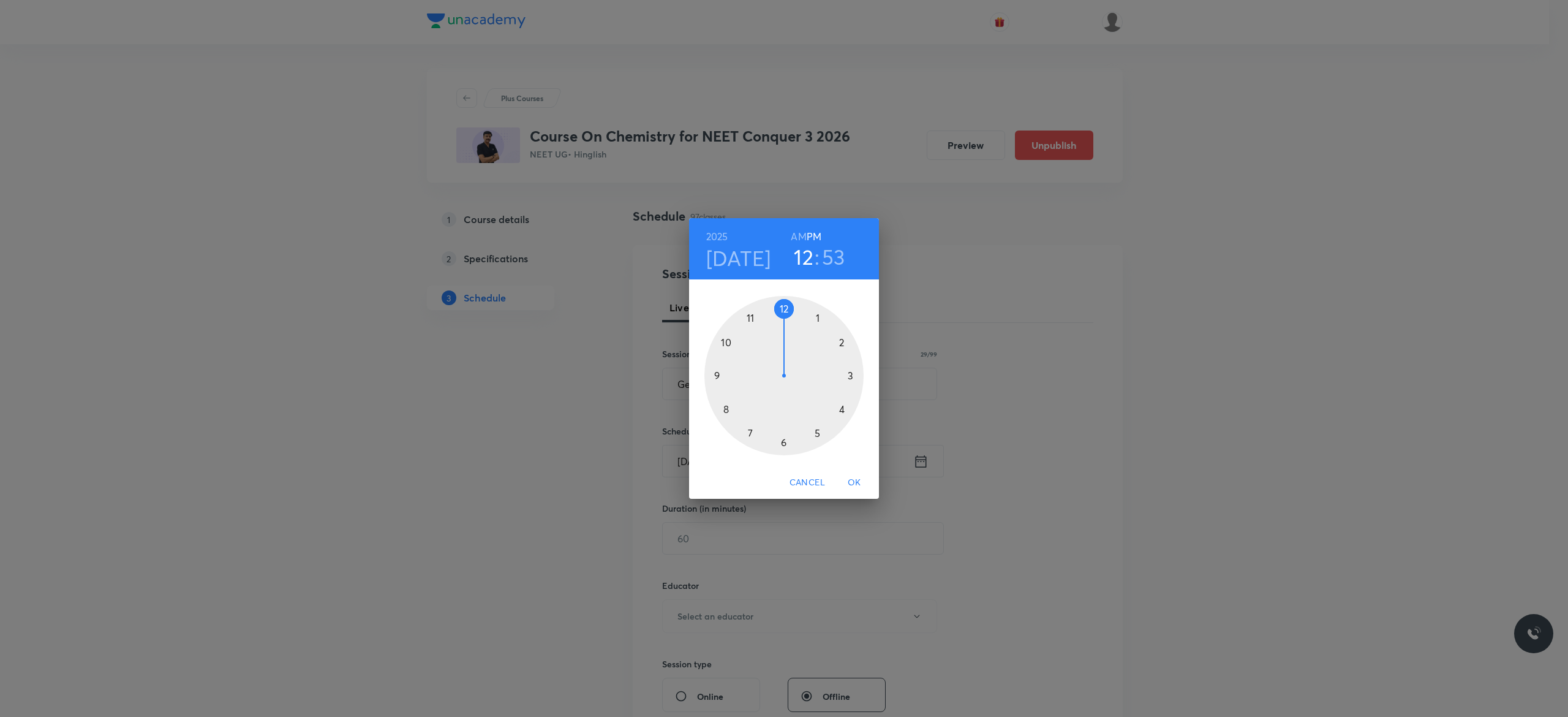
click at [795, 236] on h6 "AM" at bounding box center [798, 236] width 16 height 17
click at [724, 342] on div at bounding box center [784, 375] width 159 height 159
click at [716, 374] on div at bounding box center [784, 375] width 159 height 159
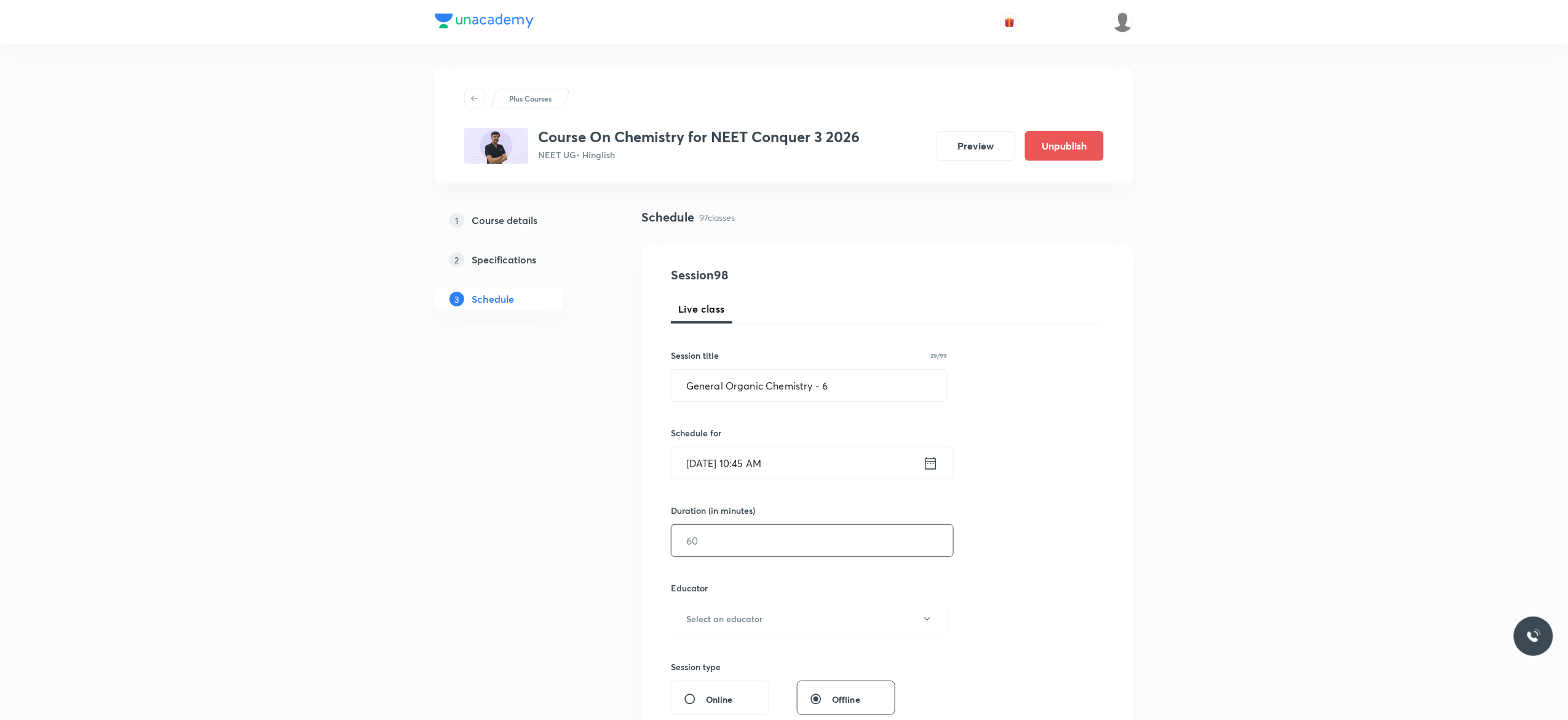
click at [734, 536] on input "text" at bounding box center [812, 540] width 282 height 31
type input "90"
click at [928, 622] on icon "button" at bounding box center [927, 619] width 10 height 10
click at [706, 659] on span "Vijai Shukla" at bounding box center [807, 660] width 269 height 13
click at [1024, 601] on div "Session 98 Live class Session title 29/99 General Organic Chemistry - 6 ​ Sched…" at bounding box center [888, 594] width 433 height 657
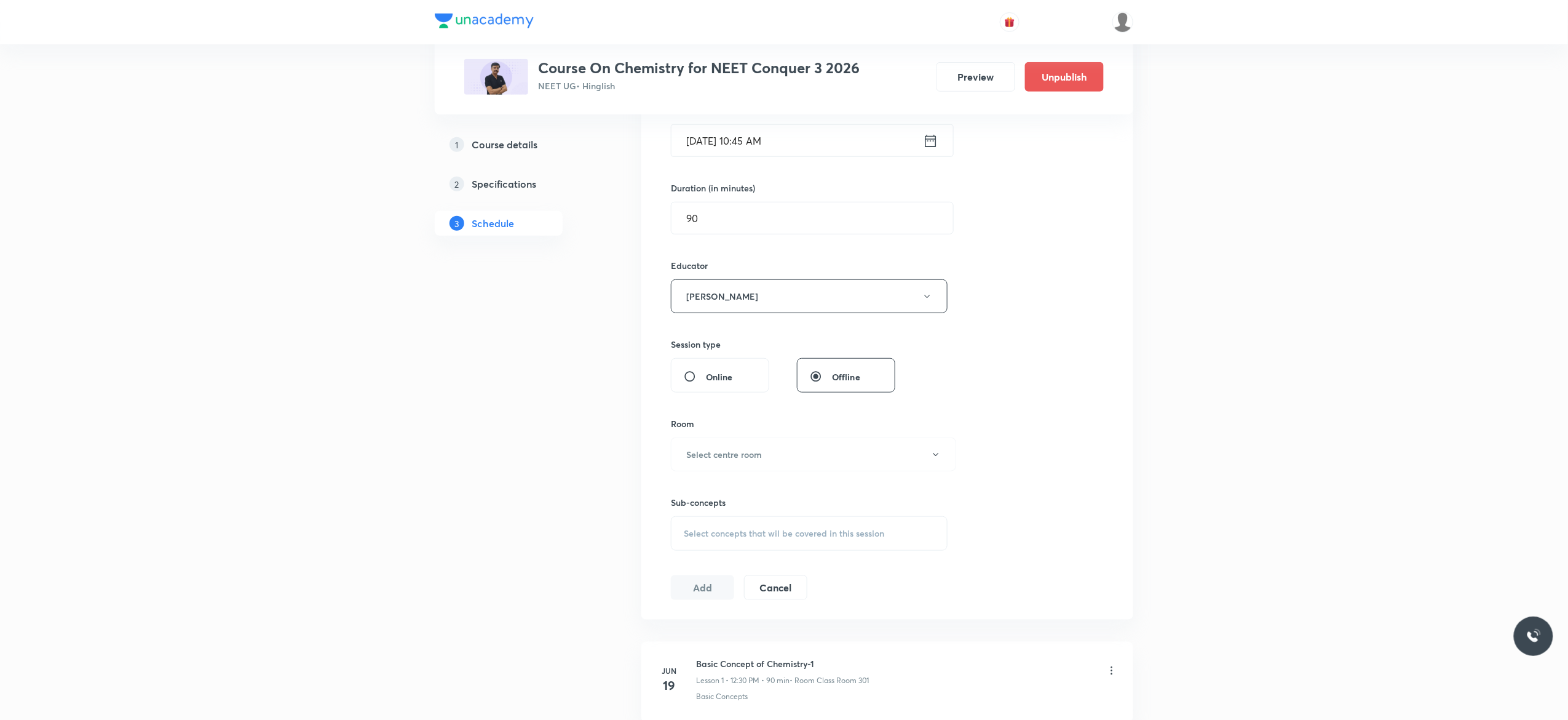
scroll to position [443, 0]
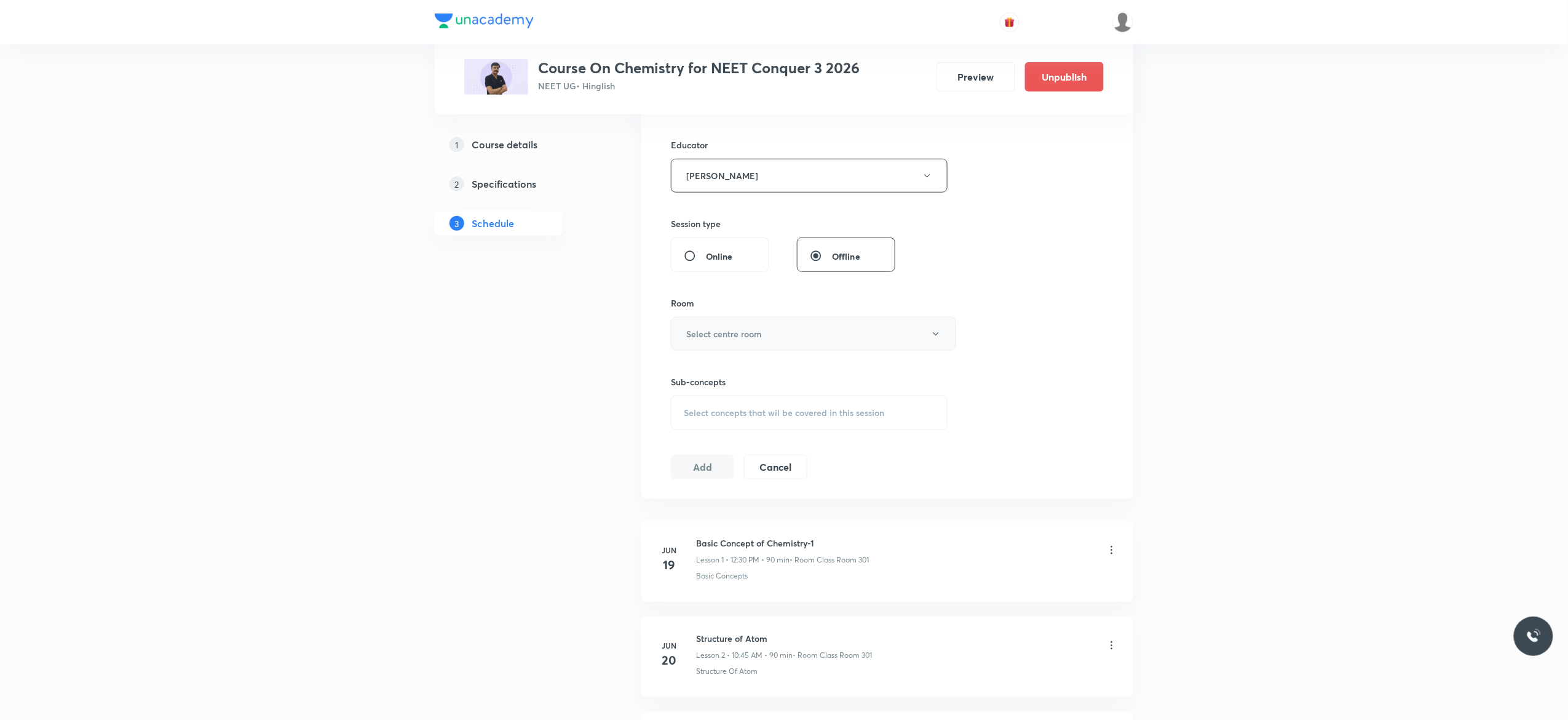
click at [938, 342] on button "Select centre room" at bounding box center [814, 334] width 286 height 34
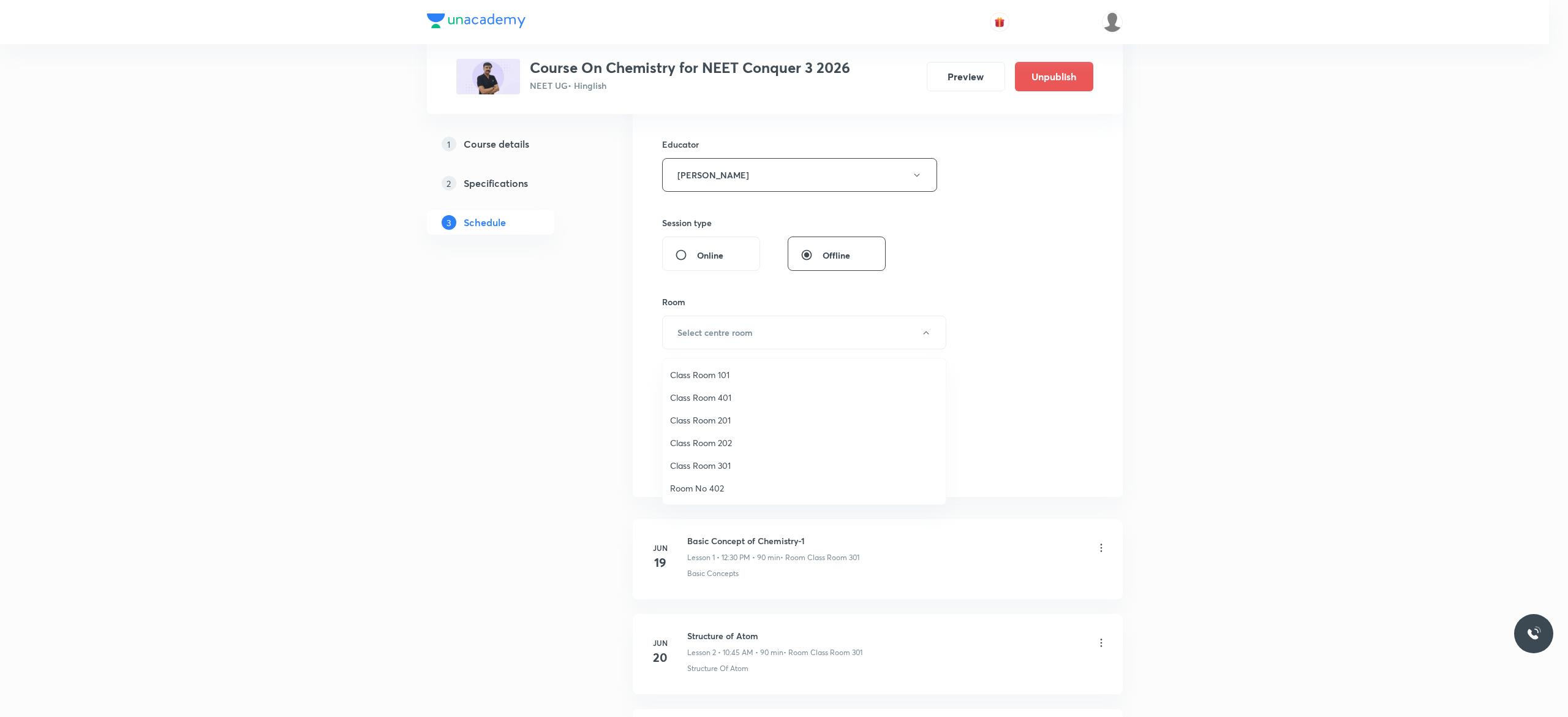
click at [710, 458] on li "Class Room 301" at bounding box center [804, 465] width 283 height 23
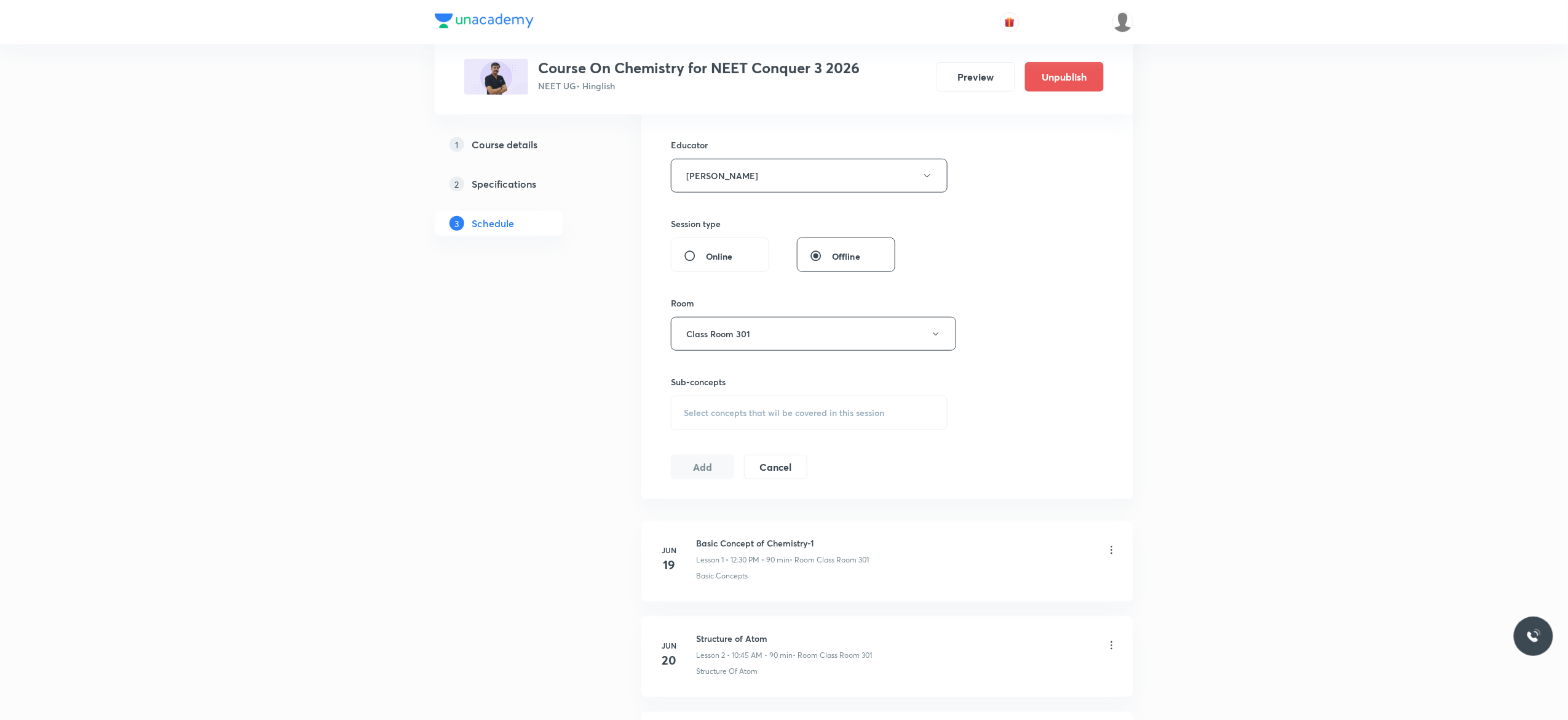
click at [699, 418] on span "Select concepts that wil be covered in this session" at bounding box center [784, 413] width 201 height 10
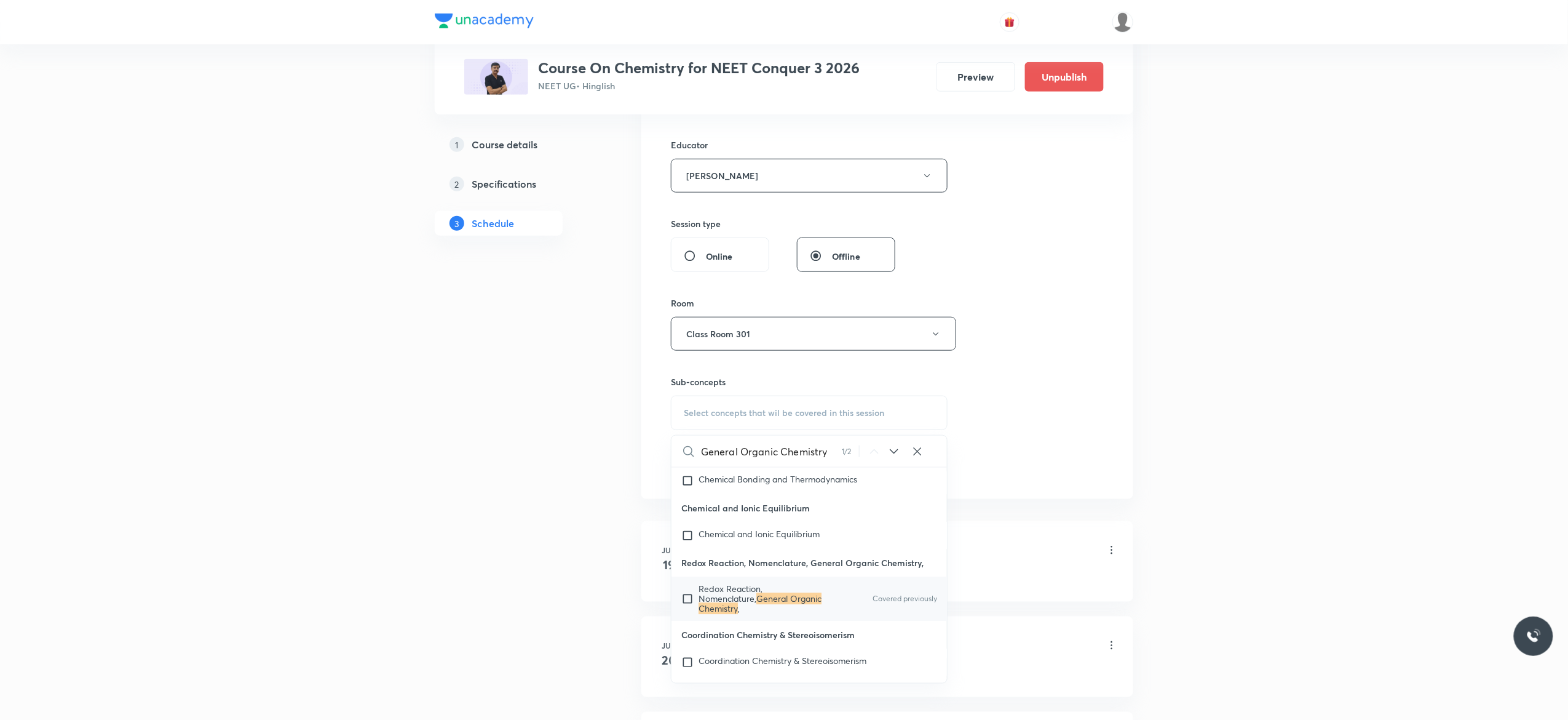
scroll to position [13749, 0]
type input "General Organic Chemistry"
click at [689, 584] on input "checkbox" at bounding box center [690, 570] width 17 height 30
checkbox input "true"
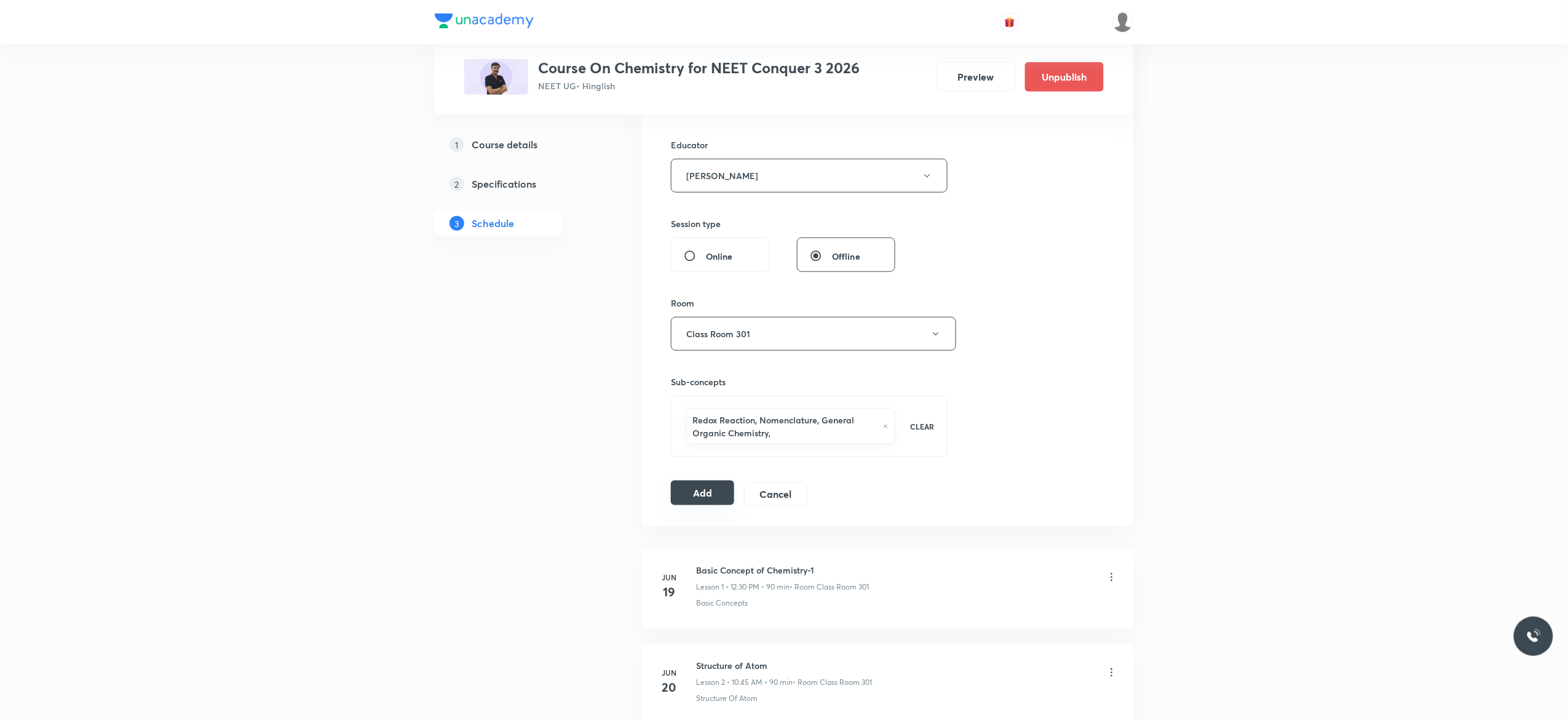
click at [695, 491] on button "Add" at bounding box center [703, 492] width 63 height 25
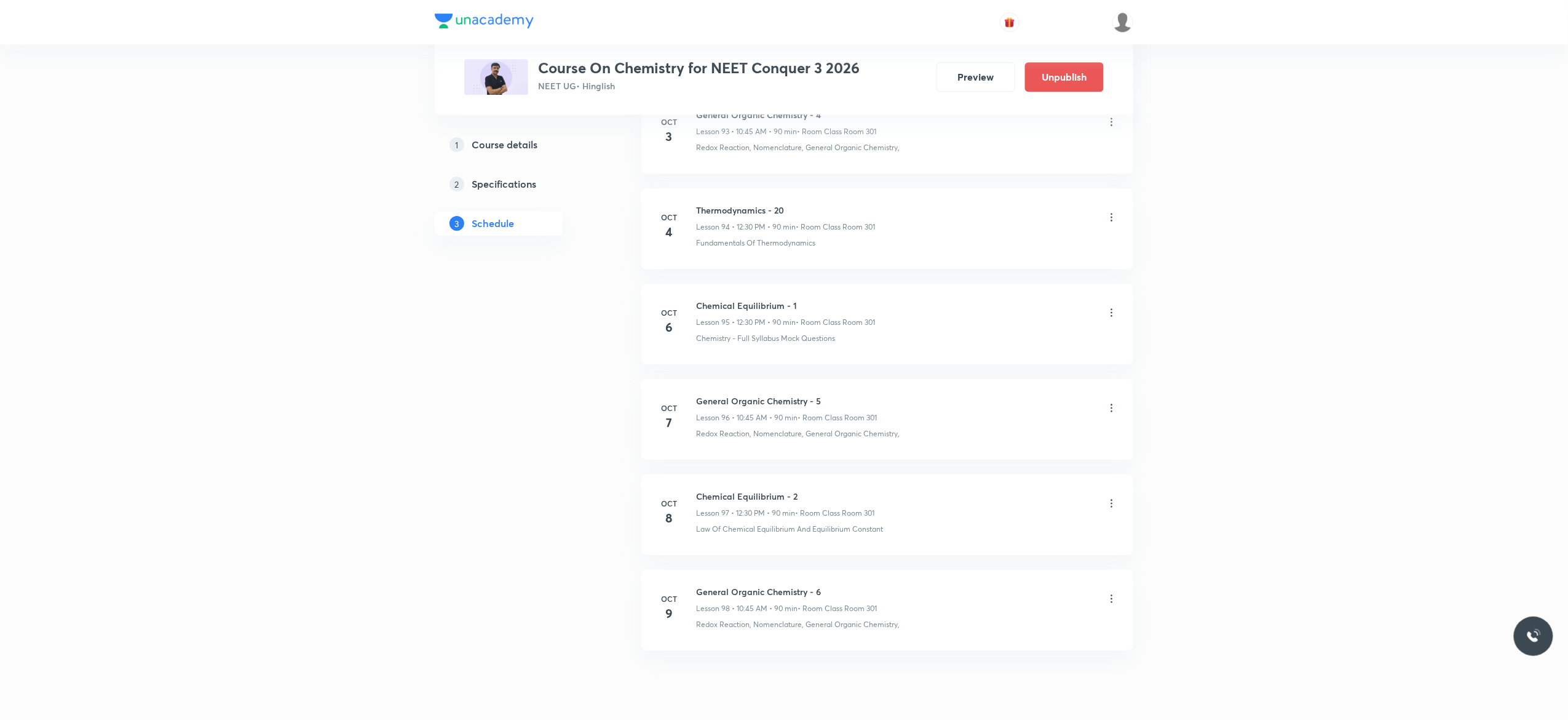
scroll to position [9085, 0]
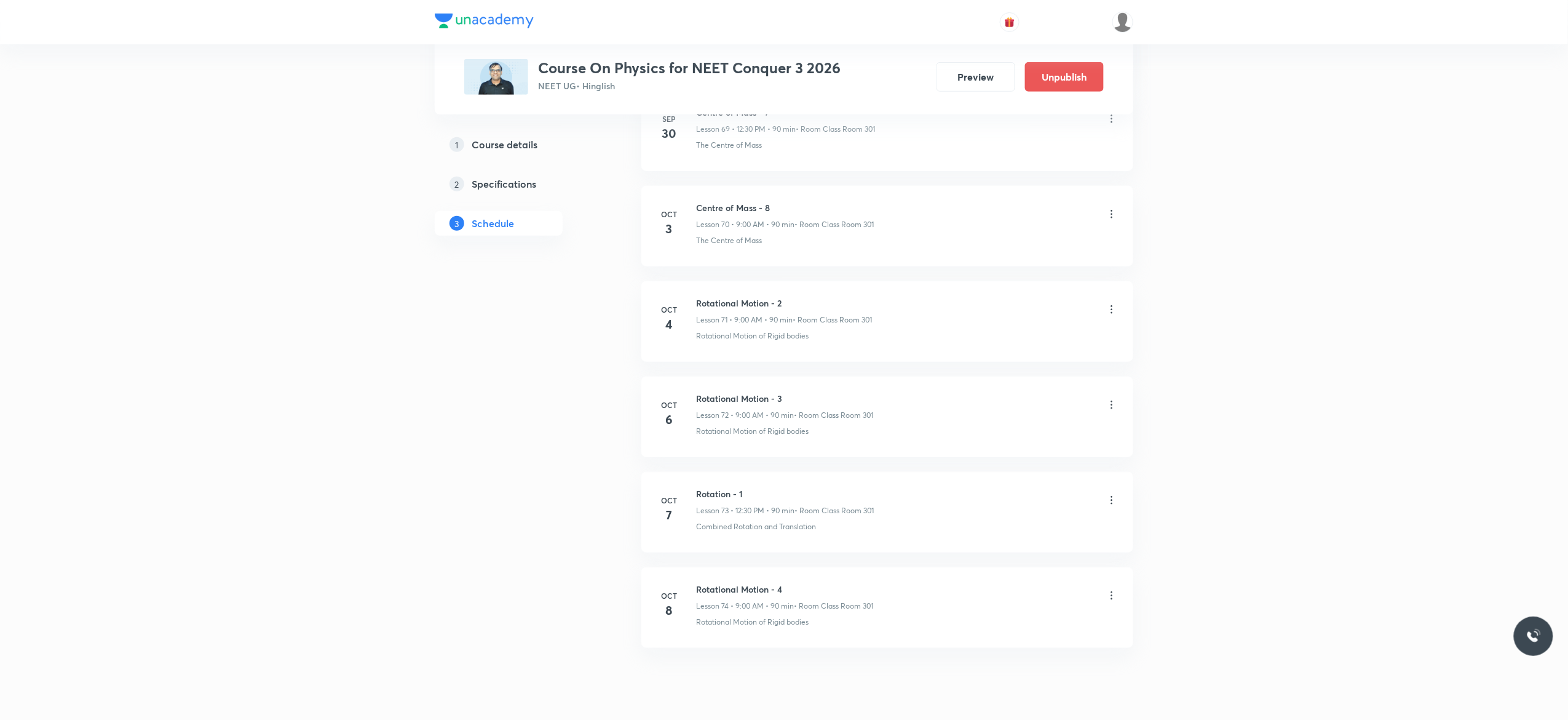
scroll to position [7434, 0]
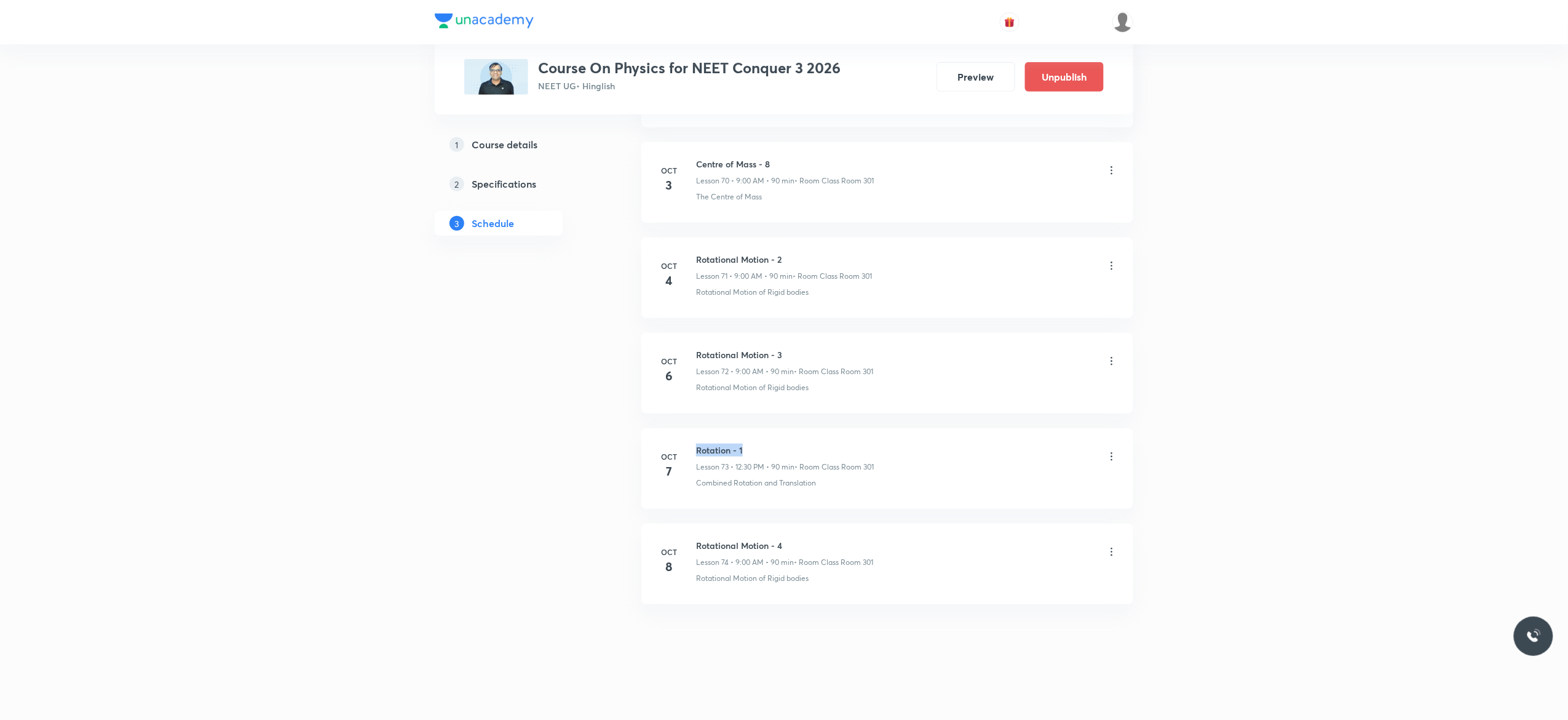
drag, startPoint x: 752, startPoint y: 444, endPoint x: 692, endPoint y: 444, distance: 60.0
click at [692, 444] on div "[DATE] Rotation - 1 Lesson 73 • 12:30 PM • 90 min • Room Class Room 301 Combine…" at bounding box center [888, 466] width 461 height 45
copy h6 "Rotation - 1"
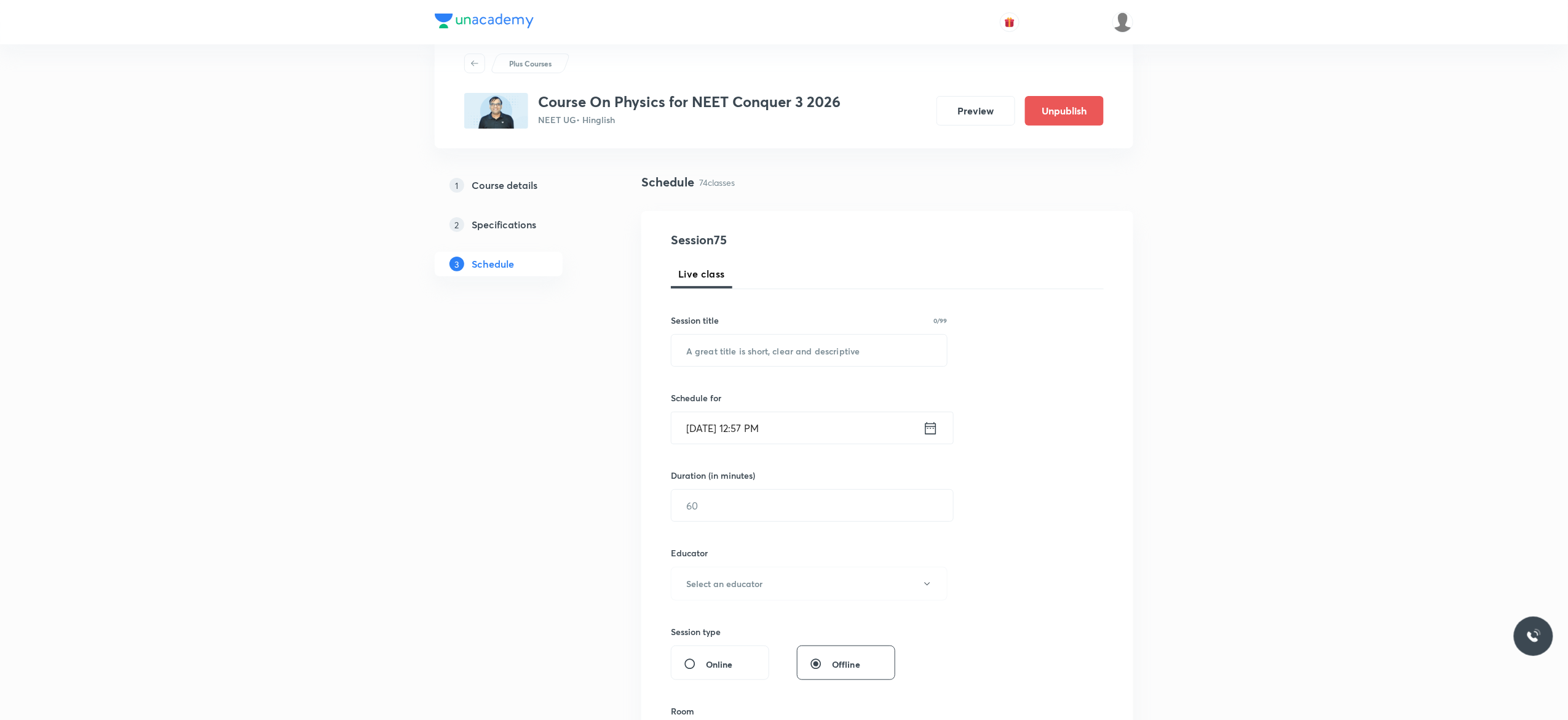
scroll to position [0, 0]
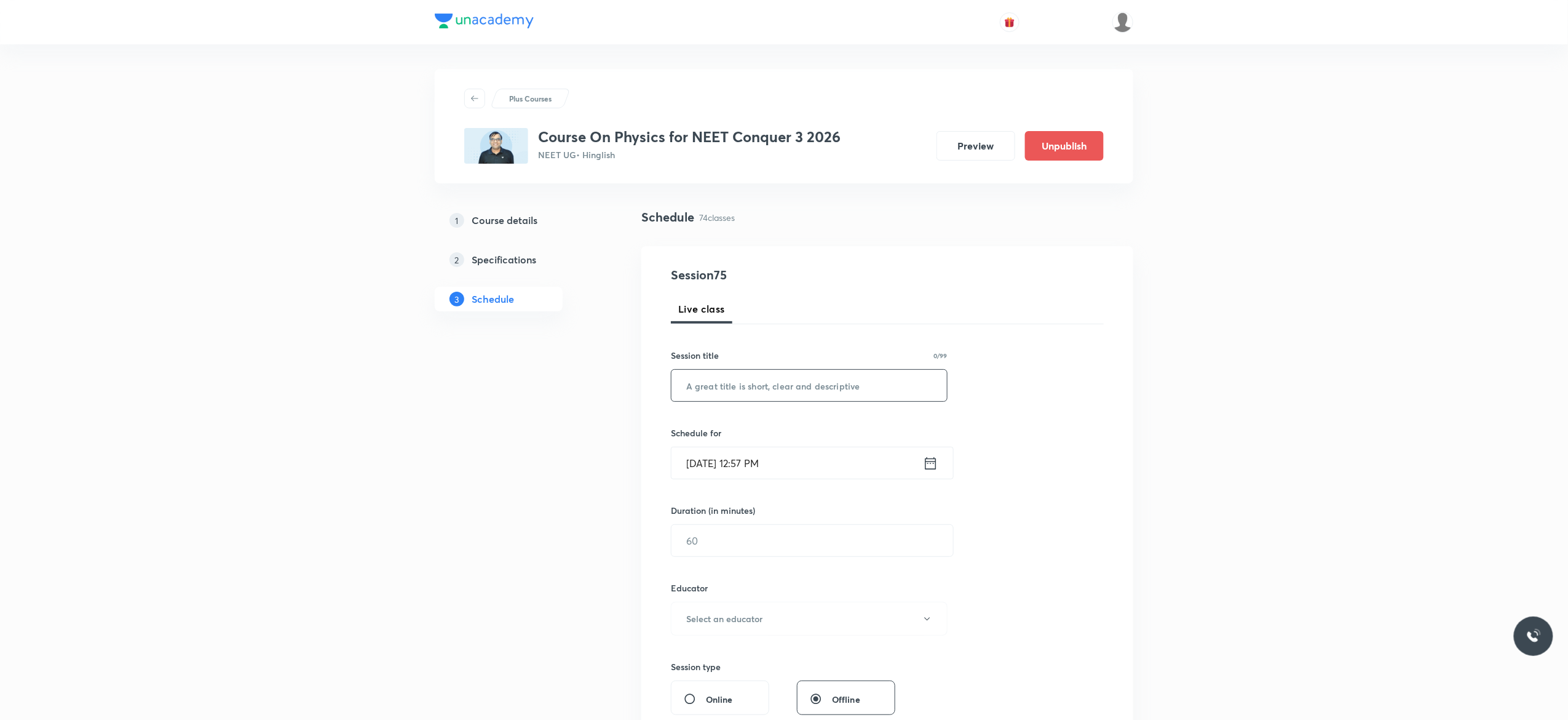
click at [760, 386] on input "text" at bounding box center [809, 386] width 275 height 31
paste input "Rotation - 1"
type input "Rotation - 2"
click at [931, 468] on icon at bounding box center [931, 463] width 16 height 17
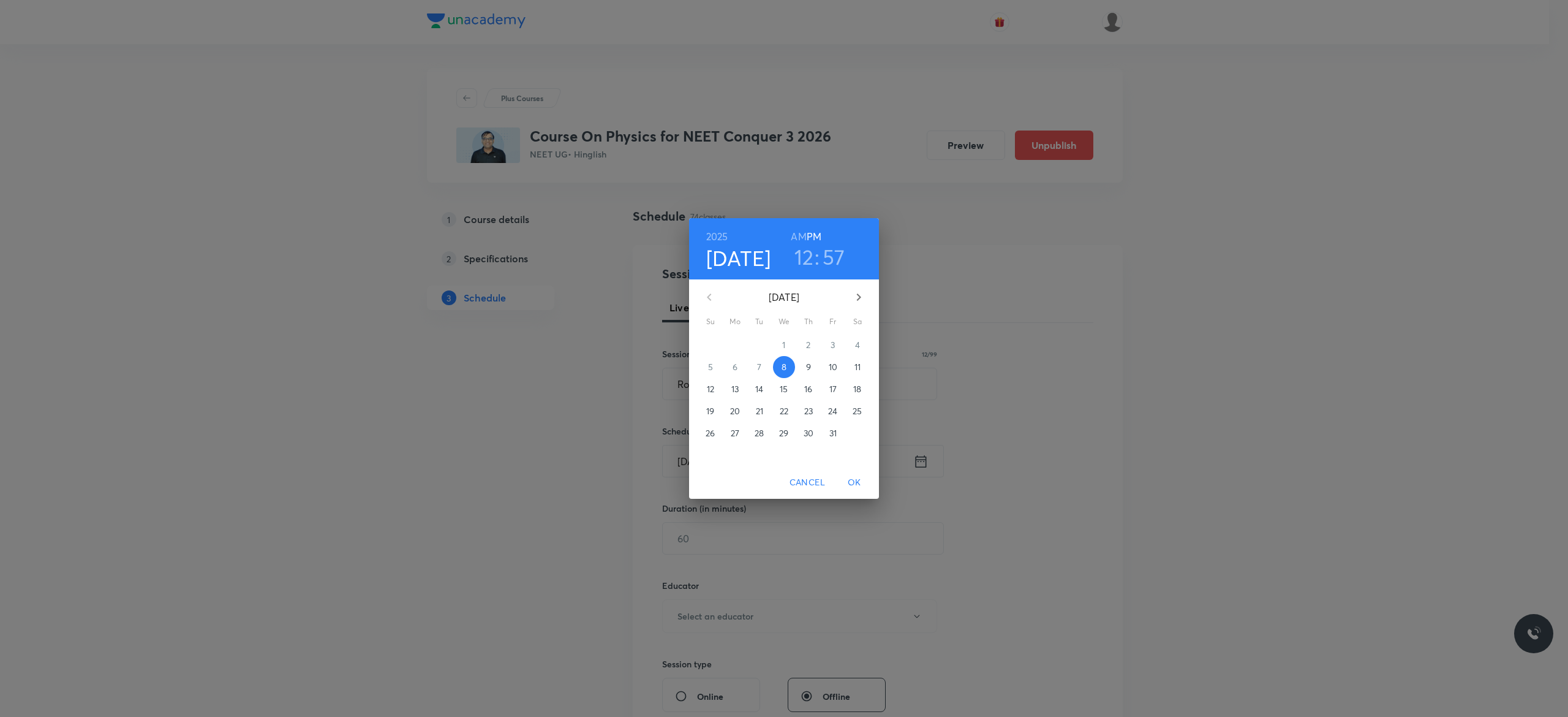
click at [810, 368] on p "9" at bounding box center [808, 367] width 5 height 12
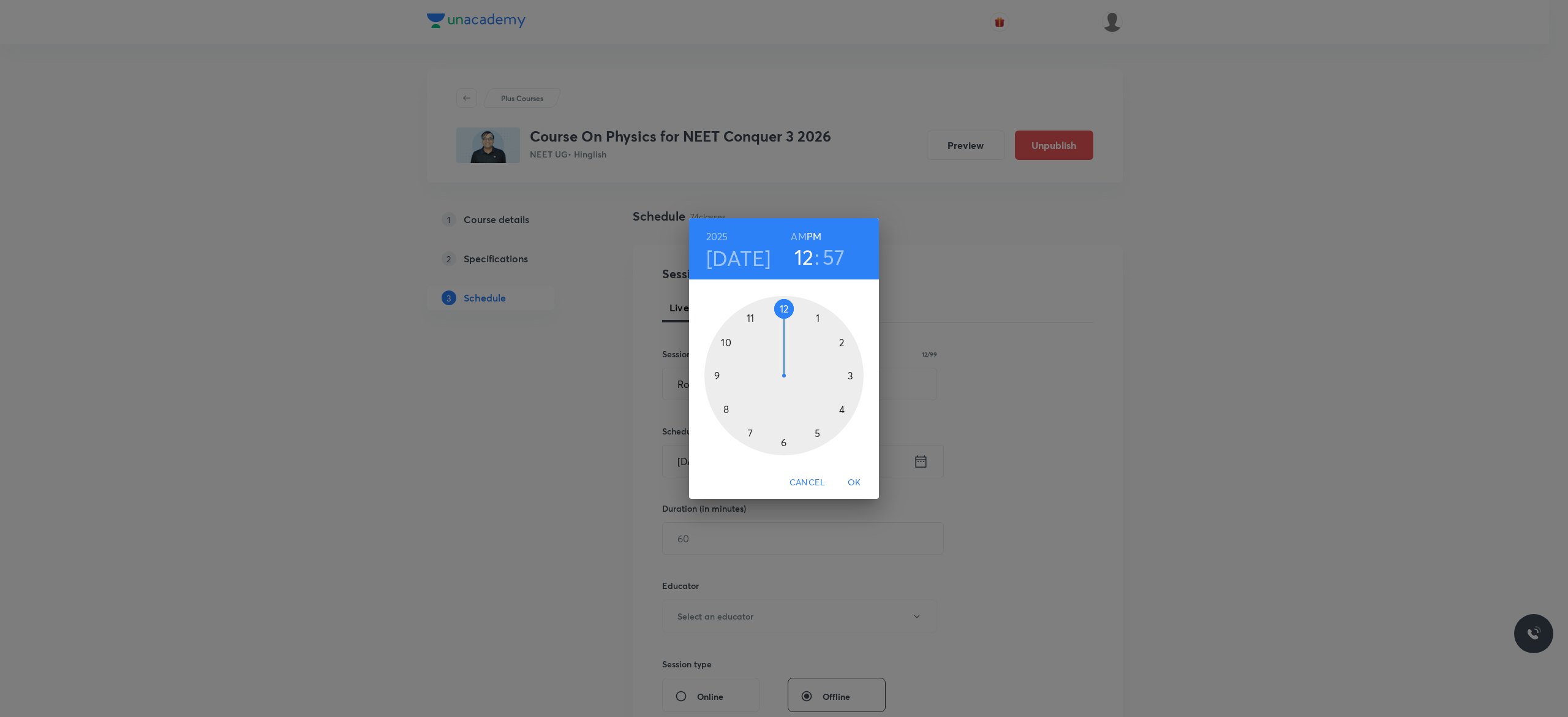
click at [784, 310] on div at bounding box center [784, 375] width 159 height 159
click at [784, 441] on div at bounding box center [784, 375] width 159 height 159
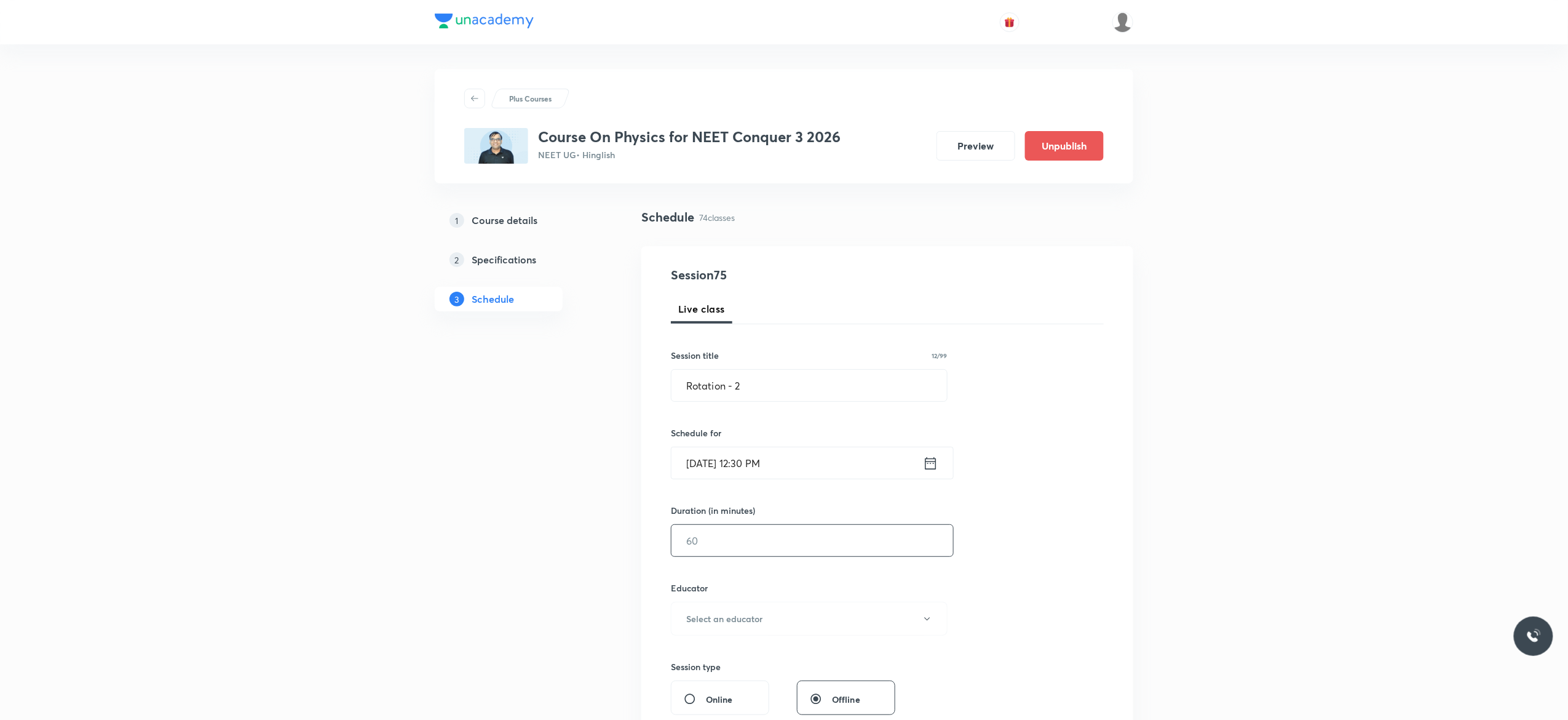
click at [753, 542] on input "text" at bounding box center [812, 540] width 282 height 31
type input "90"
click at [928, 622] on icon "button" at bounding box center [927, 619] width 10 height 10
click at [724, 654] on li "[PERSON_NAME]" at bounding box center [807, 660] width 284 height 23
click at [1014, 586] on div "Session 75 Live class Session title 12/99 Rotation - 2 ​ Schedule for [DATE] 12…" at bounding box center [888, 594] width 433 height 657
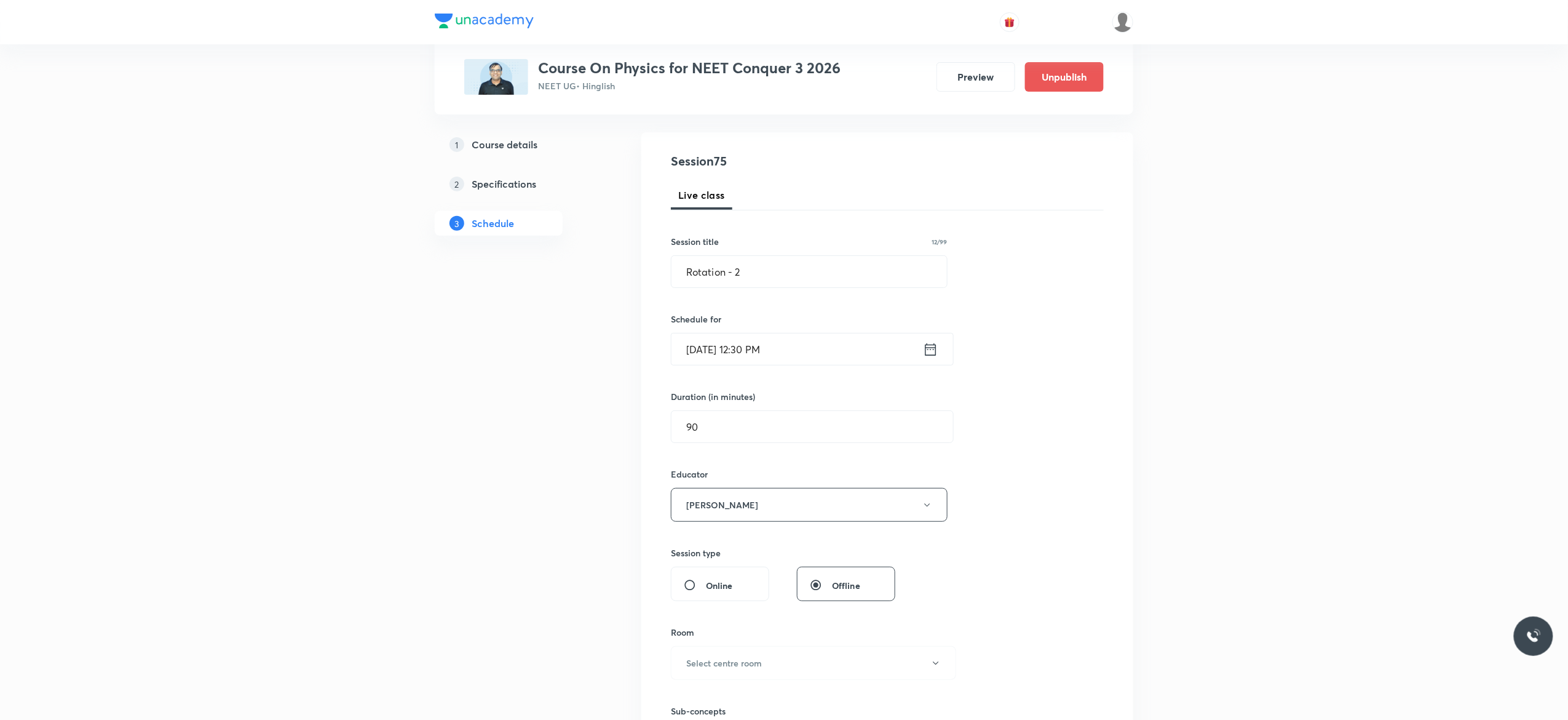
scroll to position [443, 0]
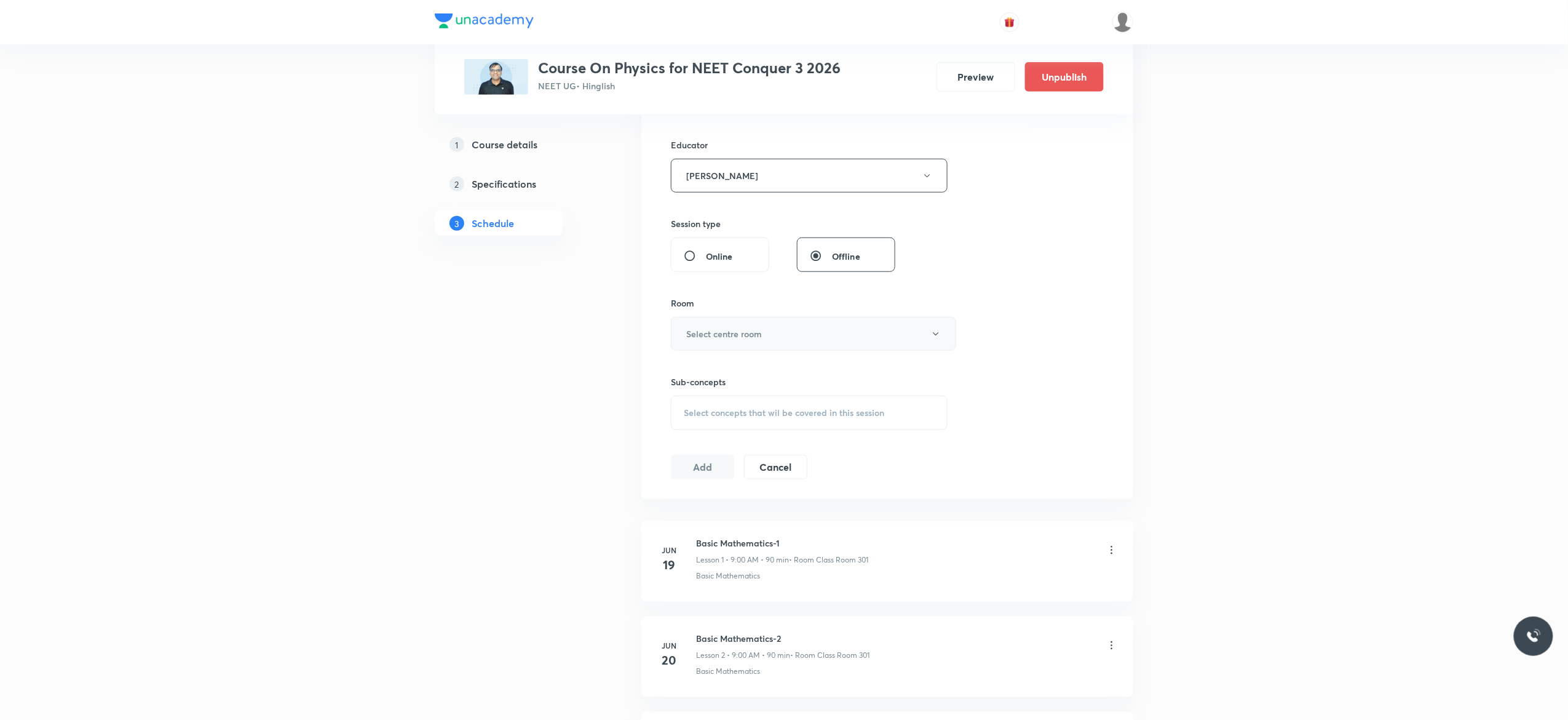
click at [935, 337] on icon "button" at bounding box center [935, 334] width 10 height 10
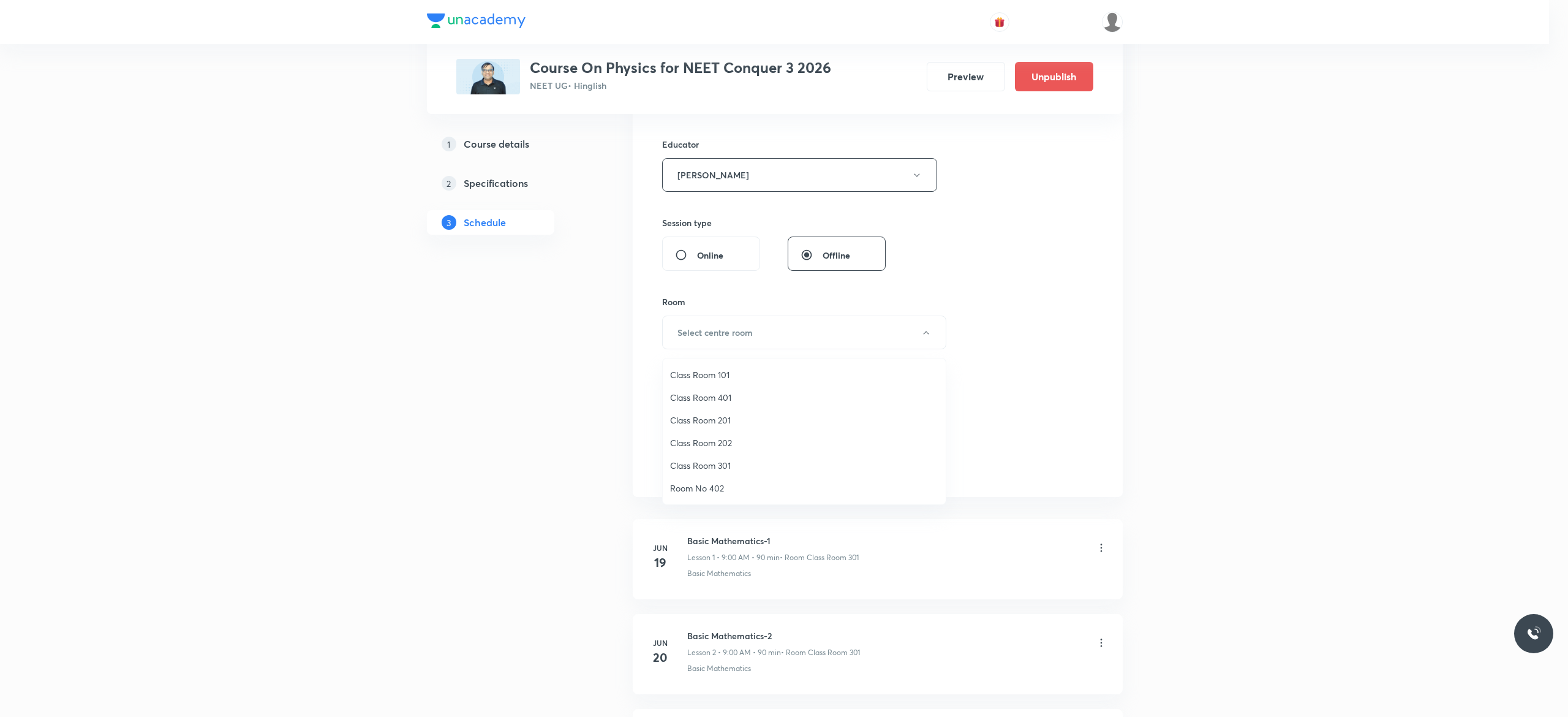
click at [736, 464] on span "Class Room 301" at bounding box center [804, 465] width 268 height 13
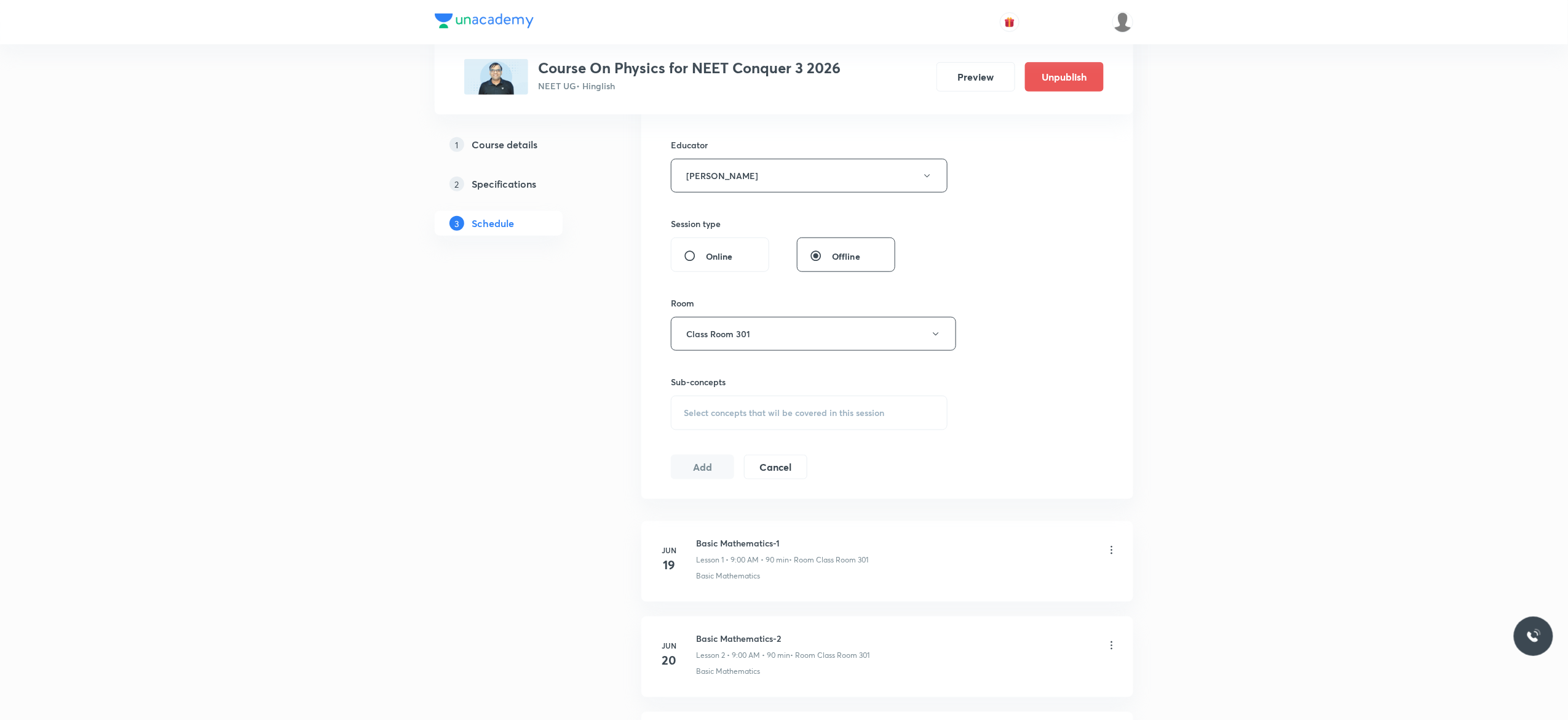
click at [692, 423] on div "Select concepts that wil be covered in this session" at bounding box center [809, 413] width 277 height 34
type input "Rotation"
click at [686, 632] on input "checkbox" at bounding box center [690, 622] width 17 height 19
checkbox input "true"
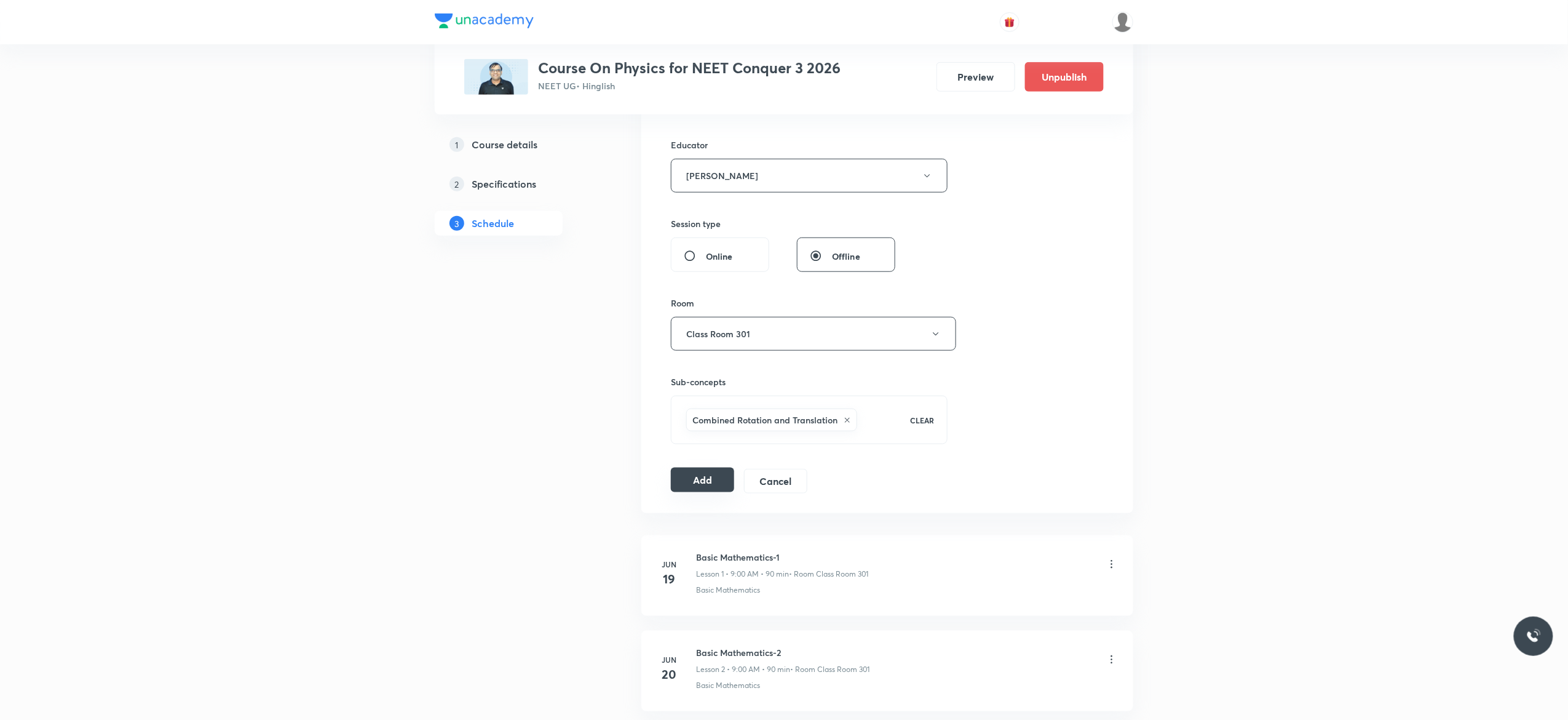
click at [699, 485] on button "Add" at bounding box center [703, 480] width 63 height 25
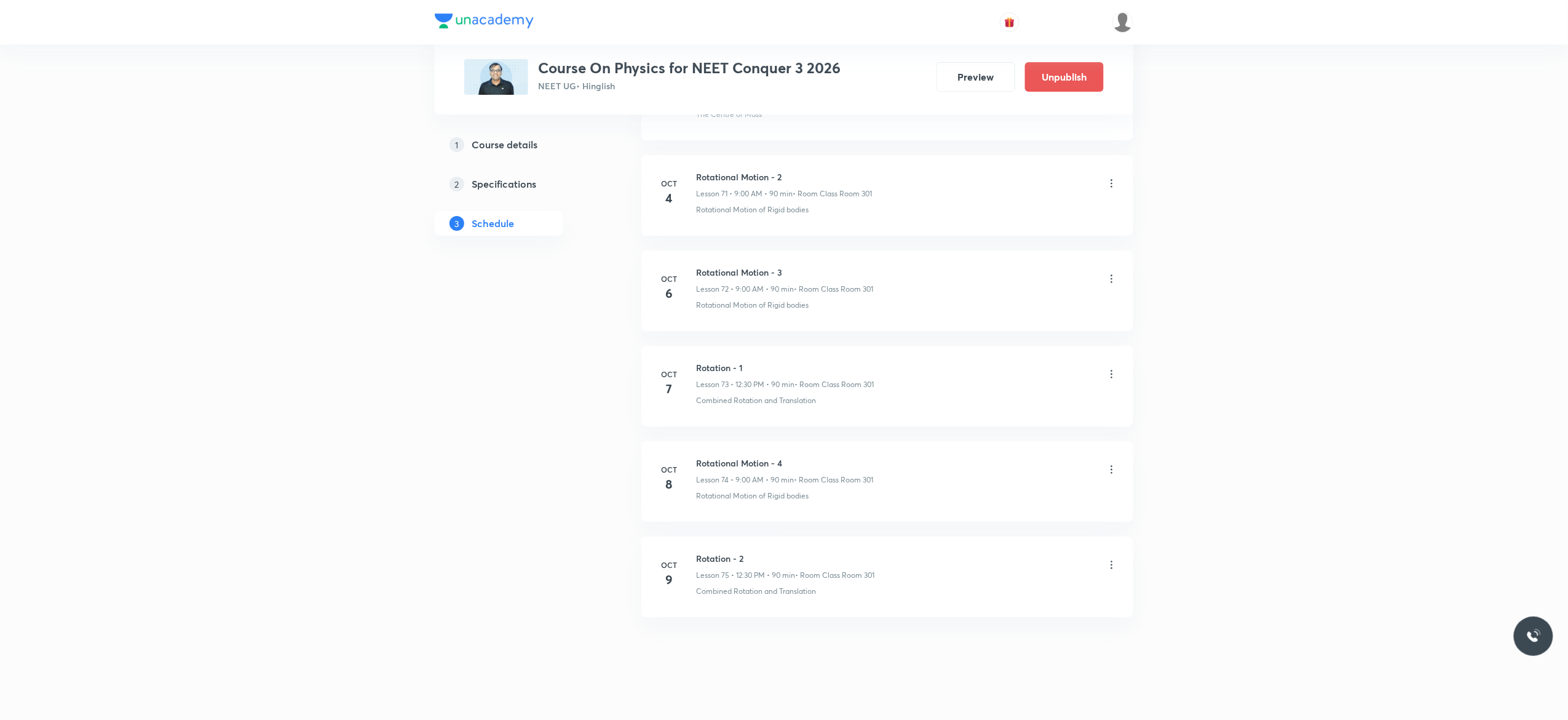
scroll to position [6883, 0]
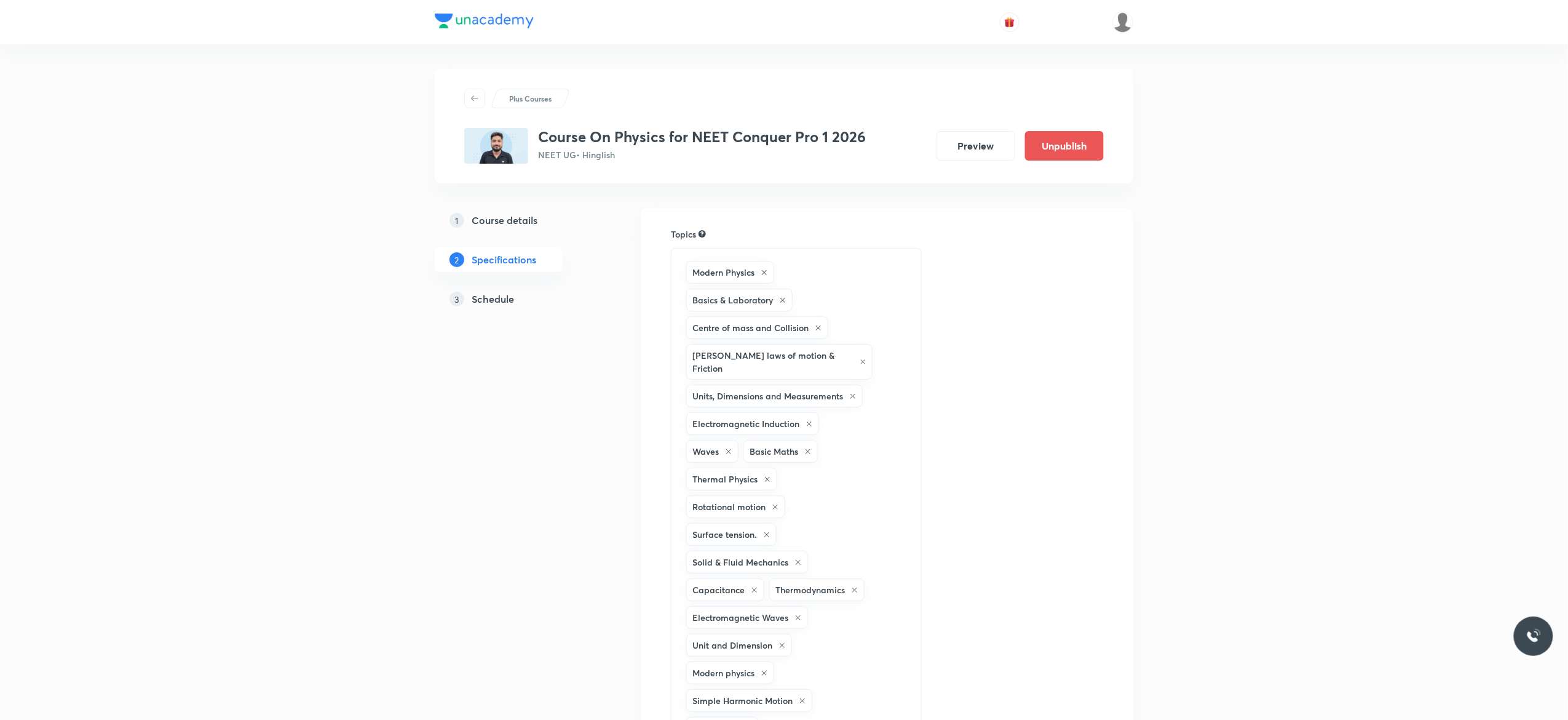
click at [495, 302] on h5 "Schedule" at bounding box center [492, 299] width 43 height 15
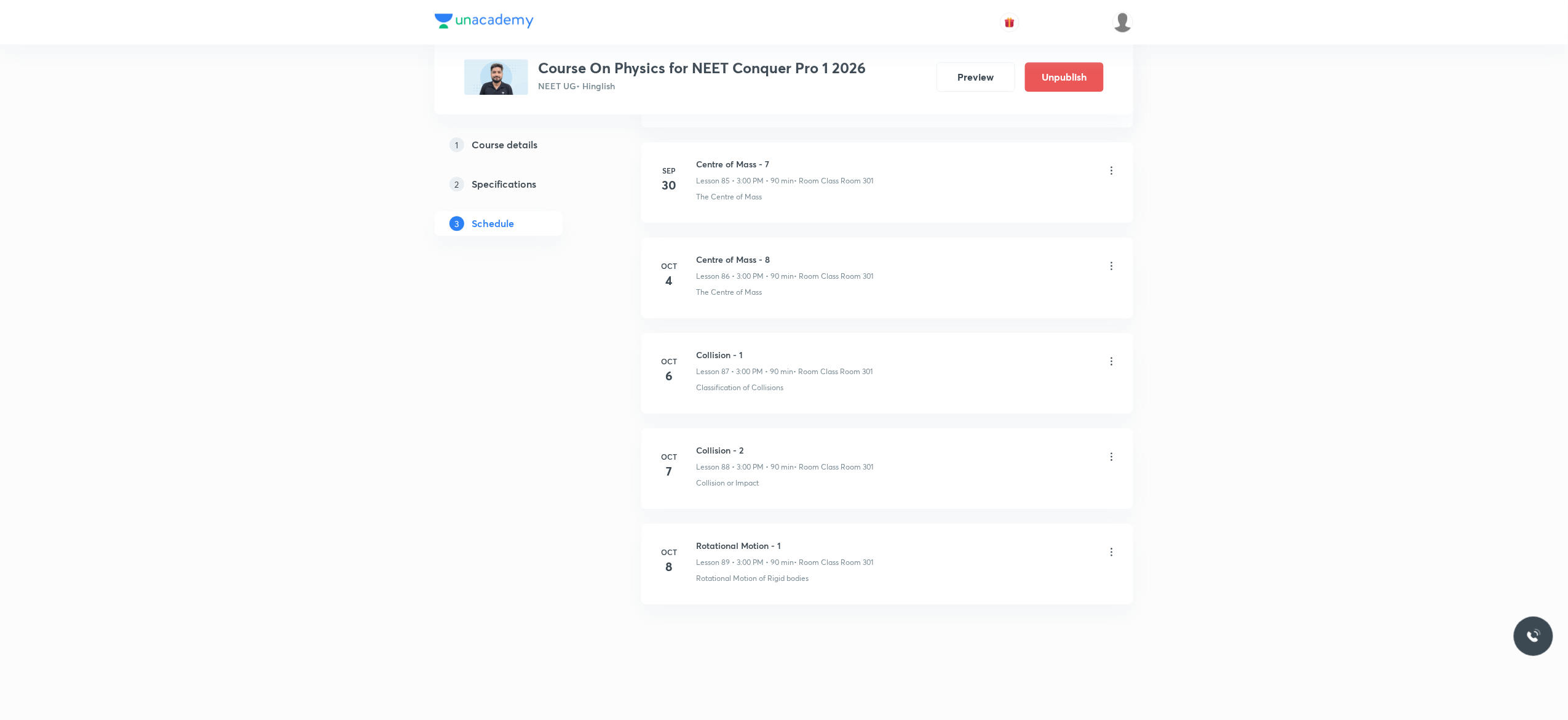
scroll to position [8871, 0]
drag, startPoint x: 790, startPoint y: 541, endPoint x: 694, endPoint y: 541, distance: 96.0
click at [694, 541] on div "[DATE] Rotational Motion - 1 Lesson 89 • 3:00 PM • 90 min • Room Class Room 301…" at bounding box center [888, 561] width 461 height 45
copy h6 "Rotational Motion - 1"
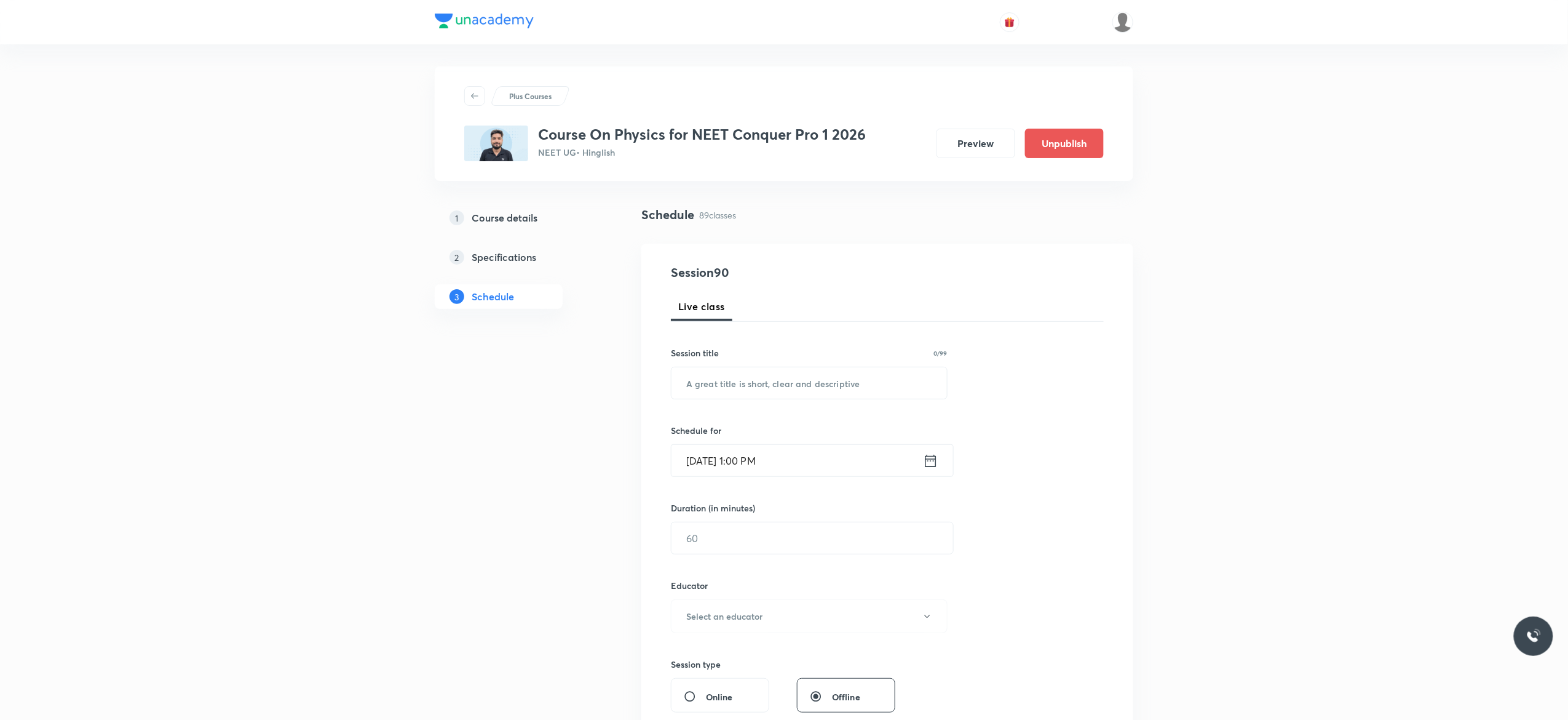
scroll to position [0, 0]
click at [804, 386] on input "text" at bounding box center [809, 386] width 275 height 31
paste input "Rotational Motion - 1"
type input "Rotational Motion - 2"
click at [933, 464] on icon at bounding box center [931, 463] width 16 height 17
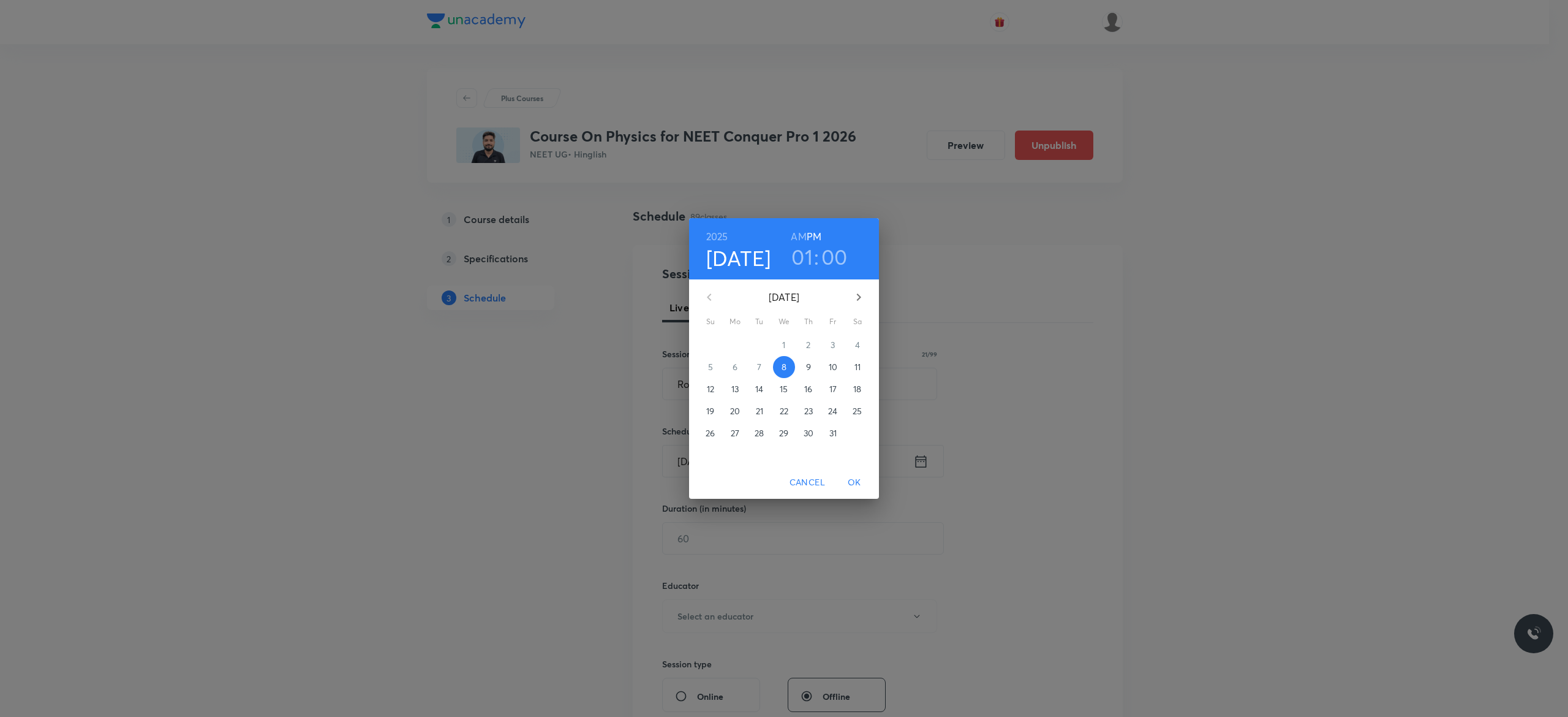
click at [811, 365] on p "9" at bounding box center [808, 367] width 5 height 12
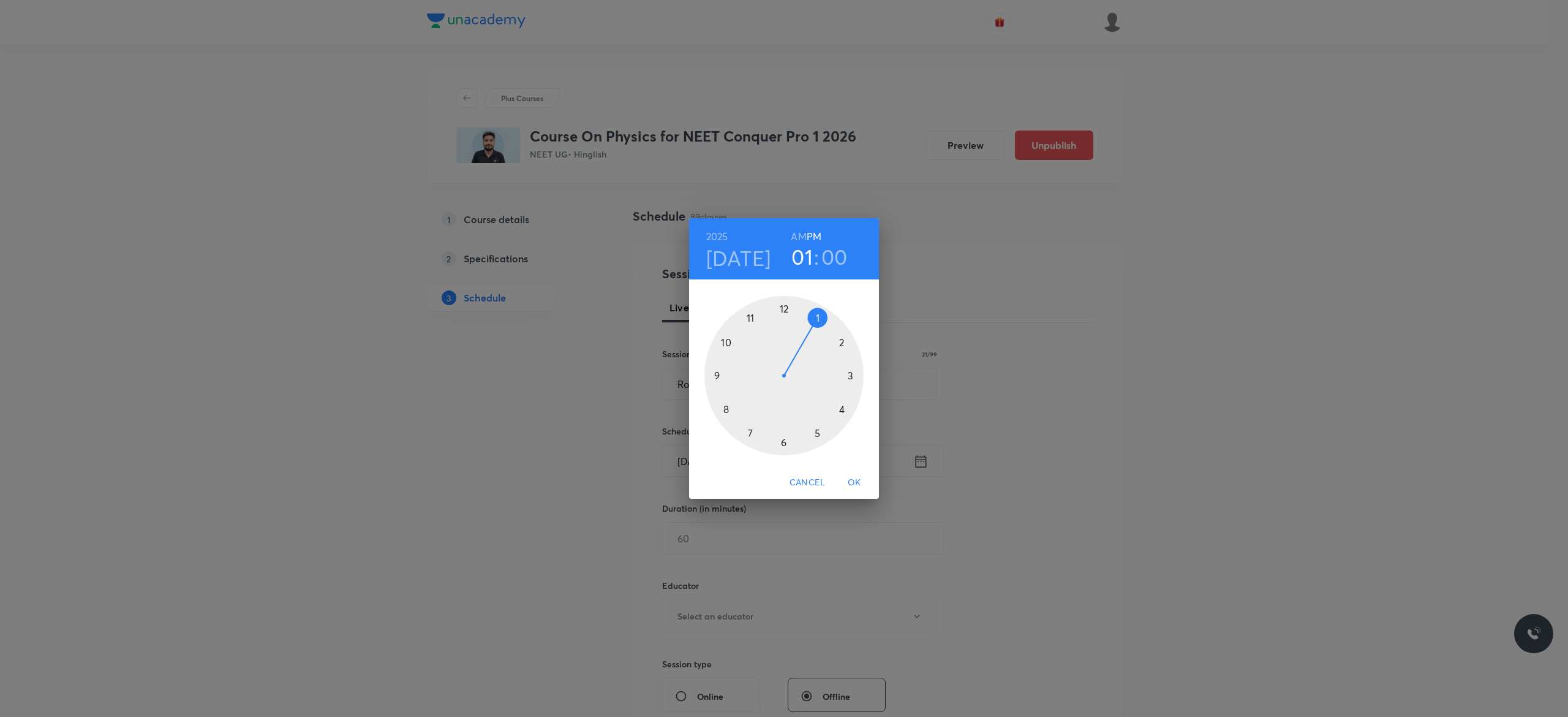
click at [851, 374] on div at bounding box center [784, 375] width 159 height 159
click at [784, 306] on div at bounding box center [784, 375] width 159 height 159
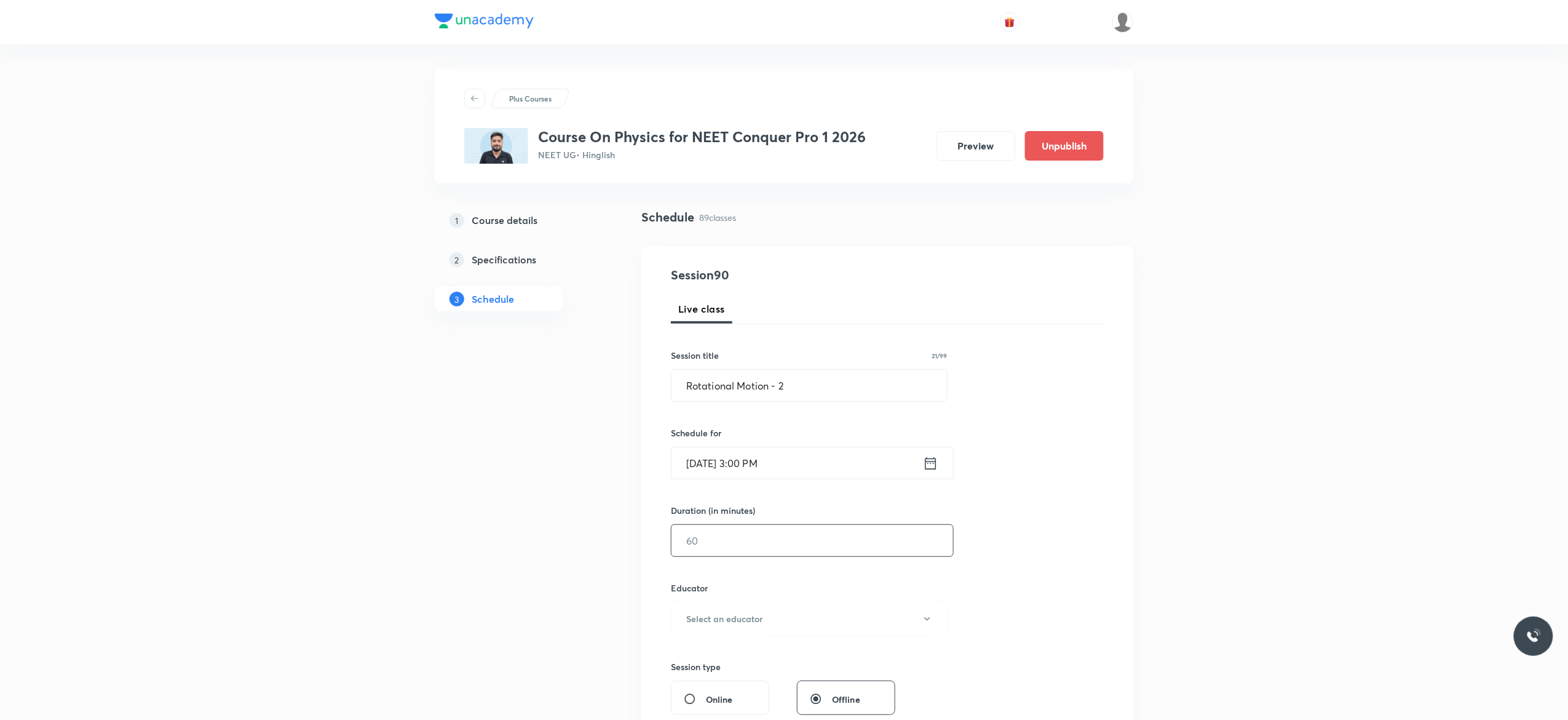
click at [765, 536] on input "text" at bounding box center [812, 540] width 282 height 31
type input "90"
click at [935, 618] on button "Select an educator" at bounding box center [809, 618] width 277 height 34
click at [771, 683] on span "[PERSON_NAME]" at bounding box center [807, 683] width 269 height 13
click at [1012, 617] on div "Session 90 Live class Session title 21/99 Rotational Motion - 2 ​ Schedule for …" at bounding box center [888, 594] width 433 height 657
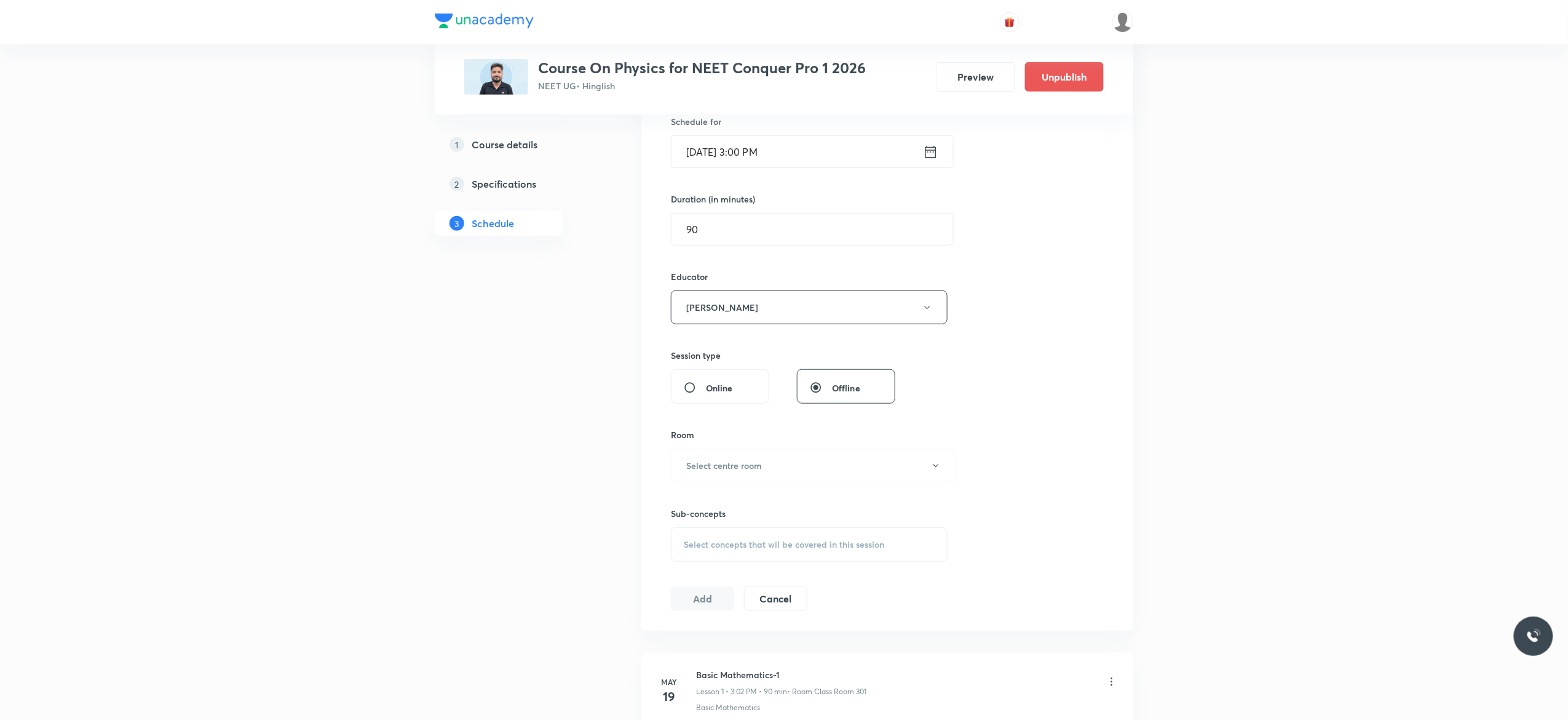
scroll to position [394, 0]
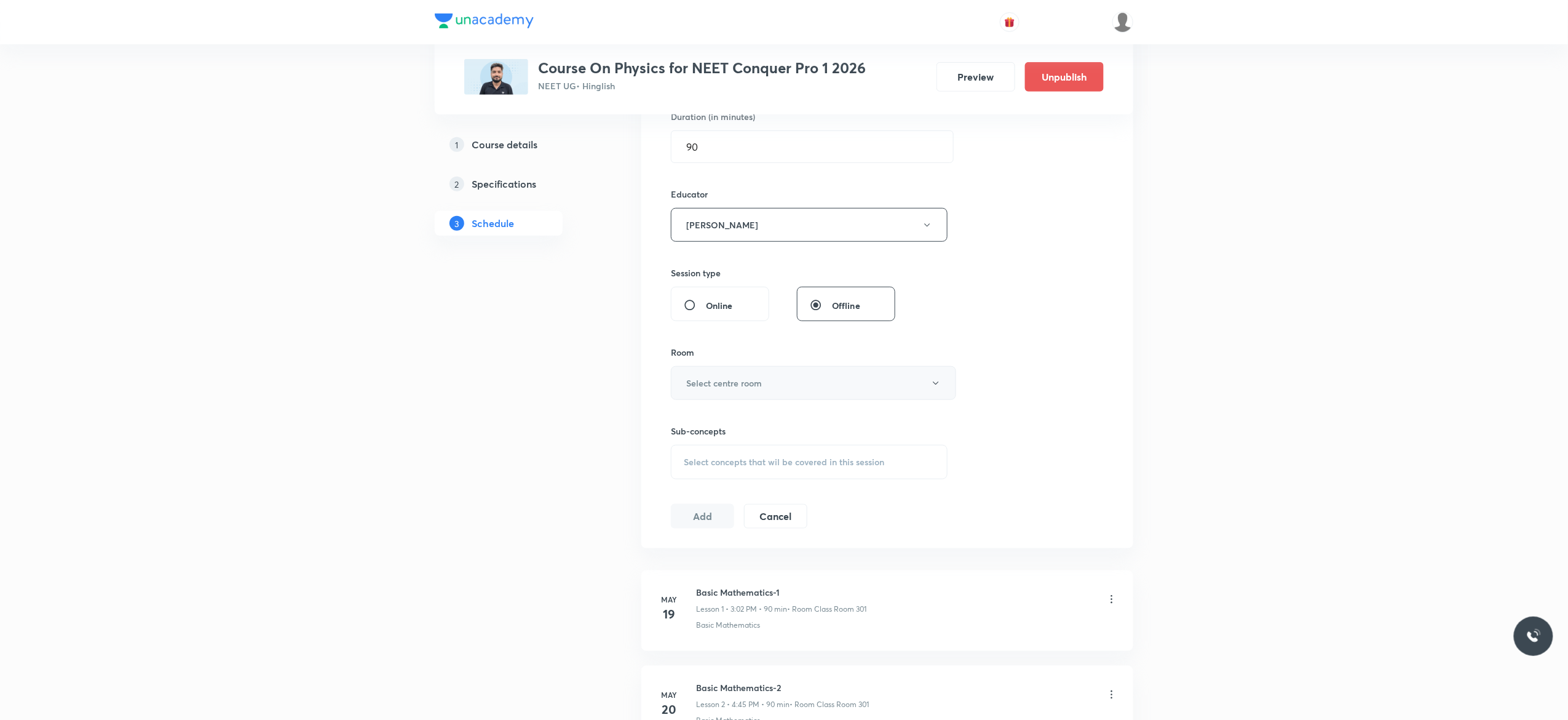
click at [940, 393] on button "Select centre room" at bounding box center [814, 383] width 286 height 34
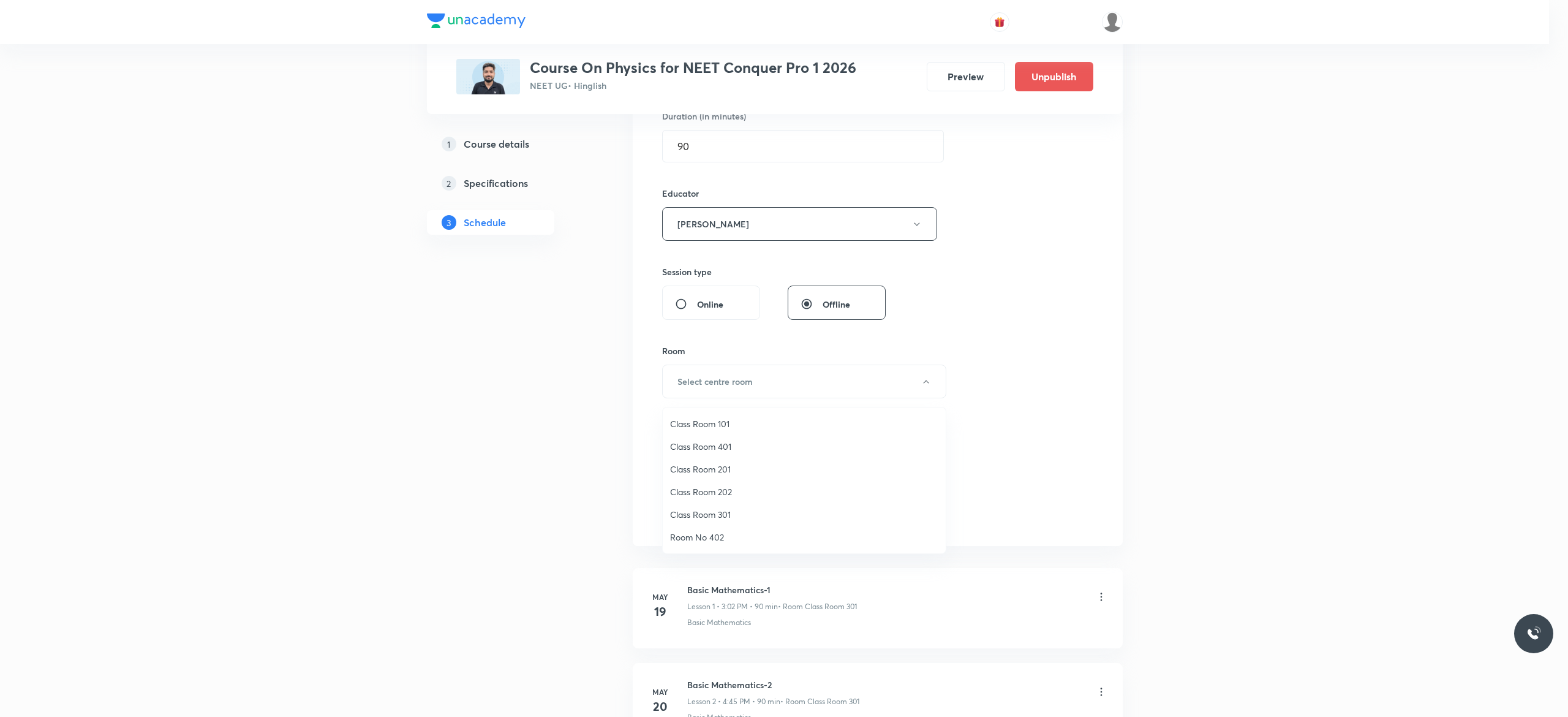
click at [727, 511] on span "Class Room 301" at bounding box center [804, 513] width 268 height 13
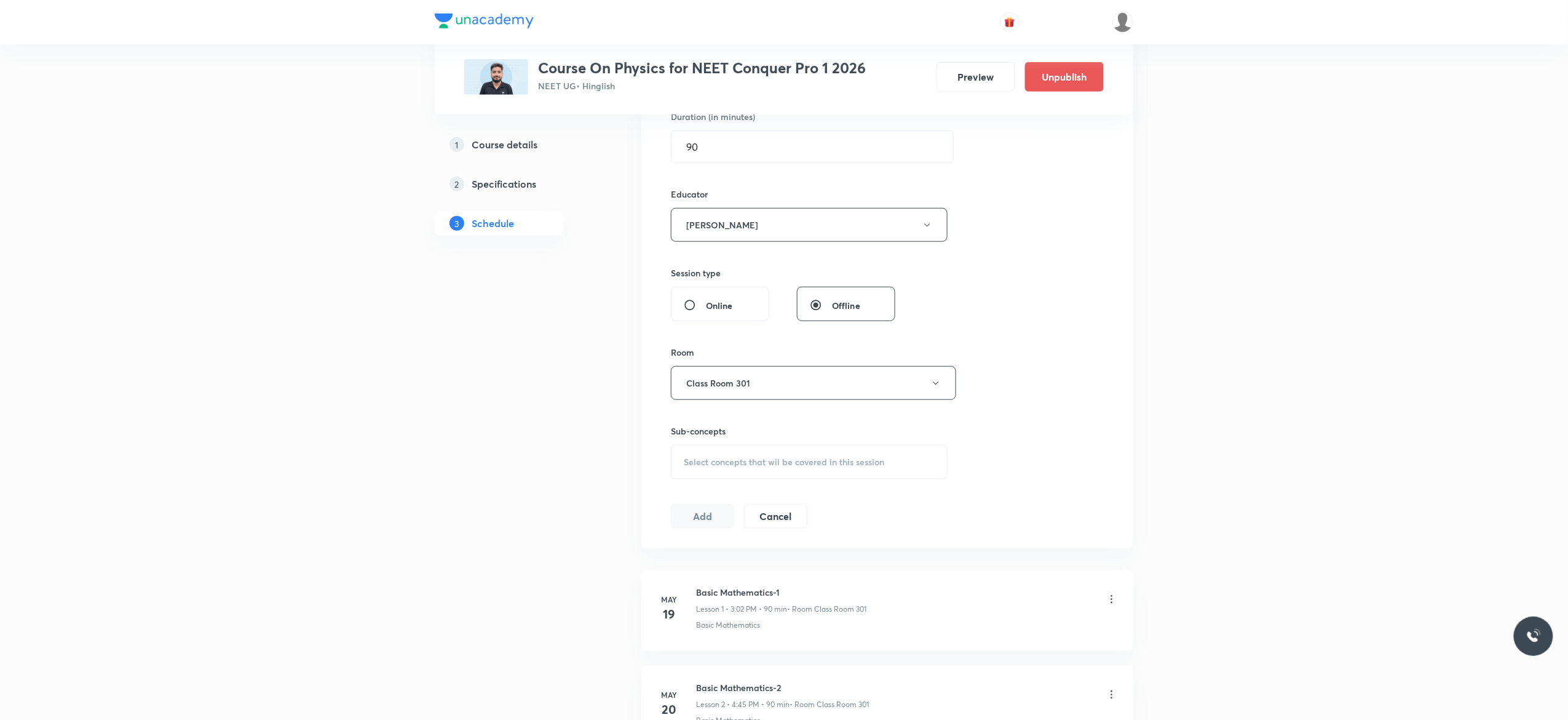
click at [699, 472] on div "Select concepts that wil be covered in this session" at bounding box center [809, 462] width 277 height 34
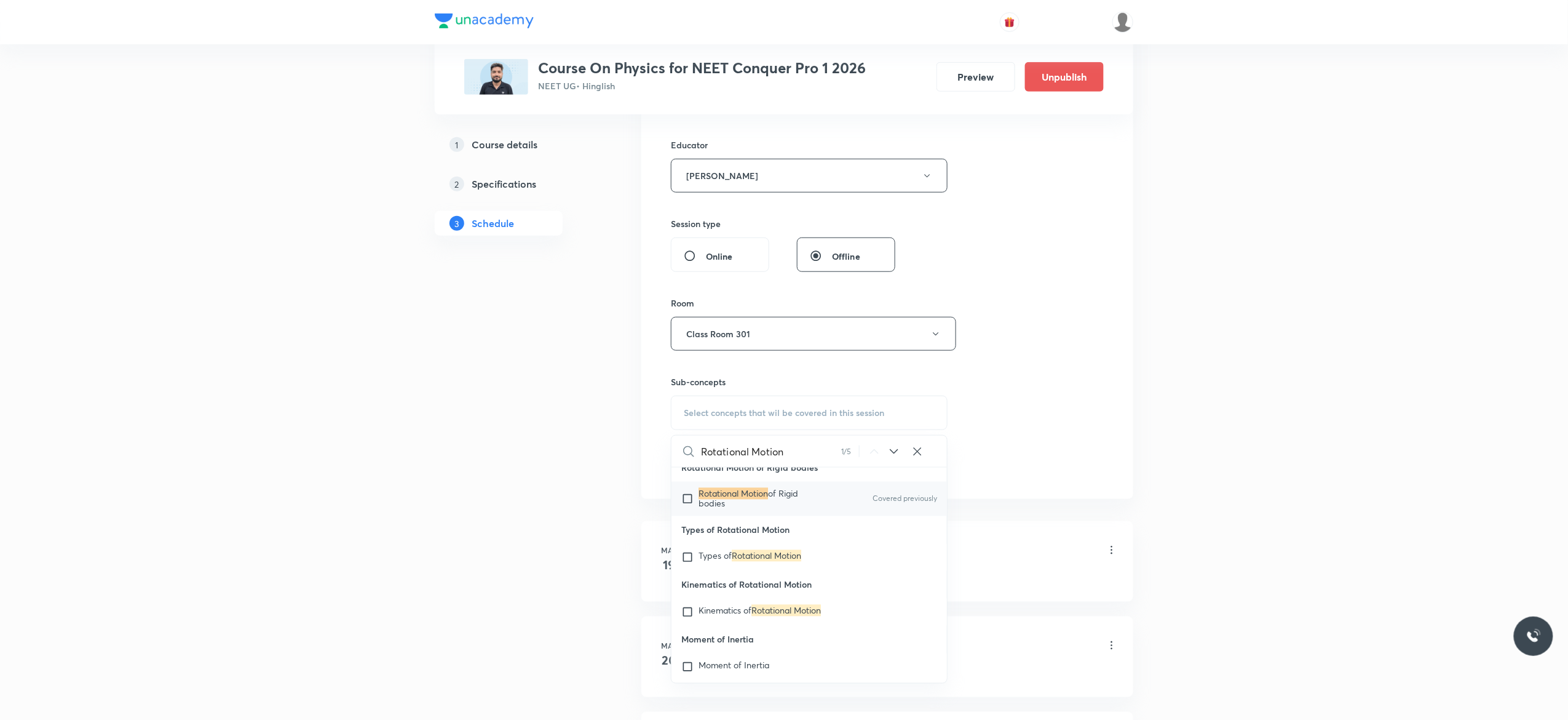
scroll to position [25032, 0]
type input "Rotational Motion"
click at [699, 340] on div "[PERSON_NAME] Law of Planetary Motion" at bounding box center [809, 327] width 275 height 27
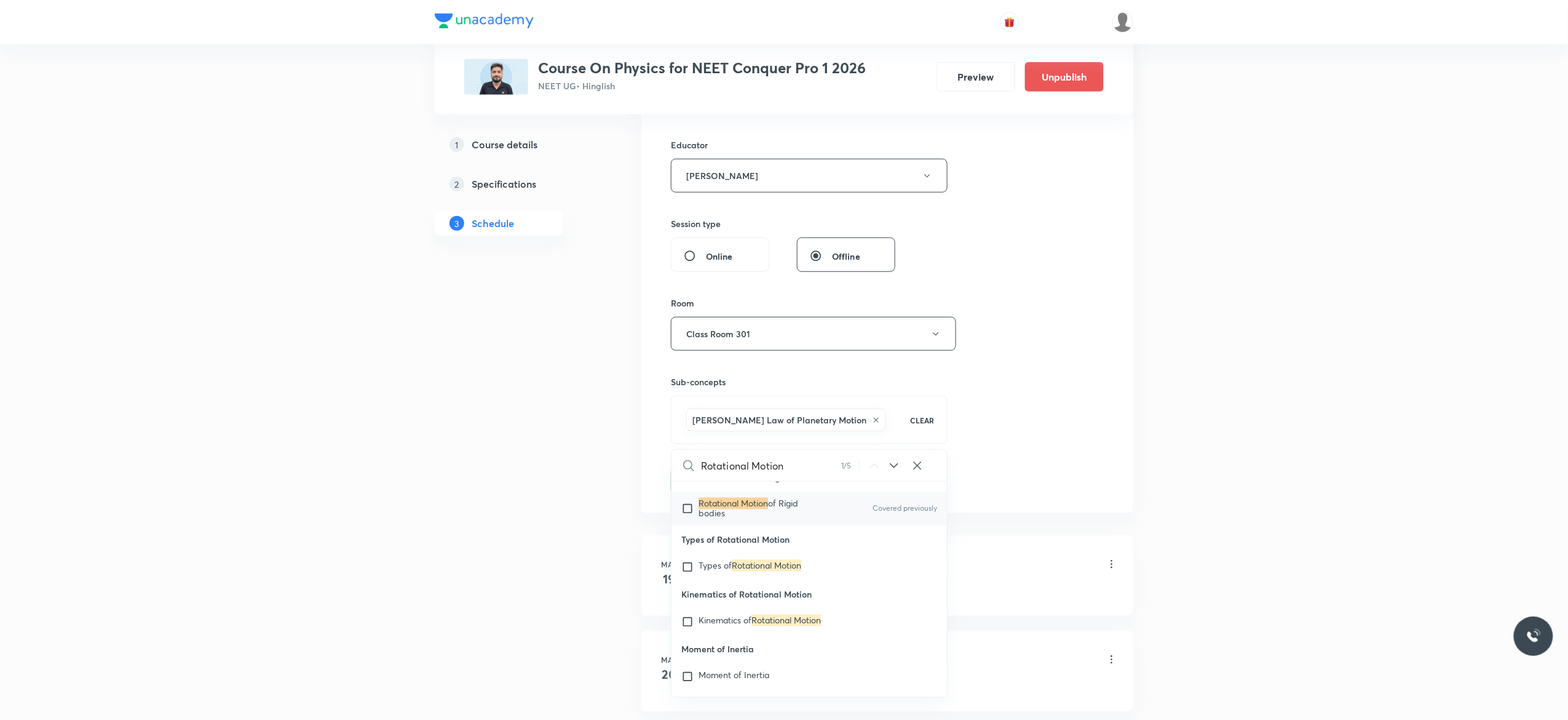
checkbox input "true"
click at [688, 519] on input "checkbox" at bounding box center [690, 509] width 17 height 19
checkbox input "true"
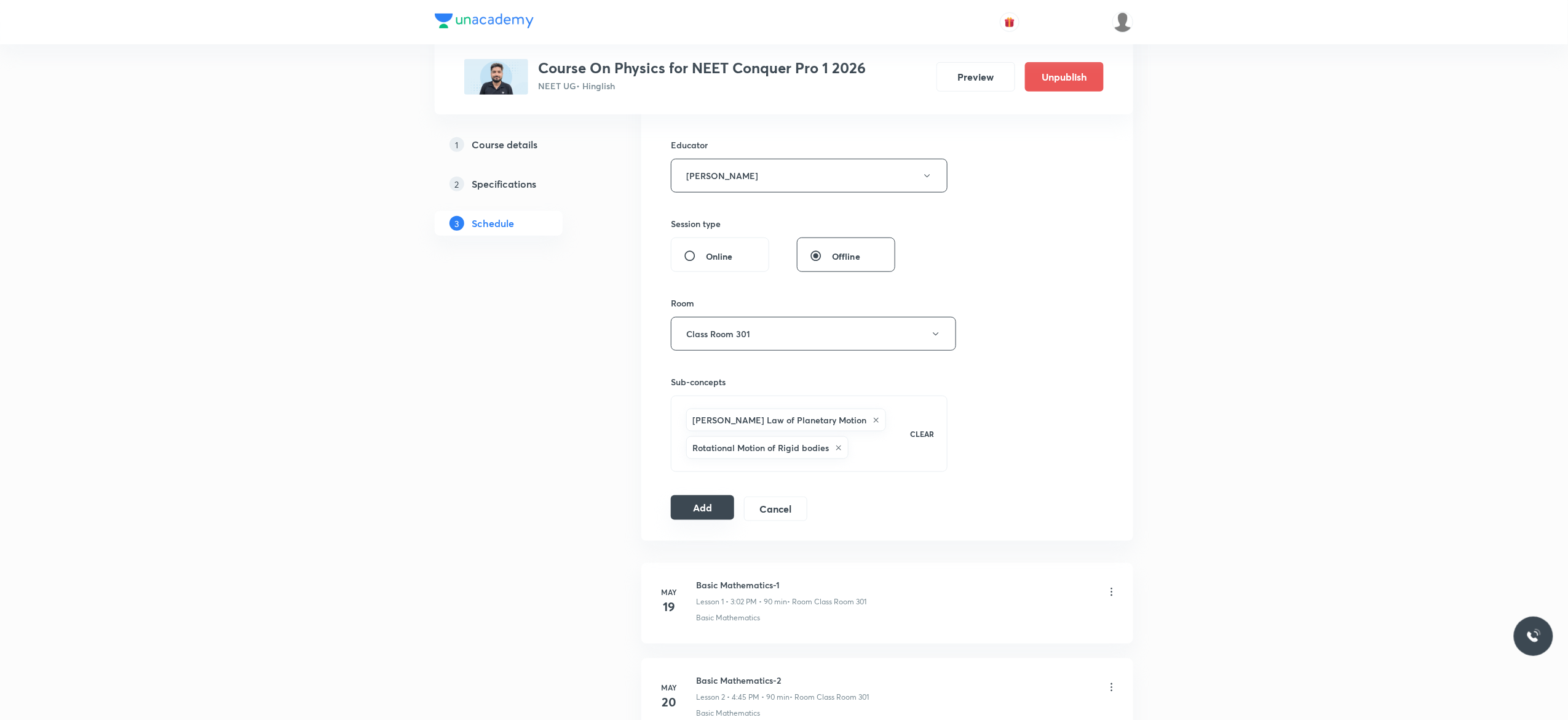
click at [692, 507] on button "Add" at bounding box center [703, 507] width 63 height 25
click at [873, 422] on icon at bounding box center [876, 420] width 7 height 7
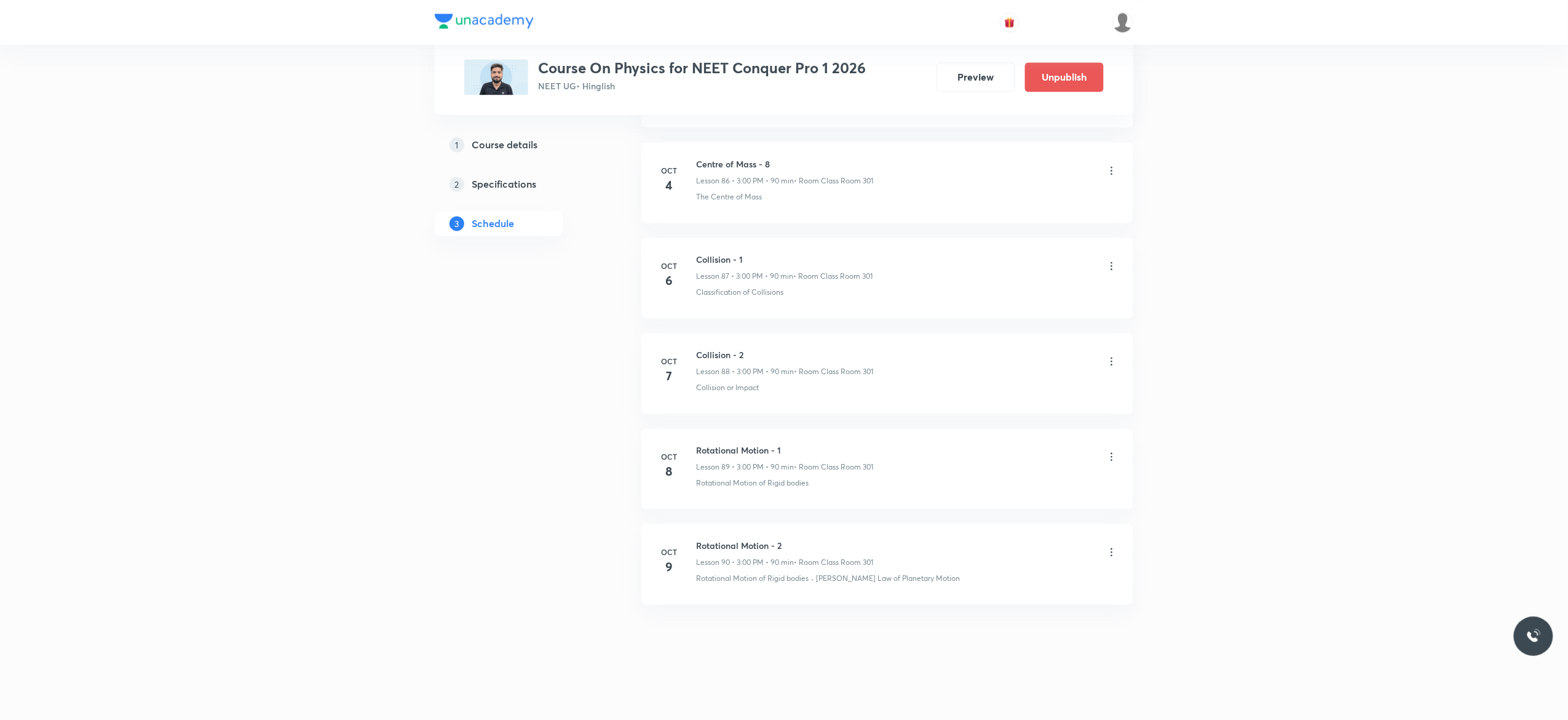
scroll to position [8320, 0]
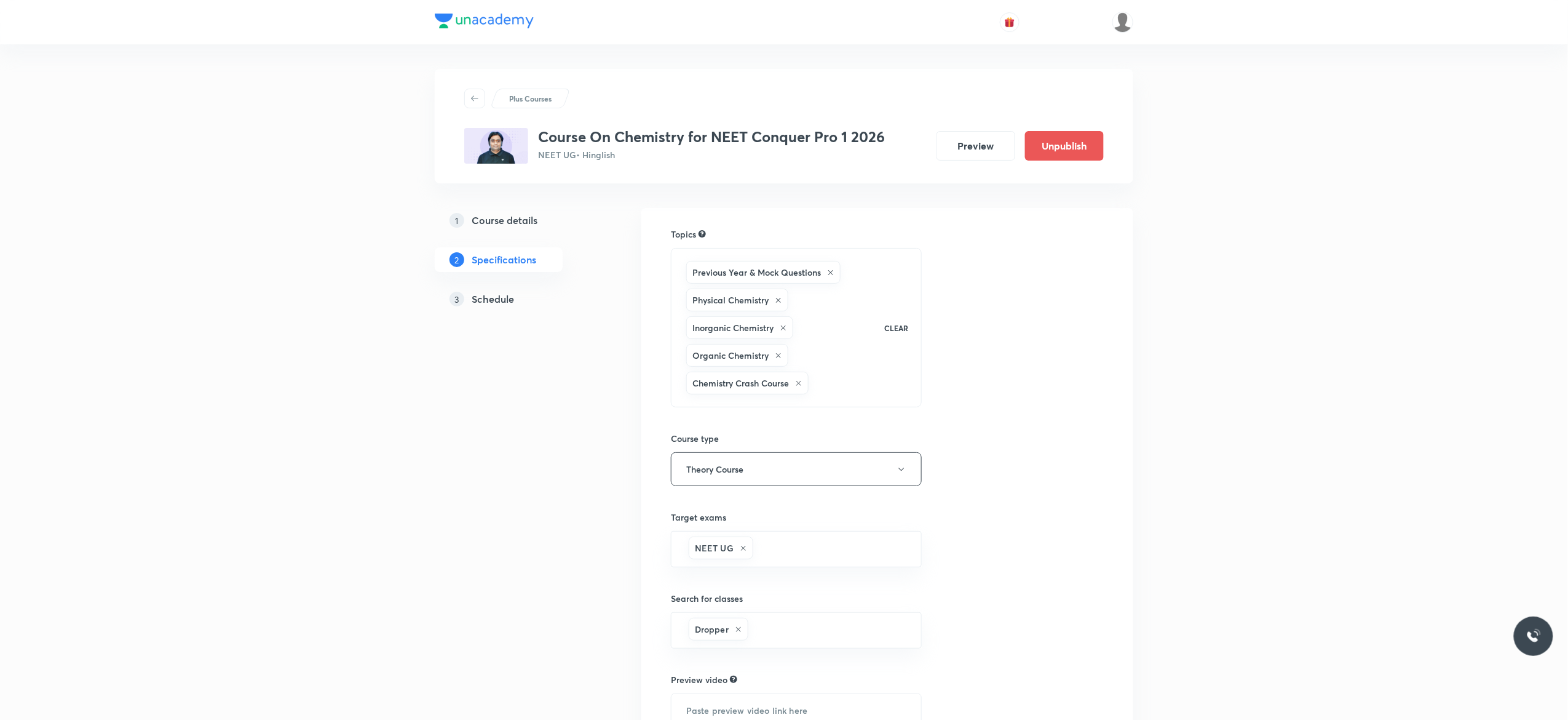
click at [483, 298] on h5 "Schedule" at bounding box center [492, 299] width 43 height 15
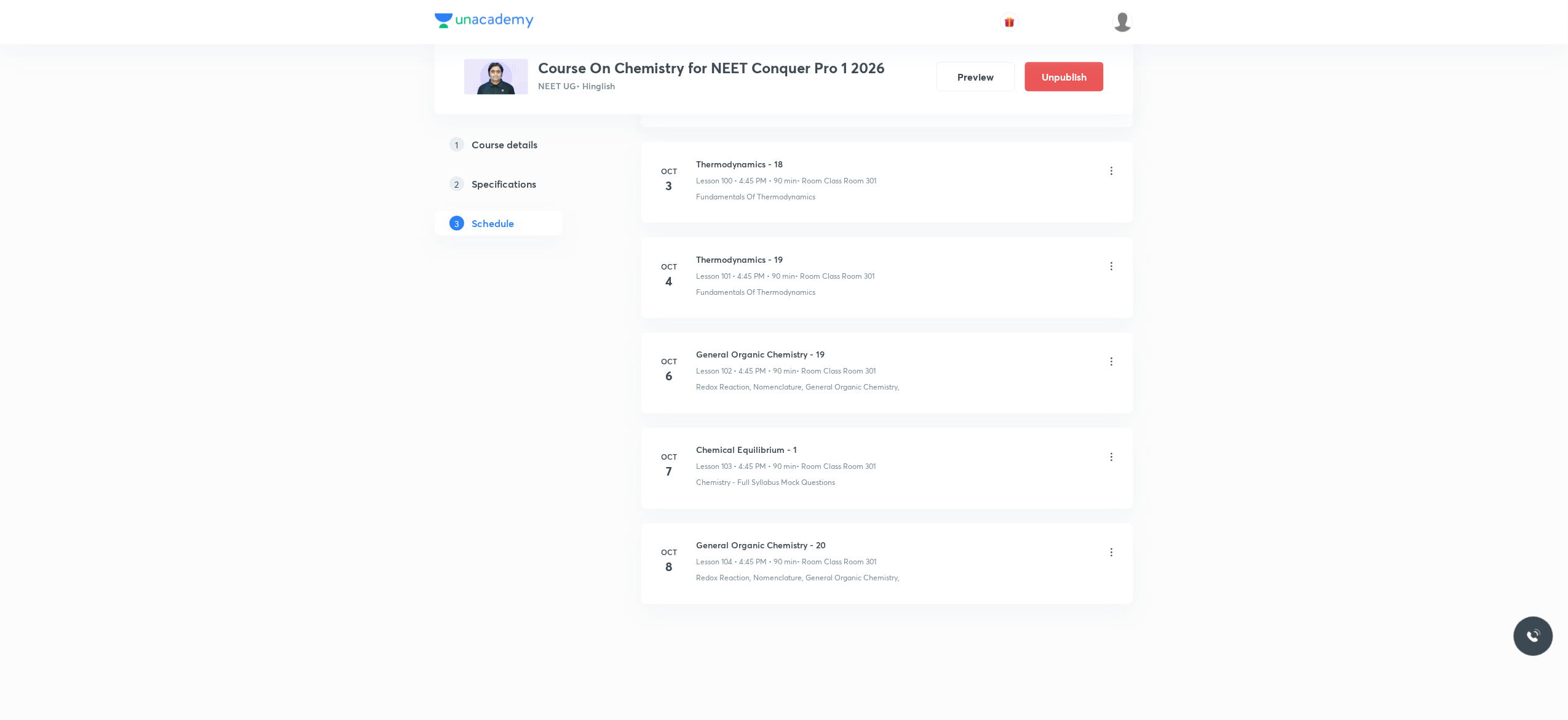
scroll to position [10306, 0]
drag, startPoint x: 798, startPoint y: 445, endPoint x: 692, endPoint y: 442, distance: 106.0
click at [692, 442] on li "[DATE] Chemical Equilibrium - 1 Lesson 103 • 4:45 PM • 90 min • Room Class Room…" at bounding box center [888, 469] width 492 height 81
copy h6 "Chemical Equilibrium - 1"
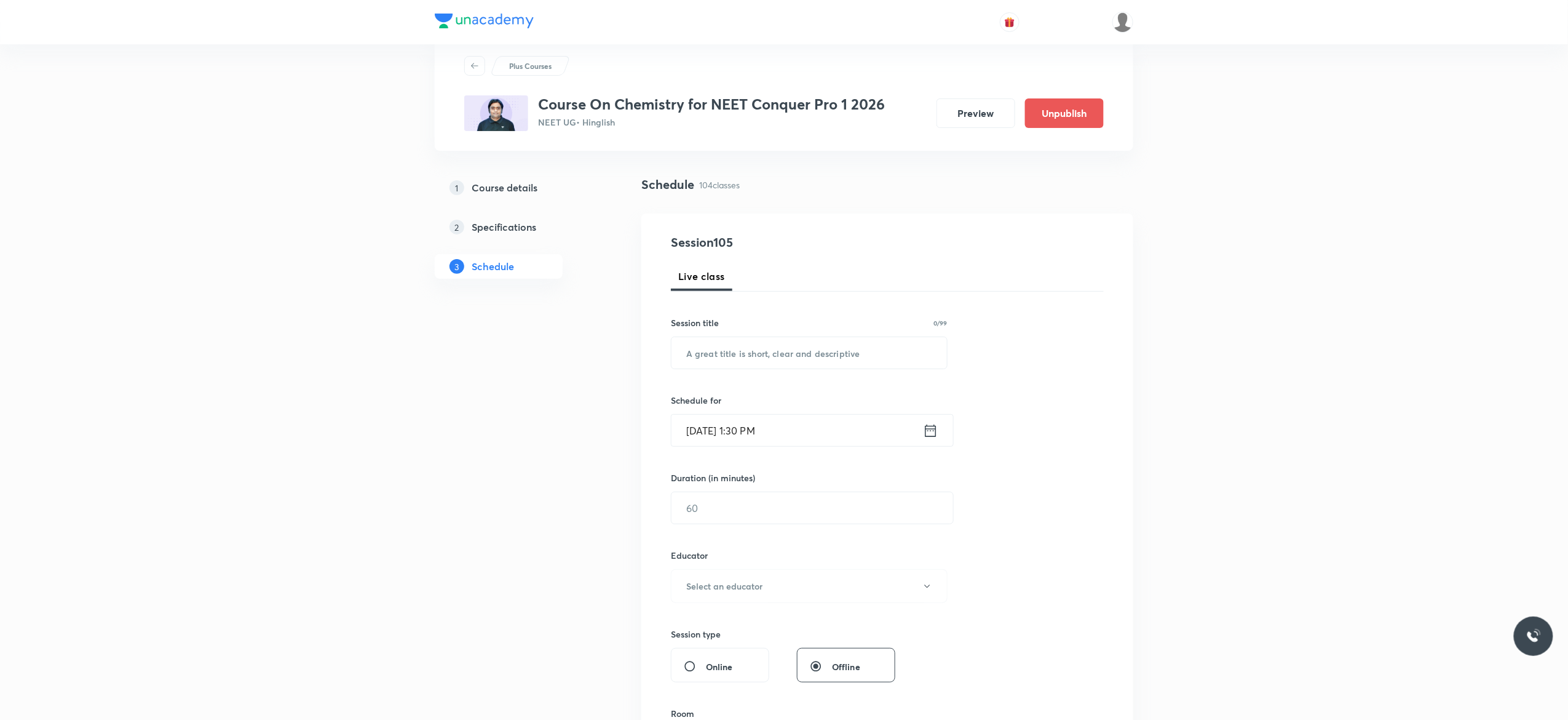
scroll to position [0, 0]
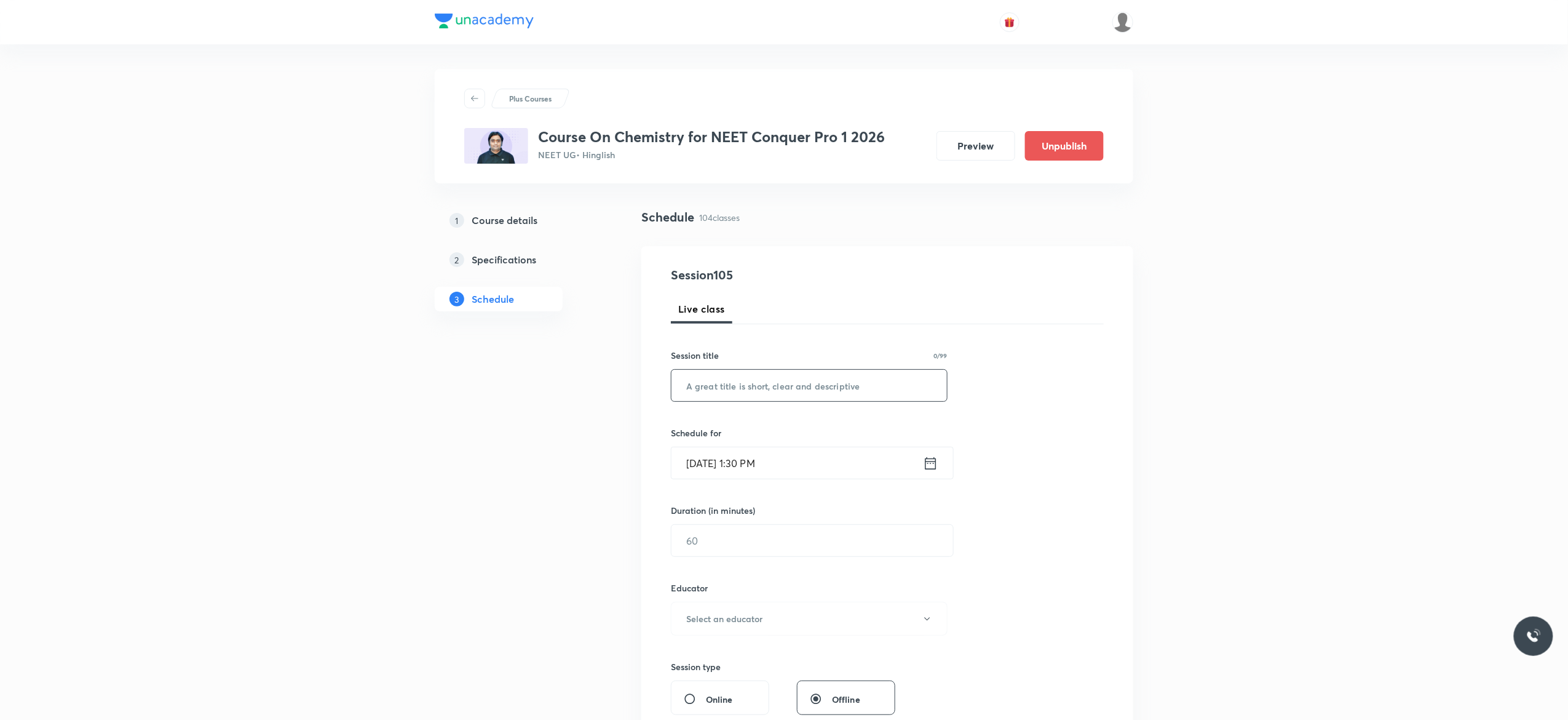
click at [785, 385] on input "text" at bounding box center [809, 386] width 275 height 31
paste input "Chemical Equilibrium - 1"
type input "Chemical Equilibrium - 2"
click at [929, 466] on icon at bounding box center [931, 463] width 16 height 17
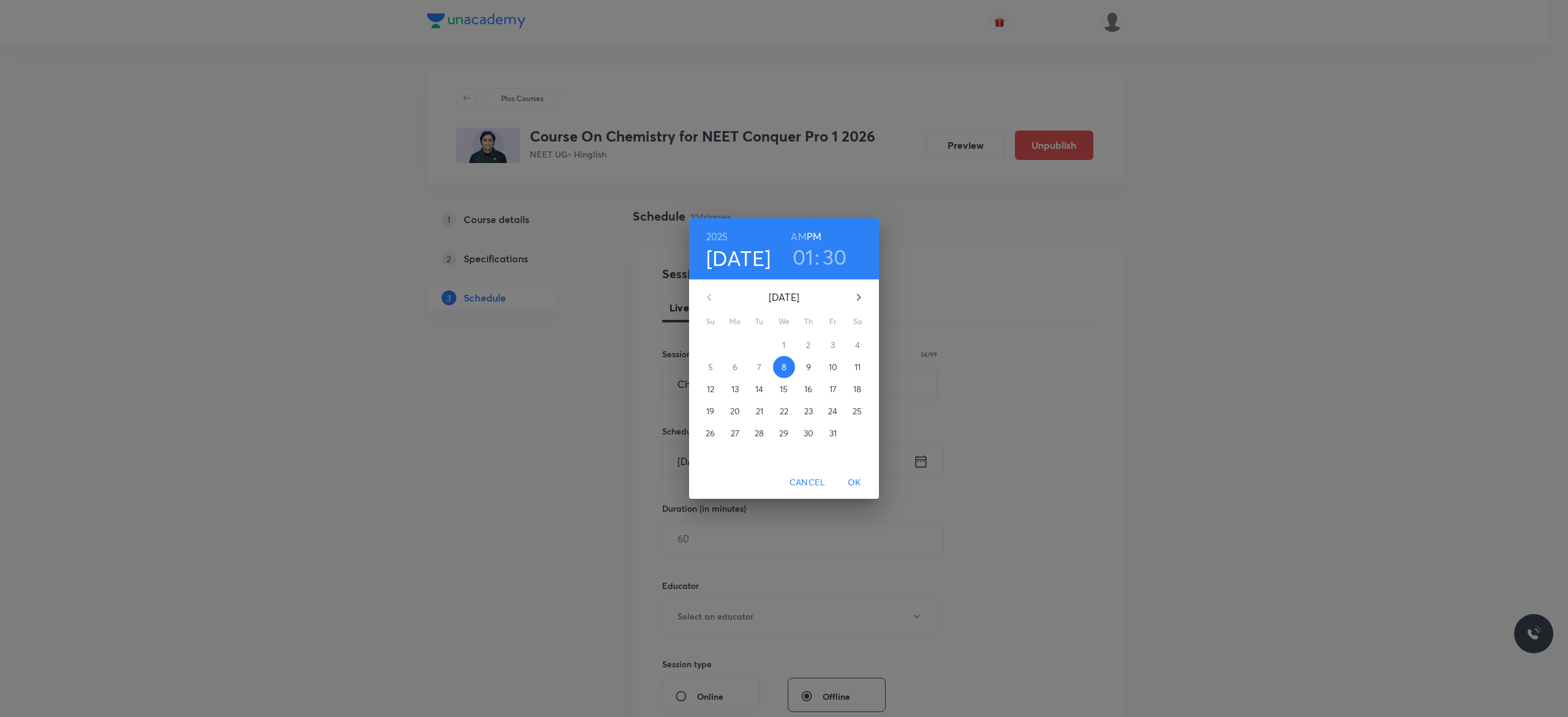
click at [807, 366] on p "9" at bounding box center [808, 367] width 5 height 12
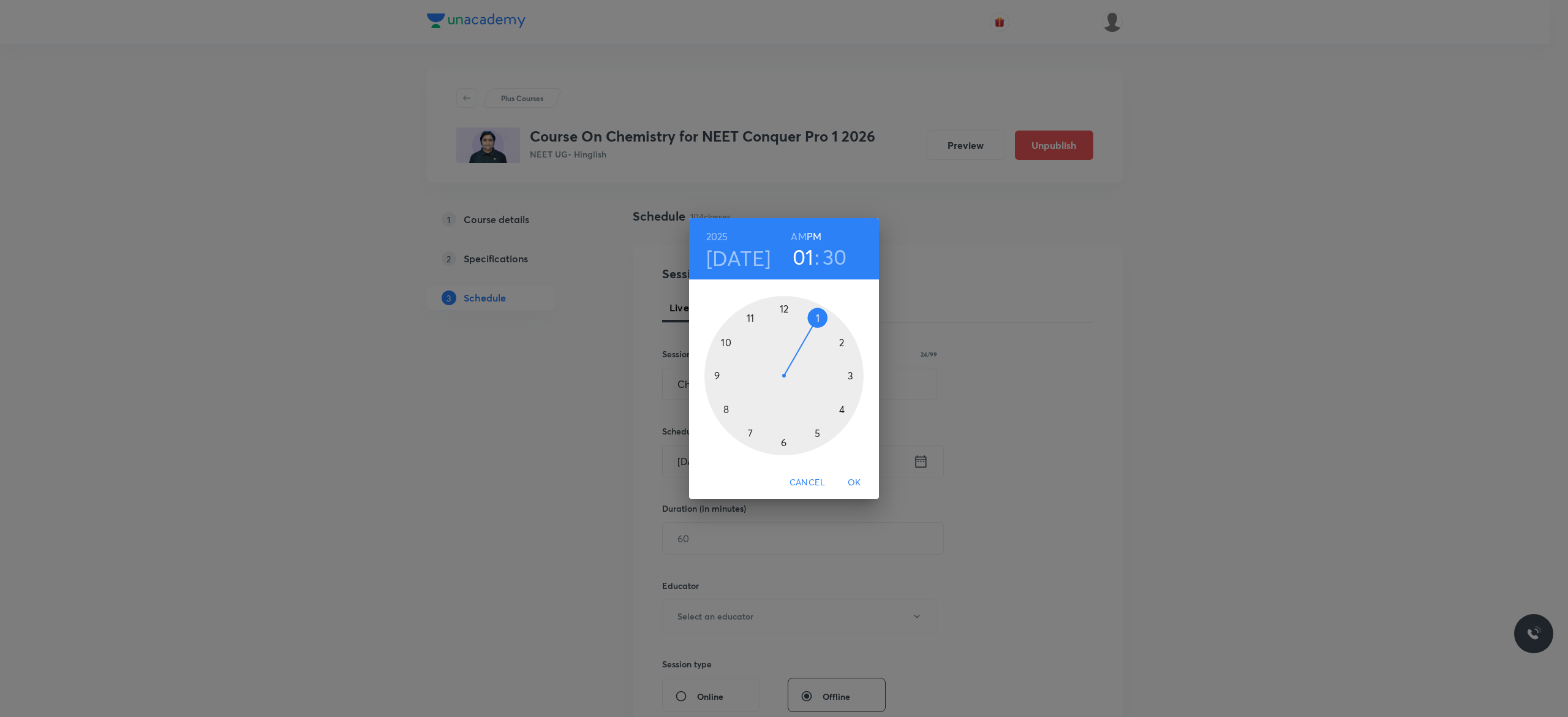
click at [841, 411] on div at bounding box center [784, 375] width 159 height 159
click at [718, 375] on div at bounding box center [784, 375] width 159 height 159
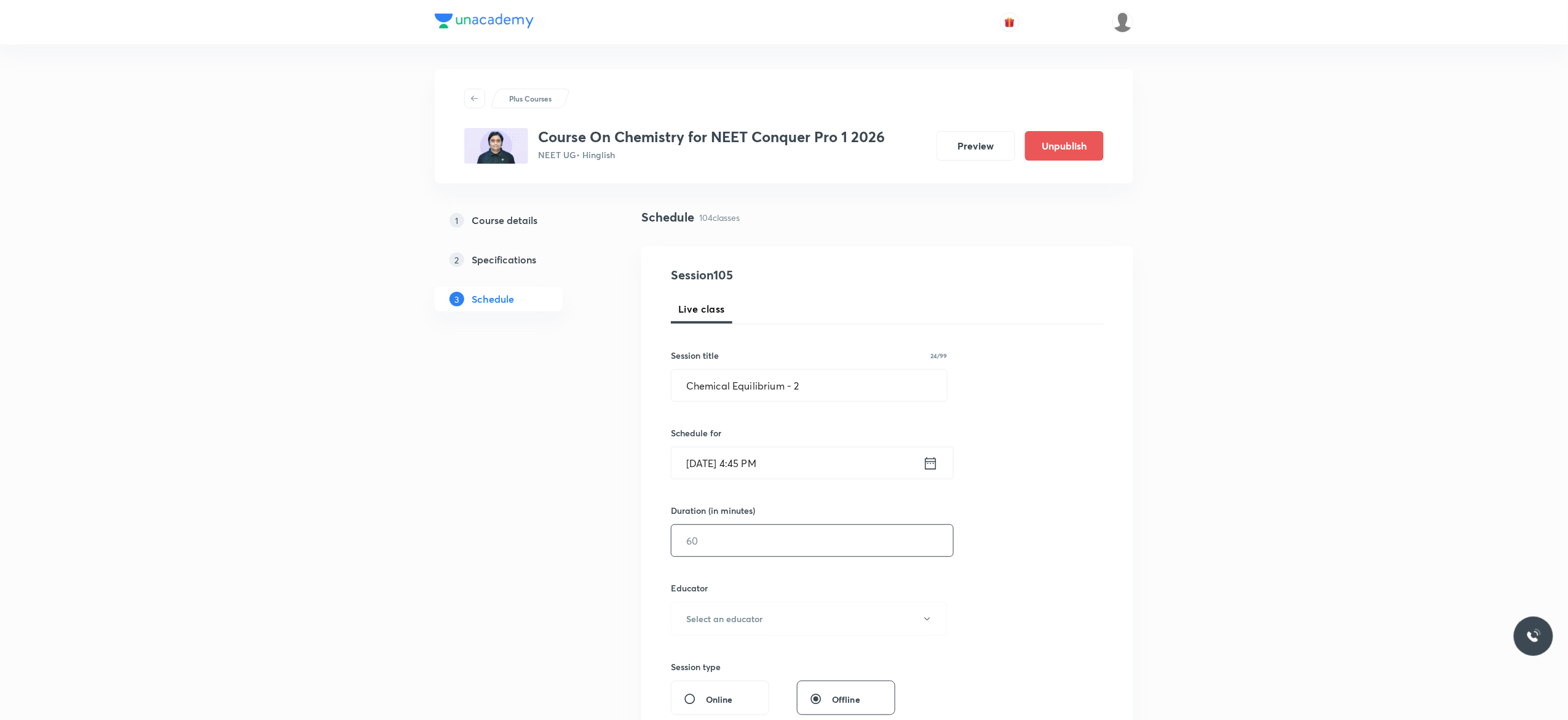
click at [746, 551] on input "text" at bounding box center [812, 540] width 282 height 31
type input "90"
click at [928, 622] on icon "button" at bounding box center [927, 619] width 10 height 10
click at [750, 683] on span "Kuldeep Kumar Pandey" at bounding box center [807, 683] width 269 height 13
click at [1056, 536] on div "Session 105 Live class Session title 24/99 Chemical Equilibrium - 2 ​ Schedule …" at bounding box center [888, 594] width 433 height 657
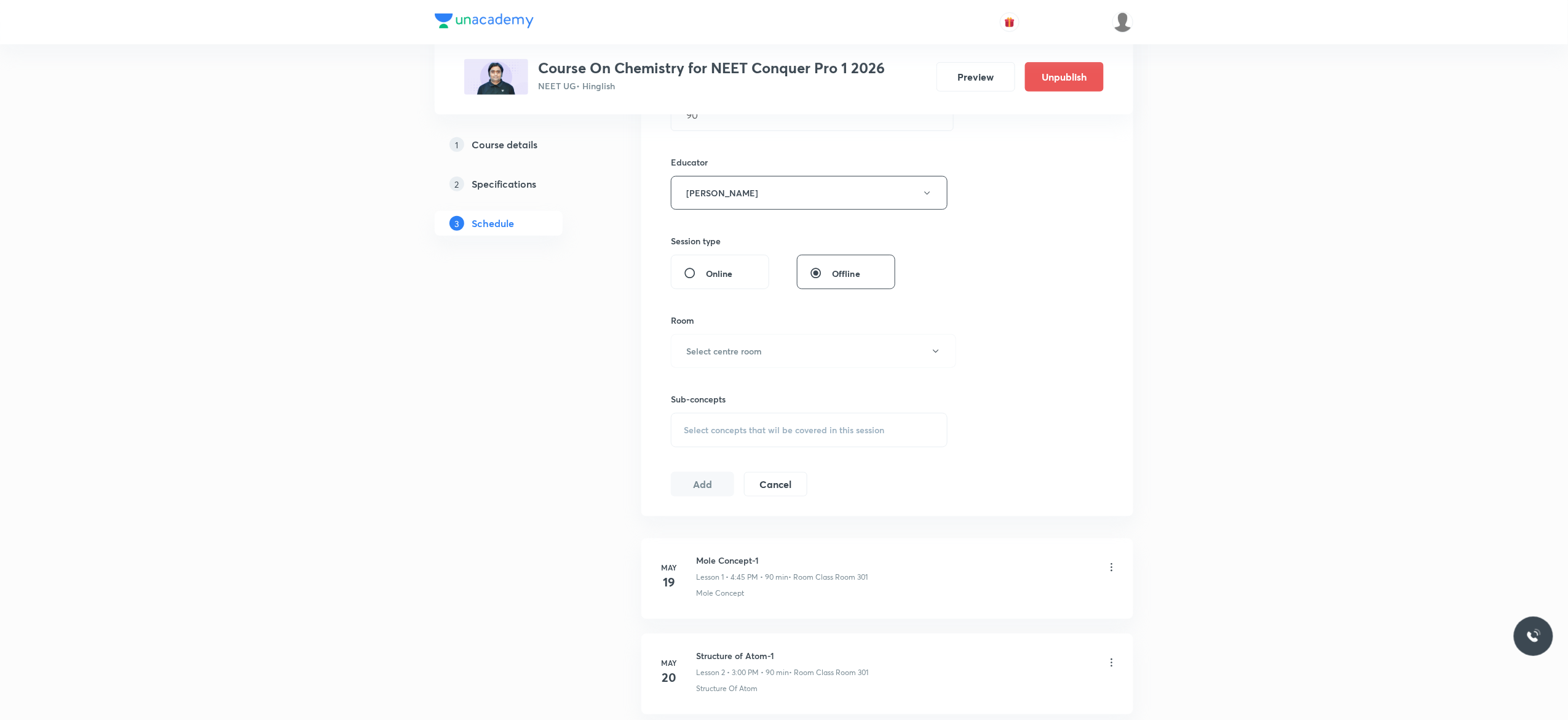
scroll to position [394, 0]
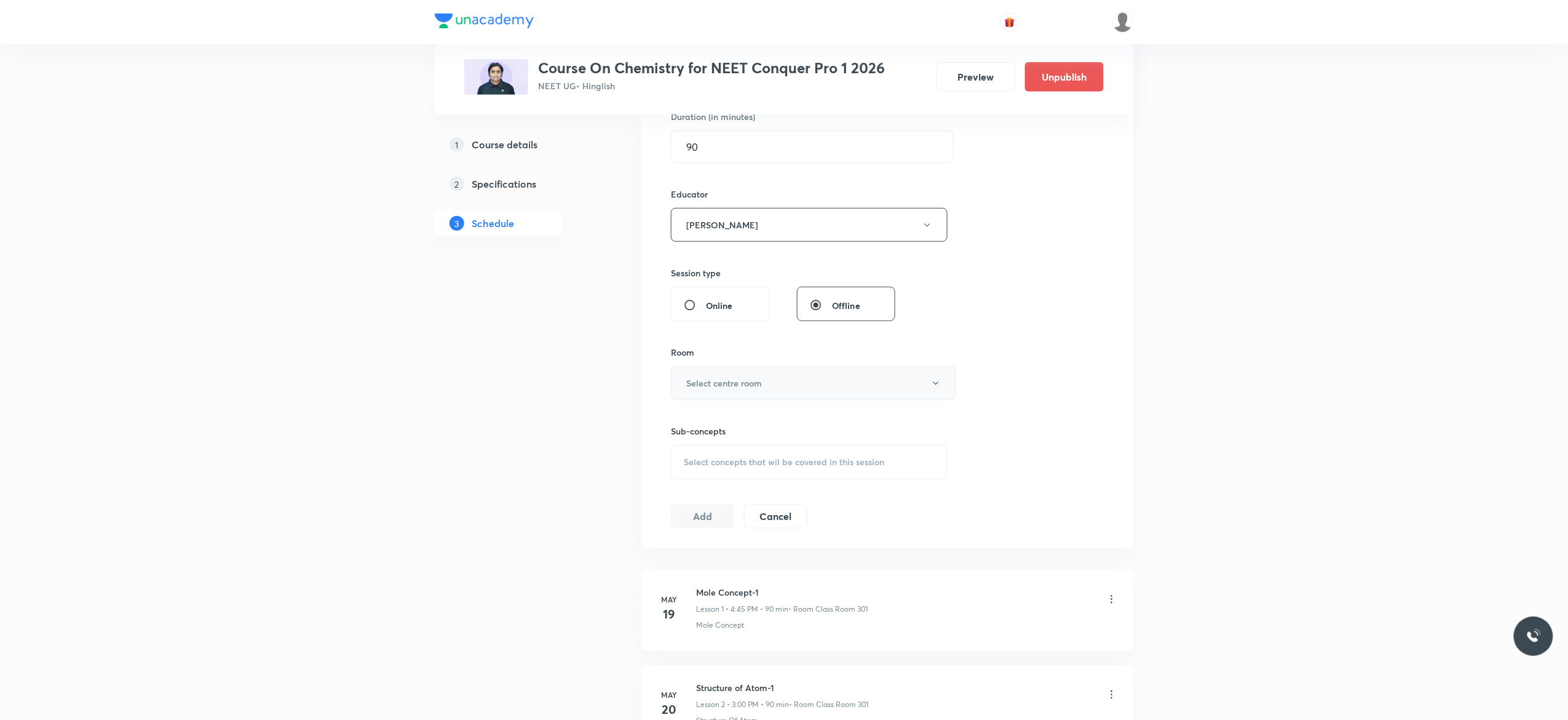
click at [934, 386] on icon "button" at bounding box center [935, 383] width 10 height 10
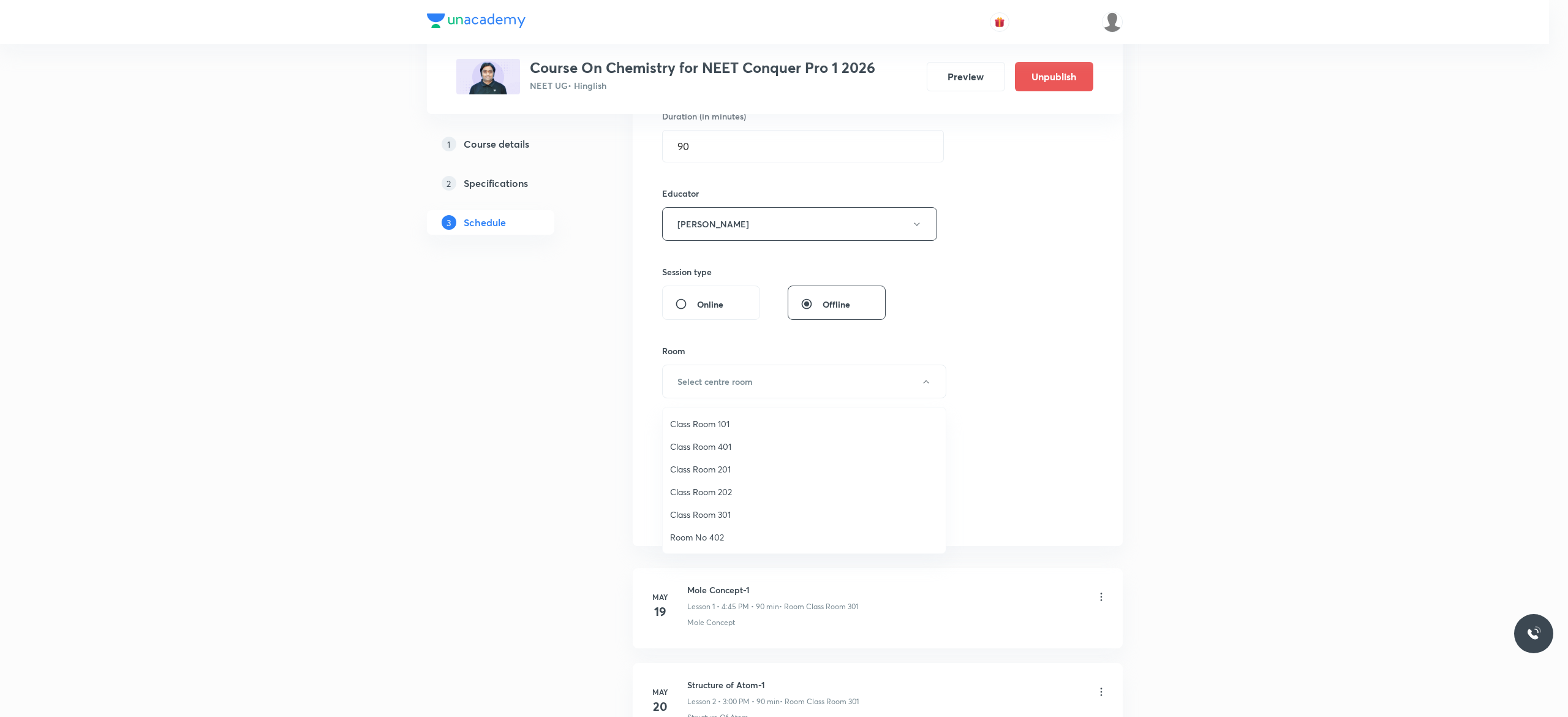
click at [730, 513] on span "Class Room 301" at bounding box center [804, 513] width 268 height 13
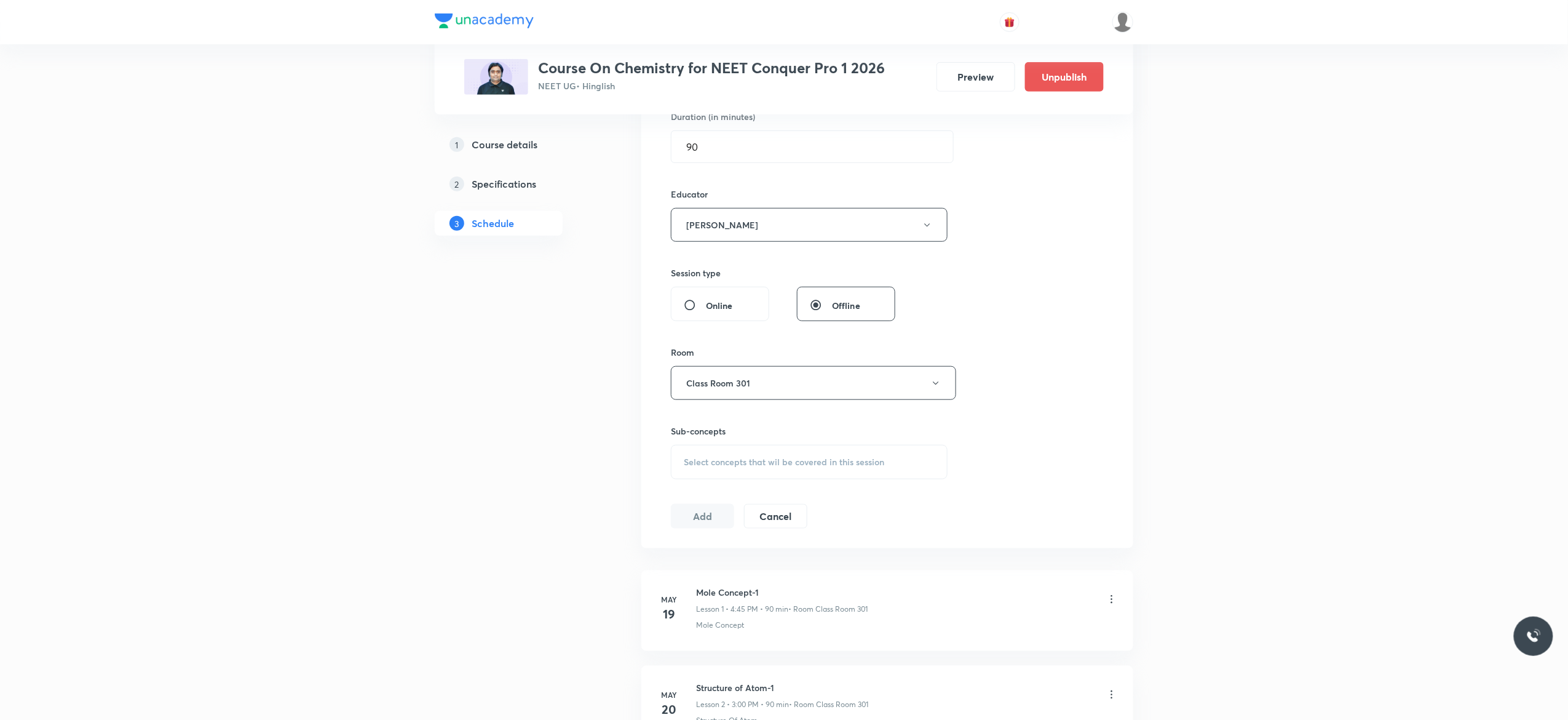
click at [706, 472] on div "Select concepts that wil be covered in this session" at bounding box center [809, 462] width 277 height 34
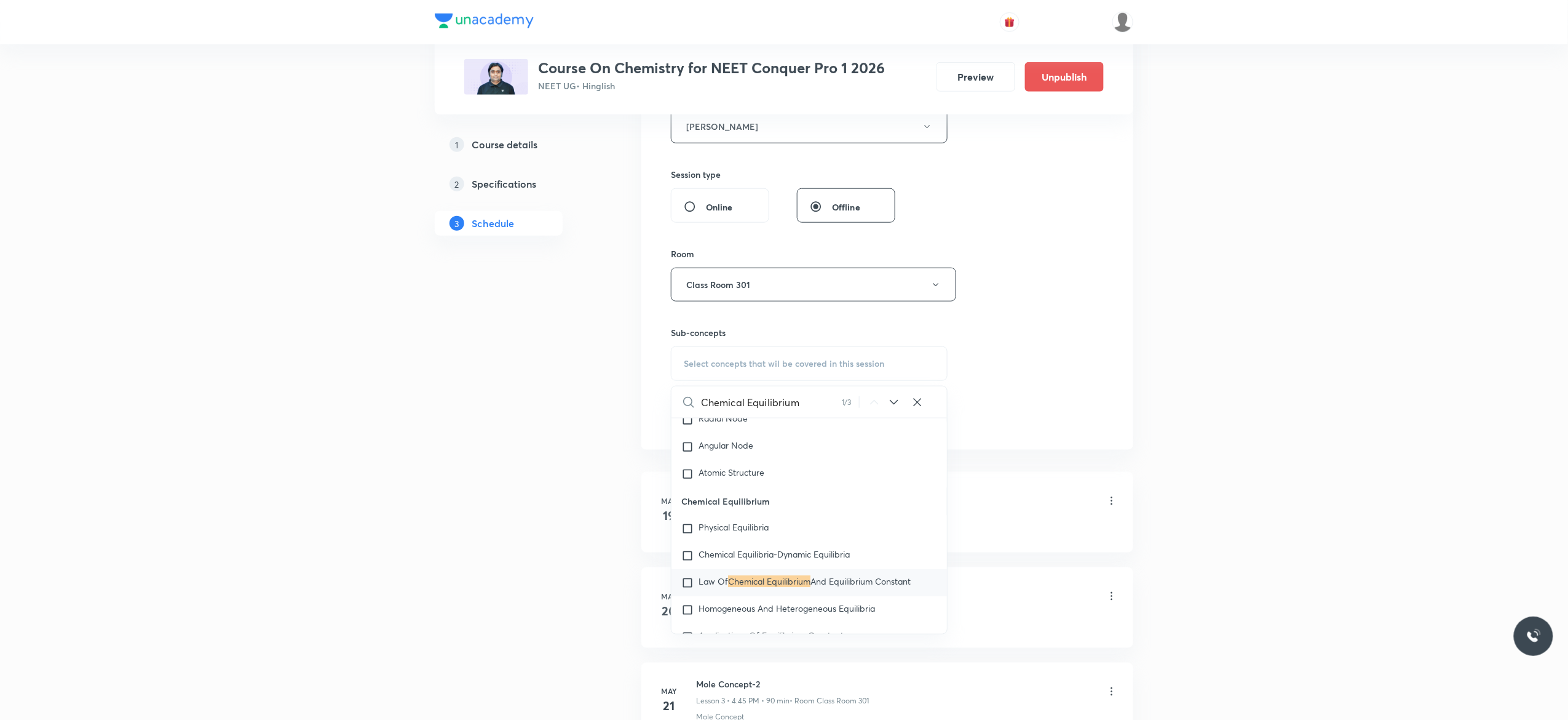
scroll to position [1987, 0]
type input "Chemical Equilibrium"
click at [688, 569] on input "checkbox" at bounding box center [690, 562] width 17 height 12
checkbox input "true"
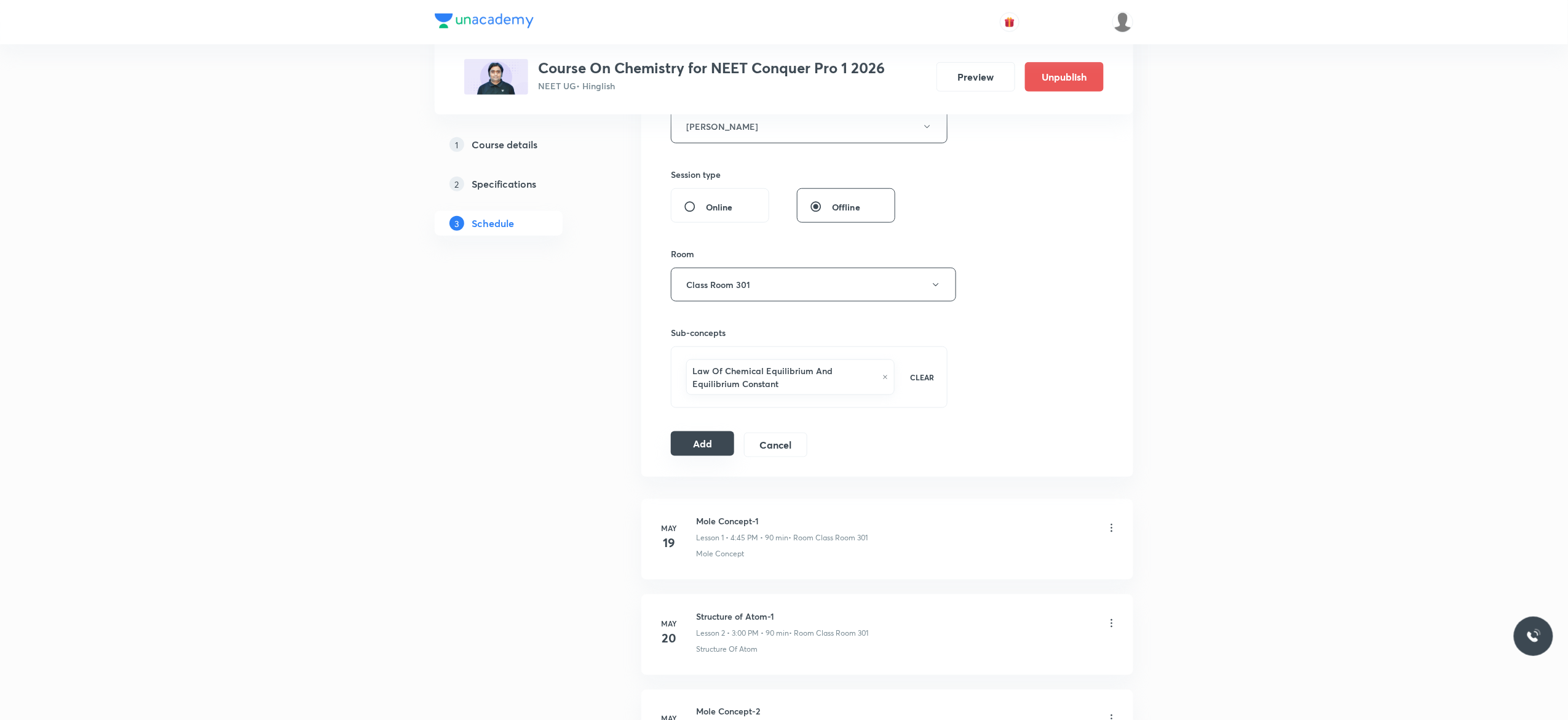
click at [700, 447] on button "Add" at bounding box center [703, 443] width 63 height 25
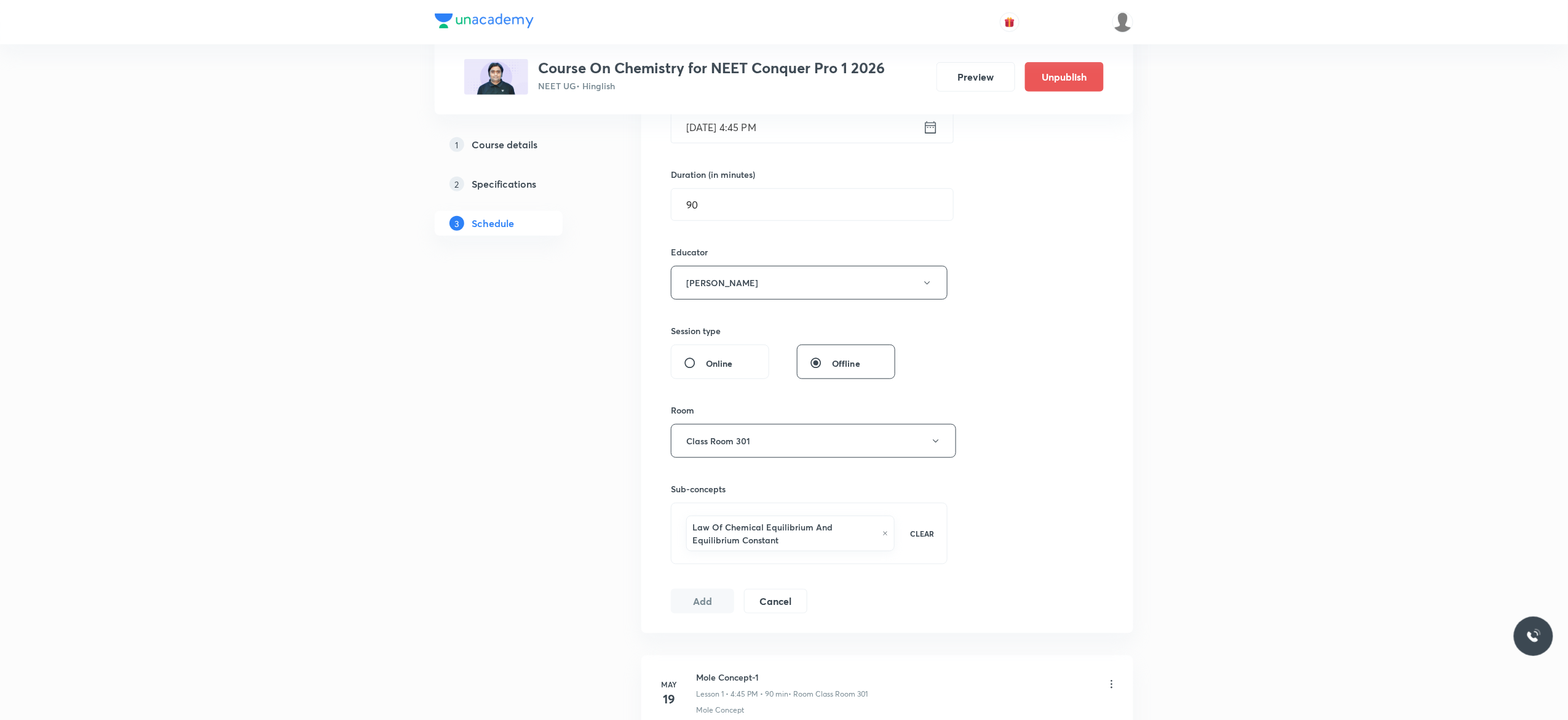
scroll to position [443, 0]
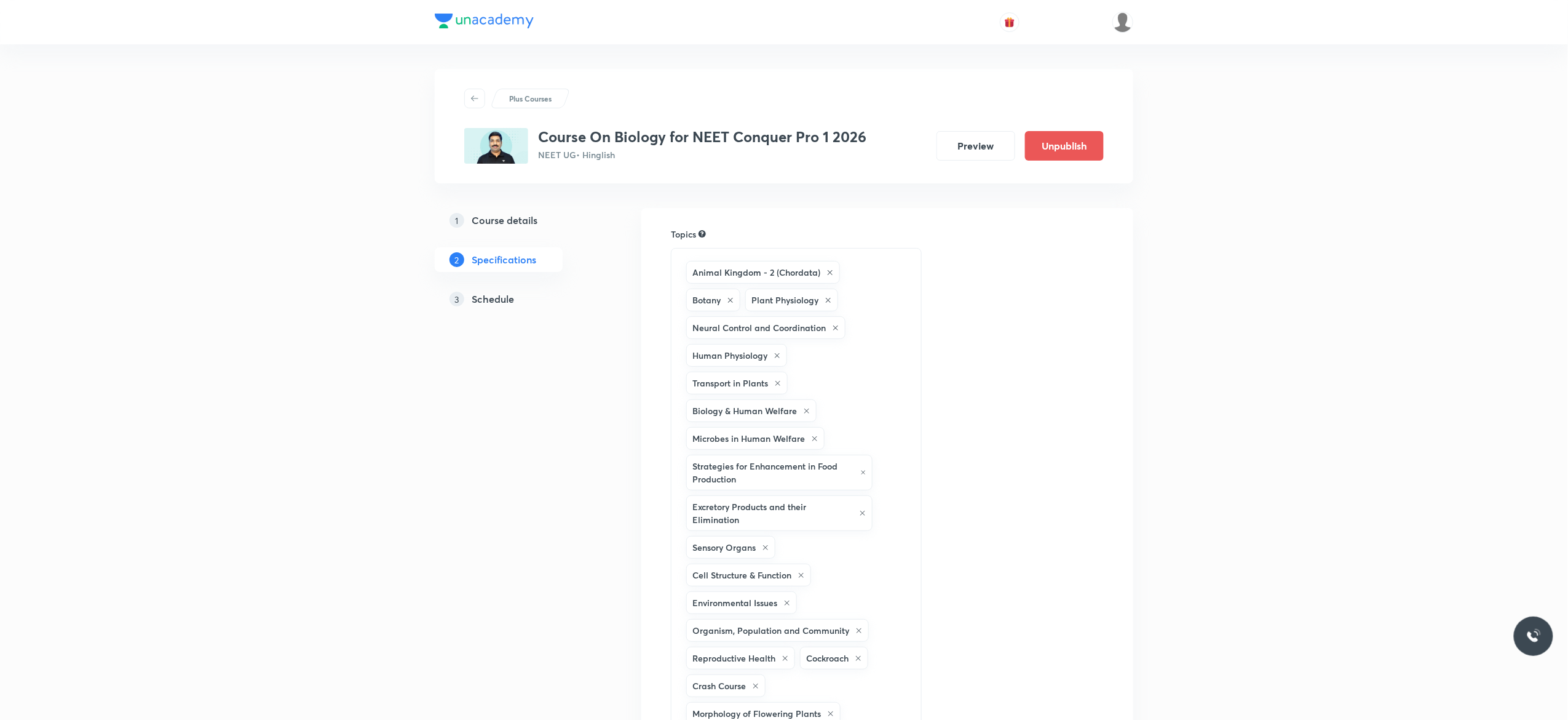
click at [498, 300] on h5 "Schedule" at bounding box center [492, 299] width 43 height 15
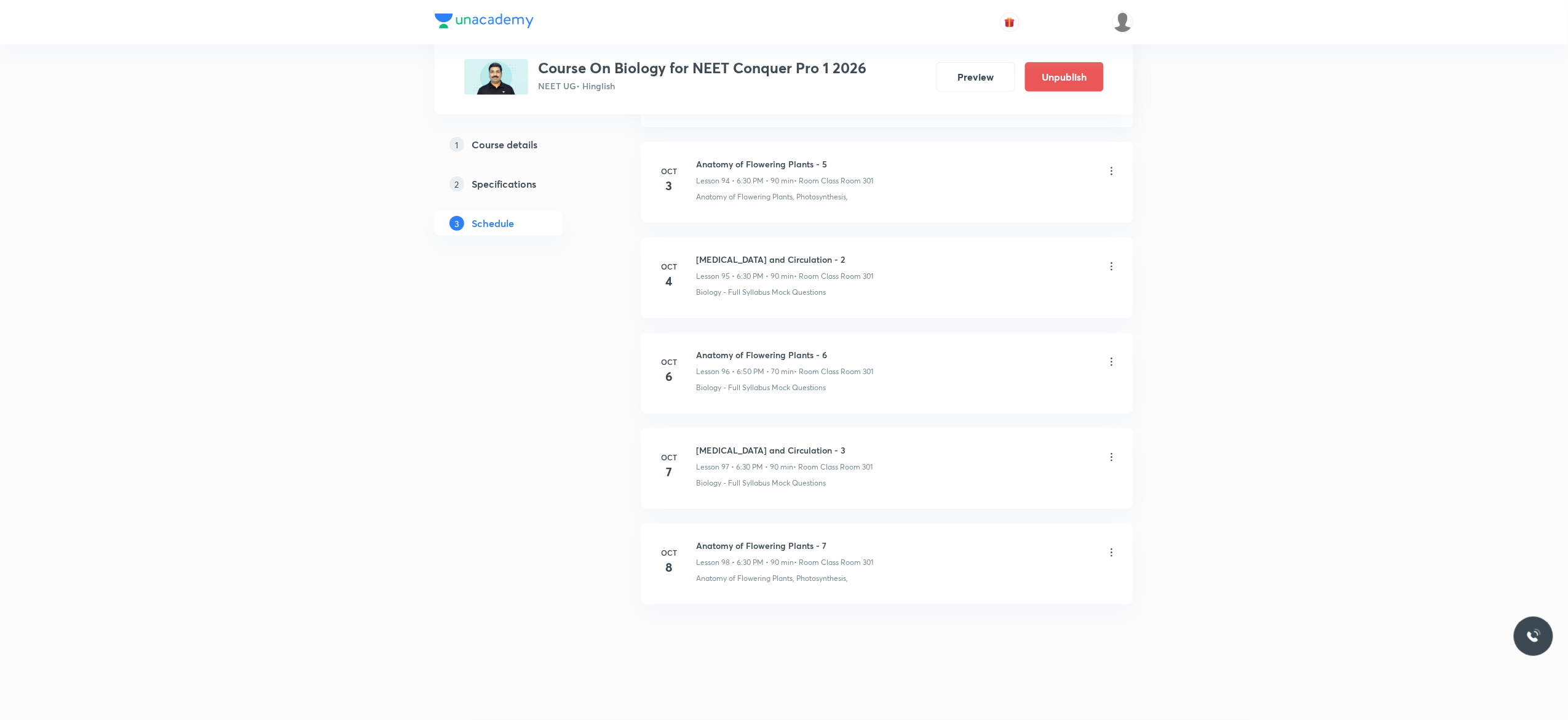
scroll to position [9732, 0]
drag, startPoint x: 827, startPoint y: 445, endPoint x: 694, endPoint y: 437, distance: 133.2
click at [694, 437] on li "[DATE] [MEDICAL_DATA] and Circulation - 3 Lesson 97 • 6:30 PM • 90 min • Room C…" at bounding box center [888, 469] width 492 height 81
copy h6 "[MEDICAL_DATA] and Circulation - 3"
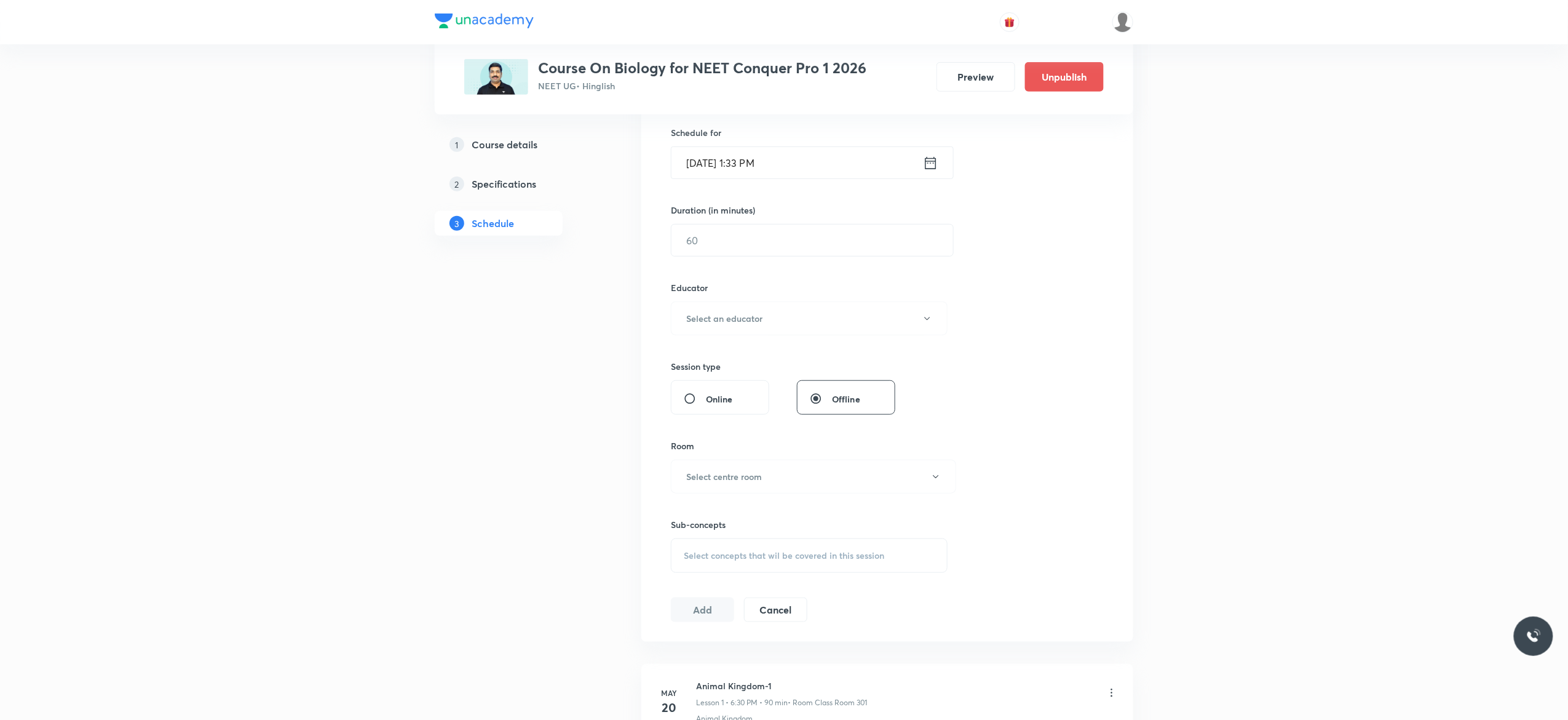
scroll to position [0, 0]
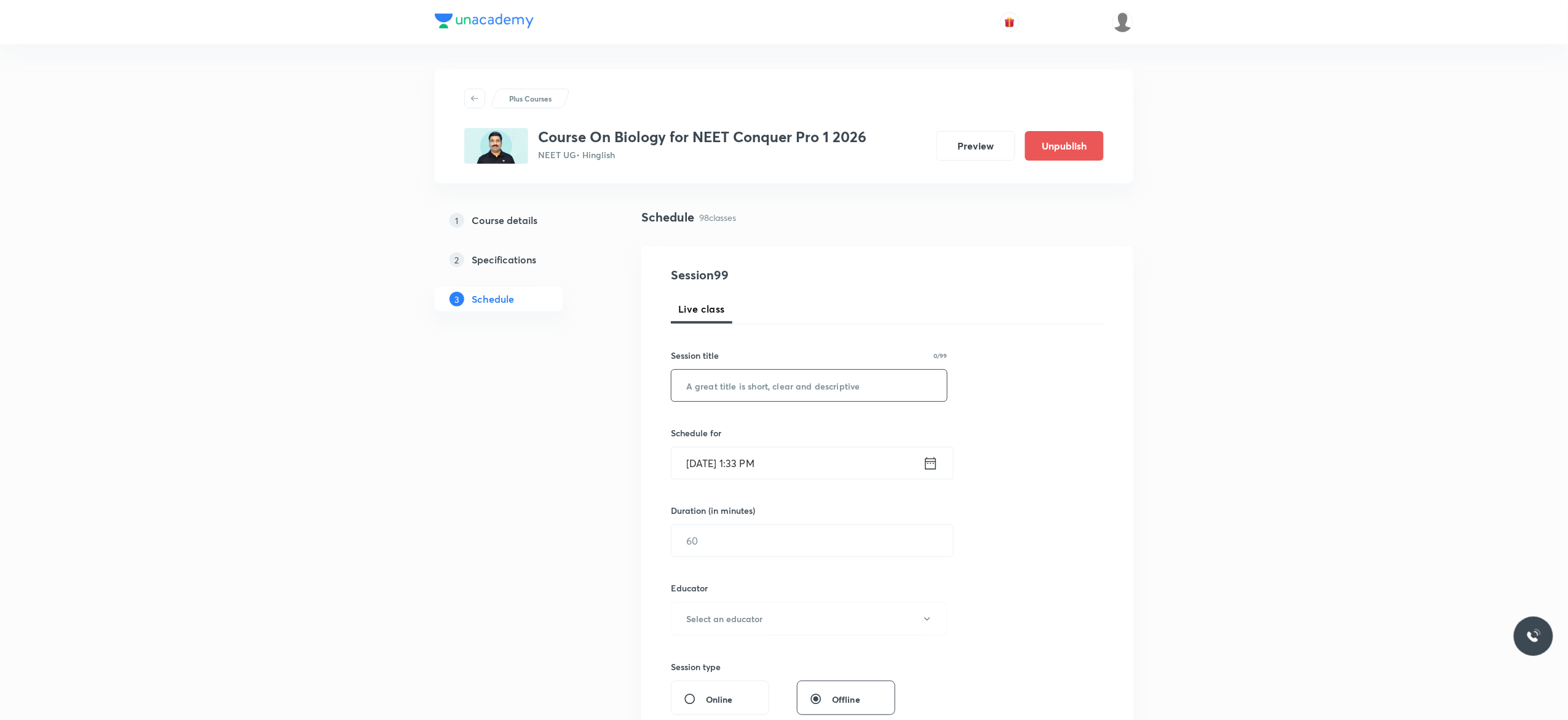
click at [755, 386] on input "text" at bounding box center [809, 386] width 275 height 31
paste input "[MEDICAL_DATA] and Circulation - 3"
type input "[MEDICAL_DATA] and Circulation - 4"
click at [932, 465] on icon at bounding box center [931, 463] width 16 height 17
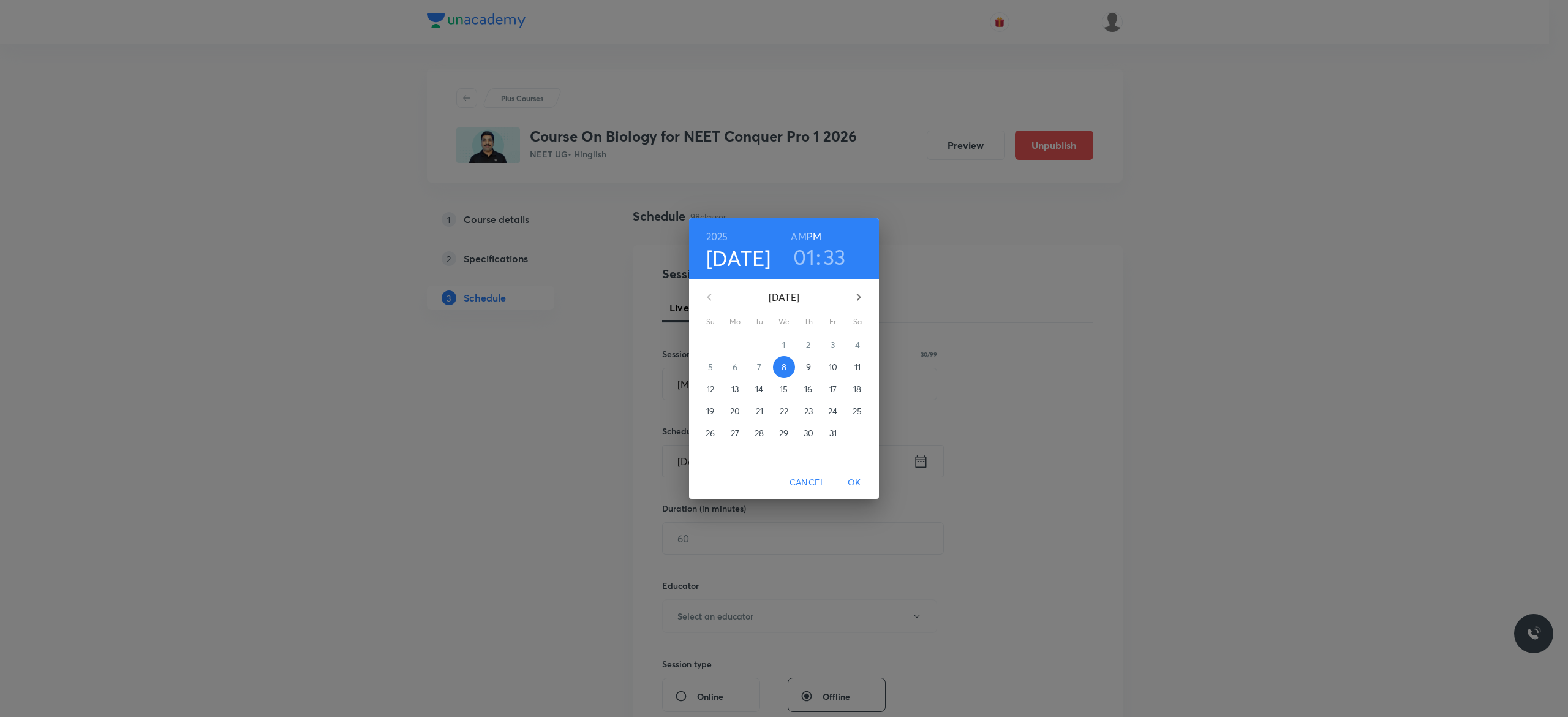
click at [807, 366] on p "9" at bounding box center [808, 367] width 5 height 12
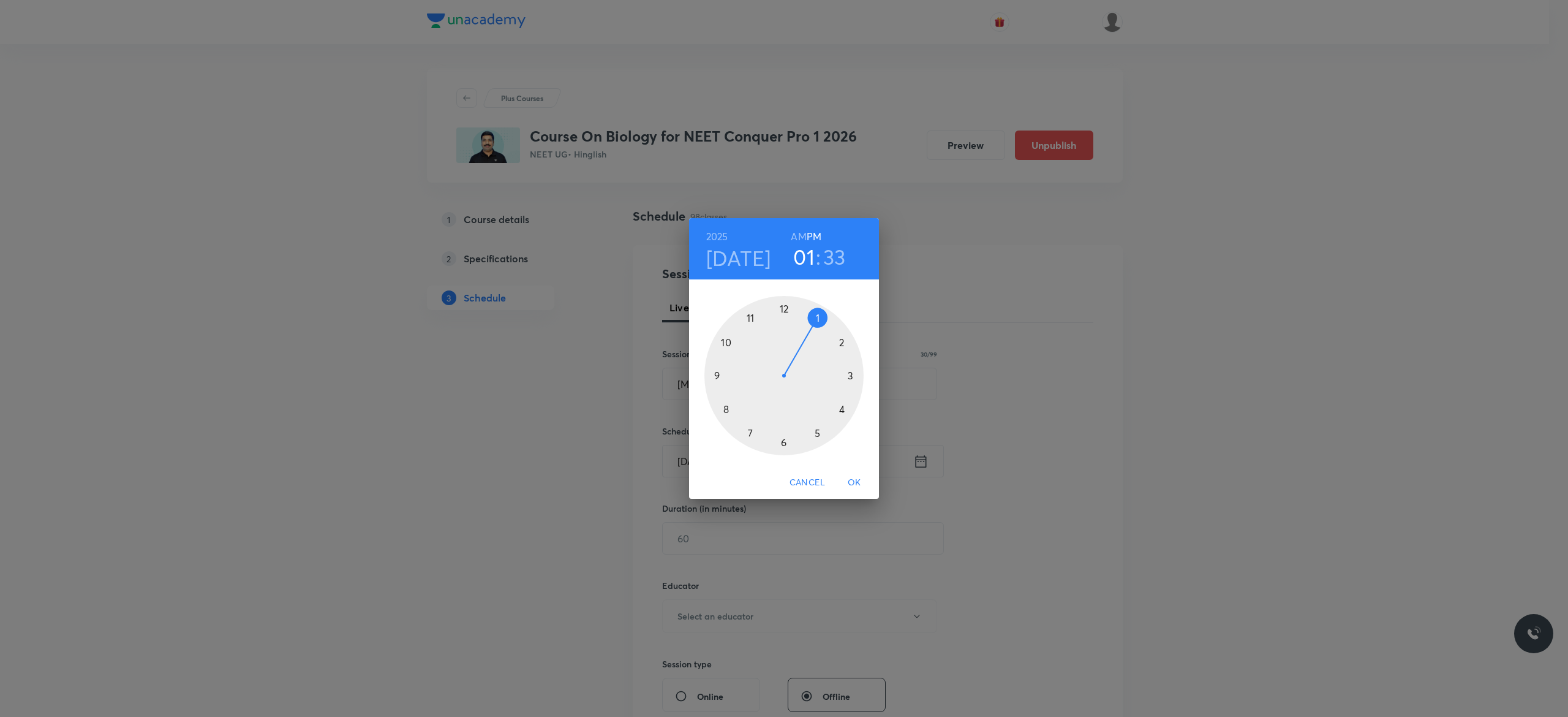
click at [783, 443] on div at bounding box center [784, 375] width 159 height 159
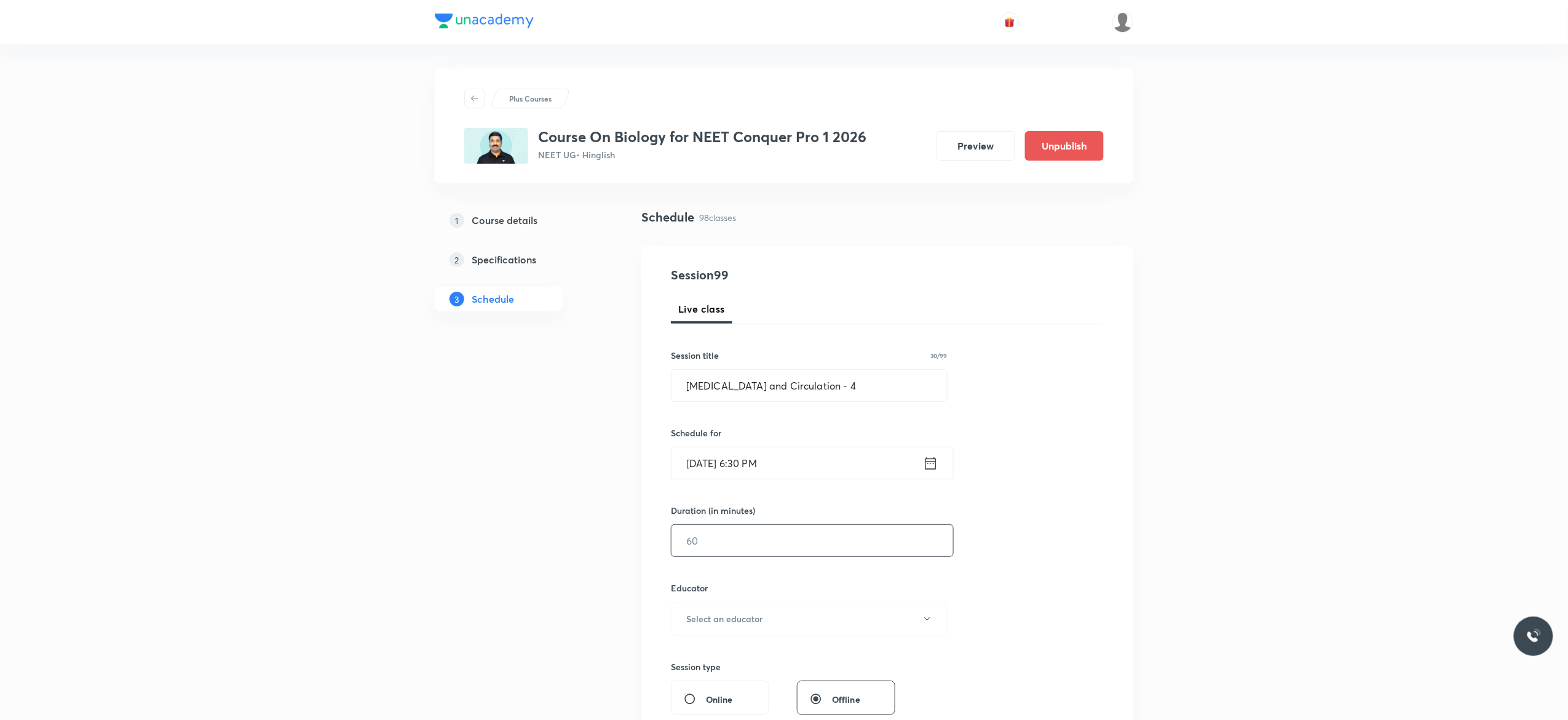
click at [744, 545] on input "text" at bounding box center [812, 540] width 282 height 31
type input "90"
click at [928, 624] on icon "button" at bounding box center [927, 619] width 10 height 10
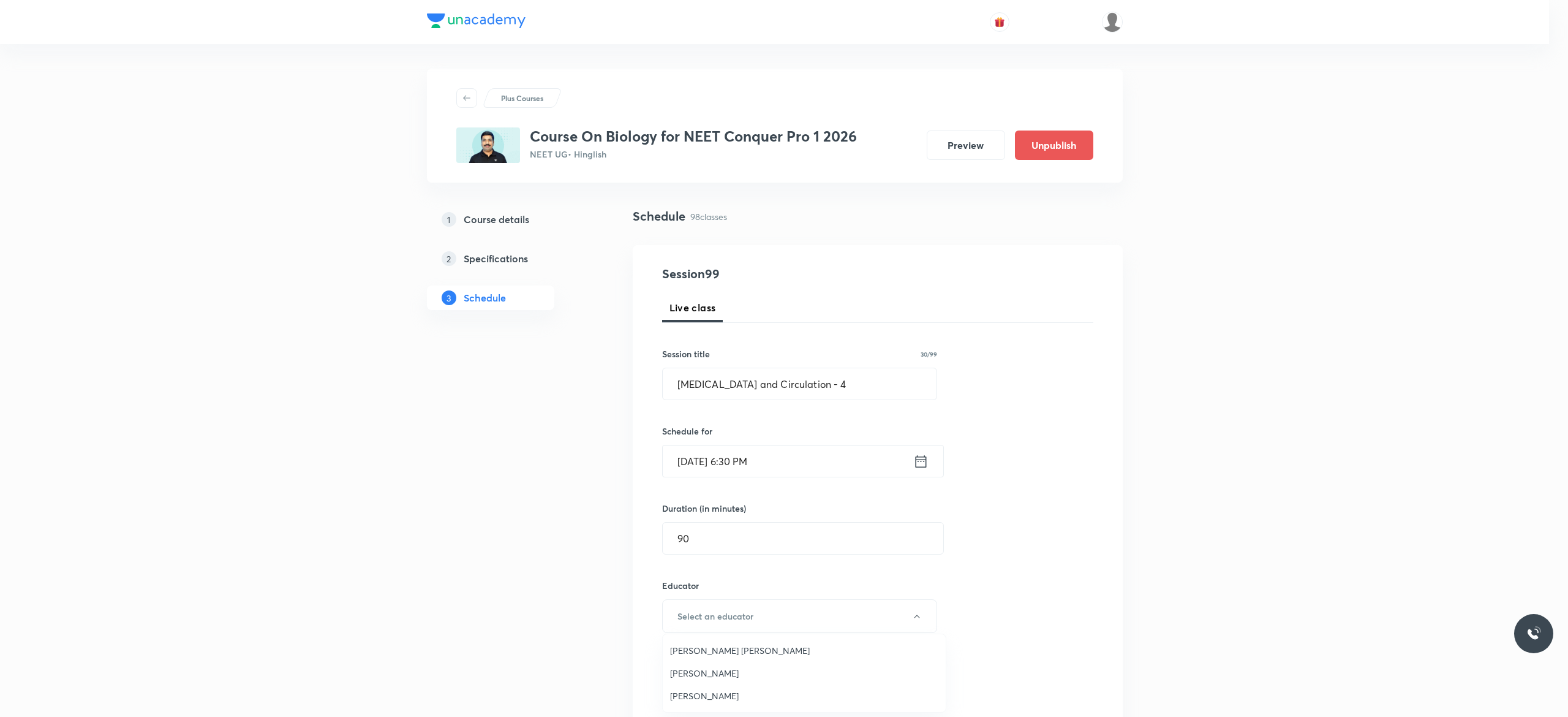
click at [741, 675] on span "[PERSON_NAME]" at bounding box center [804, 672] width 268 height 13
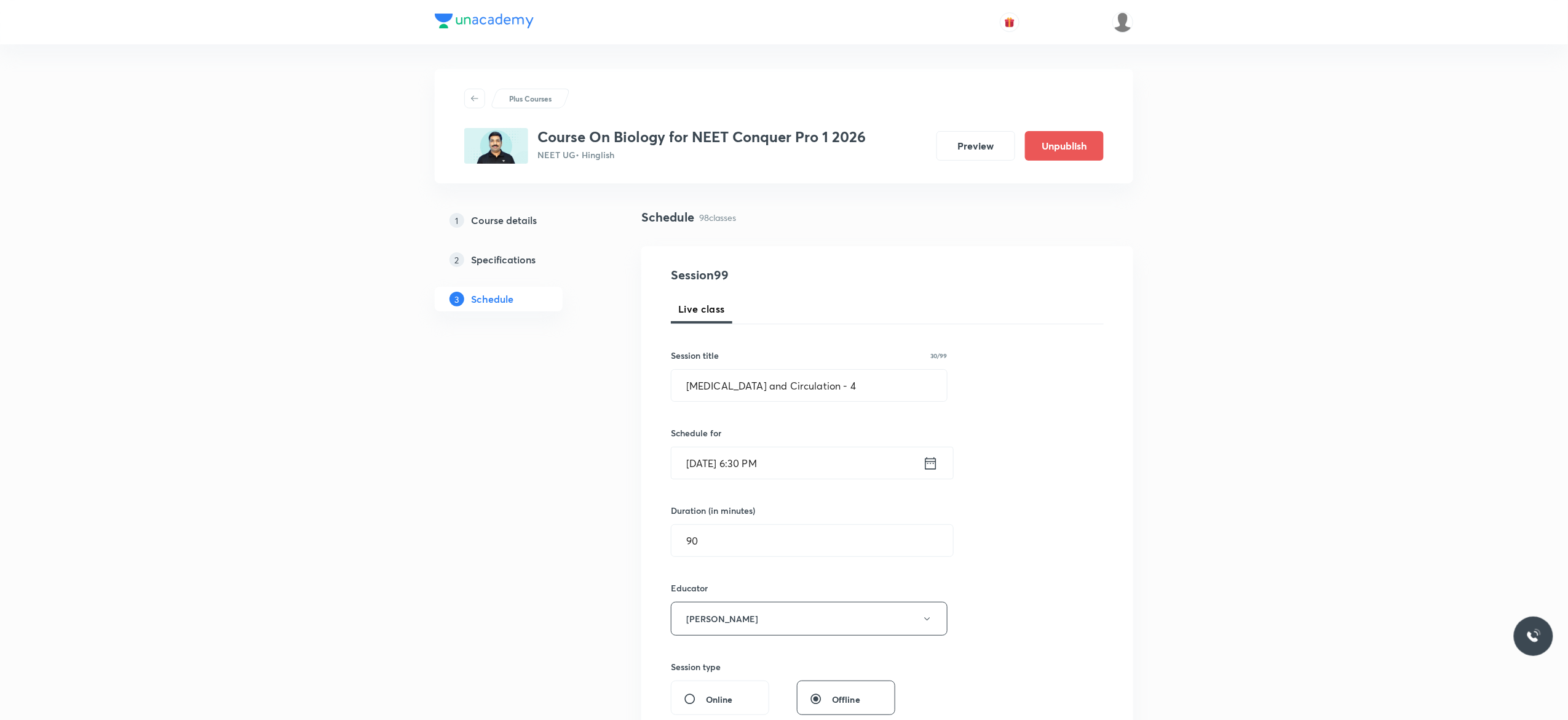
click at [995, 618] on div "Session 99 Live class Session title 30/99 [MEDICAL_DATA] and Circulation - 4 ​ …" at bounding box center [888, 594] width 433 height 657
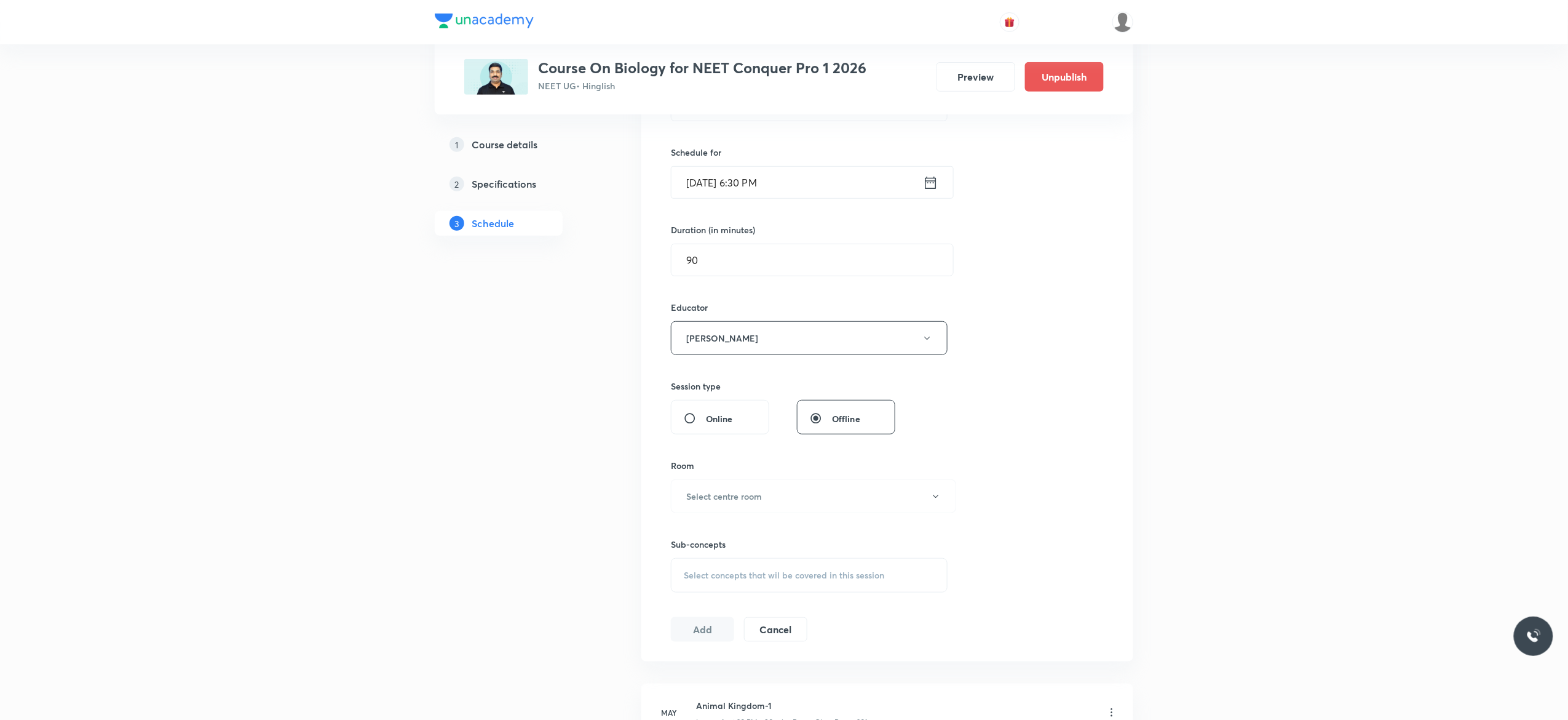
scroll to position [345, 0]
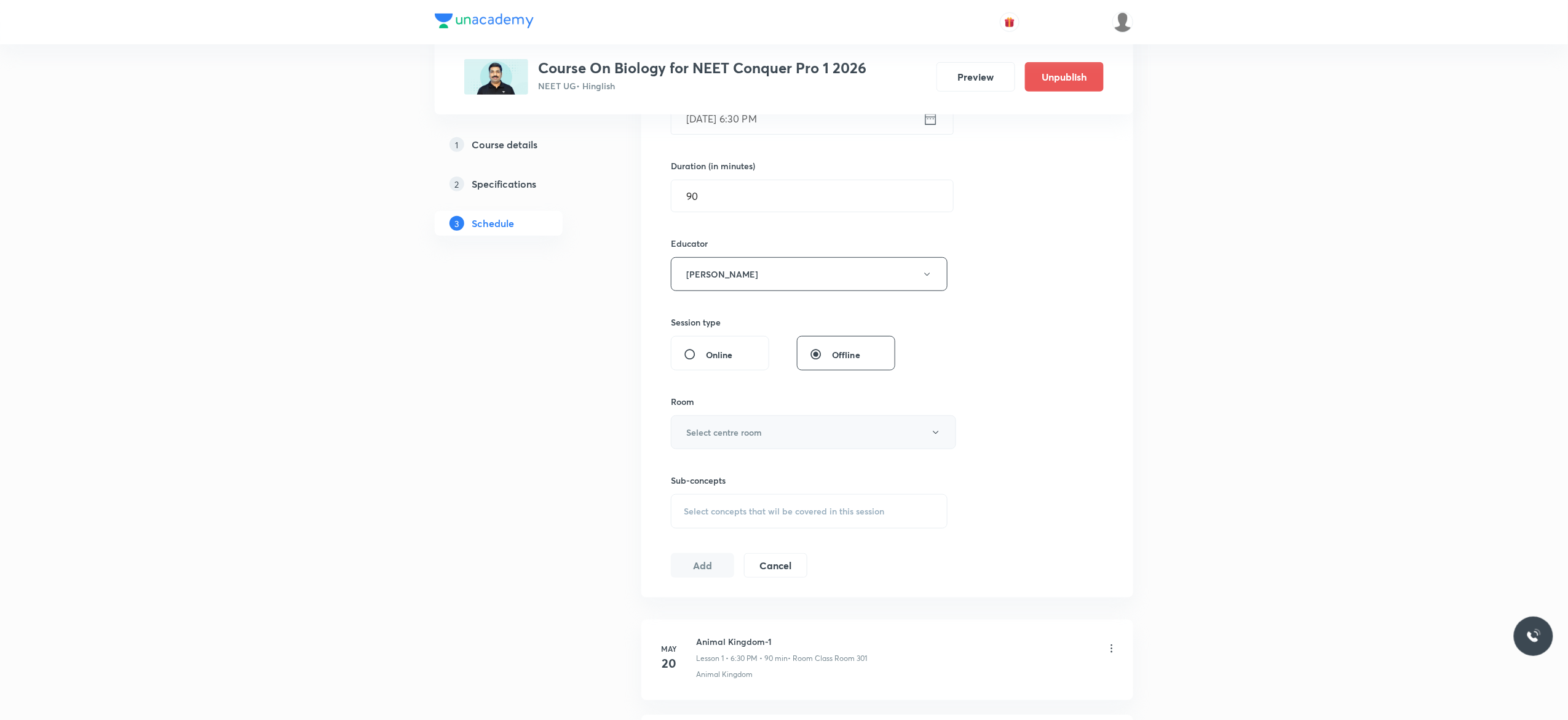
click at [938, 439] on button "Select centre room" at bounding box center [814, 432] width 286 height 34
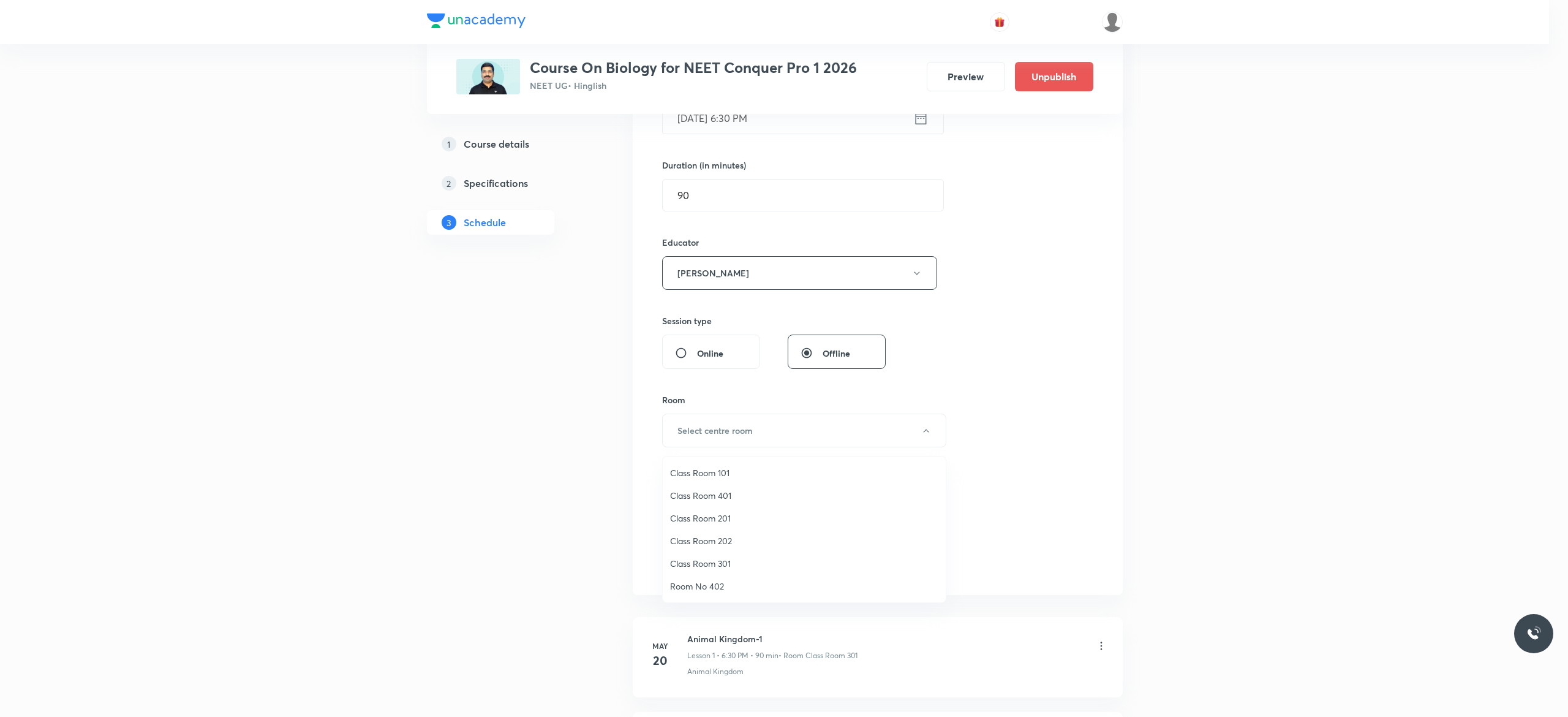
click at [724, 560] on span "Class Room 301" at bounding box center [804, 562] width 268 height 13
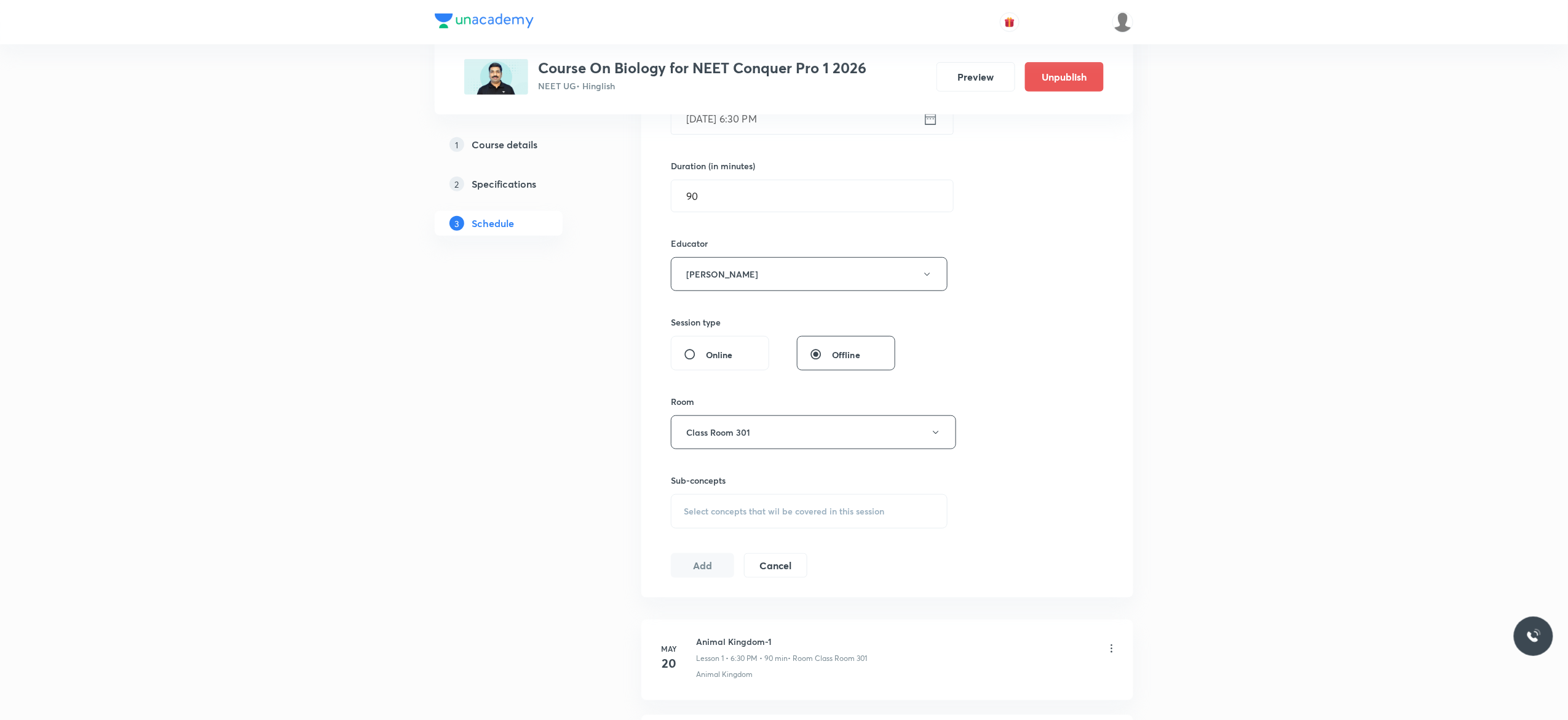
click at [712, 516] on span "Select concepts that wil be covered in this session" at bounding box center [784, 511] width 201 height 10
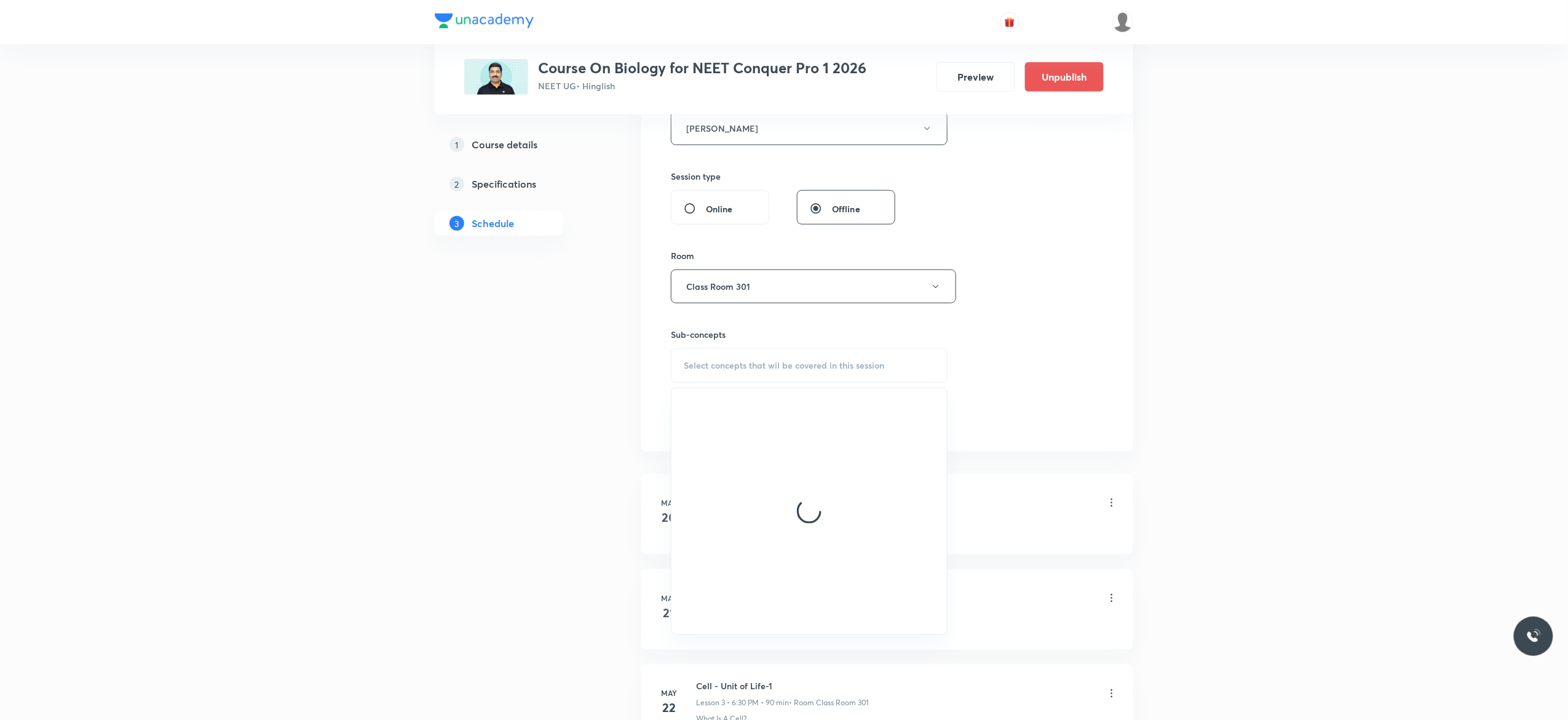
scroll to position [492, 0]
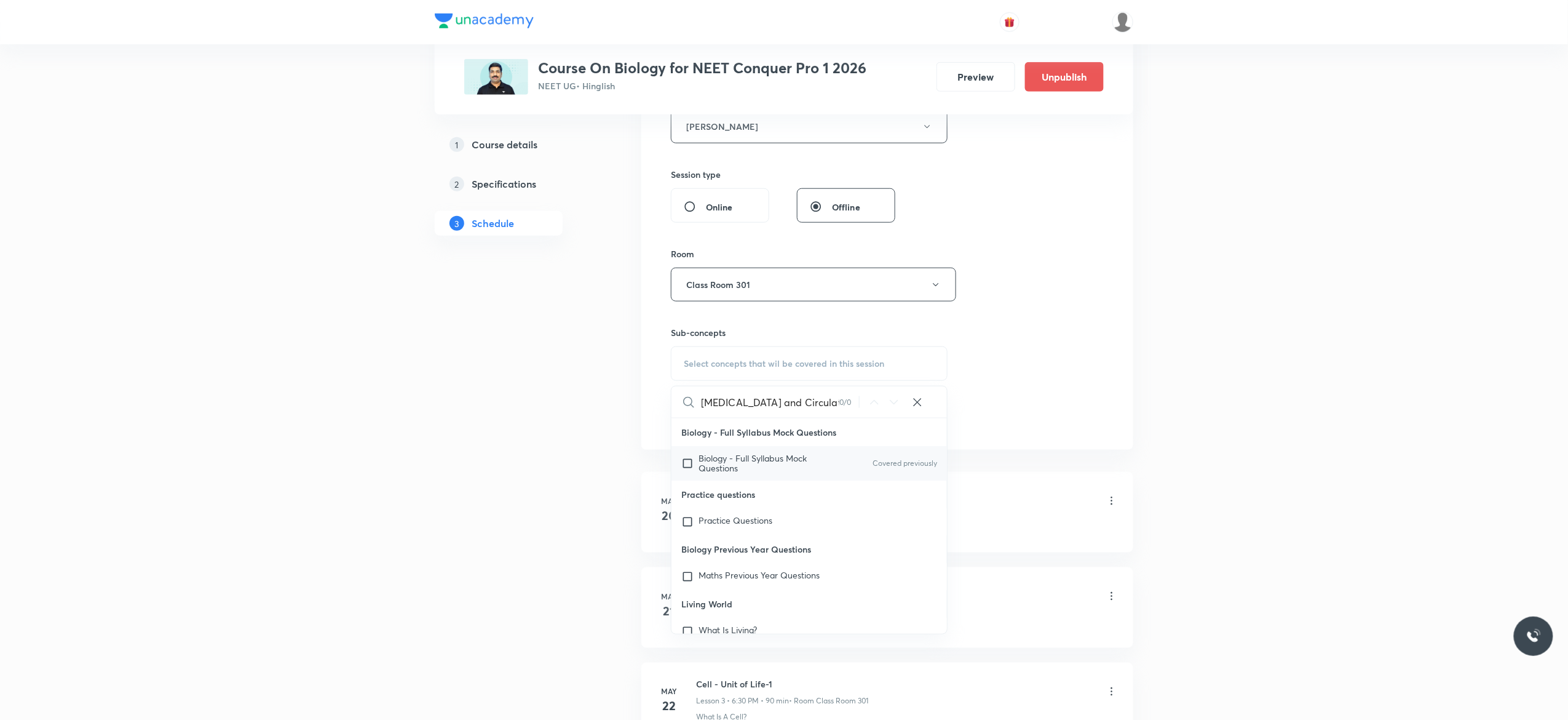
type input "[MEDICAL_DATA] and Circulation"
click at [687, 465] on input "checkbox" at bounding box center [690, 463] width 17 height 19
checkbox input "true"
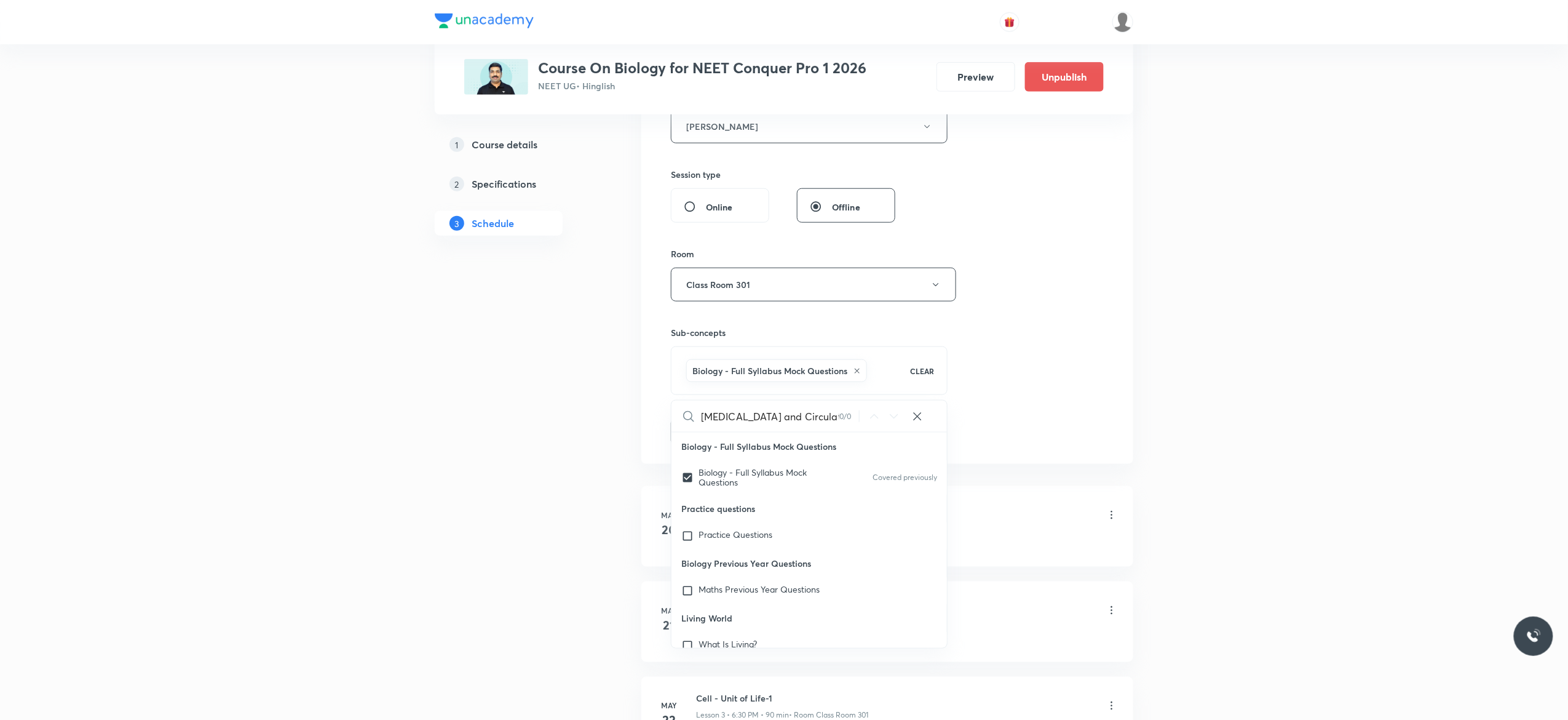
click at [700, 436] on button "Add" at bounding box center [703, 431] width 63 height 25
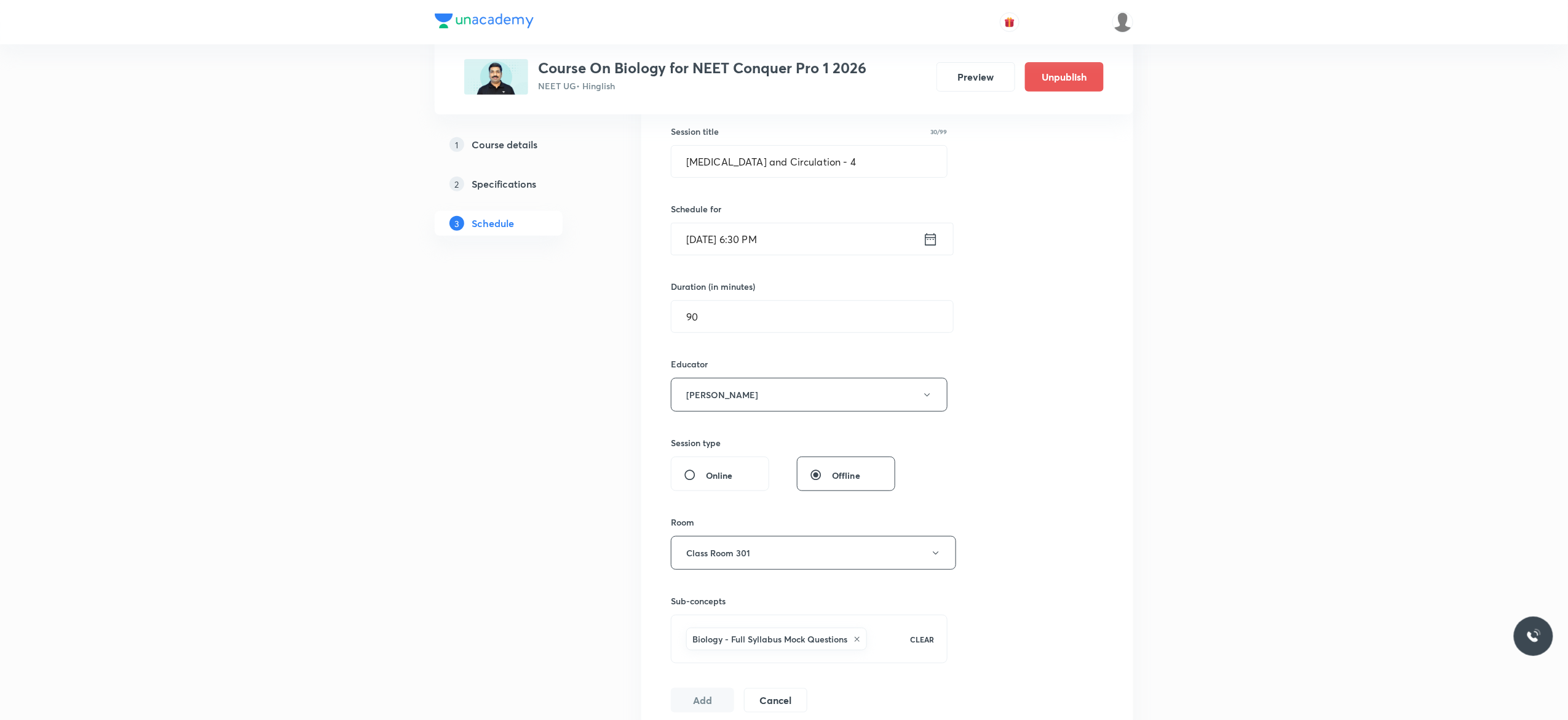
scroll to position [197, 0]
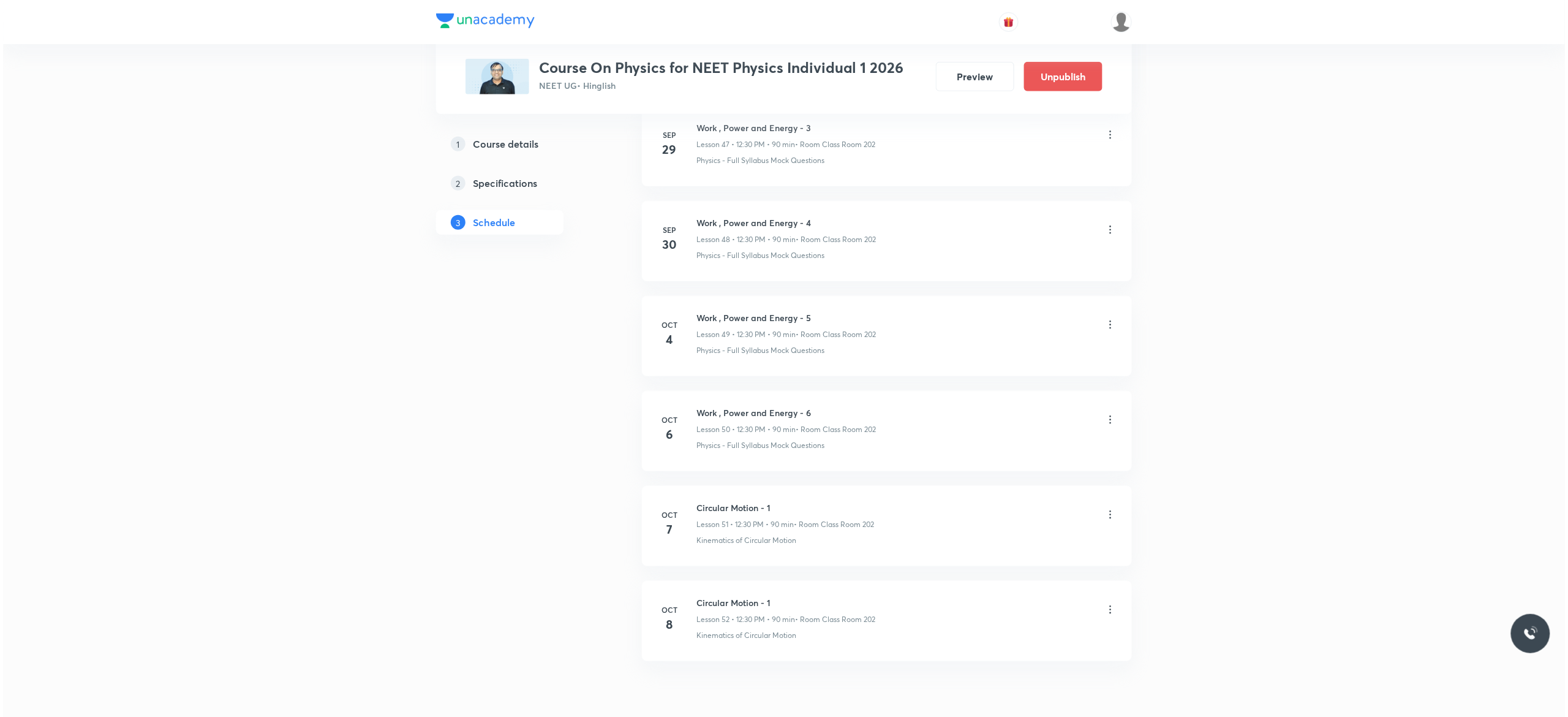
scroll to position [5226, 0]
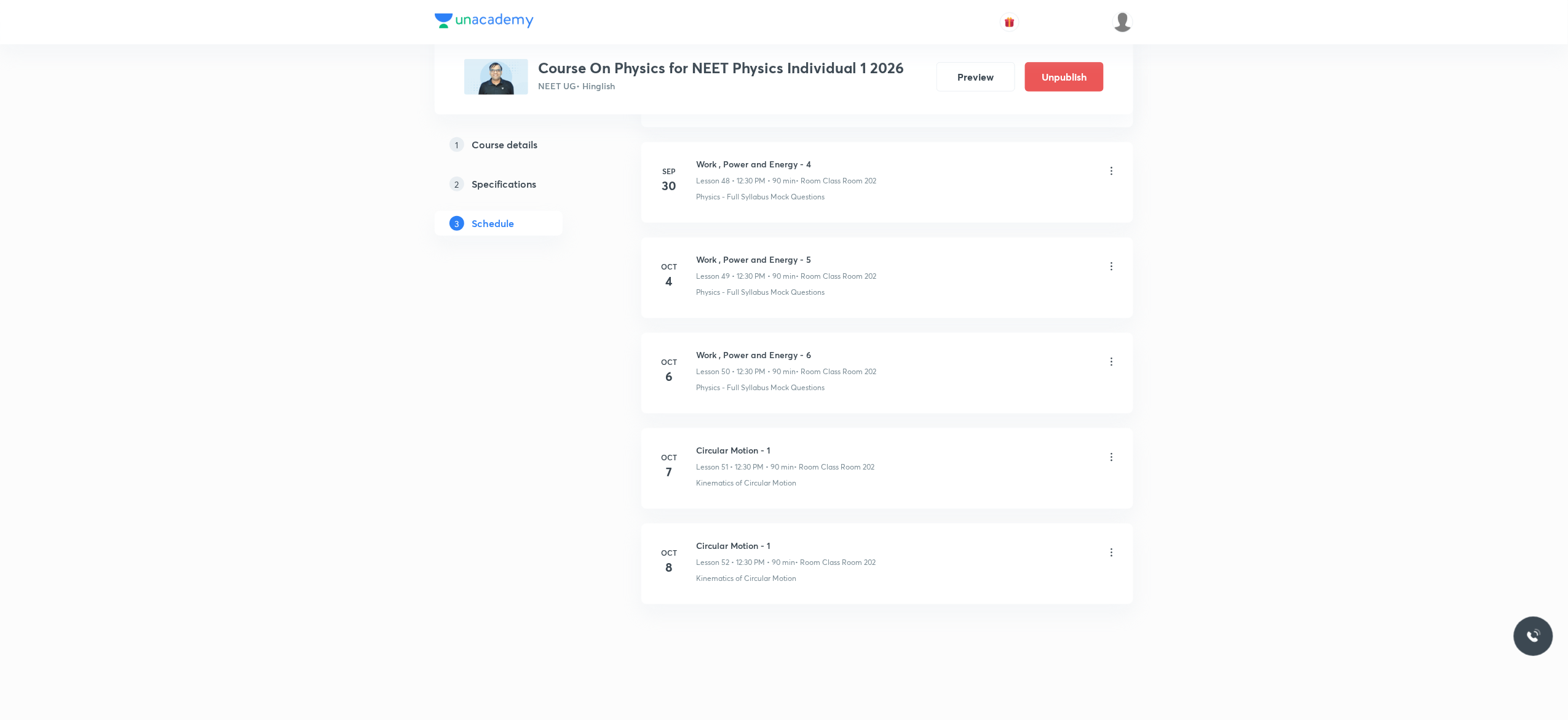
click at [1113, 551] on icon at bounding box center [1111, 552] width 12 height 12
click at [1020, 583] on li "Edit" at bounding box center [1043, 583] width 135 height 23
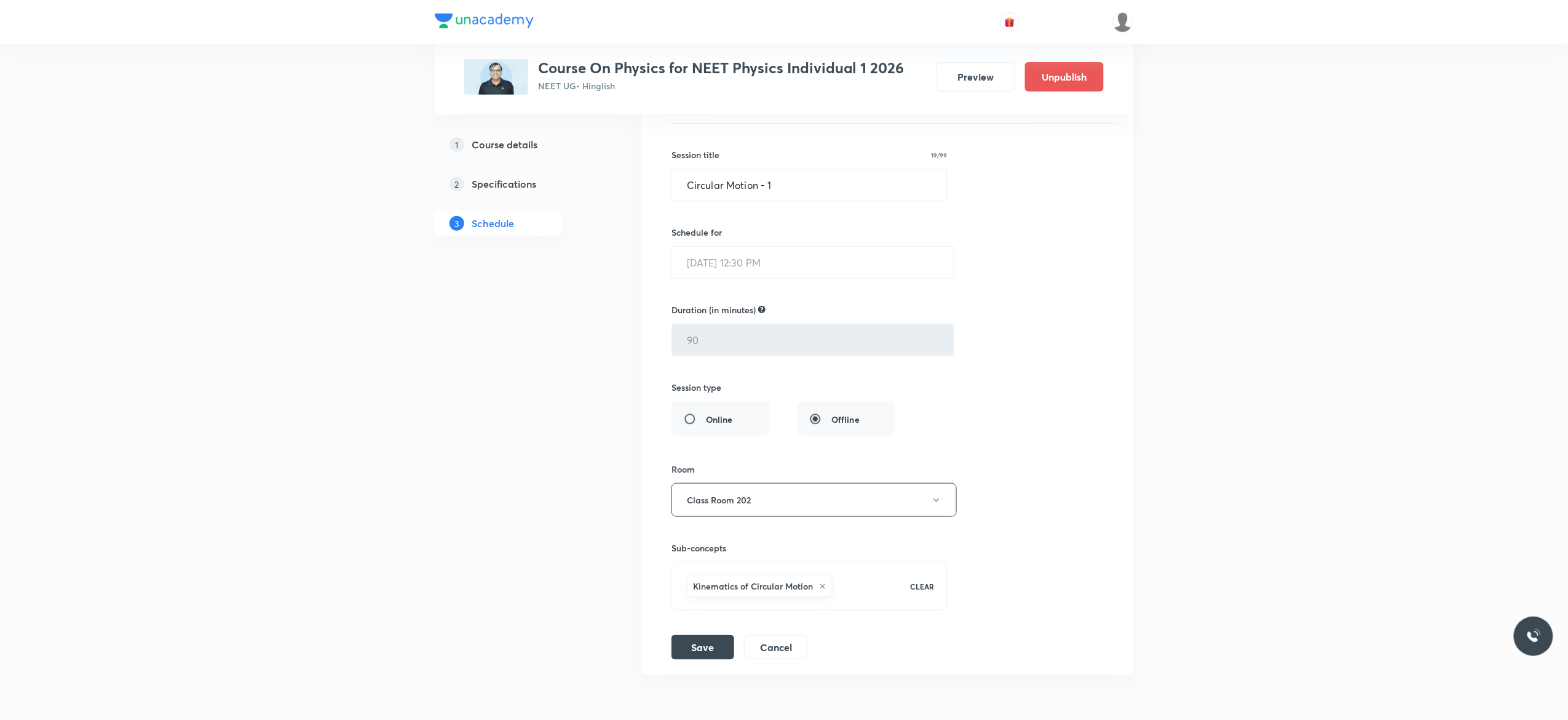
scroll to position [5057, 0]
click at [792, 204] on input "Circular Motion - 1" at bounding box center [809, 190] width 275 height 31
type input "Circular Motion - 2"
click at [1101, 347] on div "Session title 19/99 Circular Motion - 2 ​ Schedule for [DATE] 12:30 PM ​ Durati…" at bounding box center [887, 395] width 432 height 536
click at [697, 663] on button "Save" at bounding box center [703, 650] width 63 height 25
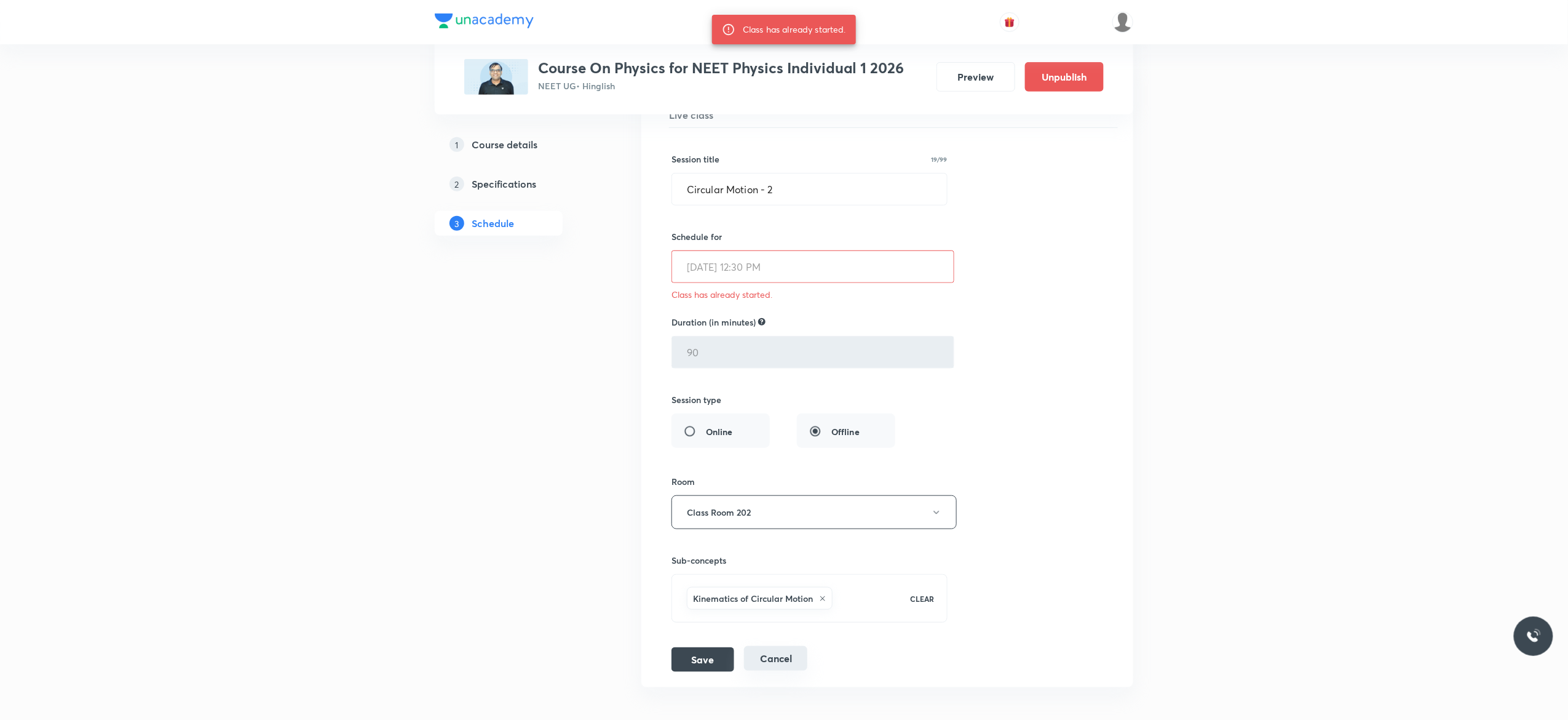
click at [778, 671] on button "Cancel" at bounding box center [776, 658] width 63 height 25
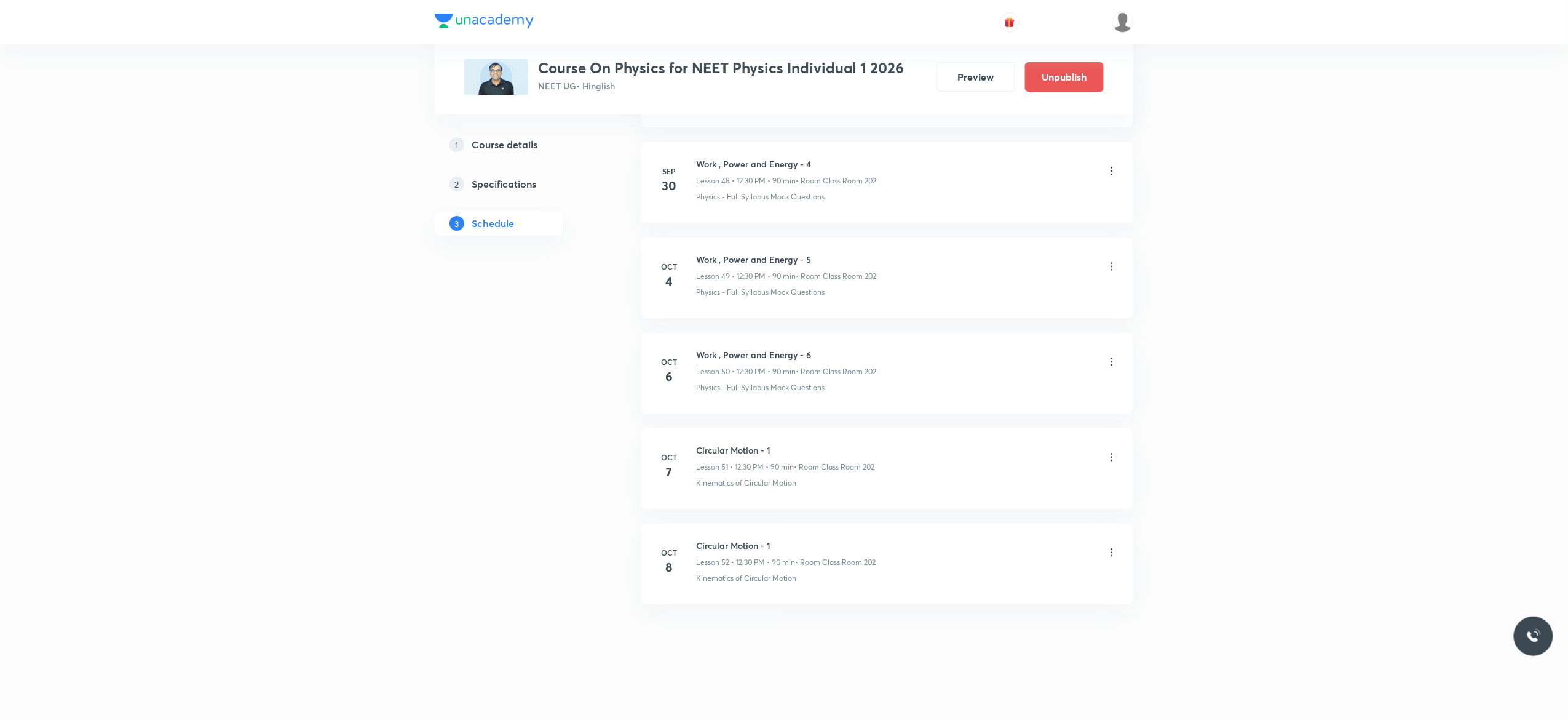
scroll to position [4680, 0]
drag, startPoint x: 776, startPoint y: 536, endPoint x: 699, endPoint y: 538, distance: 77.0
click at [699, 538] on li "[DATE] Circular Motion - 1 Lesson 52 • 12:30 PM • 90 min • Room Class Room 202 …" at bounding box center [888, 564] width 492 height 81
copy h6 "Circular Motion - 1"
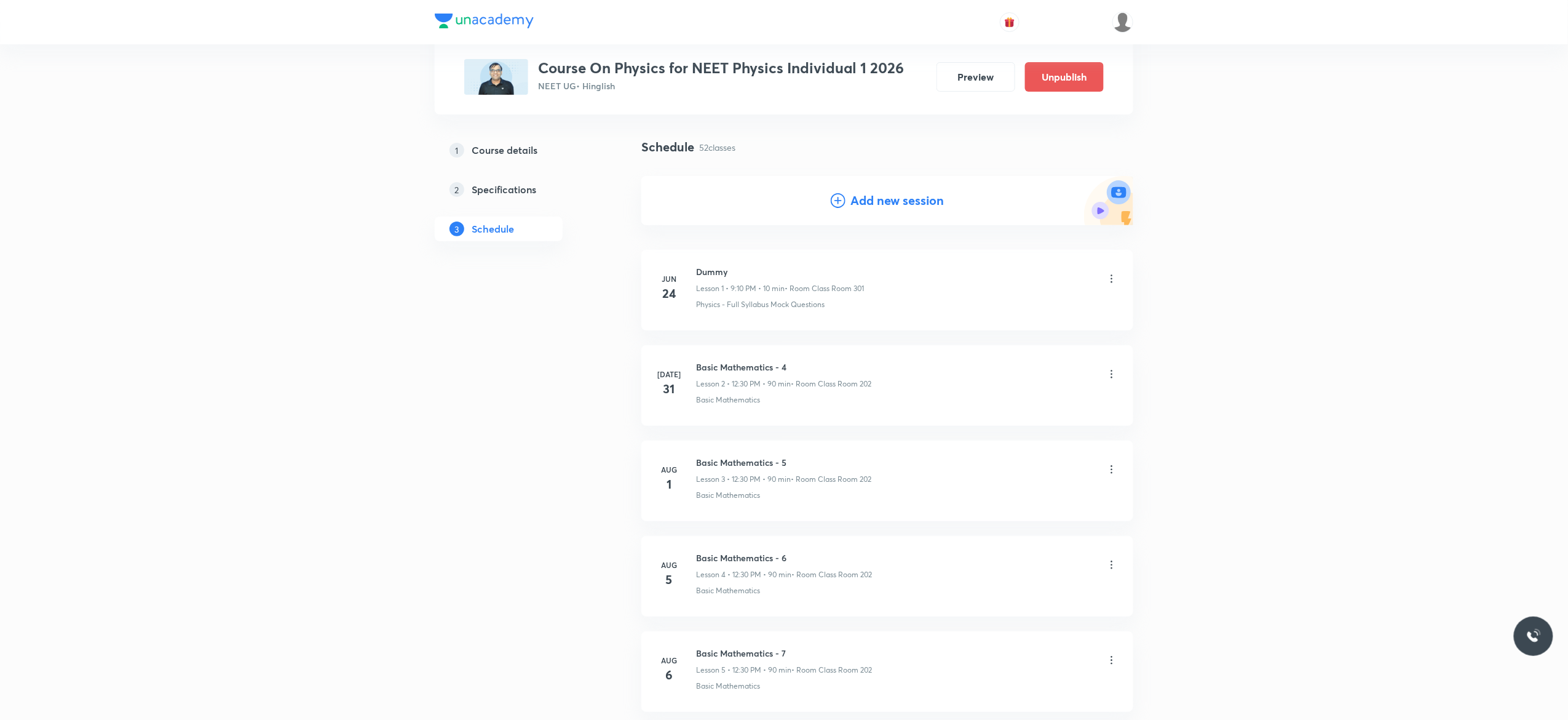
scroll to position [0, 0]
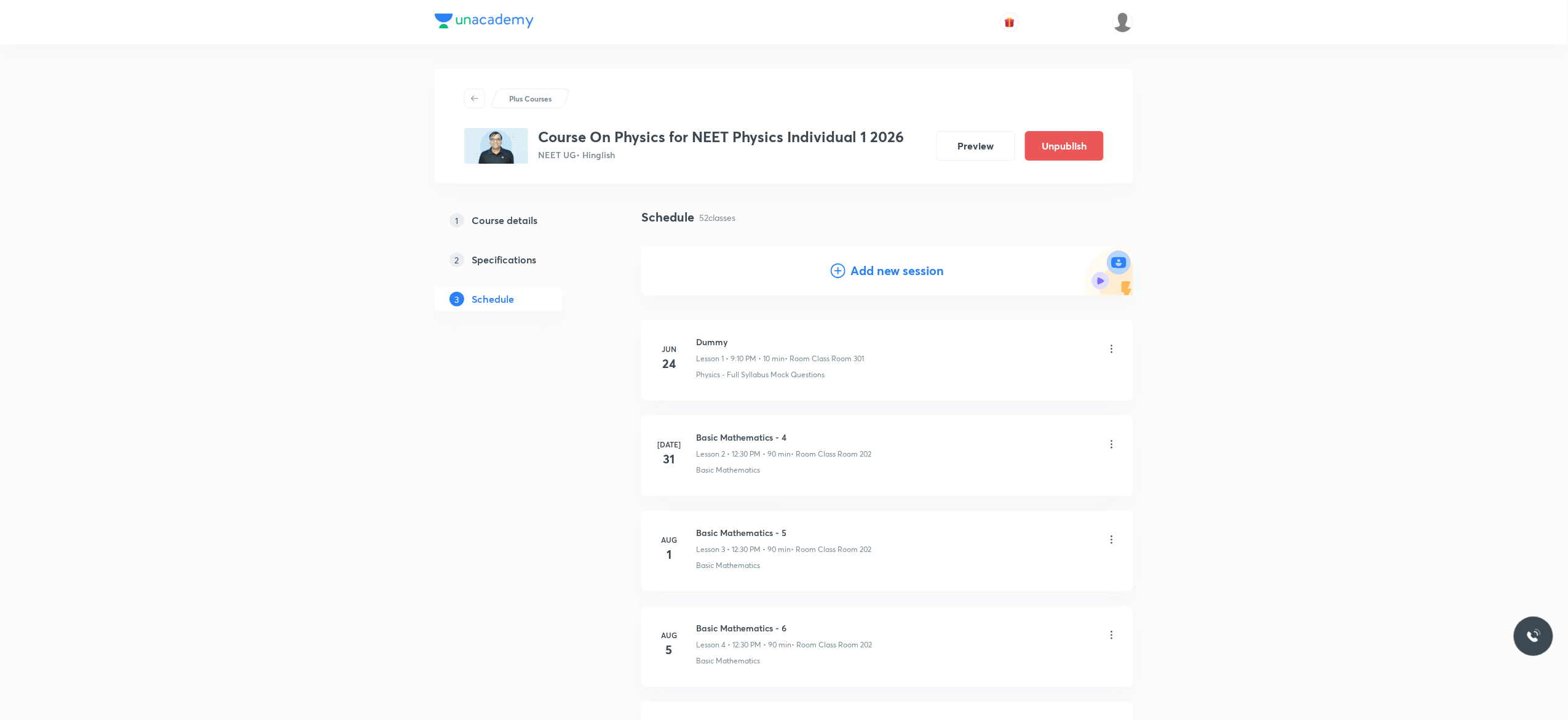
click at [838, 269] on icon at bounding box center [838, 271] width 15 height 15
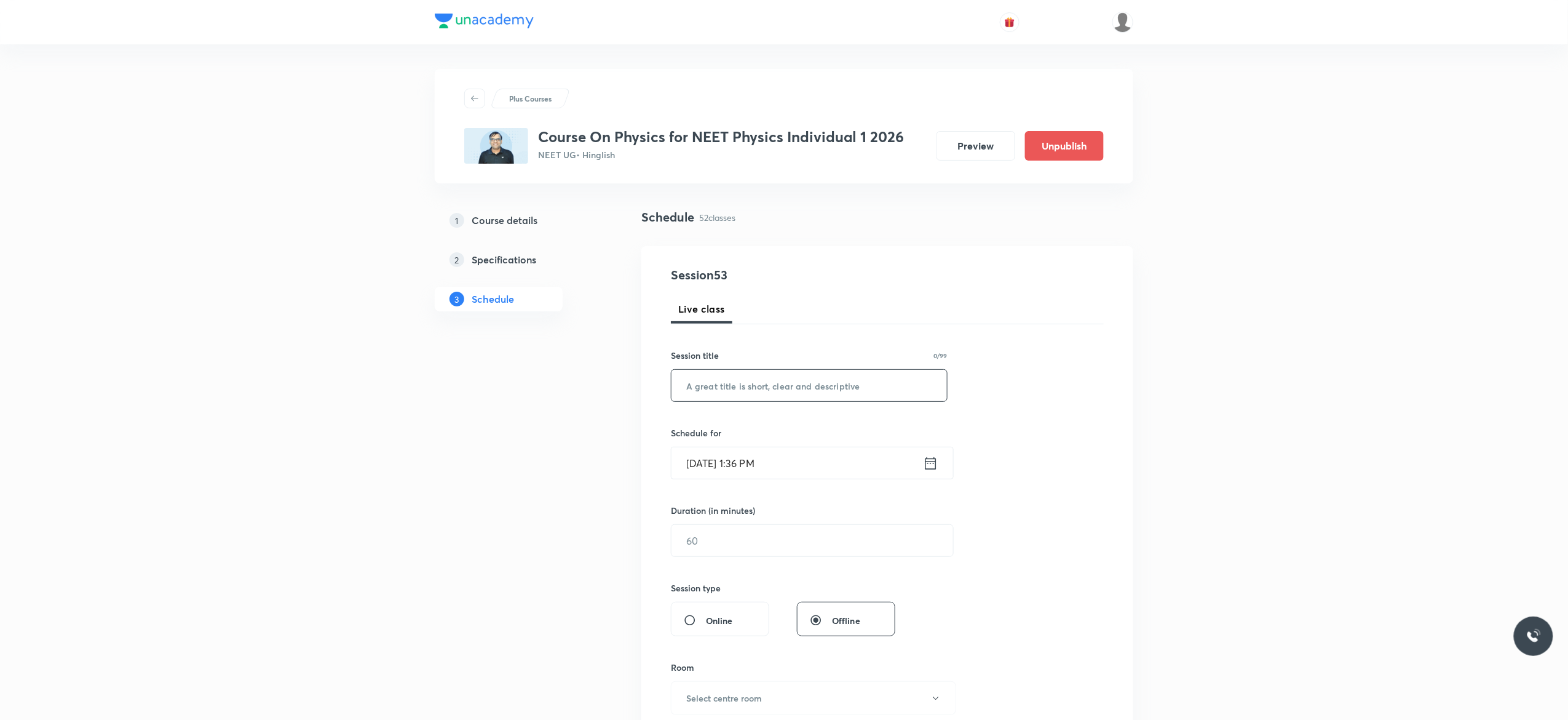
click at [744, 384] on input "text" at bounding box center [809, 386] width 275 height 31
paste input "Circular Motion - 1"
type input "Circular Motion - 3"
click at [932, 466] on icon at bounding box center [931, 463] width 16 height 17
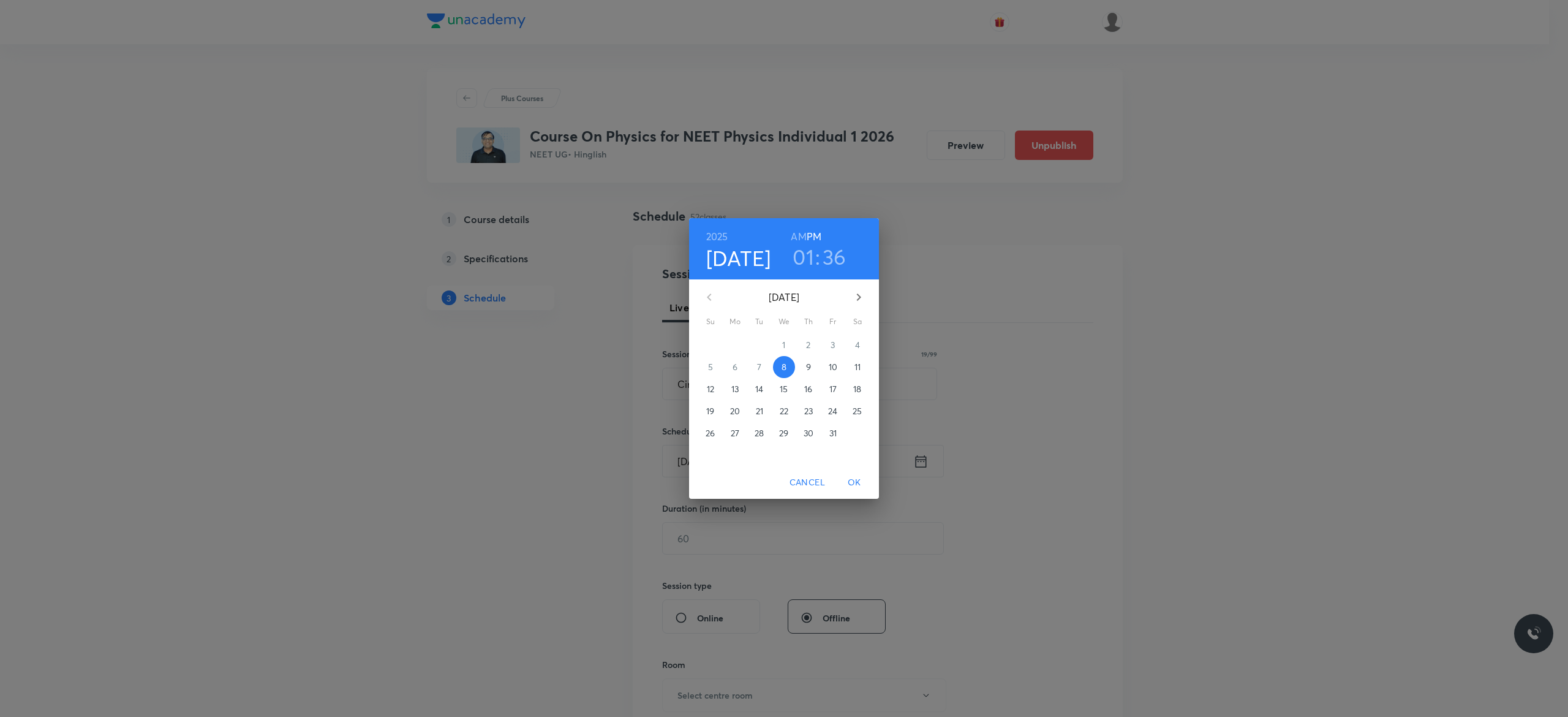
click at [807, 368] on p "9" at bounding box center [808, 367] width 5 height 12
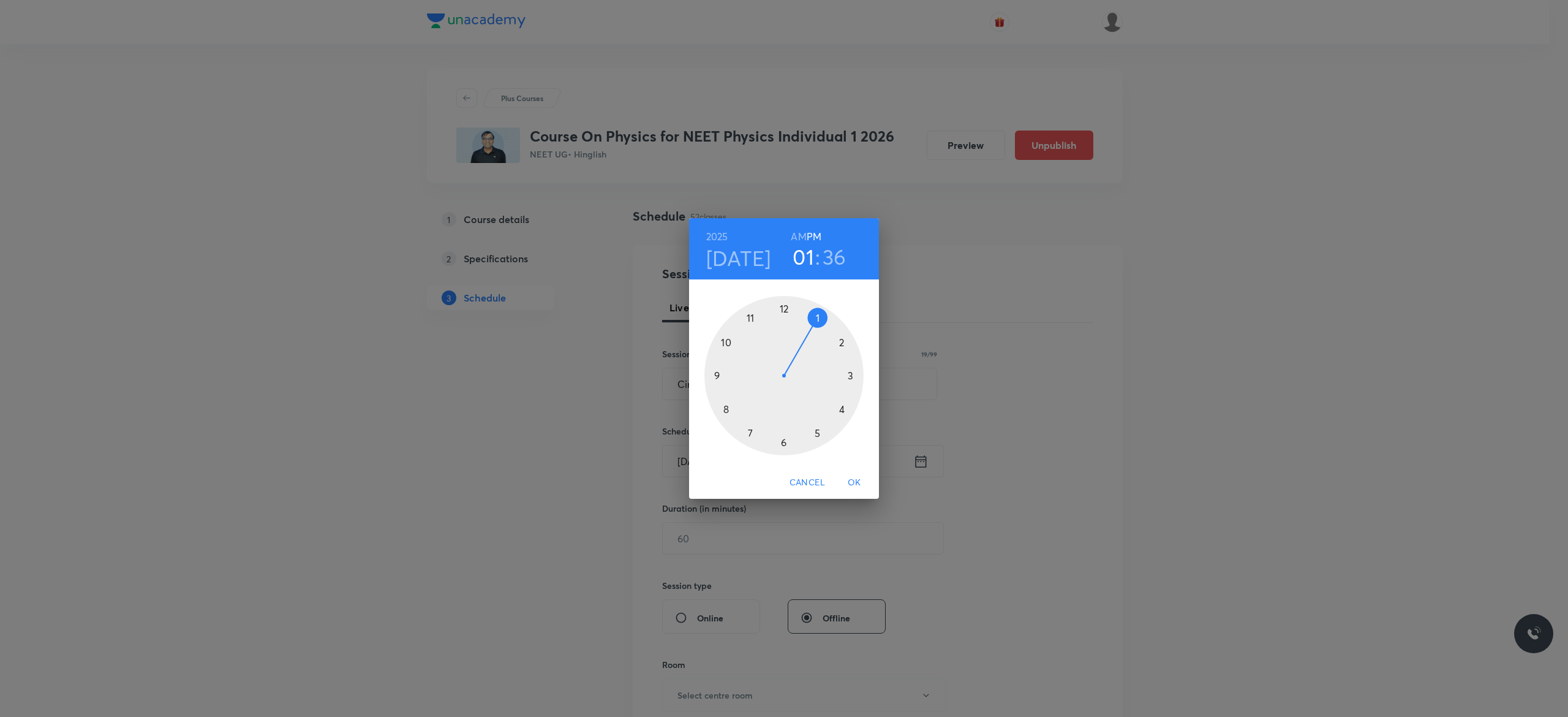
click at [783, 309] on div at bounding box center [784, 375] width 159 height 159
click at [784, 442] on div at bounding box center [784, 375] width 159 height 159
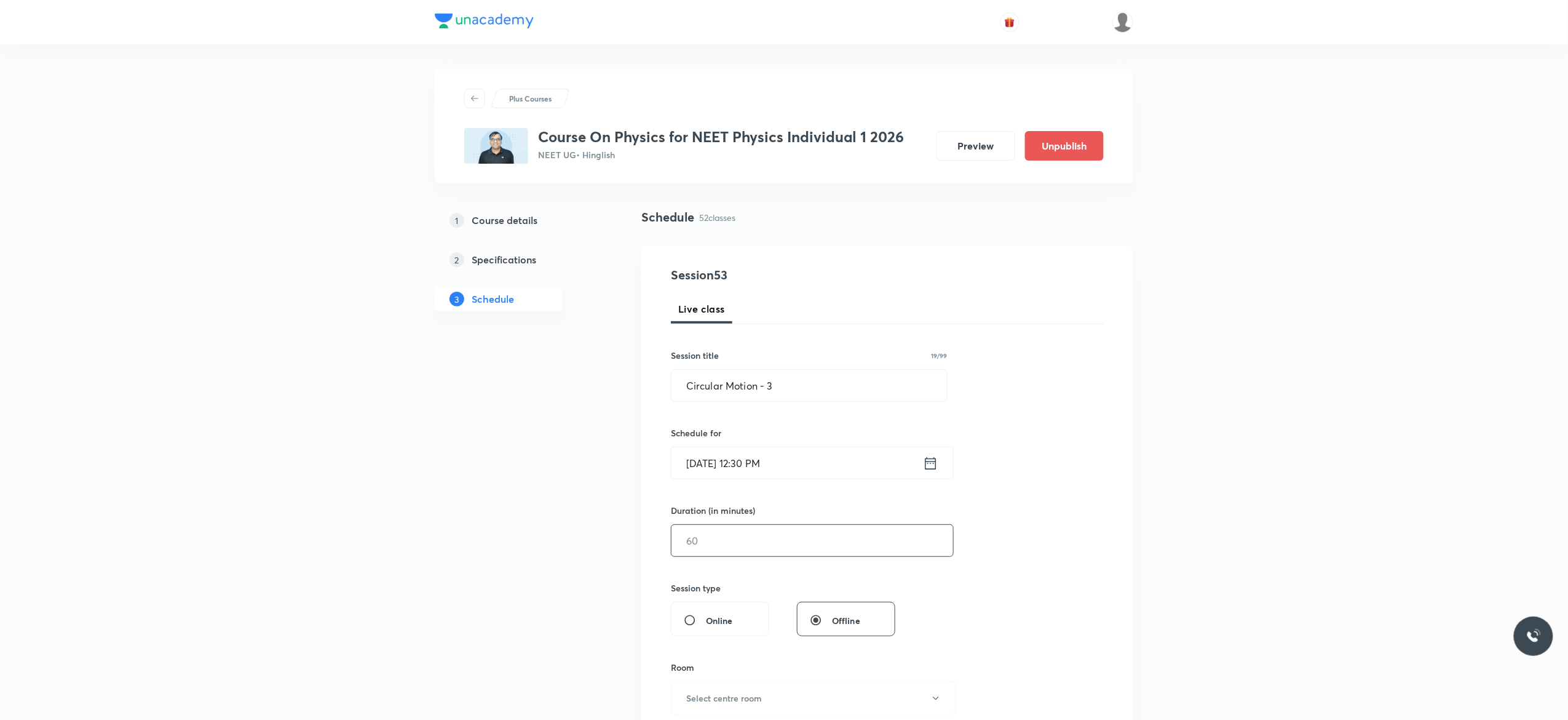
click at [753, 538] on input "text" at bounding box center [812, 540] width 282 height 31
type input "90"
click at [1042, 525] on div "Session 53 Live class Session title 19/99 Circular Motion - 3 ​ Schedule for [D…" at bounding box center [888, 554] width 433 height 577
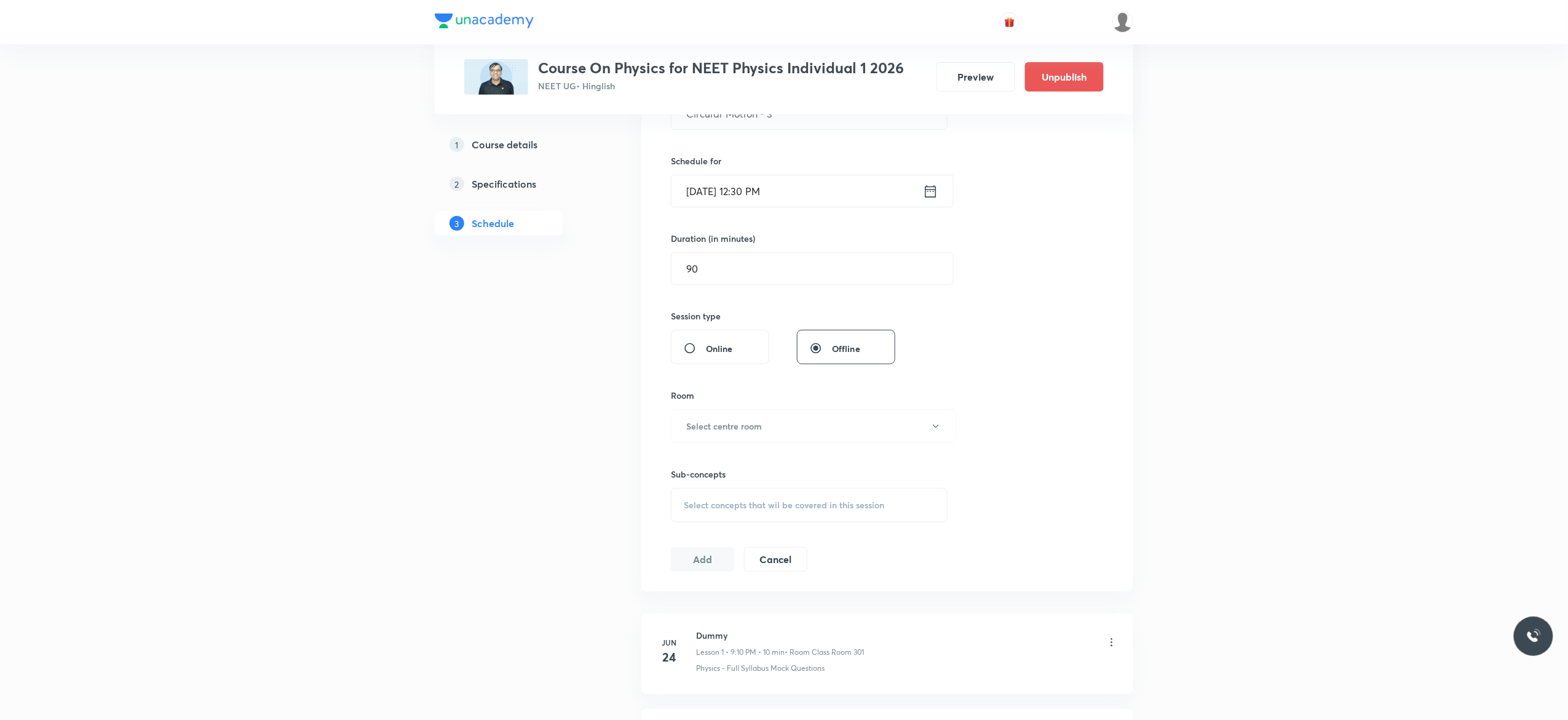
scroll to position [295, 0]
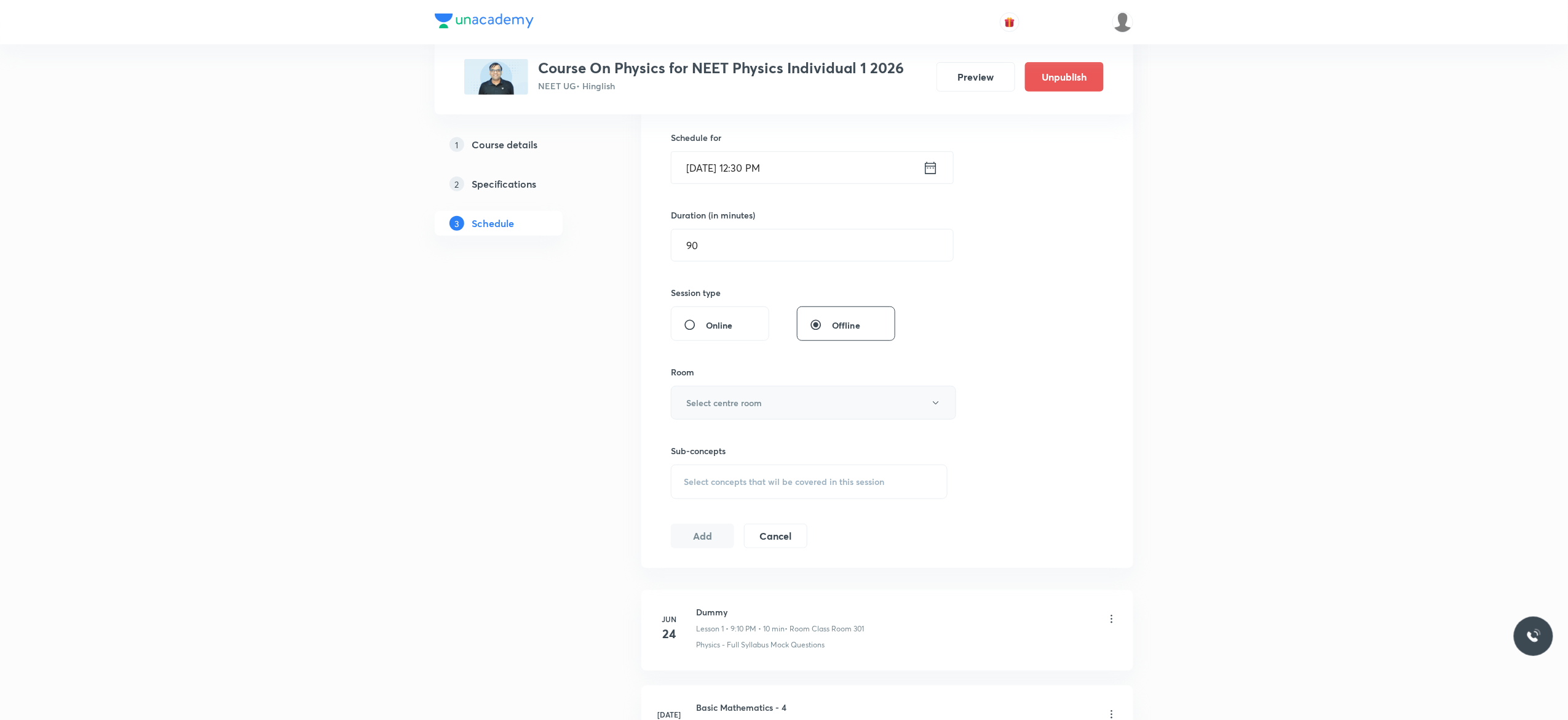
click at [933, 407] on icon "button" at bounding box center [935, 402] width 10 height 10
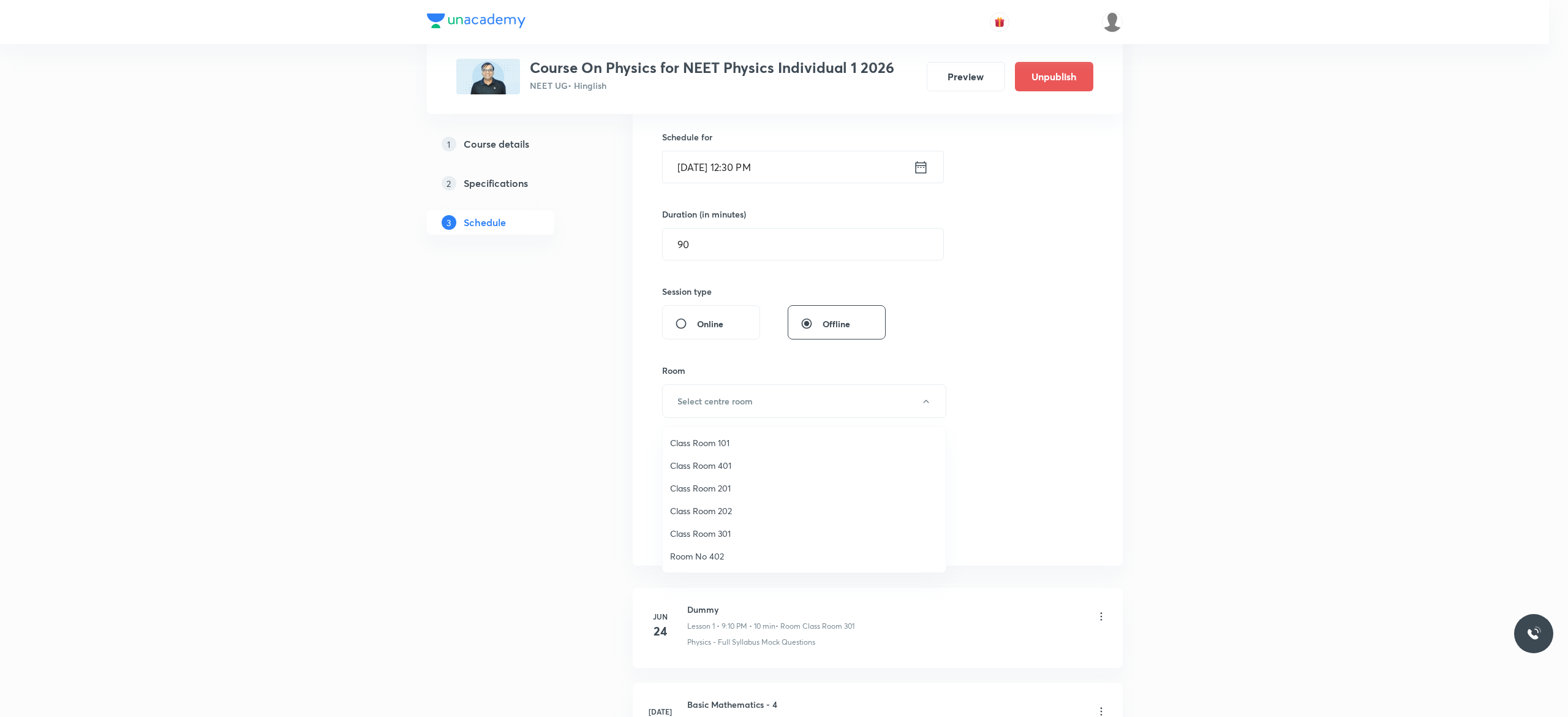
click at [720, 507] on span "Class Room 202" at bounding box center [804, 510] width 268 height 13
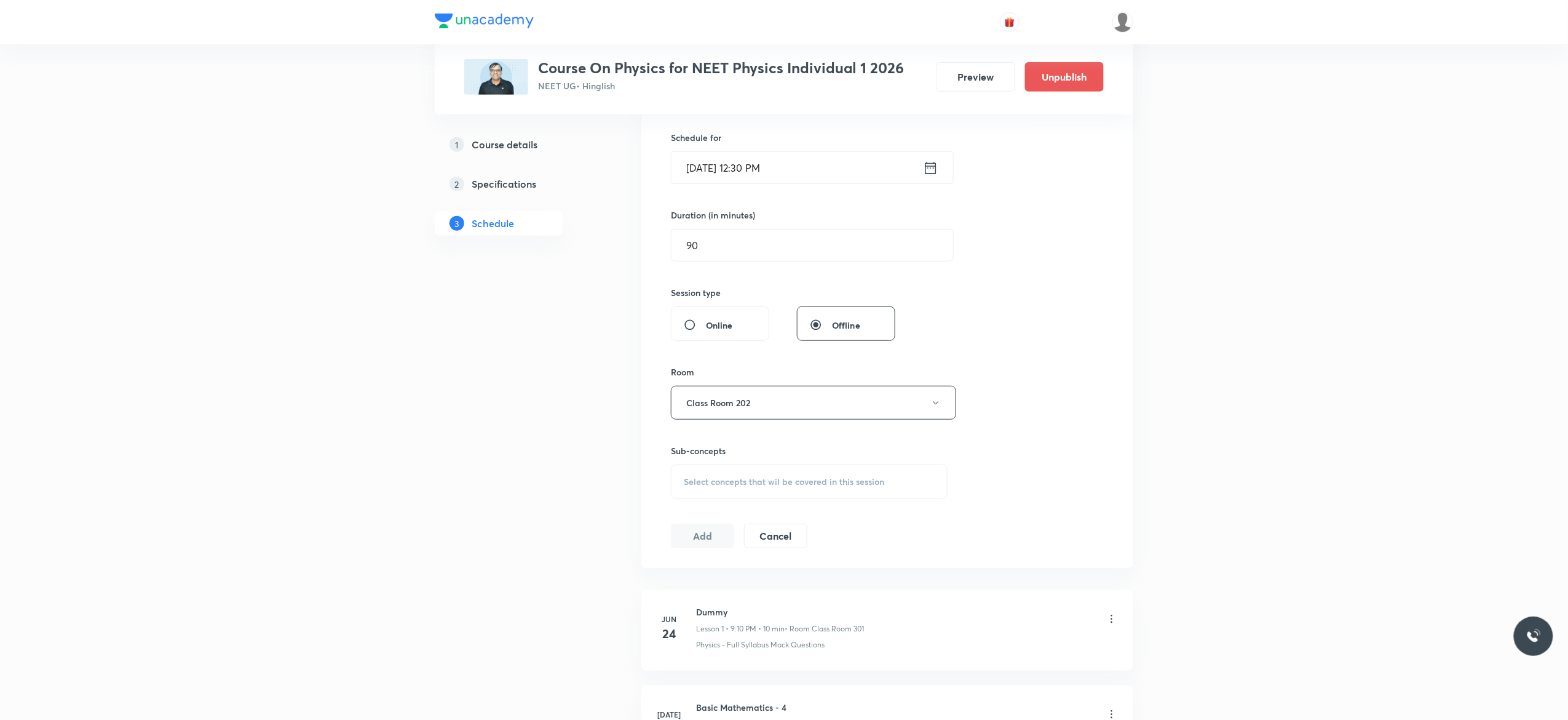
click at [730, 489] on div "Select concepts that wil be covered in this session" at bounding box center [809, 481] width 277 height 34
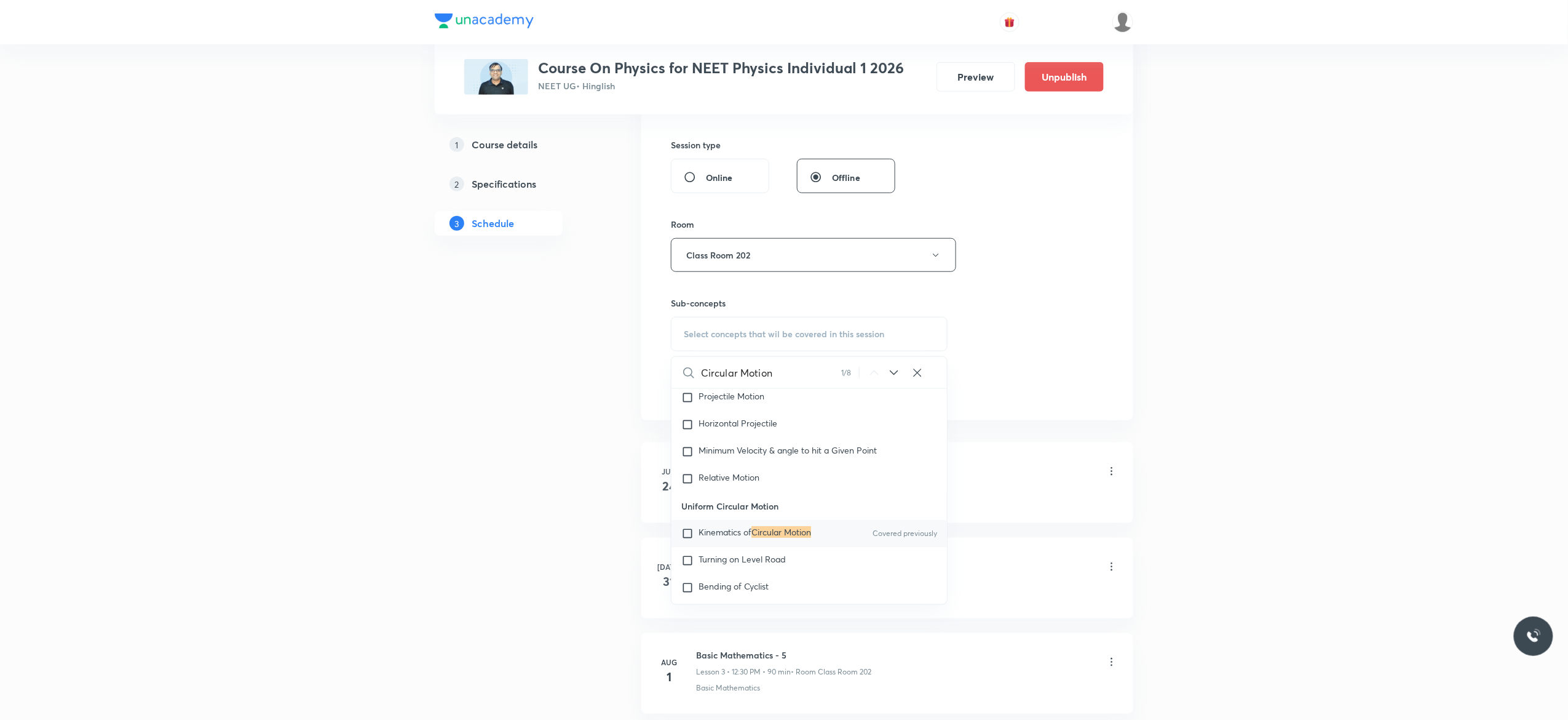
scroll to position [2329, 0]
type input "Circular Motion"
click at [689, 538] on input "checkbox" at bounding box center [690, 532] width 17 height 12
checkbox input "true"
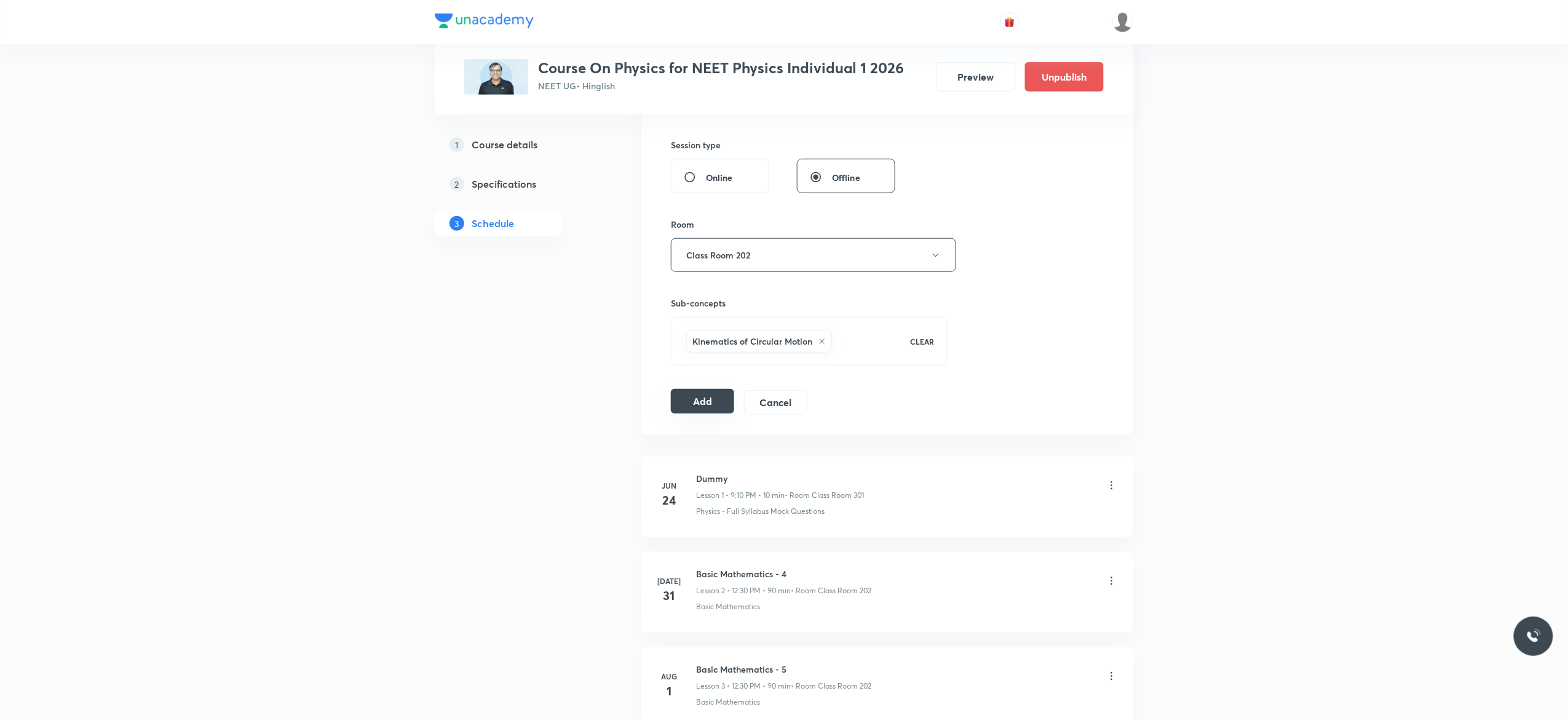
click at [703, 405] on button "Add" at bounding box center [703, 401] width 63 height 25
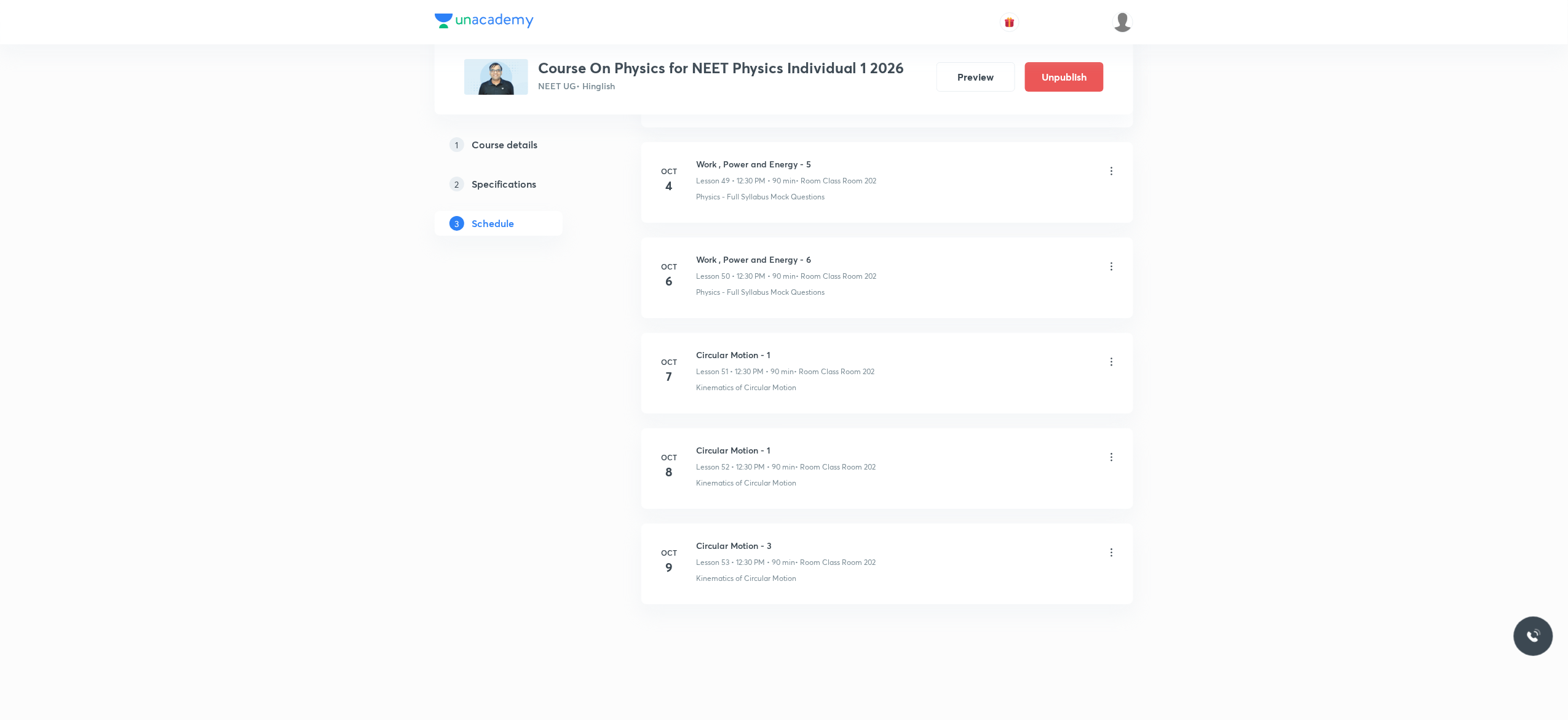
scroll to position [4776, 0]
drag, startPoint x: 777, startPoint y: 536, endPoint x: 694, endPoint y: 535, distance: 83.0
click at [694, 535] on li "Oct 8 Straight line - 14 Lesson 101 • 4:00 PM • 75 min • Room Class Room 201 Ge…" at bounding box center [888, 564] width 492 height 81
copy h6 "Straight line - 14"
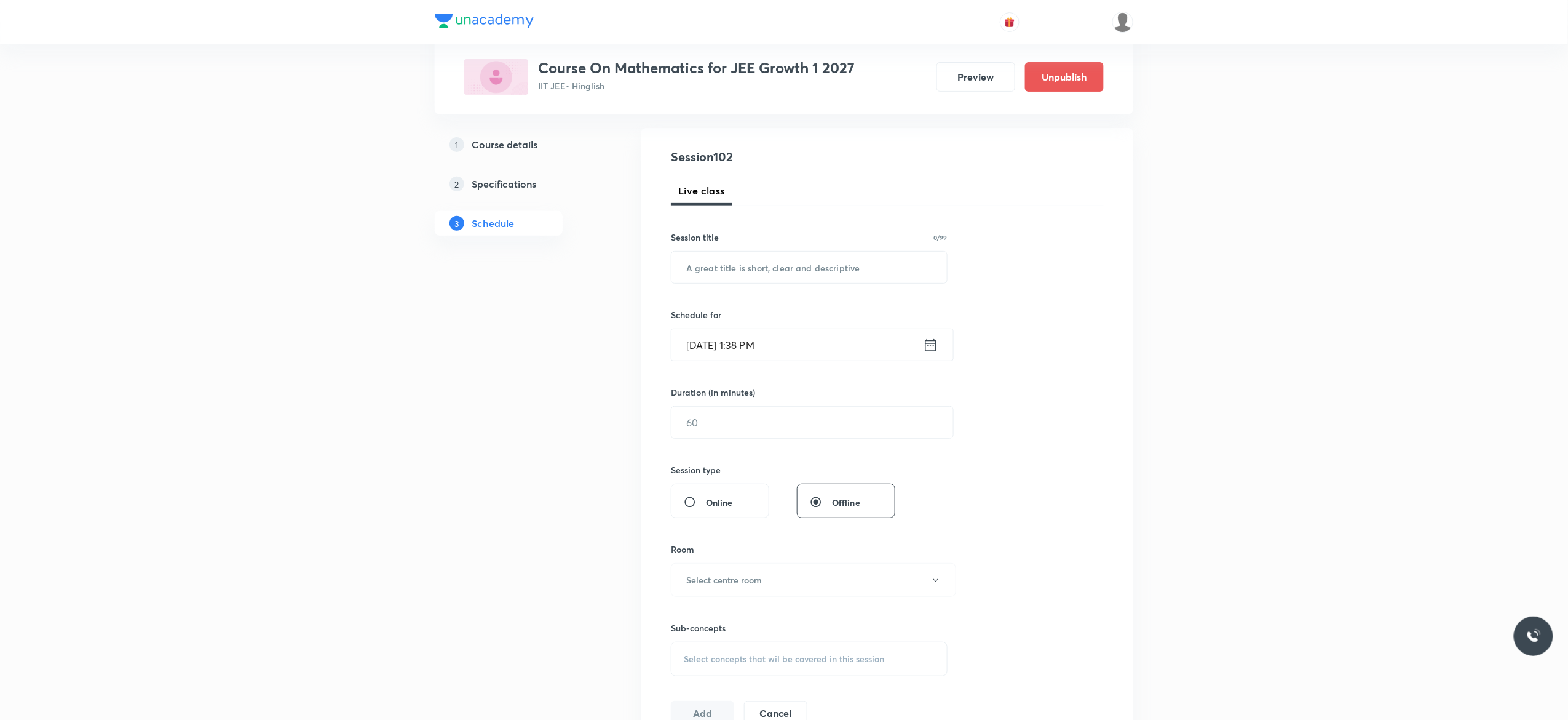
scroll to position [0, 0]
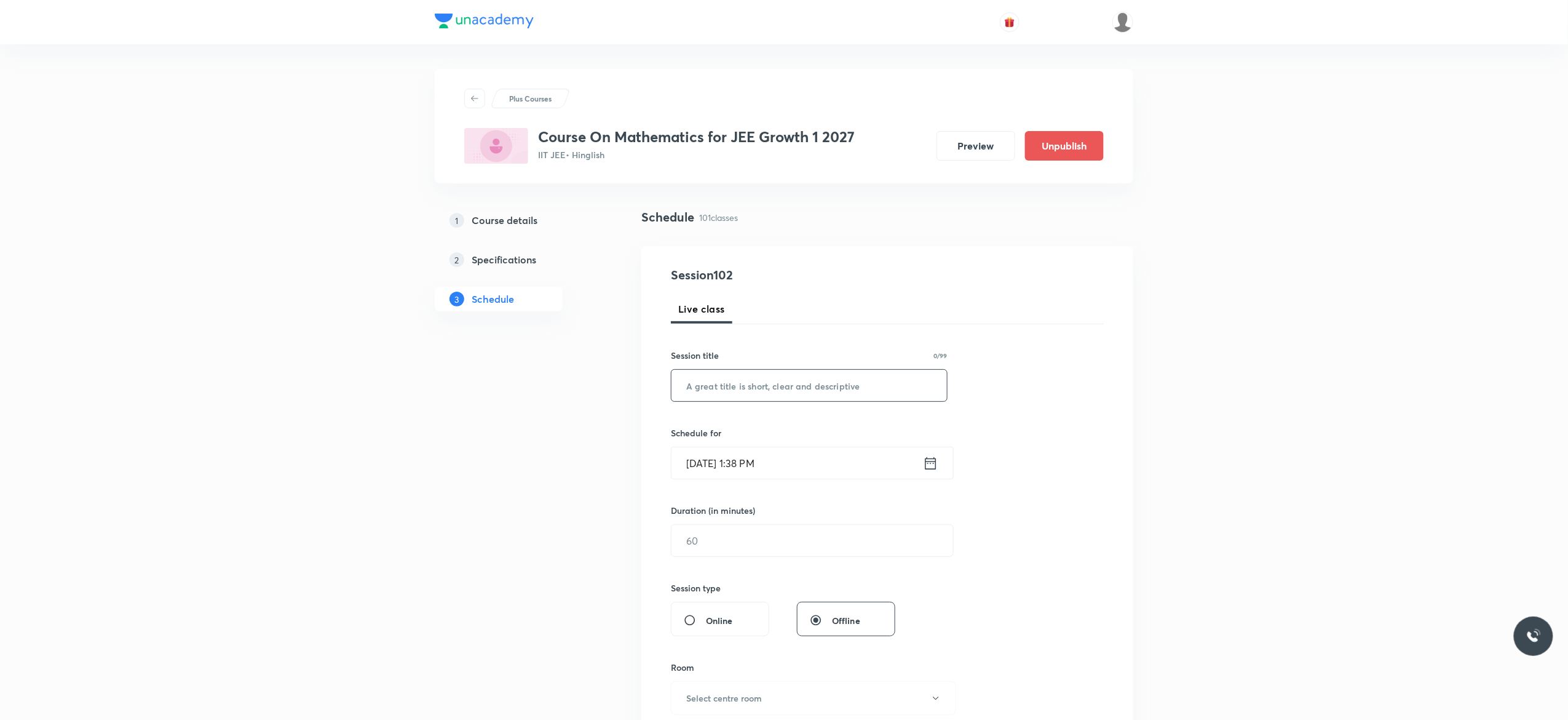
click at [763, 385] on input "text" at bounding box center [809, 386] width 275 height 31
paste input "Straight line - 14"
type input "Straight line - 15"
click at [933, 466] on icon at bounding box center [931, 463] width 16 height 17
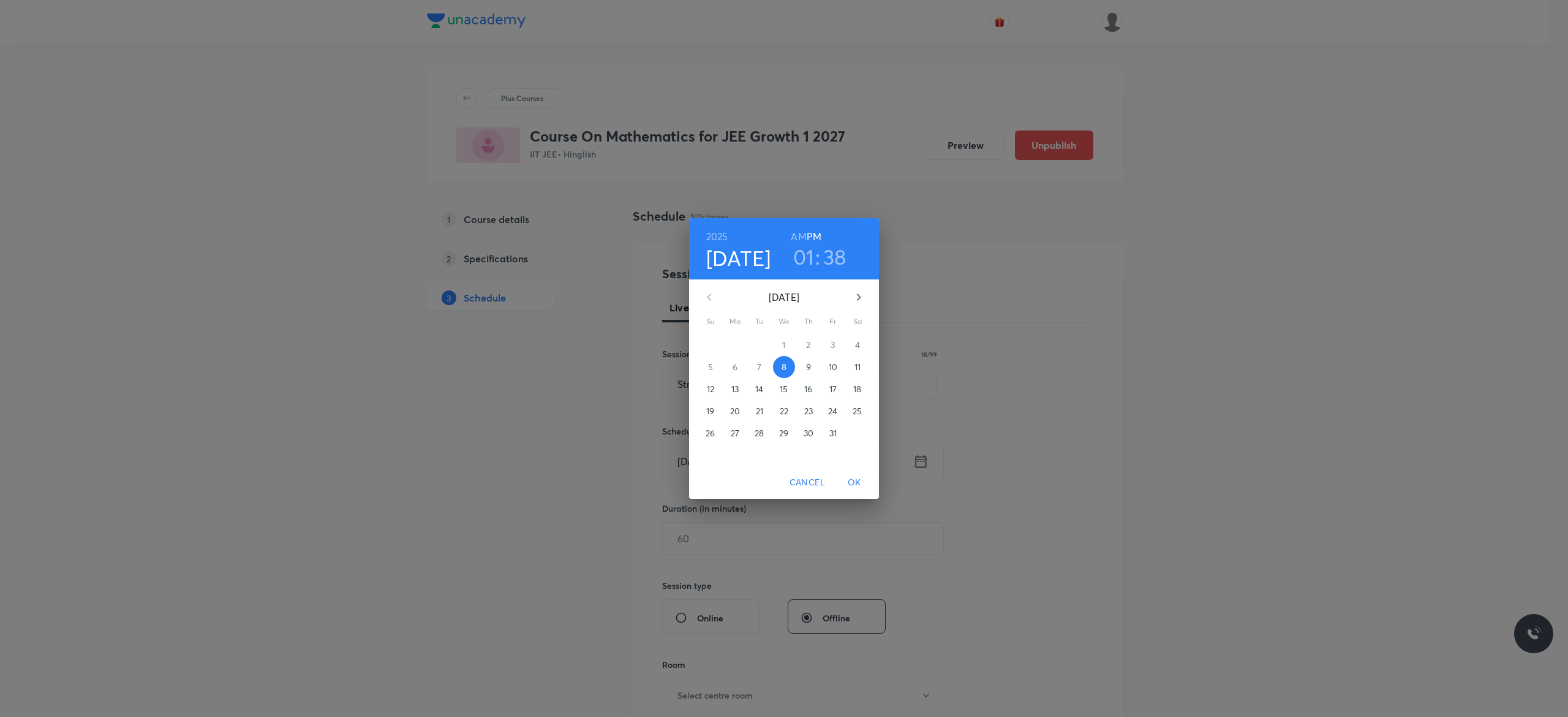
click at [809, 366] on p "9" at bounding box center [808, 367] width 5 height 12
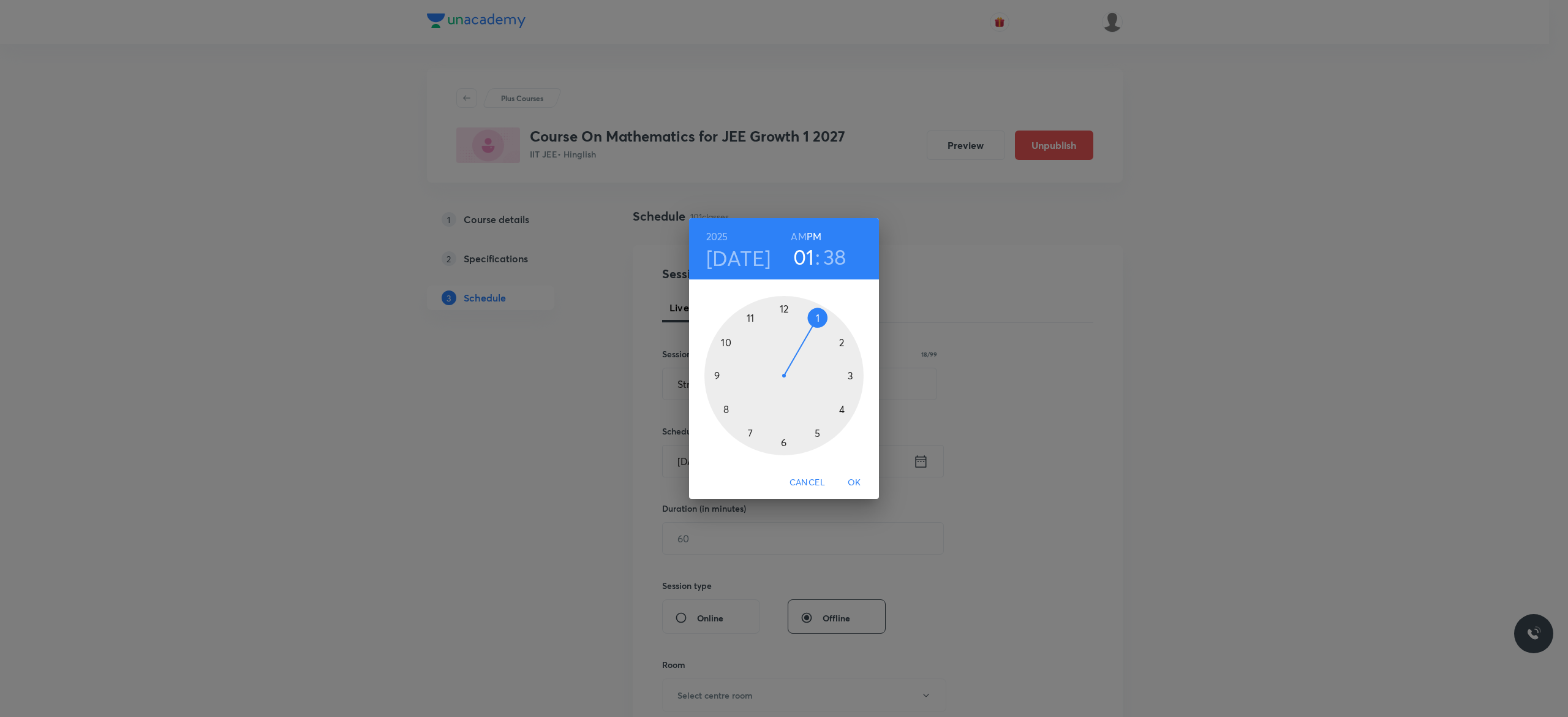
click at [840, 409] on div at bounding box center [784, 375] width 159 height 159
click at [783, 309] on div at bounding box center [784, 375] width 159 height 159
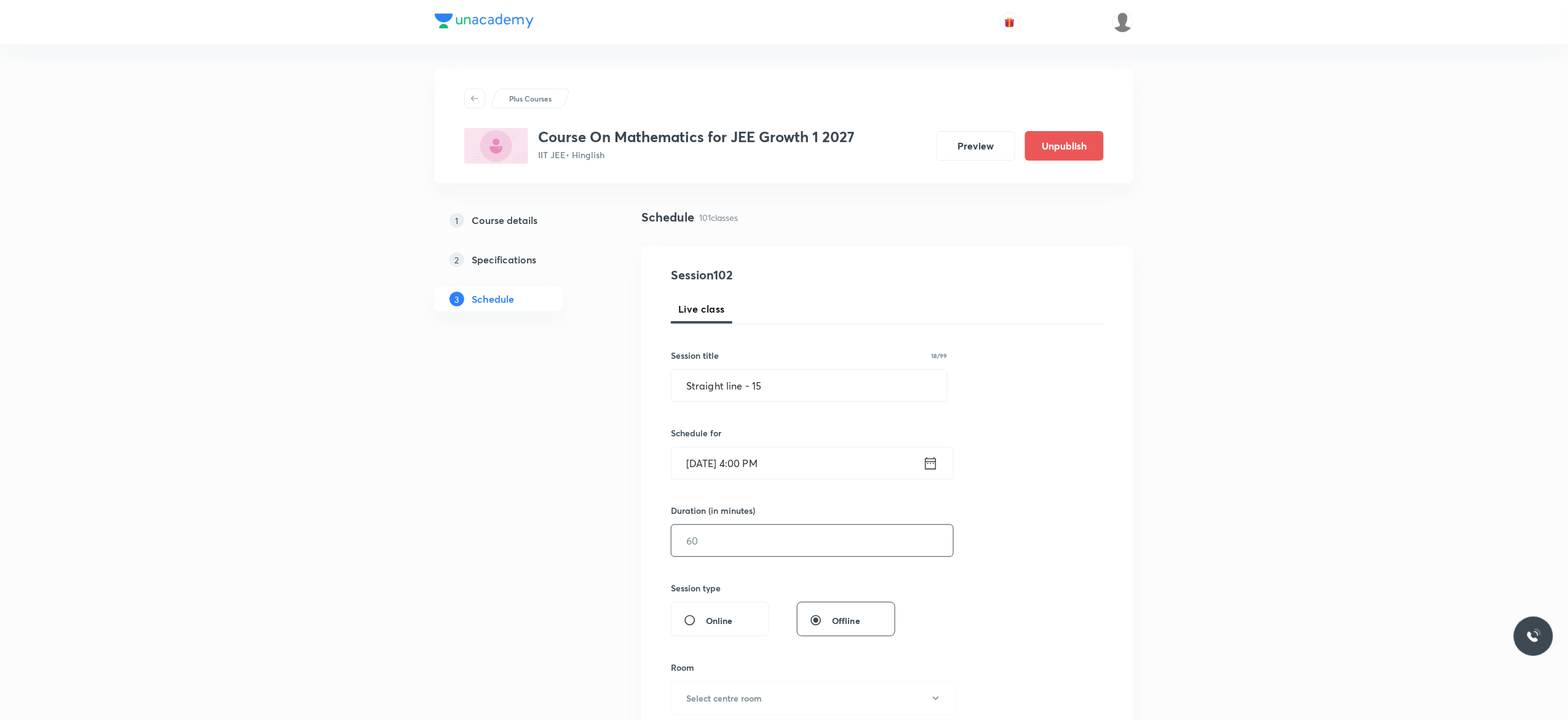
click at [741, 545] on input "text" at bounding box center [812, 540] width 282 height 31
type input "75"
click at [1070, 524] on div "Session 102 Live class Session title 18/99 Straight line - 15 ​ Schedule for Oc…" at bounding box center [888, 554] width 433 height 577
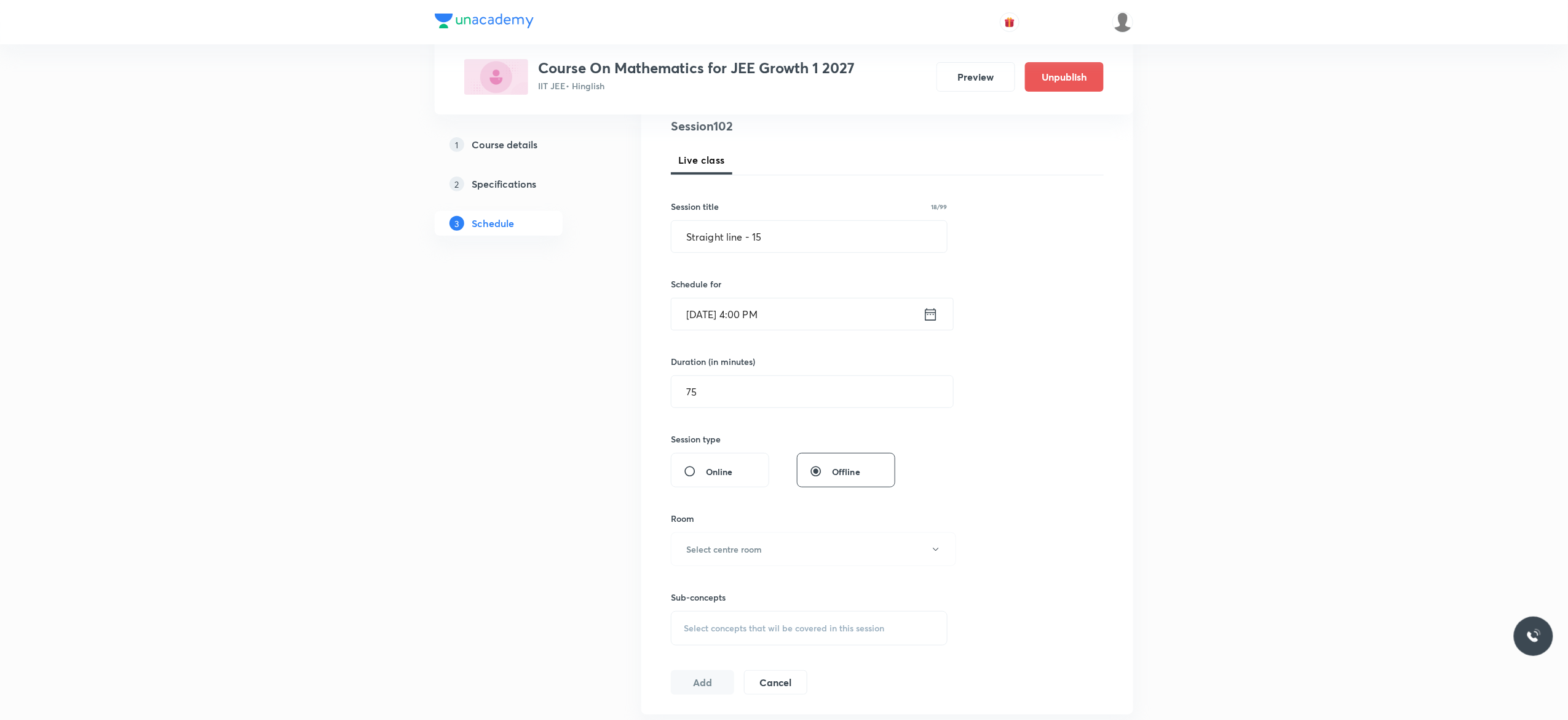
scroll to position [197, 0]
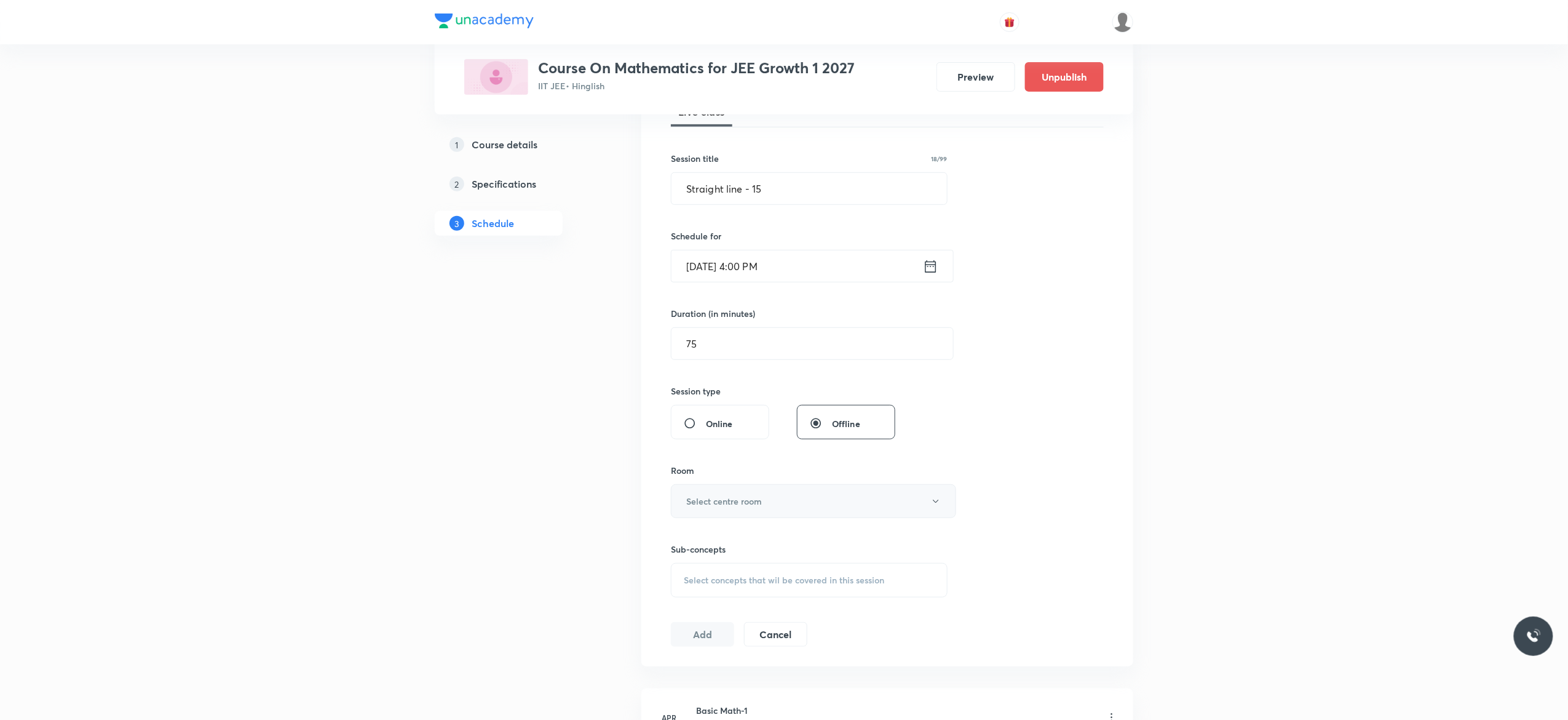
click at [936, 504] on icon "button" at bounding box center [935, 501] width 10 height 10
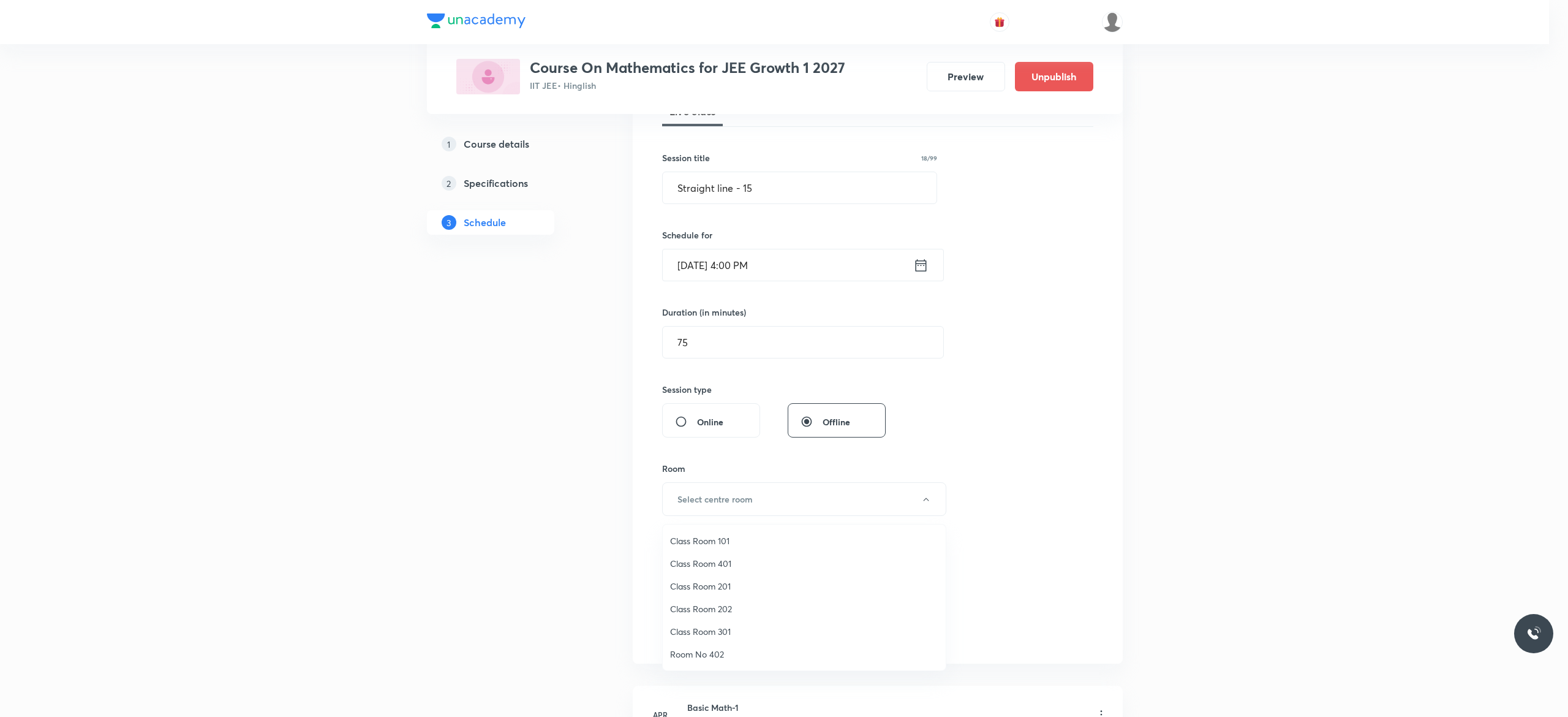
click at [723, 588] on span "Class Room 201" at bounding box center [804, 585] width 268 height 13
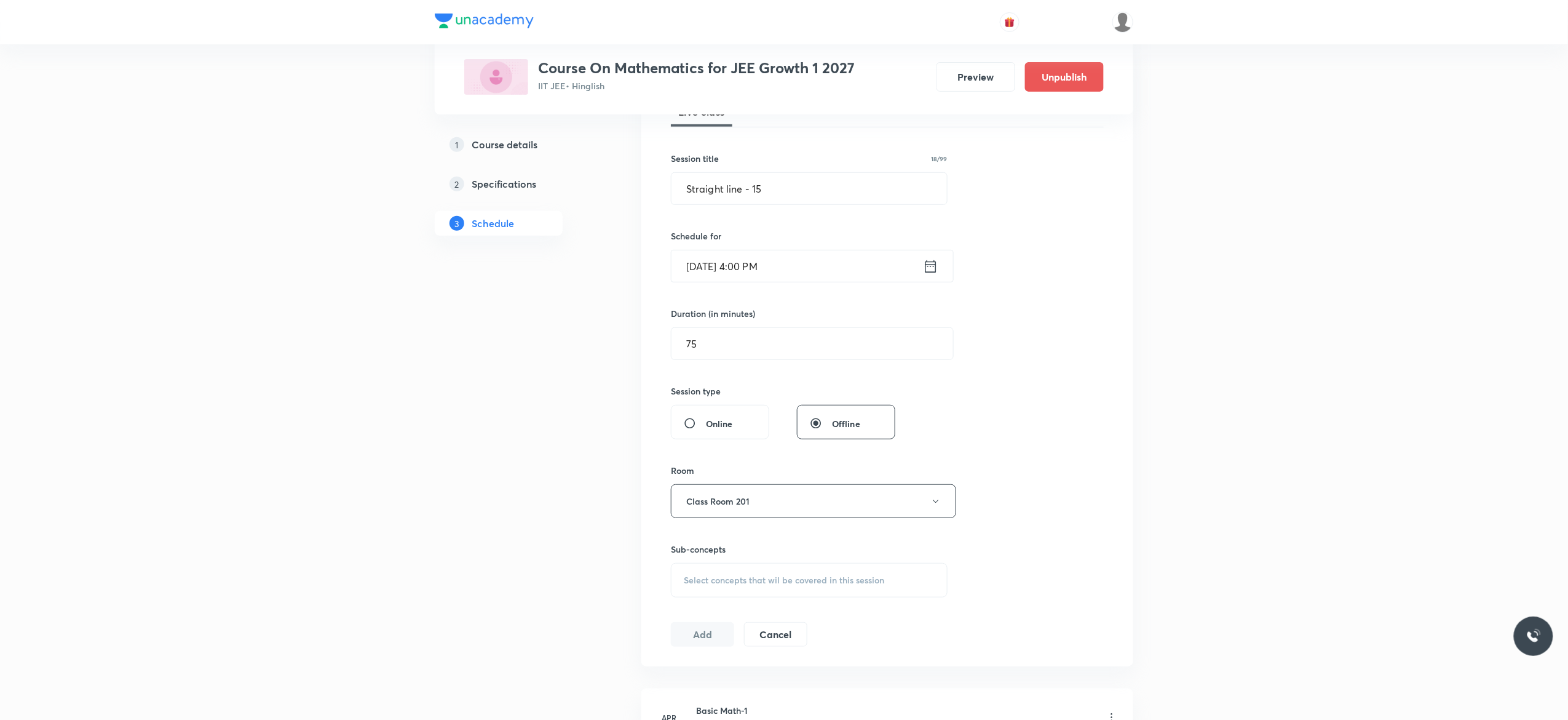
click at [706, 584] on span "Select concepts that wil be covered in this session" at bounding box center [784, 580] width 201 height 10
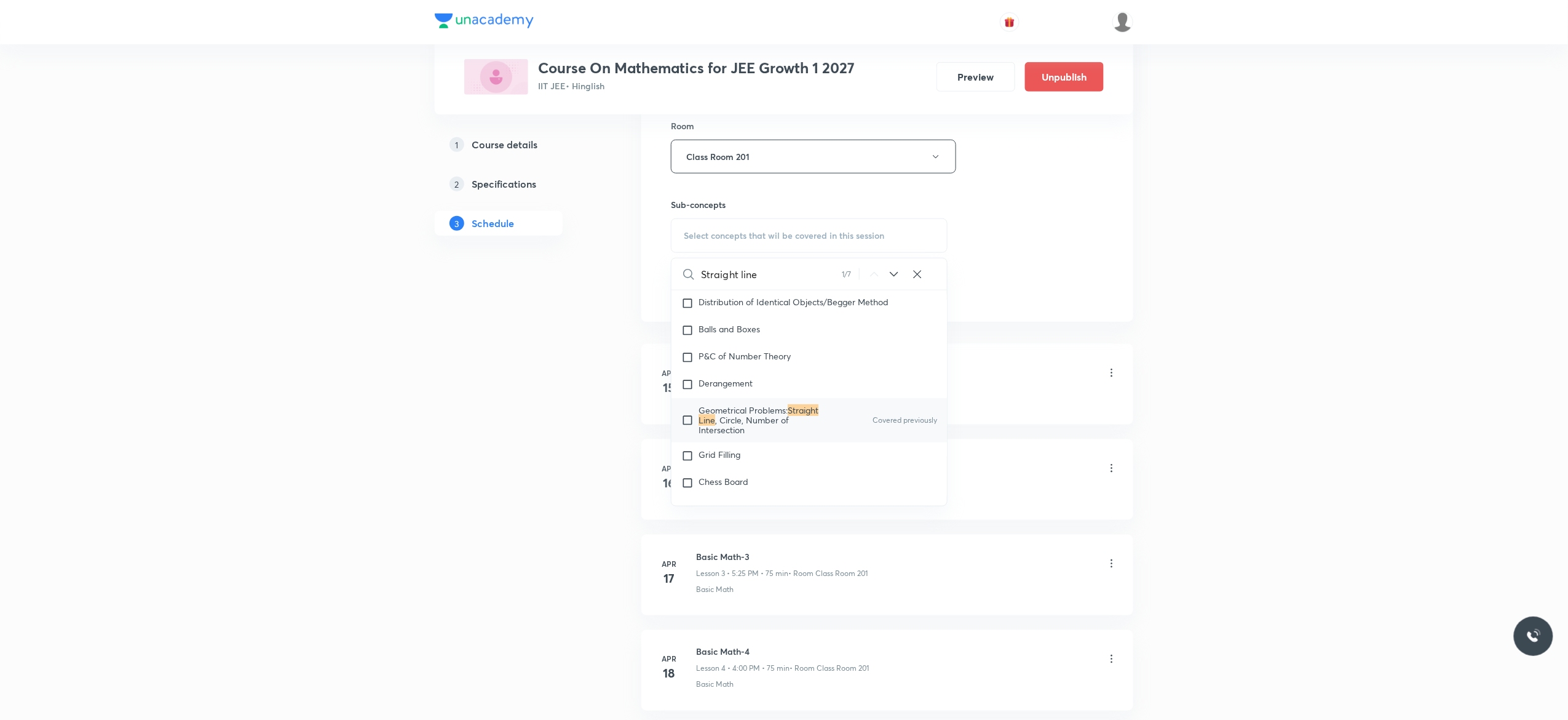
scroll to position [2618, 0]
type input "Straight line"
click at [685, 461] on input "checkbox" at bounding box center [690, 451] width 17 height 30
checkbox input "true"
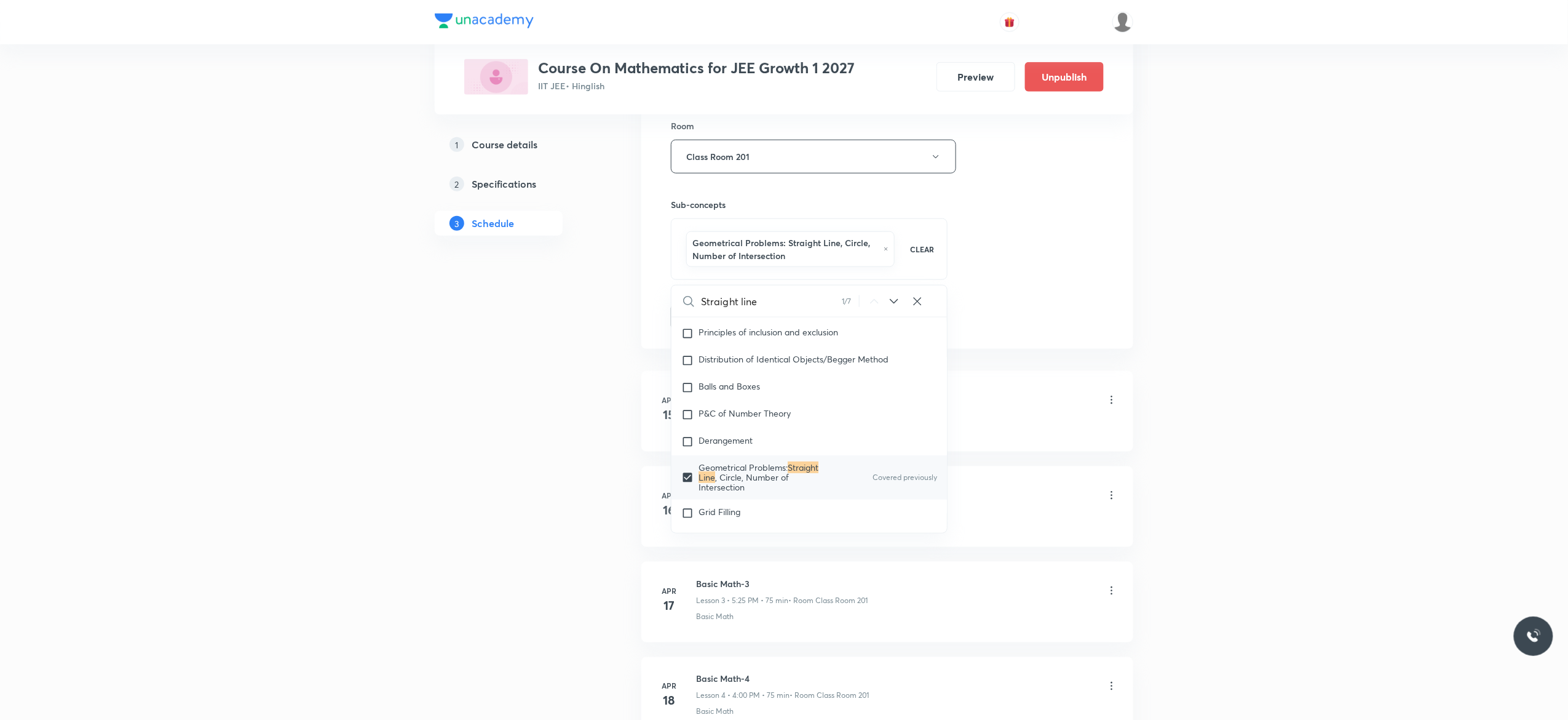
click at [697, 317] on button "Add" at bounding box center [703, 315] width 63 height 25
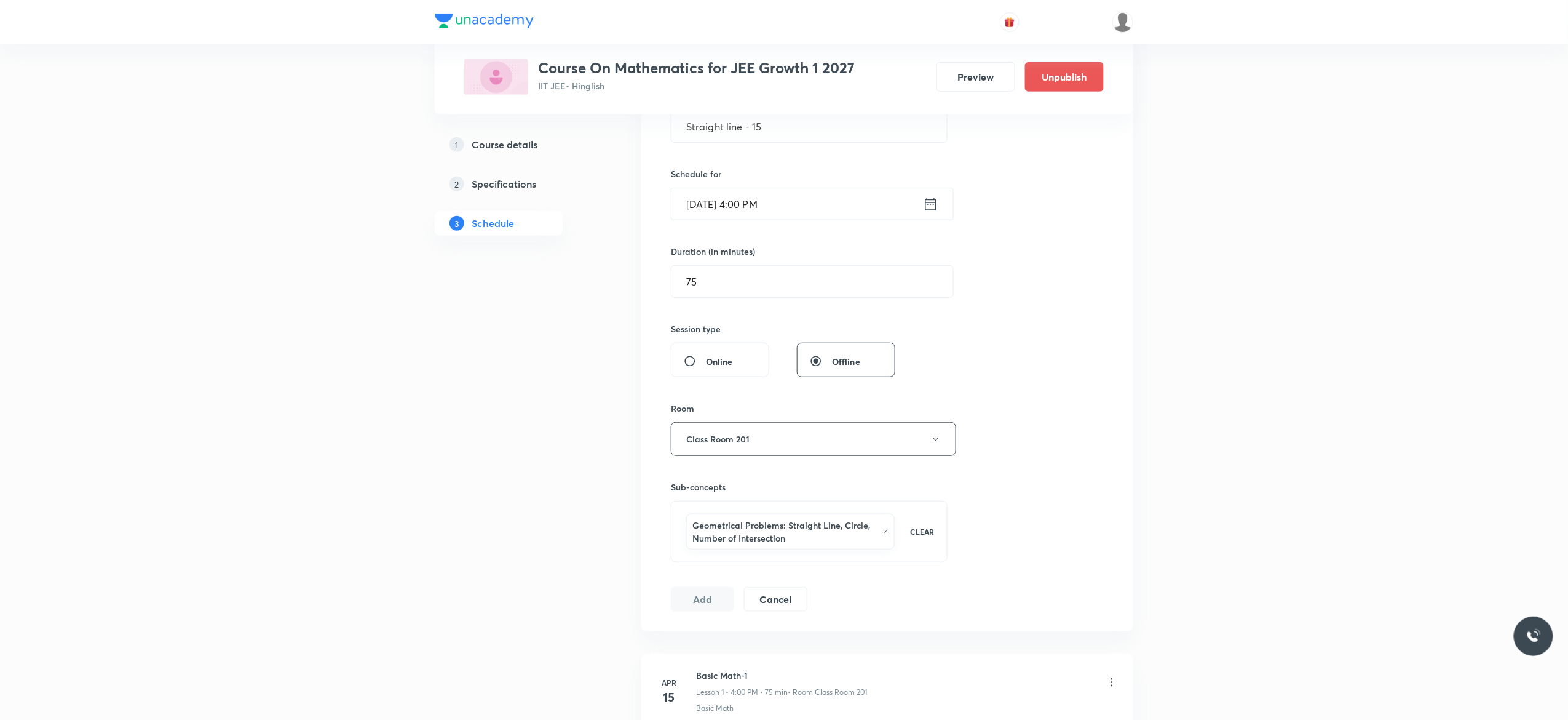
scroll to position [246, 0]
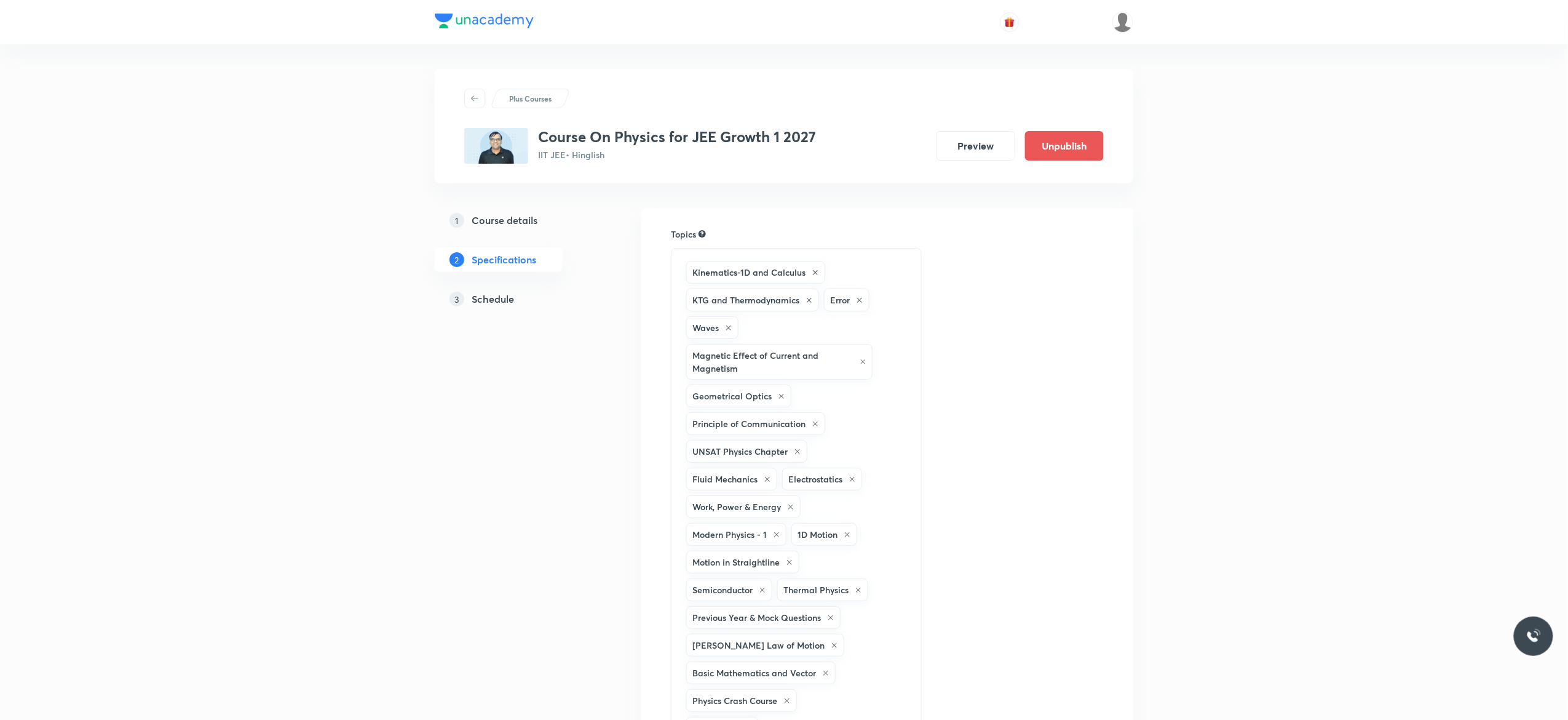
click at [490, 300] on h5 "Schedule" at bounding box center [492, 299] width 43 height 15
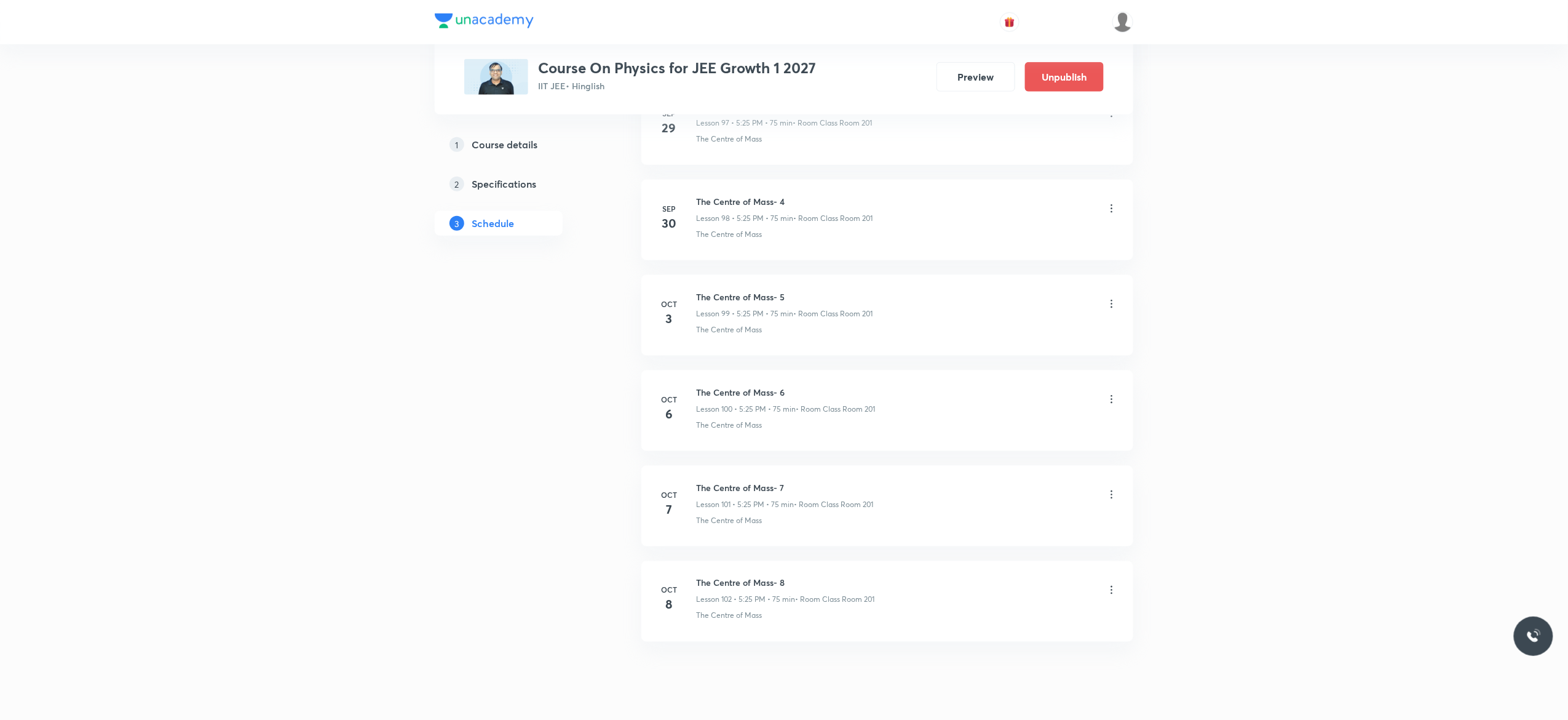
scroll to position [10114, 0]
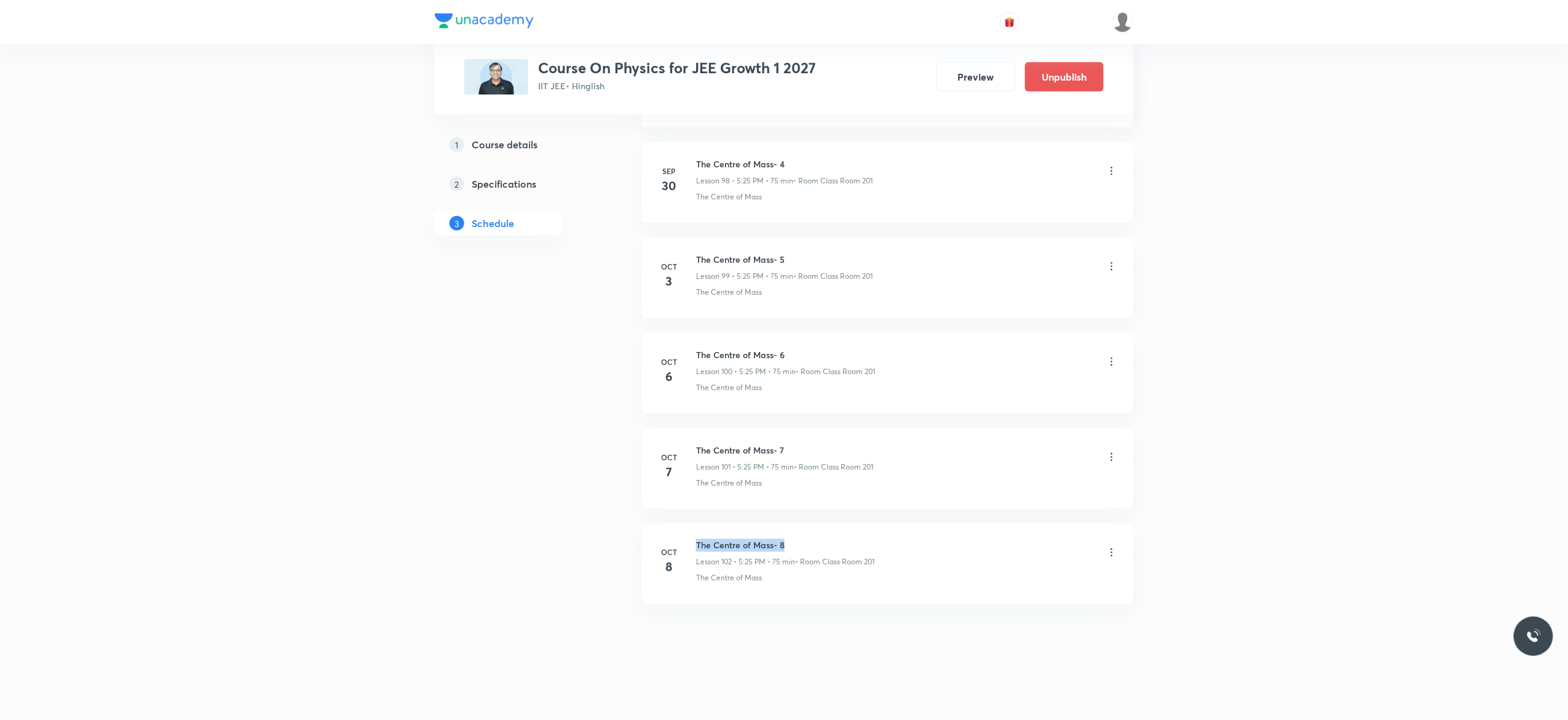
drag, startPoint x: 794, startPoint y: 538, endPoint x: 696, endPoint y: 536, distance: 98.0
click at [696, 536] on li "[DATE] The Centre of Mass- 8 Lesson 102 • 5:25 PM • 75 min • Room Class Room 20…" at bounding box center [888, 564] width 492 height 81
copy h6 "The Centre of Mass- 8"
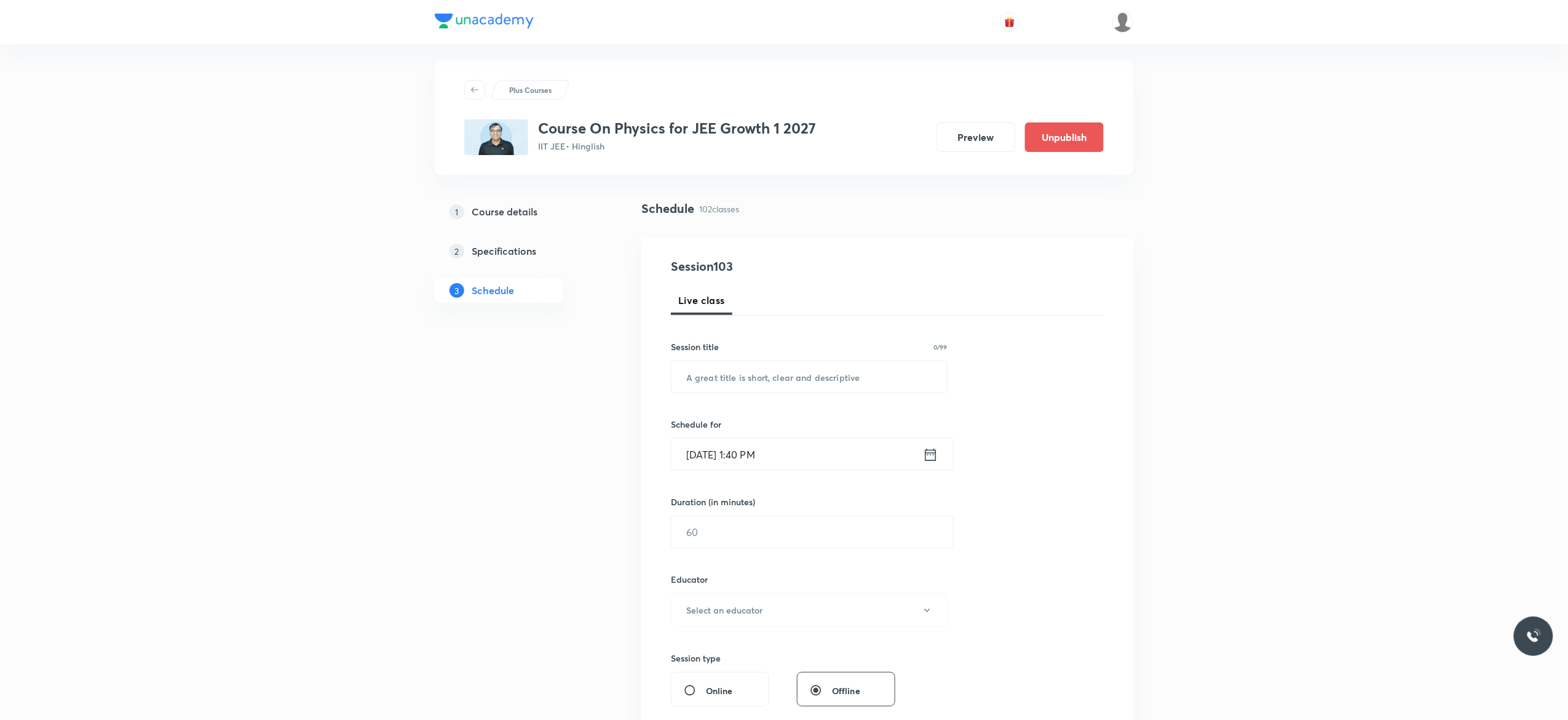
scroll to position [0, 0]
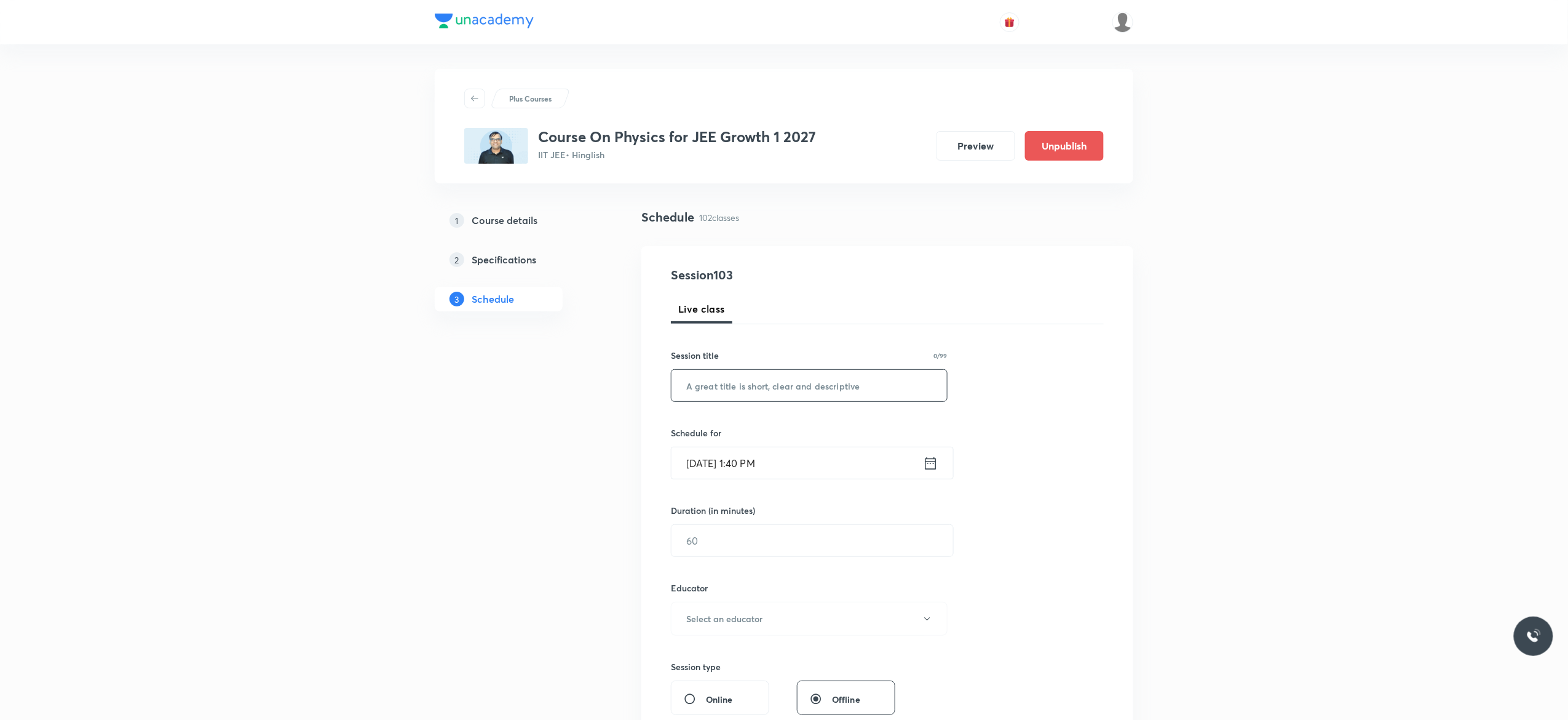
click at [748, 387] on input "text" at bounding box center [809, 386] width 275 height 31
paste input "The Centre of Mass- 8"
type input "The Centre of Mass- 9"
click at [930, 464] on icon at bounding box center [931, 463] width 16 height 17
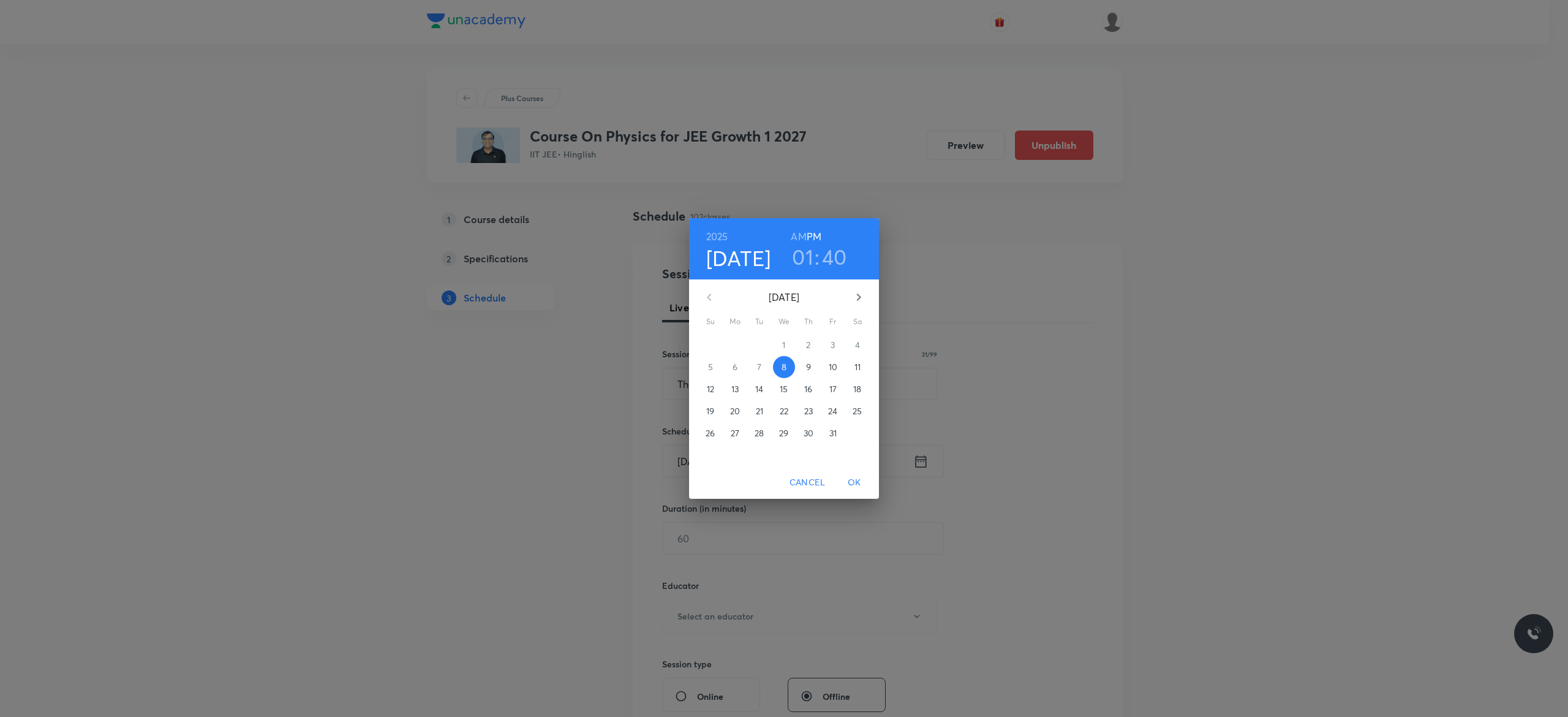
click at [811, 368] on span "9" at bounding box center [808, 367] width 22 height 12
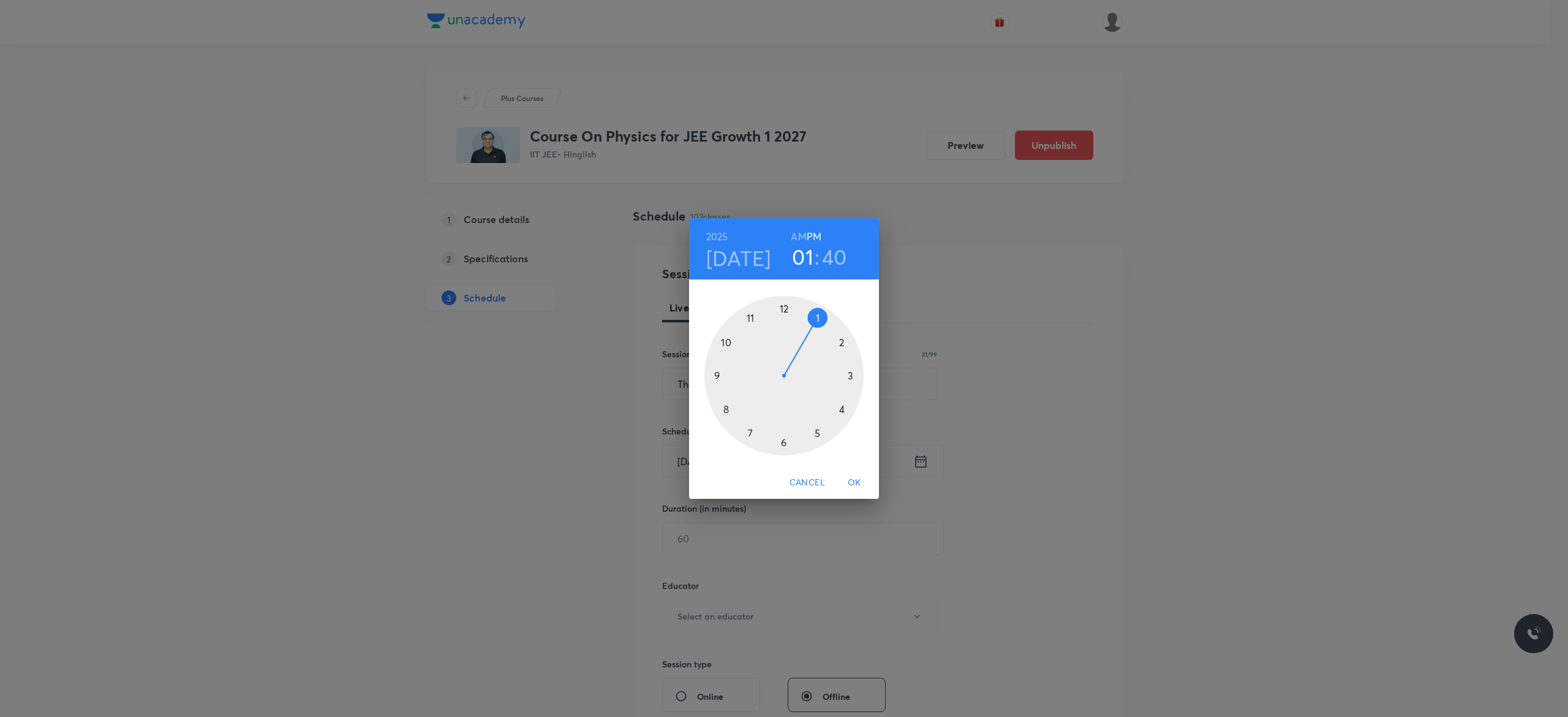
click at [816, 433] on div at bounding box center [784, 375] width 159 height 159
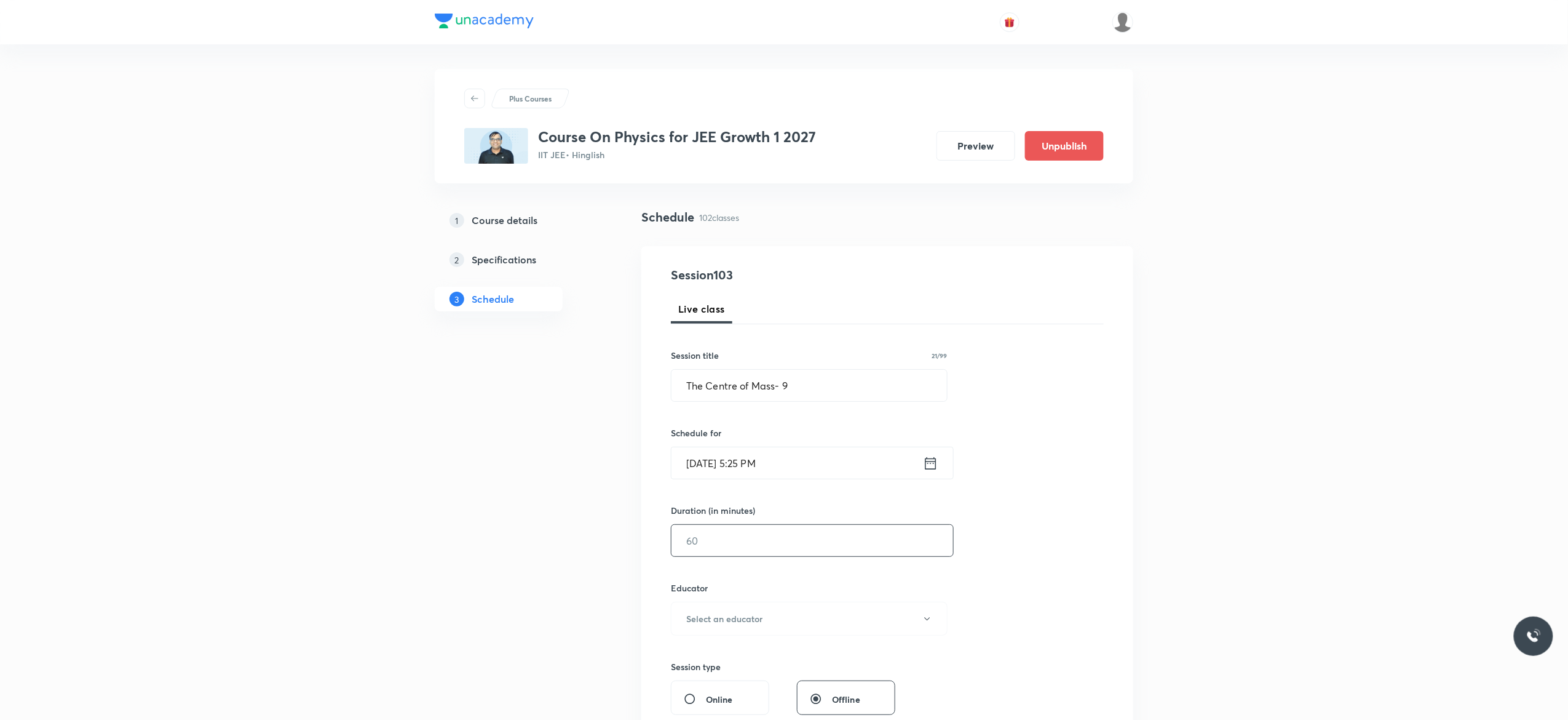
click at [750, 540] on input "text" at bounding box center [812, 540] width 282 height 31
type input "75"
click at [926, 622] on icon "button" at bounding box center [927, 619] width 10 height 10
click at [717, 666] on span "[PERSON_NAME]" at bounding box center [807, 660] width 269 height 13
click at [1016, 575] on div "Session 103 Live class Session title 21/99 The Centre of Mass- 9 ​ Schedule for…" at bounding box center [888, 594] width 433 height 657
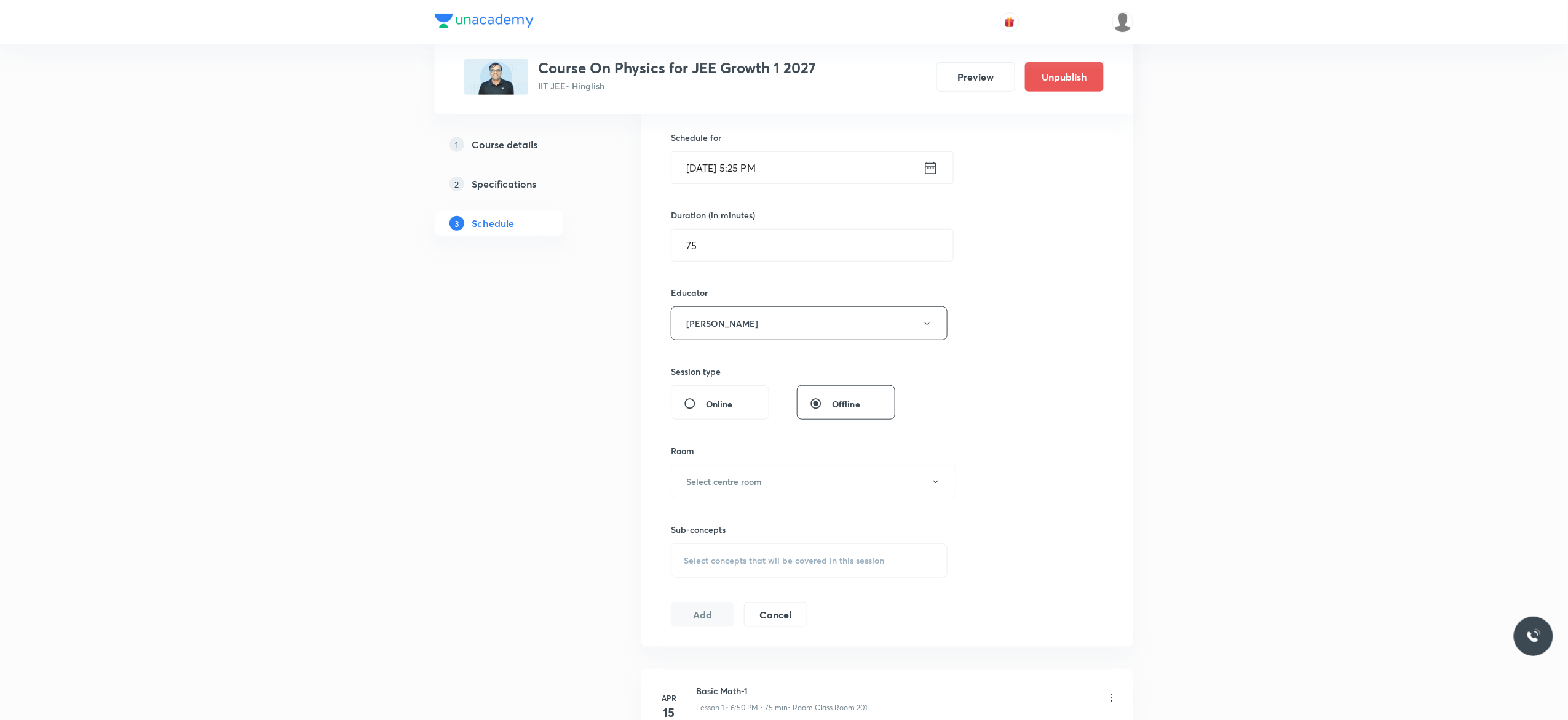
scroll to position [443, 0]
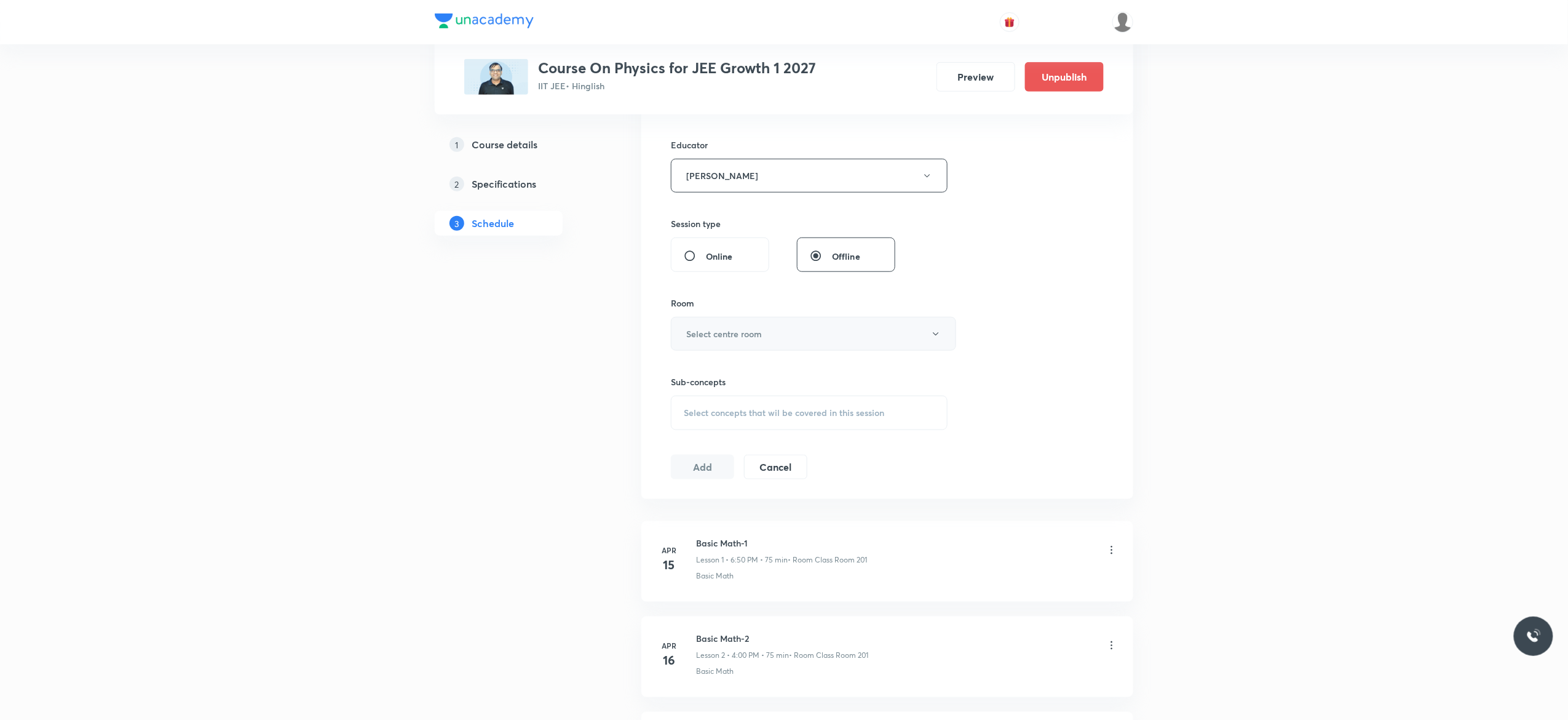
click at [940, 337] on icon "button" at bounding box center [935, 334] width 10 height 10
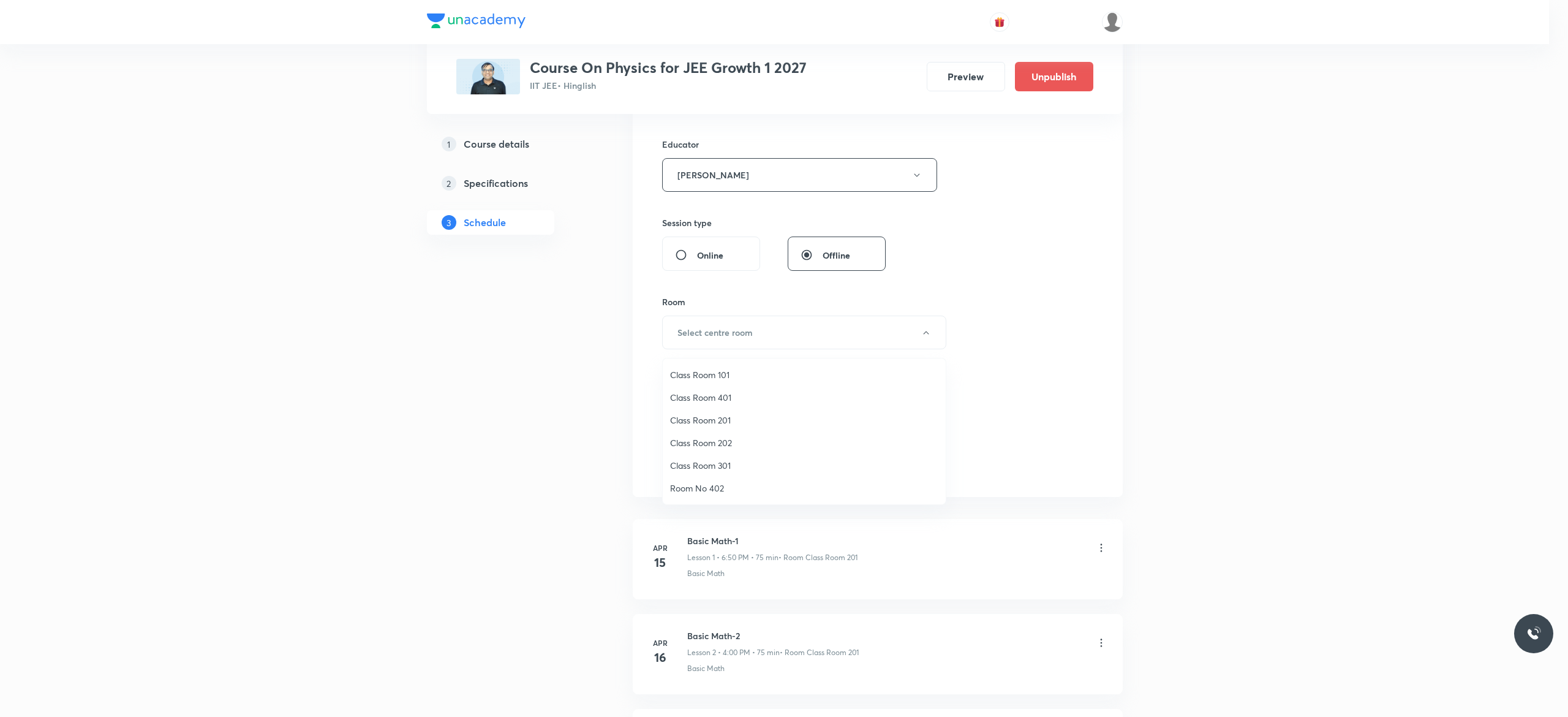
click at [728, 424] on span "Class Room 201" at bounding box center [804, 420] width 268 height 13
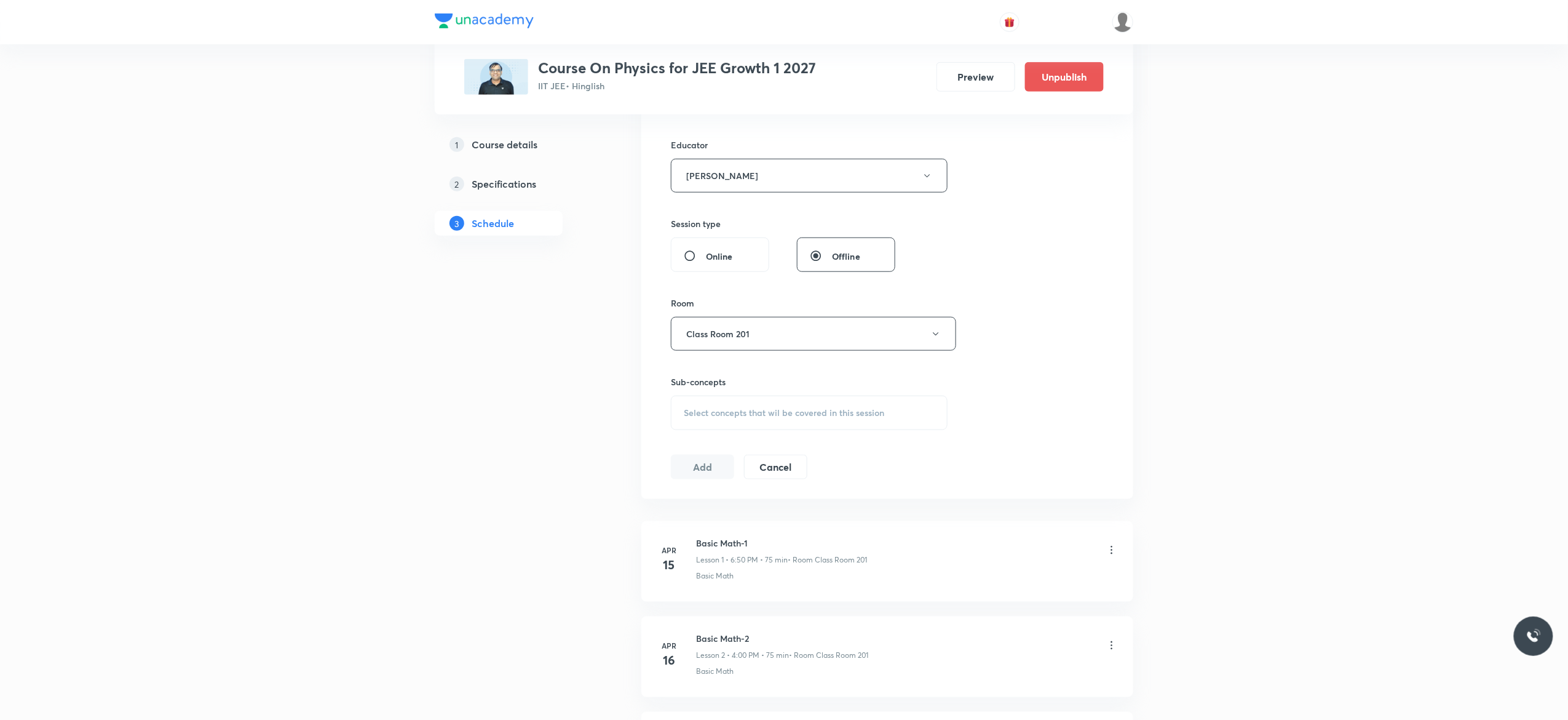
click at [699, 421] on div "Select concepts that wil be covered in this session" at bounding box center [809, 413] width 277 height 34
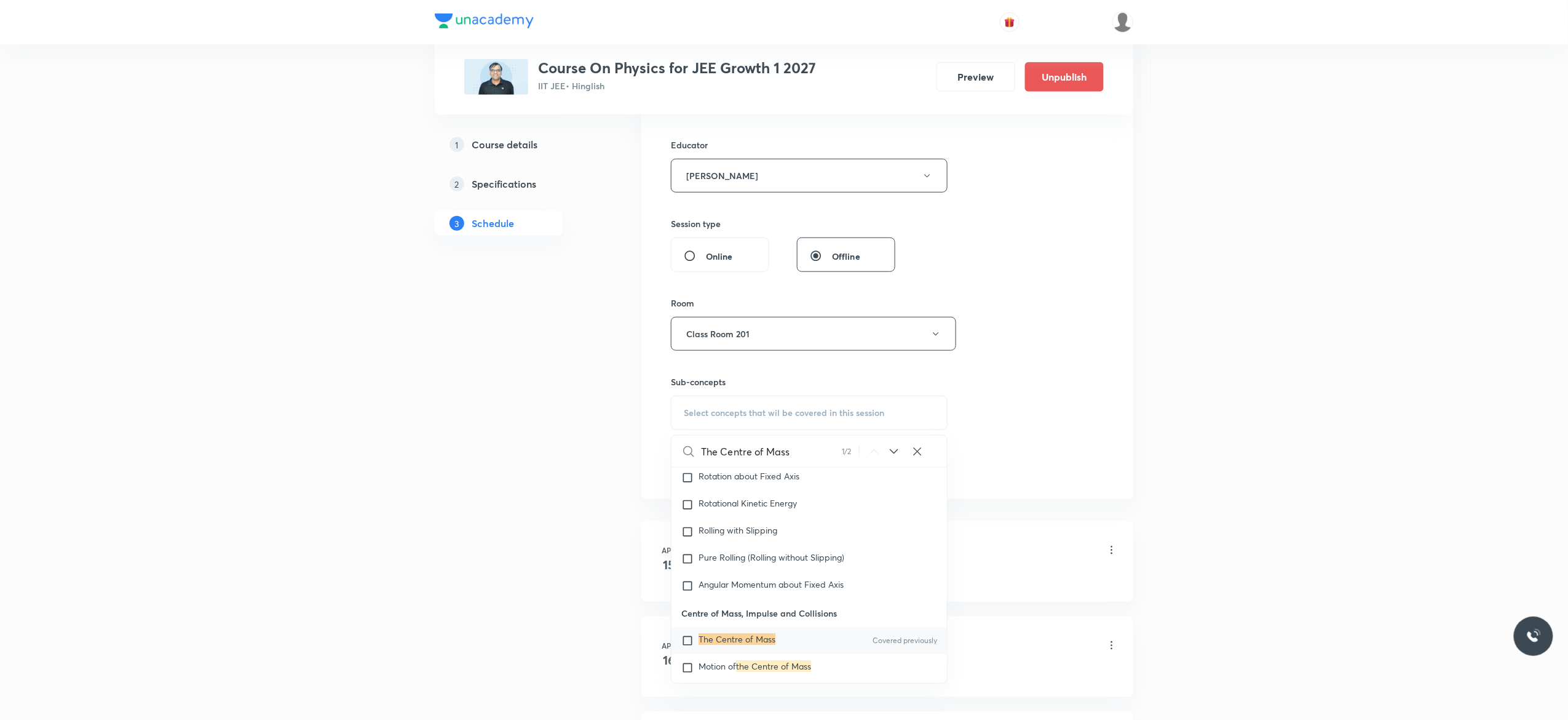
scroll to position [4342, 0]
type input "The Centre of Mass"
click at [688, 631] on input "checkbox" at bounding box center [690, 637] width 17 height 12
checkbox input "true"
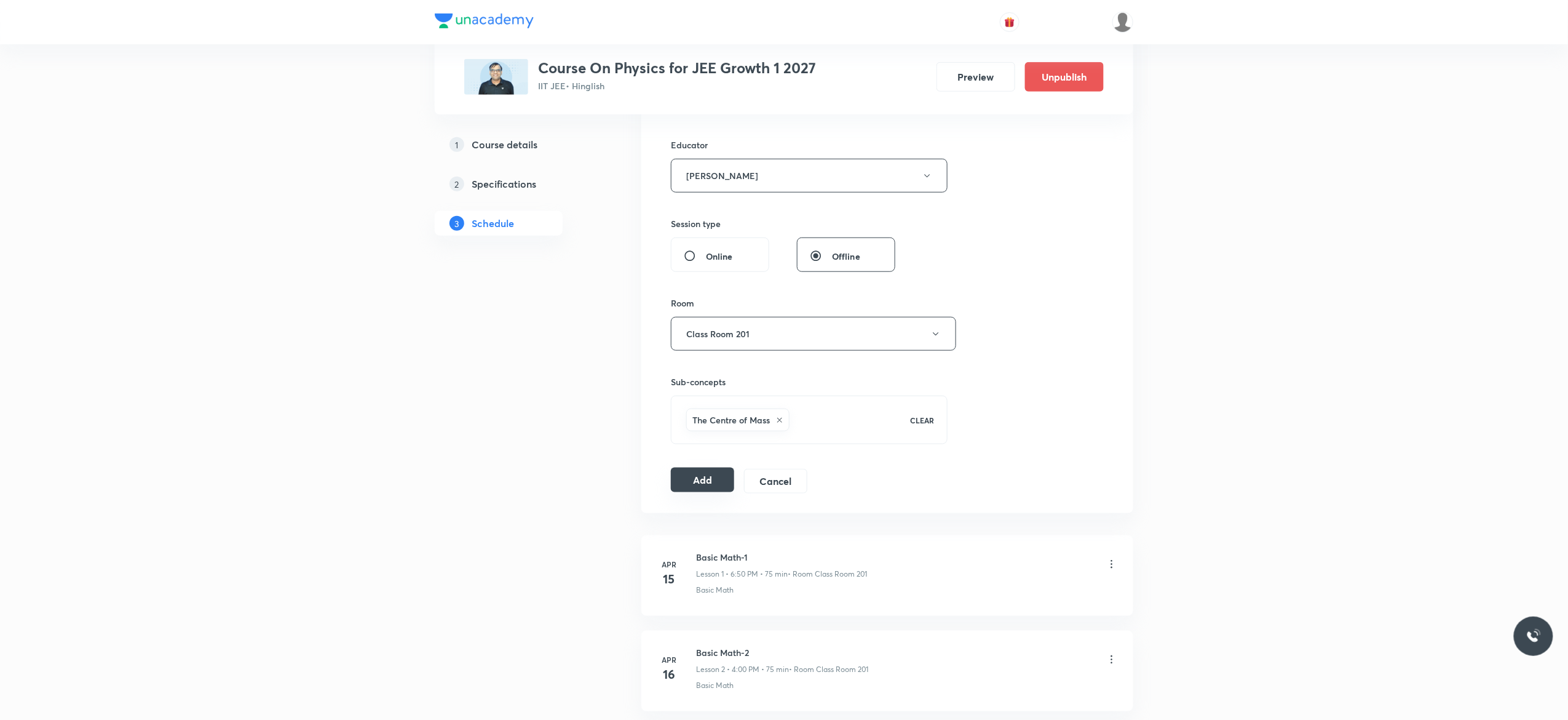
click at [696, 485] on button "Add" at bounding box center [703, 480] width 63 height 25
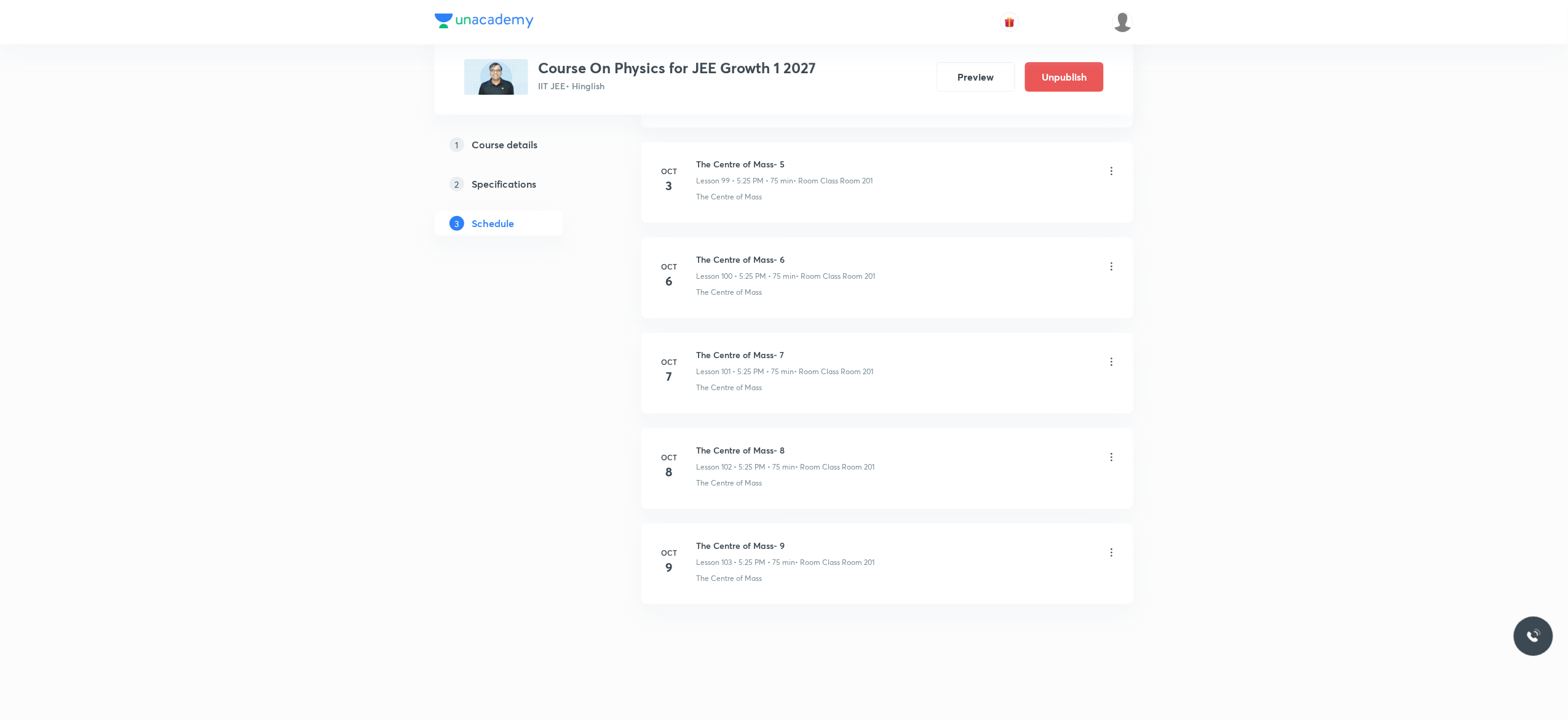
scroll to position [9563, 0]
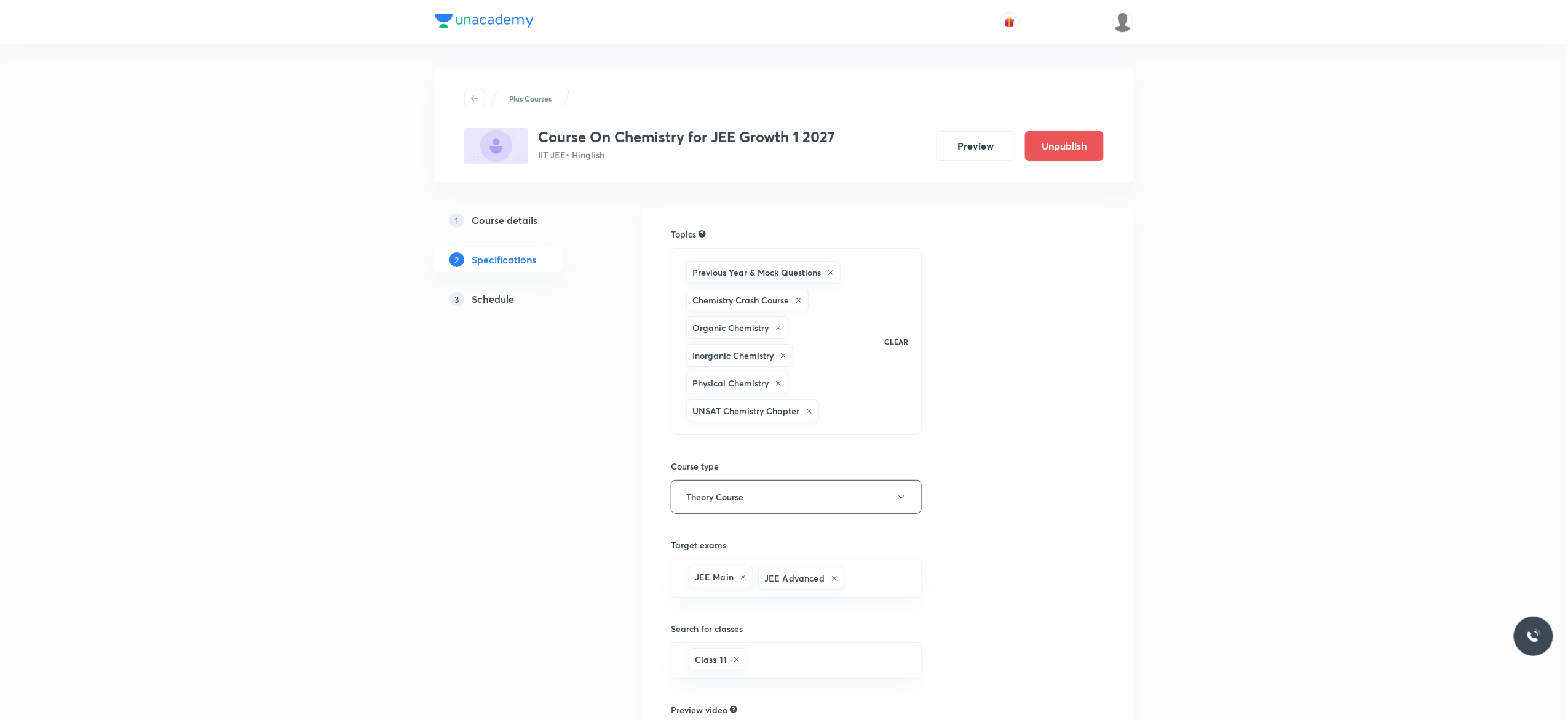
click at [491, 298] on h5 "Schedule" at bounding box center [492, 299] width 43 height 15
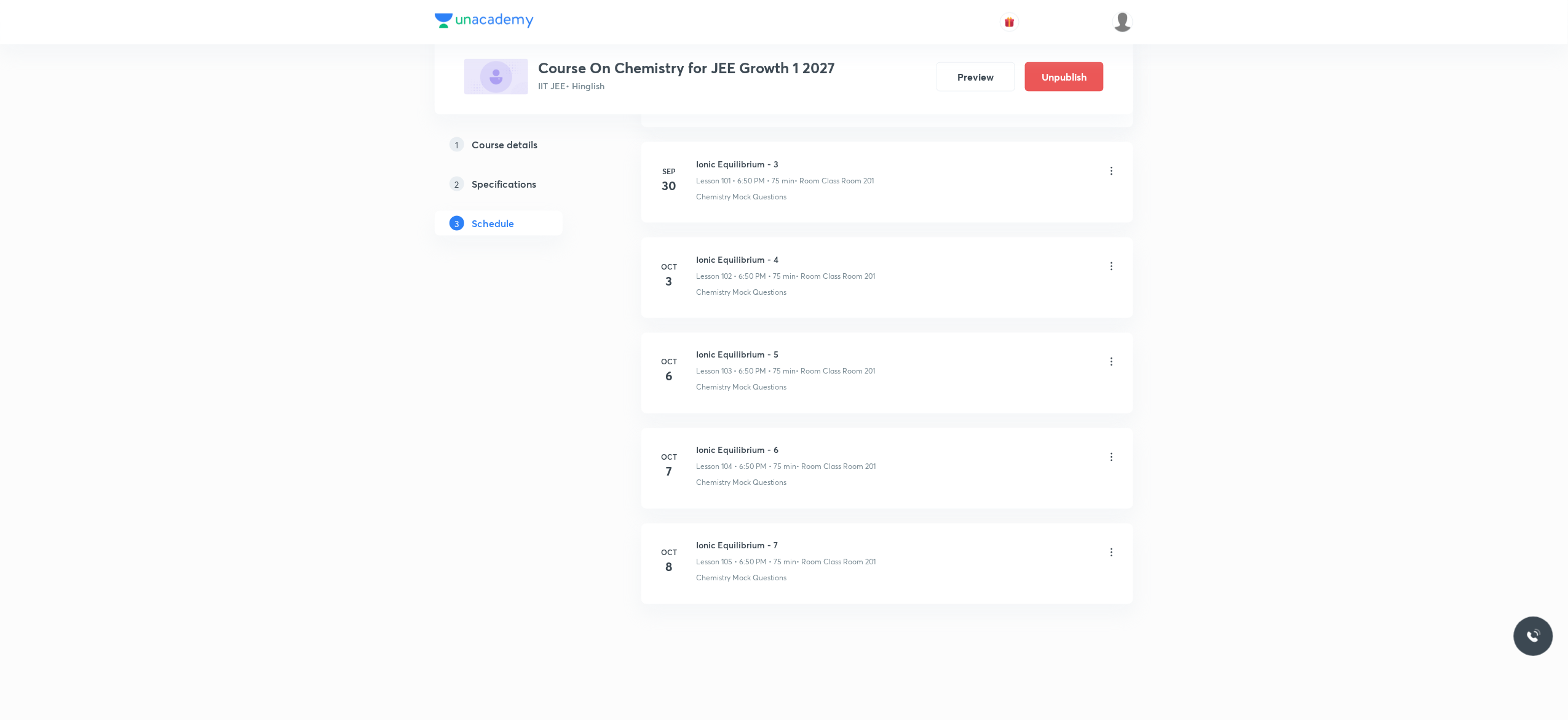
scroll to position [10323, 0]
drag, startPoint x: 785, startPoint y: 538, endPoint x: 694, endPoint y: 542, distance: 91.1
click at [694, 542] on div "[DATE] Ionic Equilibrium - 7 Lesson 105 • 6:50 PM • 75 min • Room Class Room 20…" at bounding box center [888, 561] width 461 height 45
copy h6 "Ionic Equilibrium - 7"
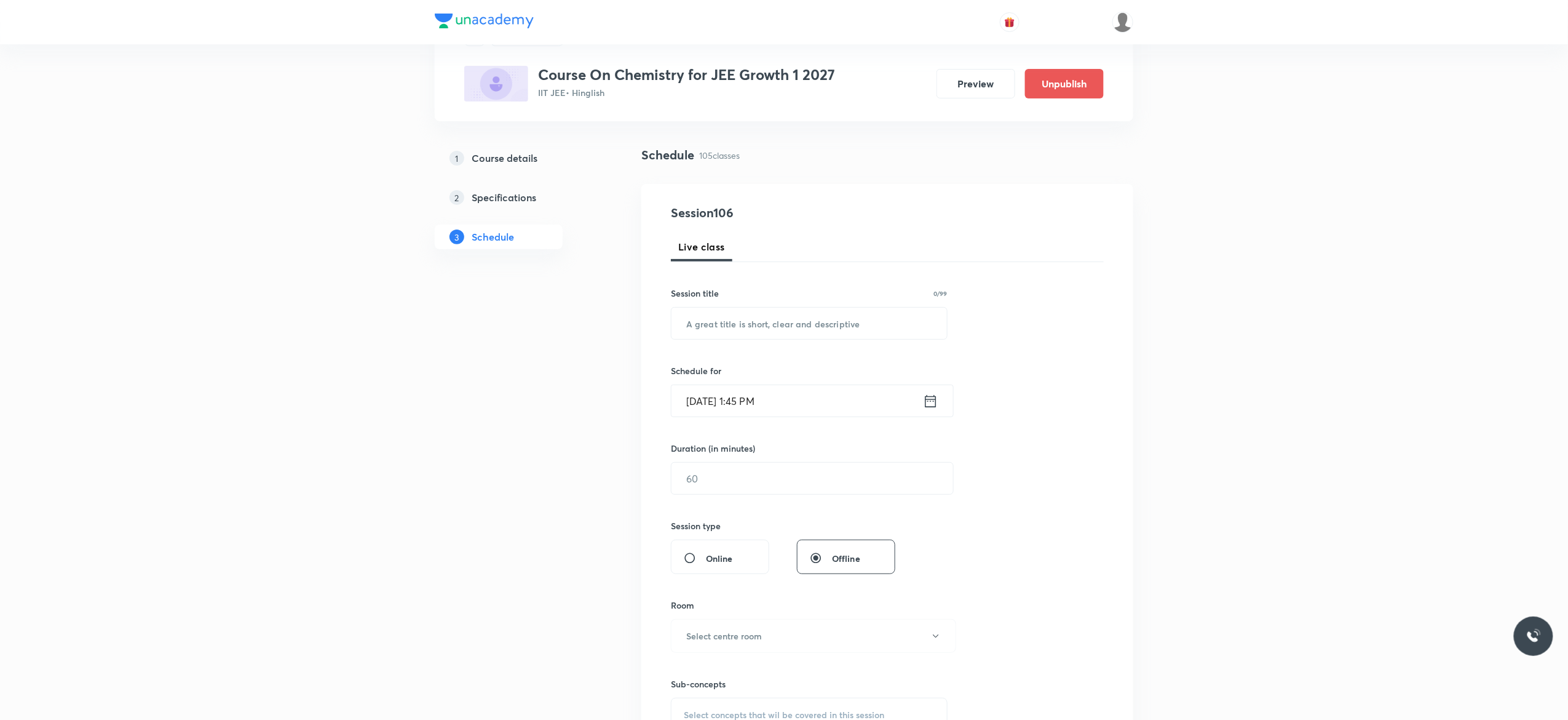
scroll to position [0, 0]
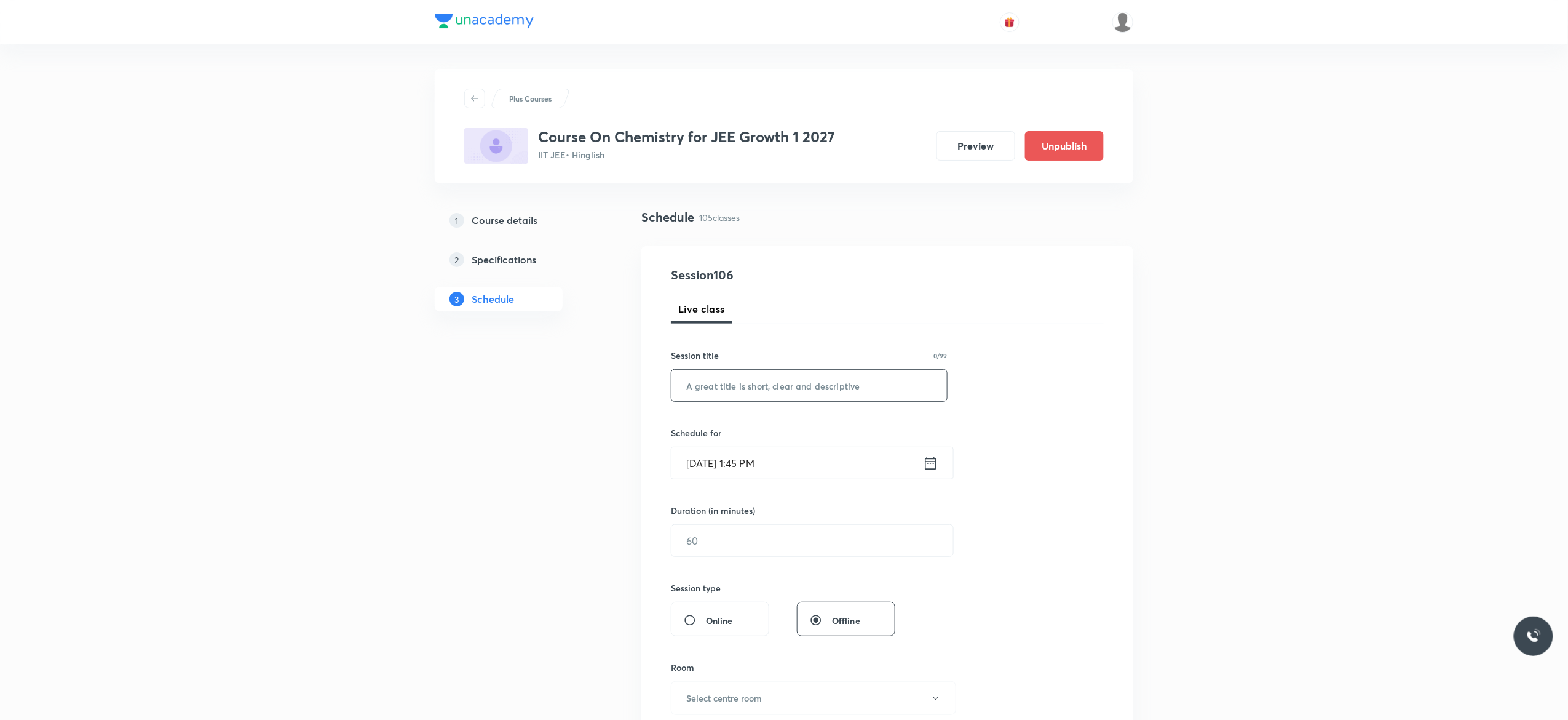
click at [791, 381] on input "text" at bounding box center [809, 386] width 275 height 31
paste input "Ionic Equilibrium - 7"
type input "Ionic Equilibrium - 8"
click at [927, 465] on icon at bounding box center [931, 463] width 16 height 17
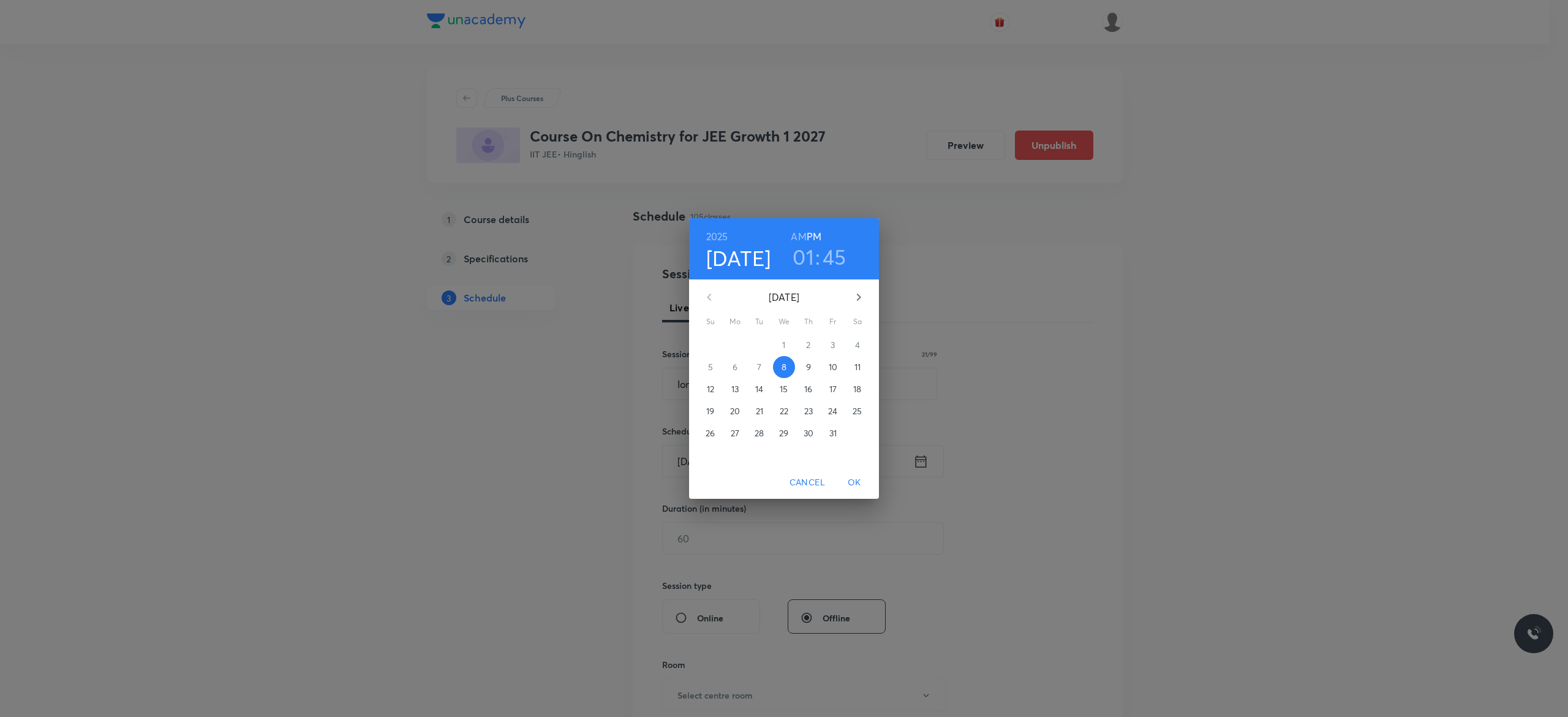
click at [810, 368] on p "9" at bounding box center [808, 367] width 5 height 12
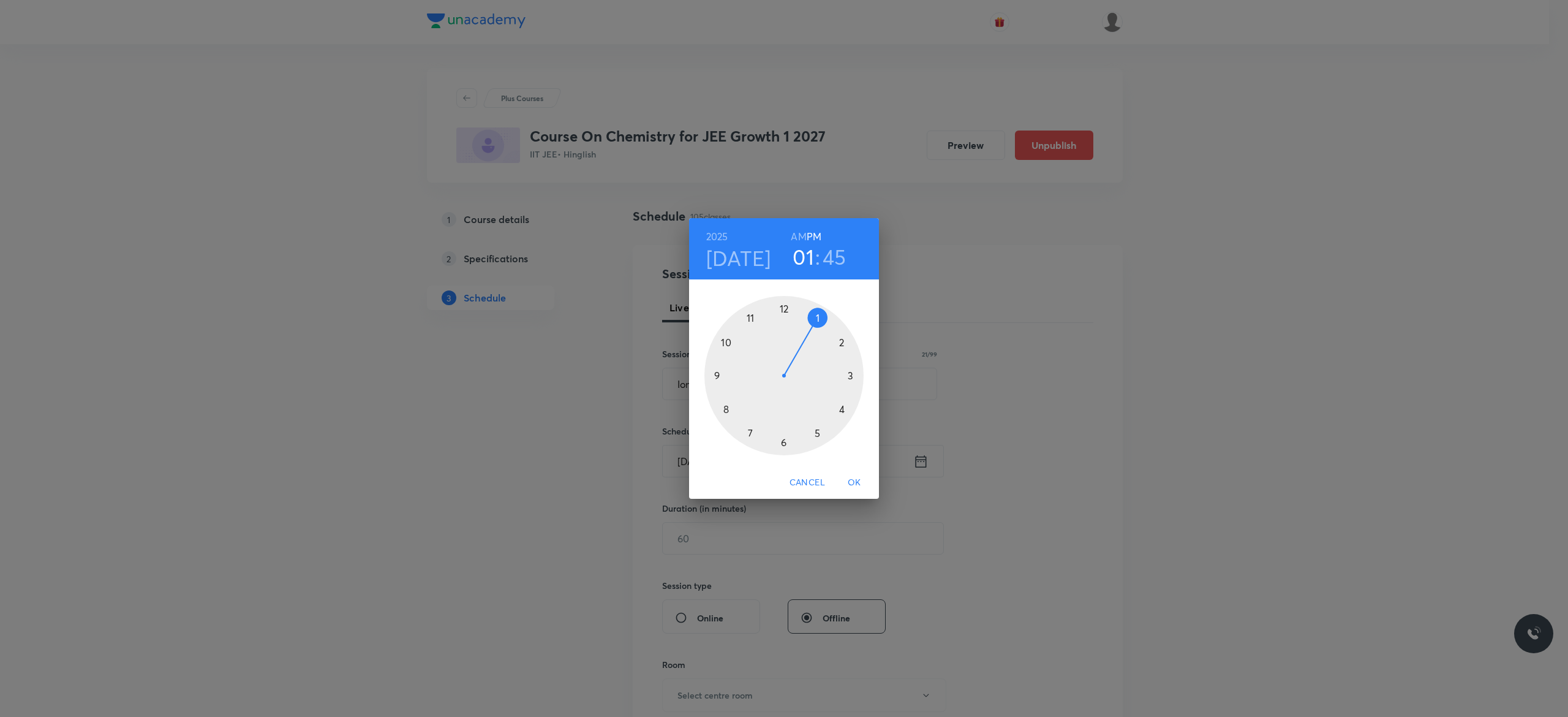
click at [783, 443] on div at bounding box center [784, 375] width 159 height 159
click at [725, 344] on div at bounding box center [784, 375] width 159 height 159
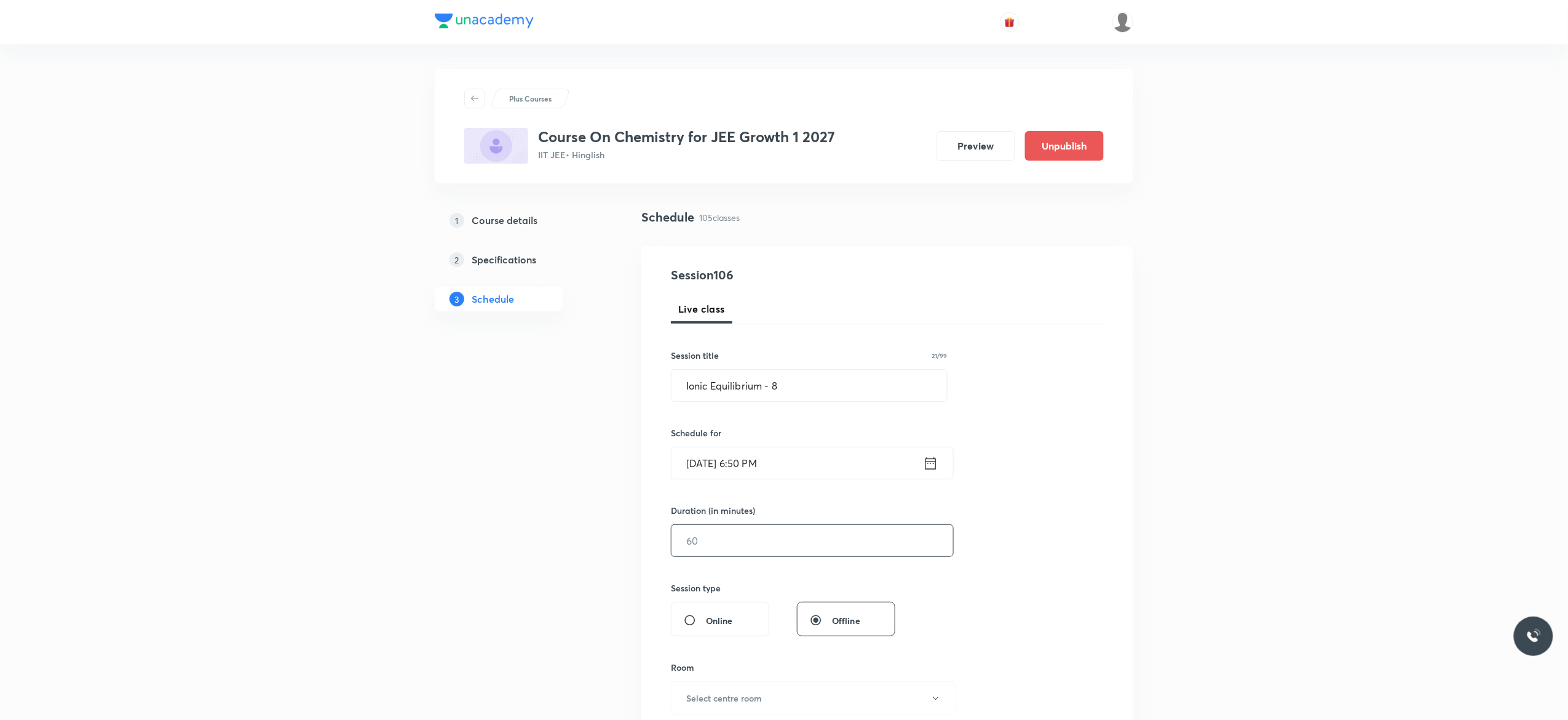
click at [747, 538] on input "text" at bounding box center [812, 540] width 282 height 31
type input "75"
click at [1037, 559] on div "Session 106 Live class Session title 21/99 Ionic Equilibrium - 8 ​ Schedule for…" at bounding box center [888, 554] width 433 height 577
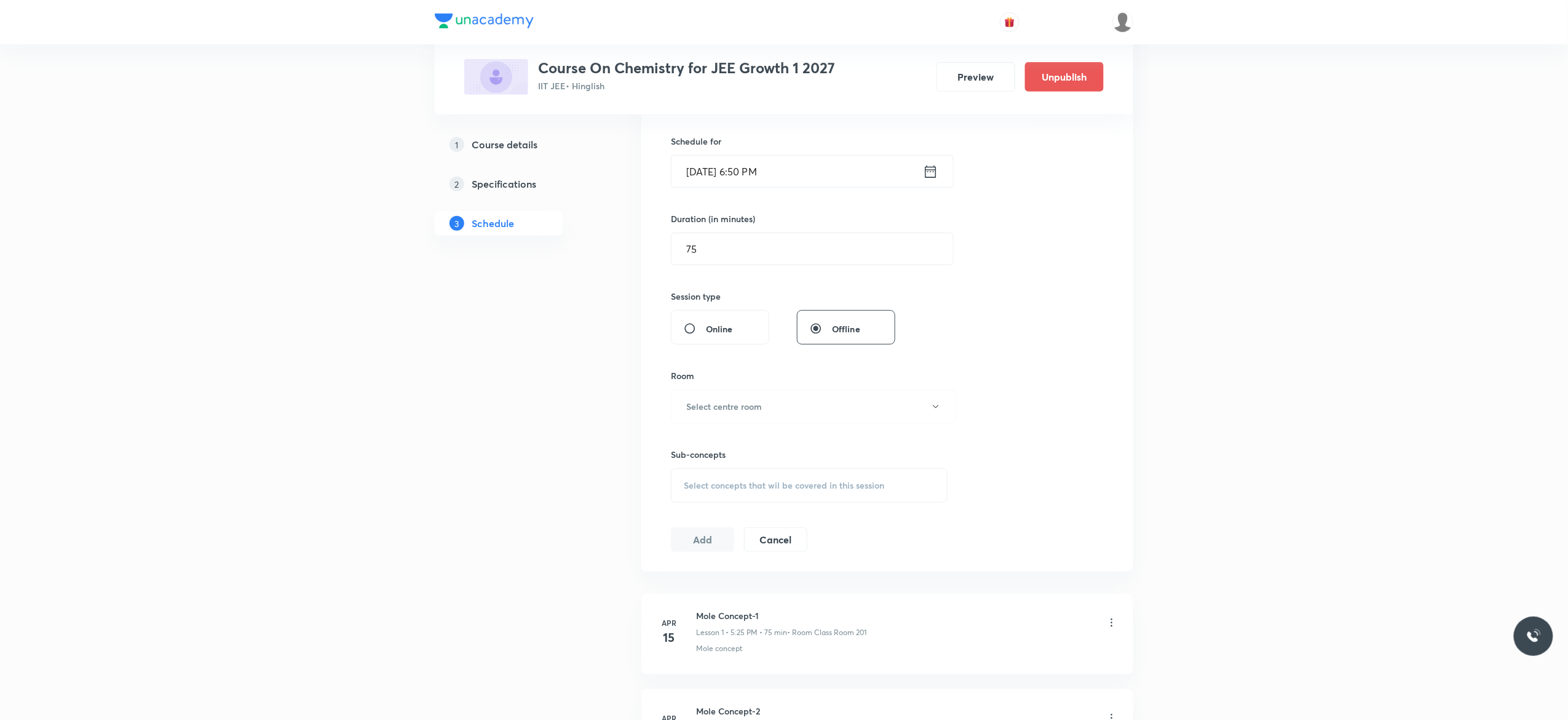
scroll to position [295, 0]
click at [936, 406] on icon "button" at bounding box center [935, 402] width 10 height 10
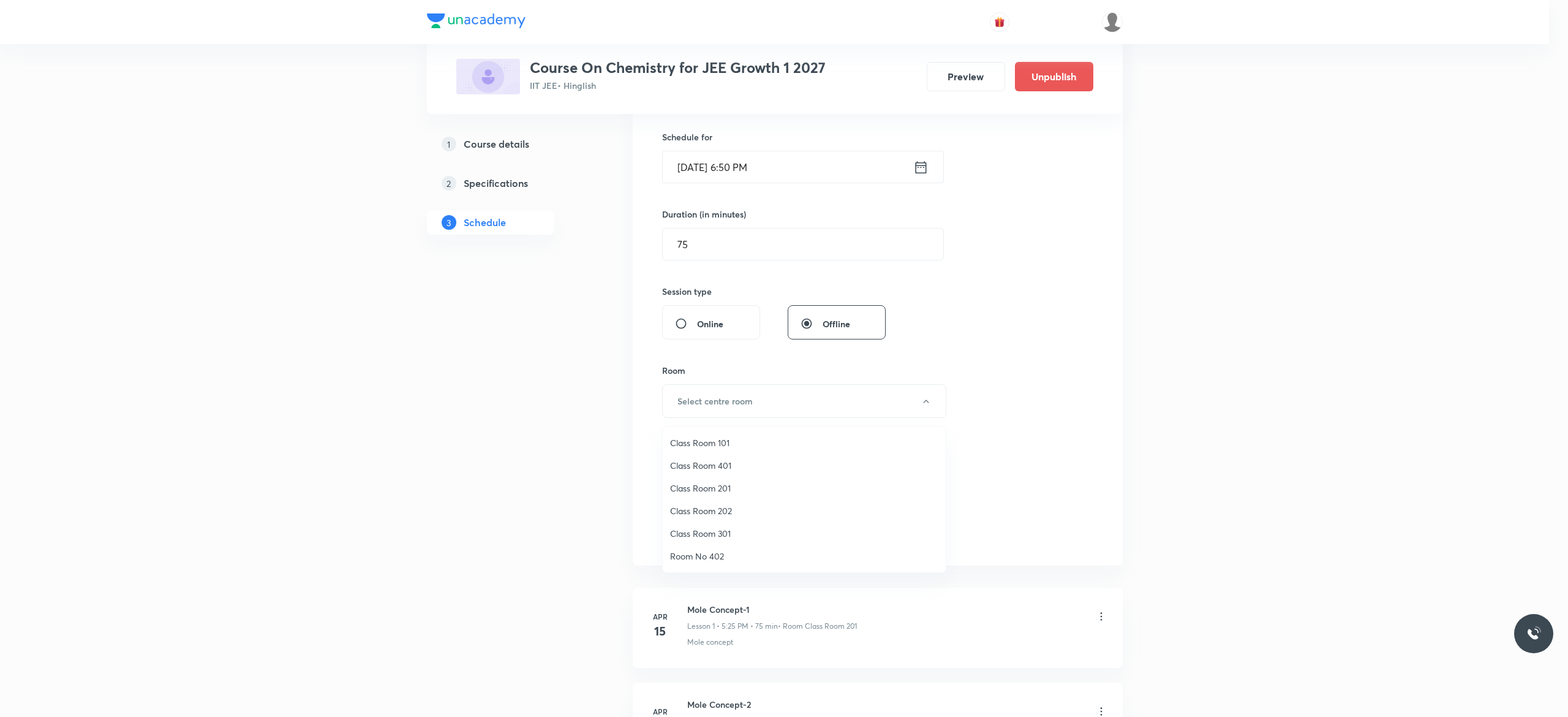
click at [723, 485] on span "Class Room 201" at bounding box center [804, 487] width 268 height 13
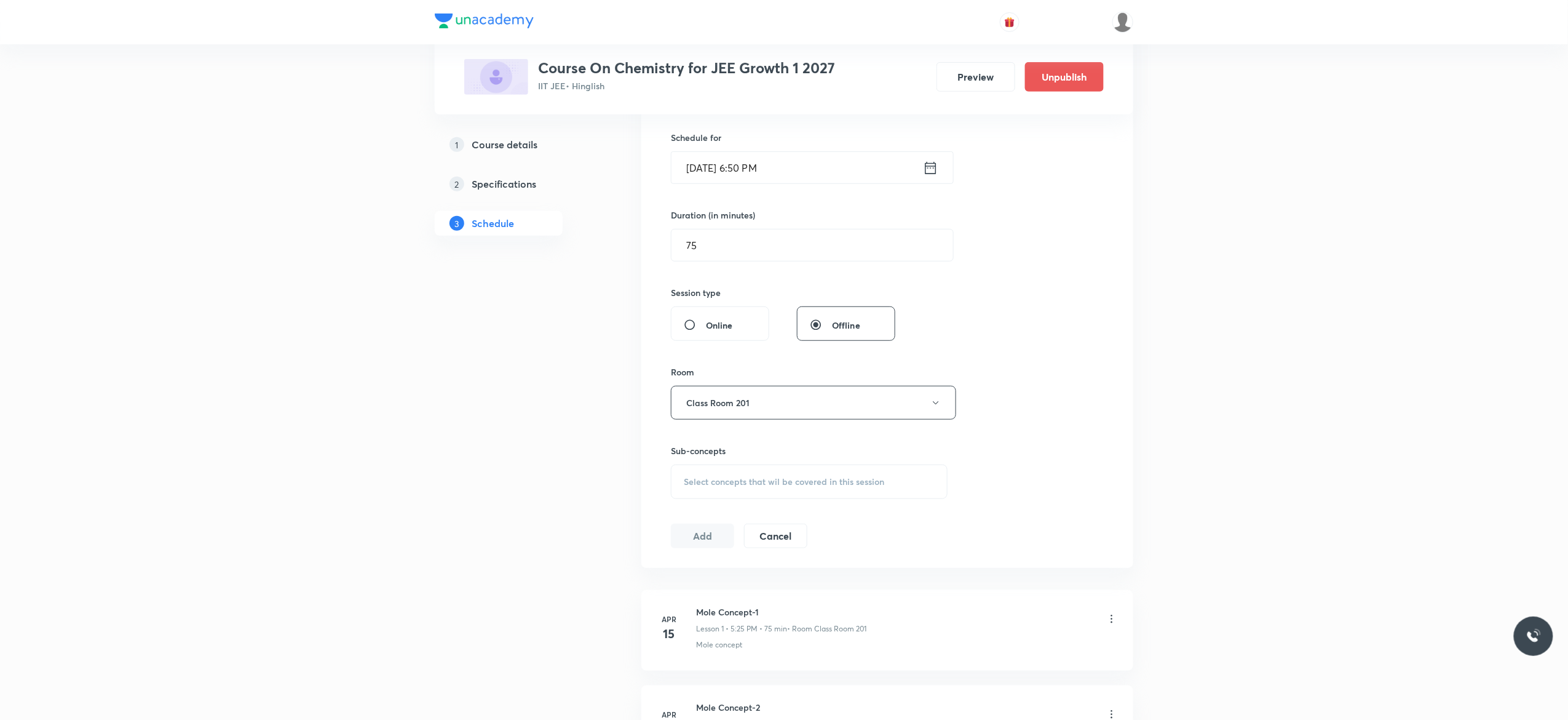
click at [702, 486] on span "Select concepts that wil be covered in this session" at bounding box center [784, 481] width 201 height 10
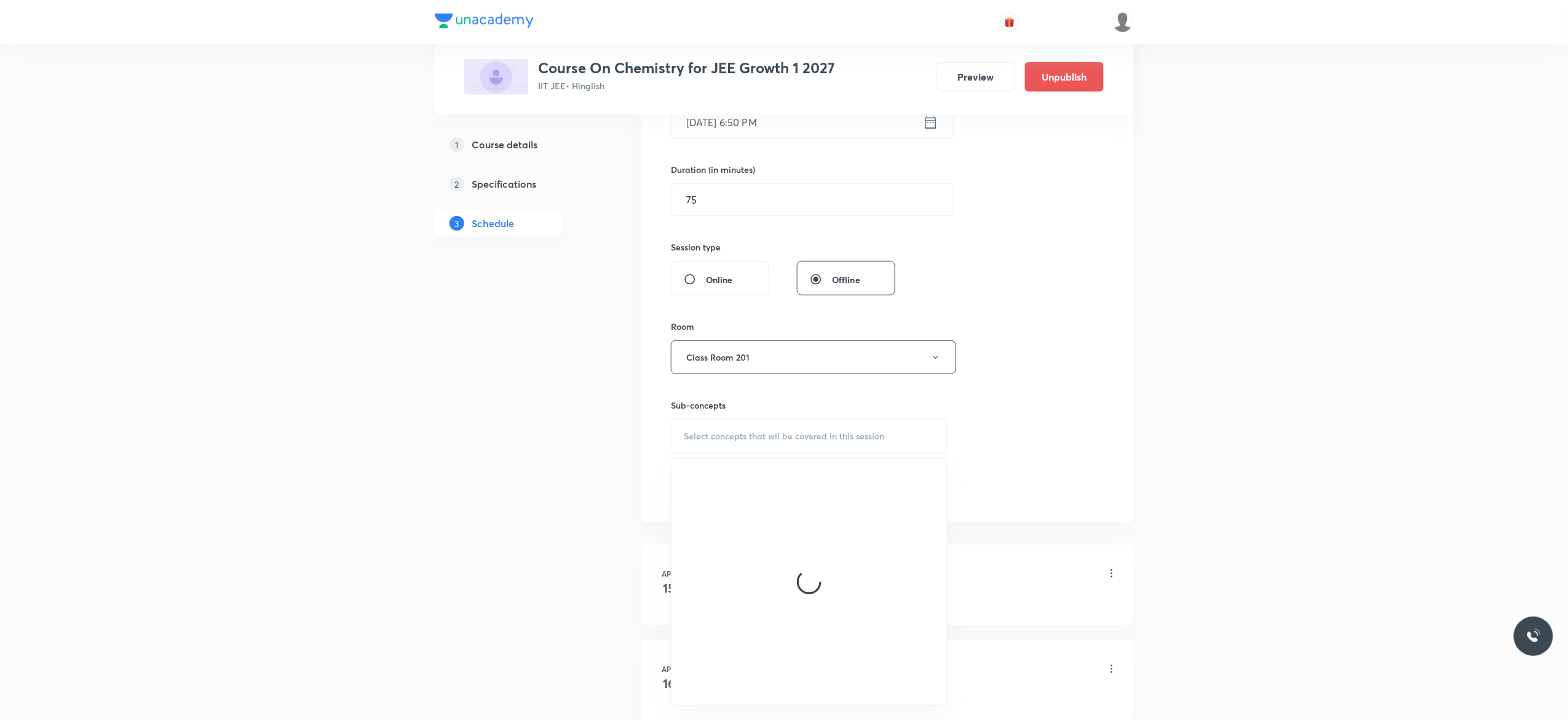
scroll to position [345, 0]
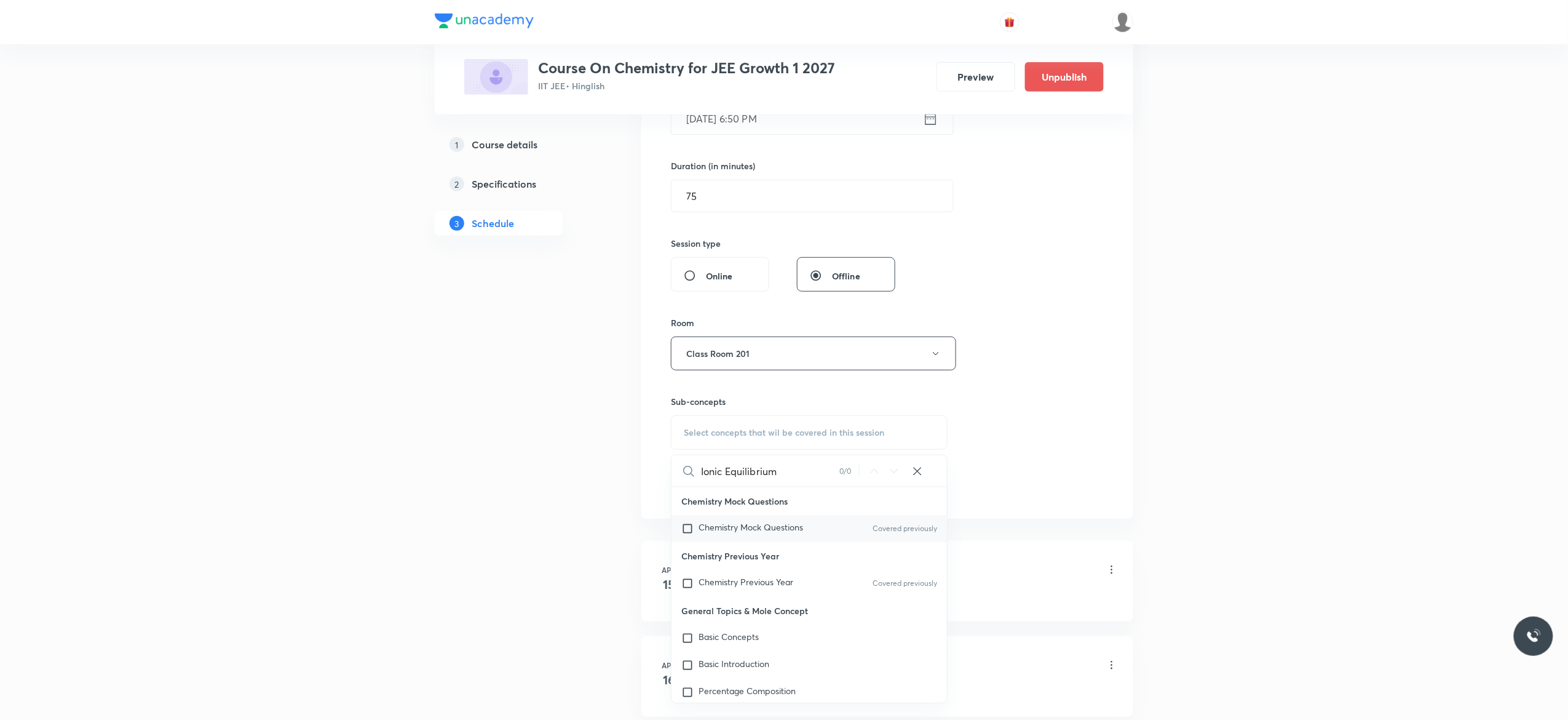
type input "Ionic Equilibrium"
click at [689, 528] on input "checkbox" at bounding box center [690, 528] width 17 height 12
checkbox input "true"
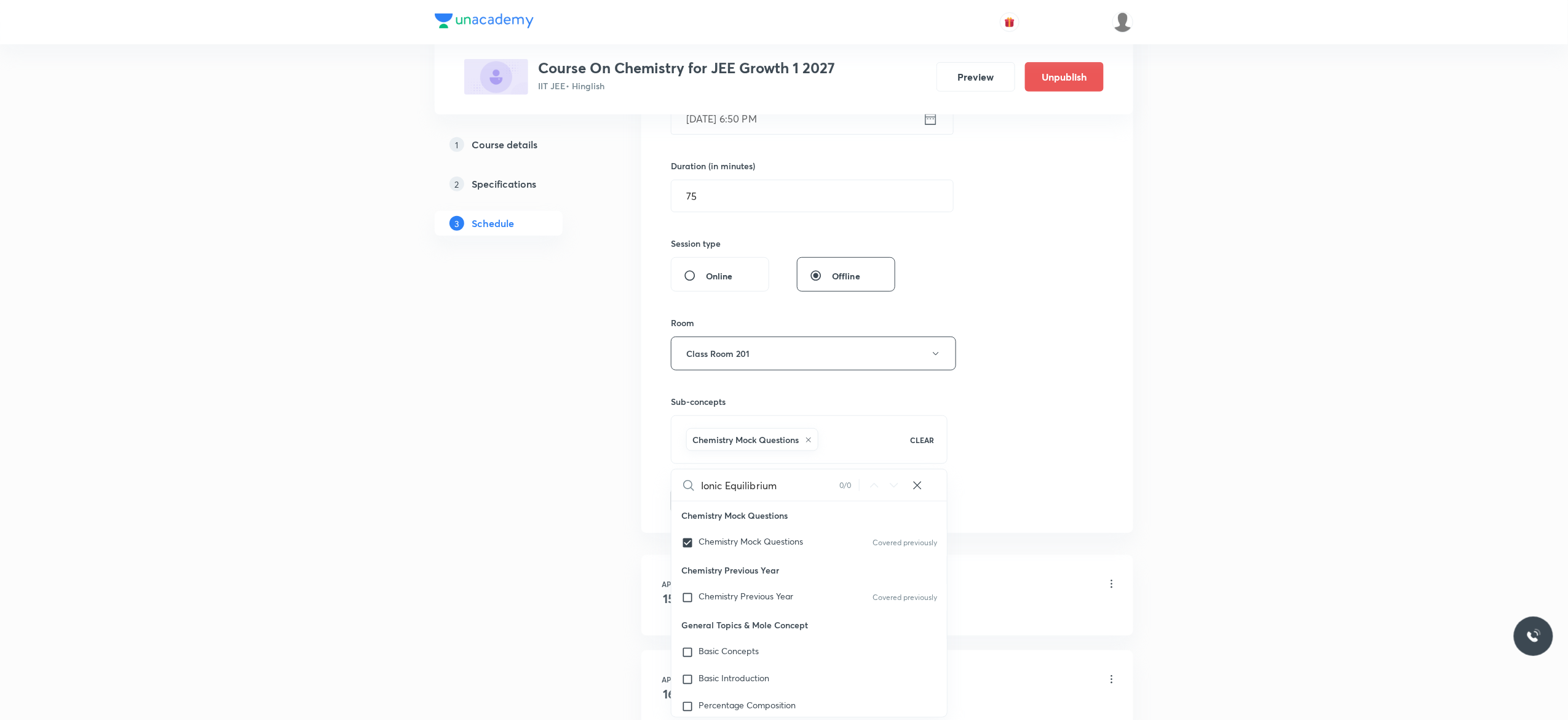
click at [703, 507] on button "Add" at bounding box center [703, 499] width 63 height 25
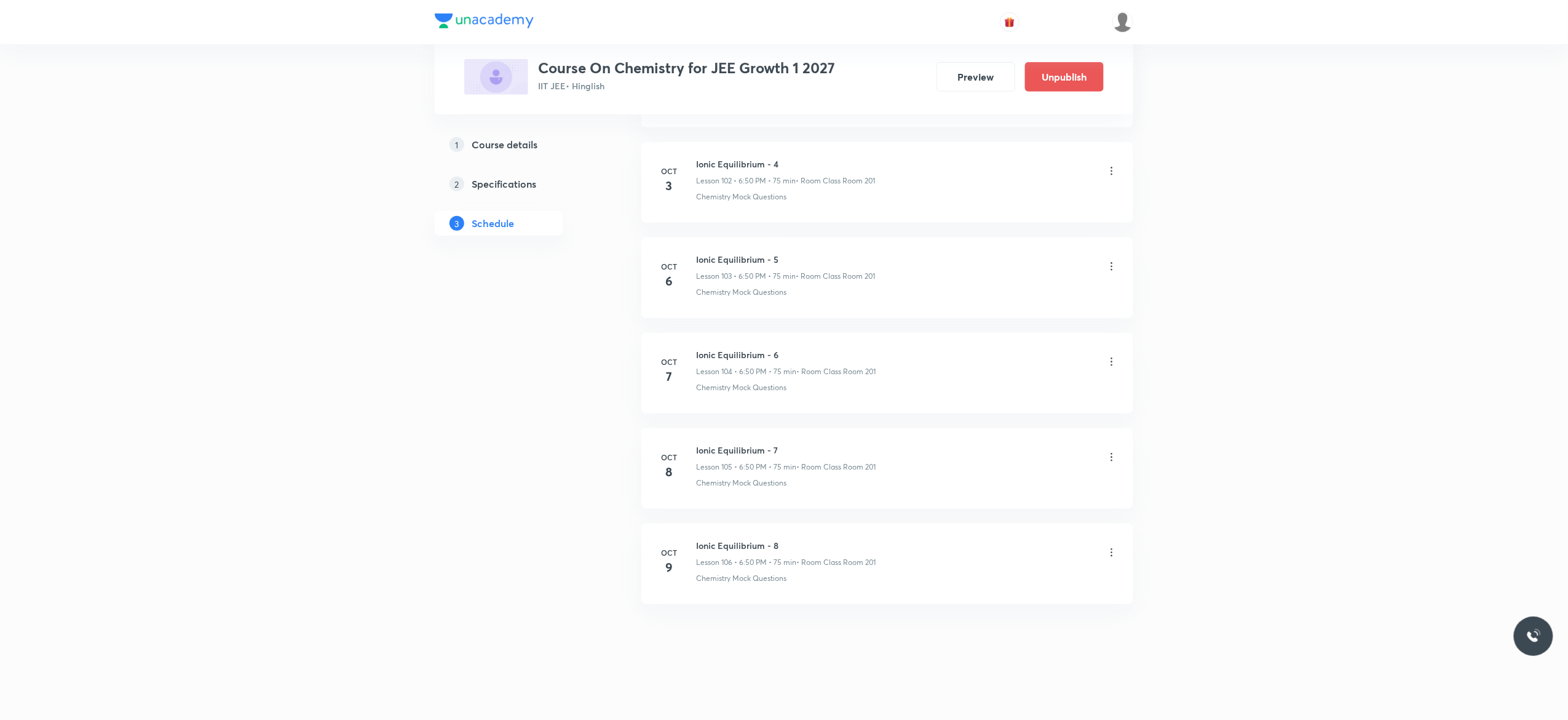
scroll to position [9851, 0]
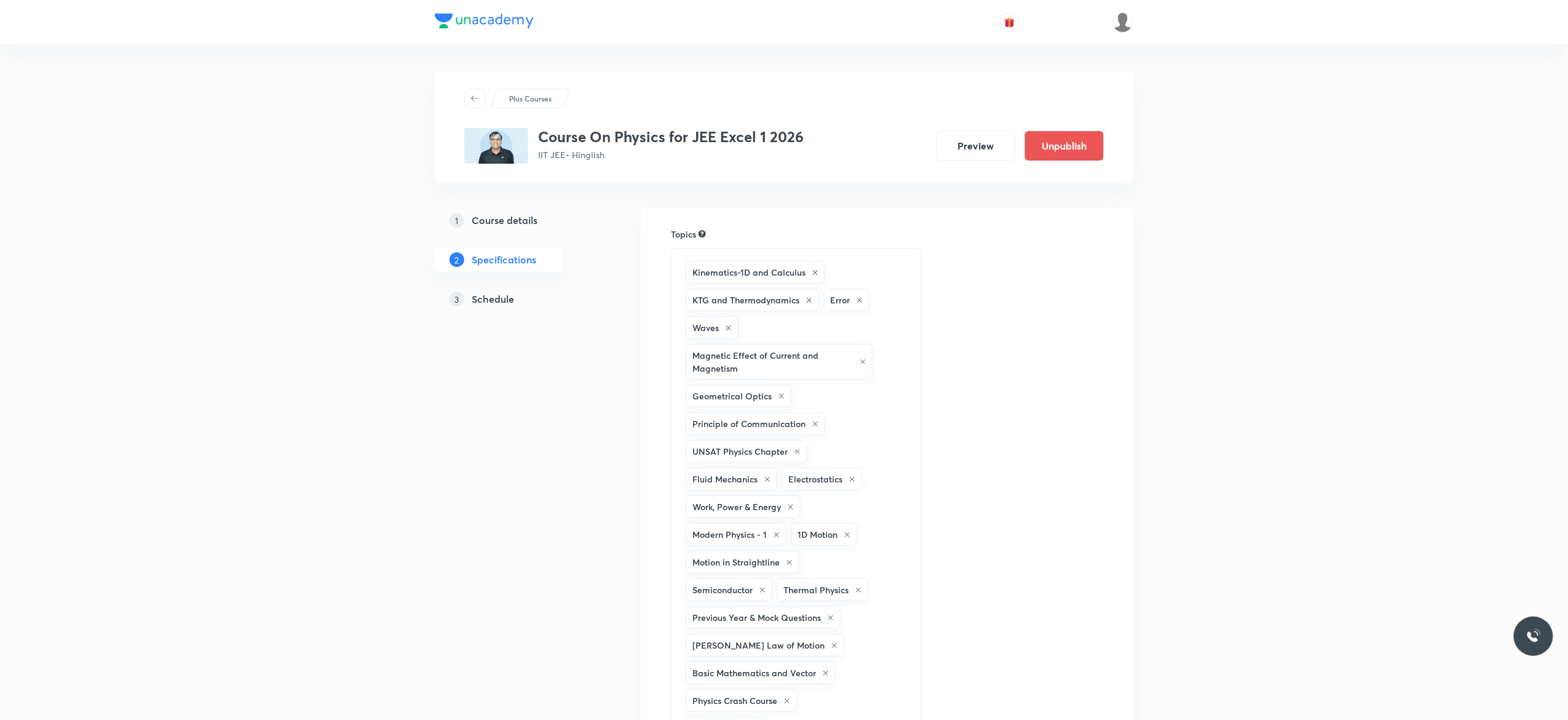
click at [492, 302] on h5 "Schedule" at bounding box center [492, 299] width 43 height 15
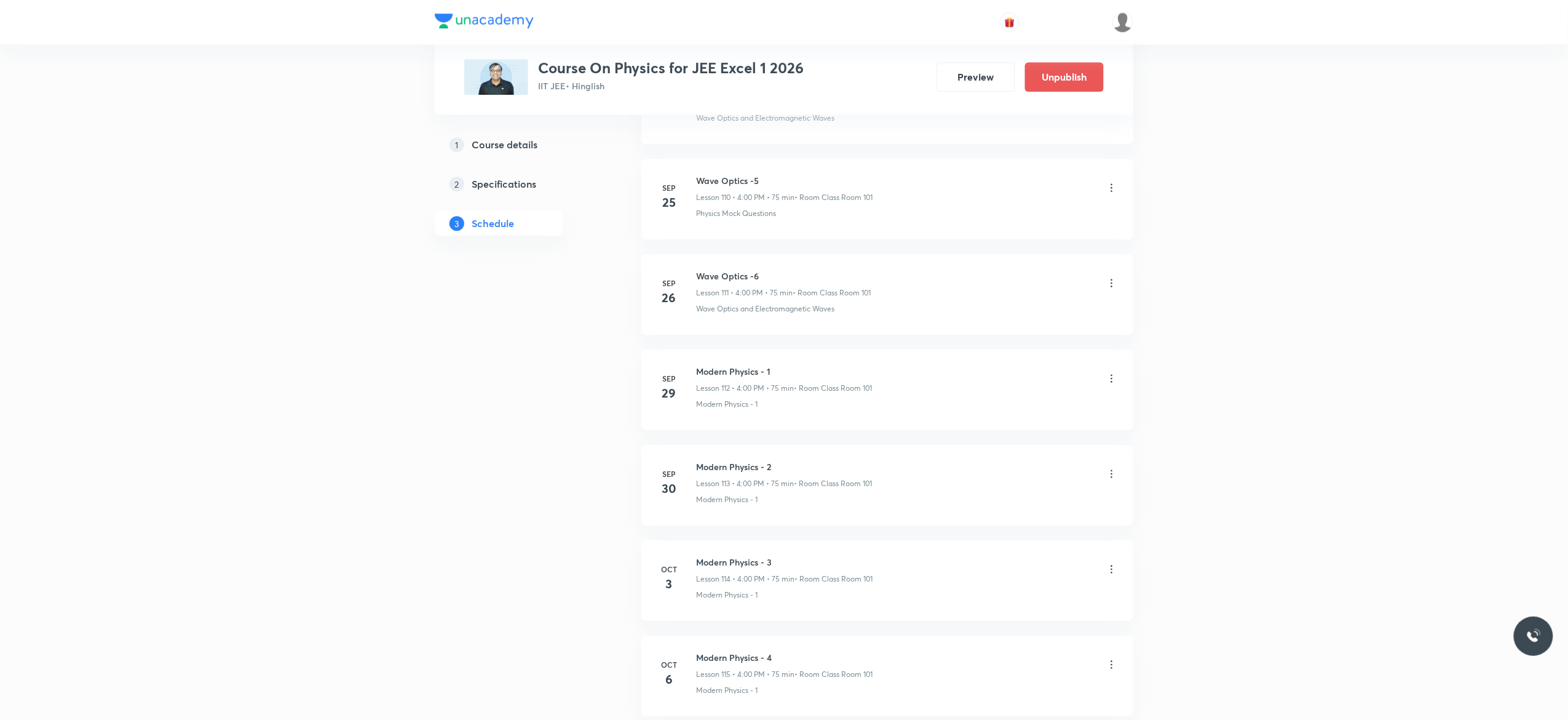
scroll to position [11551, 0]
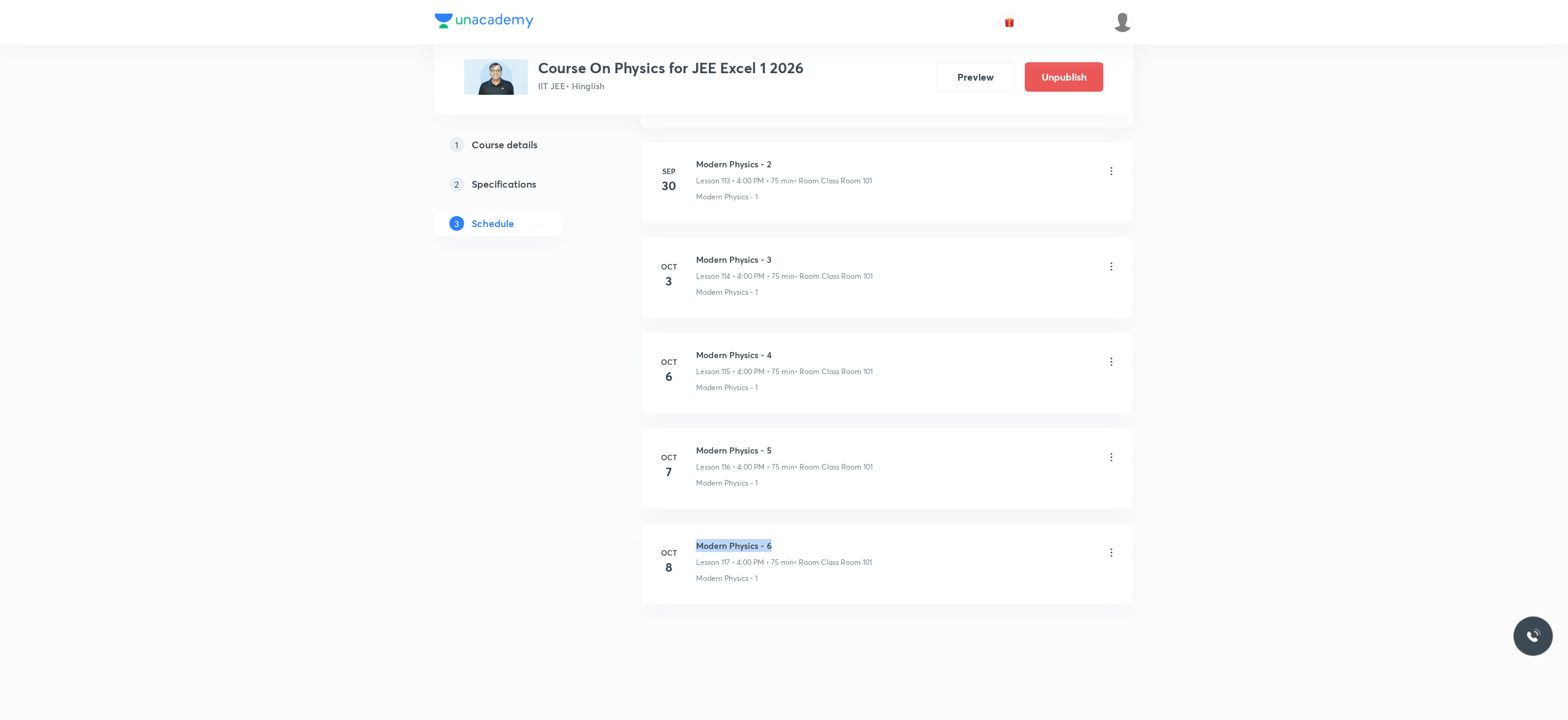
drag, startPoint x: 783, startPoint y: 540, endPoint x: 685, endPoint y: 531, distance: 98.4
click at [685, 531] on li "[DATE] Modern Physics - 6 Lesson 117 • 4:00 PM • 75 min • Room Class Room 101 M…" at bounding box center [888, 564] width 492 height 81
copy h6 "Modern Physics - 6"
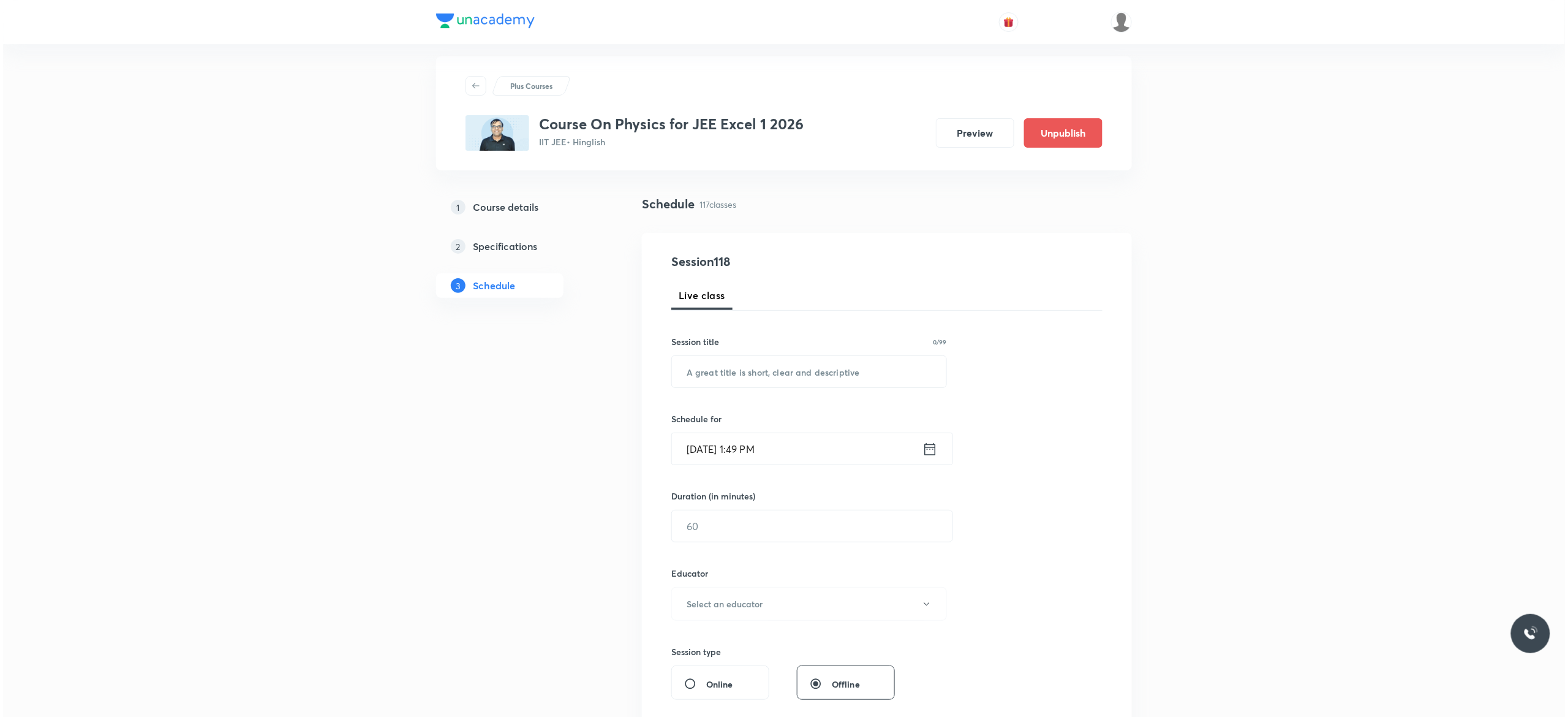
scroll to position [0, 0]
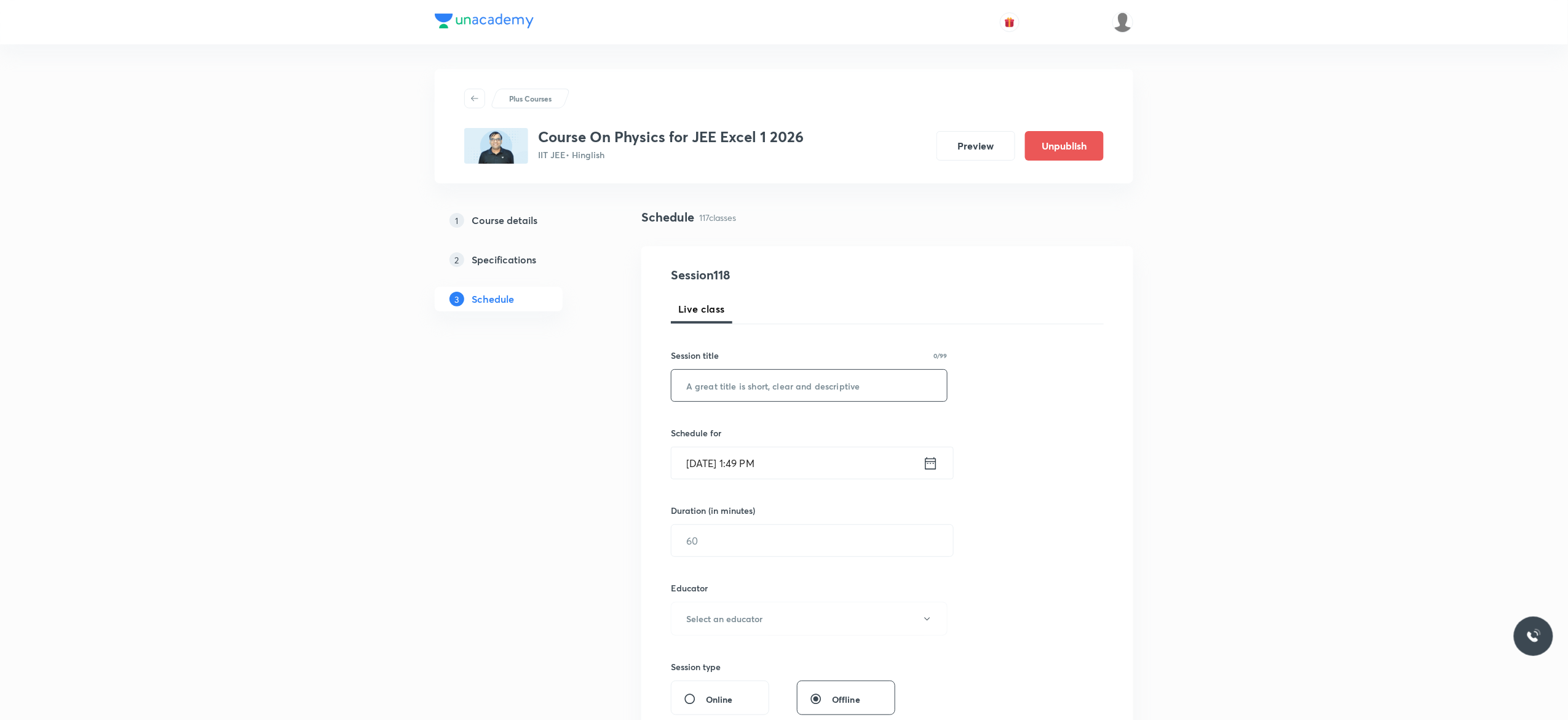
click at [768, 381] on input "text" at bounding box center [809, 386] width 275 height 31
paste input "Modern Physics - 6"
type input "Modern Physics - 7"
click at [929, 464] on icon at bounding box center [931, 463] width 16 height 17
click at [797, 390] on input "text" at bounding box center [809, 386] width 275 height 31
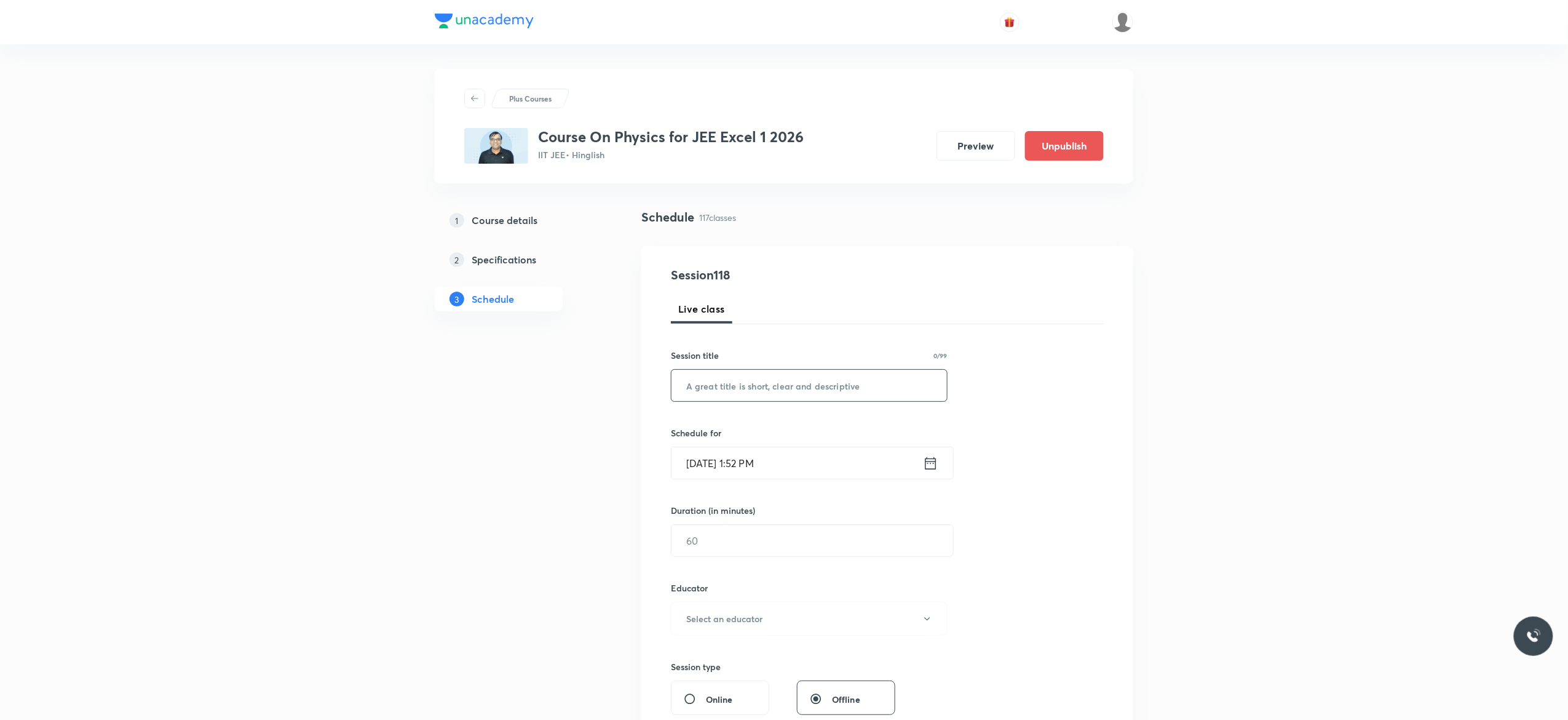
paste input "Modern Physics - 6"
type input "Modern Physics - 7"
click at [930, 465] on icon at bounding box center [931, 463] width 16 height 17
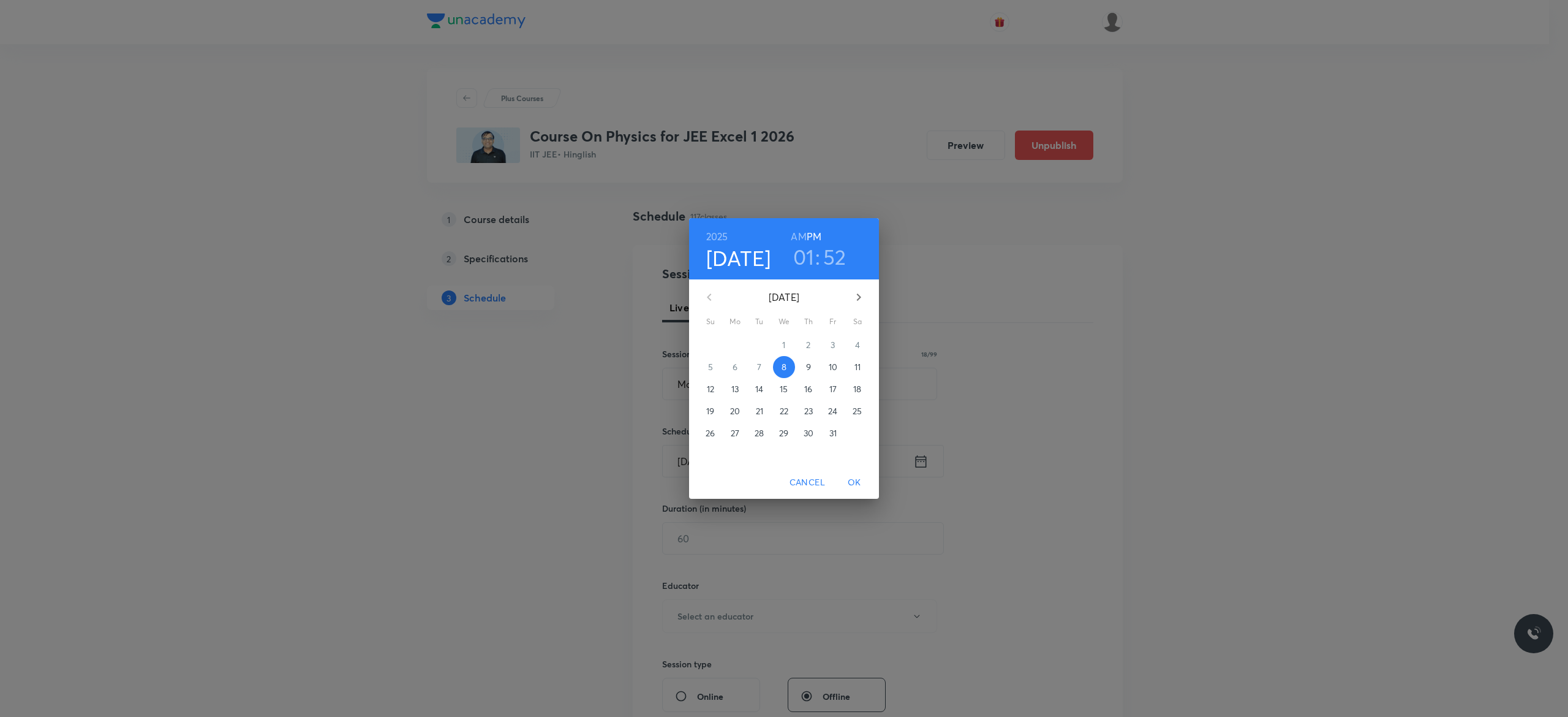
click at [808, 369] on p "9" at bounding box center [808, 367] width 5 height 12
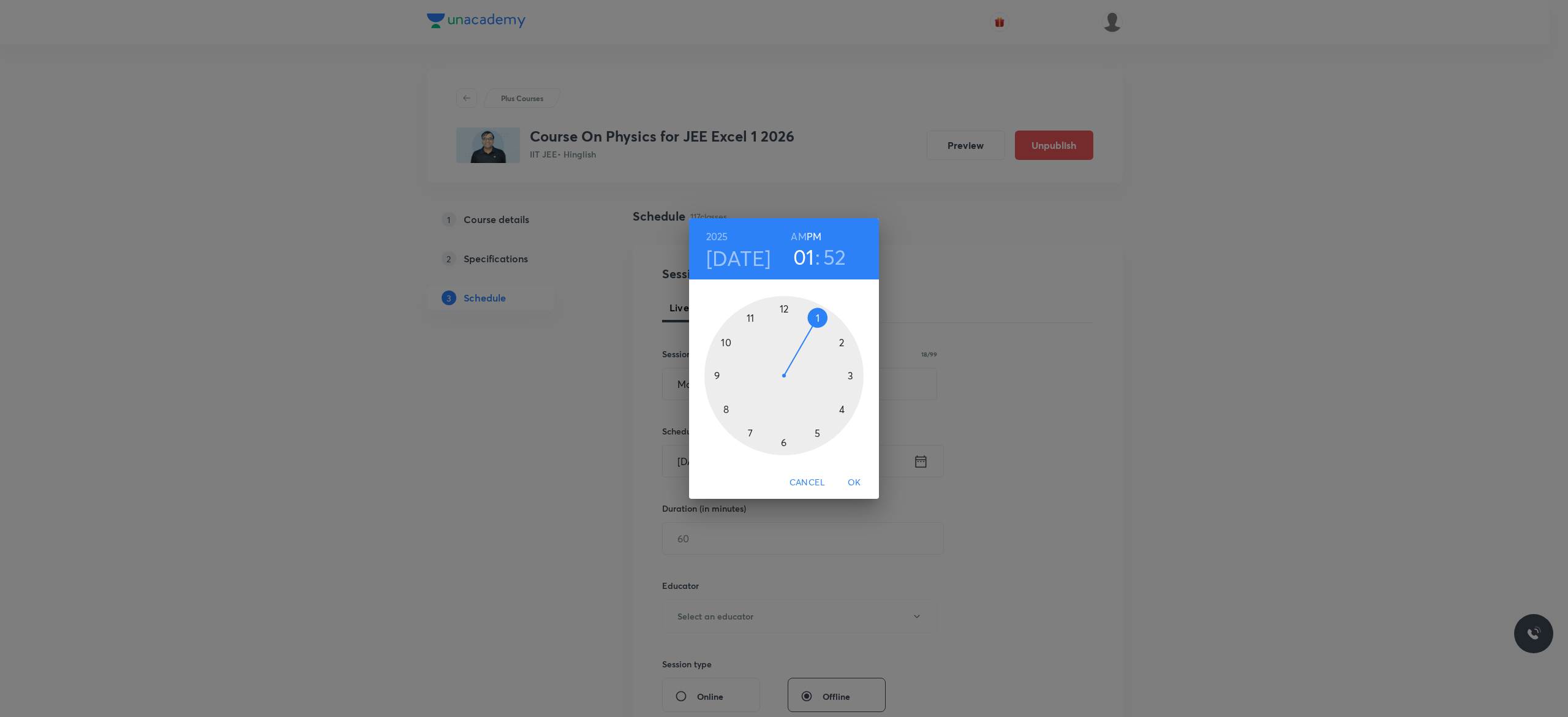
click at [843, 409] on div at bounding box center [784, 375] width 159 height 159
click at [783, 305] on div at bounding box center [784, 375] width 159 height 159
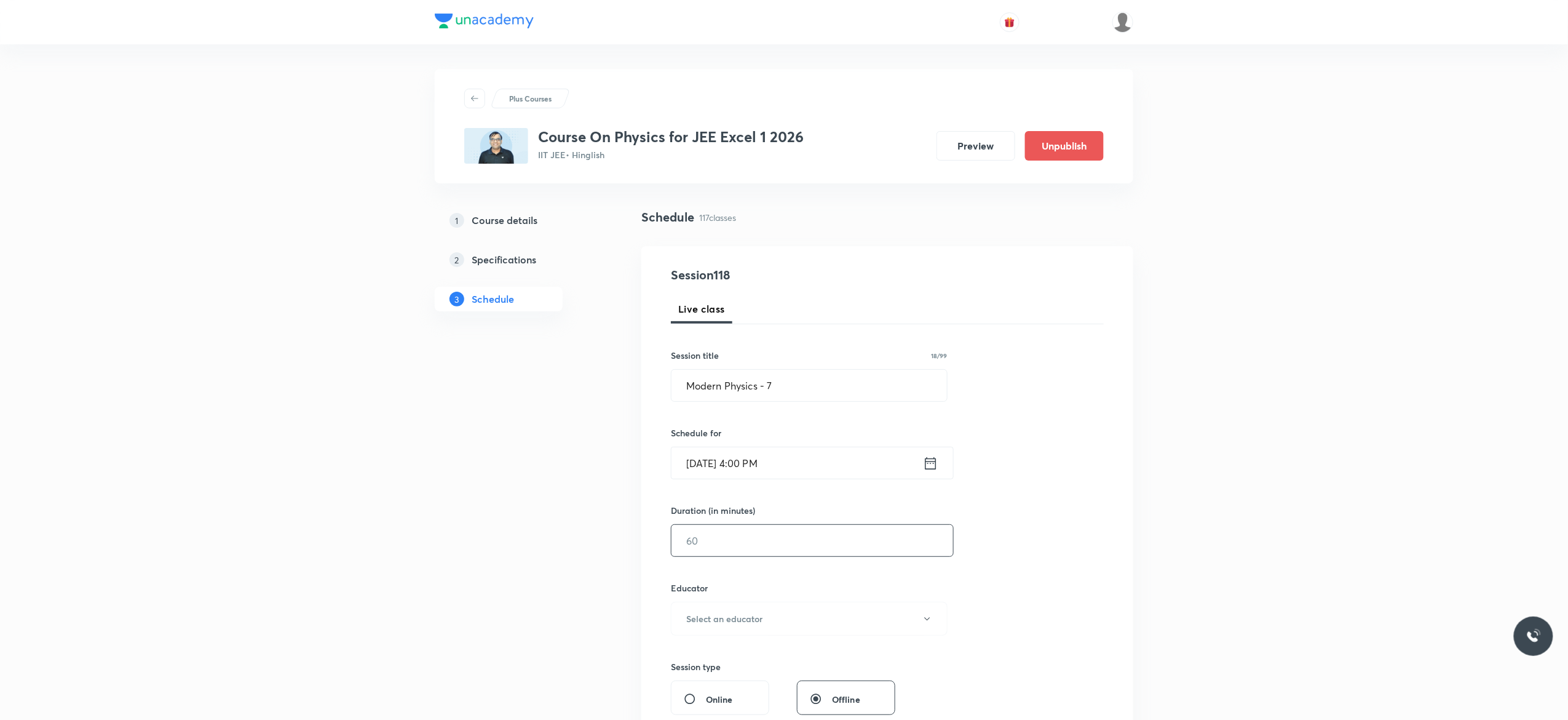
click at [753, 545] on input "text" at bounding box center [812, 540] width 282 height 31
type input "75"
click at [929, 620] on icon "button" at bounding box center [927, 619] width 10 height 10
click at [707, 658] on span "Akash Mishra" at bounding box center [807, 660] width 269 height 13
click at [1051, 586] on div "Session 118 Live class Session title 18/99 Modern Physics - 7 ​ Schedule for Oc…" at bounding box center [888, 594] width 433 height 657
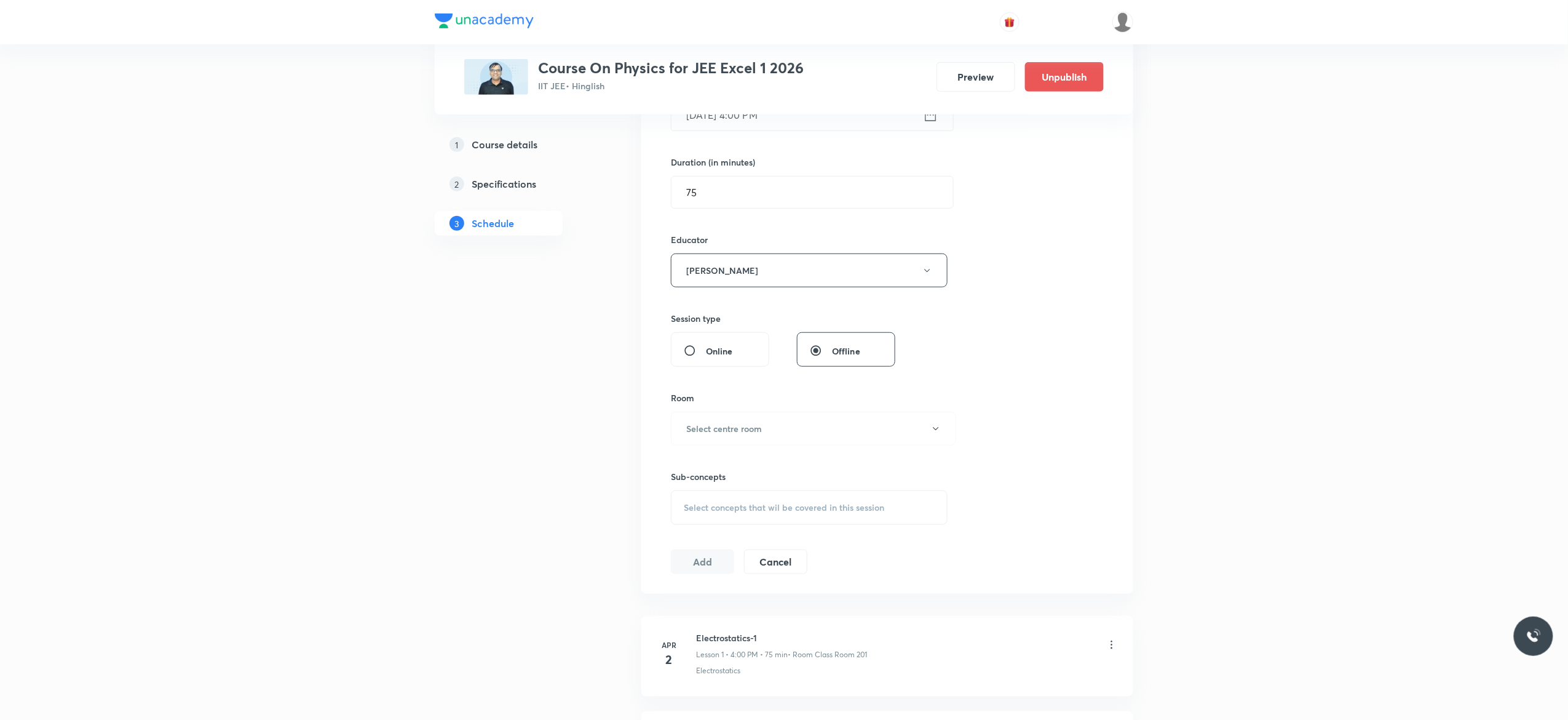
scroll to position [394, 0]
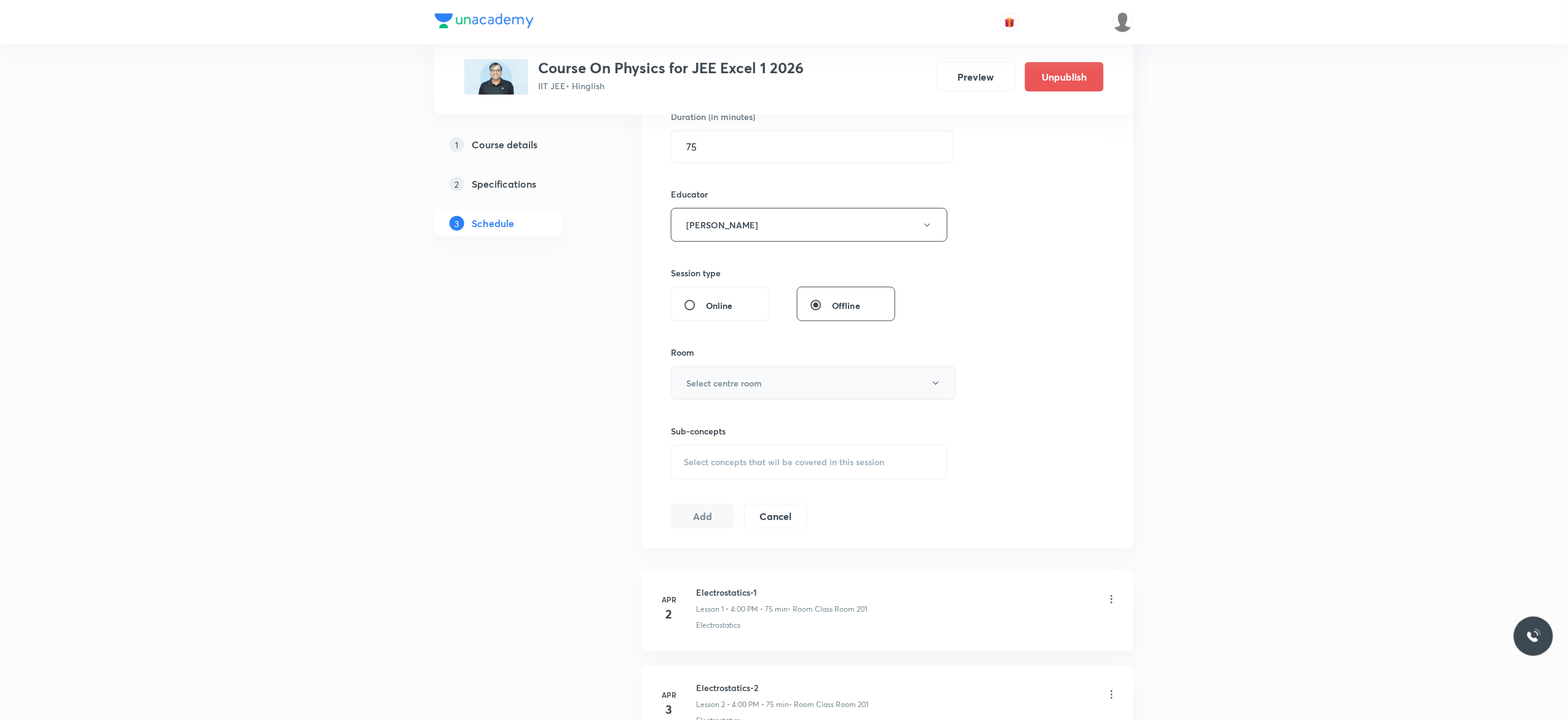
click at [935, 390] on button "Select centre room" at bounding box center [814, 383] width 286 height 34
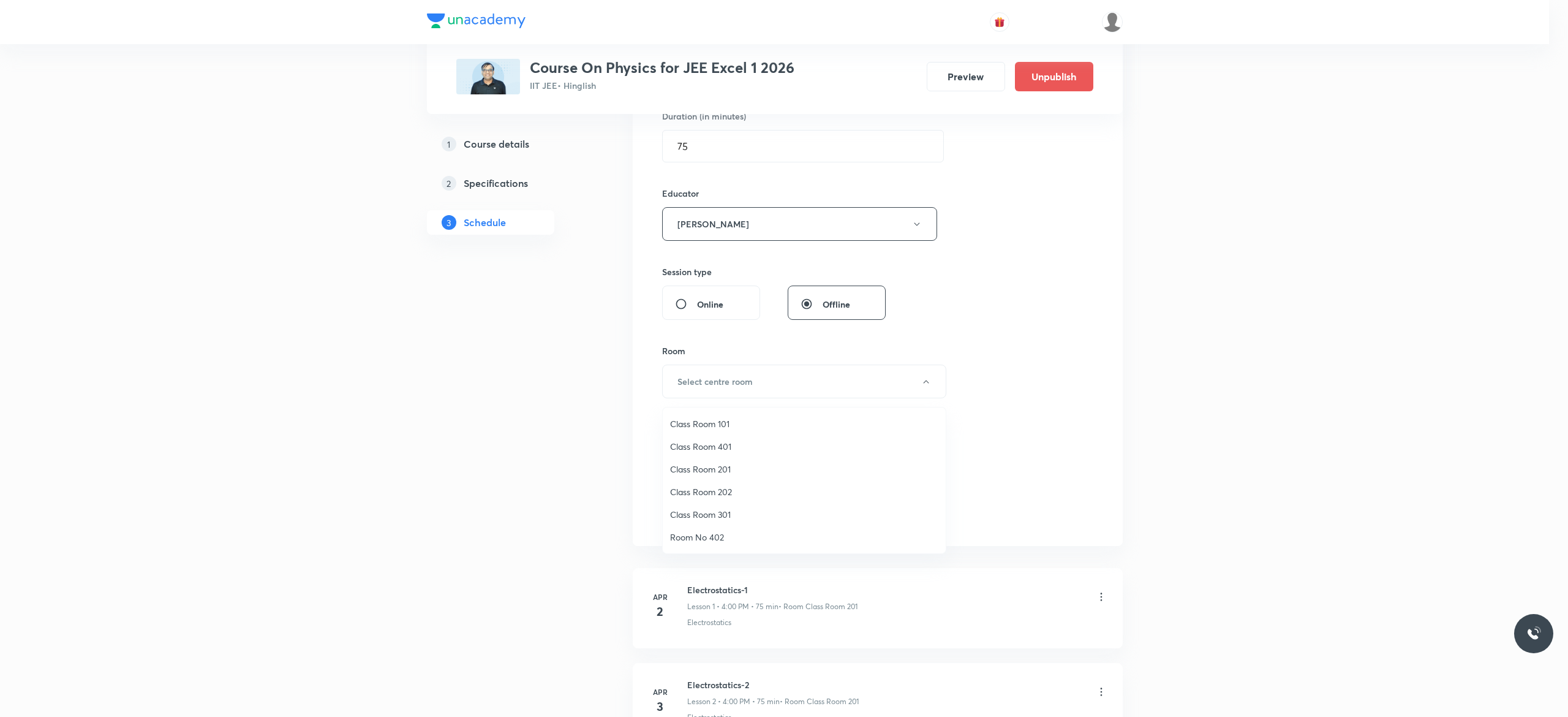
click at [723, 418] on span "Class Room 101" at bounding box center [804, 423] width 268 height 13
click at [692, 474] on div "Select concepts that wil be covered in this session" at bounding box center [806, 460] width 276 height 34
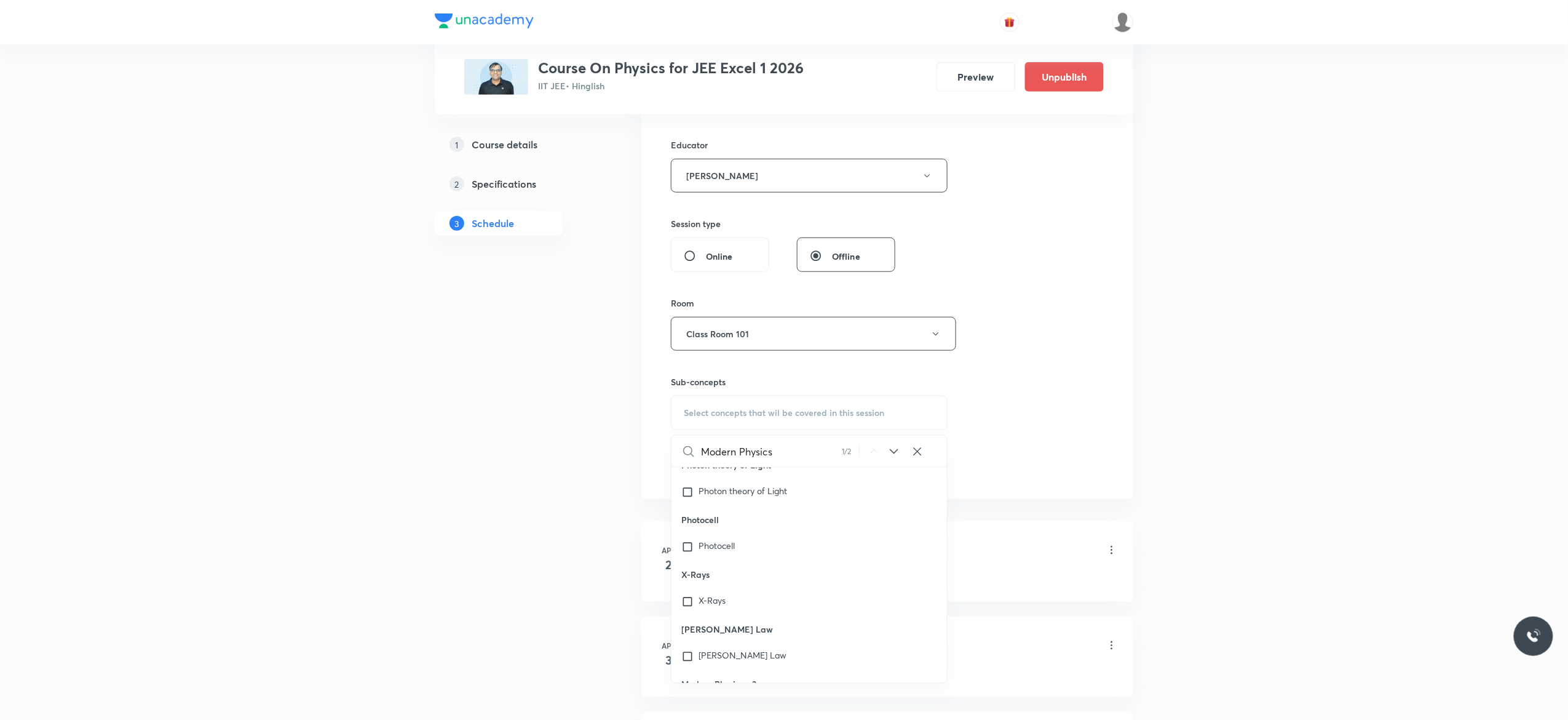
scroll to position [33527, 0]
type input "Modern Physics"
click at [687, 372] on input "checkbox" at bounding box center [690, 366] width 17 height 12
checkbox input "true"
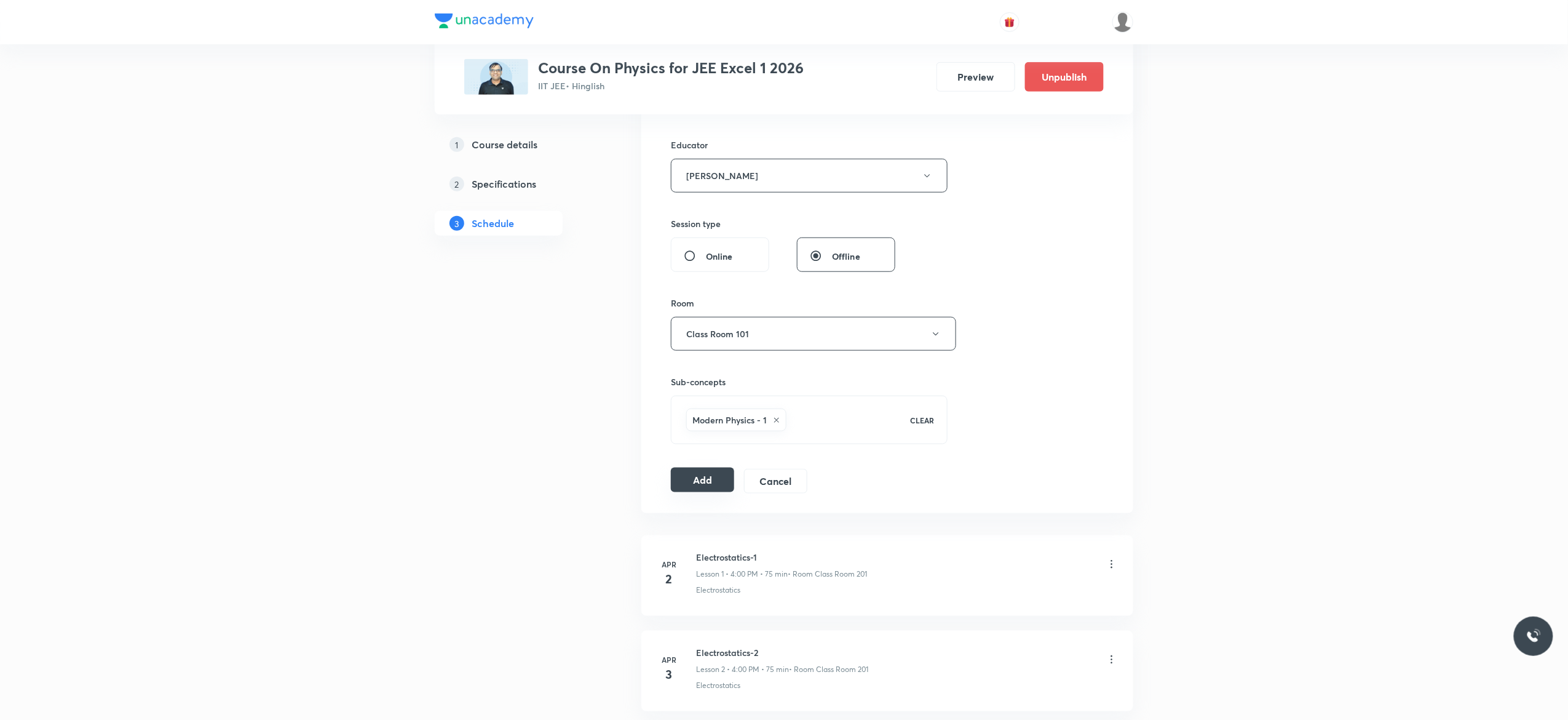
click at [703, 478] on button "Add" at bounding box center [703, 480] width 63 height 25
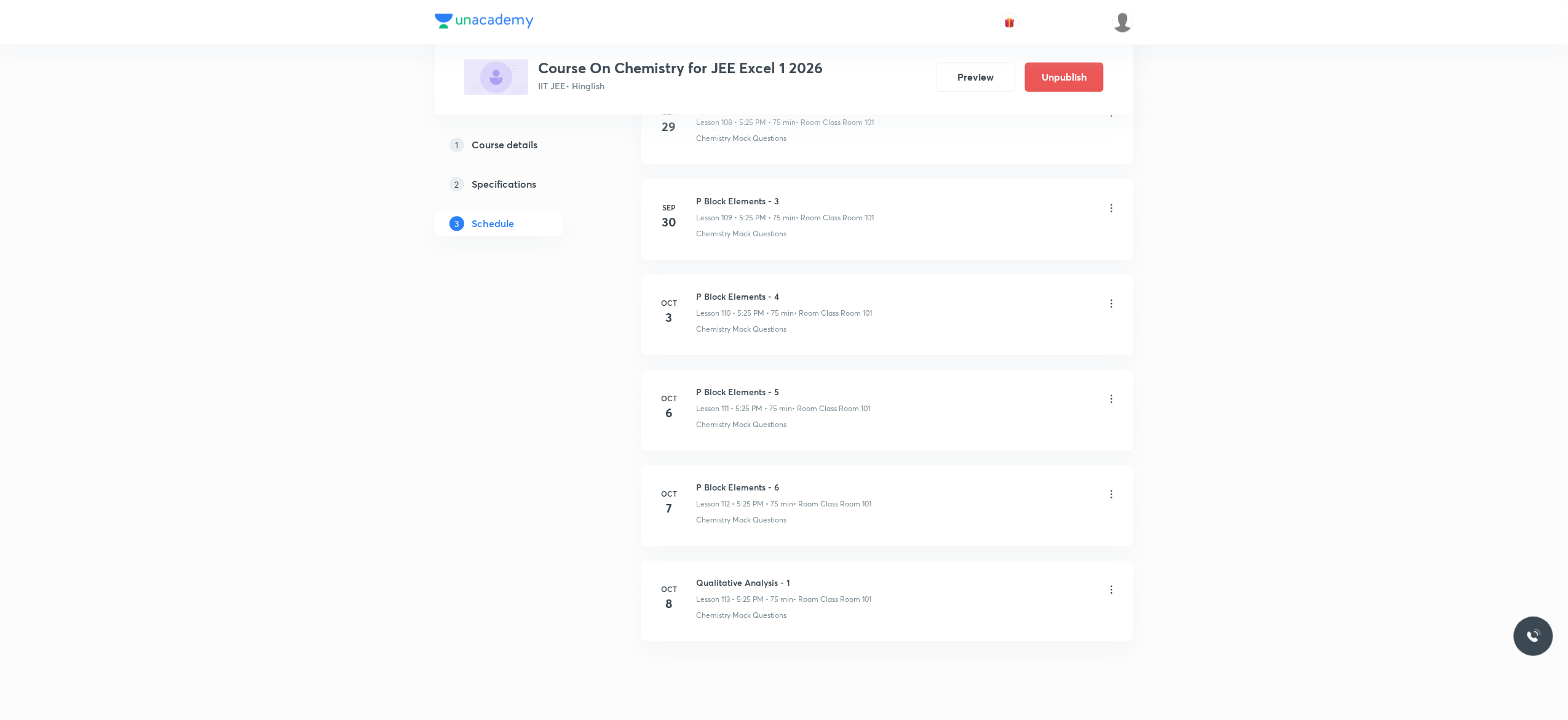
scroll to position [11089, 0]
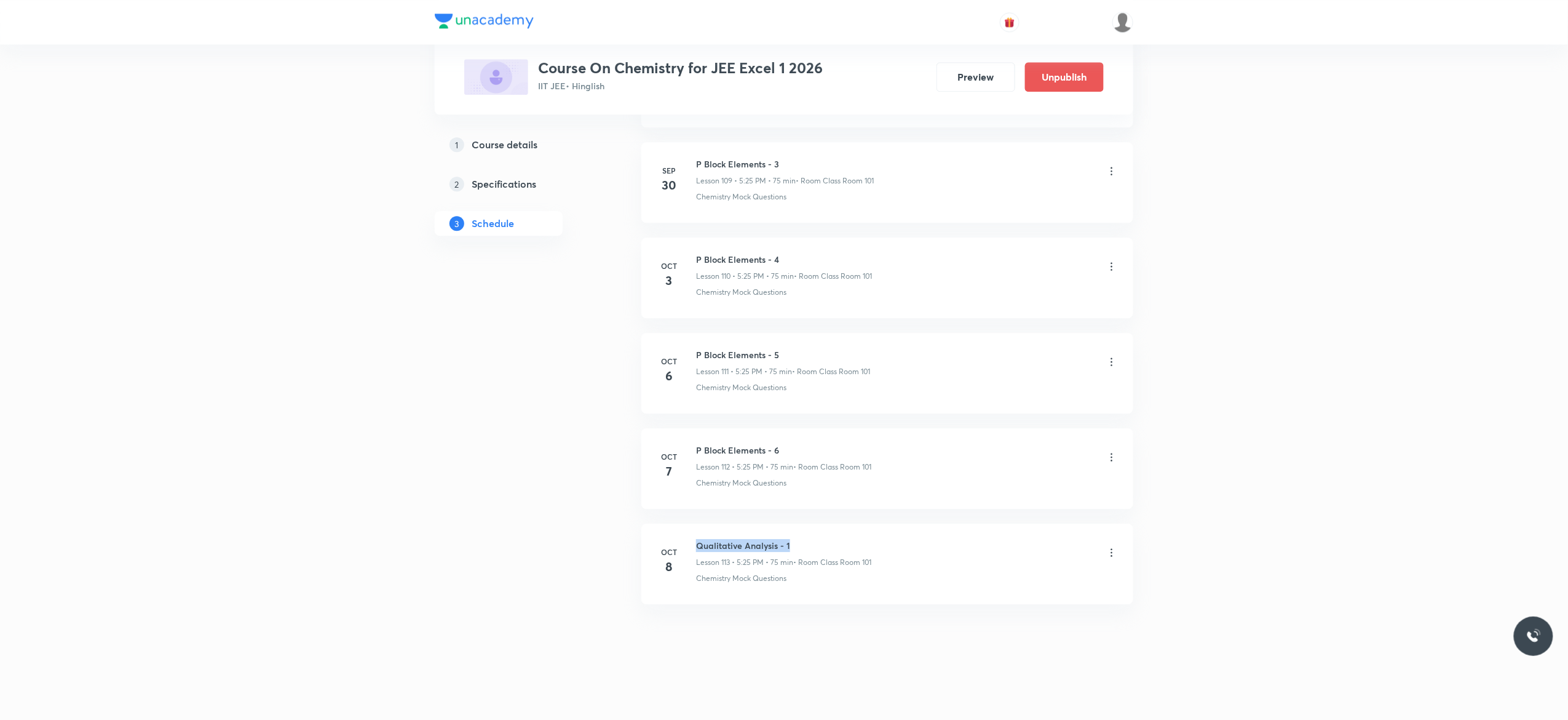
drag, startPoint x: 797, startPoint y: 539, endPoint x: 696, endPoint y: 545, distance: 101.2
click at [696, 545] on h6 "Qualitative Analysis - 1" at bounding box center [783, 545] width 175 height 13
copy h6 "Qualitative Analysis - 1"
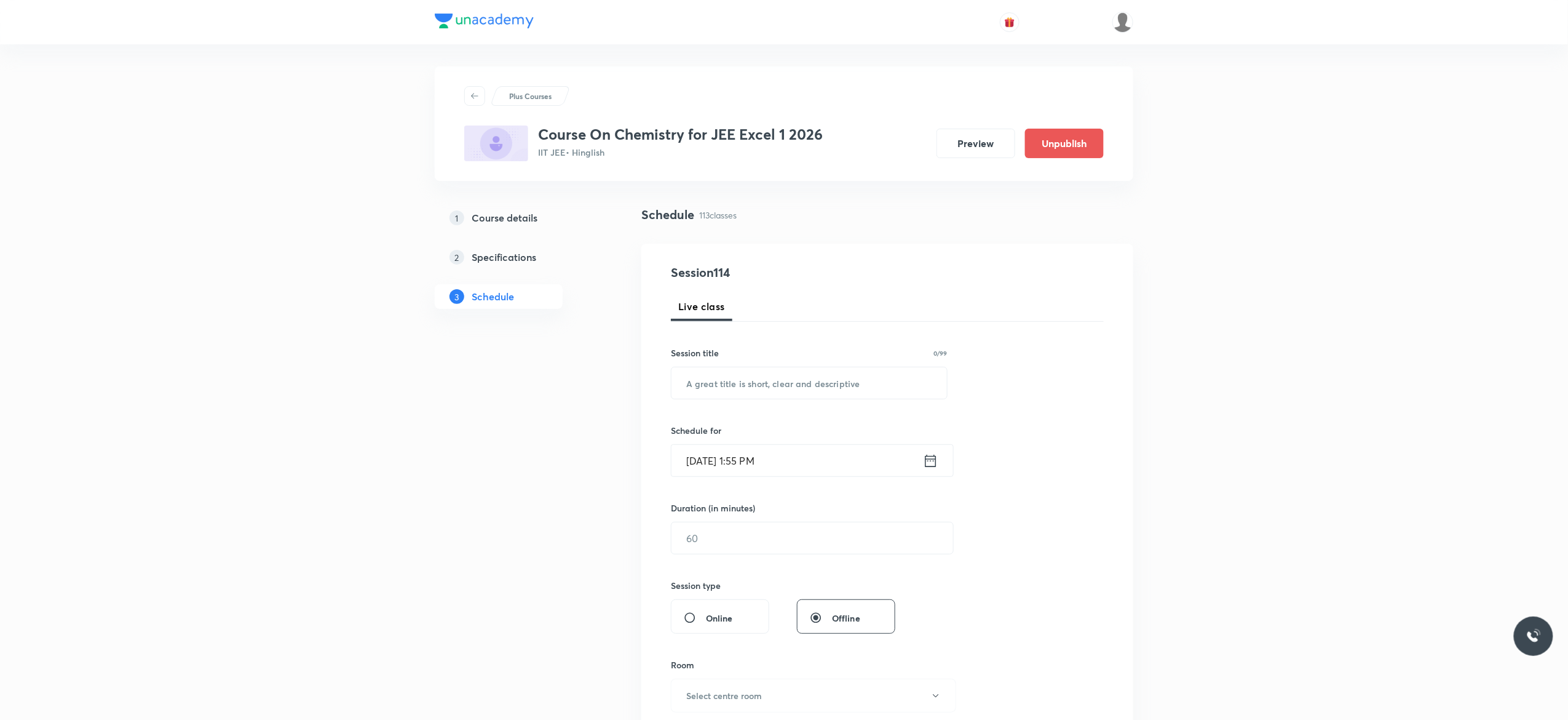
scroll to position [0, 0]
click at [729, 385] on input "text" at bounding box center [809, 386] width 275 height 31
paste input "Qualitative Analysis - 1"
type input "Qualitative Analysis - 2"
click at [931, 467] on icon at bounding box center [931, 463] width 16 height 17
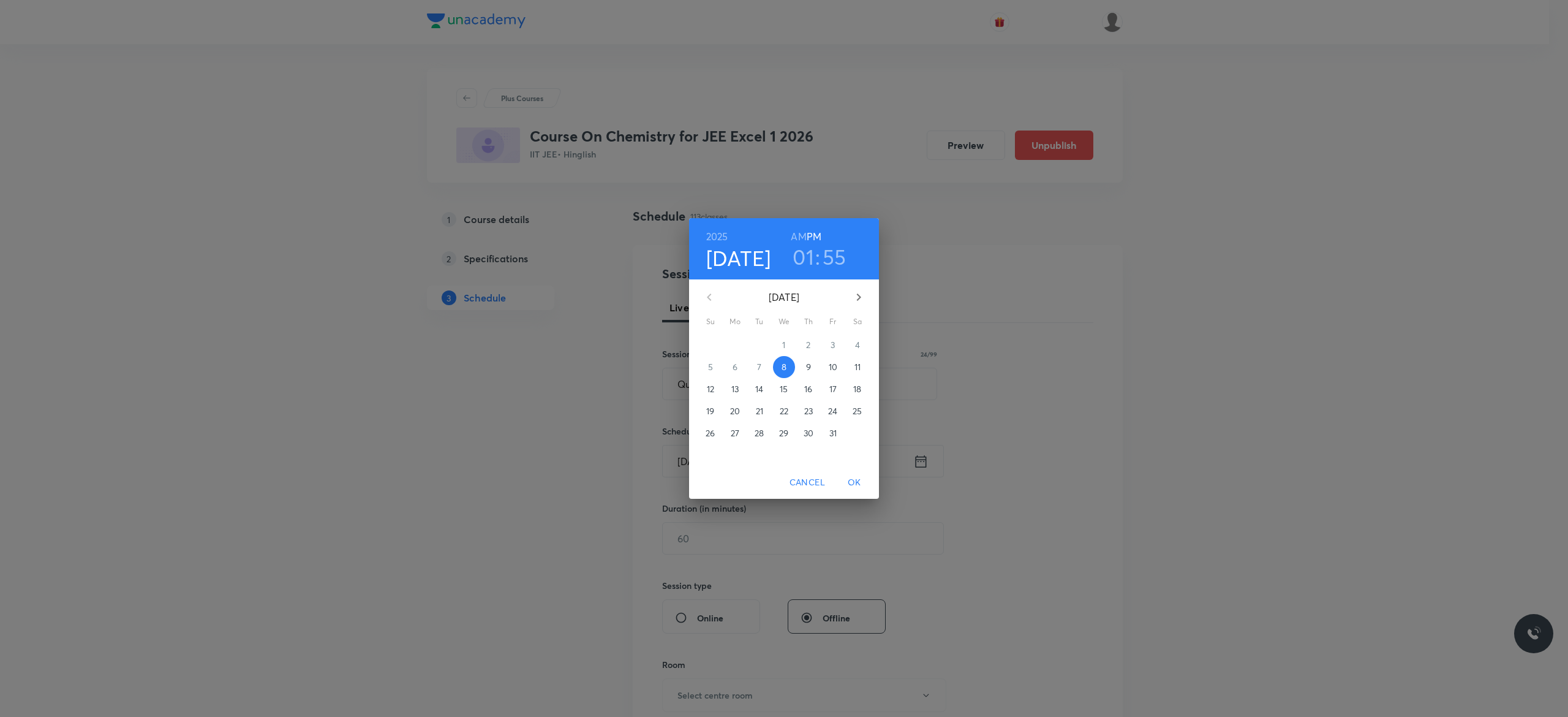
click at [810, 366] on p "9" at bounding box center [808, 367] width 5 height 12
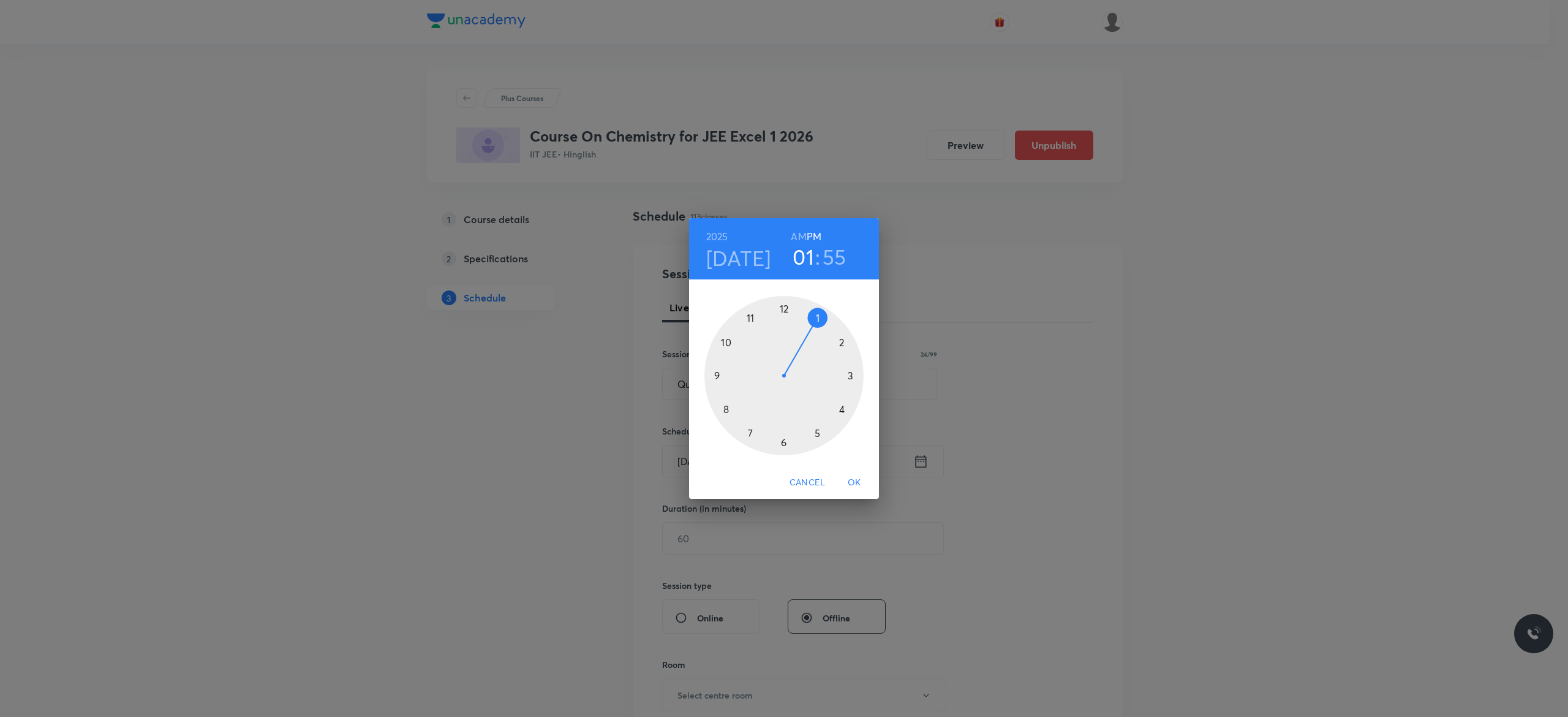
click at [816, 431] on div at bounding box center [784, 375] width 159 height 159
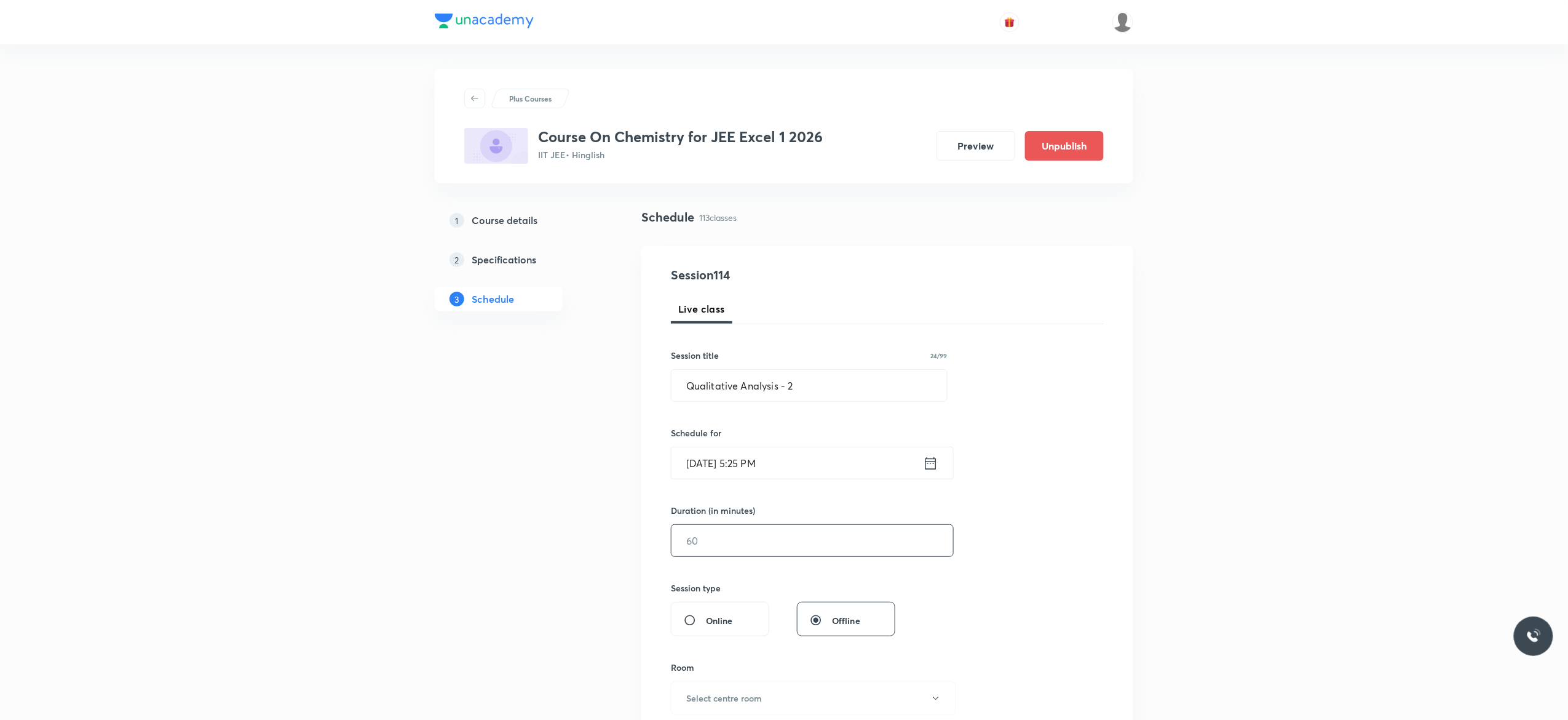
click at [780, 545] on input "text" at bounding box center [812, 540] width 282 height 31
type input "75"
click at [1050, 533] on div "Session 114 Live class Session title 24/99 Qualitative Analysis - 2 ​ Schedule …" at bounding box center [888, 554] width 433 height 577
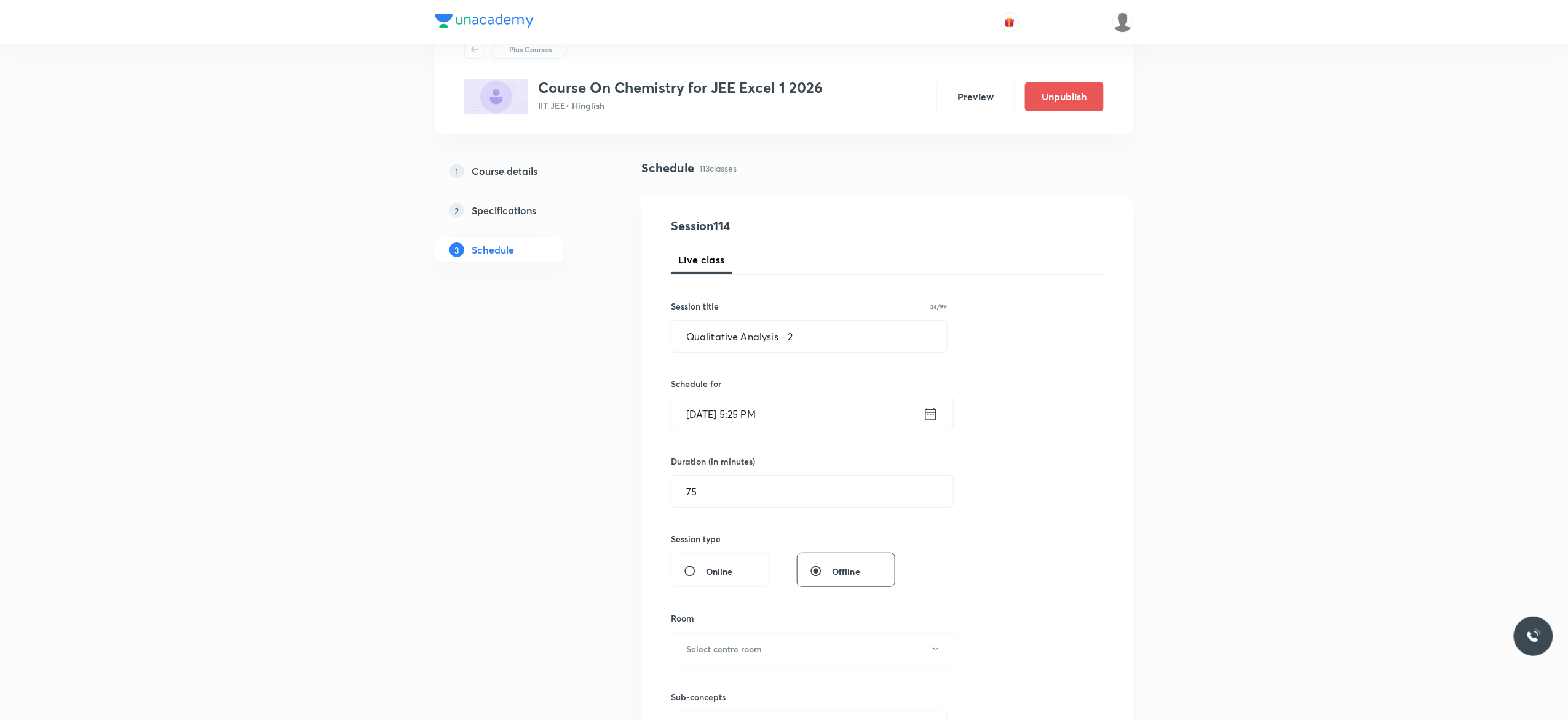
scroll to position [246, 0]
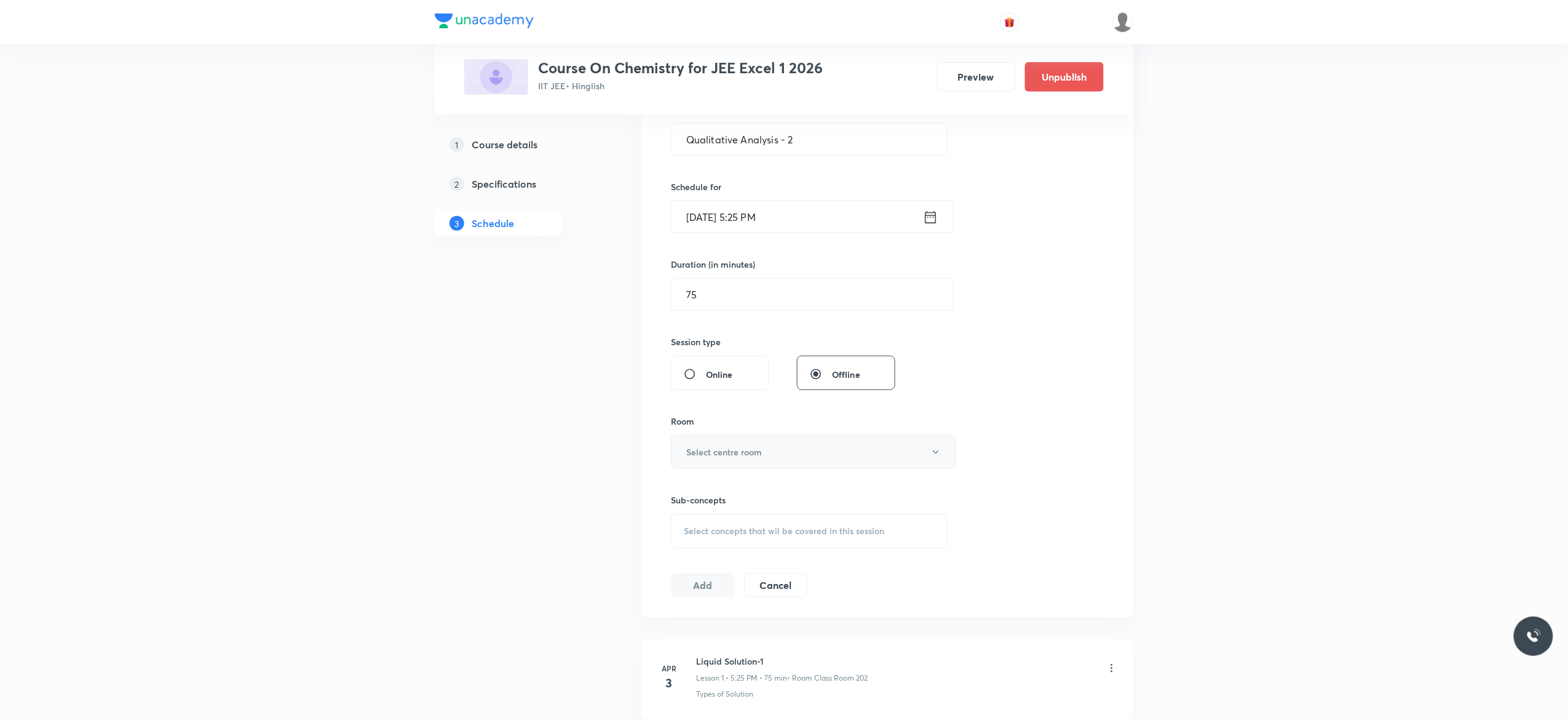
click at [940, 457] on icon "button" at bounding box center [935, 451] width 10 height 10
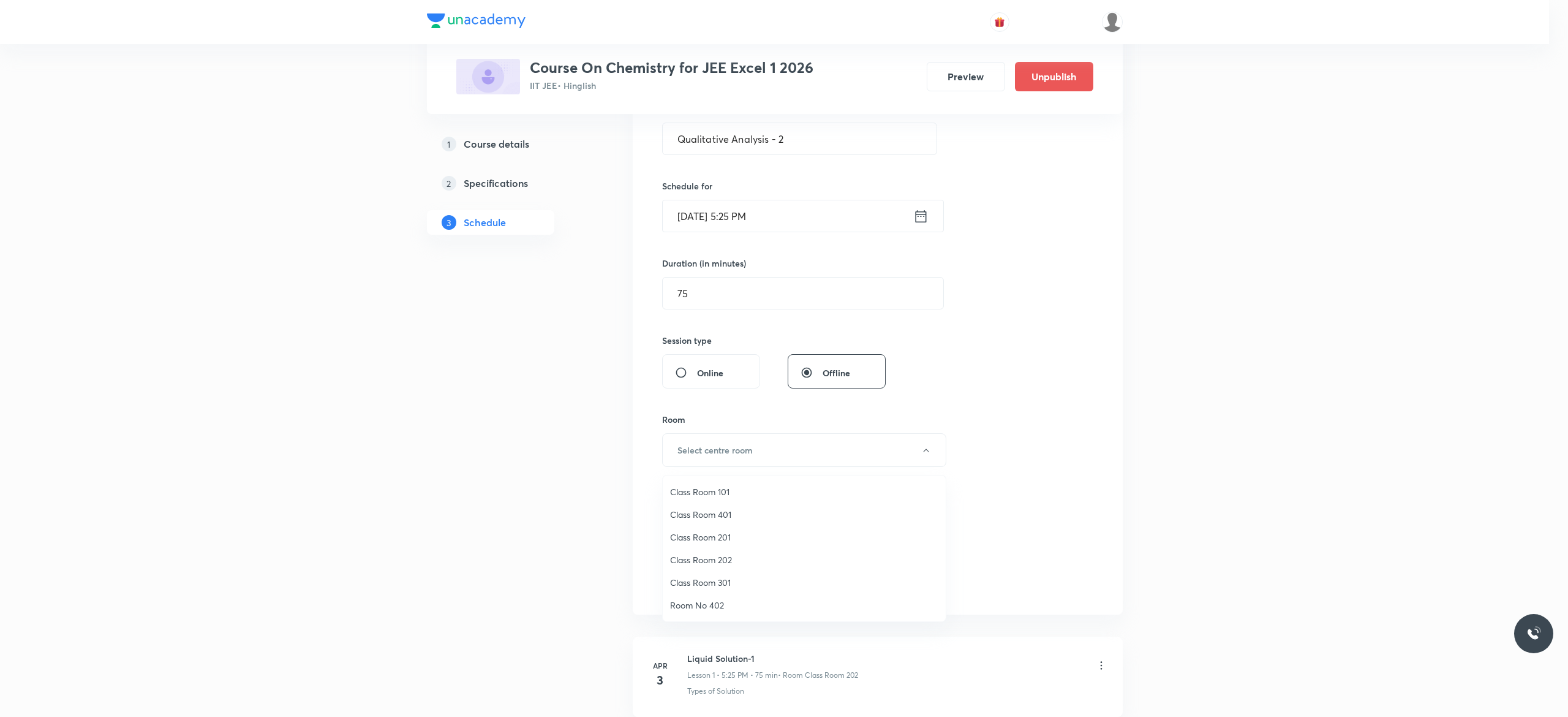
click at [723, 490] on span "Class Room 101" at bounding box center [804, 491] width 268 height 13
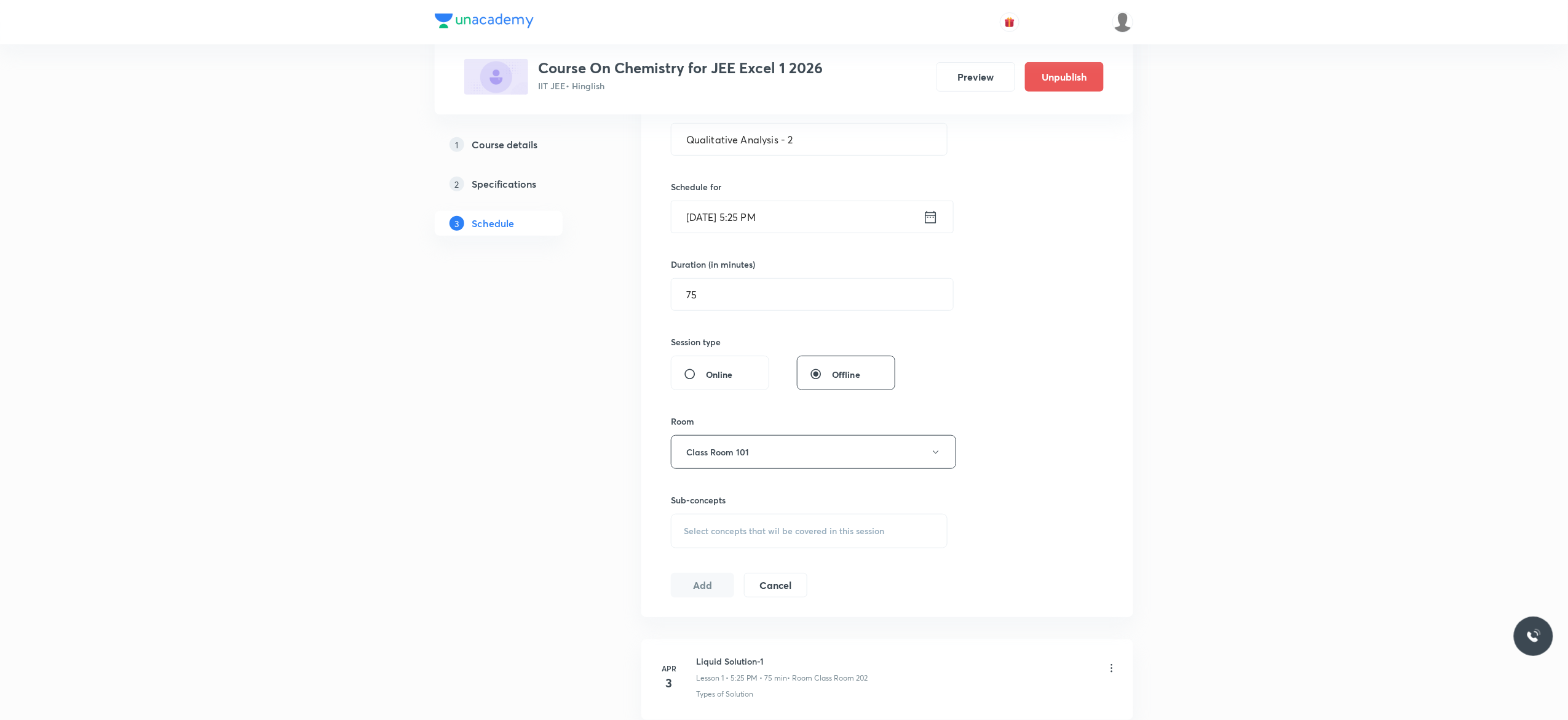
click at [703, 538] on div "Select concepts that wil be covered in this session" at bounding box center [809, 530] width 277 height 34
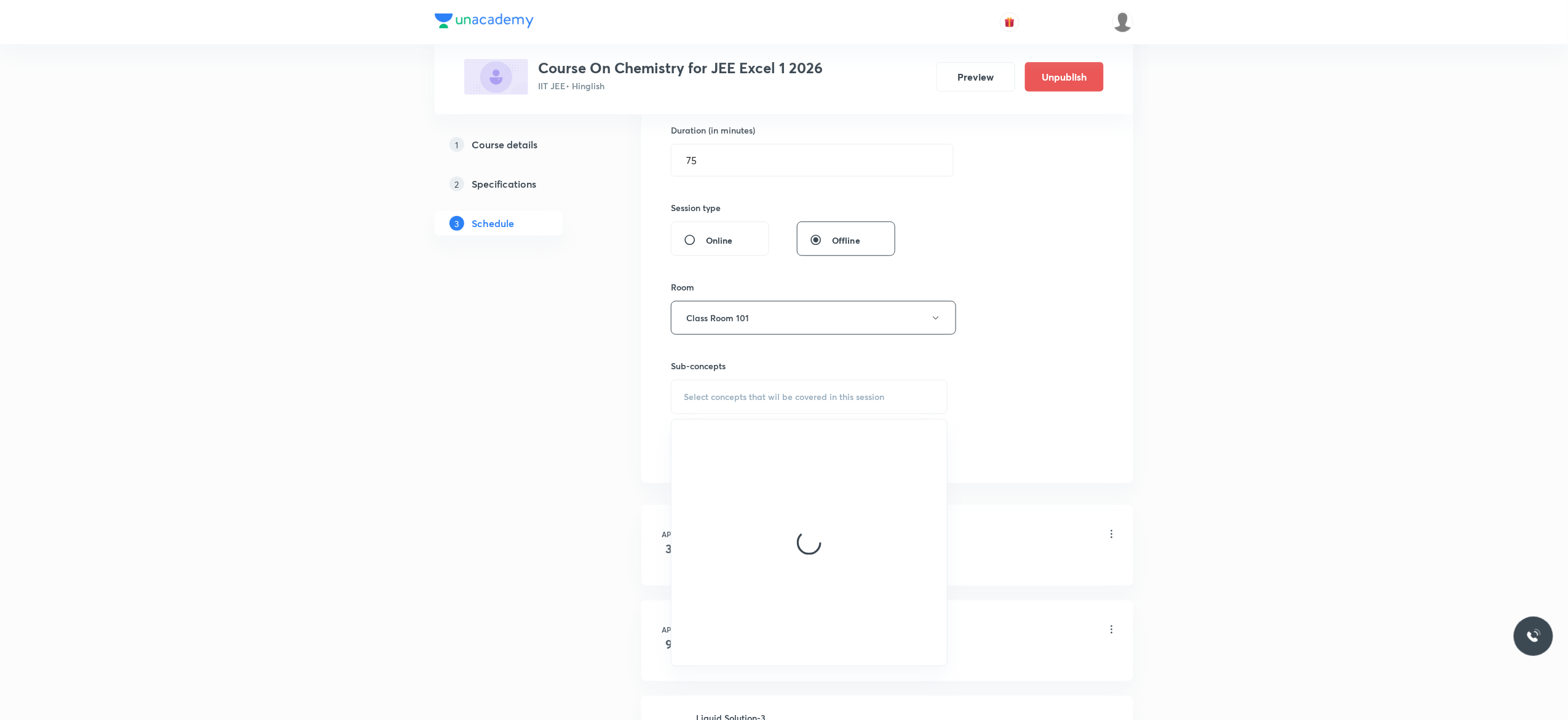
scroll to position [443, 0]
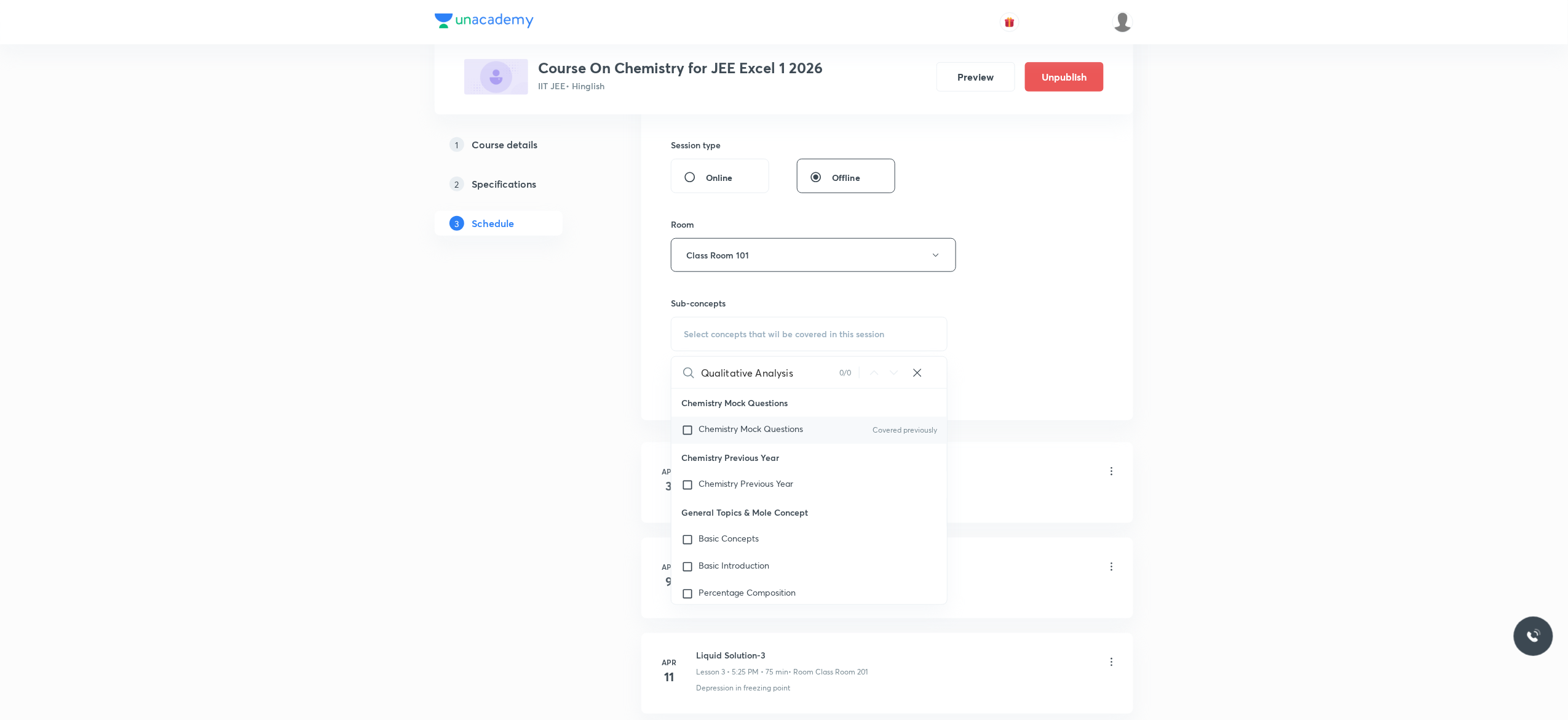
type input "Qualitative Analysis"
click at [689, 433] on input "checkbox" at bounding box center [690, 430] width 17 height 12
checkbox input "true"
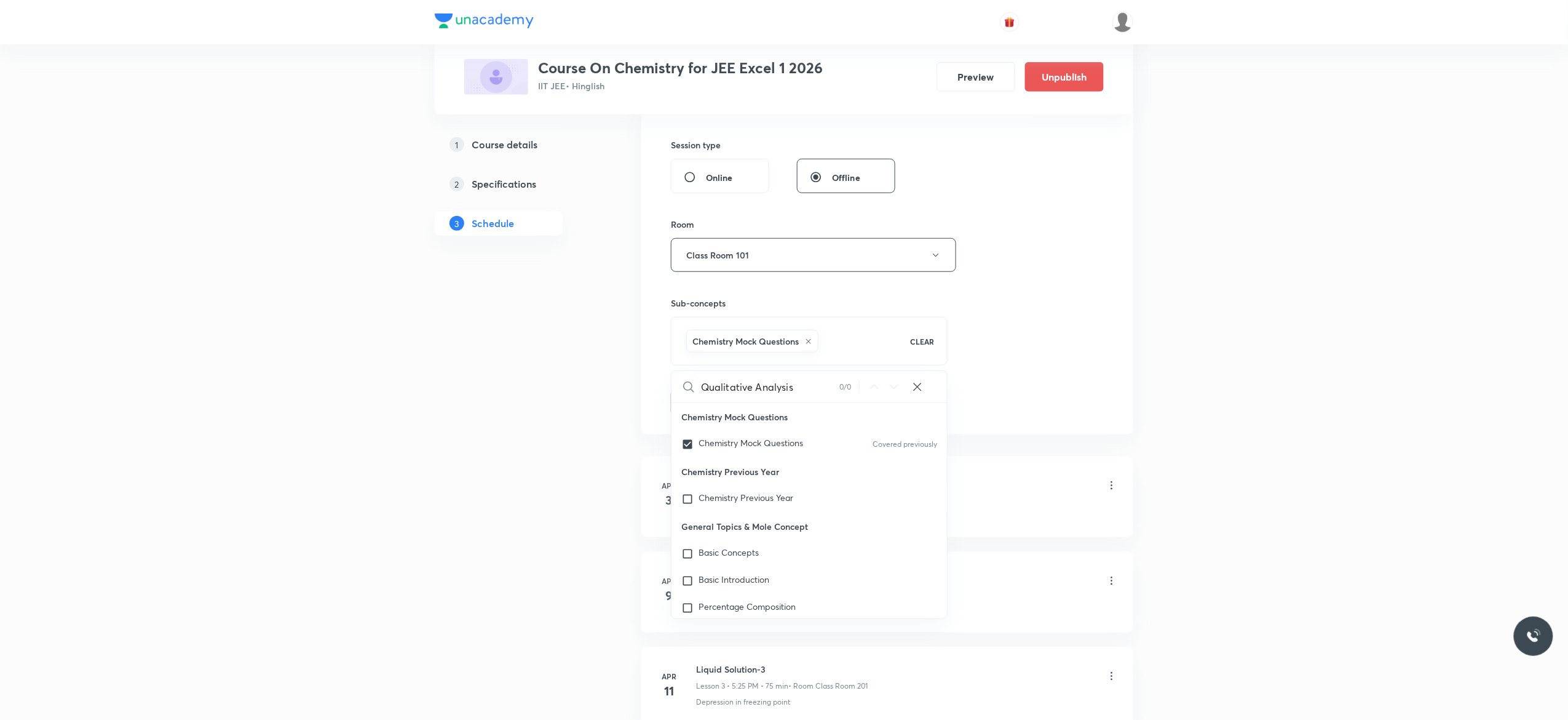
click at [701, 405] on button "Add" at bounding box center [703, 401] width 63 height 25
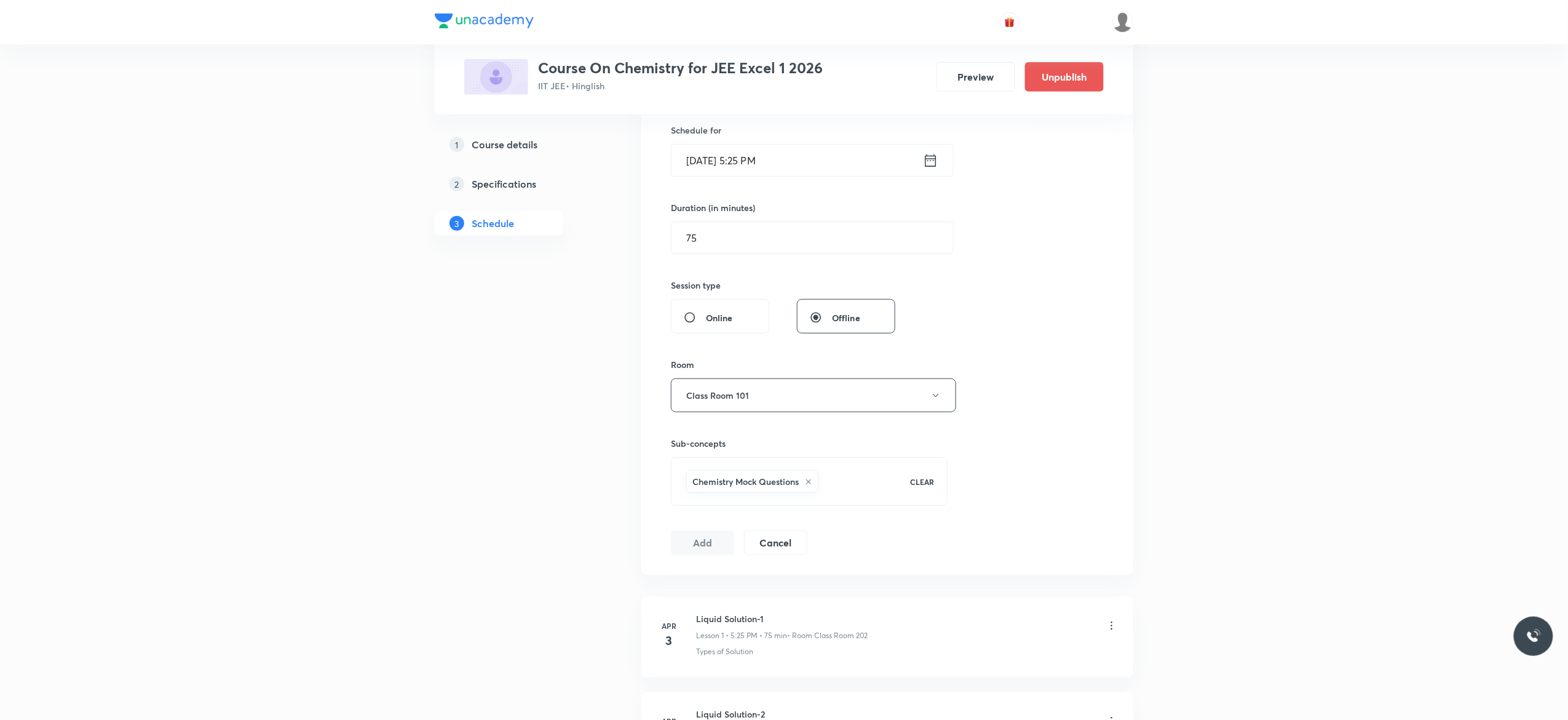
scroll to position [98, 0]
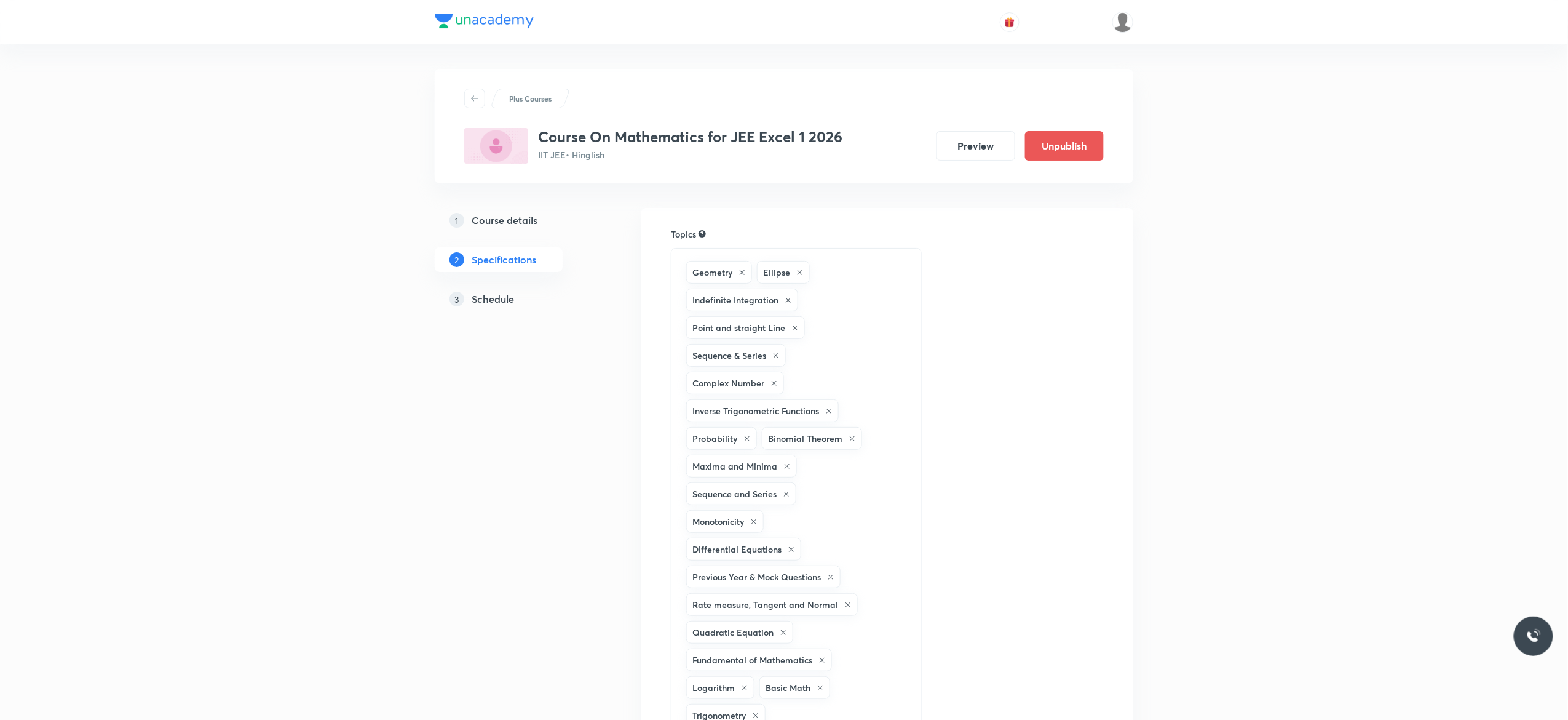
drag, startPoint x: 0, startPoint y: 0, endPoint x: 490, endPoint y: 303, distance: 576.1
click at [490, 303] on h5 "Schedule" at bounding box center [492, 299] width 43 height 15
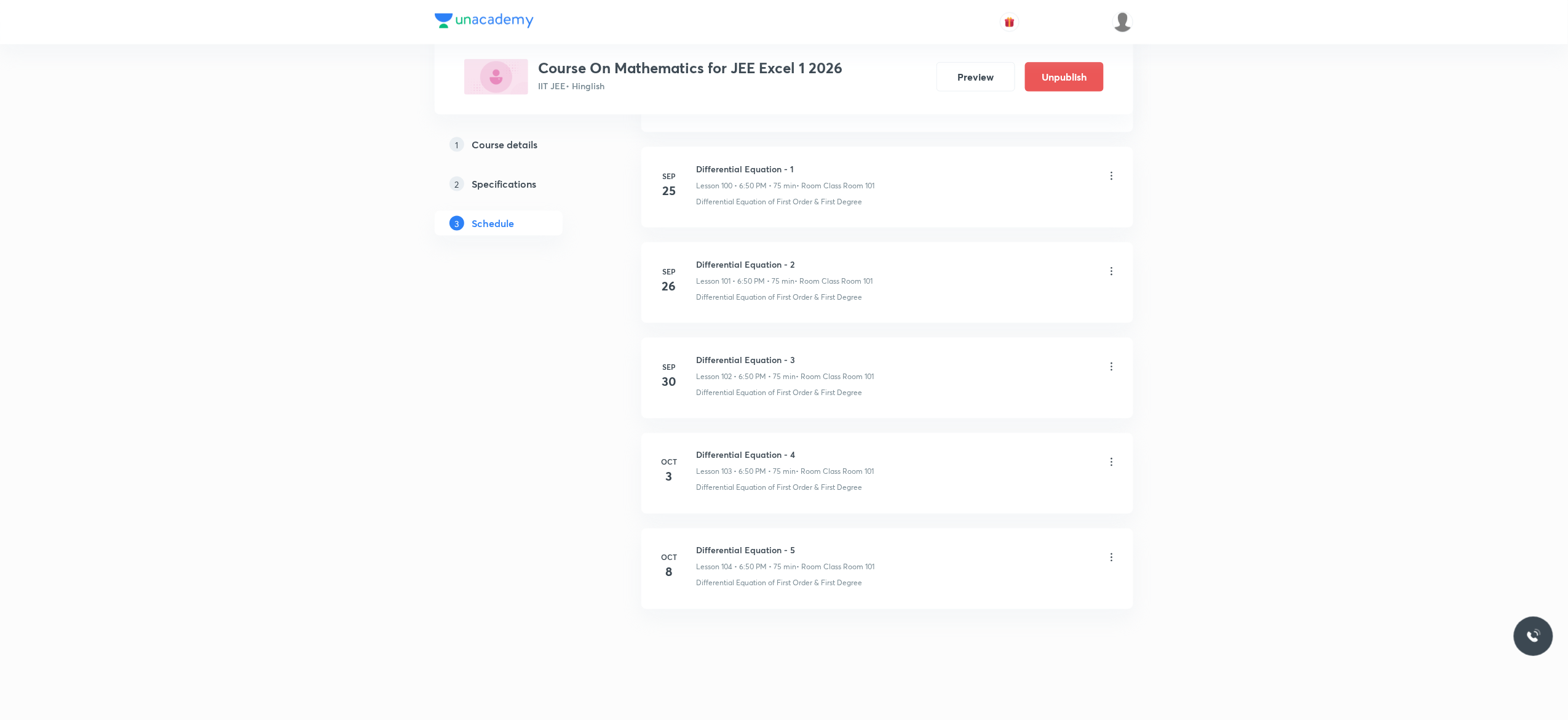
scroll to position [10227, 0]
drag, startPoint x: 800, startPoint y: 541, endPoint x: 692, endPoint y: 536, distance: 108.1
click at [692, 536] on li "[DATE] Differential Equation - 5 Lesson 104 • 6:50 PM • 75 min • Room Class Roo…" at bounding box center [888, 564] width 492 height 81
copy h6 "Differential Equation - 5"
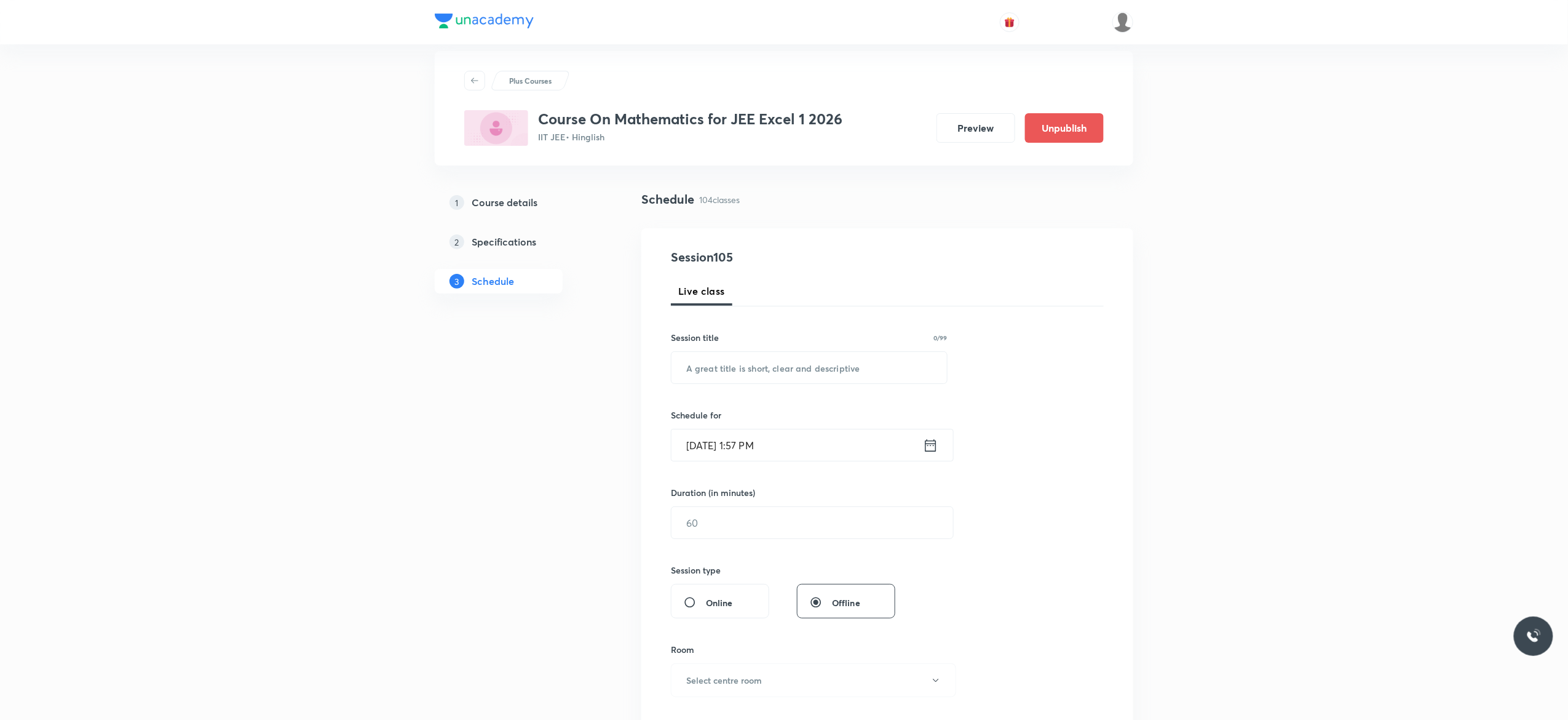
scroll to position [0, 0]
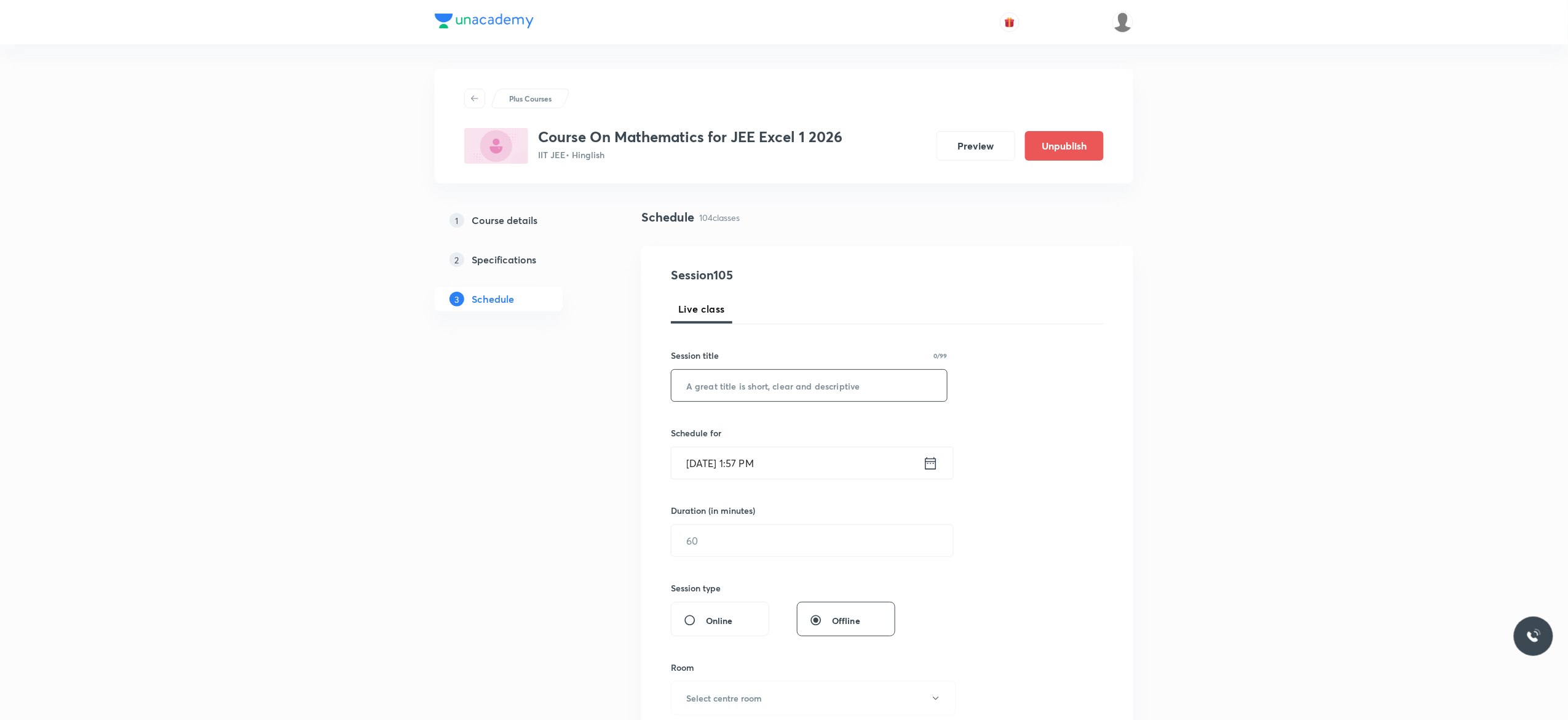
click at [769, 381] on input "text" at bounding box center [809, 386] width 275 height 31
paste input "Differential Equation - 5"
type input "Differential Equation - 6"
click at [931, 466] on icon at bounding box center [931, 463] width 16 height 17
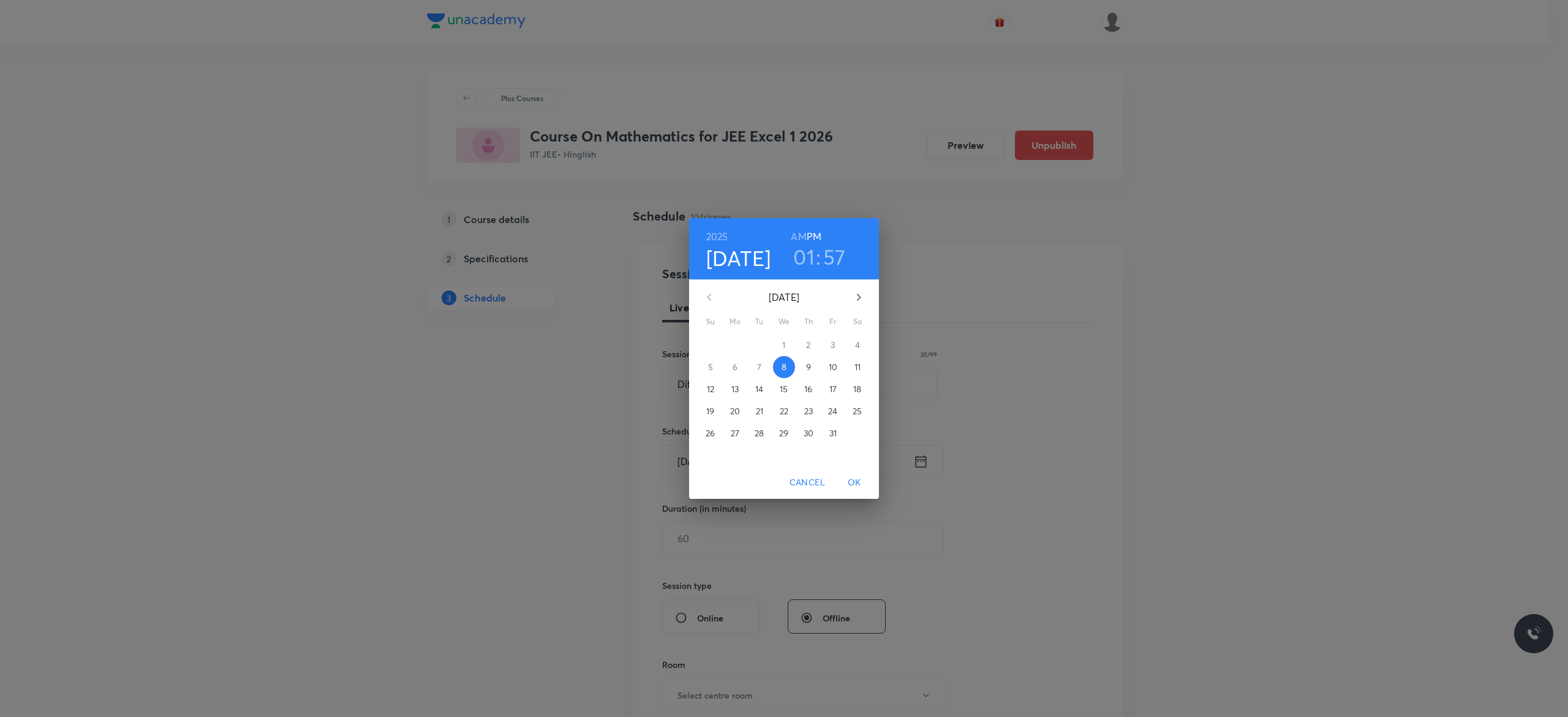
click at [806, 363] on p "9" at bounding box center [808, 367] width 5 height 12
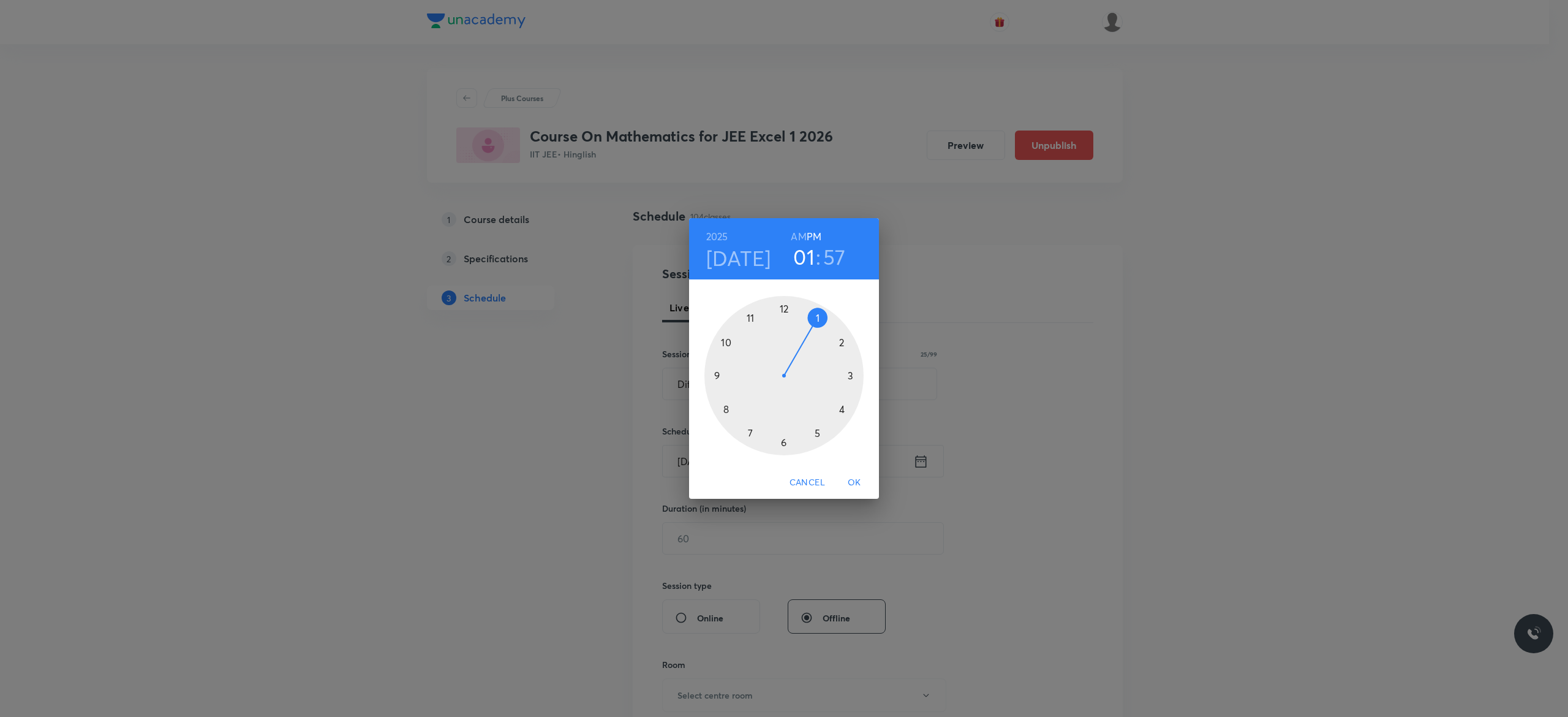
click at [784, 441] on div at bounding box center [784, 375] width 159 height 159
click at [726, 342] on div at bounding box center [784, 375] width 159 height 159
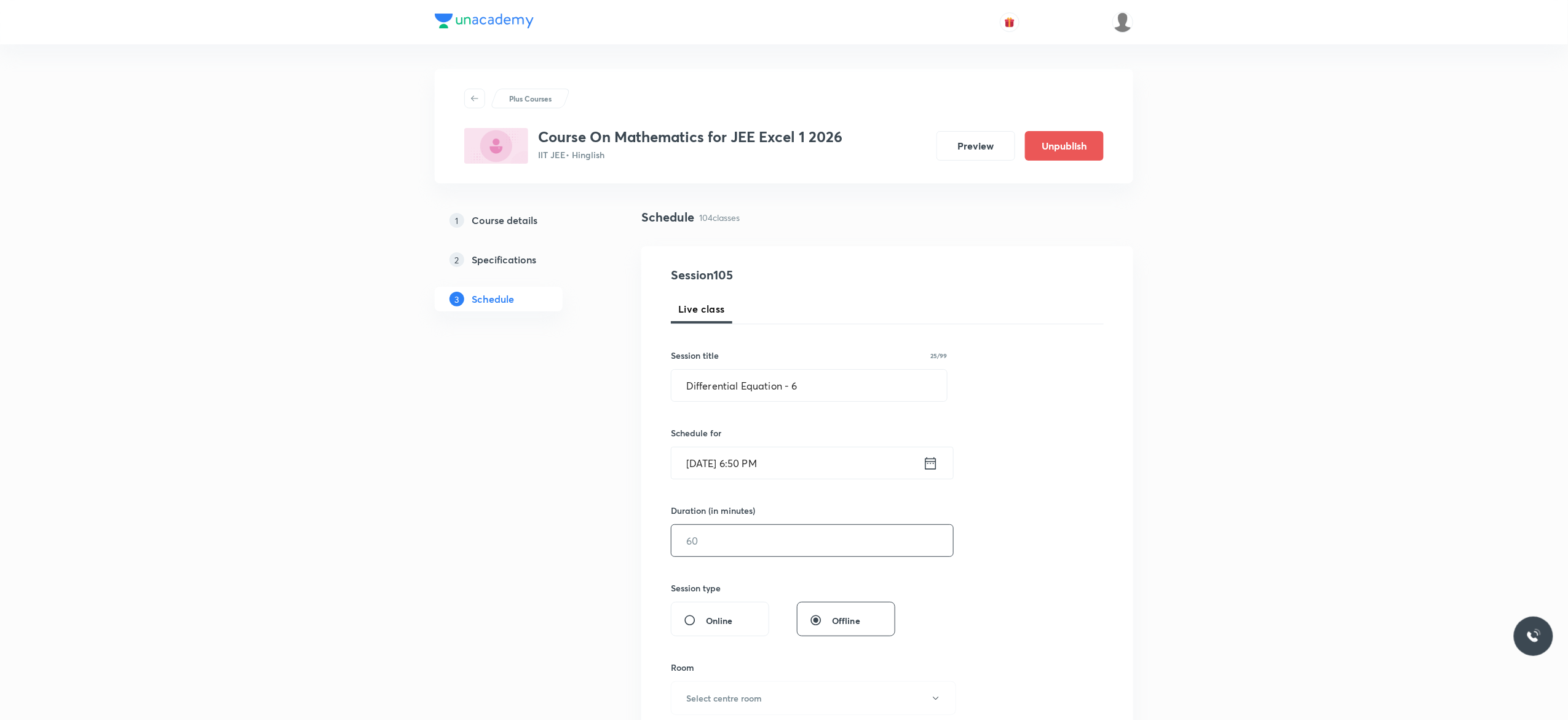
click at [741, 542] on input "text" at bounding box center [812, 540] width 282 height 31
type input "75"
click at [986, 587] on div "Session 105 Live class Session title 25/99 Differential Equation - 6 ​ Schedule…" at bounding box center [888, 554] width 433 height 577
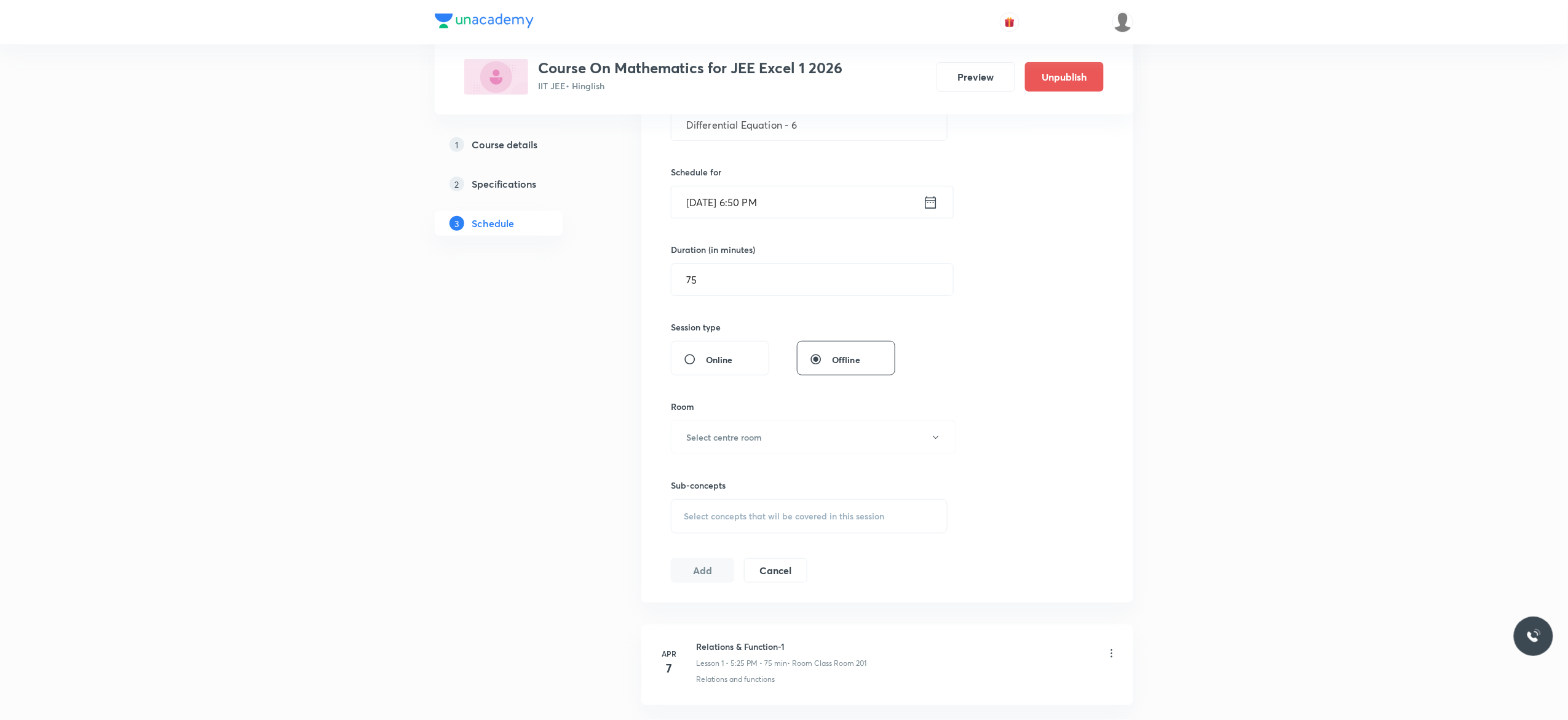
scroll to position [345, 0]
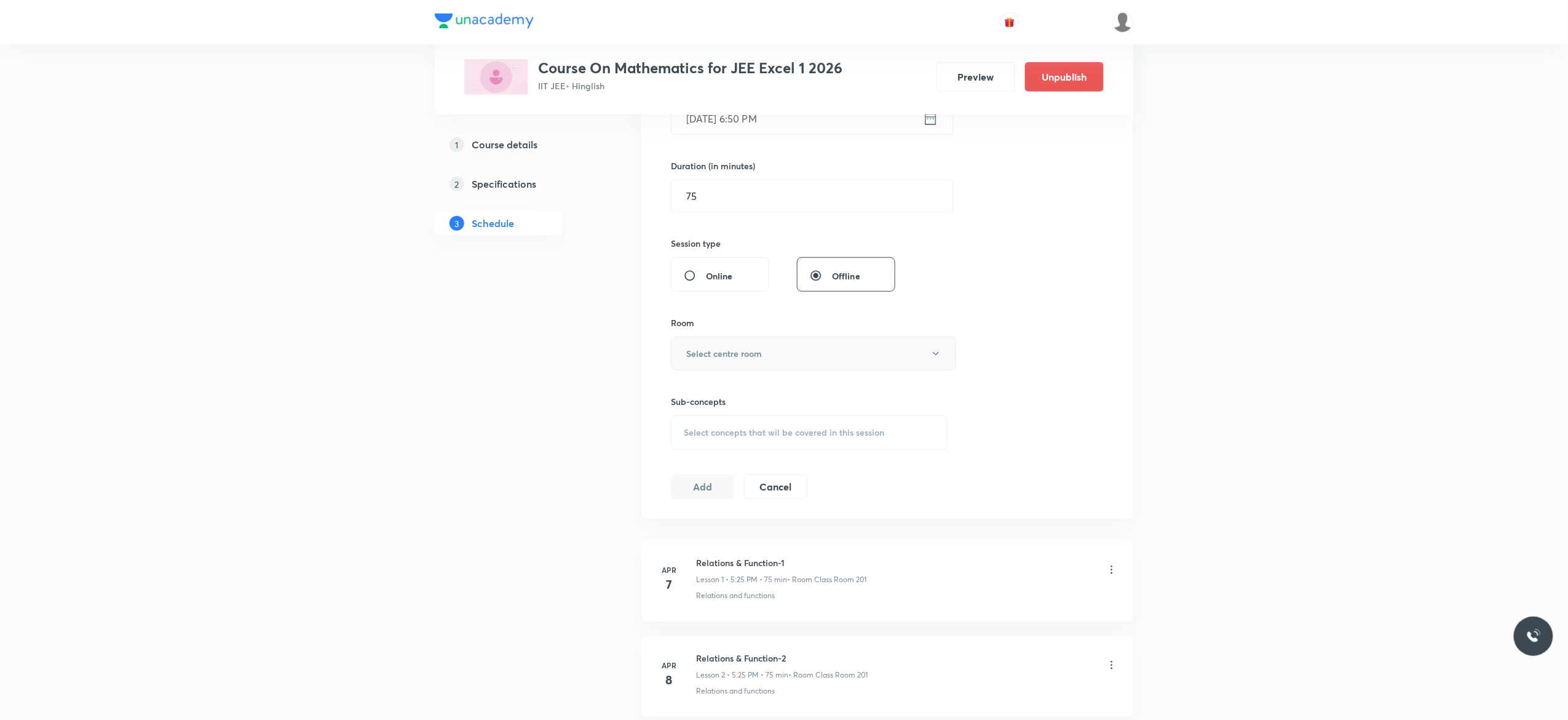
click at [934, 352] on icon "button" at bounding box center [935, 353] width 10 height 10
click at [737, 391] on span "Class Room 101" at bounding box center [807, 395] width 269 height 13
click at [705, 440] on div "Select concepts that wil be covered in this session" at bounding box center [809, 433] width 277 height 34
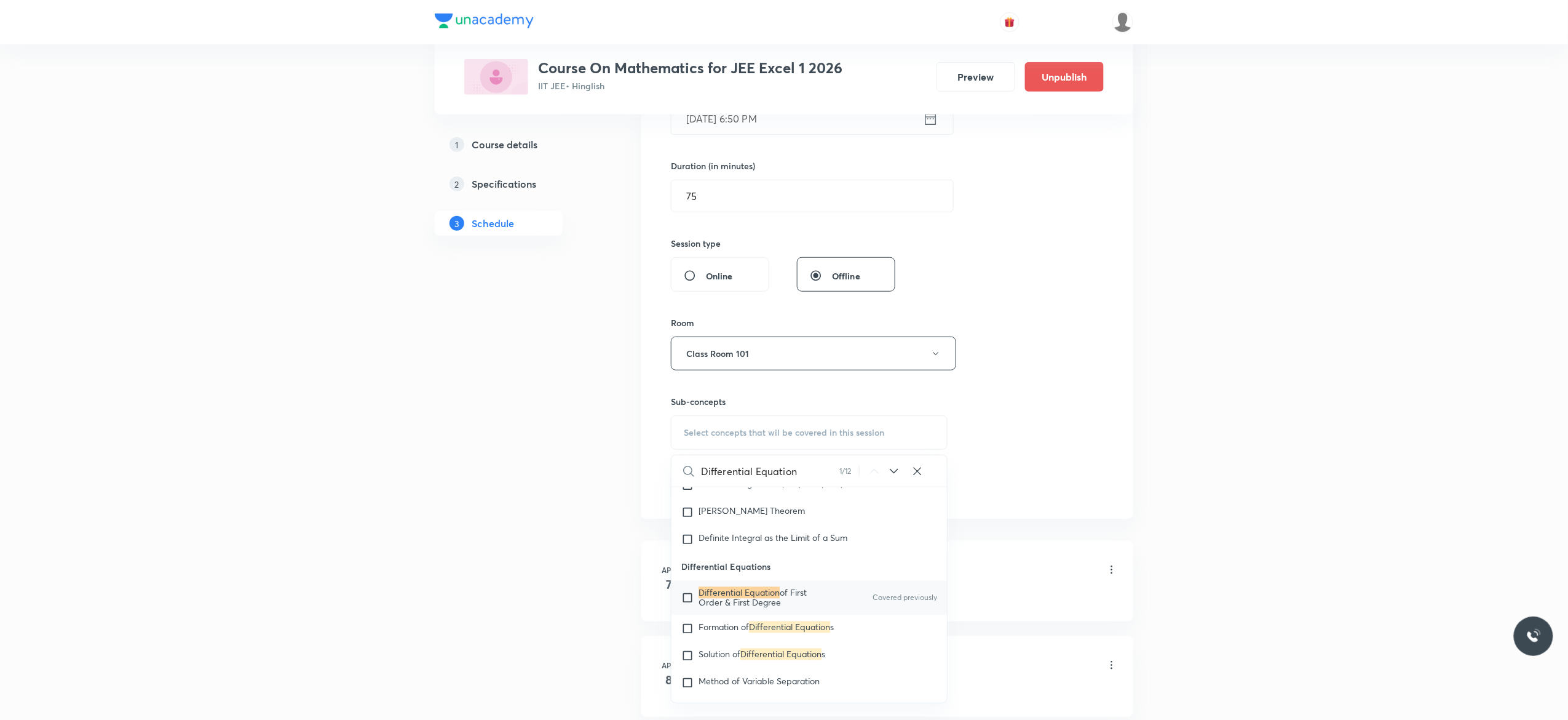
scroll to position [10875, 0]
type input "Differential Equation"
click at [685, 607] on input "checkbox" at bounding box center [690, 597] width 17 height 19
checkbox input "true"
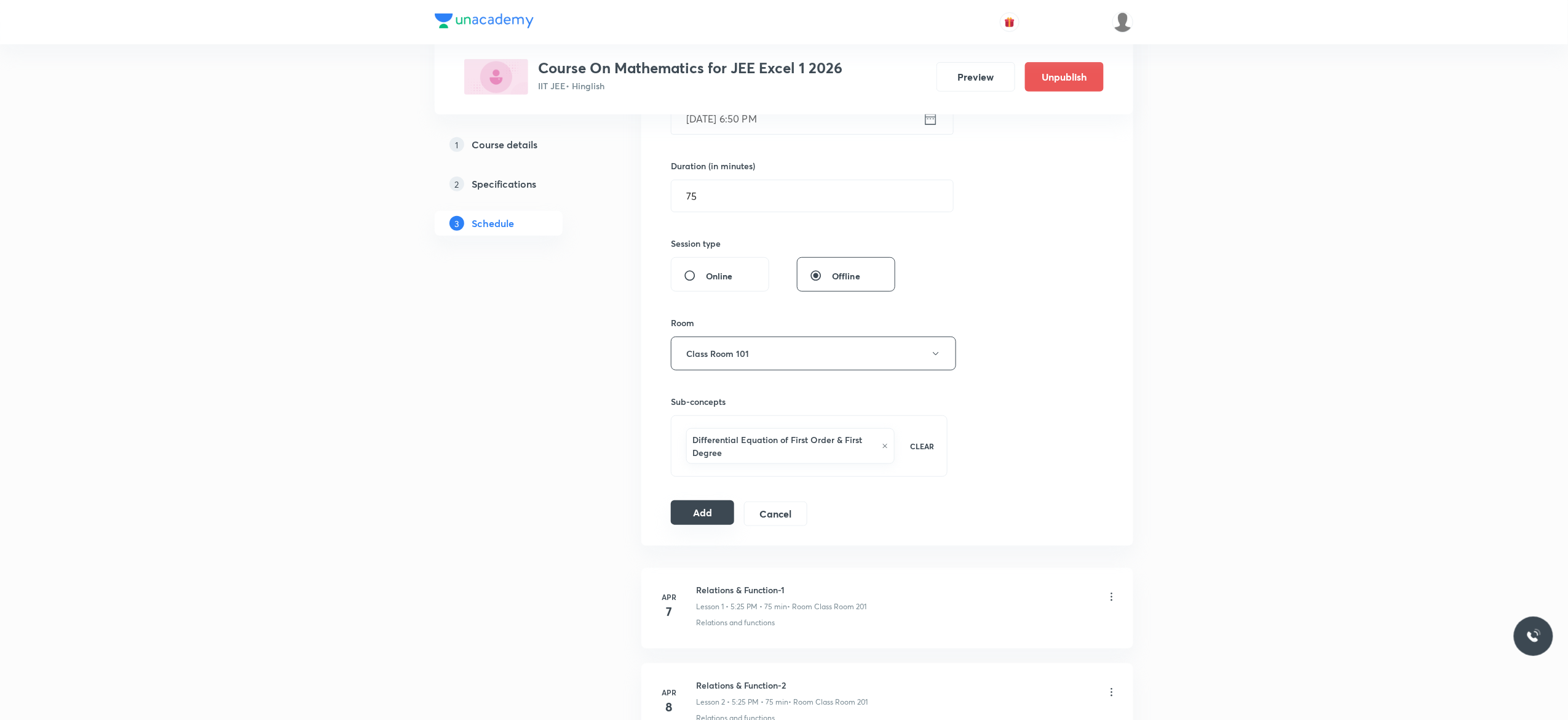
click at [703, 519] on button "Add" at bounding box center [703, 512] width 63 height 25
